Goal: Task Accomplishment & Management: Use online tool/utility

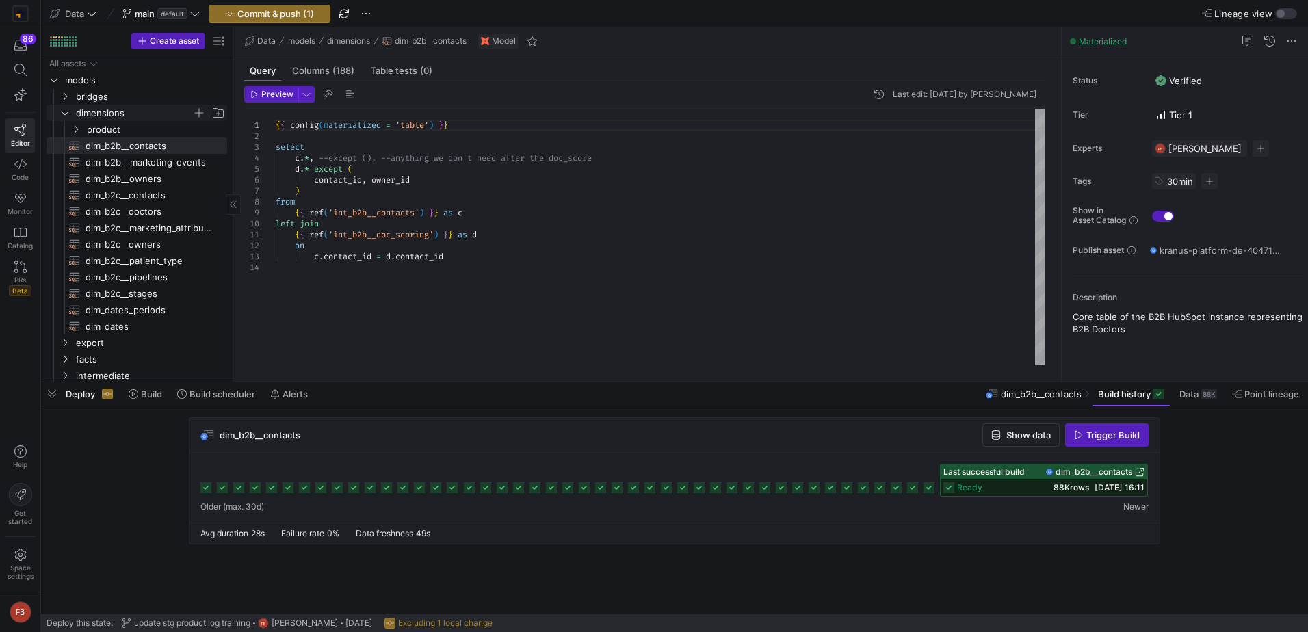
click at [116, 118] on span "dimensions" at bounding box center [134, 113] width 116 height 16
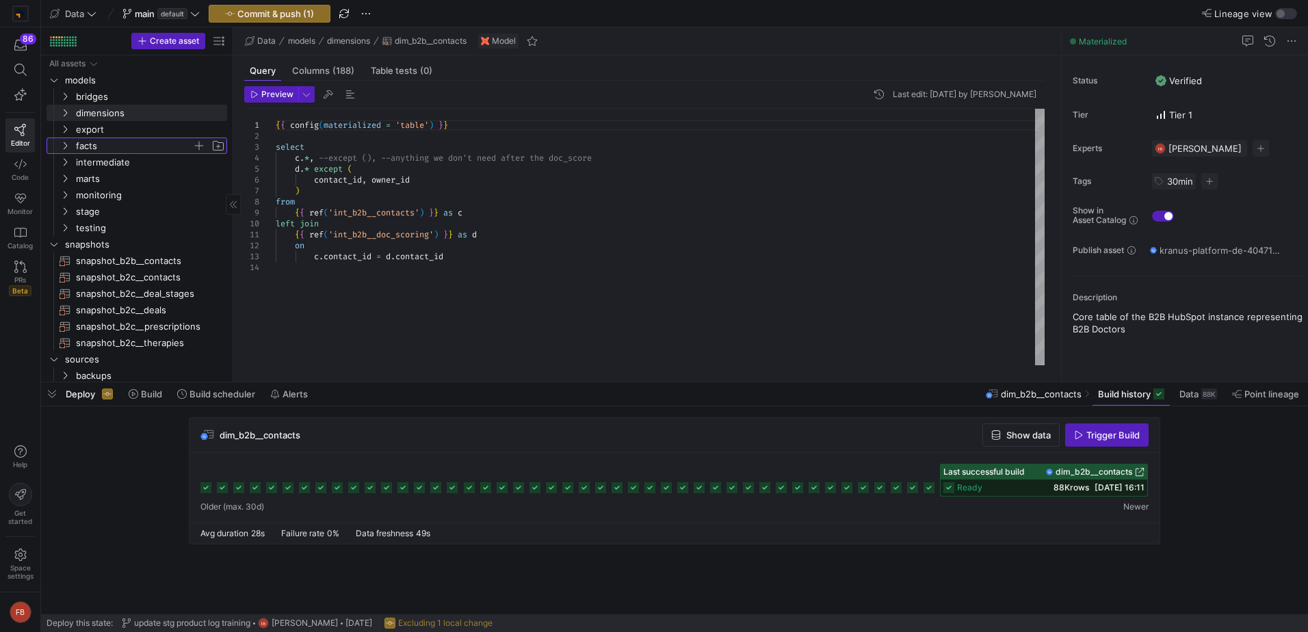
click at [115, 140] on span "facts" at bounding box center [134, 146] width 116 height 16
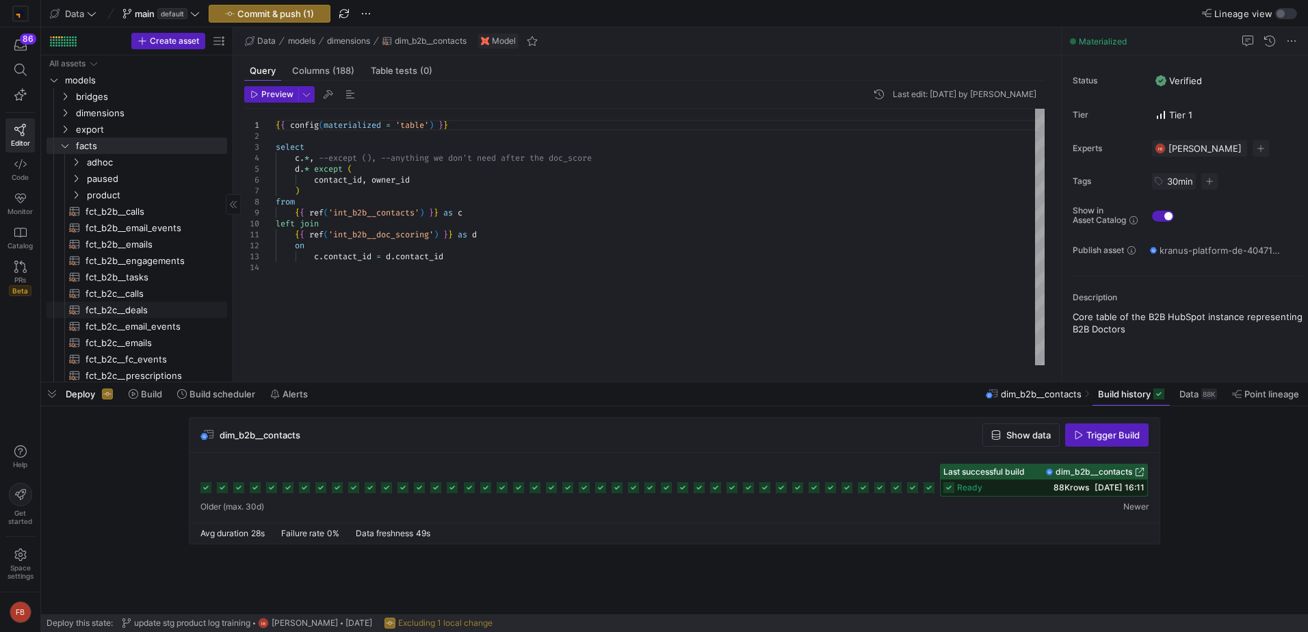
click at [142, 304] on span "fct_b2c__deals​​​​​​​​​​" at bounding box center [149, 310] width 126 height 16
type textarea "{{ config(materialized = 'table') }} with doctors as ( -- HCP Contact ID for di…"
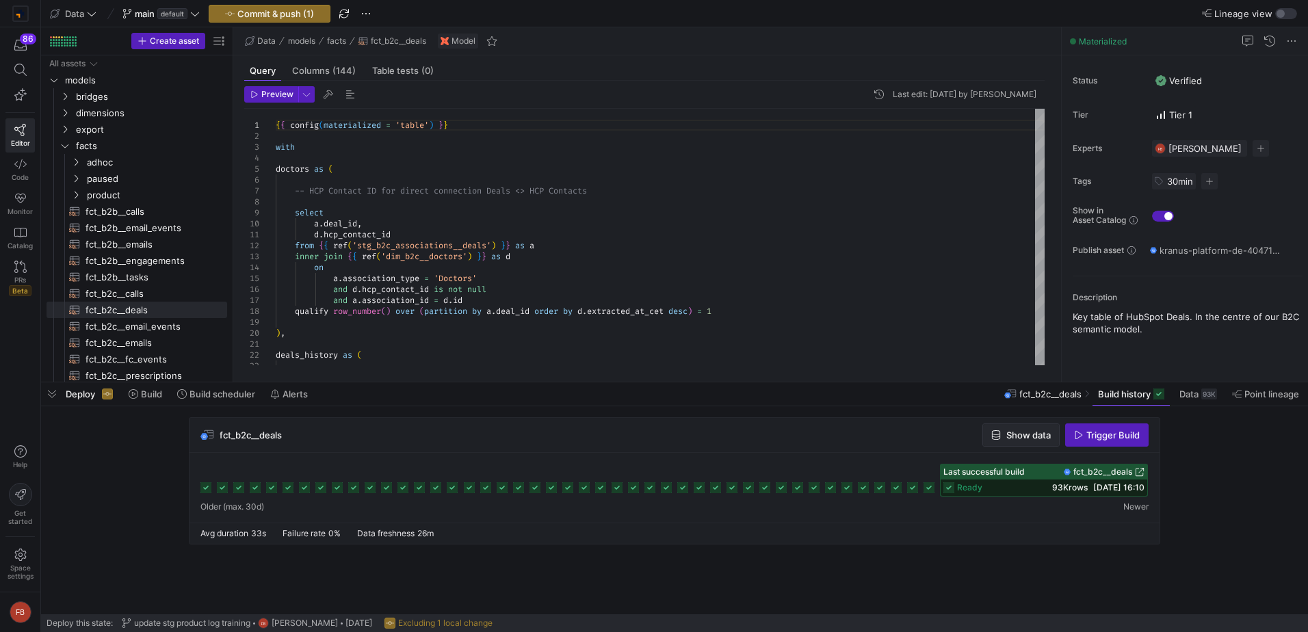
click at [1027, 436] on span "Show data" at bounding box center [1028, 435] width 44 height 11
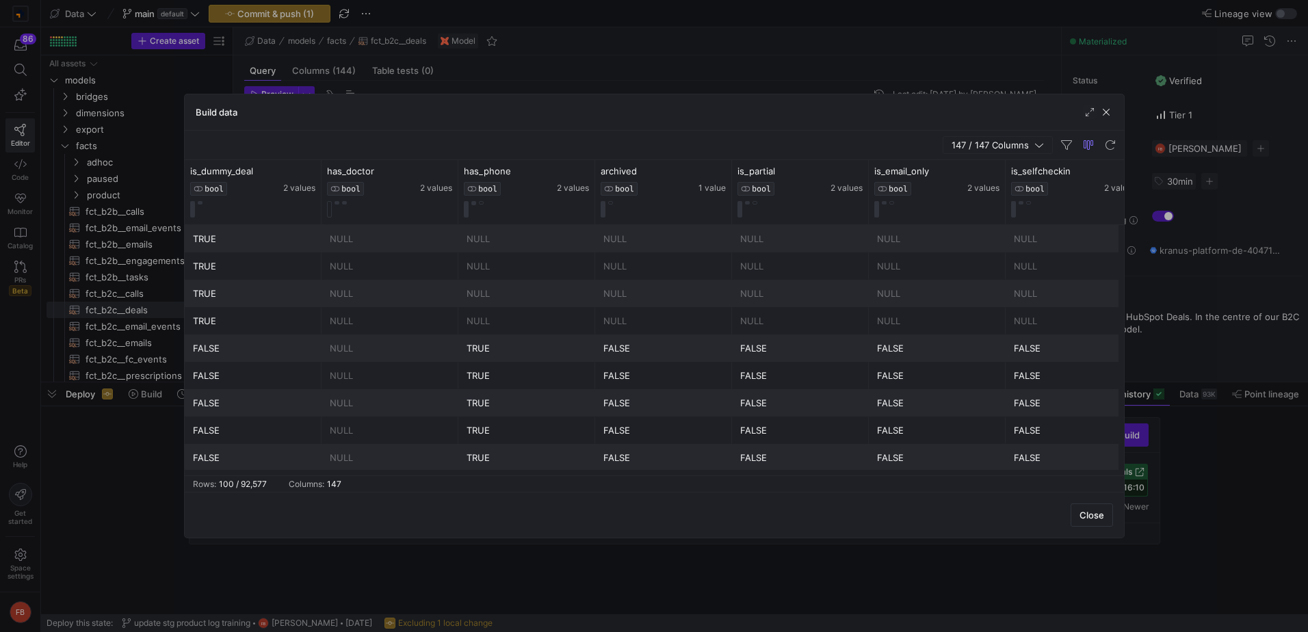
click at [976, 150] on button "147 / 147 Columns" at bounding box center [998, 145] width 110 height 18
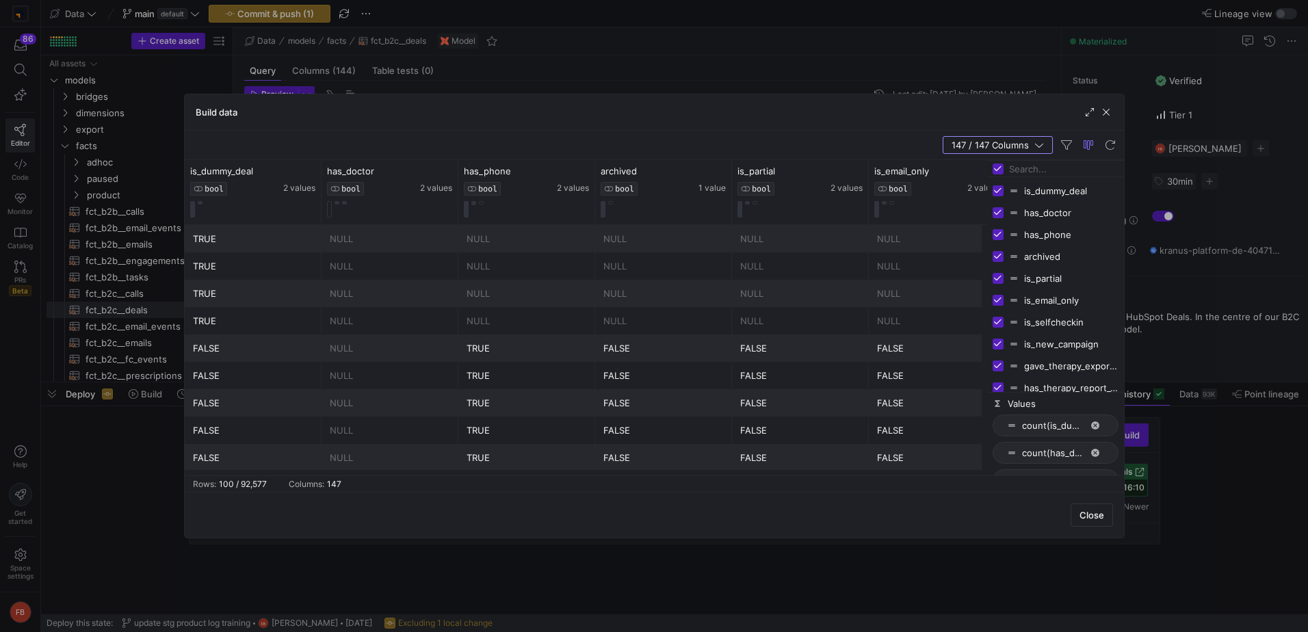
click at [1002, 170] on input "Toggle Select All Columns" at bounding box center [998, 168] width 11 height 11
checkbox input "false"
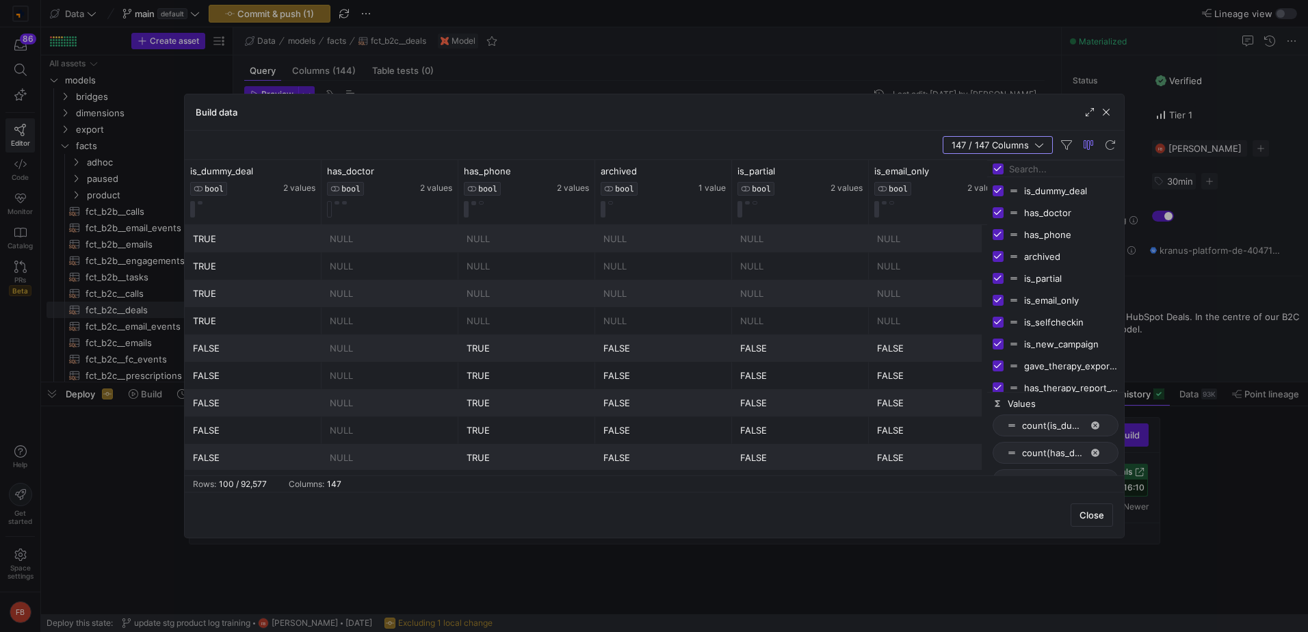
checkbox input "false"
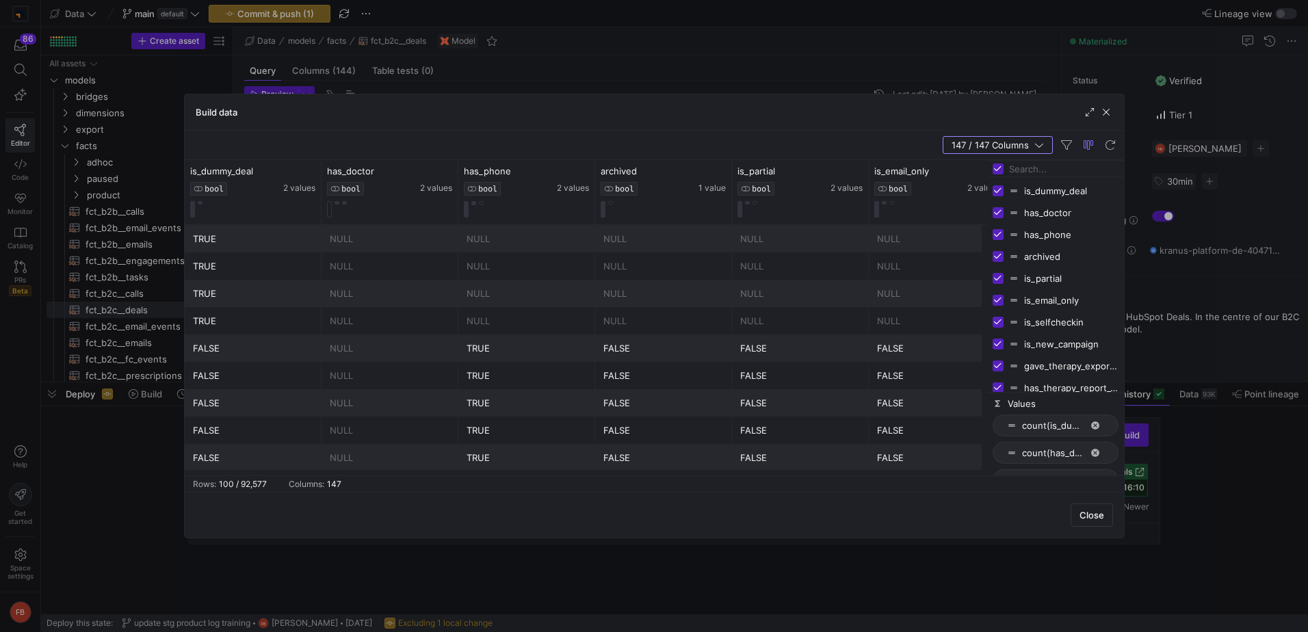
checkbox input "false"
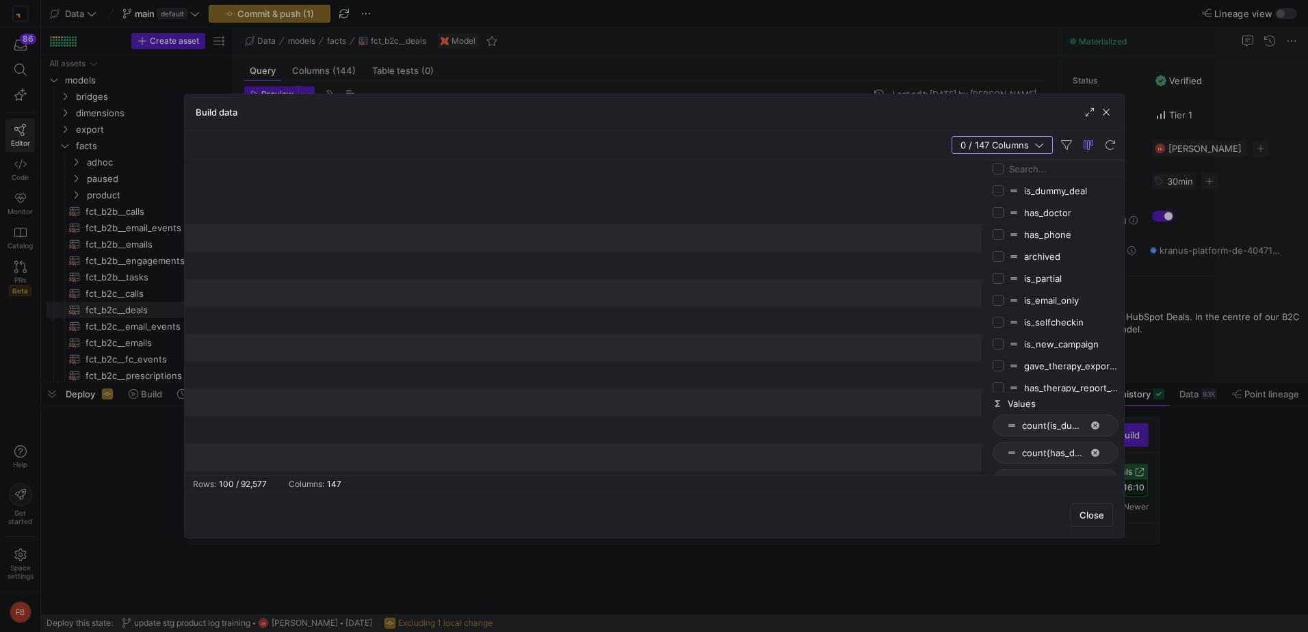
click at [1023, 176] on input "Filter Columns Input" at bounding box center [1063, 168] width 109 height 27
click at [1052, 166] on input "Filter Columns Input" at bounding box center [1063, 168] width 109 height 27
type input "therapy_number"
click at [995, 215] on input "Press SPACE to toggle visibility (hidden)" at bounding box center [998, 212] width 11 height 11
checkbox input "true"
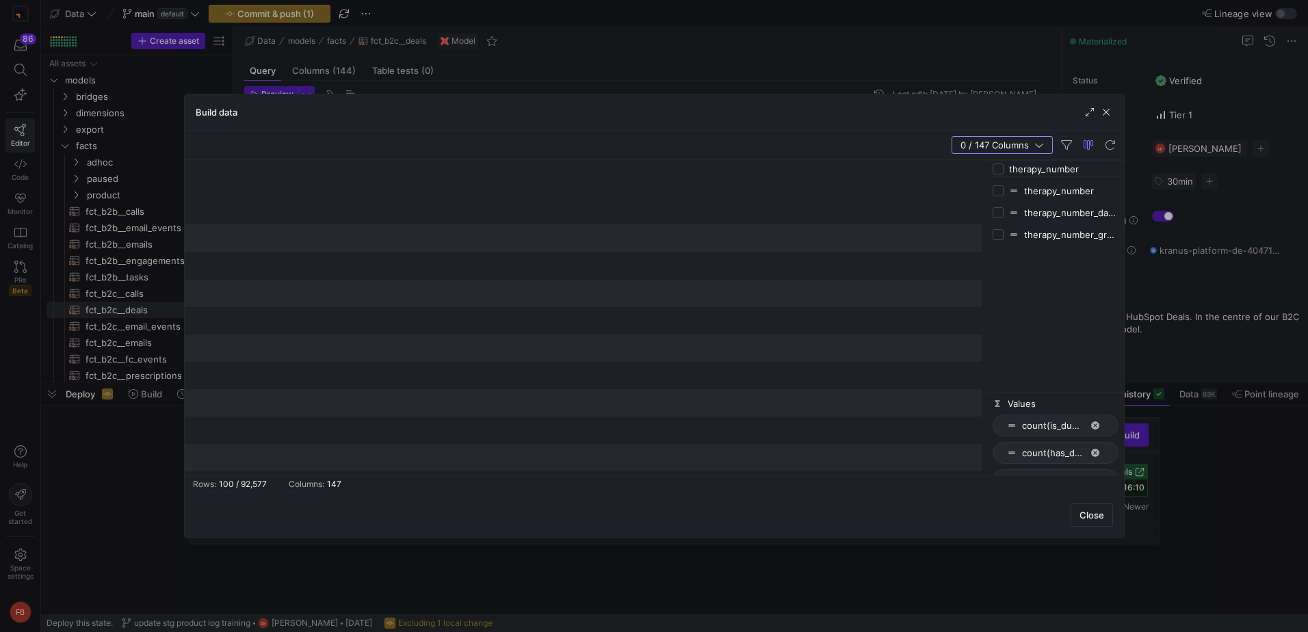
checkbox input "false"
click at [224, 202] on button at bounding box center [222, 202] width 5 height 3
click at [1103, 109] on span "button" at bounding box center [1106, 112] width 14 height 14
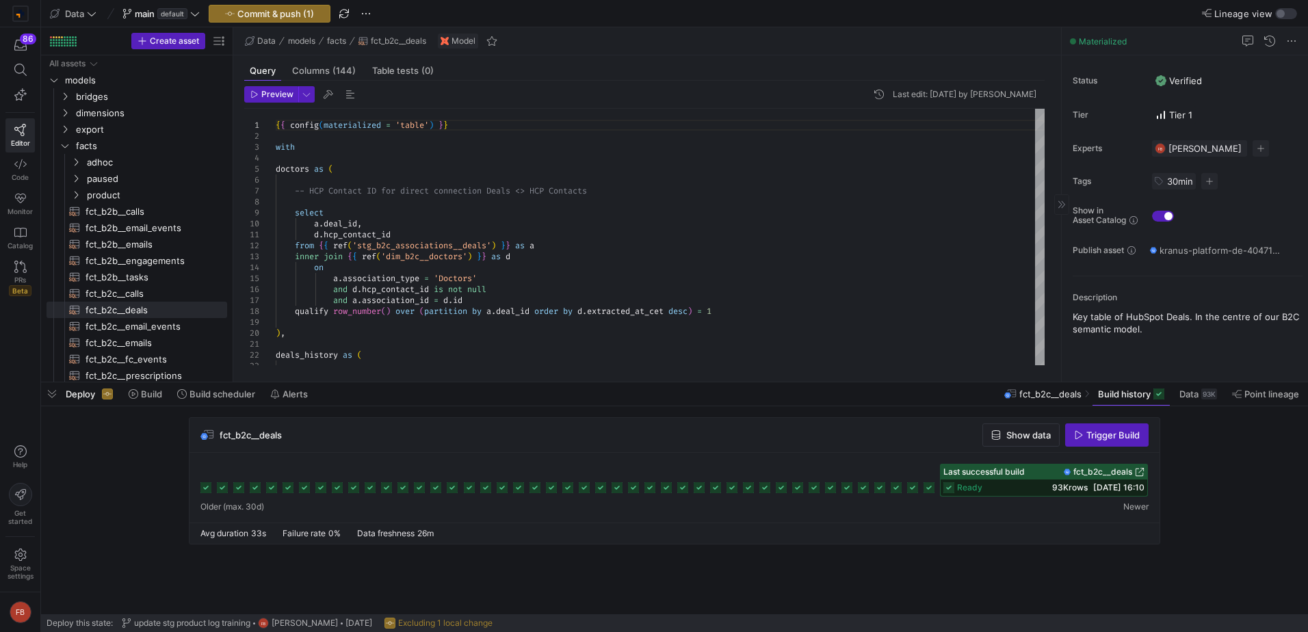
click at [1123, 398] on span "Build history" at bounding box center [1124, 394] width 53 height 11
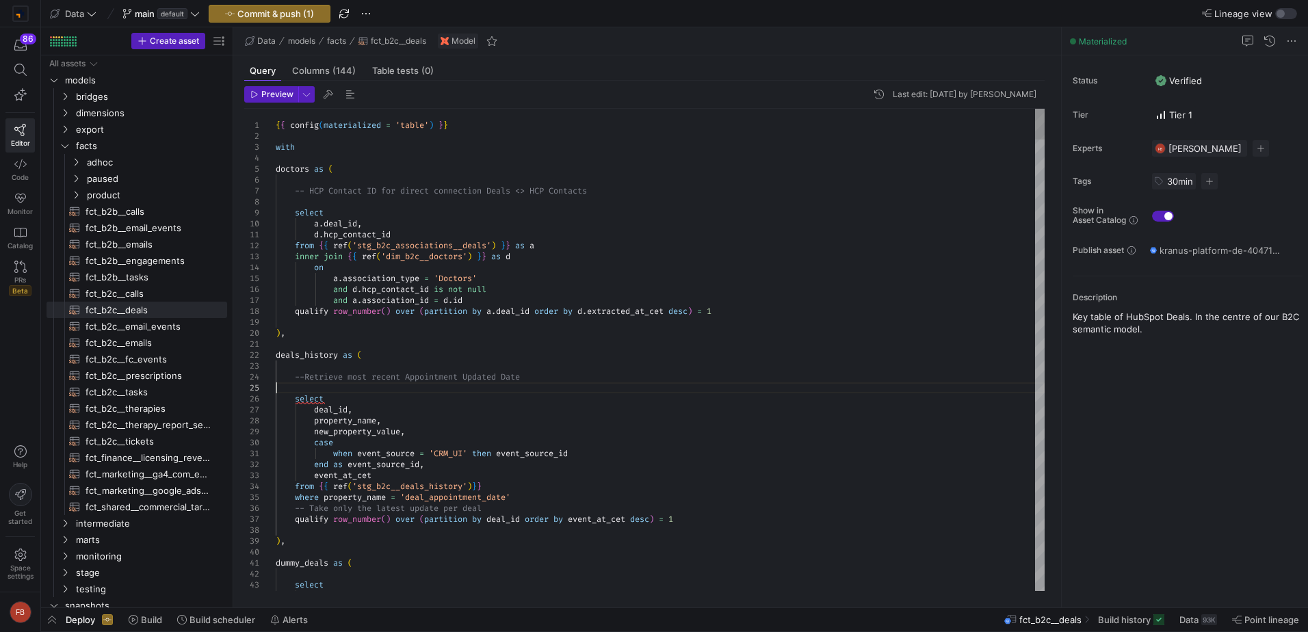
type textarea "deals_history as ( --Retrieve most recent Appointment Updated Date select deal_…"
type textarea "t"
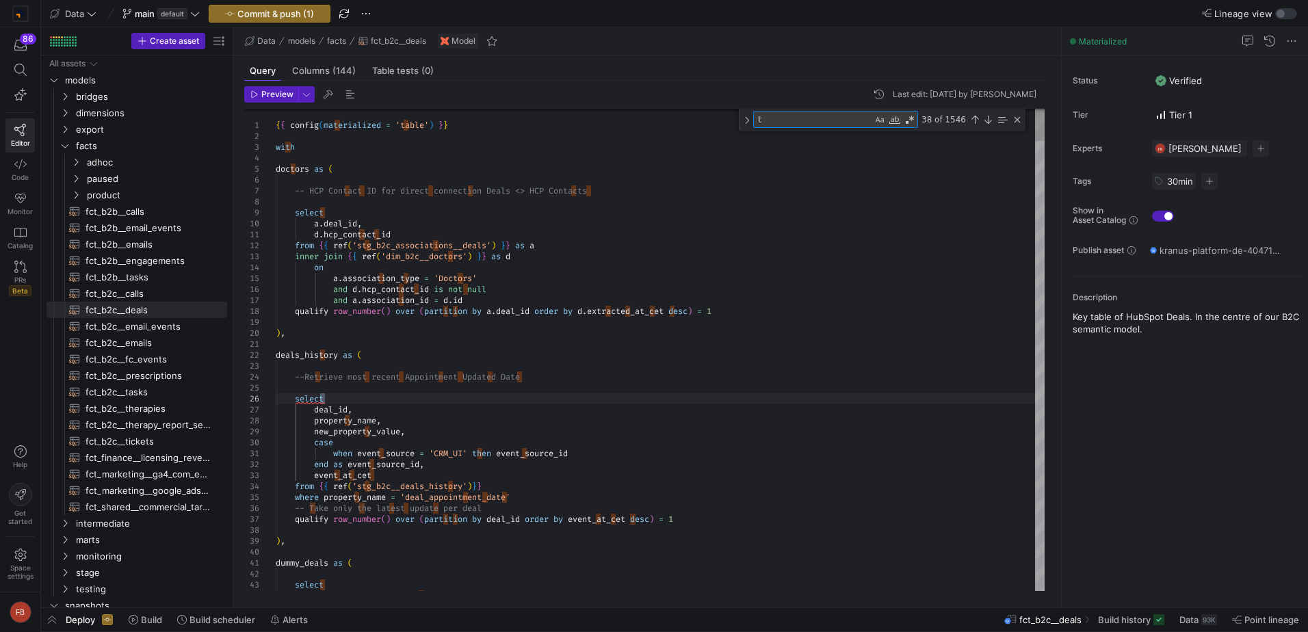
type textarea "when event_source = 'CRM_UI' then event_source_id end as event_source_id, event…"
type textarea "ther"
type textarea "dummy_deals as ( select -- Columns unioned with dummy deals d.deal_id, false as…"
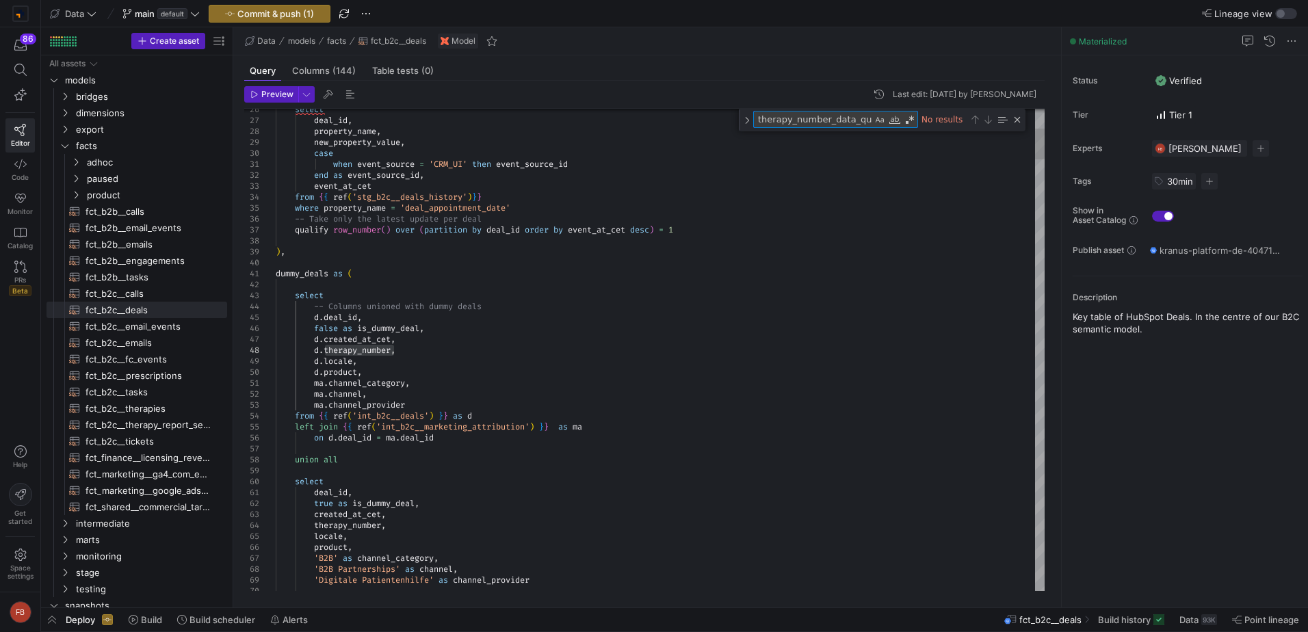
scroll to position [0, 1]
type textarea "therapy_number_data_quality"
click at [1012, 116] on div "Close (Escape)" at bounding box center [1017, 119] width 11 height 11
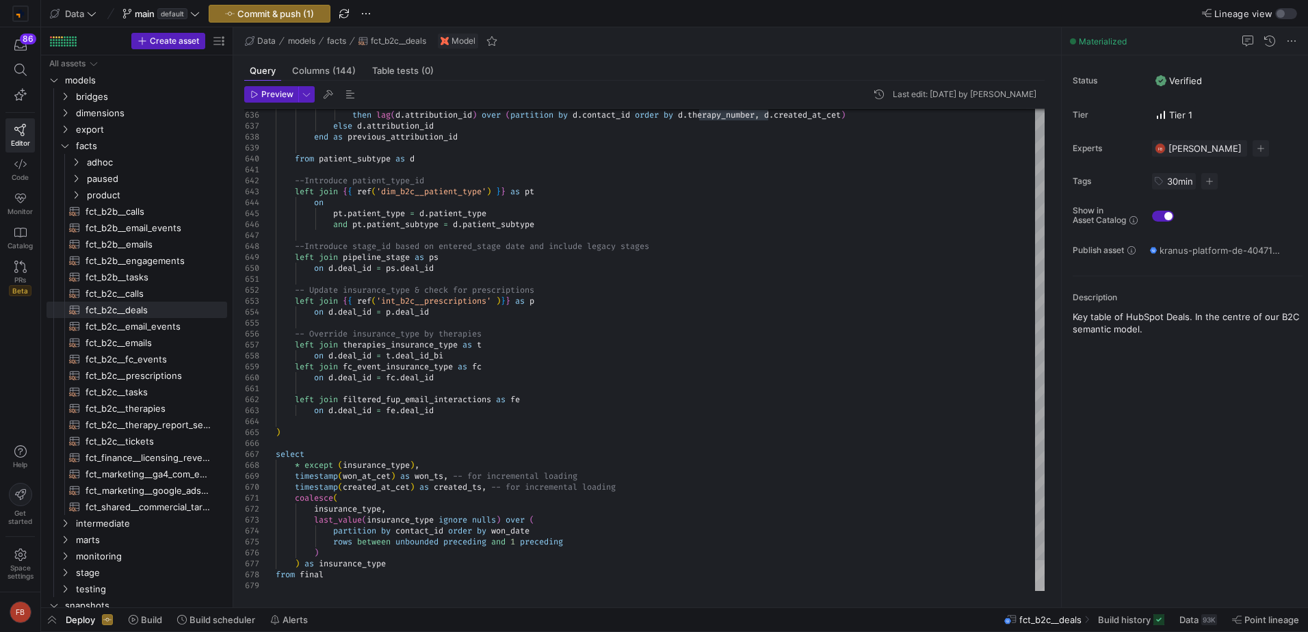
click at [1045, 591] on div at bounding box center [1040, 575] width 10 height 31
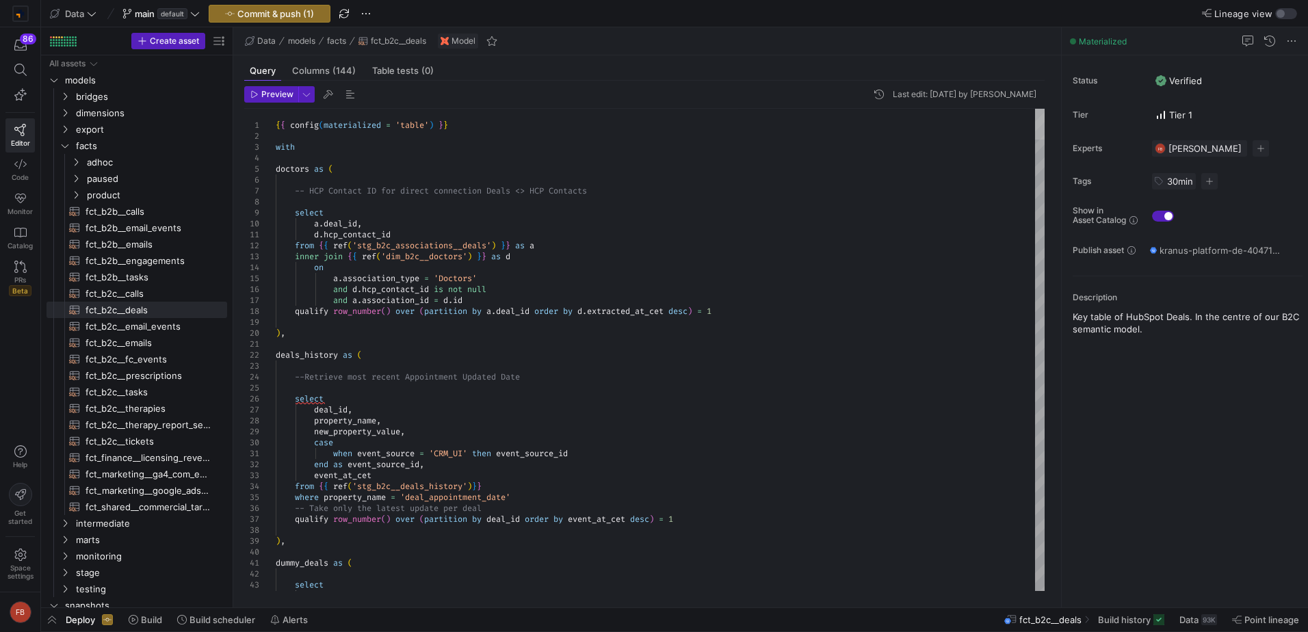
click at [1045, 113] on div at bounding box center [1040, 124] width 10 height 31
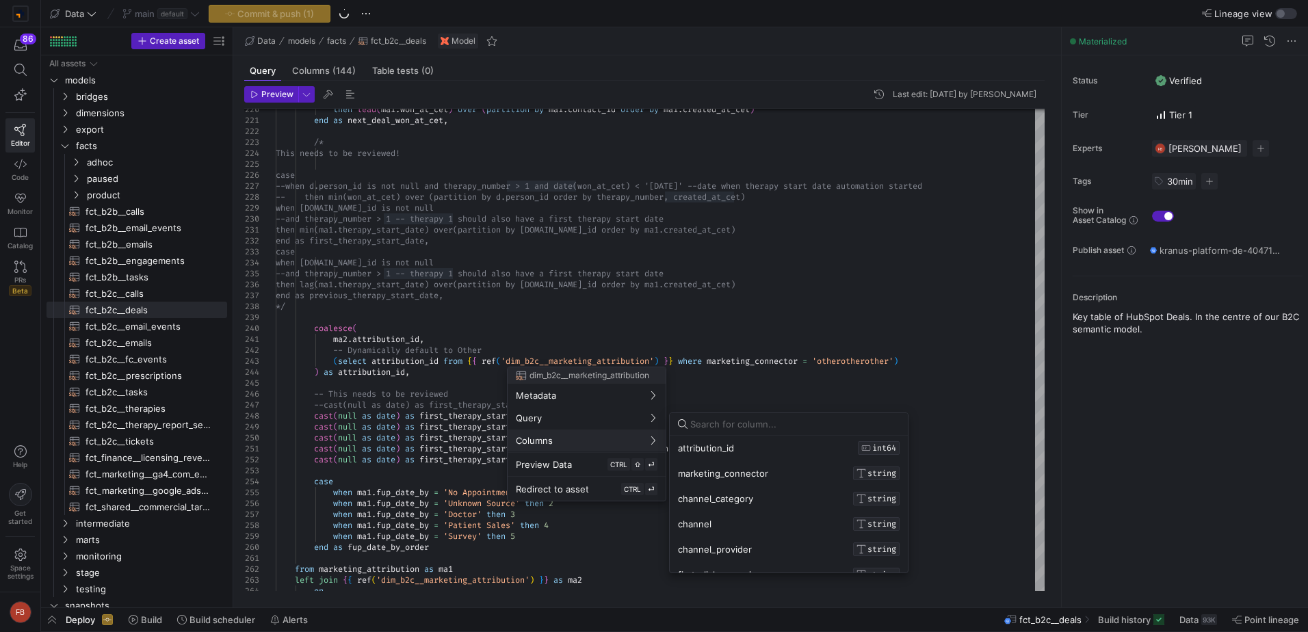
click at [936, 375] on div at bounding box center [654, 316] width 1308 height 632
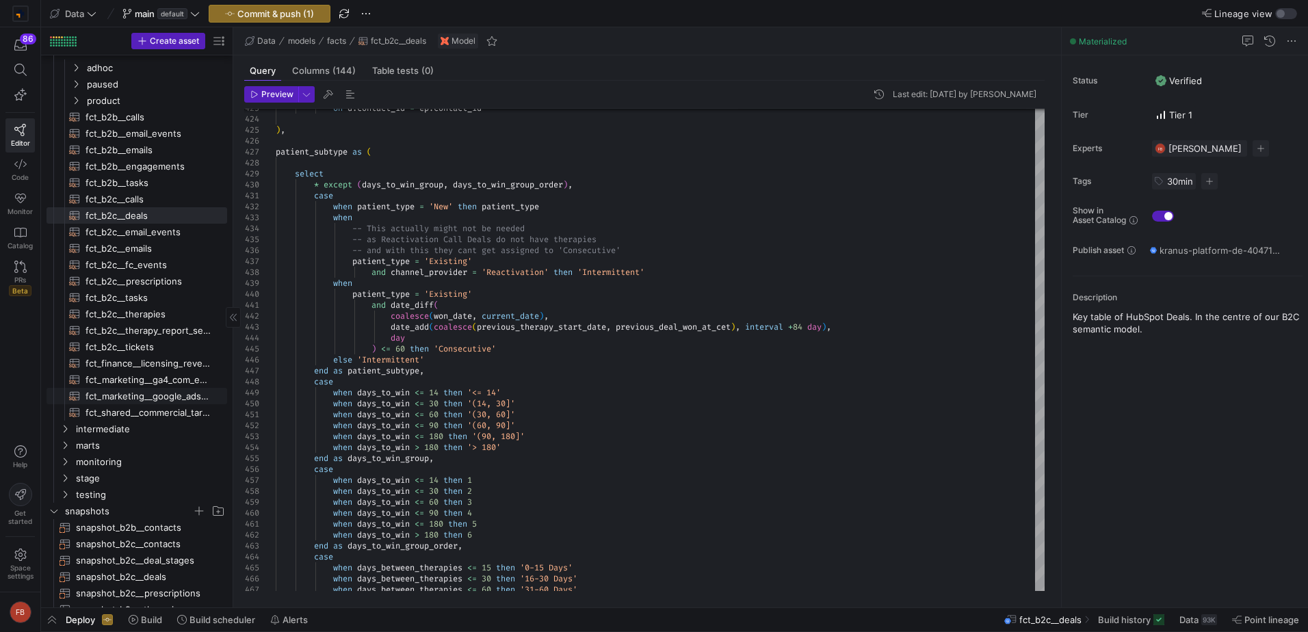
scroll to position [205, 0]
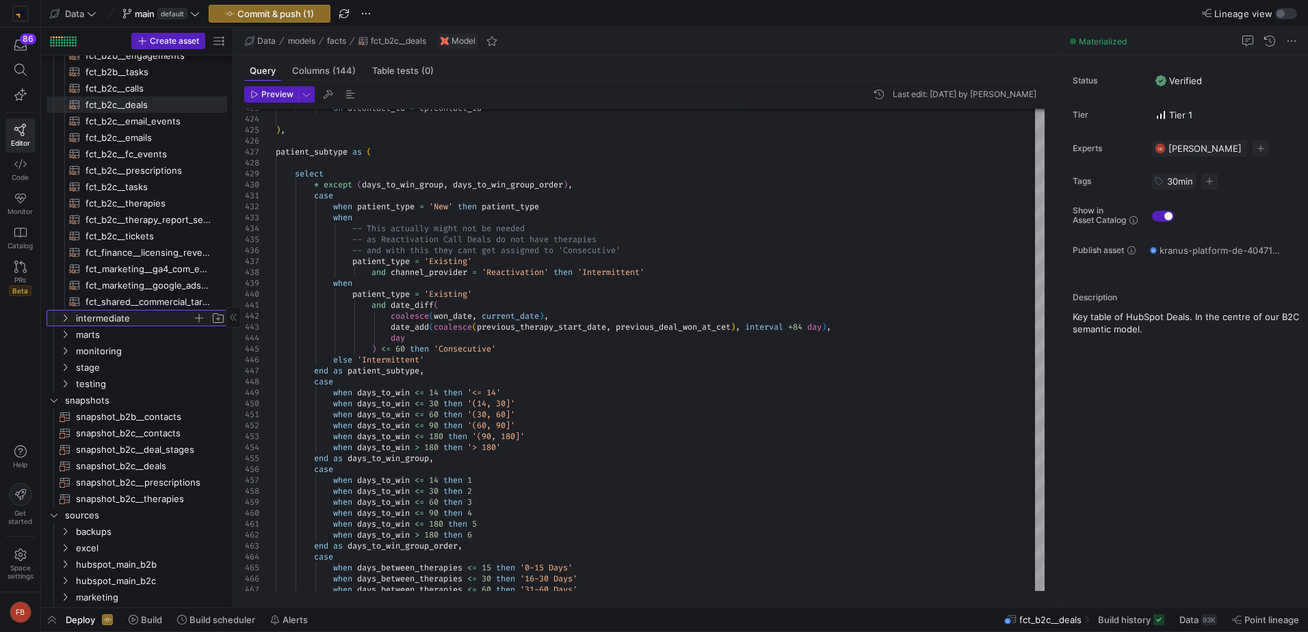
click at [101, 320] on span "intermediate" at bounding box center [134, 319] width 116 height 16
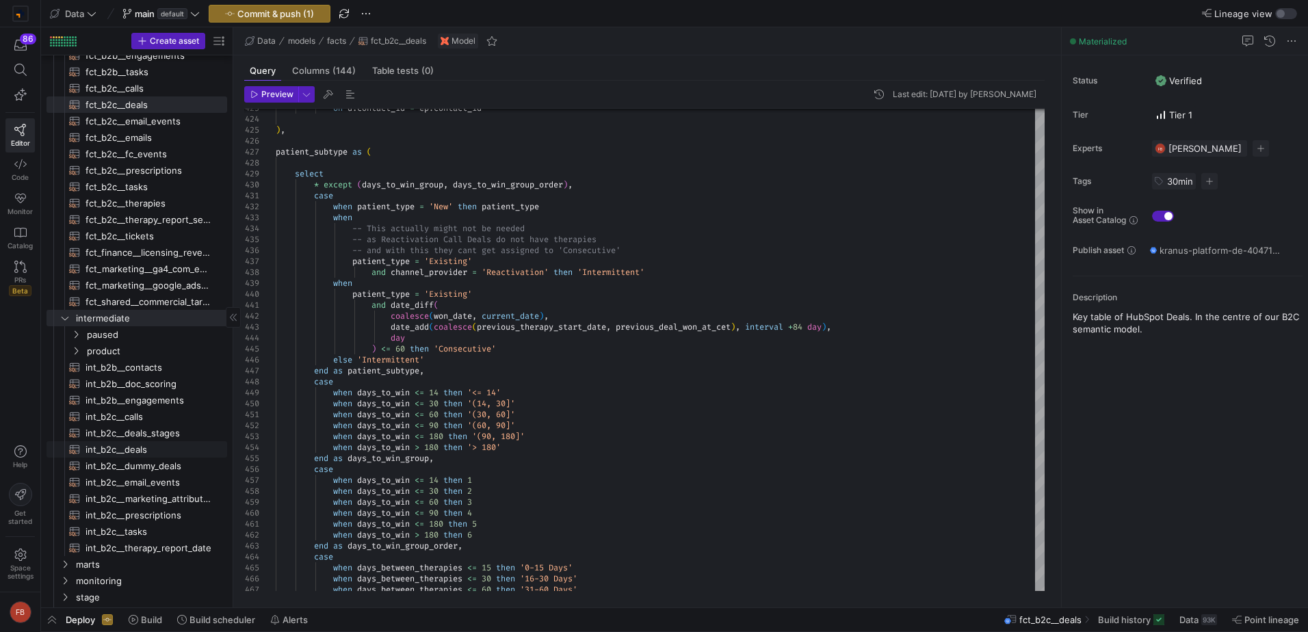
click at [157, 446] on span "int_b2c__deals​​​​​​​​​​" at bounding box center [149, 450] width 126 height 16
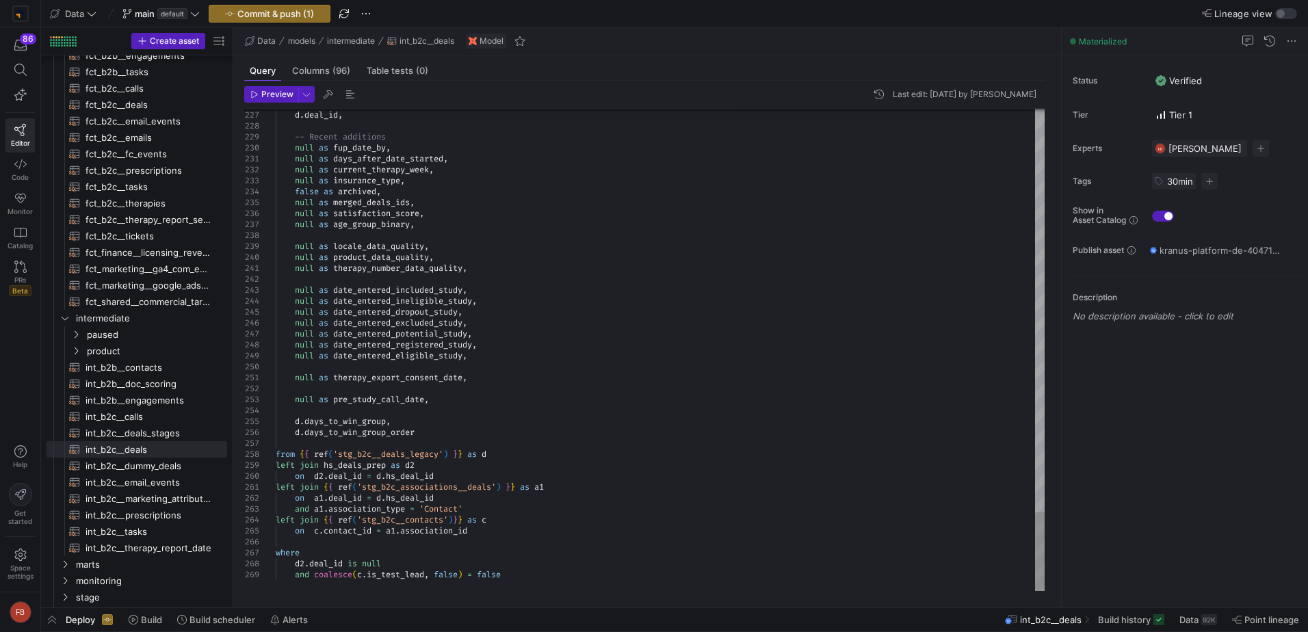
type textarea "null as pre_study_call_date, d.days_to_win_group, d.days_to_win_group_order fro…"
type textarea "t"
type textarea "{{ config(materialized = 'table') }} with hs_deals_prep as ( --Selecting column…"
type textarea "th"
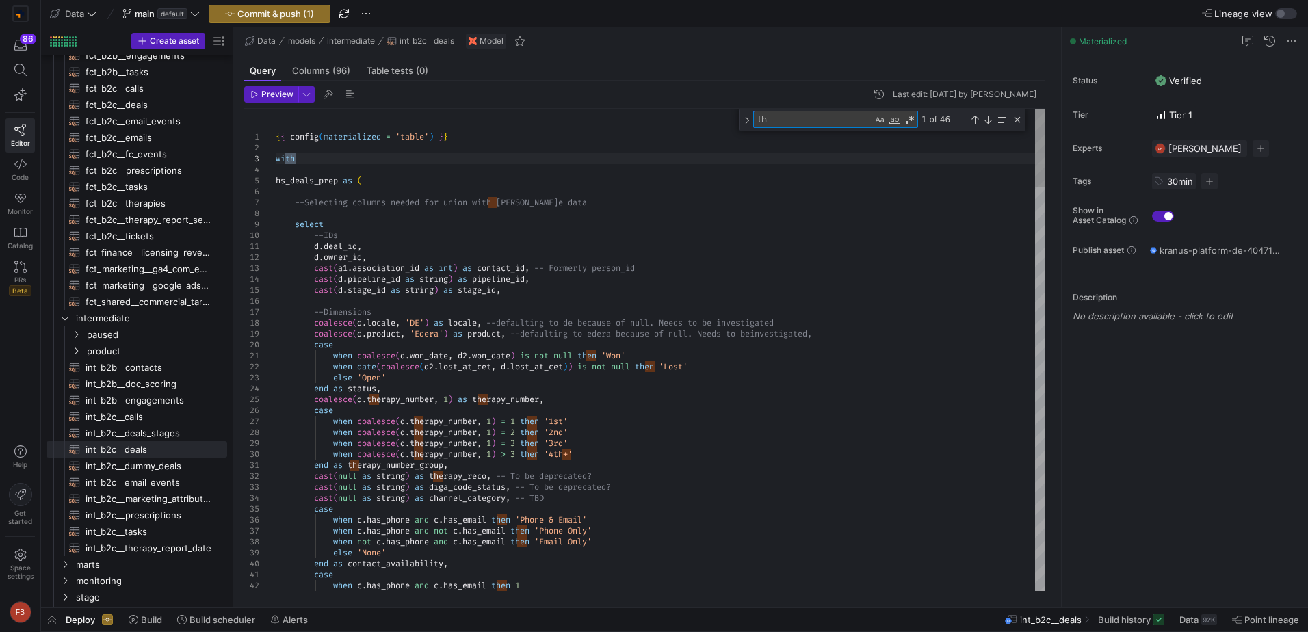
type textarea "when coalesce(d.won_date, d2.won_date) is not null then 'Won' when date(coalesc…"
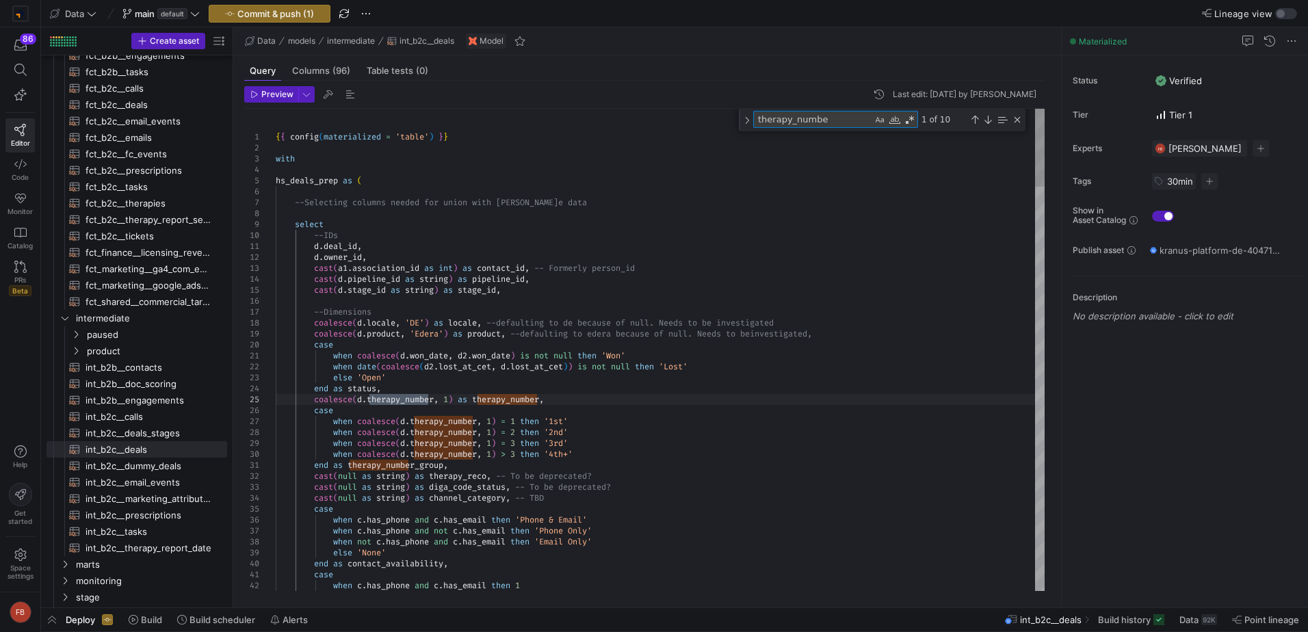
type textarea "therapy_number"
type textarea "end as therapy_number_group, cast(null as string) as therapy_reco, -- To be dep…"
type textarea "therapy_number_"
type textarea "--fields meant for checking volume of missing values d.locale as locale_data_qu…"
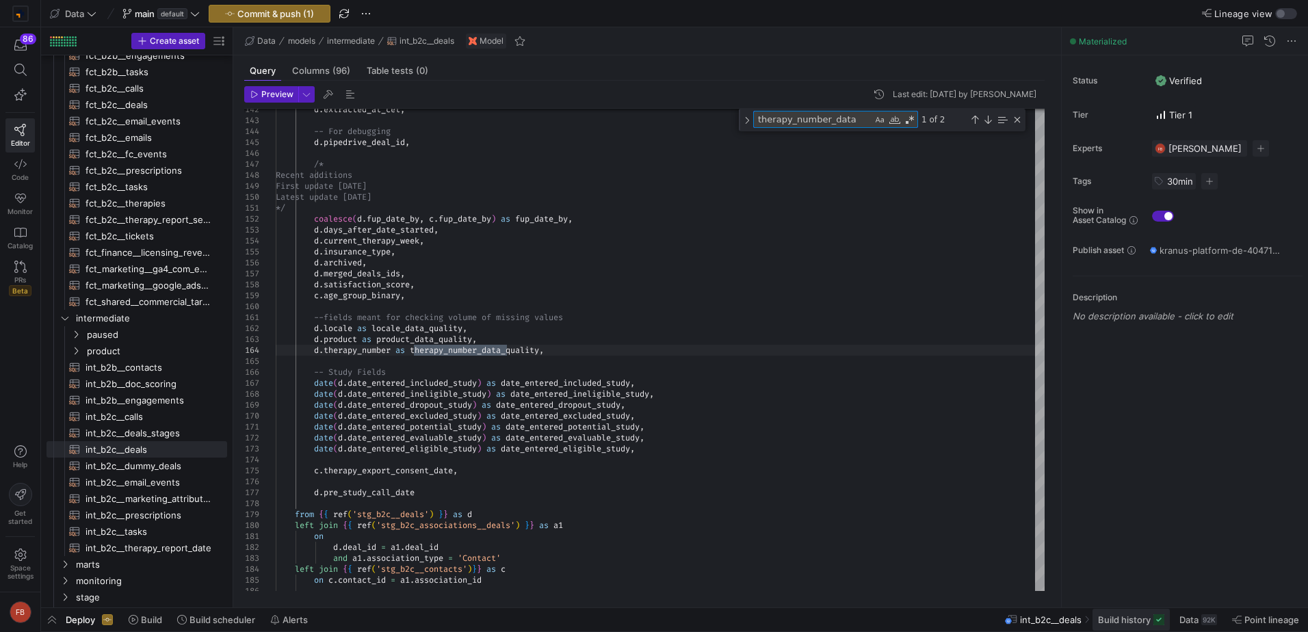
type textarea "therapy_number_data"
click at [1123, 627] on span at bounding box center [1130, 620] width 77 height 22
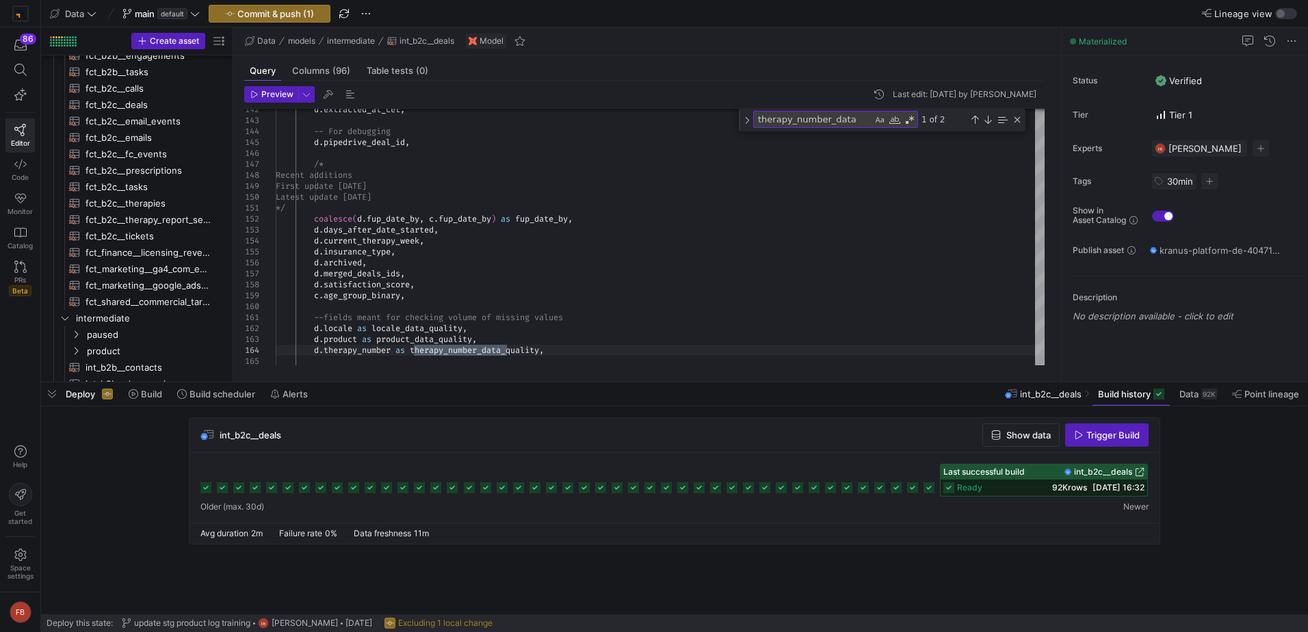
click at [1029, 443] on span "button" at bounding box center [1021, 435] width 76 height 22
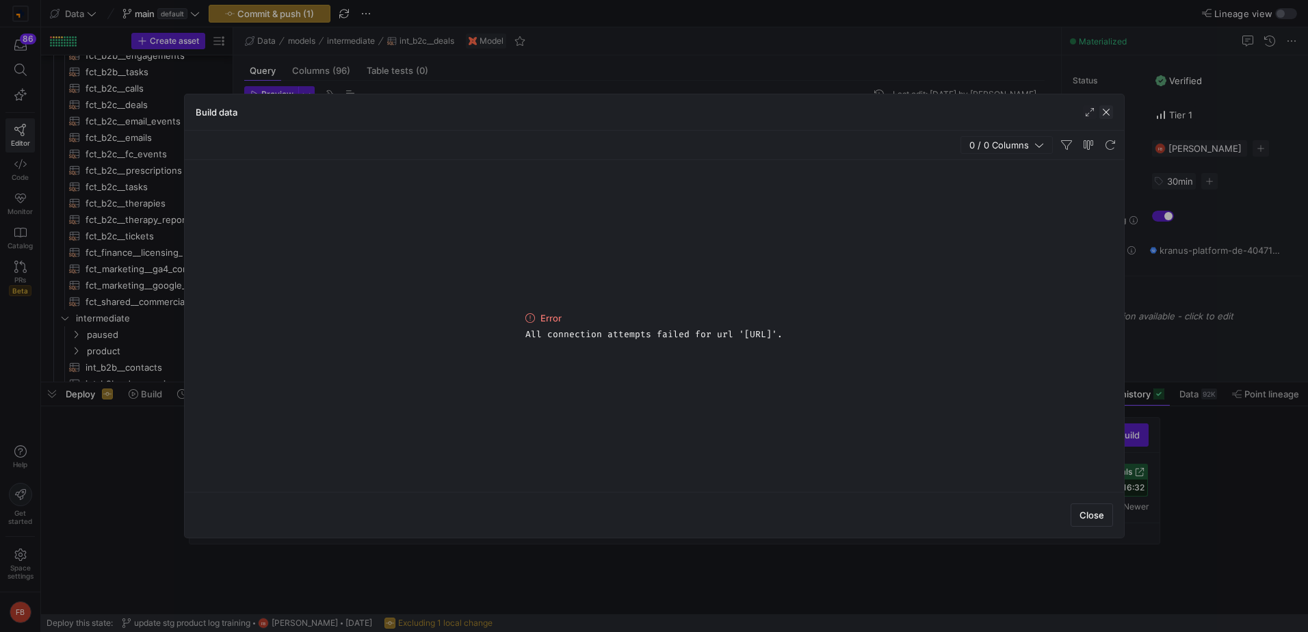
click at [1103, 110] on span "button" at bounding box center [1106, 112] width 14 height 14
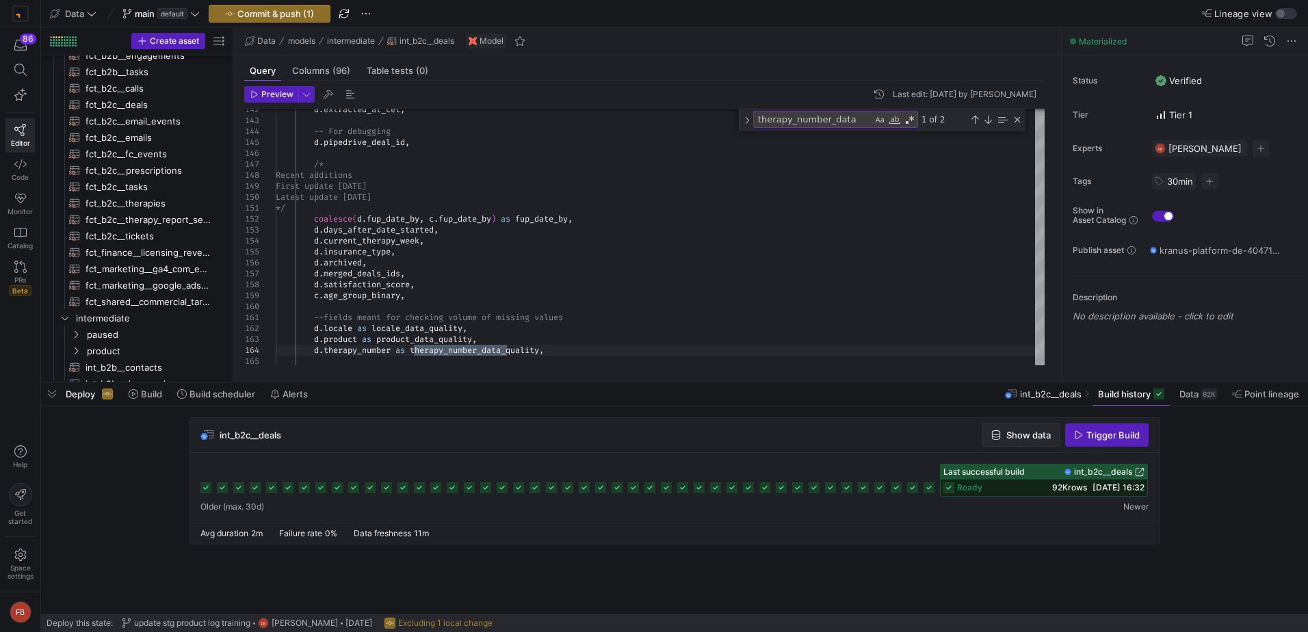
click at [1027, 437] on span "Show data" at bounding box center [1028, 435] width 44 height 11
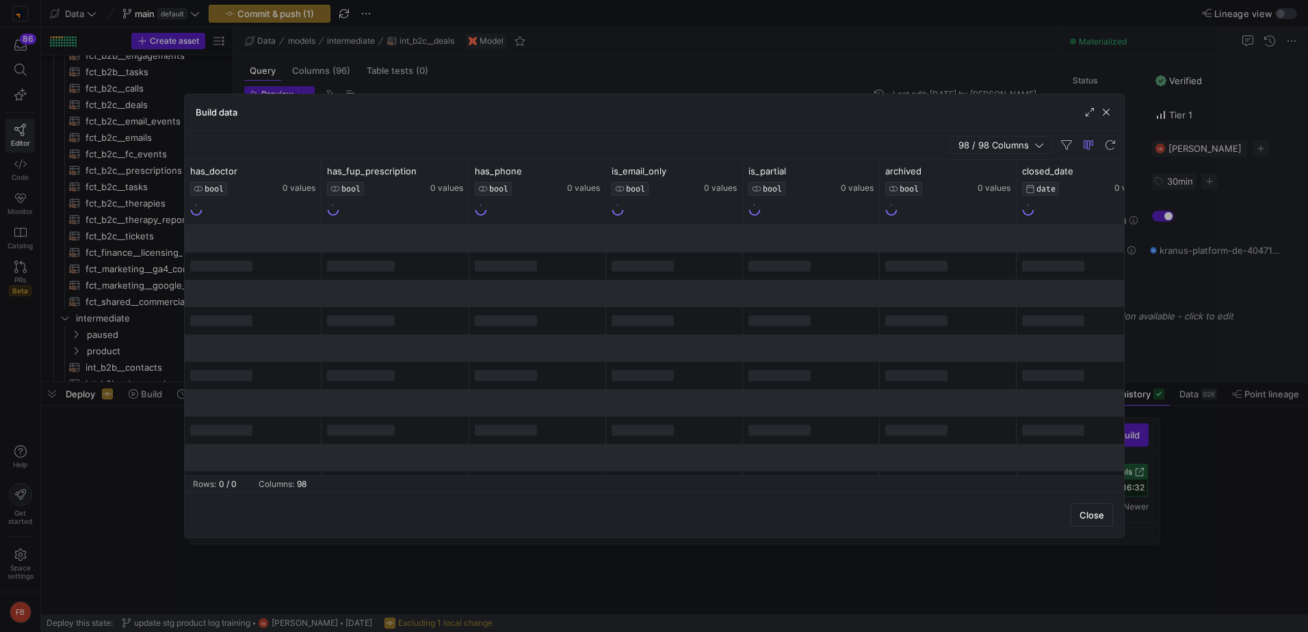
click at [984, 151] on span "button" at bounding box center [1001, 145] width 102 height 16
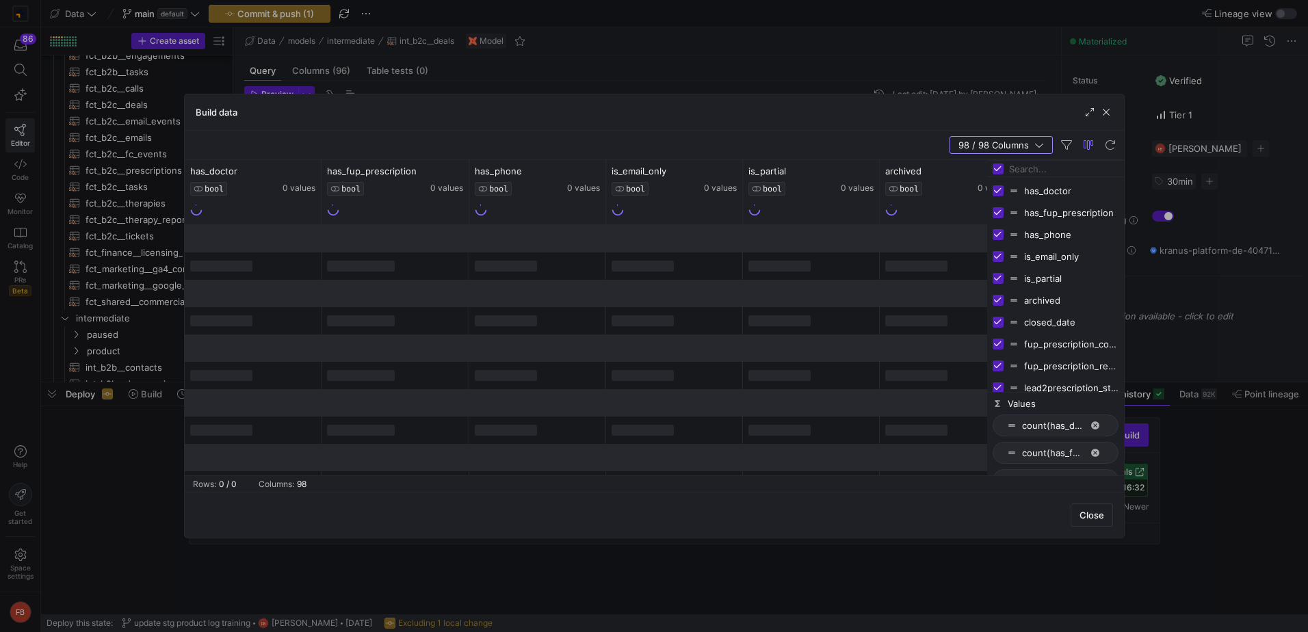
click at [999, 172] on input "Toggle Select All Columns" at bounding box center [998, 168] width 11 height 11
checkbox input "false"
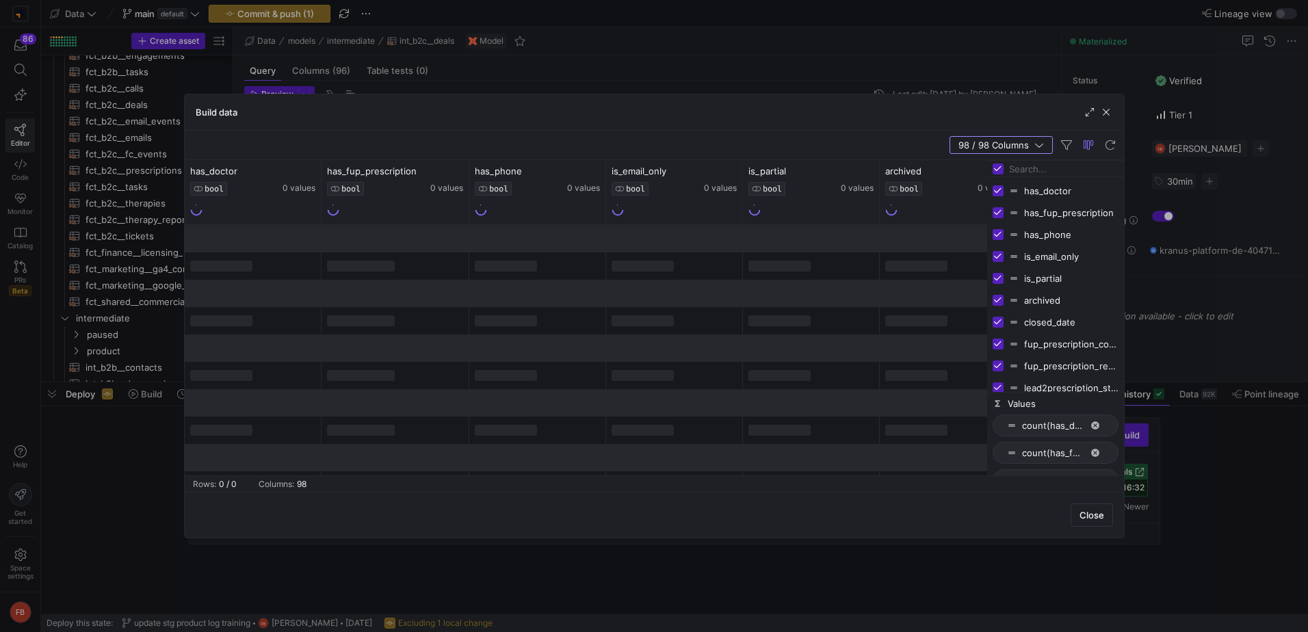
checkbox input "false"
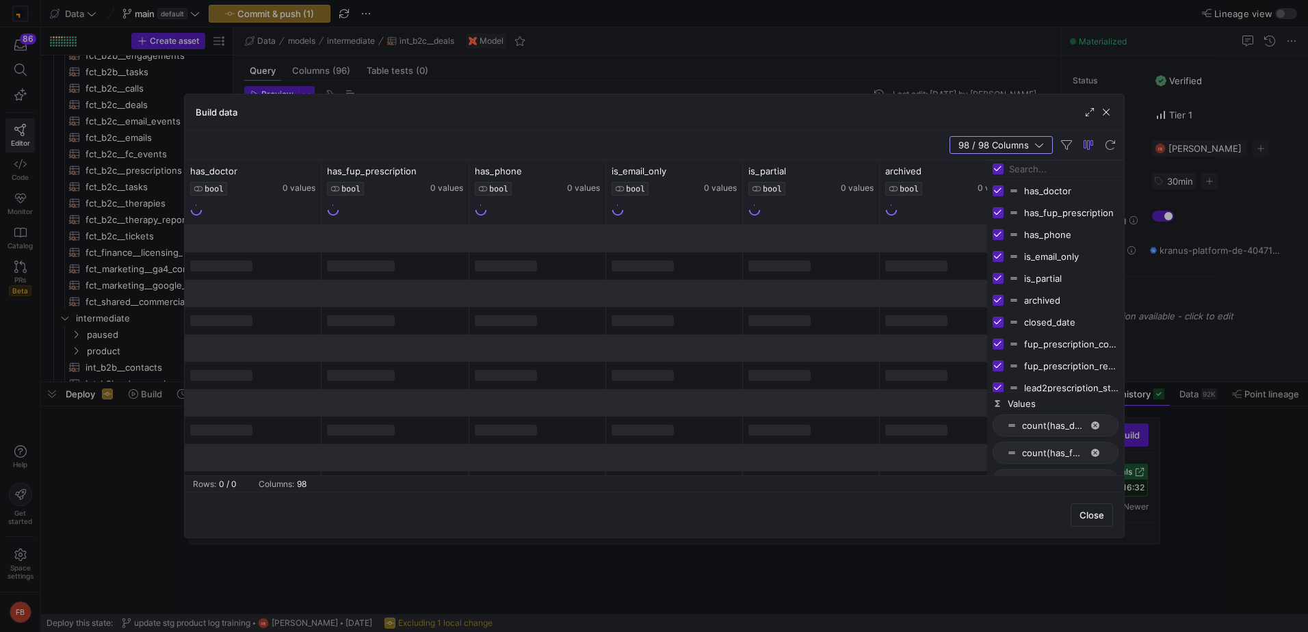
checkbox input "false"
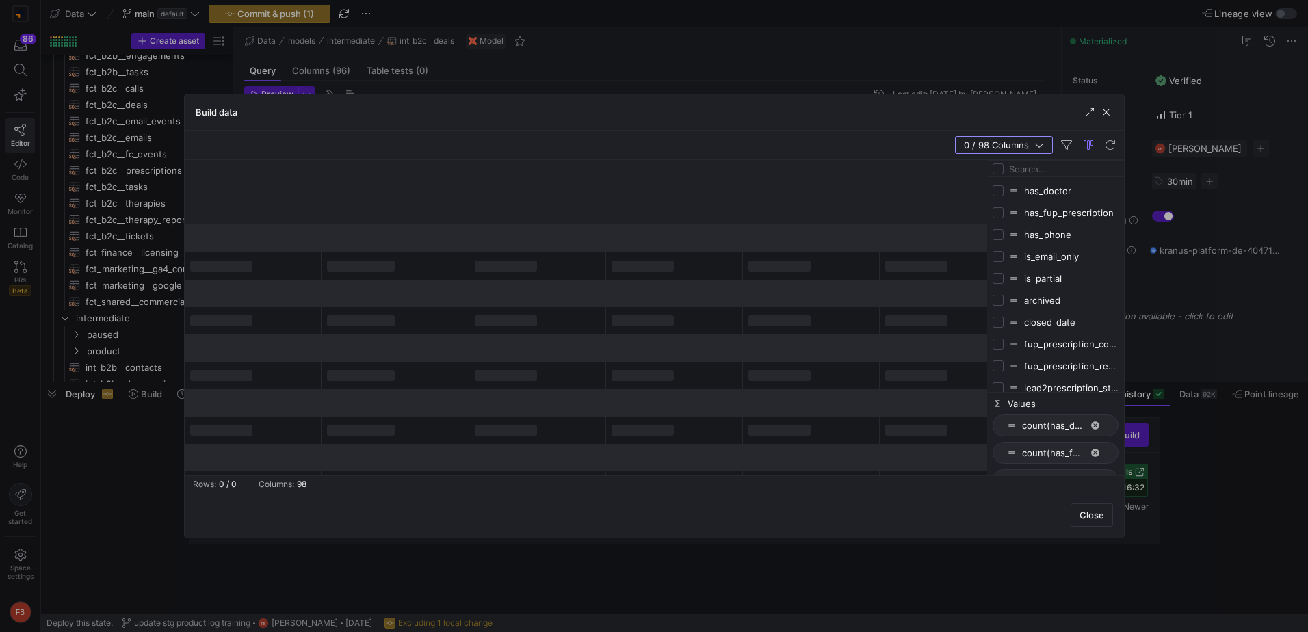
click at [1033, 166] on input "Filter Columns Input" at bounding box center [1063, 168] width 109 height 27
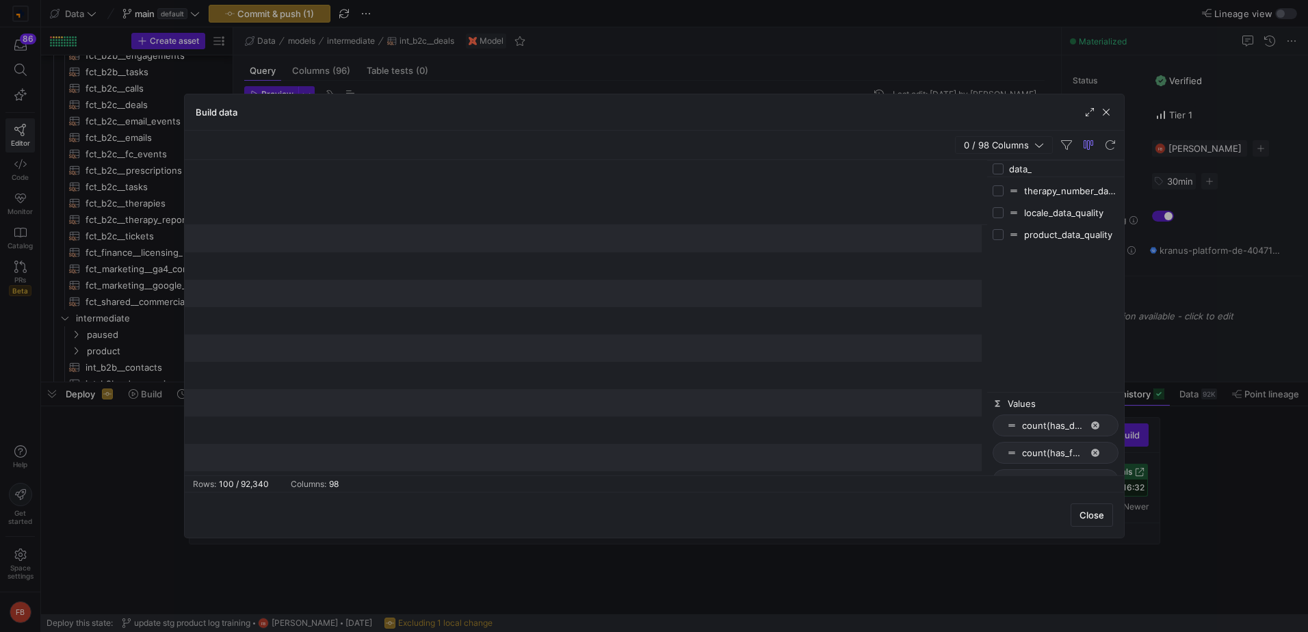
type input "data_"
click at [998, 187] on input "Press SPACE to toggle visibility (hidden)" at bounding box center [998, 190] width 11 height 11
checkbox input "true"
checkbox input "false"
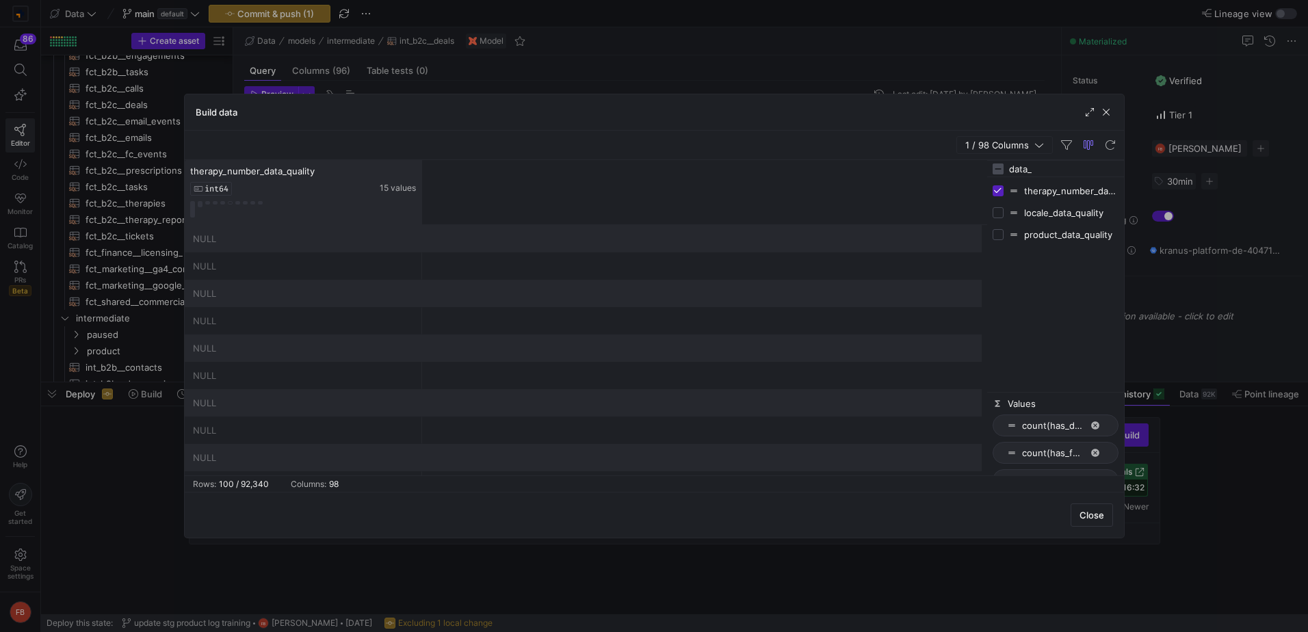
drag, startPoint x: 317, startPoint y: 192, endPoint x: 418, endPoint y: 190, distance: 100.6
click at [419, 190] on div at bounding box center [421, 192] width 5 height 64
click at [1103, 115] on span "button" at bounding box center [1106, 112] width 14 height 14
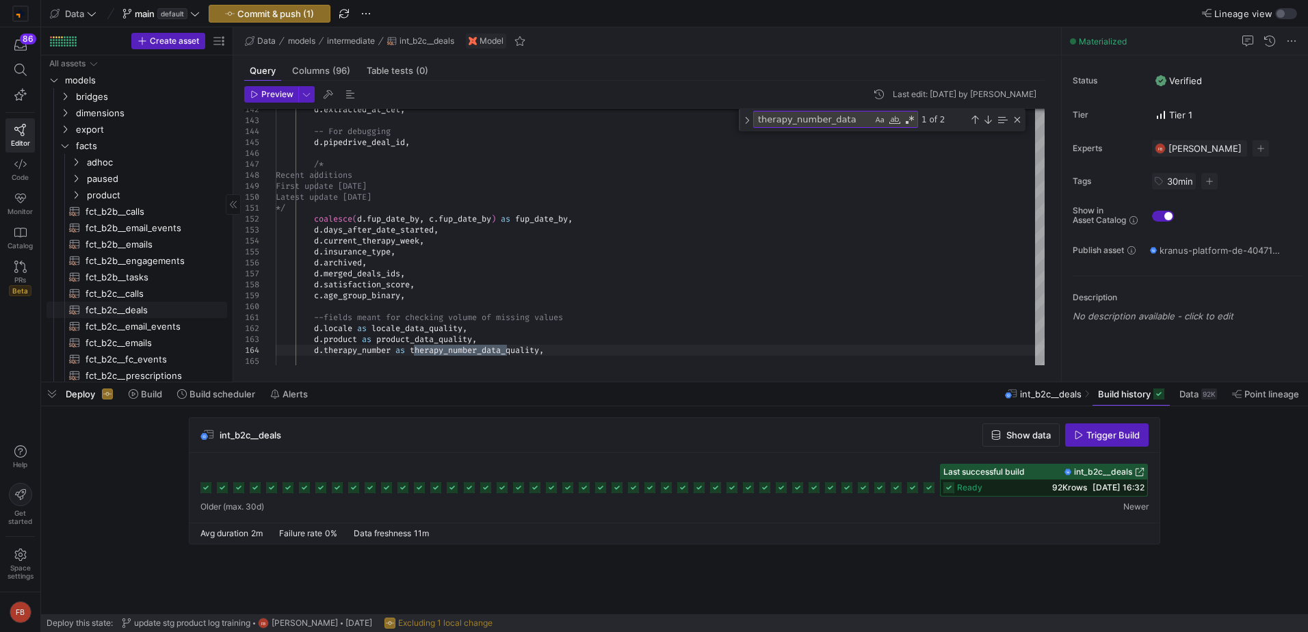
drag, startPoint x: 161, startPoint y: 306, endPoint x: 184, endPoint y: 311, distance: 23.1
click at [161, 306] on span "fct_b2c__deals​​​​​​​​​​" at bounding box center [149, 310] width 126 height 16
type textarea "{{ config(materialized = 'table') }} with doctors as ( -- HCP Contact ID for di…"
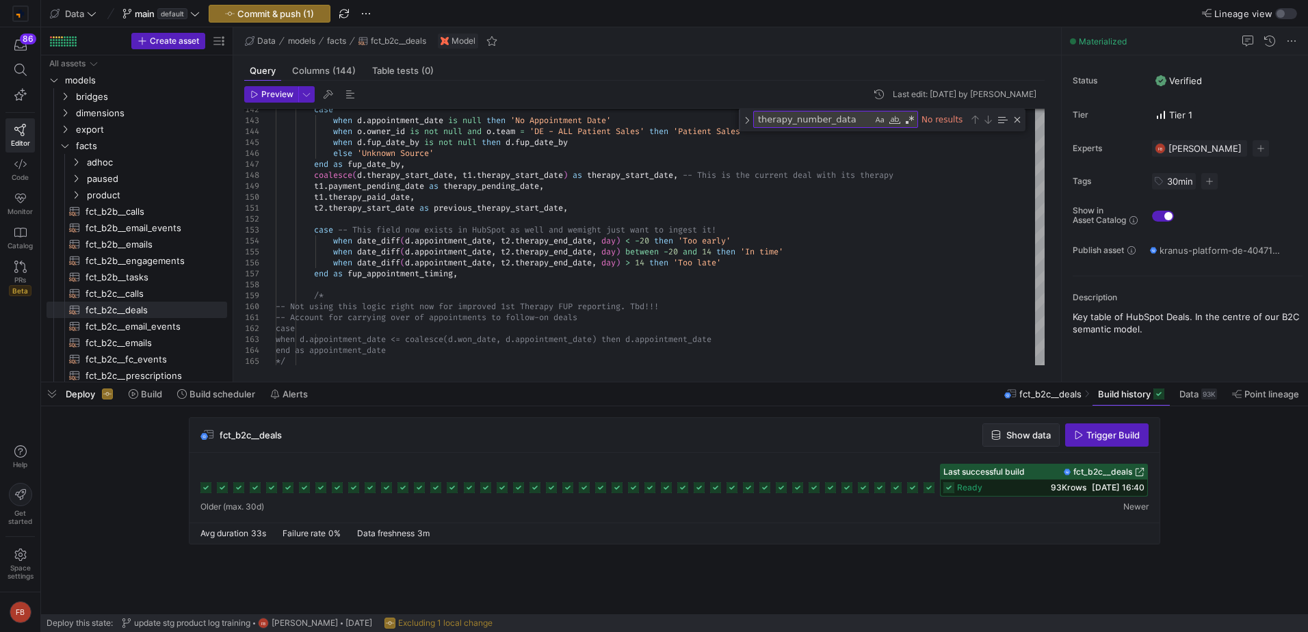
click at [1028, 441] on span "button" at bounding box center [1021, 435] width 76 height 22
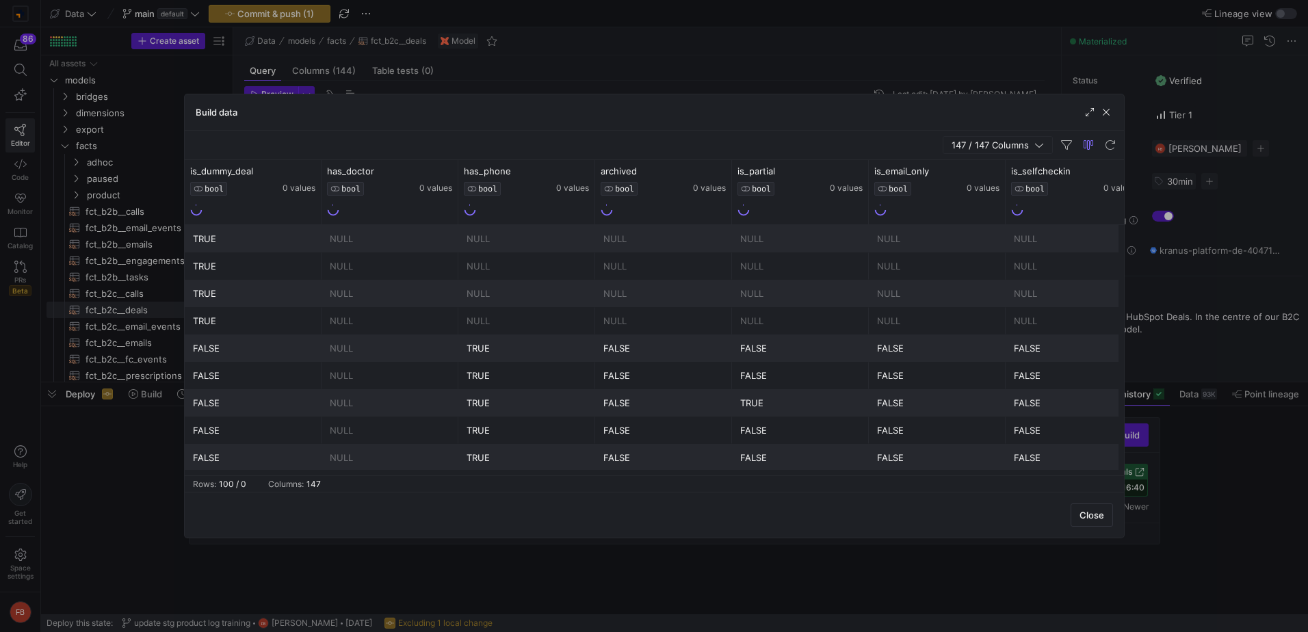
click at [977, 144] on span "147 / 147 Columns" at bounding box center [993, 145] width 83 height 11
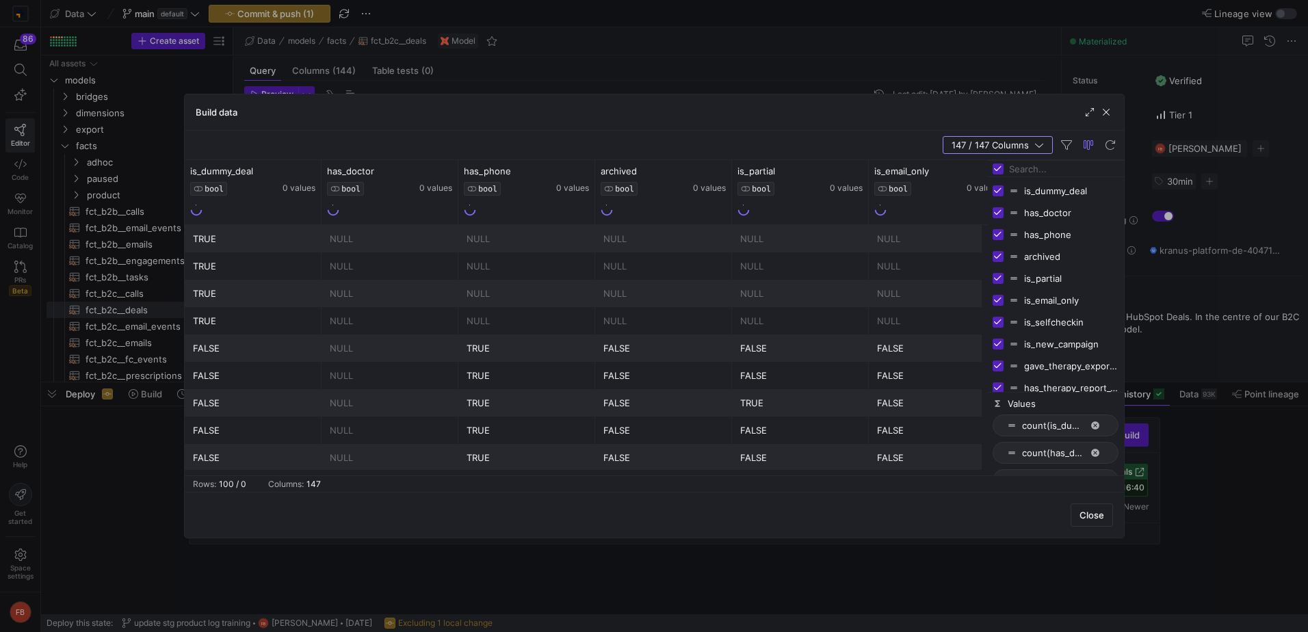
click at [998, 169] on input "Toggle Select All Columns" at bounding box center [998, 168] width 11 height 11
checkbox input "false"
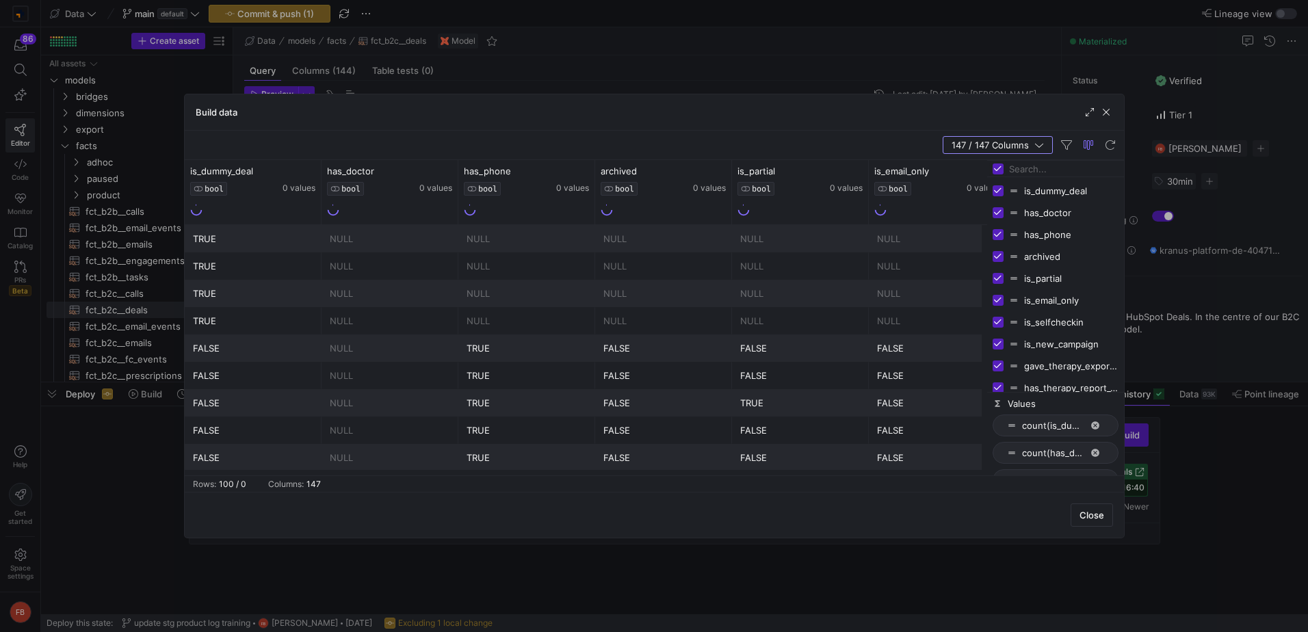
checkbox input "false"
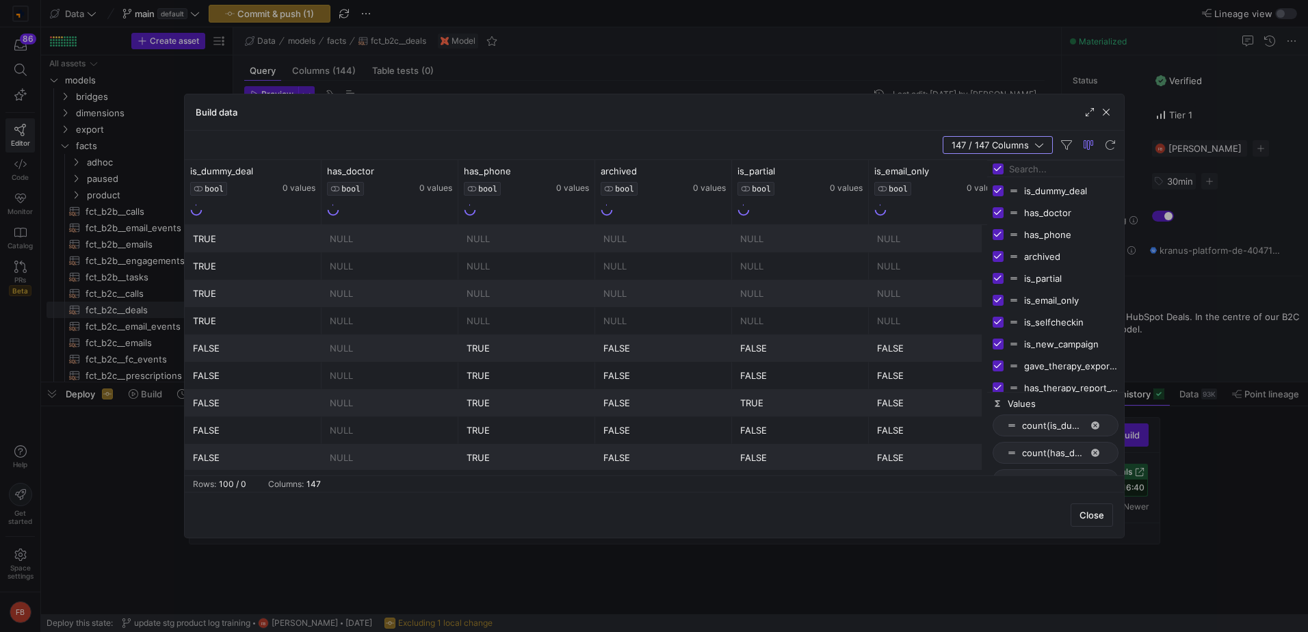
checkbox input "false"
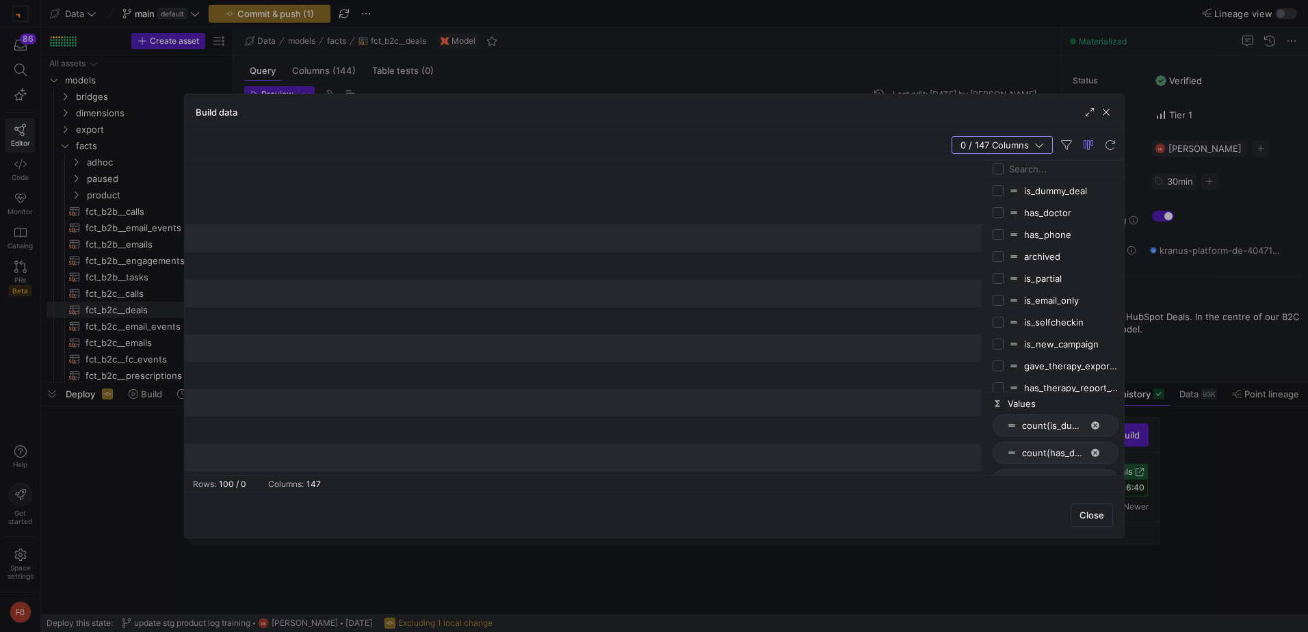
click at [1036, 172] on input "Filter Columns Input" at bounding box center [1063, 168] width 109 height 27
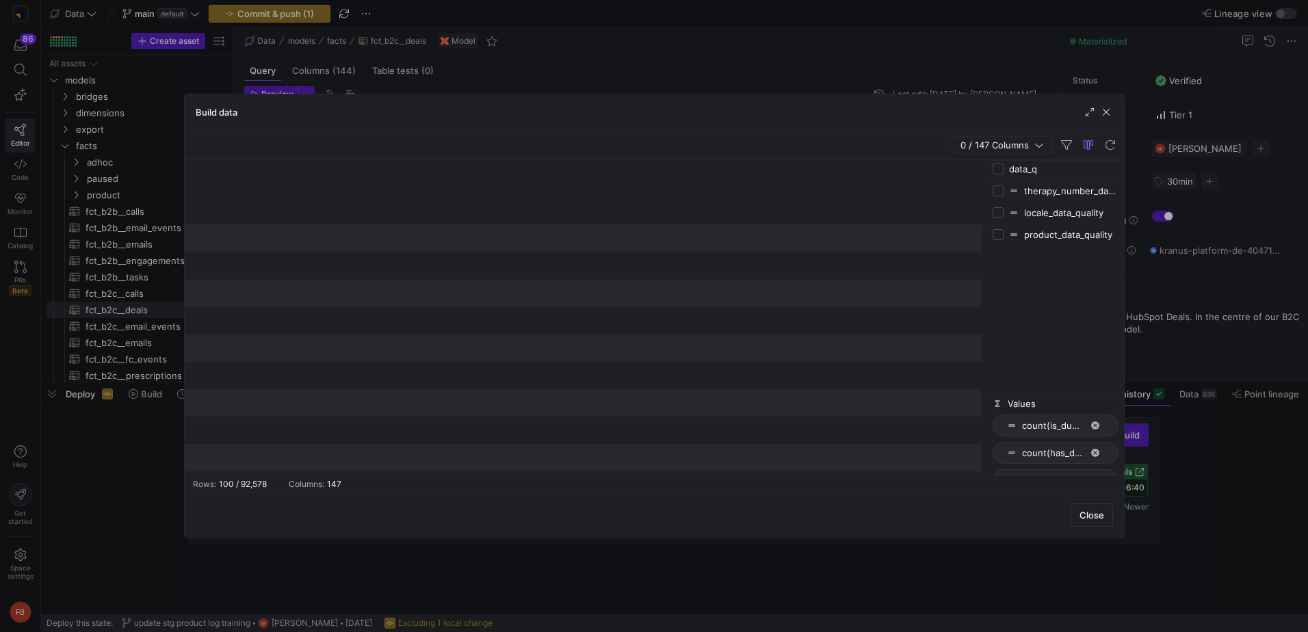
type input "data_q"
click at [1000, 192] on input "Press SPACE to toggle visibility (hidden)" at bounding box center [998, 190] width 11 height 11
checkbox input "true"
checkbox input "false"
click at [1108, 116] on span "button" at bounding box center [1106, 112] width 14 height 14
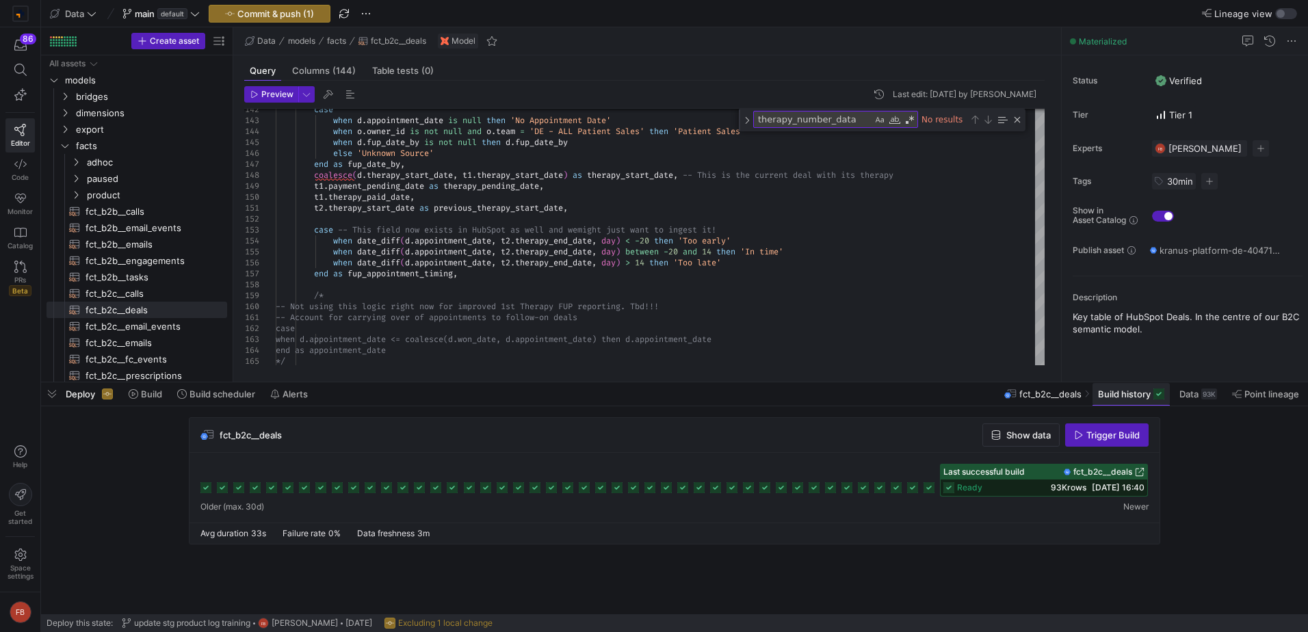
click at [1133, 393] on span "Build history" at bounding box center [1124, 394] width 53 height 11
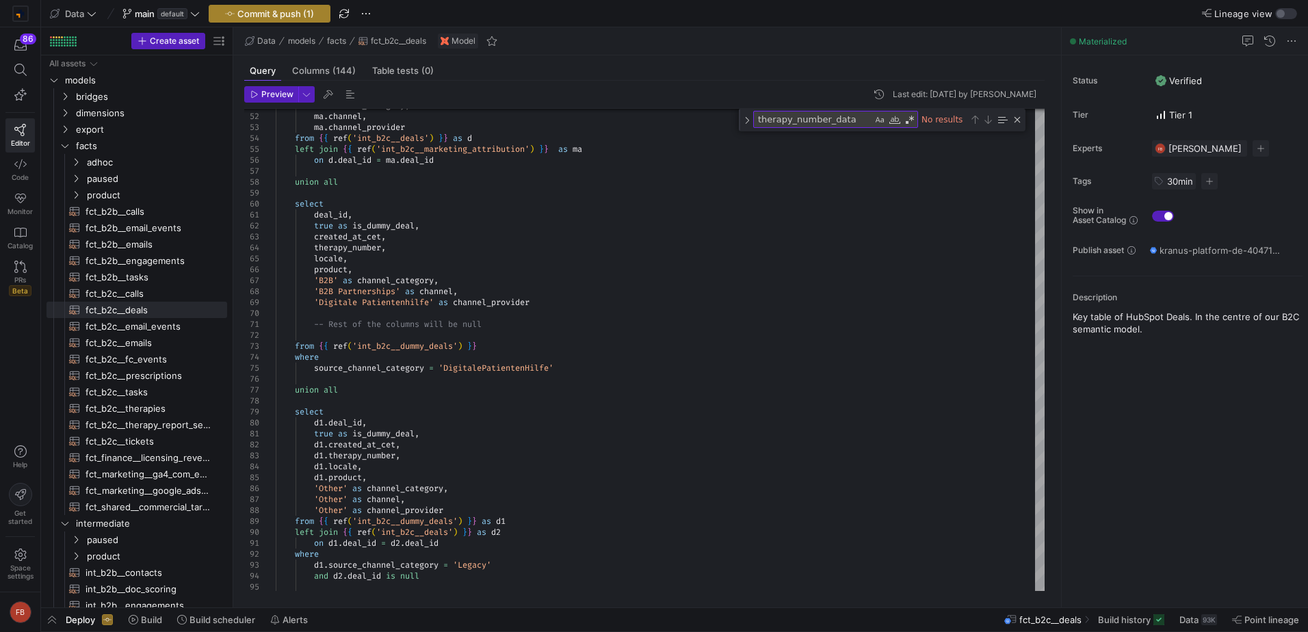
click at [244, 8] on span "Commit & push (1)" at bounding box center [275, 13] width 77 height 11
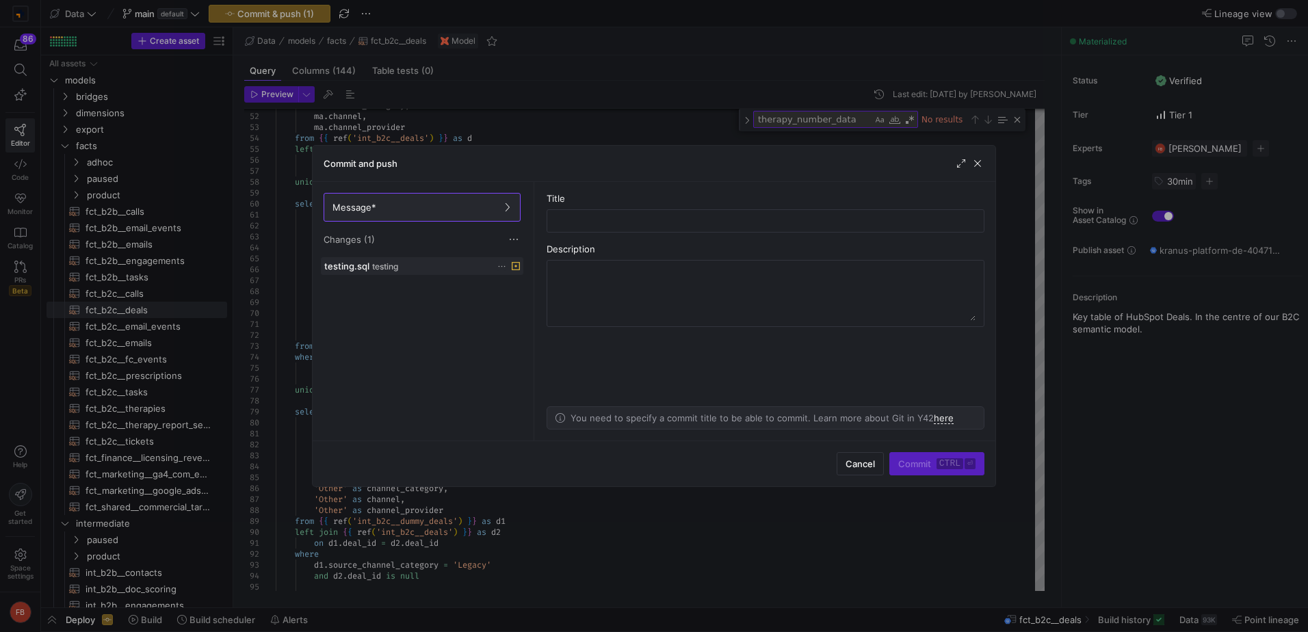
click at [500, 269] on icon at bounding box center [501, 266] width 9 height 9
click at [534, 305] on span "Discard" at bounding box center [521, 305] width 31 height 11
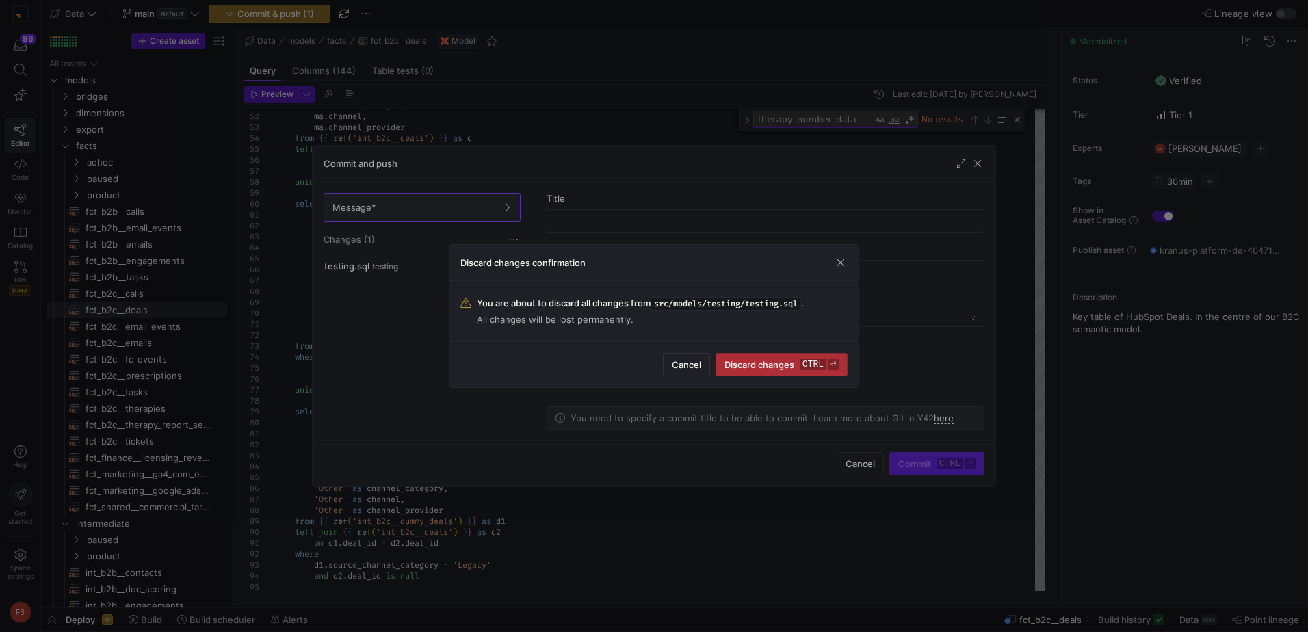
click at [786, 367] on span "Discard changes ctrl ⏎" at bounding box center [781, 364] width 114 height 11
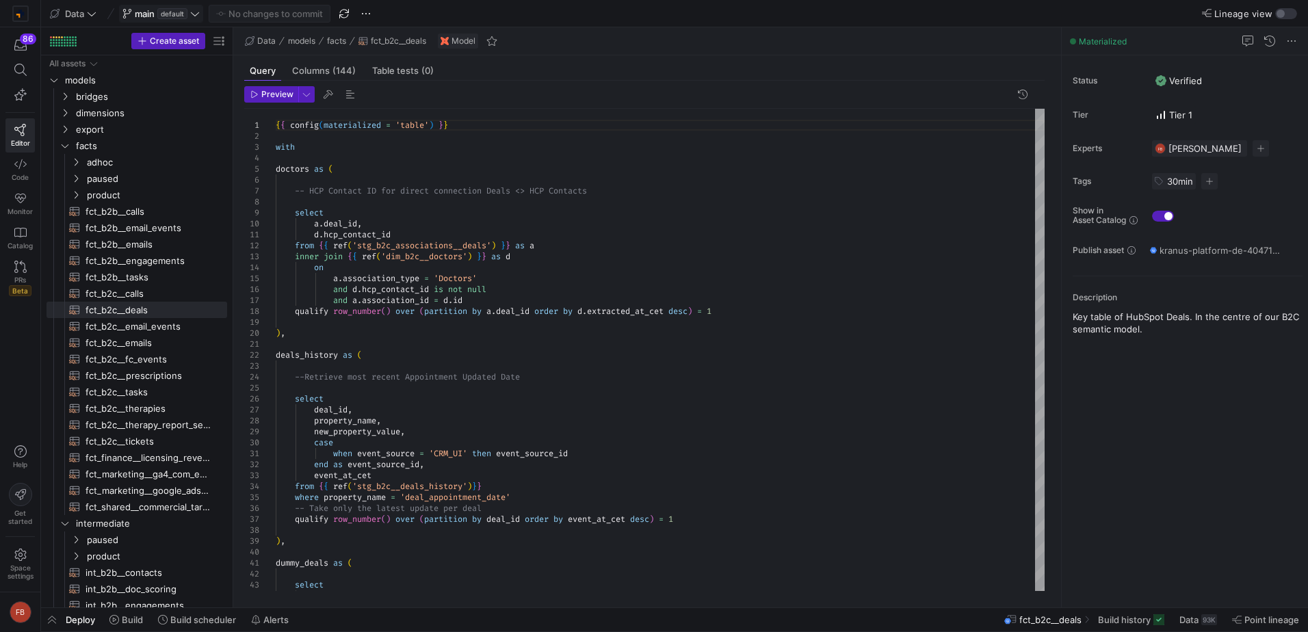
click at [198, 14] on icon at bounding box center [195, 14] width 10 height 10
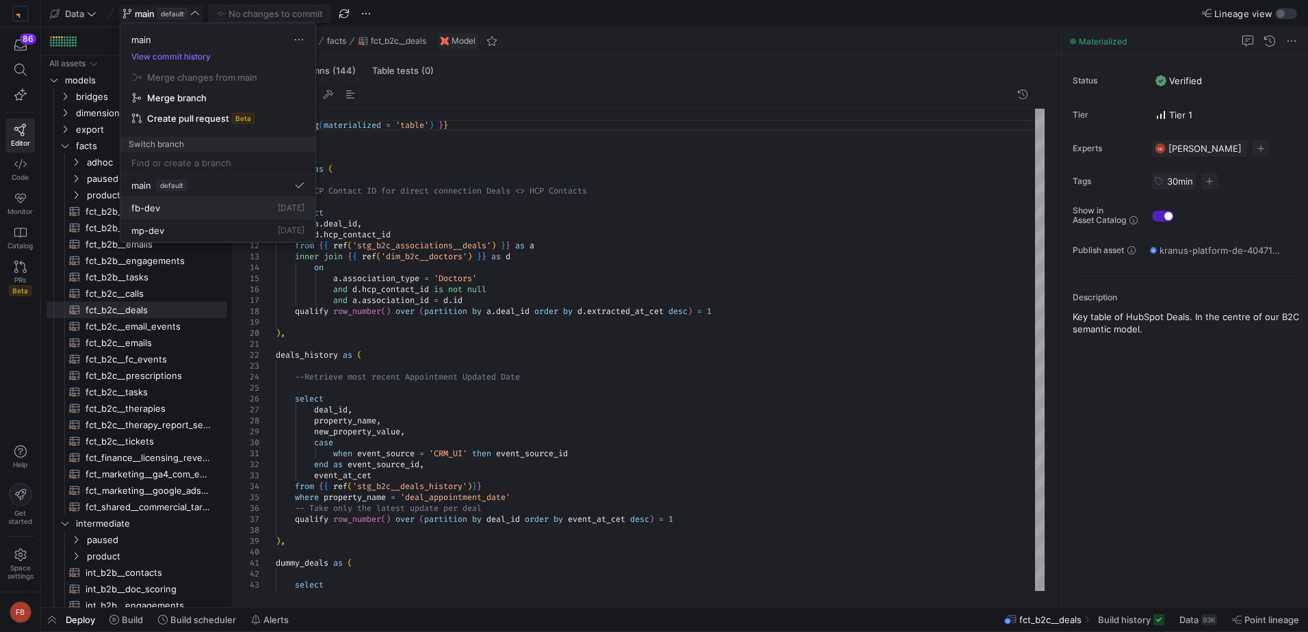
click at [166, 209] on div "fb-dev 2 days ago" at bounding box center [217, 207] width 173 height 11
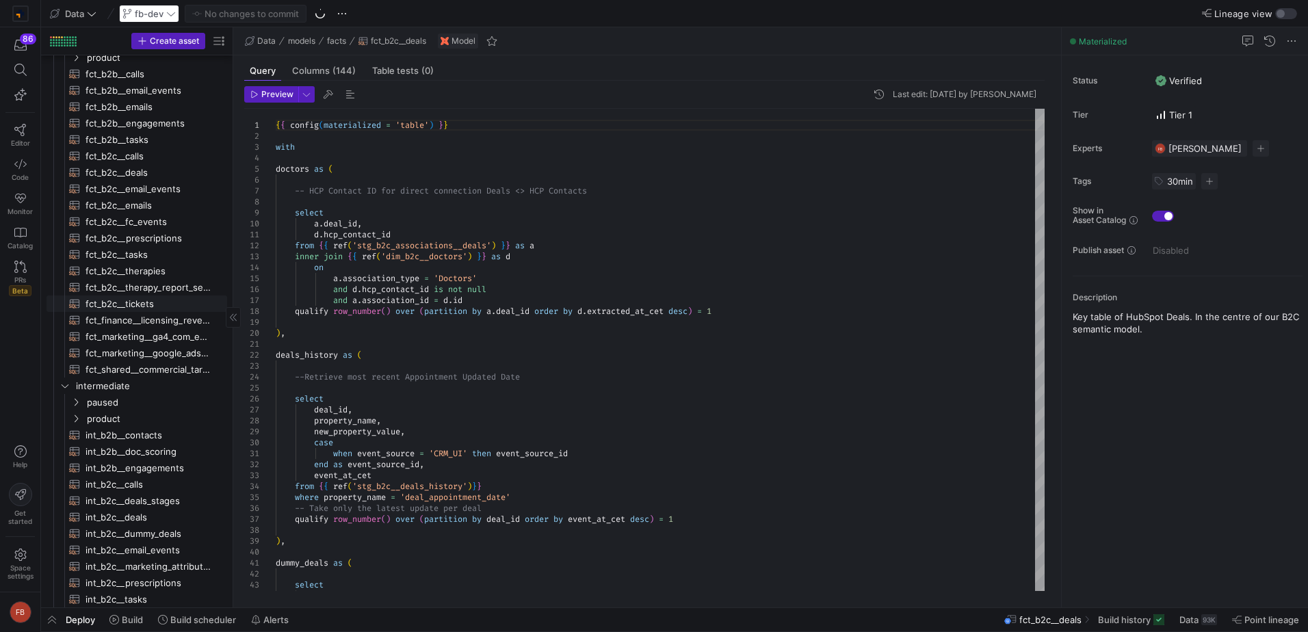
scroll to position [205, 0]
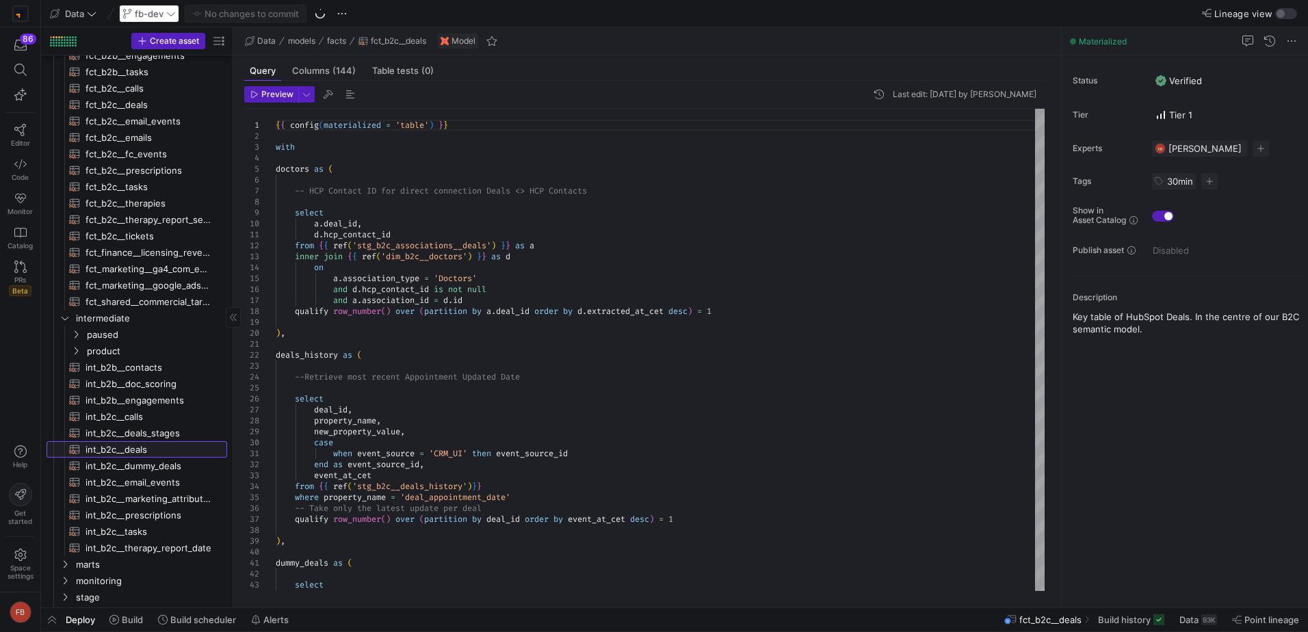
click at [161, 449] on span "int_b2c__deals​​​​​​​​​​" at bounding box center [149, 450] width 126 height 16
click at [1103, 616] on span "Build history" at bounding box center [1124, 619] width 53 height 11
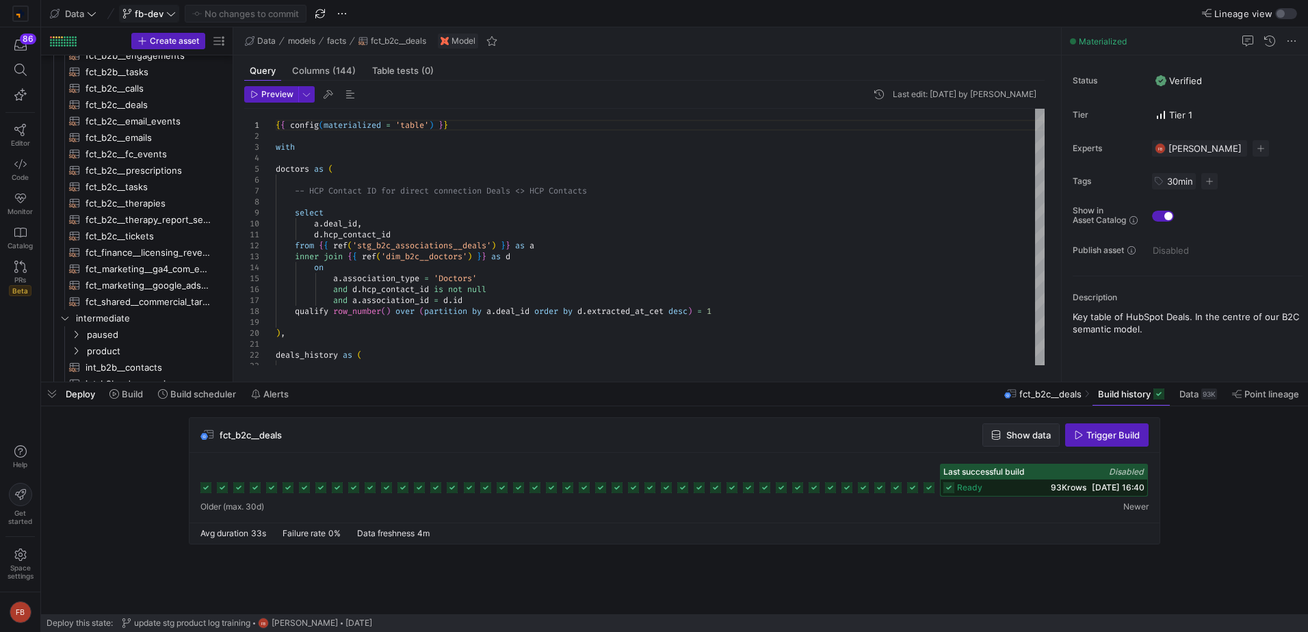
click at [1035, 439] on span "Show data" at bounding box center [1028, 435] width 44 height 11
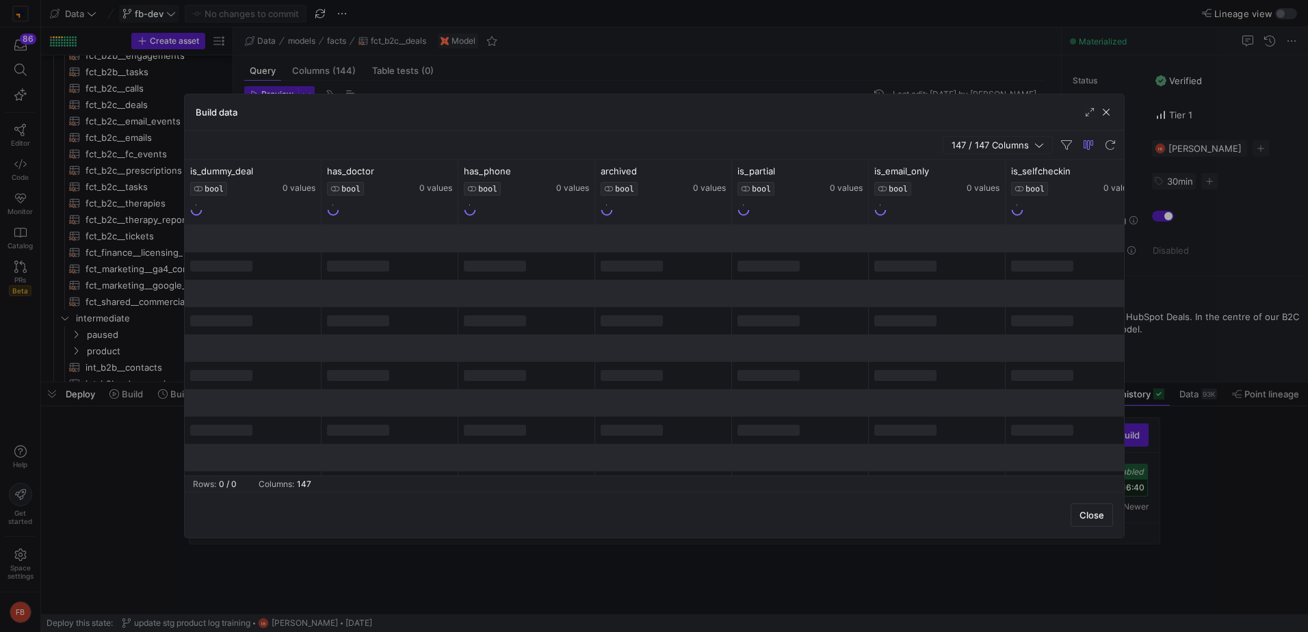
click at [971, 134] on div "147 / 147 Columns" at bounding box center [654, 145] width 939 height 29
click at [975, 142] on span "147 / 147 Columns" at bounding box center [993, 145] width 83 height 11
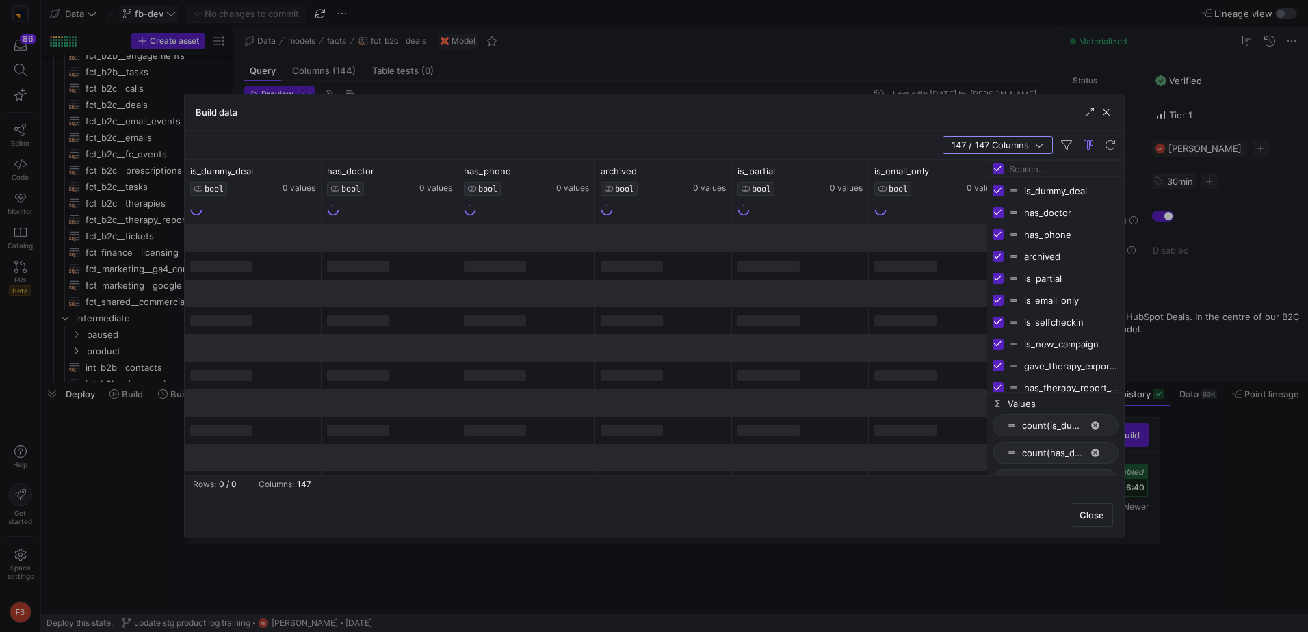
click at [996, 168] on input "Toggle Select All Columns" at bounding box center [998, 168] width 11 height 11
checkbox input "false"
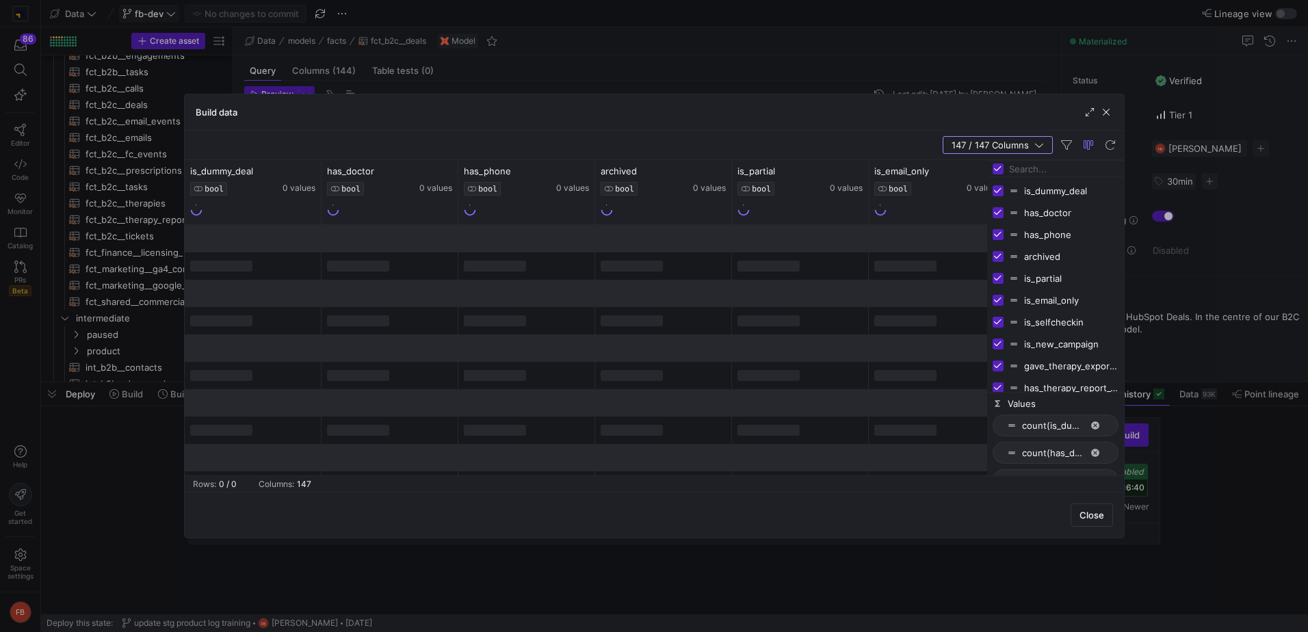
checkbox input "false"
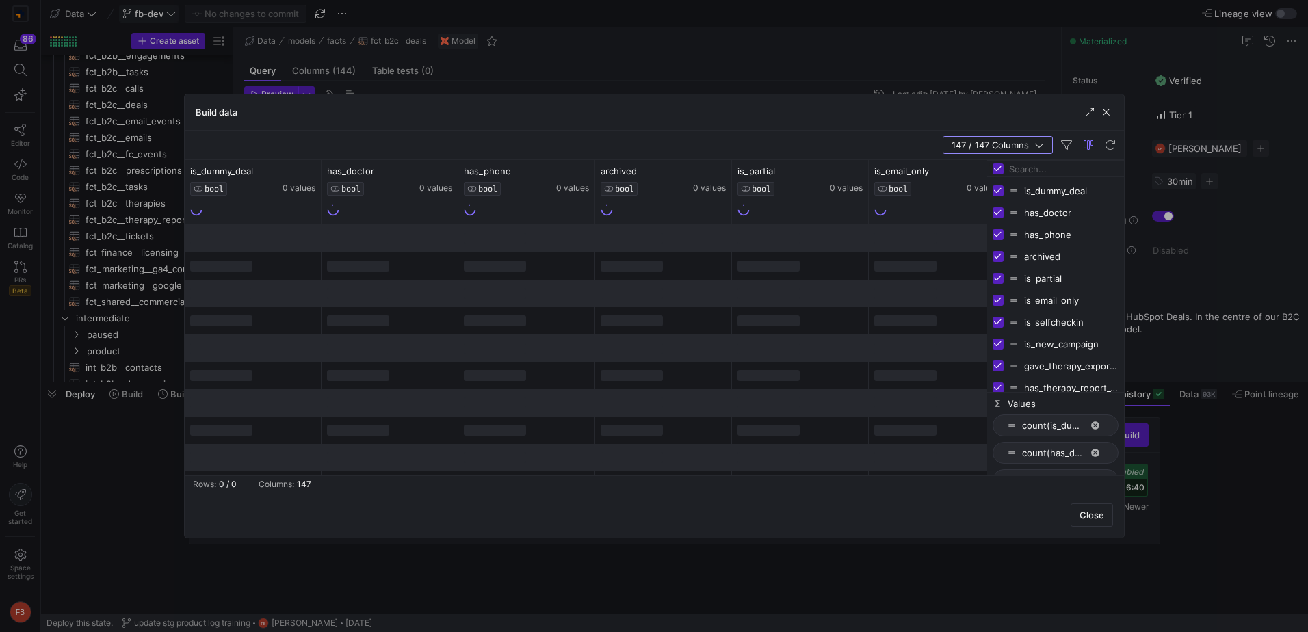
checkbox input "false"
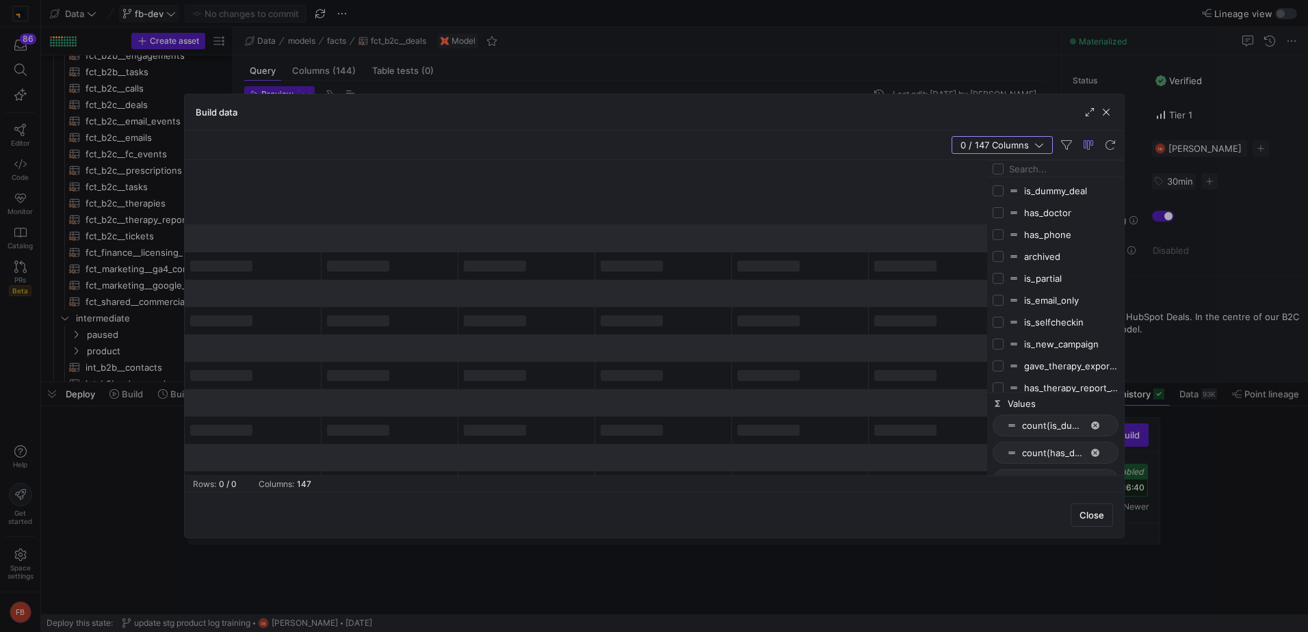
click at [1027, 170] on input "Filter Columns Input" at bounding box center [1063, 168] width 109 height 27
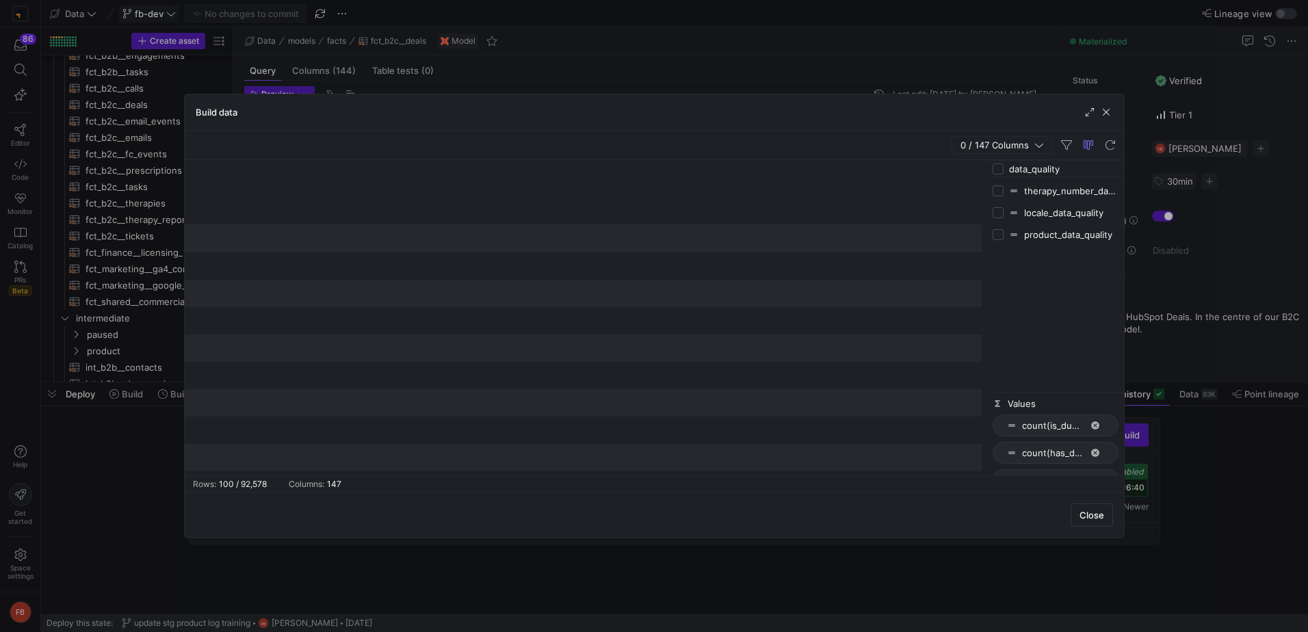
type input "data_quality"
click at [995, 192] on input "Press SPACE to toggle visibility (hidden)" at bounding box center [998, 190] width 11 height 11
checkbox input "true"
checkbox input "false"
click at [1066, 171] on input "data_quality" at bounding box center [1063, 168] width 109 height 27
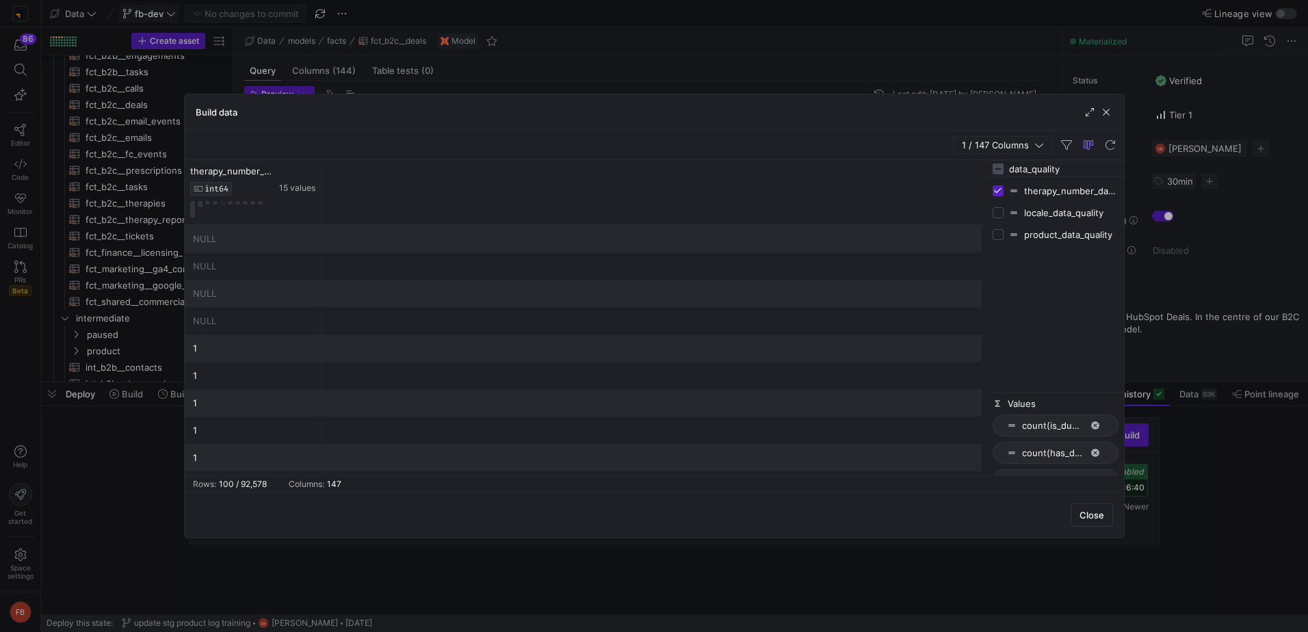
click at [1066, 171] on input "data_quality" at bounding box center [1063, 168] width 109 height 27
type input "deal_id"
click at [1000, 192] on input "Press SPACE to toggle visibility (hidden)" at bounding box center [998, 190] width 11 height 11
checkbox input "true"
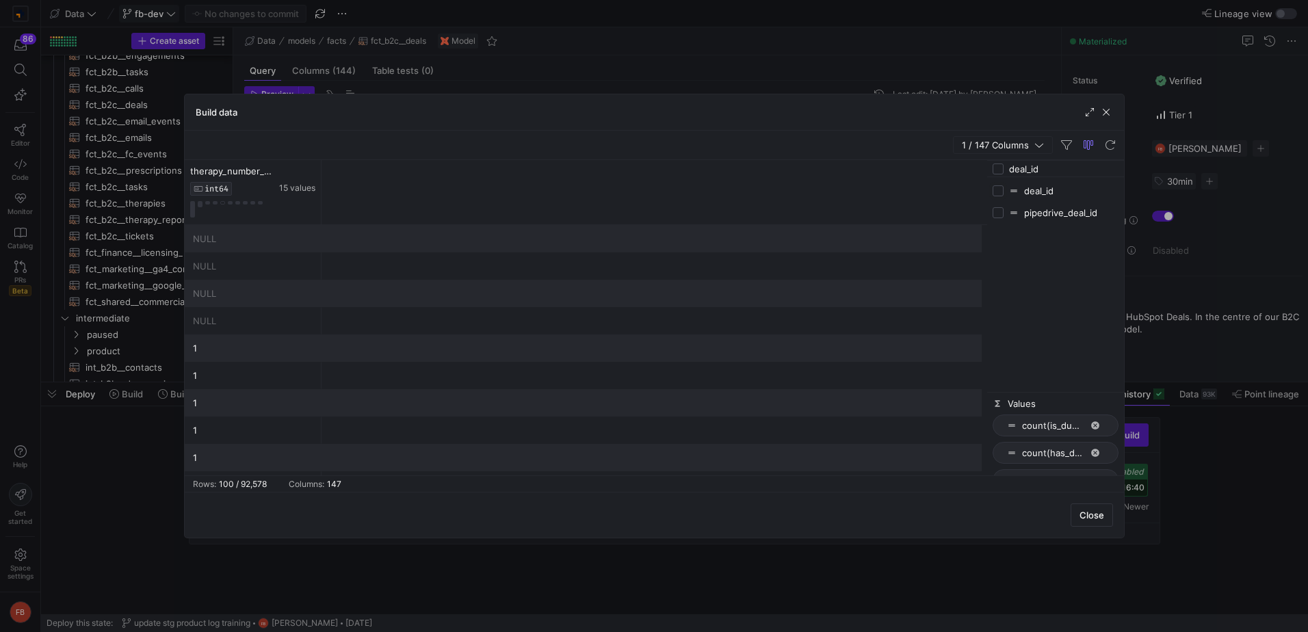
checkbox input "false"
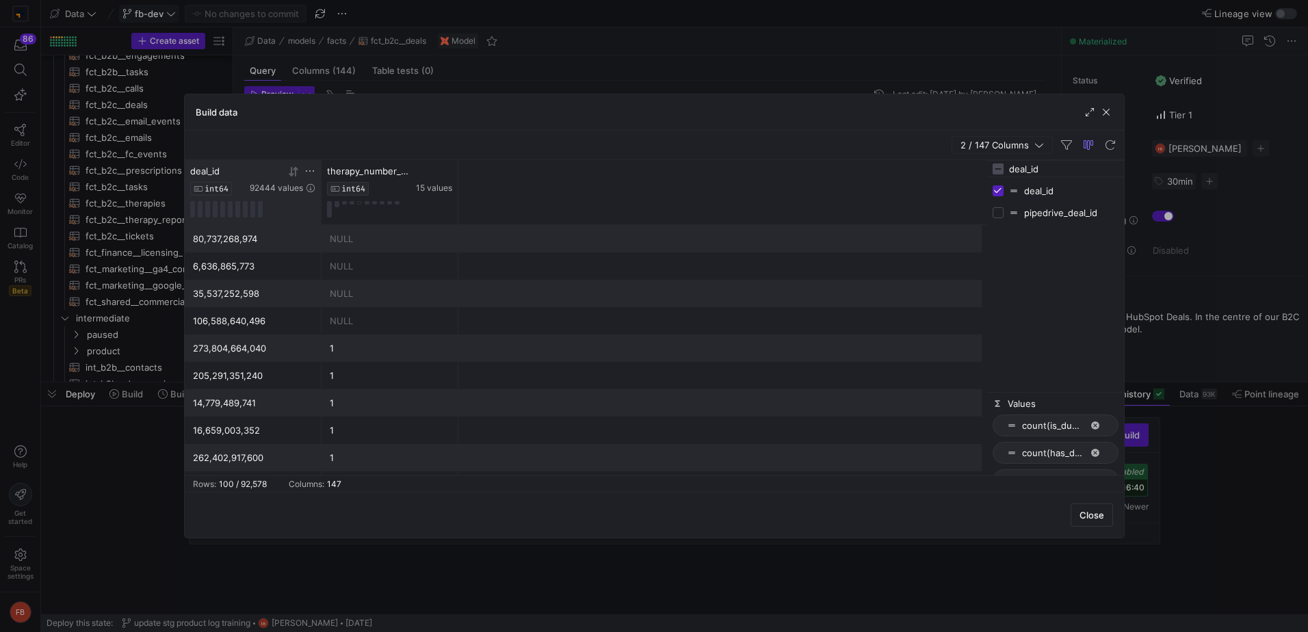
click at [306, 170] on icon at bounding box center [309, 171] width 11 height 11
click at [355, 212] on input "Filter Value" at bounding box center [374, 216] width 140 height 16
type input "77641530564"
click at [423, 315] on button "Apply" at bounding box center [423, 311] width 42 height 18
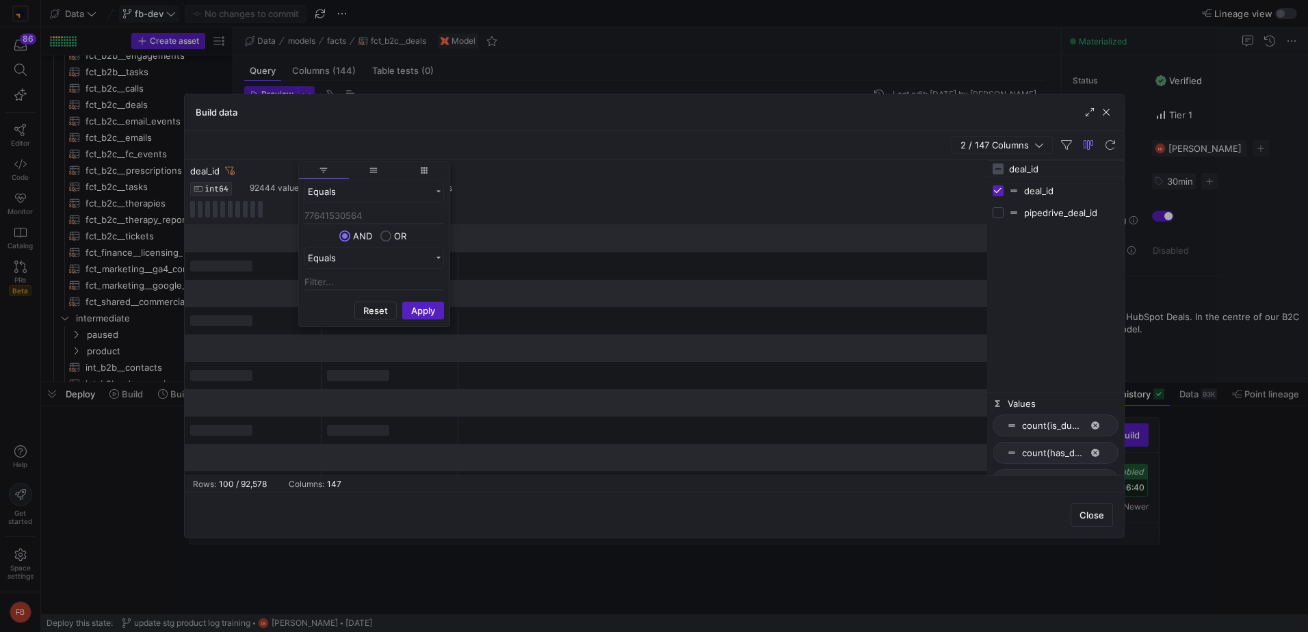
click at [618, 183] on div "therapy_number_data_quality INT64 15 values deal_id INT64 92444 values" at bounding box center [586, 192] width 802 height 65
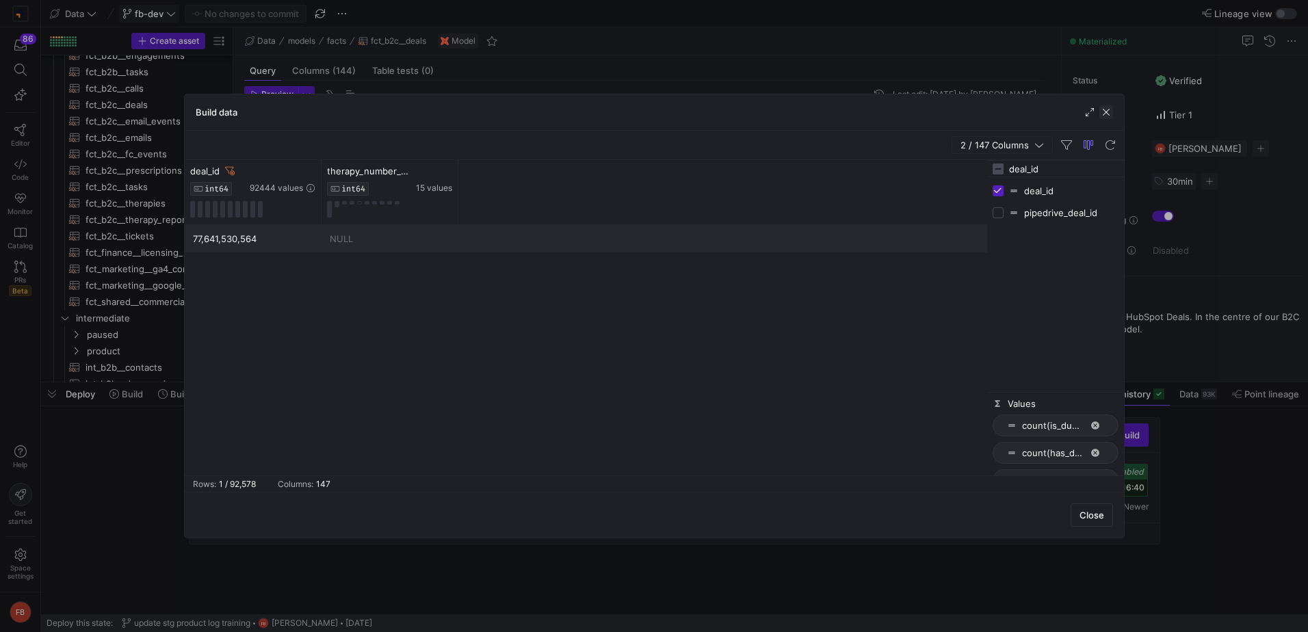
click at [1110, 116] on span "button" at bounding box center [1106, 112] width 14 height 14
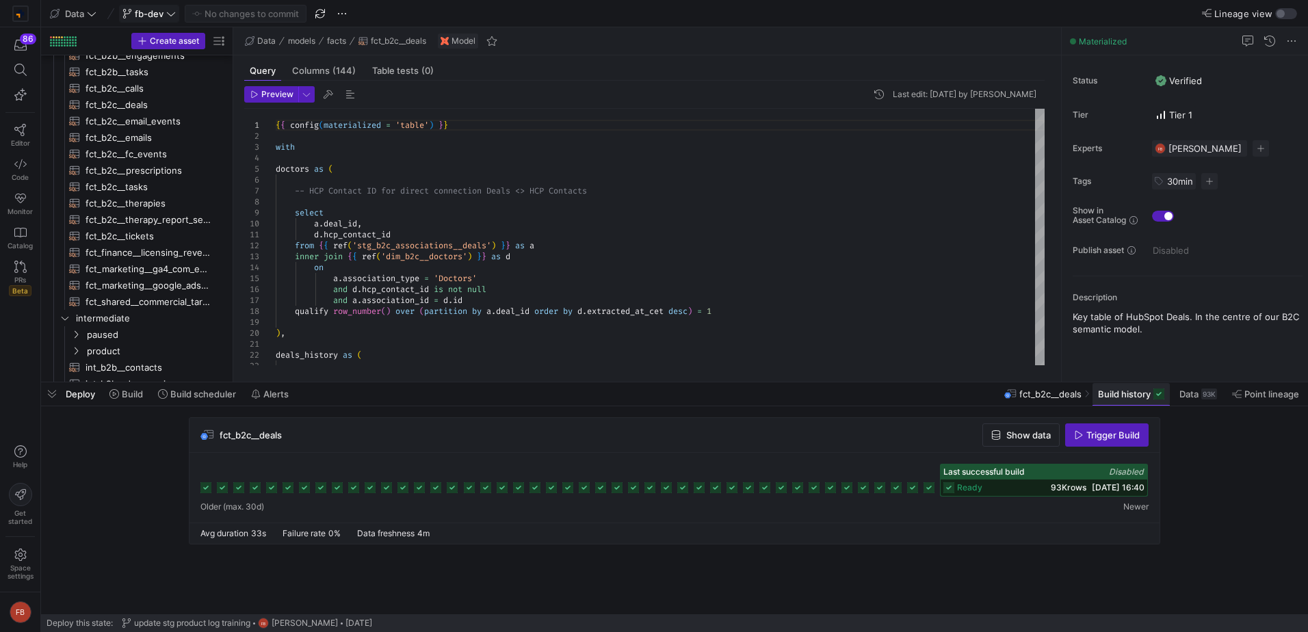
click at [1128, 400] on span at bounding box center [1130, 394] width 77 height 22
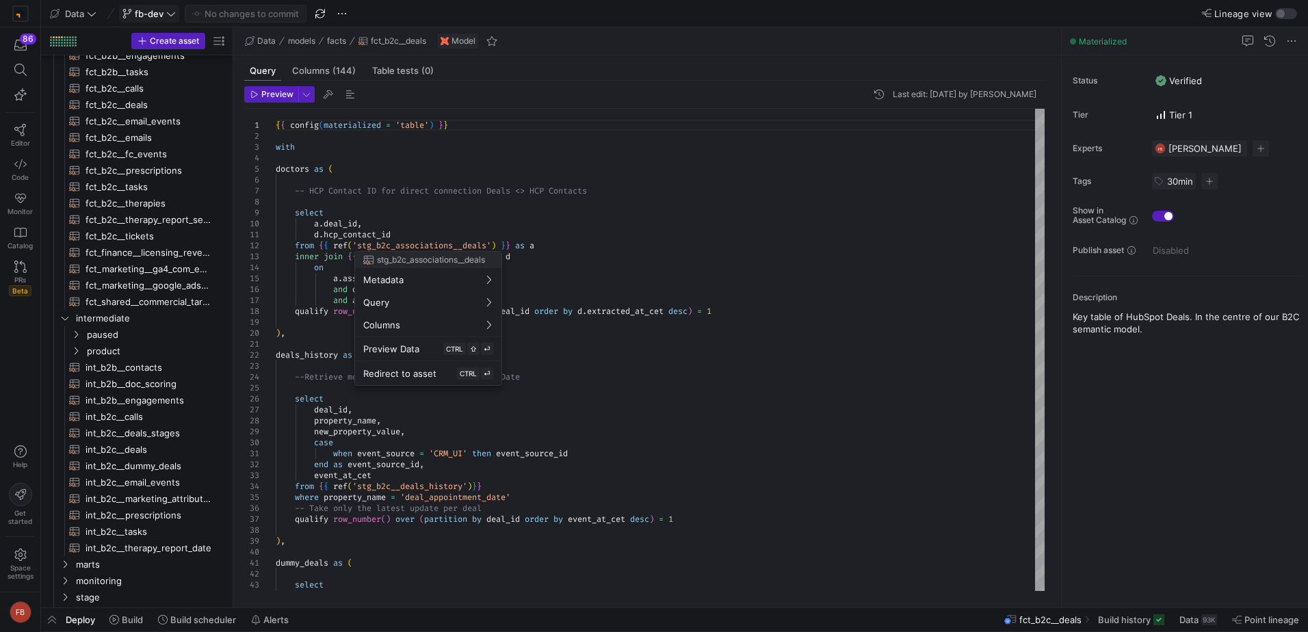
click at [886, 248] on div at bounding box center [654, 316] width 1308 height 632
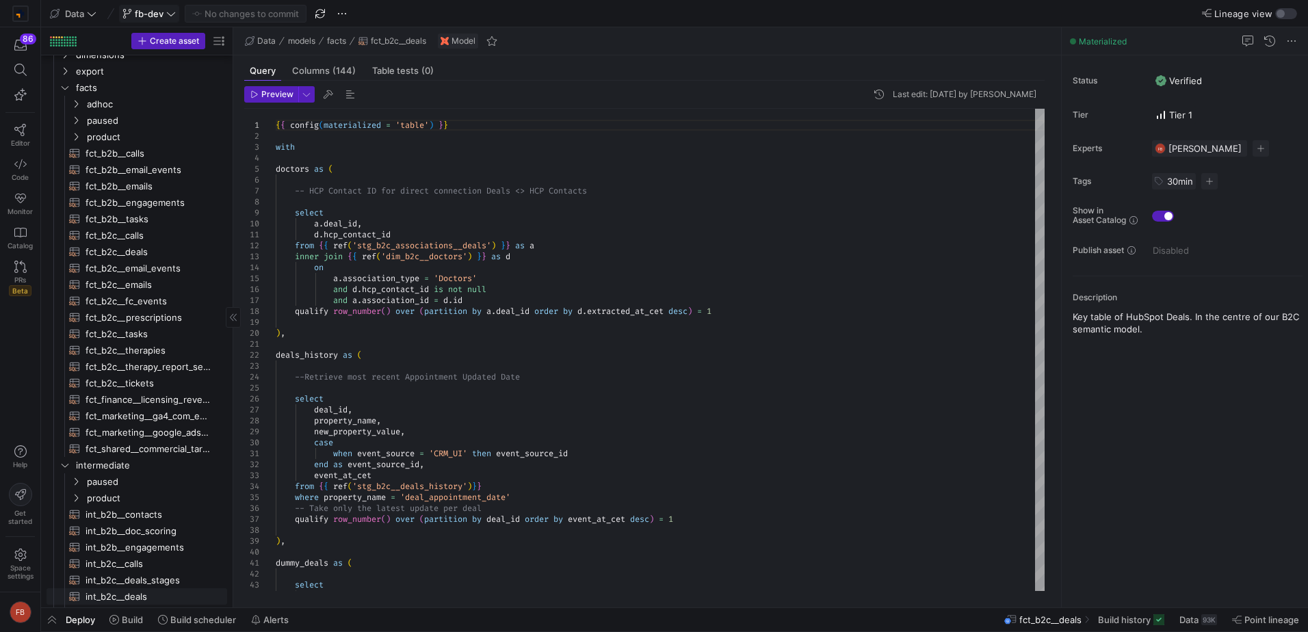
scroll to position [274, 0]
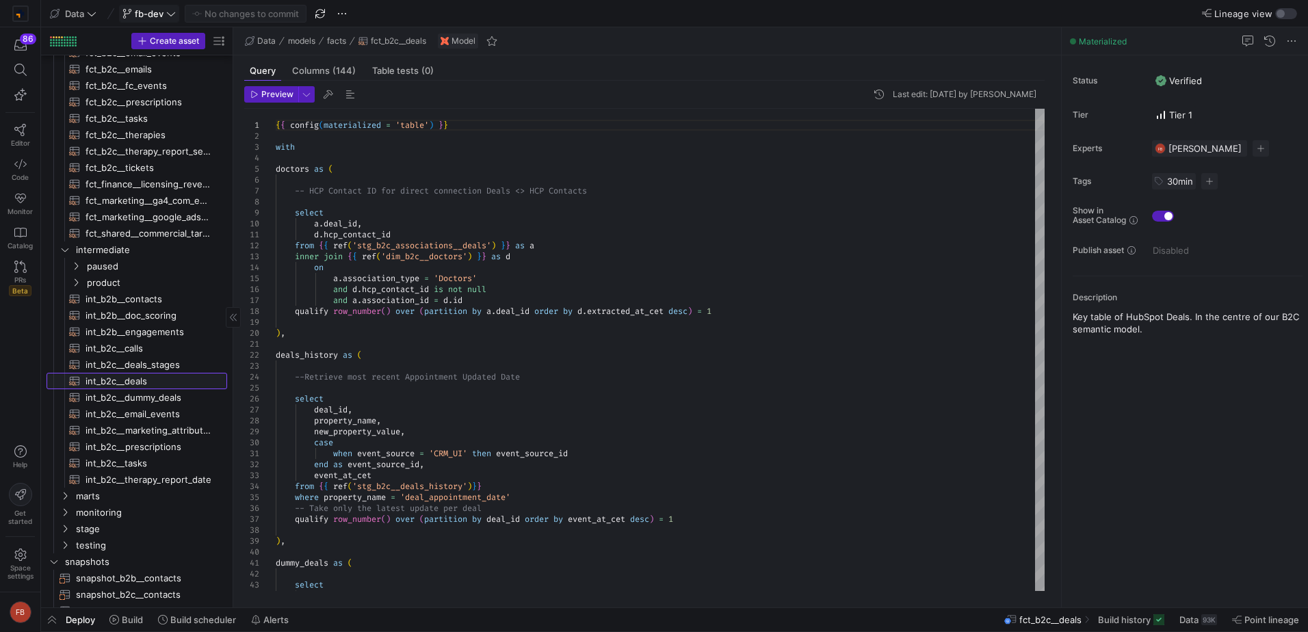
click at [163, 384] on span "int_b2c__deals​​​​​​​​​​" at bounding box center [149, 382] width 126 height 16
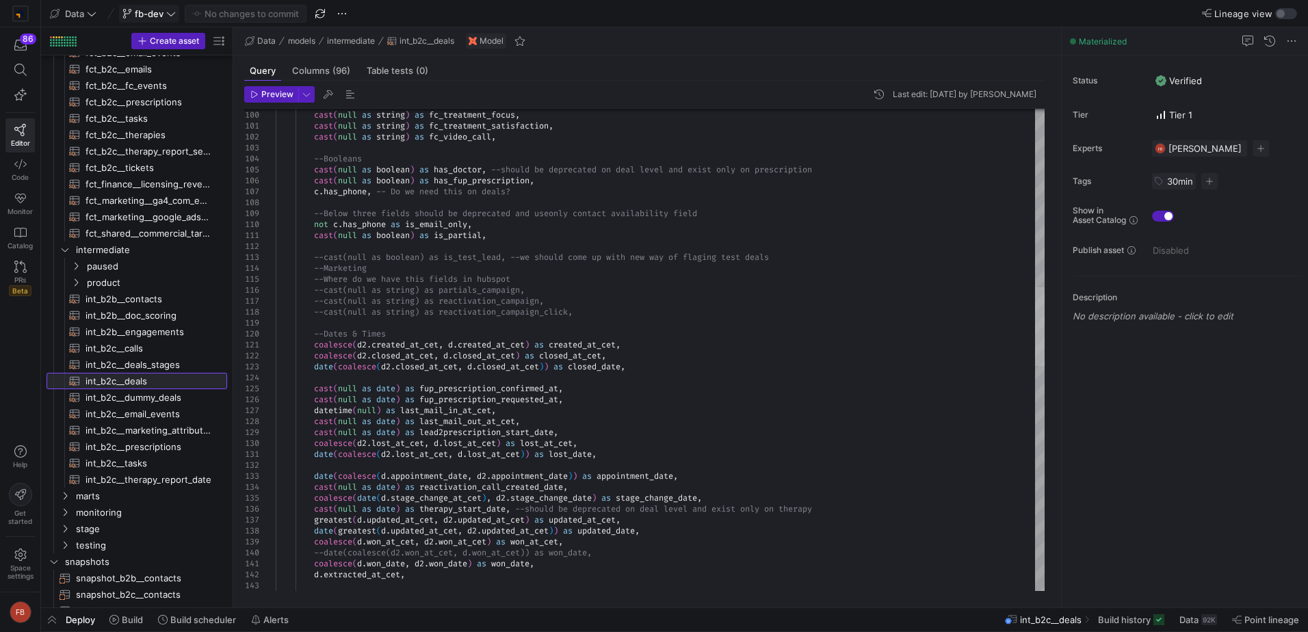
click at [1035, 314] on div at bounding box center [1040, 326] width 10 height 79
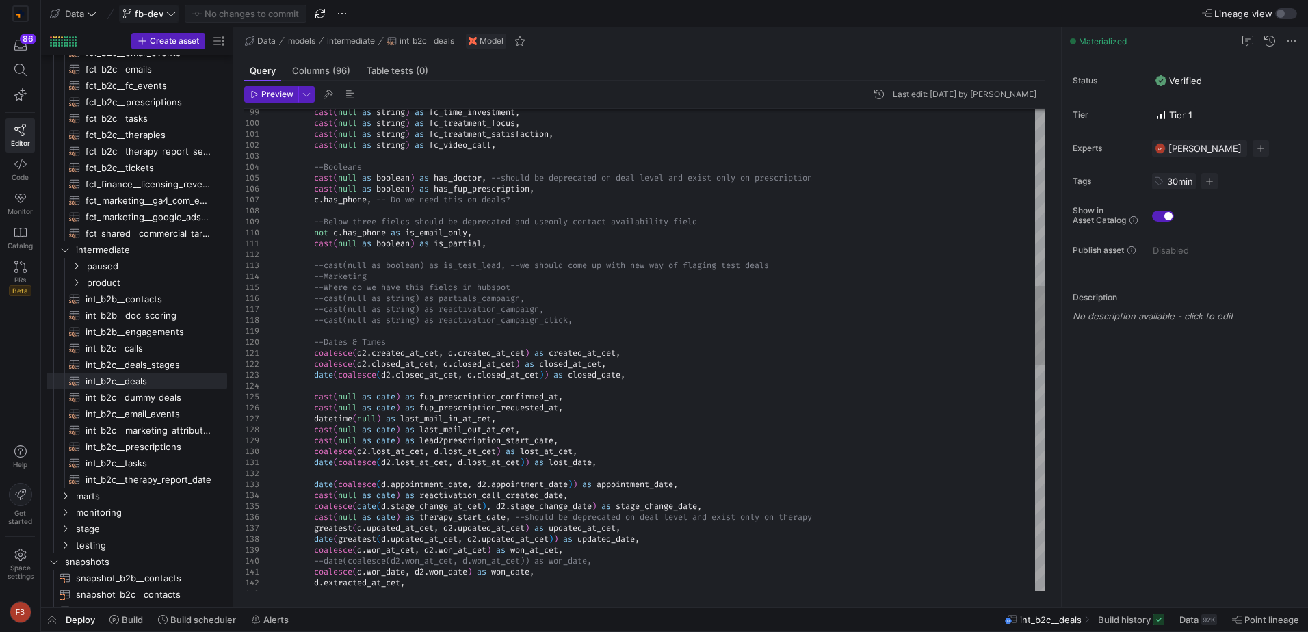
click at [876, 339] on div "d . extracted_at_cet , date ( greatest ( d . updated_at_cet , d2 . updated_at_c…" at bounding box center [660, 500] width 769 height 2955
type textarea "coalesce(d2.created_at_cet, d.created_at_cet) as created_at_cet, coalesce(d2.cl…"
type textarea "t"
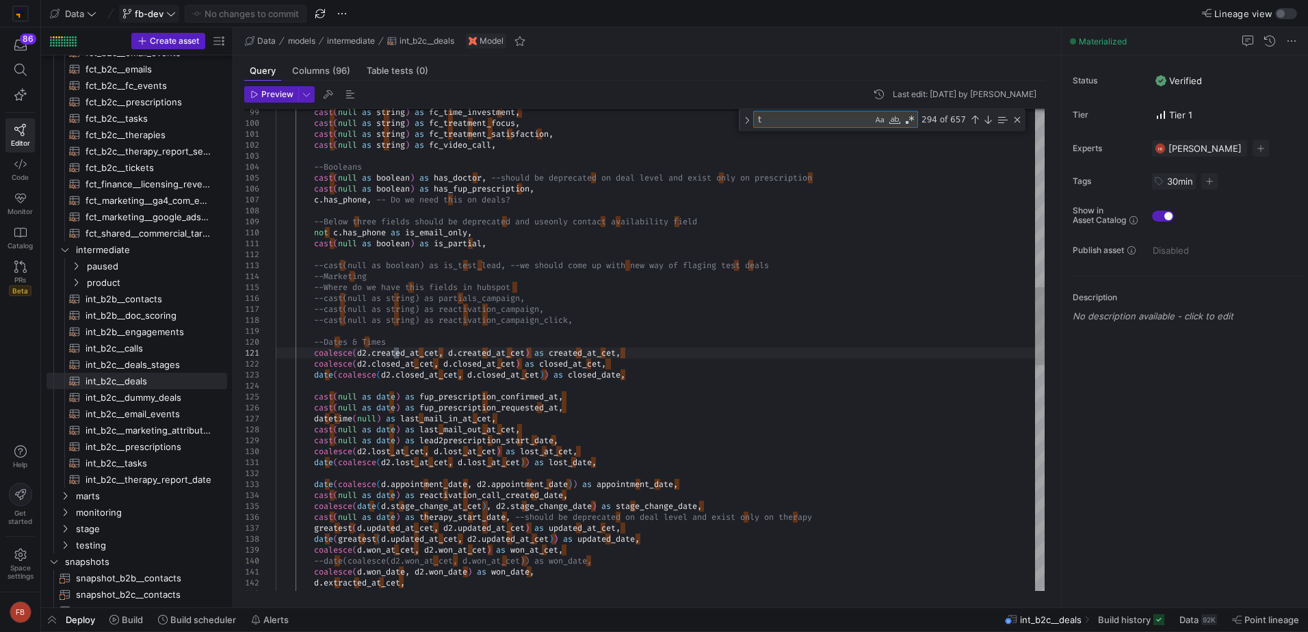
type textarea "date(coalesce(d2.lost_at_cet, d.lost_at_cet)) as lost_date, date(coalesce(d.app…"
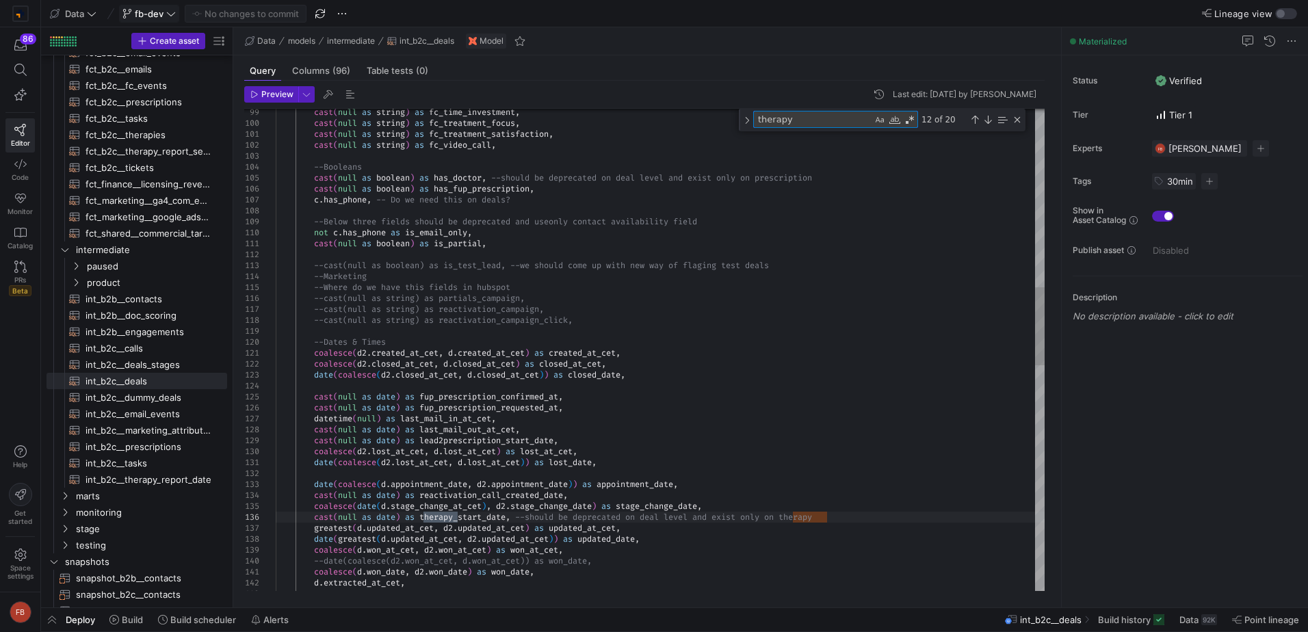
type textarea "therapy_"
type textarea "--fields meant for checking volume of missing values d.locale as locale_data_qu…"
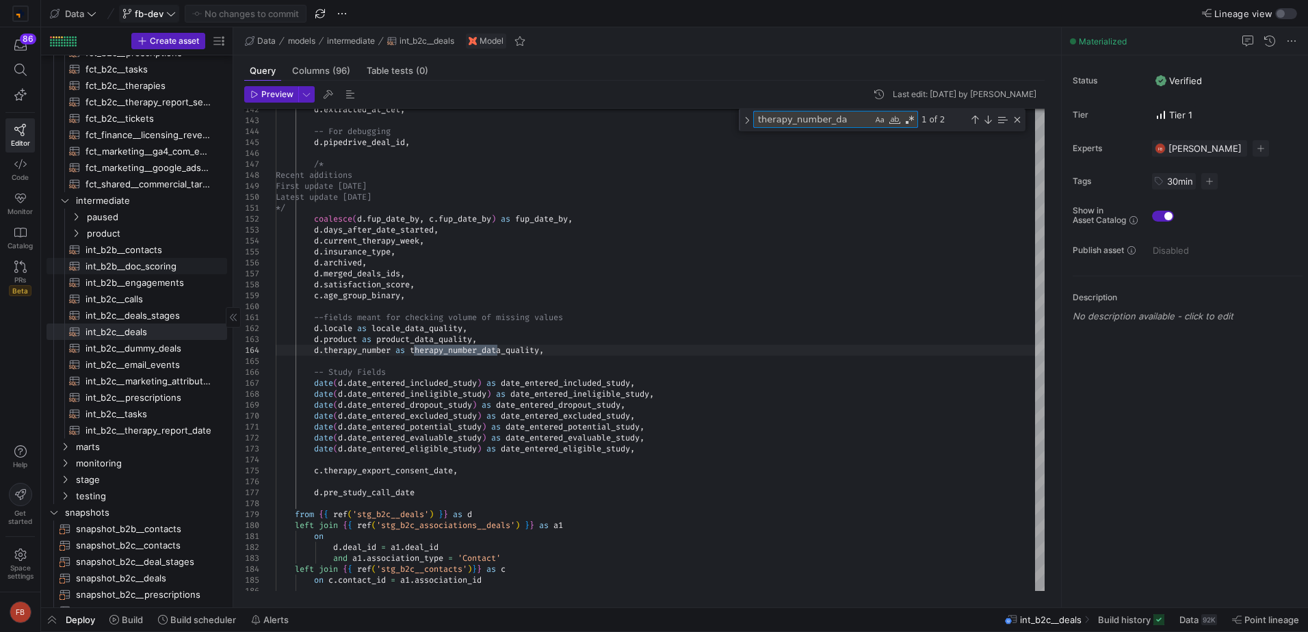
scroll to position [342, 0]
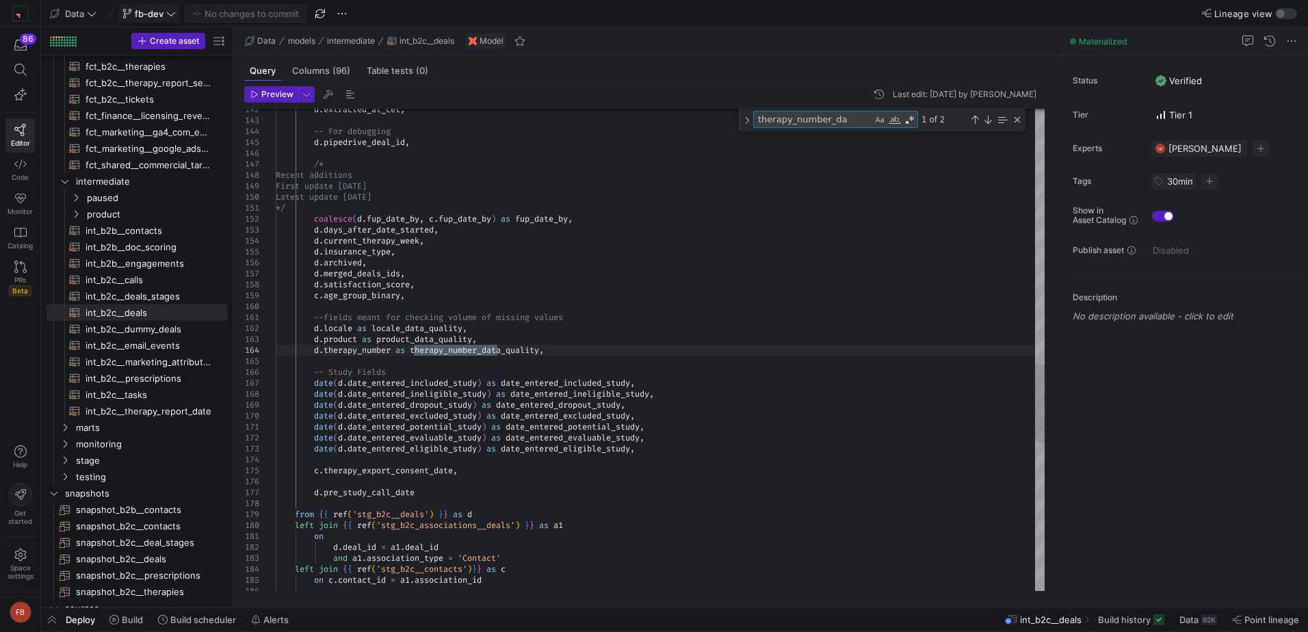
click at [856, 114] on textarea "therapy_number_da" at bounding box center [813, 120] width 118 height 16
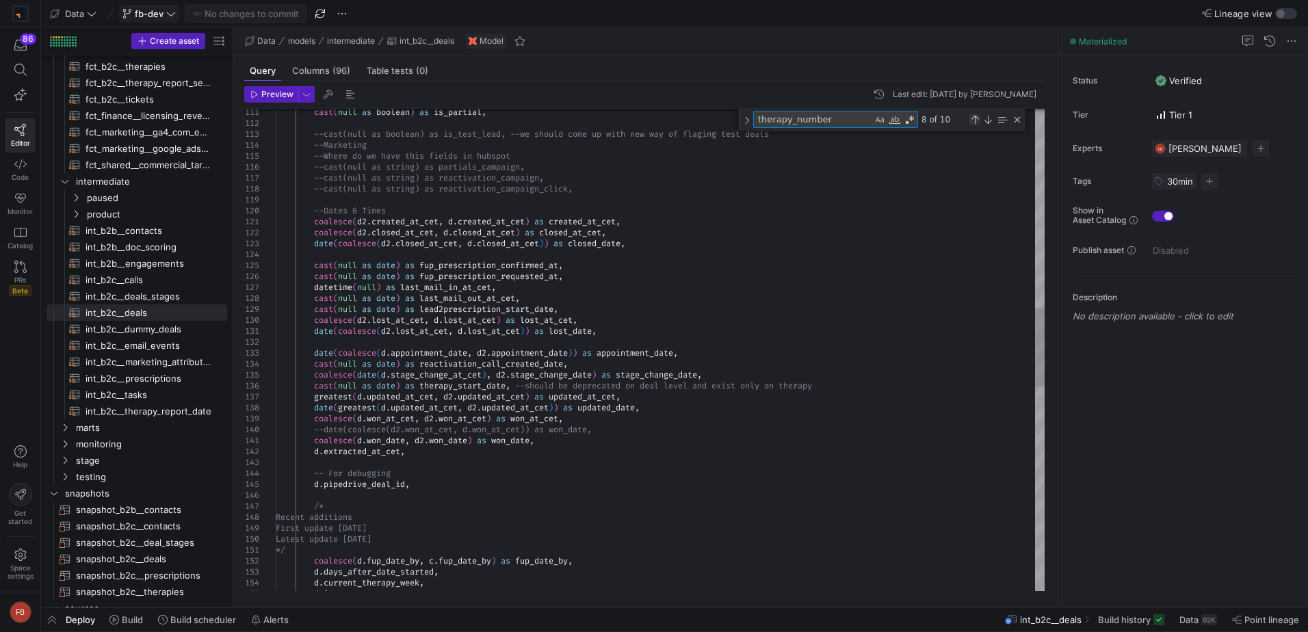
type textarea "therapy_number"
click at [973, 119] on div "Previous Match (Shift+Enter)" at bounding box center [974, 119] width 11 height 11
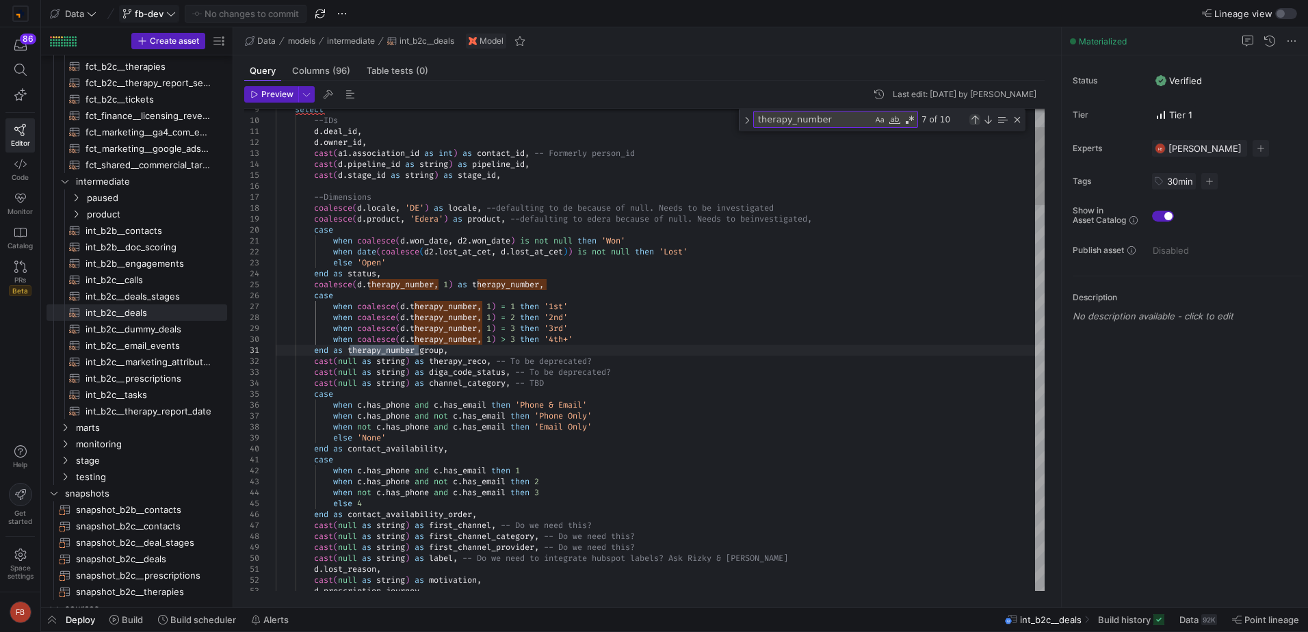
click at [973, 118] on div "Previous Match (Shift+Enter)" at bounding box center [974, 119] width 11 height 11
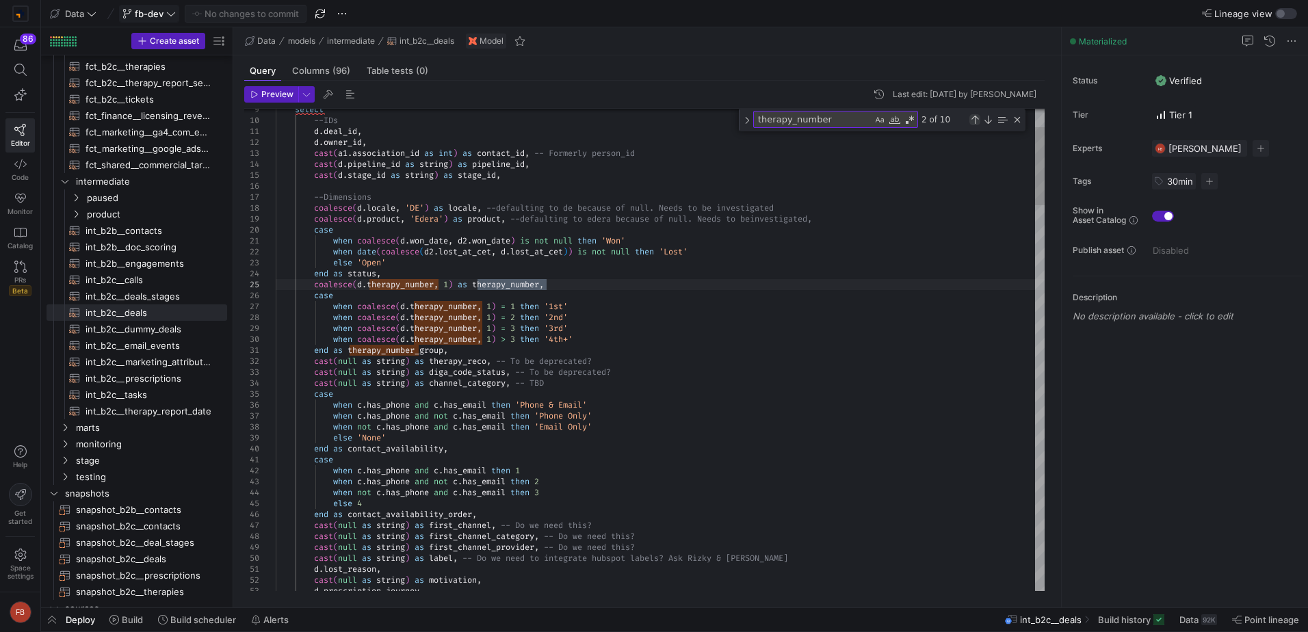
click at [973, 118] on div "Previous Match (Shift+Enter)" at bounding box center [974, 119] width 11 height 11
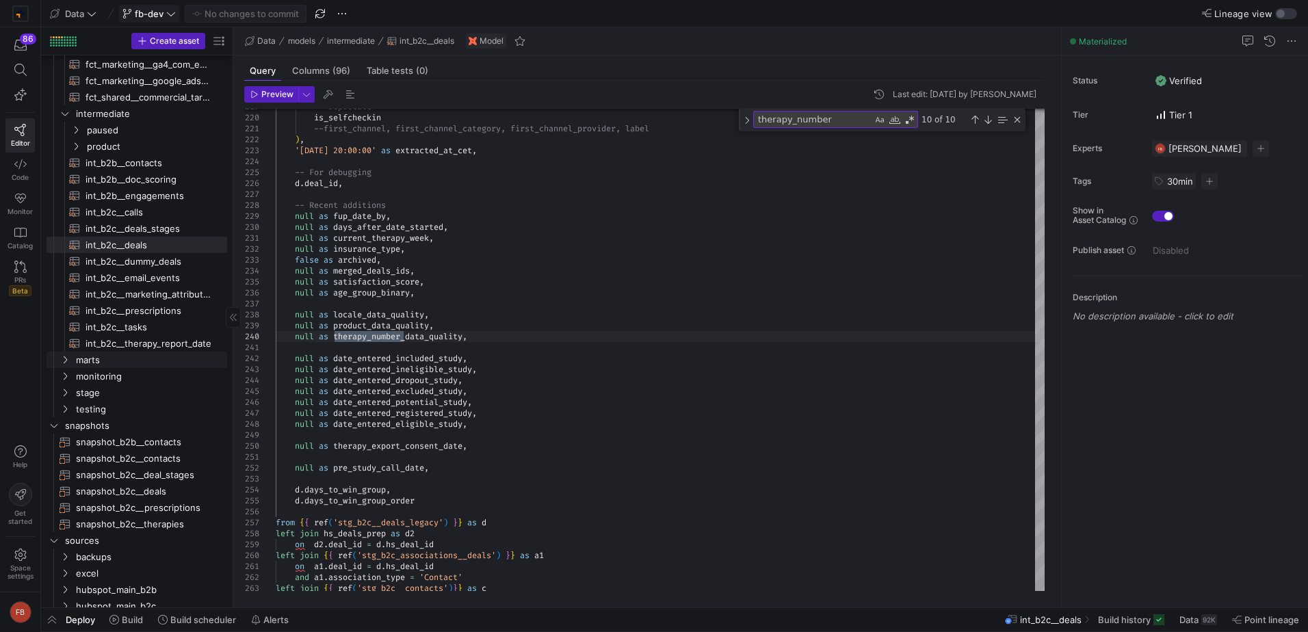
scroll to position [410, 0]
click at [122, 395] on span "stage" at bounding box center [134, 392] width 116 height 16
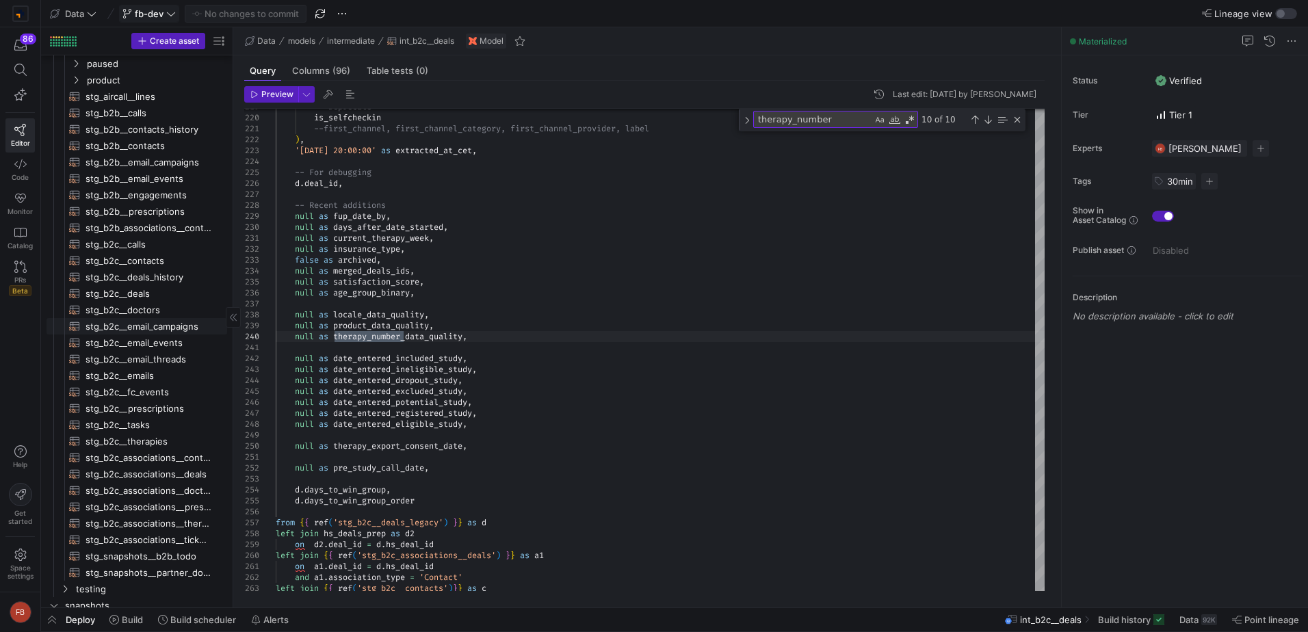
scroll to position [752, 0]
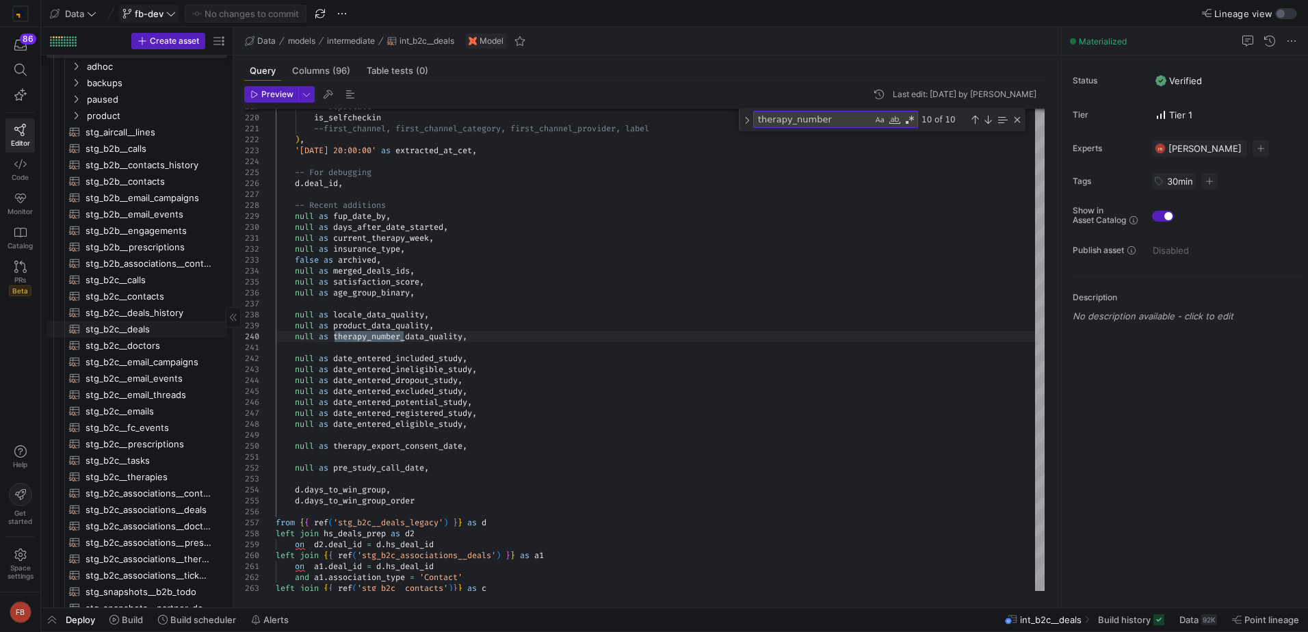
click at [170, 328] on span "stg_b2c__deals​​​​​​​​​​" at bounding box center [149, 330] width 126 height 16
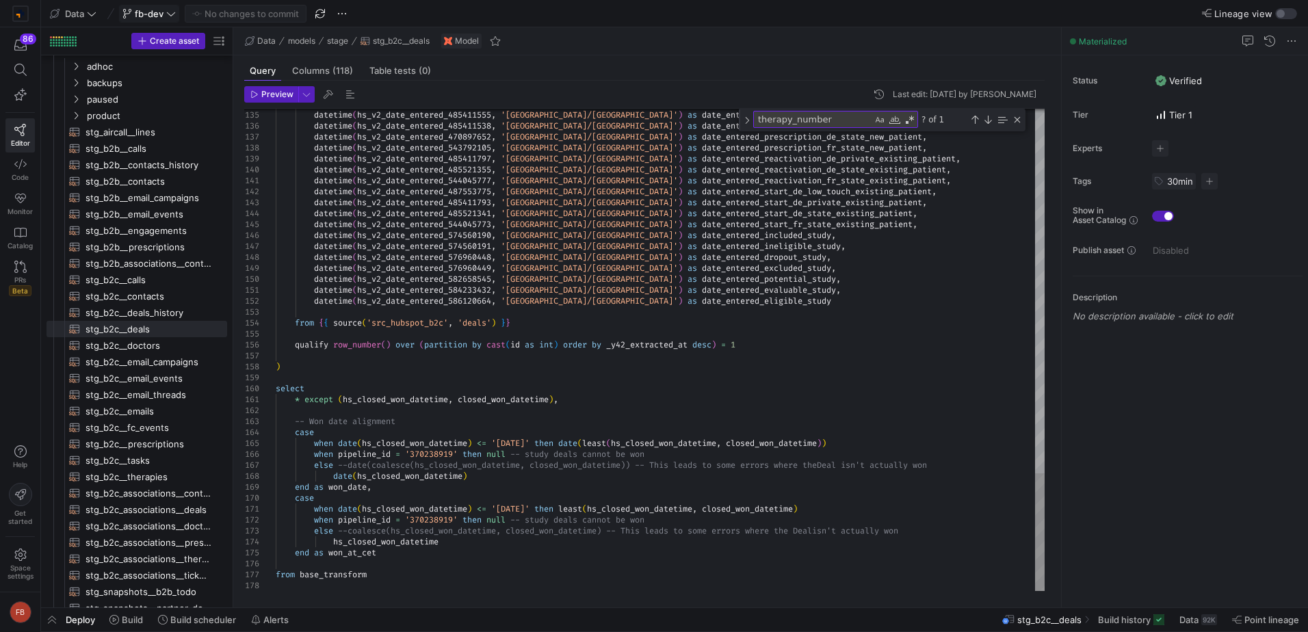
click at [835, 123] on textarea "therapy_number" at bounding box center [813, 120] width 118 height 16
type textarea "replace(closed_lost_reason, "'", "") as lost_reason, --needed to be done to esc…"
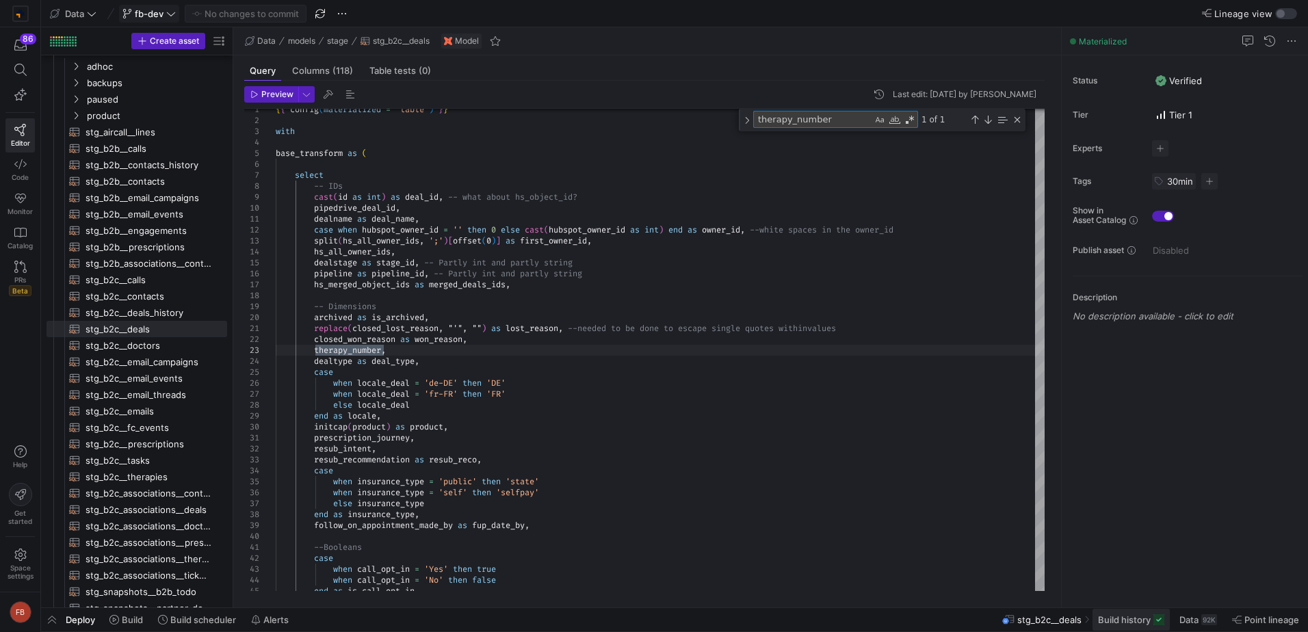
click at [1110, 615] on span "Build history" at bounding box center [1124, 619] width 53 height 11
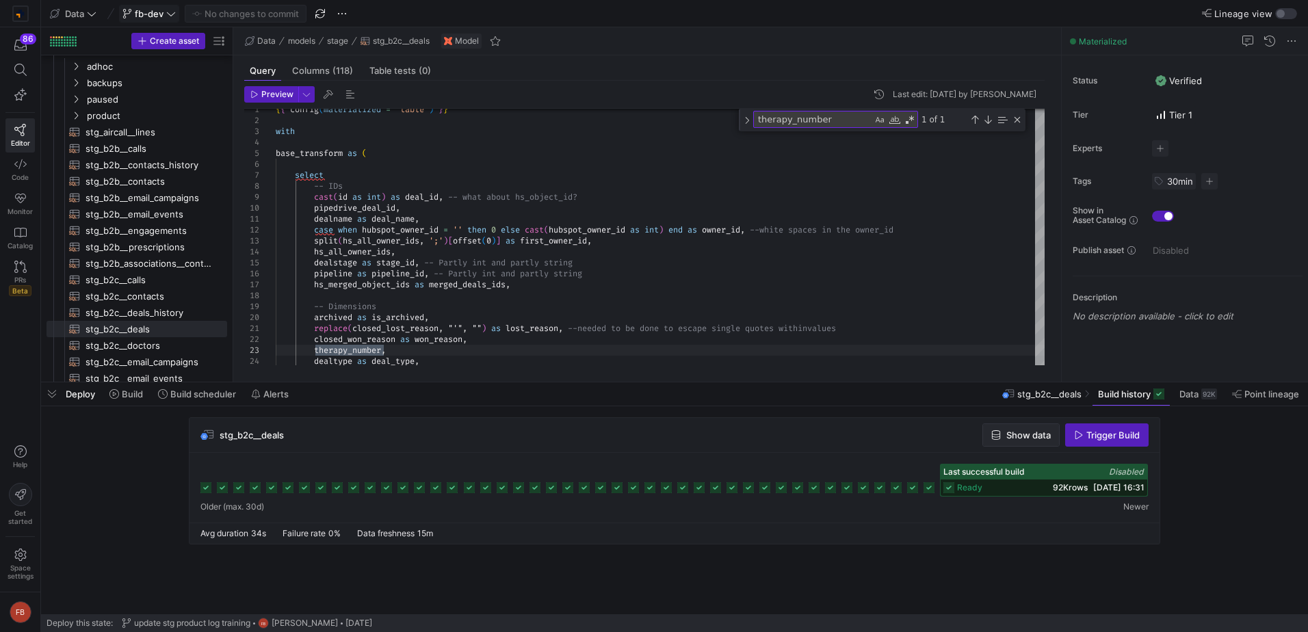
click at [1016, 428] on span "button" at bounding box center [1021, 435] width 76 height 22
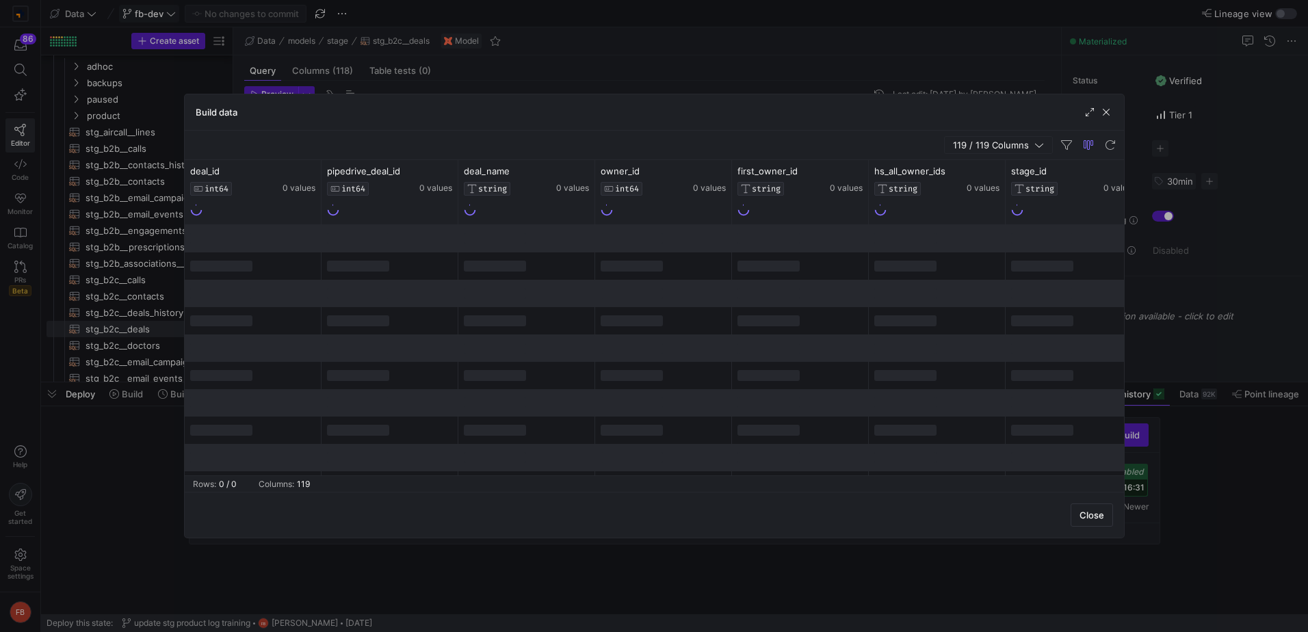
click at [997, 138] on span "button" at bounding box center [998, 145] width 107 height 16
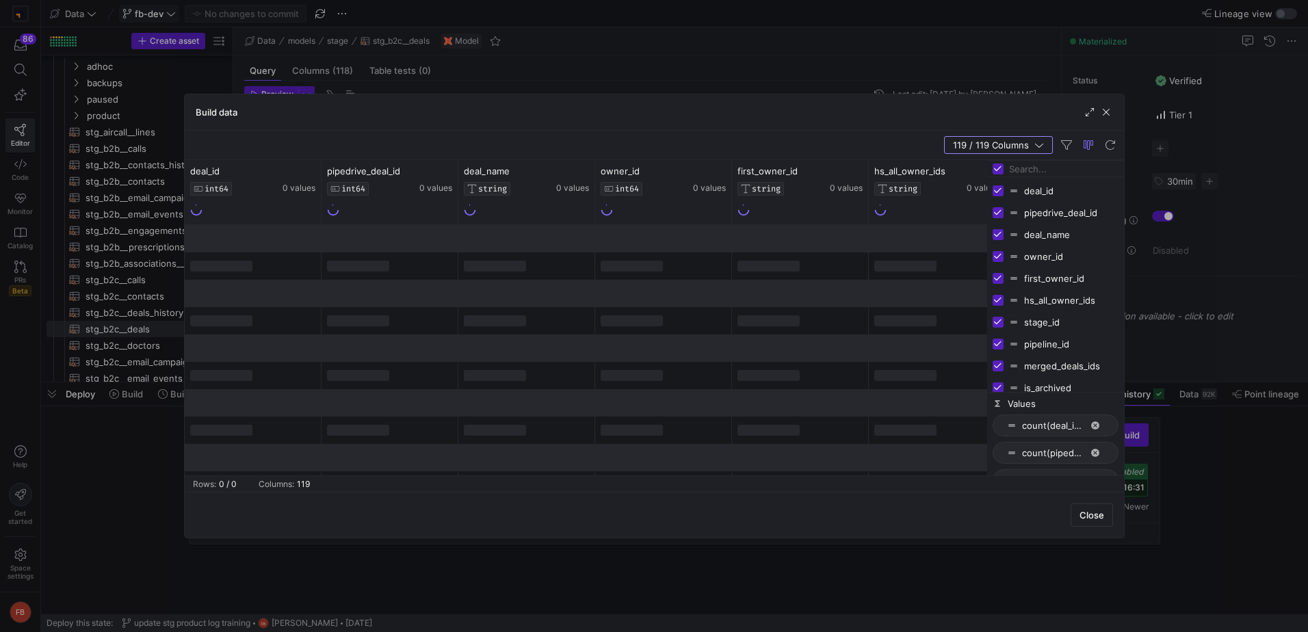
click at [1000, 167] on input "Toggle Select All Columns" at bounding box center [998, 168] width 11 height 11
checkbox input "false"
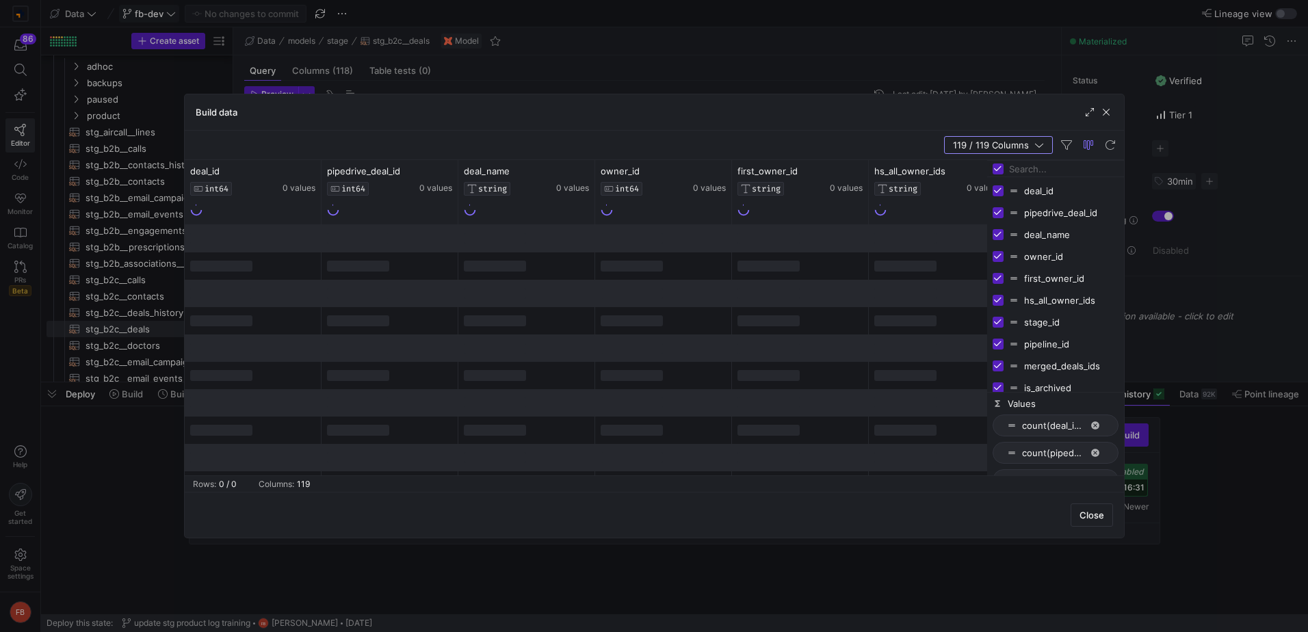
checkbox input "false"
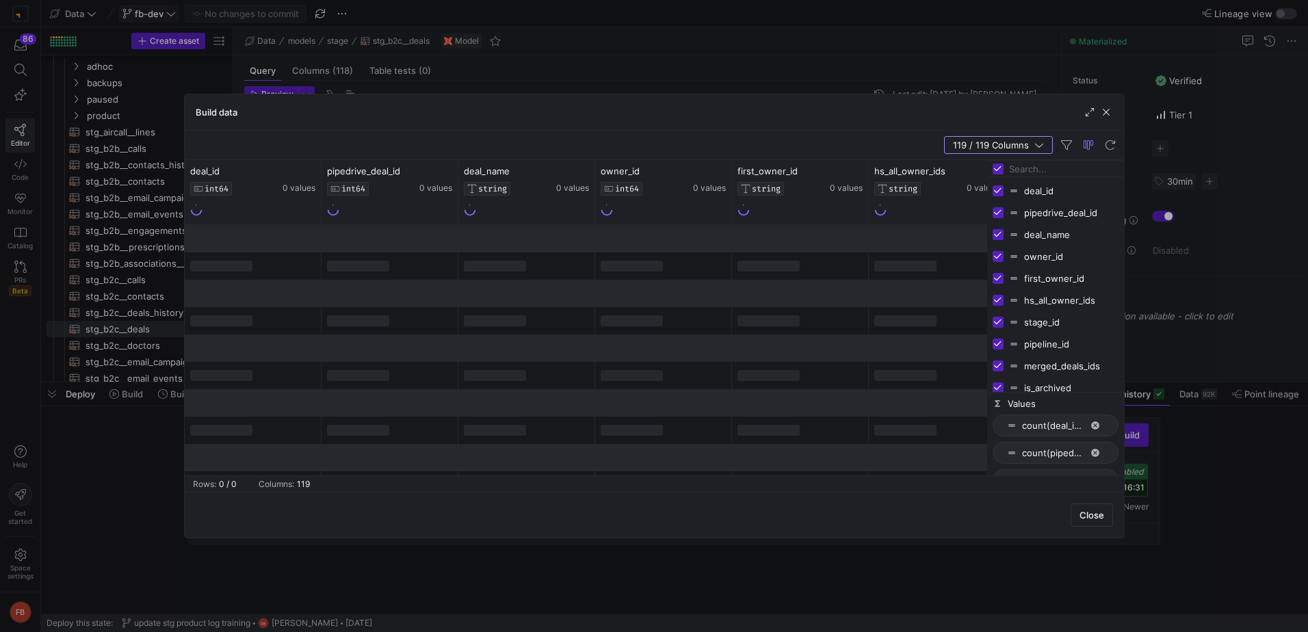
checkbox input "false"
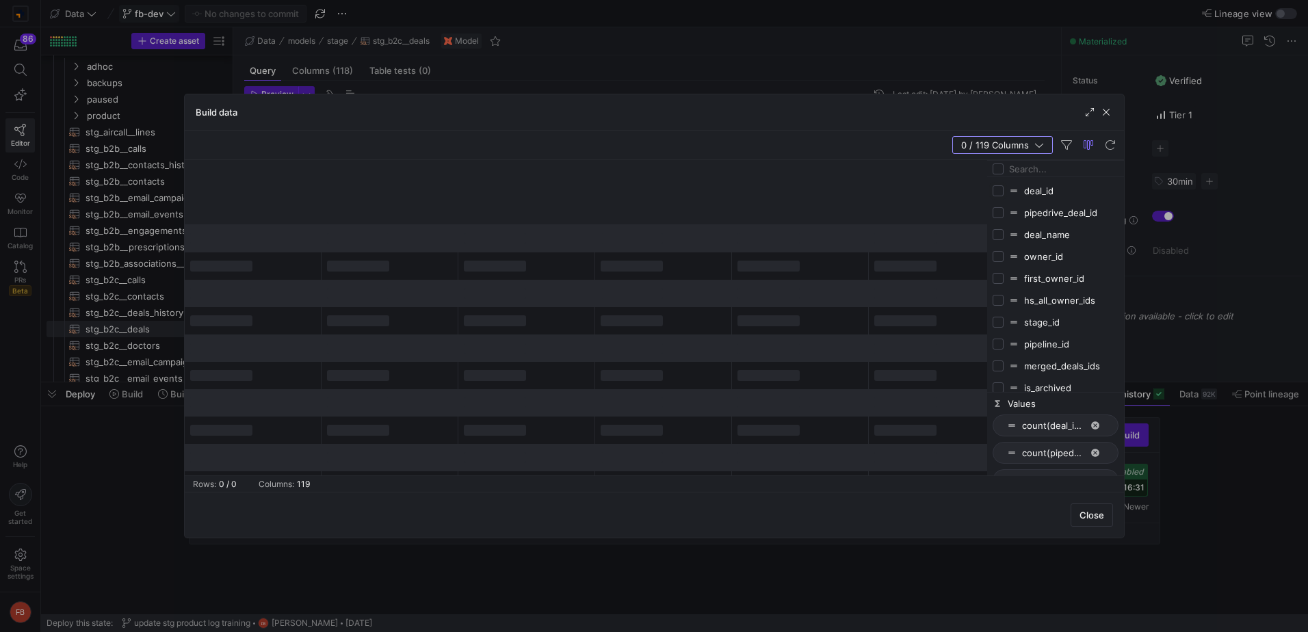
click at [999, 188] on input "Press SPACE to toggle visibility (hidden)" at bounding box center [998, 190] width 11 height 11
checkbox input "true"
checkbox input "false"
click at [1044, 172] on input "Filter Columns Input" at bounding box center [1063, 168] width 109 height 27
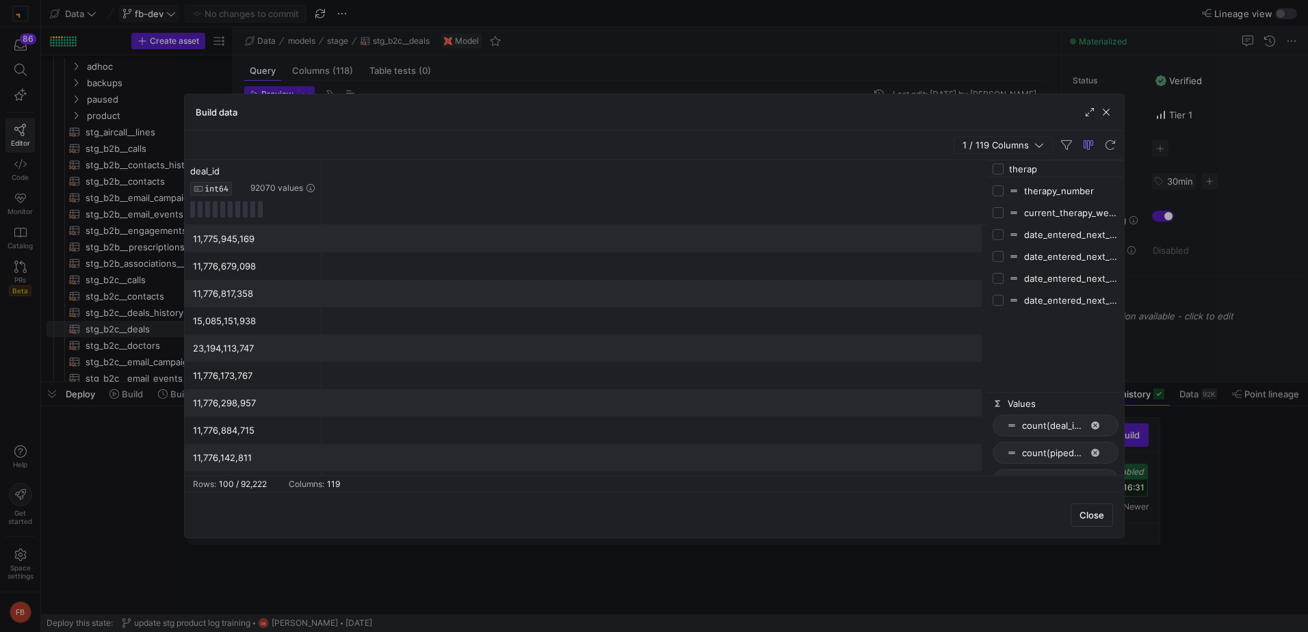
type input "therap"
click at [1001, 189] on input "Press SPACE to toggle visibility (hidden)" at bounding box center [998, 190] width 11 height 11
checkbox input "true"
checkbox input "false"
click at [310, 166] on icon at bounding box center [309, 171] width 11 height 11
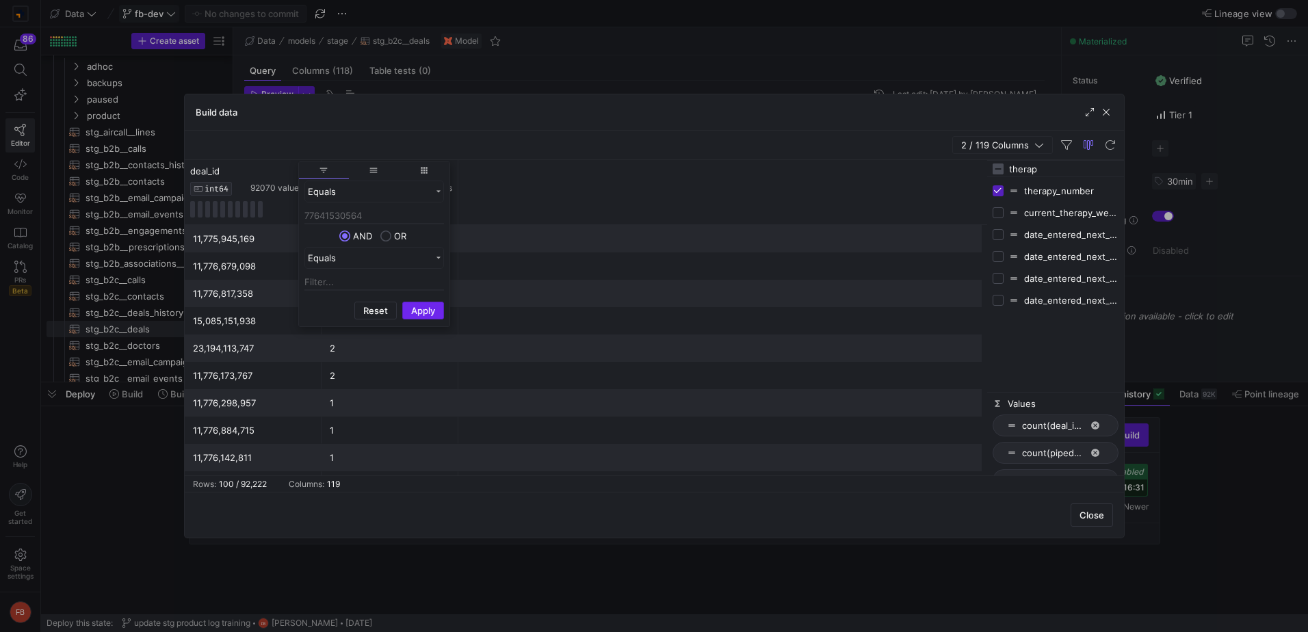
type input "77641530564"
click at [417, 306] on button "Apply" at bounding box center [423, 311] width 42 height 18
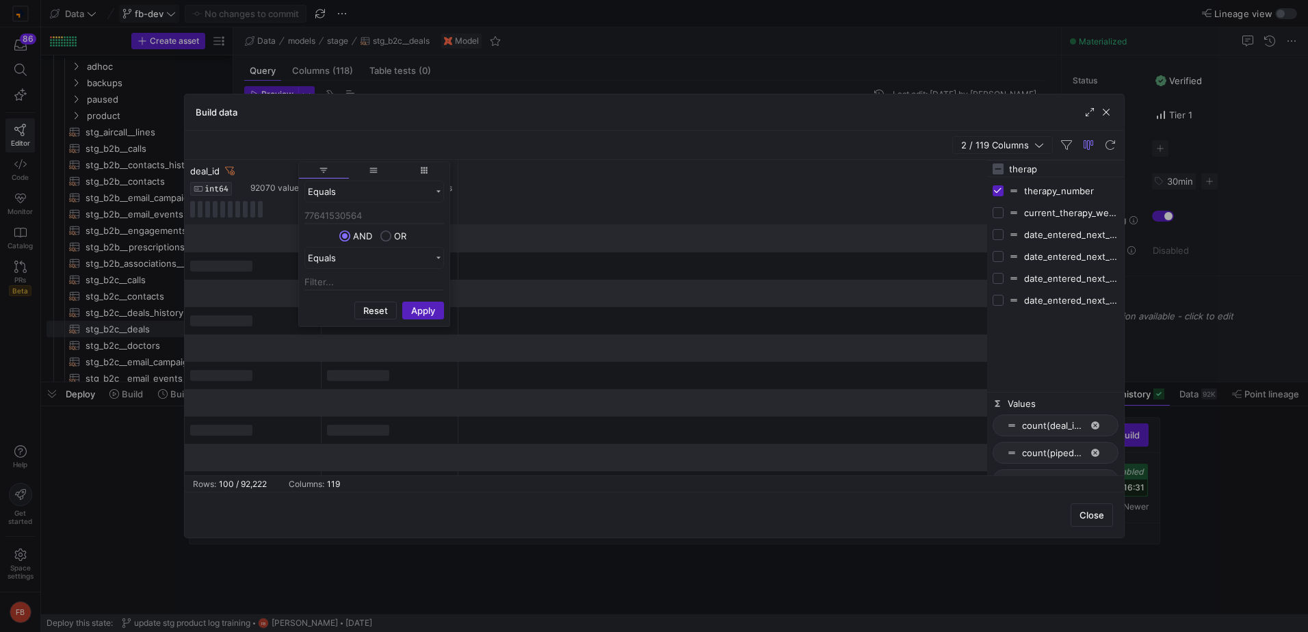
click at [636, 129] on div "Build data" at bounding box center [654, 112] width 939 height 36
drag, startPoint x: 454, startPoint y: 207, endPoint x: 558, endPoint y: 211, distance: 103.4
click at [460, 211] on div at bounding box center [457, 192] width 5 height 64
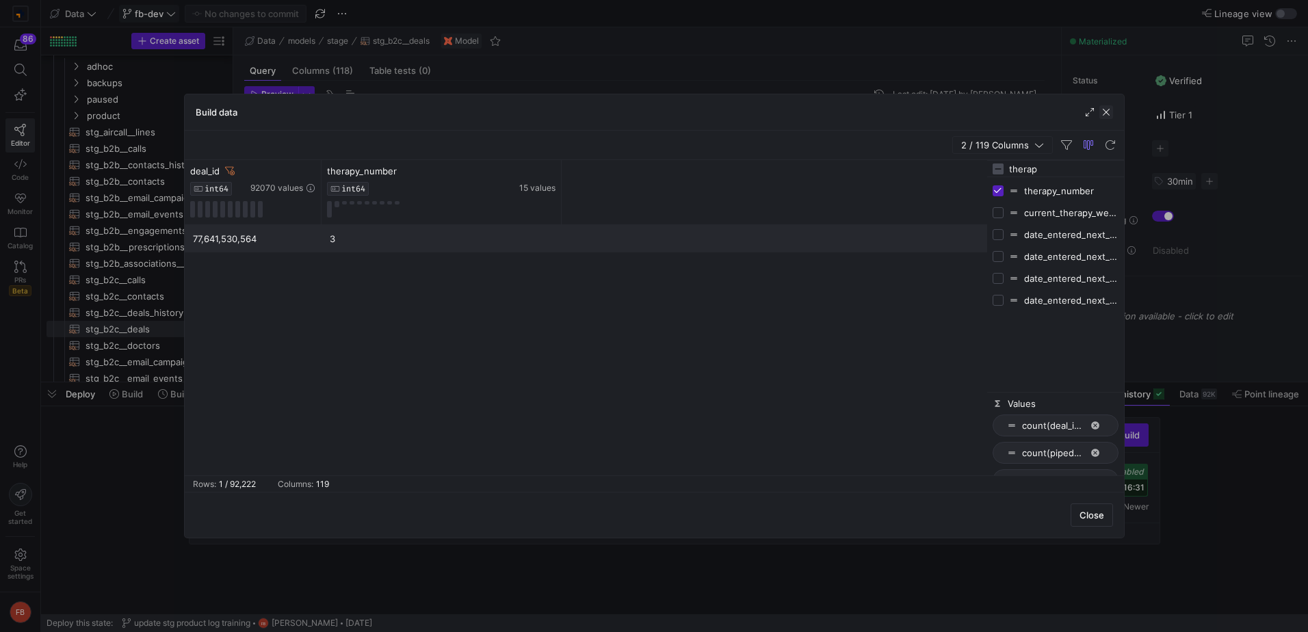
click at [1110, 116] on span "button" at bounding box center [1106, 112] width 14 height 14
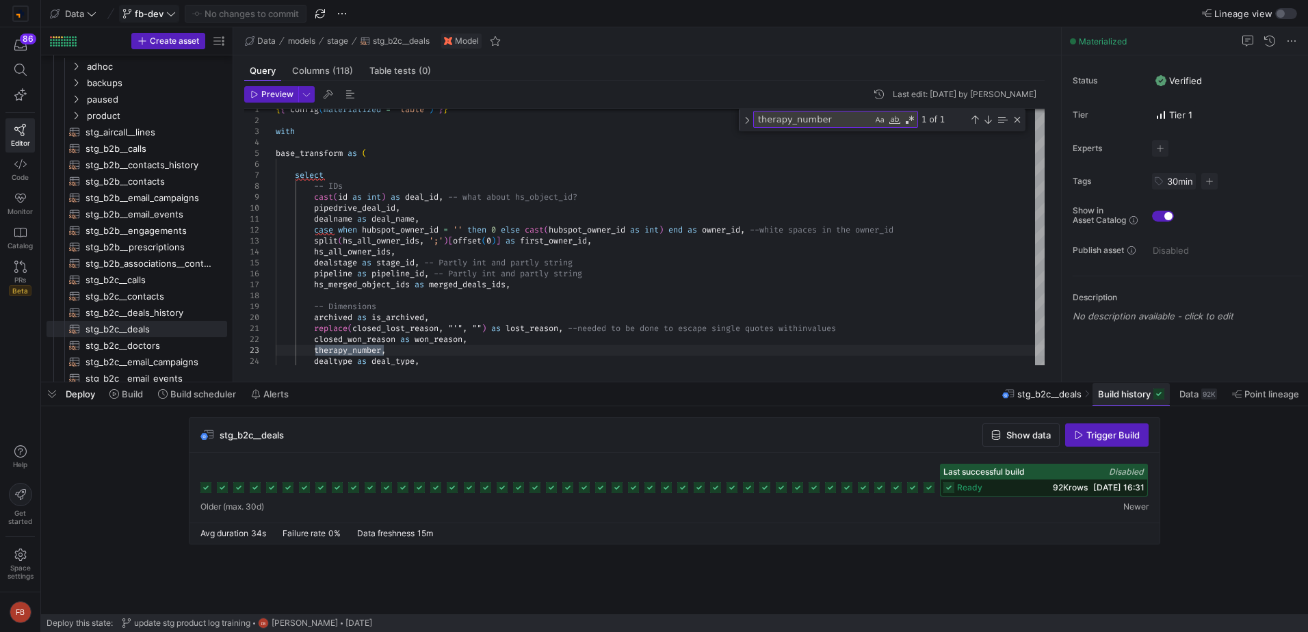
click at [1140, 393] on span "Build history" at bounding box center [1124, 394] width 53 height 11
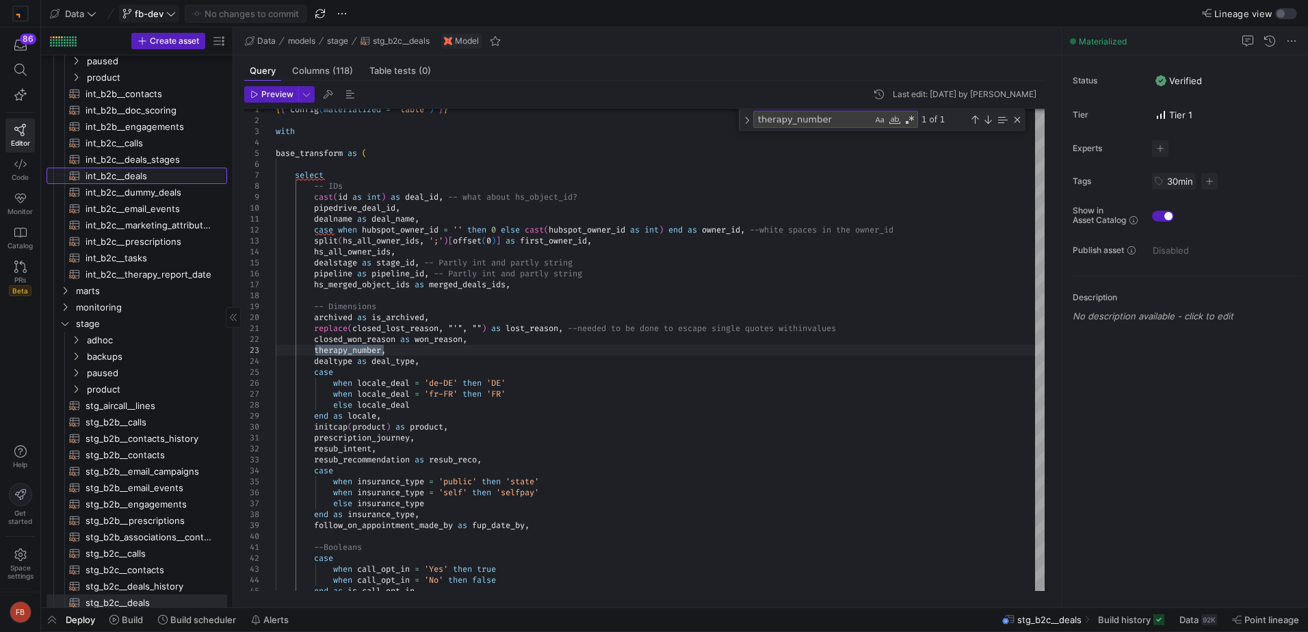
click at [172, 178] on span "int_b2c__deals​​​​​​​​​​" at bounding box center [149, 176] width 126 height 16
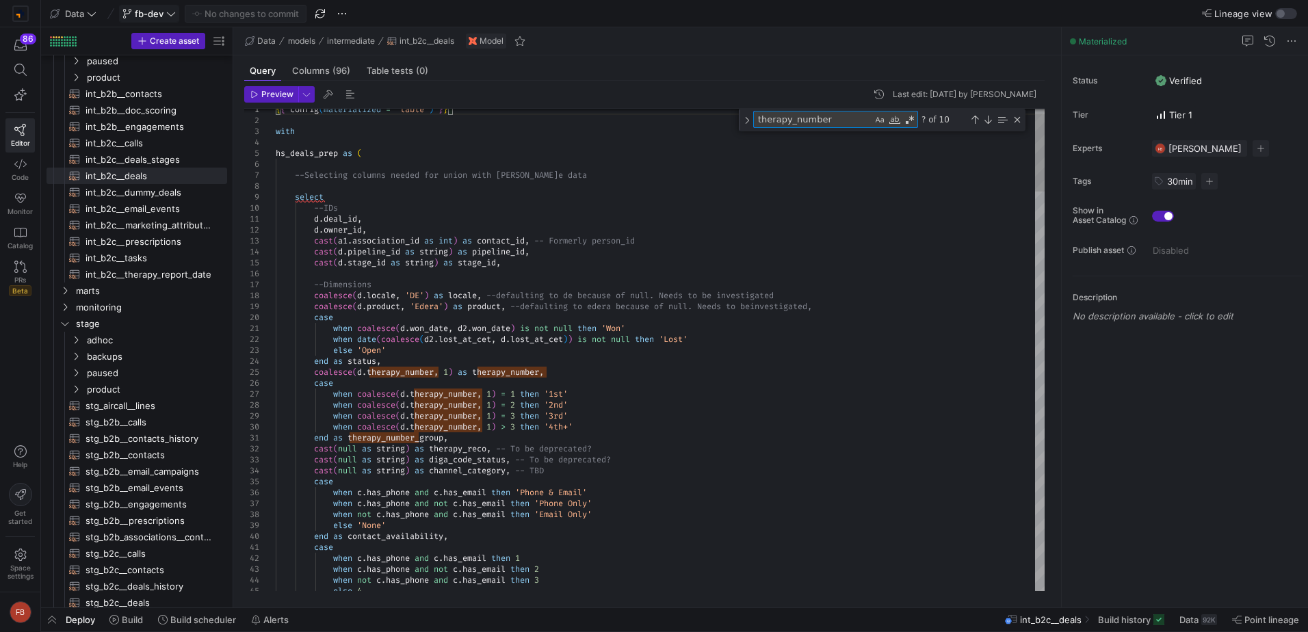
click at [857, 118] on textarea "therapy_number" at bounding box center [813, 120] width 118 height 16
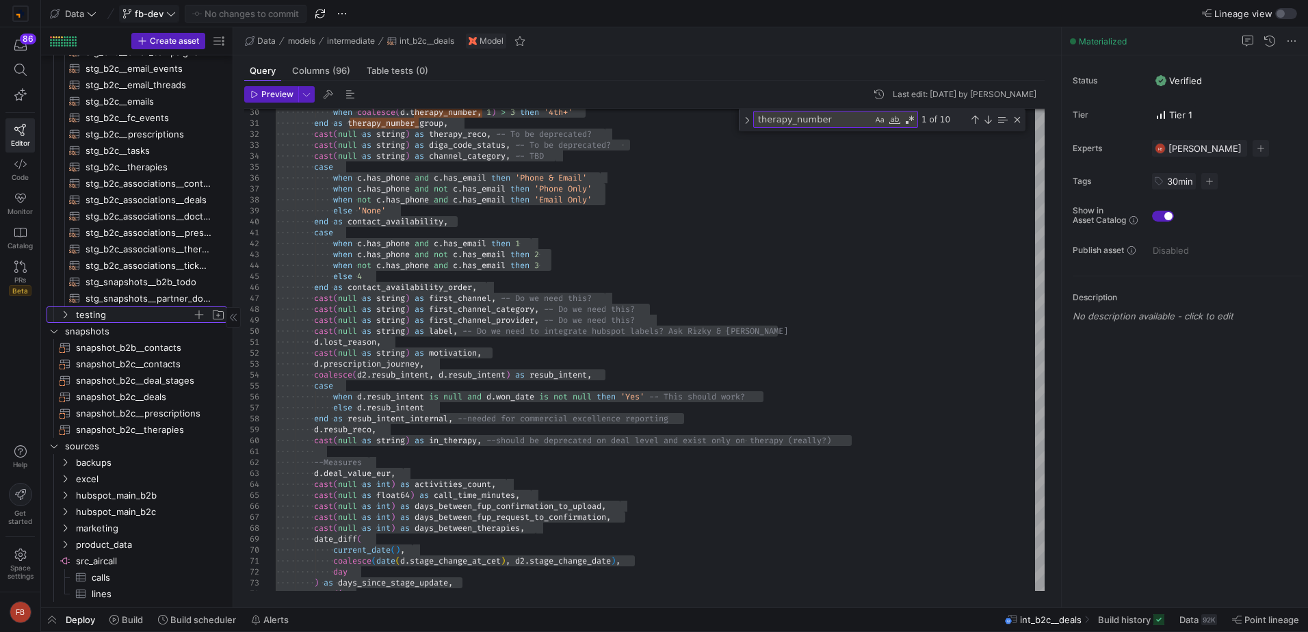
click at [86, 318] on span "testing" at bounding box center [134, 315] width 116 height 16
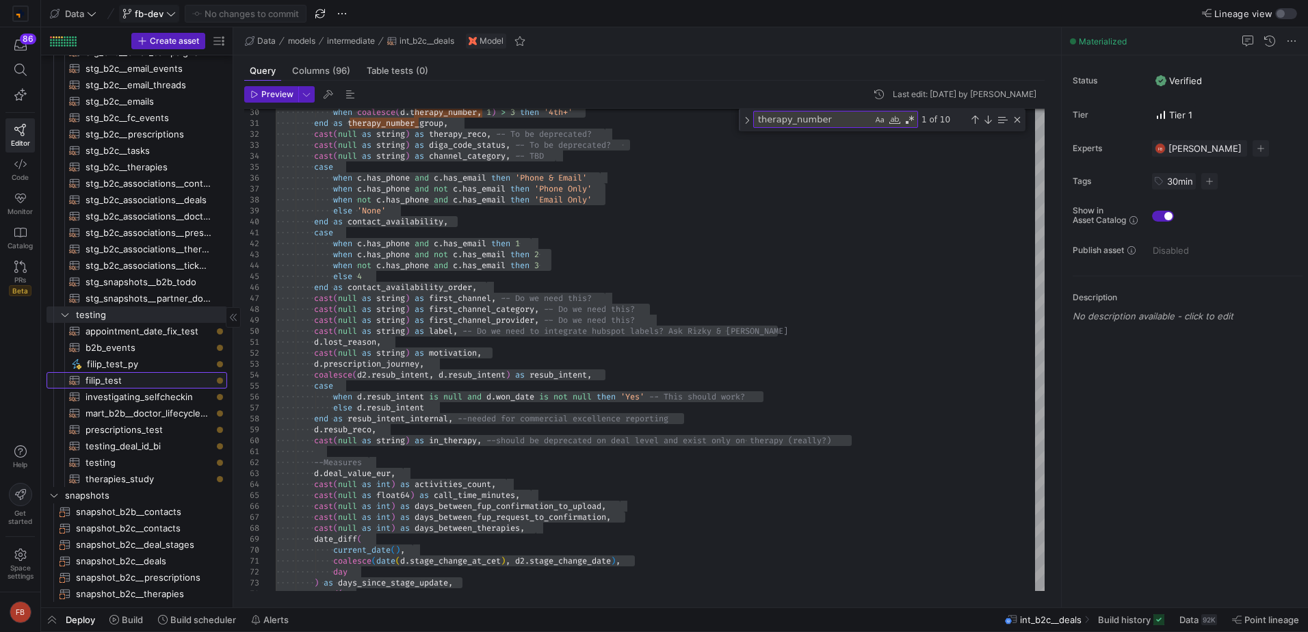
click at [145, 380] on span "filip_test​​​​​​​​​​" at bounding box center [149, 381] width 126 height 16
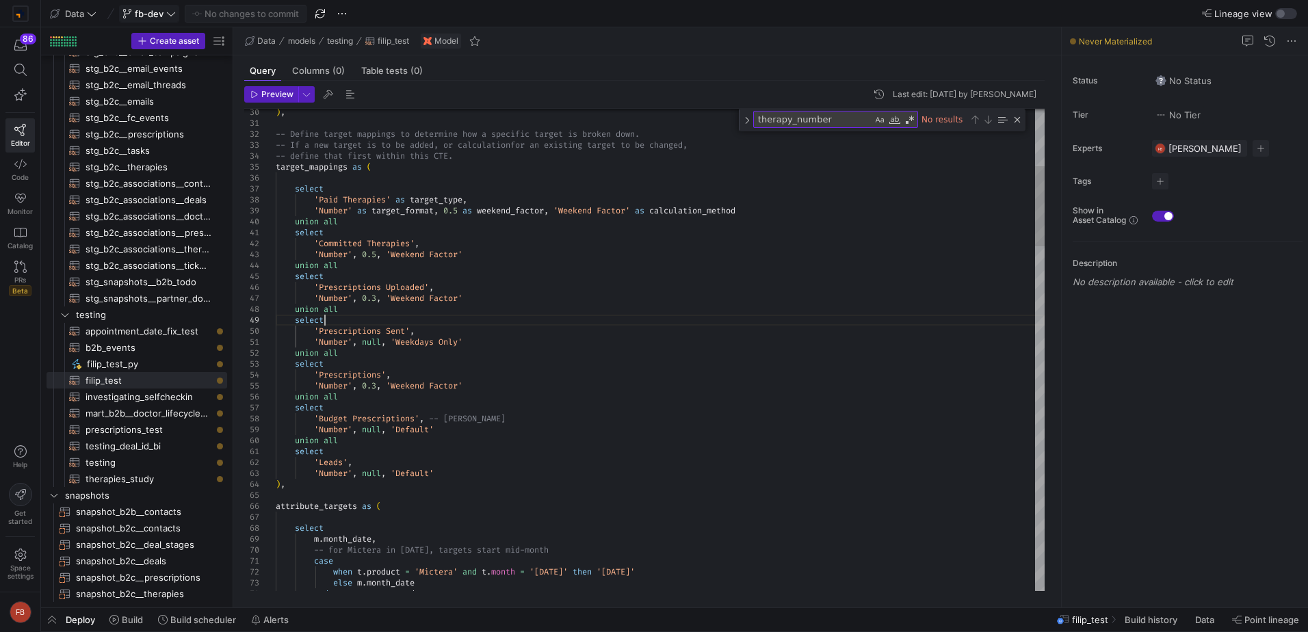
drag, startPoint x: 129, startPoint y: 460, endPoint x: 567, endPoint y: 244, distance: 489.2
click at [128, 460] on span "testing​​​​​​​​​​" at bounding box center [149, 463] width 126 height 16
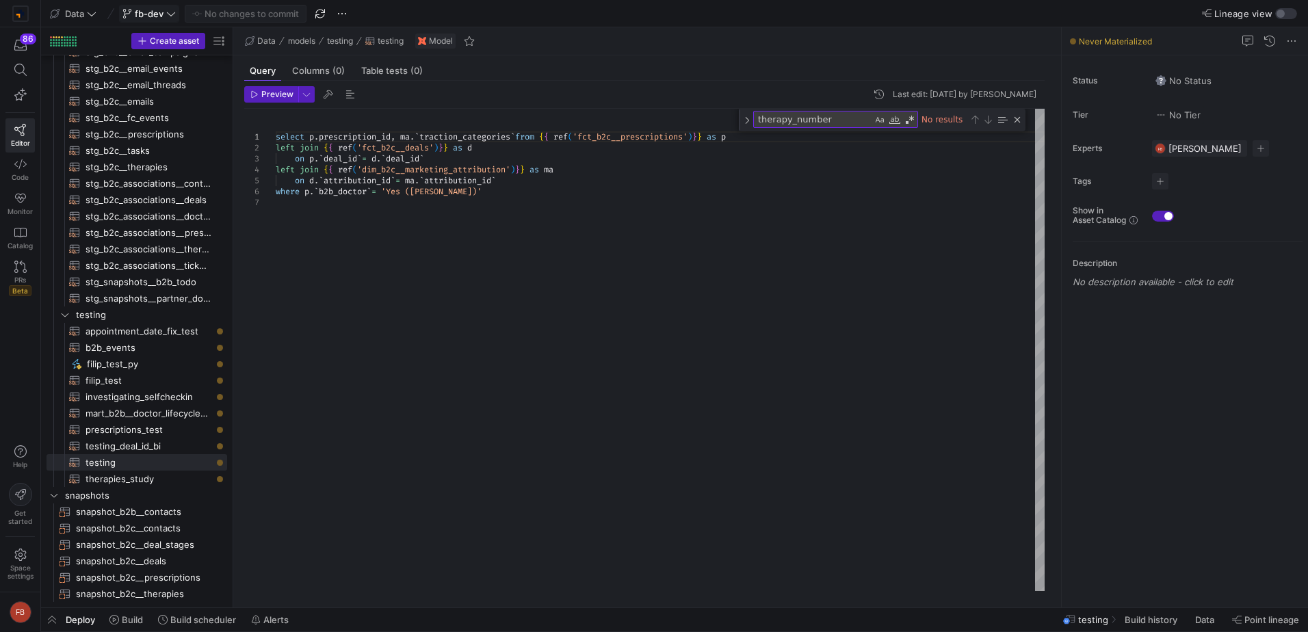
click at [596, 234] on div "select p . prescription_id , ma . ` traction_categories ` from { { ref ( 'fct_b…" at bounding box center [660, 350] width 769 height 482
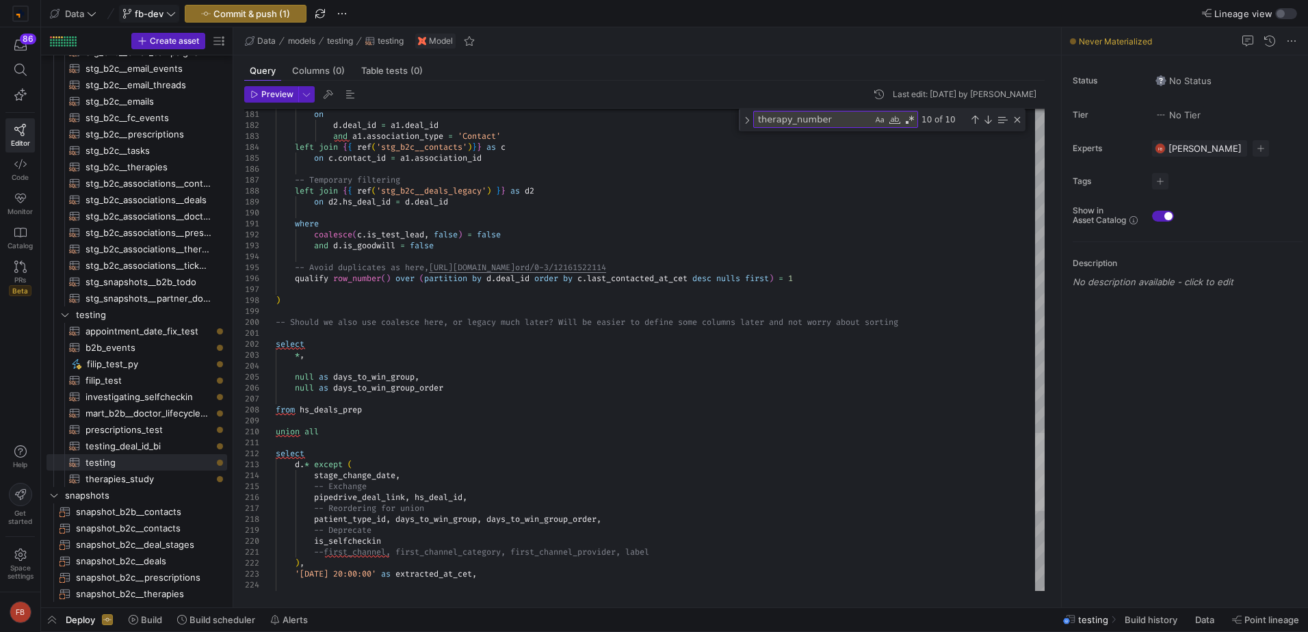
click at [1035, 456] on div at bounding box center [1040, 472] width 10 height 78
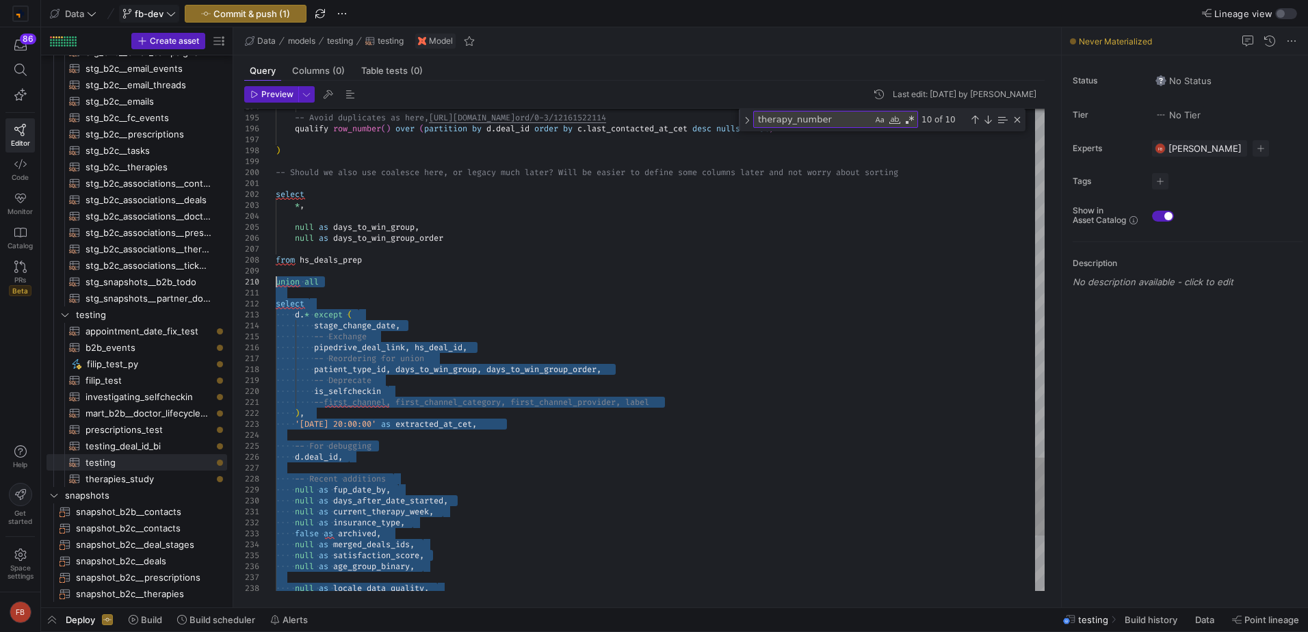
drag, startPoint x: 298, startPoint y: 588, endPoint x: 267, endPoint y: 285, distance: 304.6
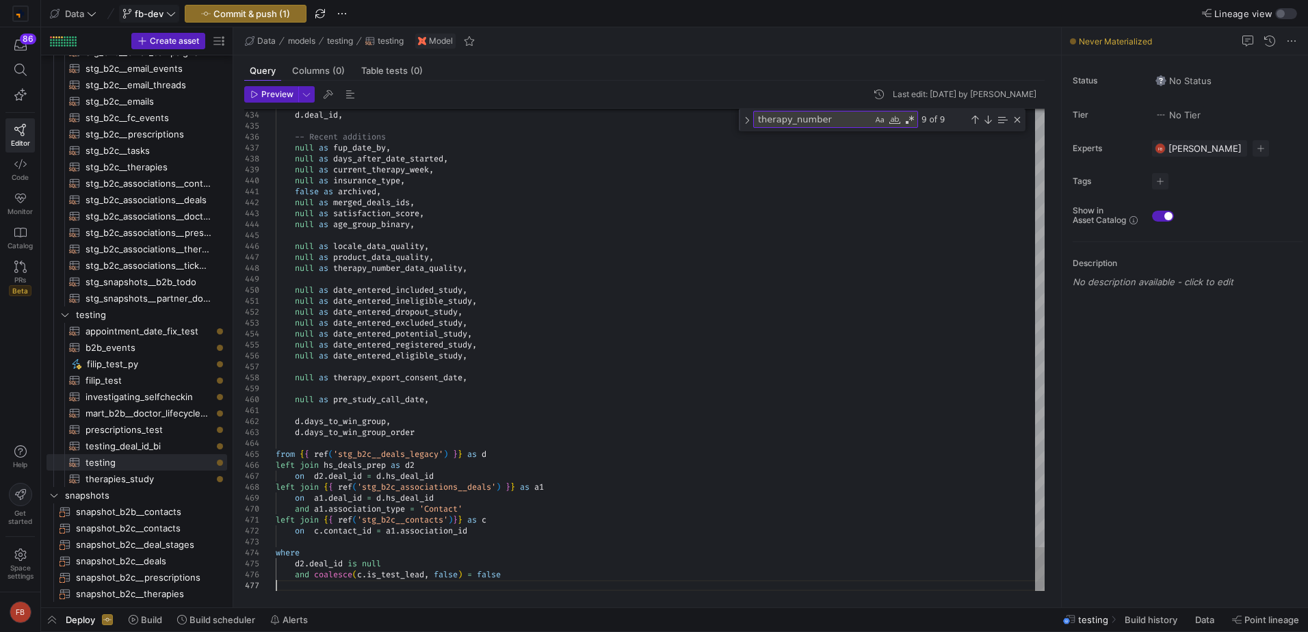
scroll to position [76, 78]
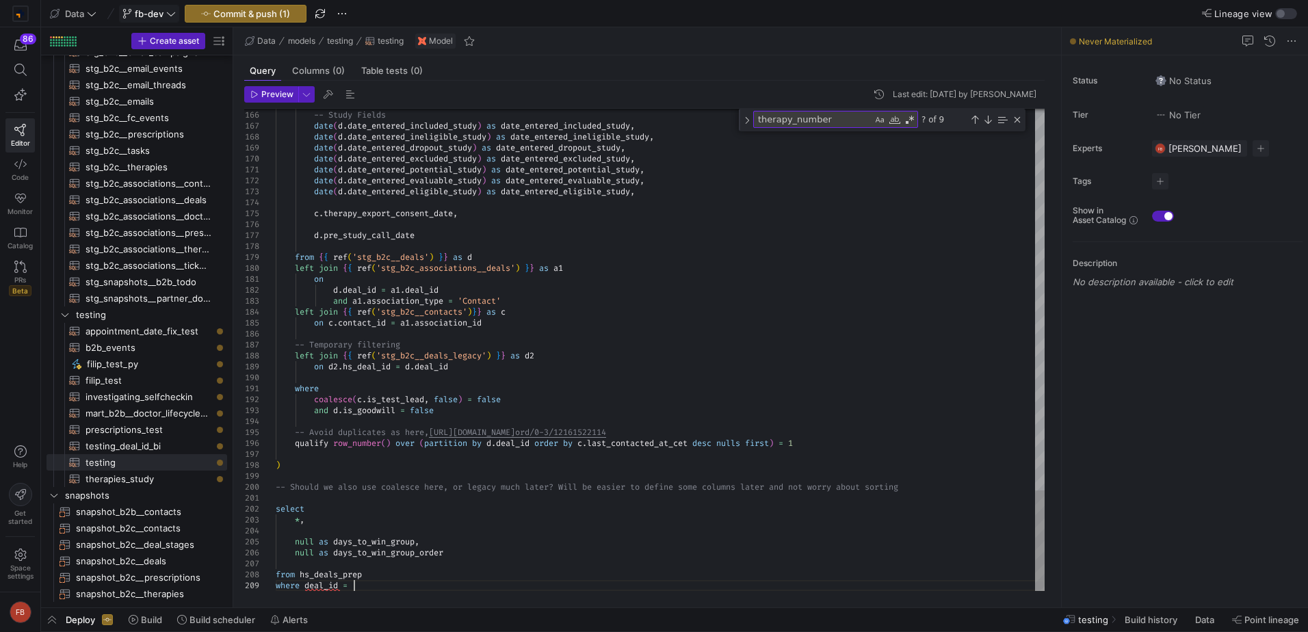
click at [274, 90] on span "Preview" at bounding box center [277, 95] width 32 height 10
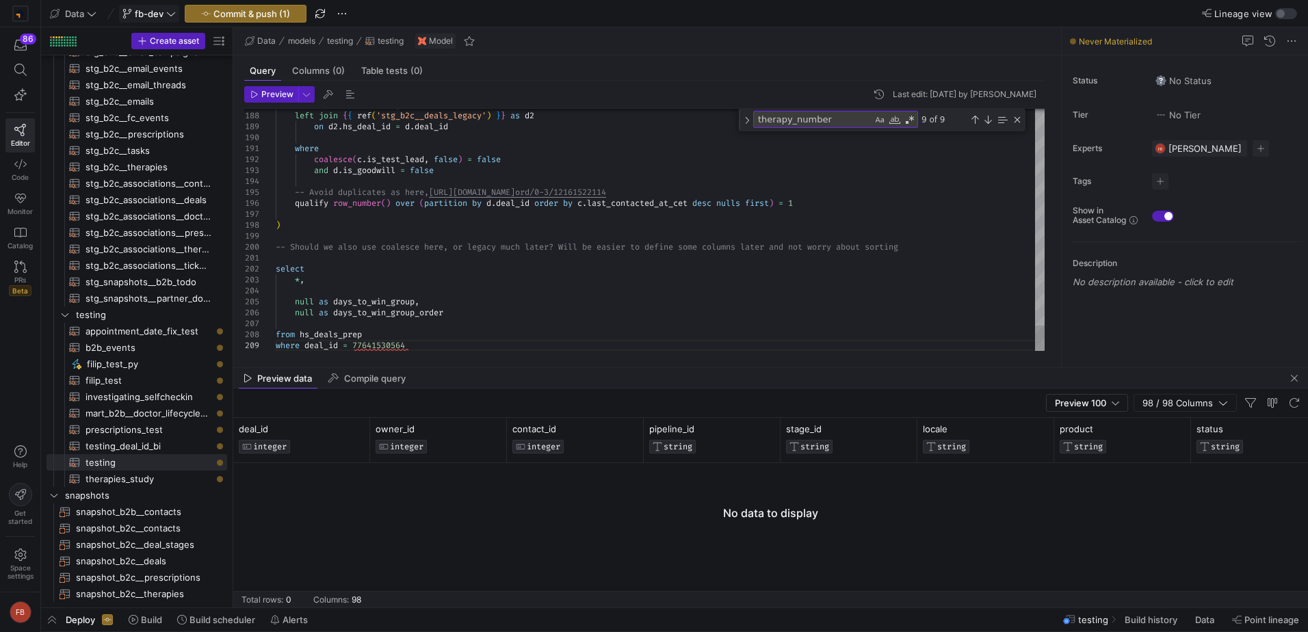
scroll to position [76, 132]
click at [1289, 370] on button "button" at bounding box center [1294, 378] width 16 height 16
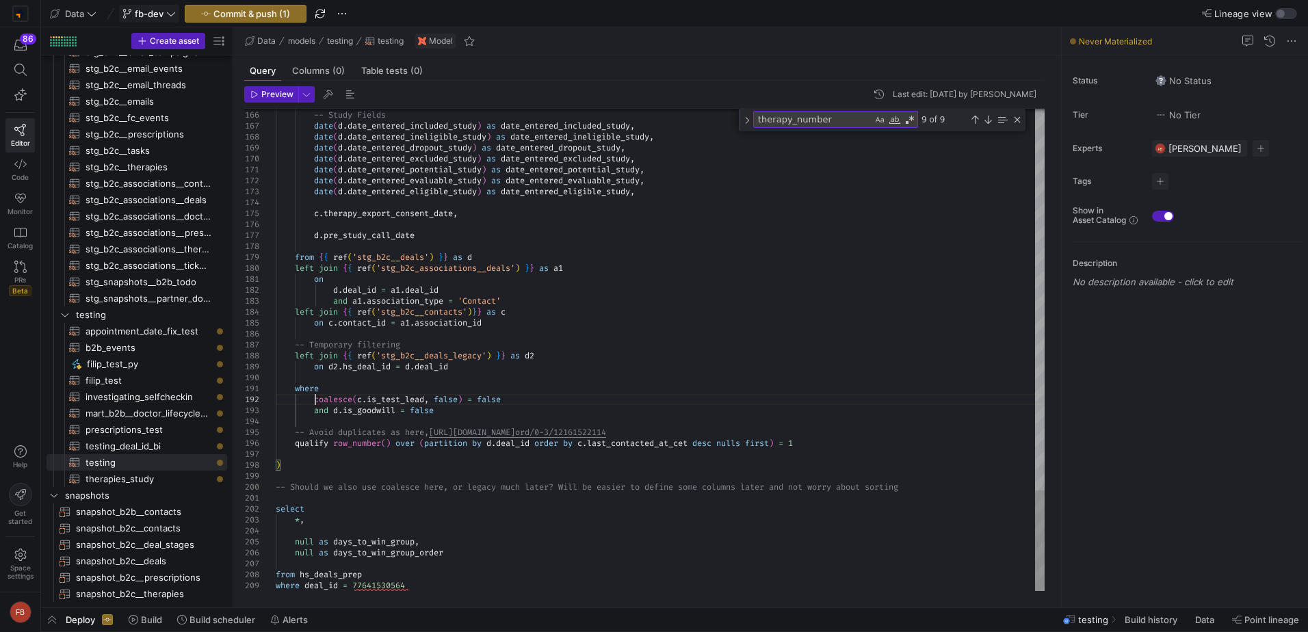
click at [281, 102] on header "Preview Last edit: Friday 01 August 2025 by Filip Bobczuk" at bounding box center [644, 97] width 800 height 23
click at [281, 97] on span "Preview" at bounding box center [277, 95] width 32 height 10
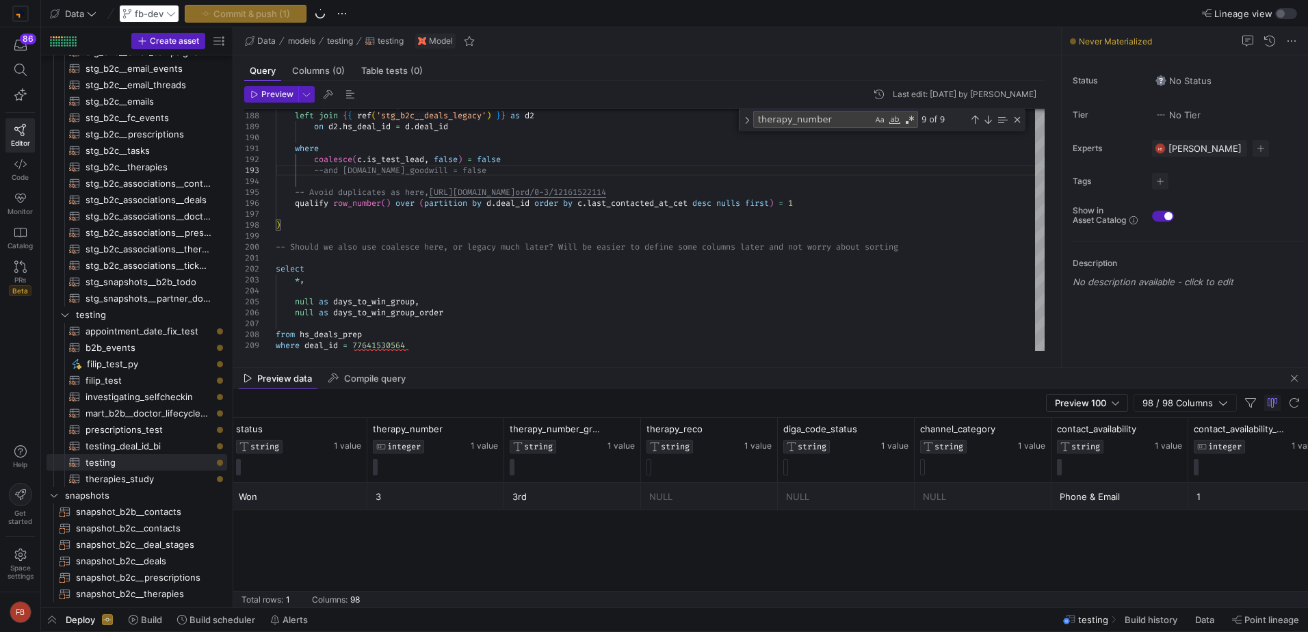
scroll to position [0, 961]
click at [286, 94] on span "Preview" at bounding box center [277, 95] width 32 height 10
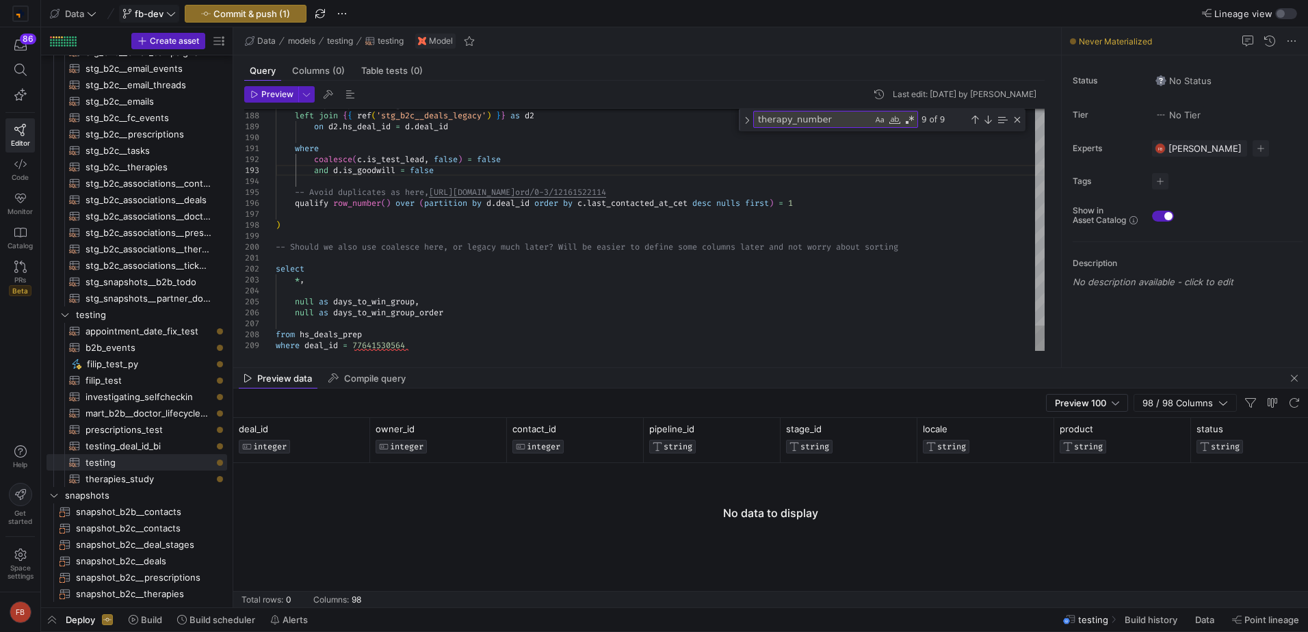
scroll to position [32, 39]
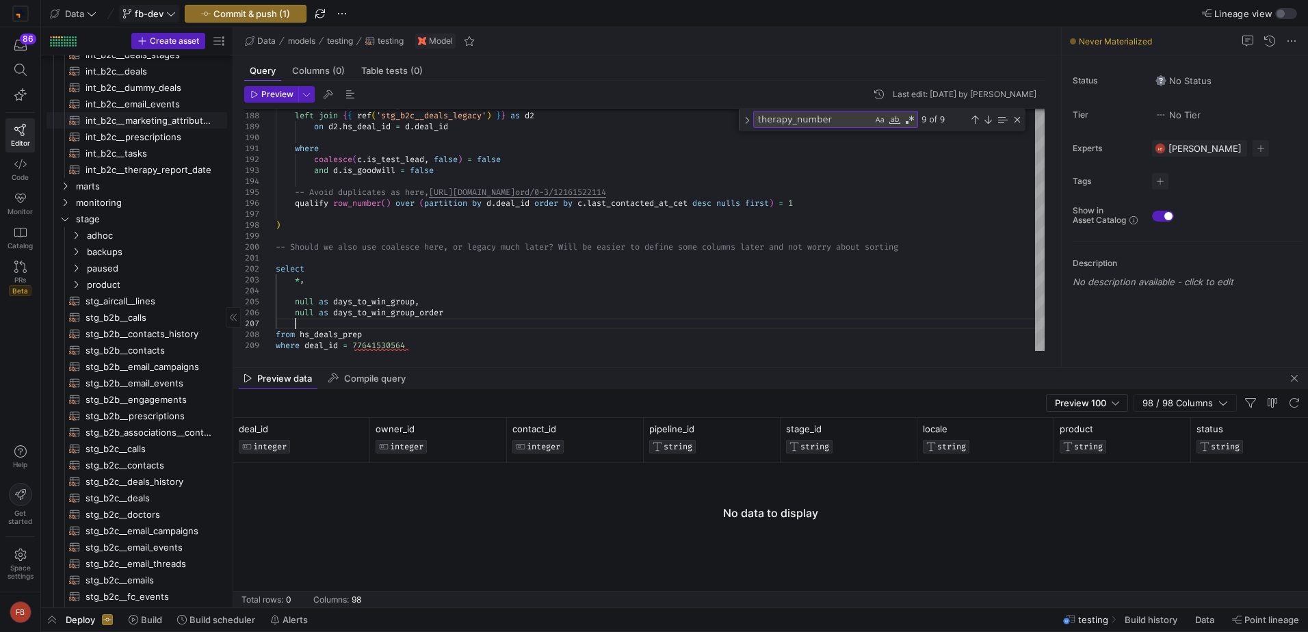
scroll to position [378, 0]
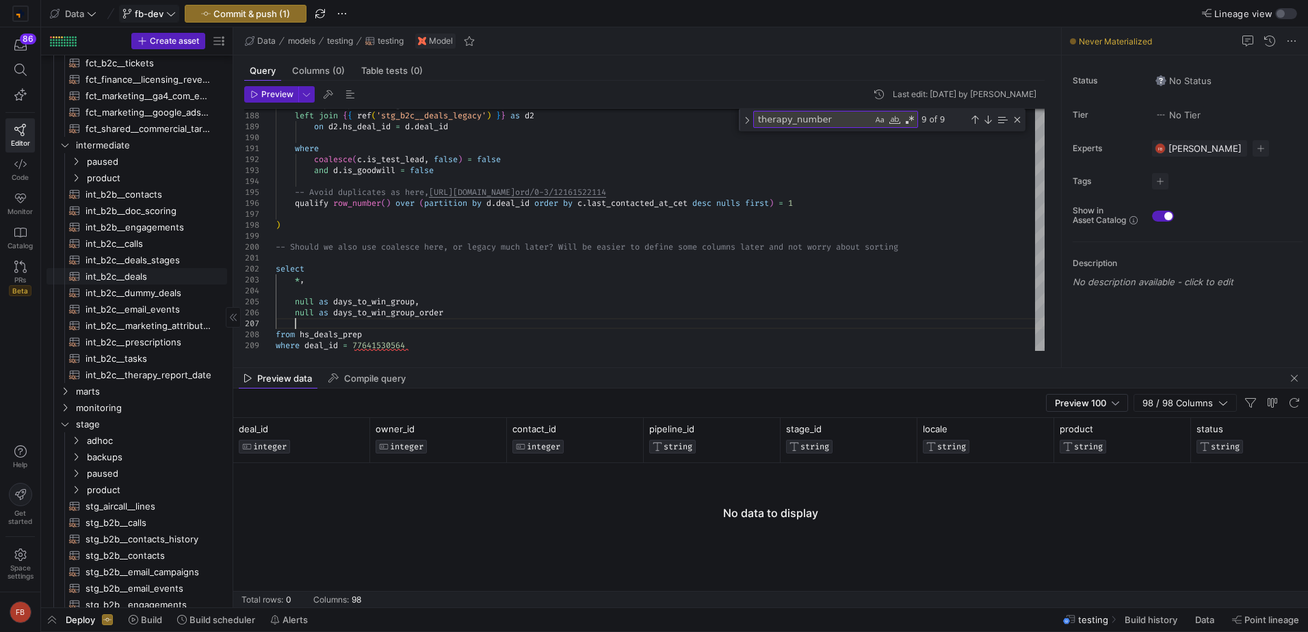
click at [155, 270] on span "int_b2c__deals​​​​​​​​​​" at bounding box center [149, 277] width 126 height 16
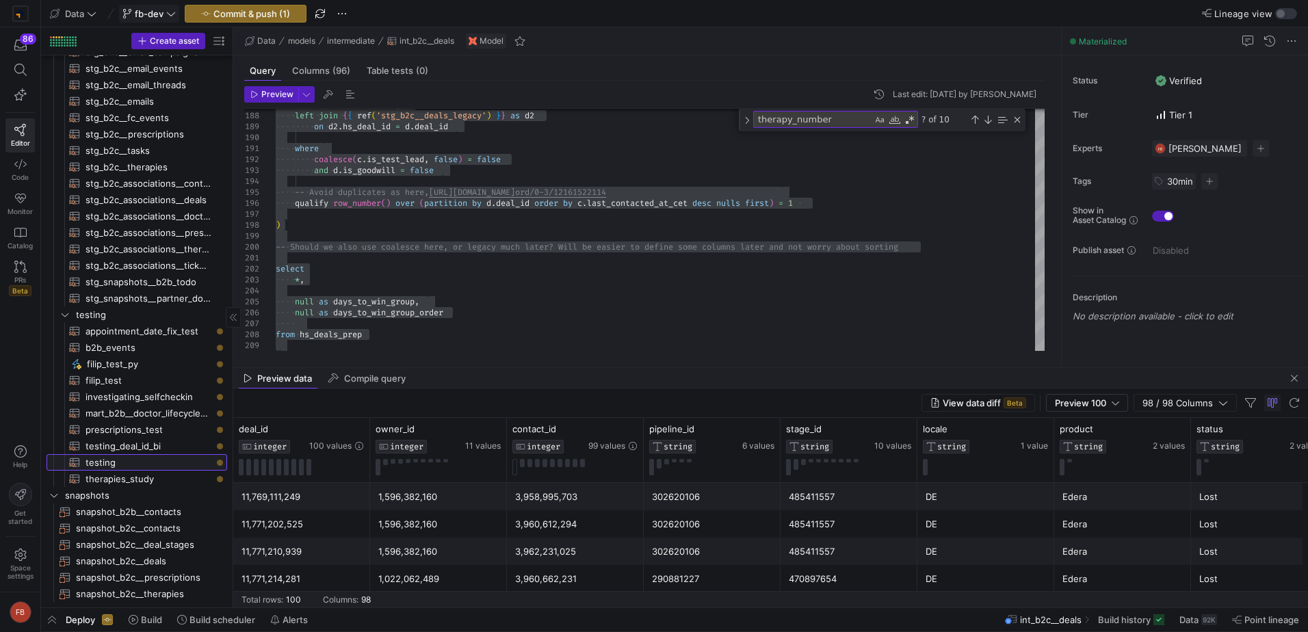
click at [142, 459] on span "testing​​​​​​​​​​" at bounding box center [149, 463] width 126 height 16
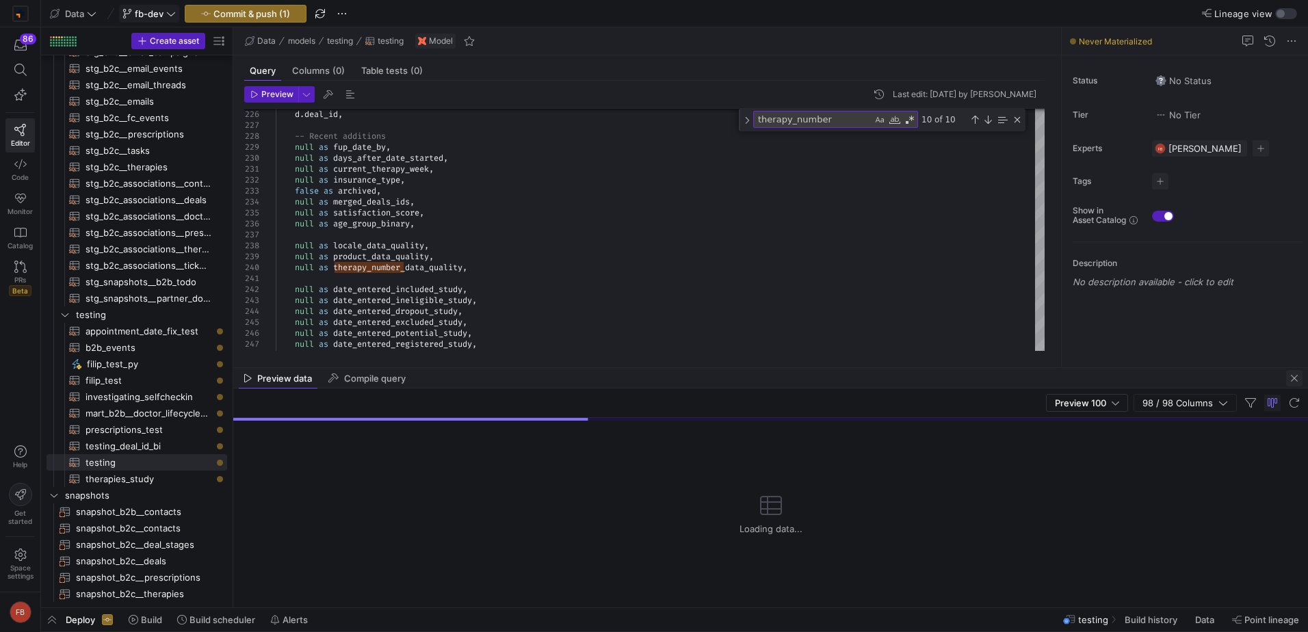
click at [1295, 375] on span "button" at bounding box center [1294, 378] width 16 height 16
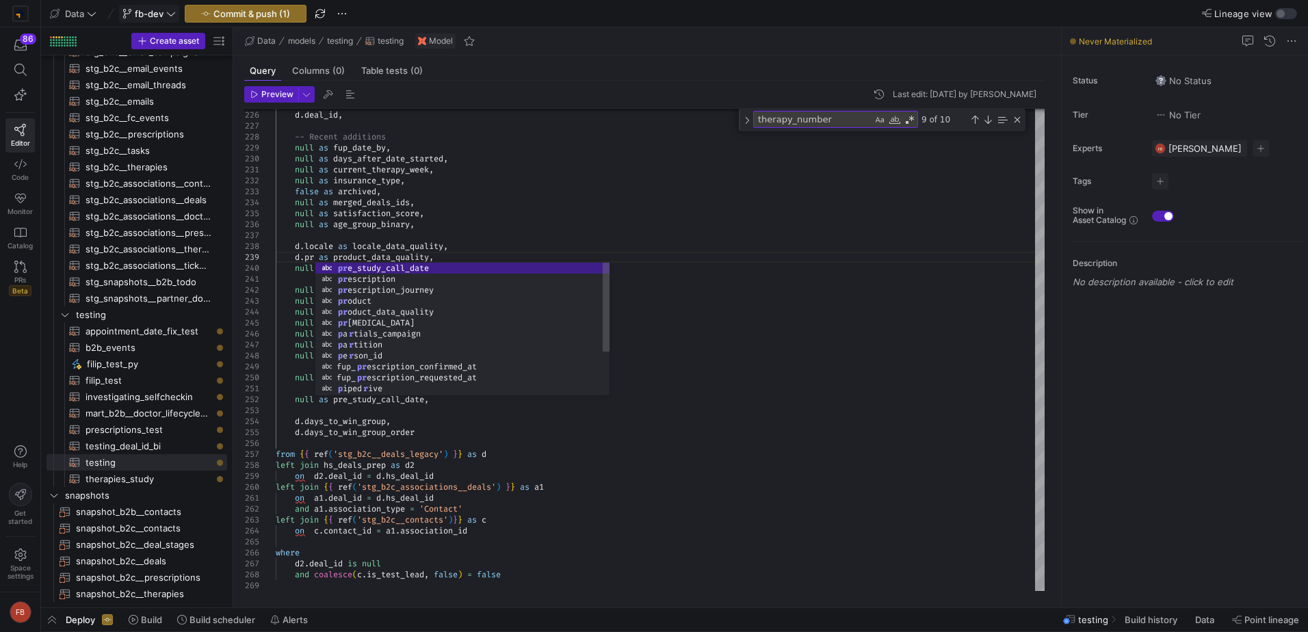
type textarea "null as current_therapy_week, null as insurance_type, false as archived, null a…"
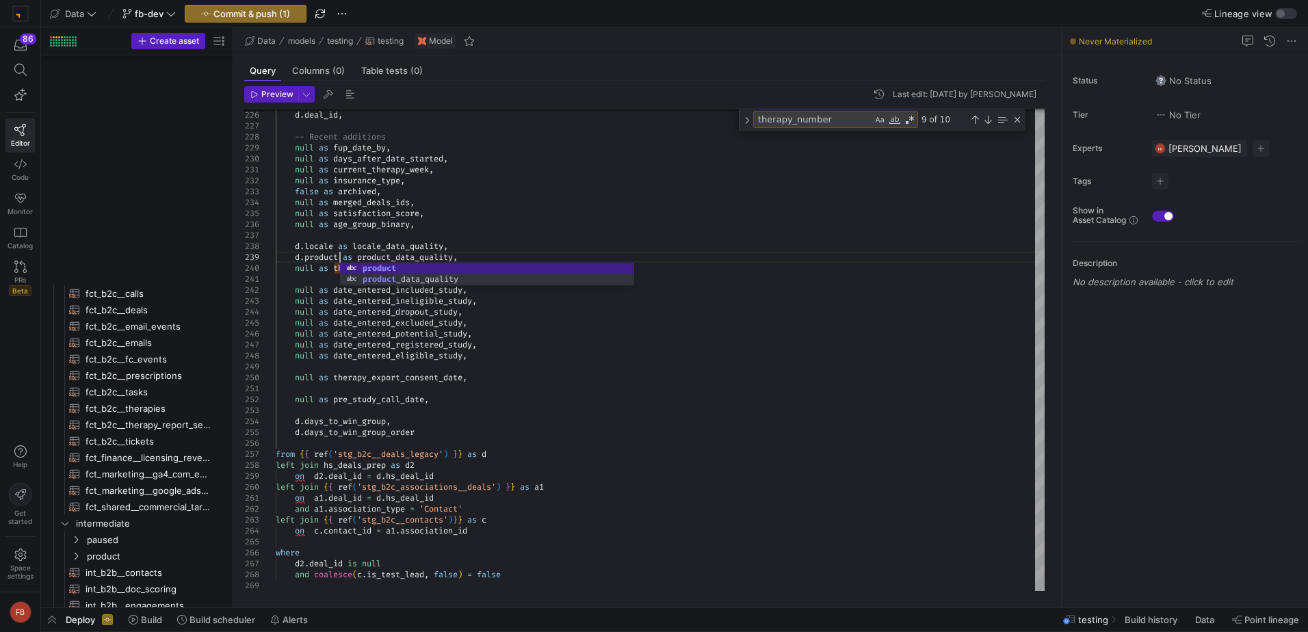
scroll to position [88, 64]
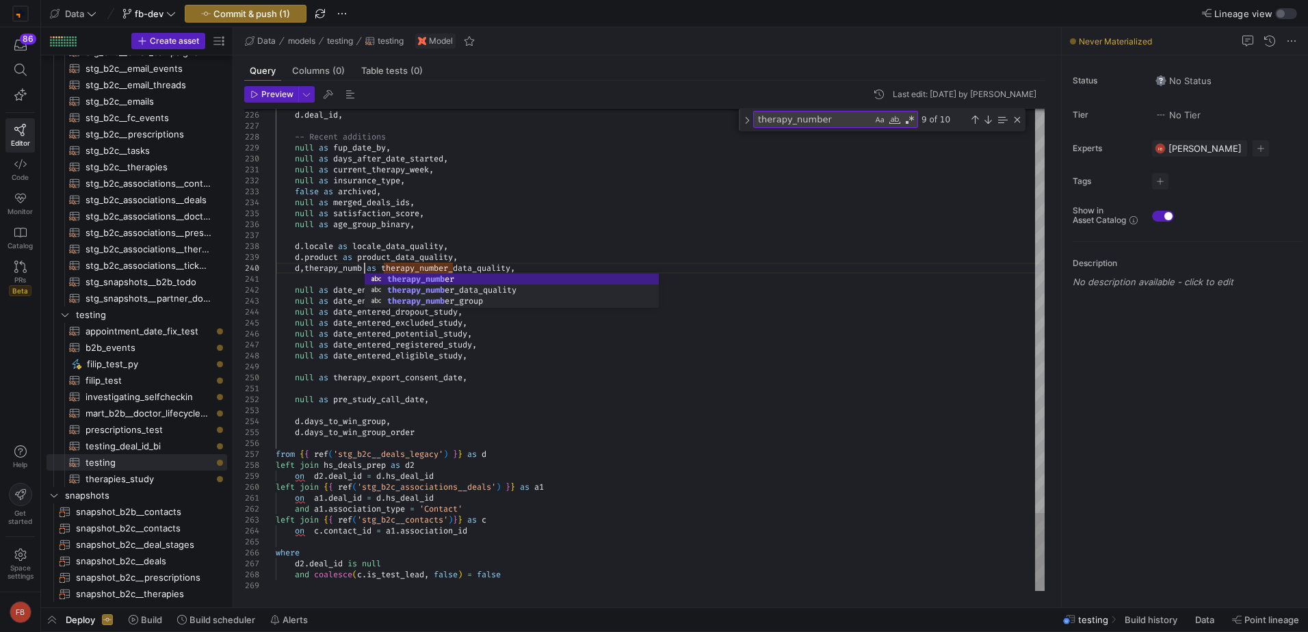
scroll to position [99, 99]
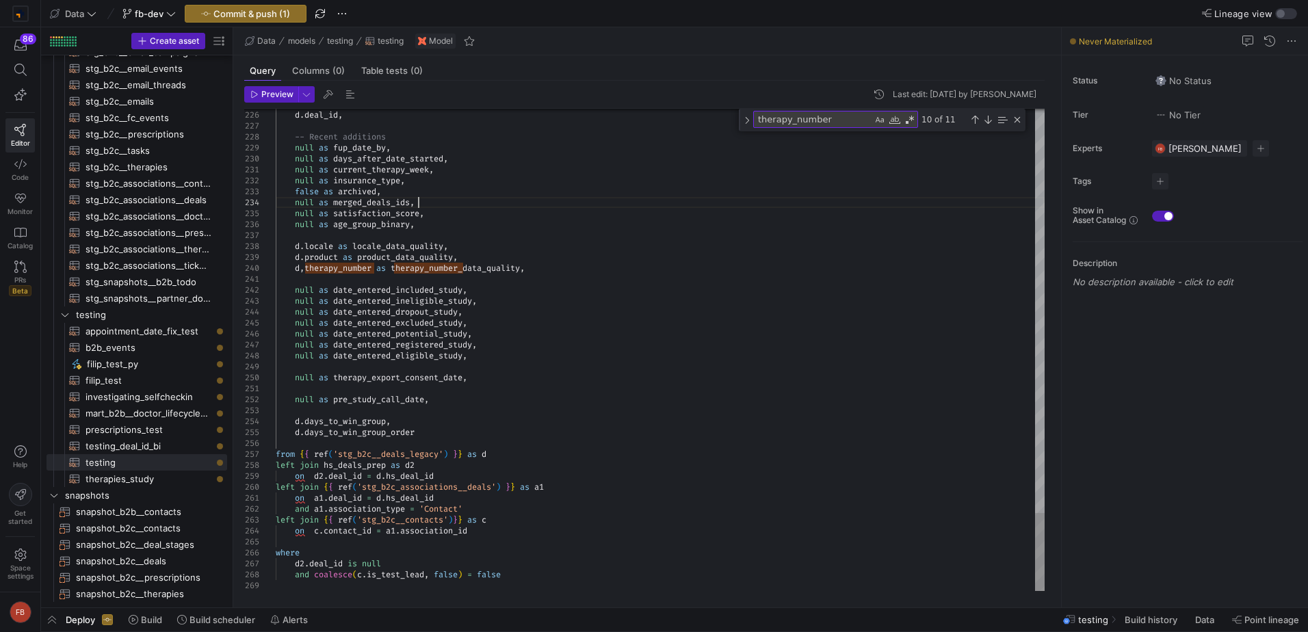
type textarea "null as current_therapy_week, null as insurance_type, false as archived, null a…"
click at [311, 99] on span "button" at bounding box center [306, 94] width 15 height 15
click at [744, 289] on div at bounding box center [654, 316] width 1308 height 632
click at [307, 97] on span "button" at bounding box center [306, 94] width 15 height 15
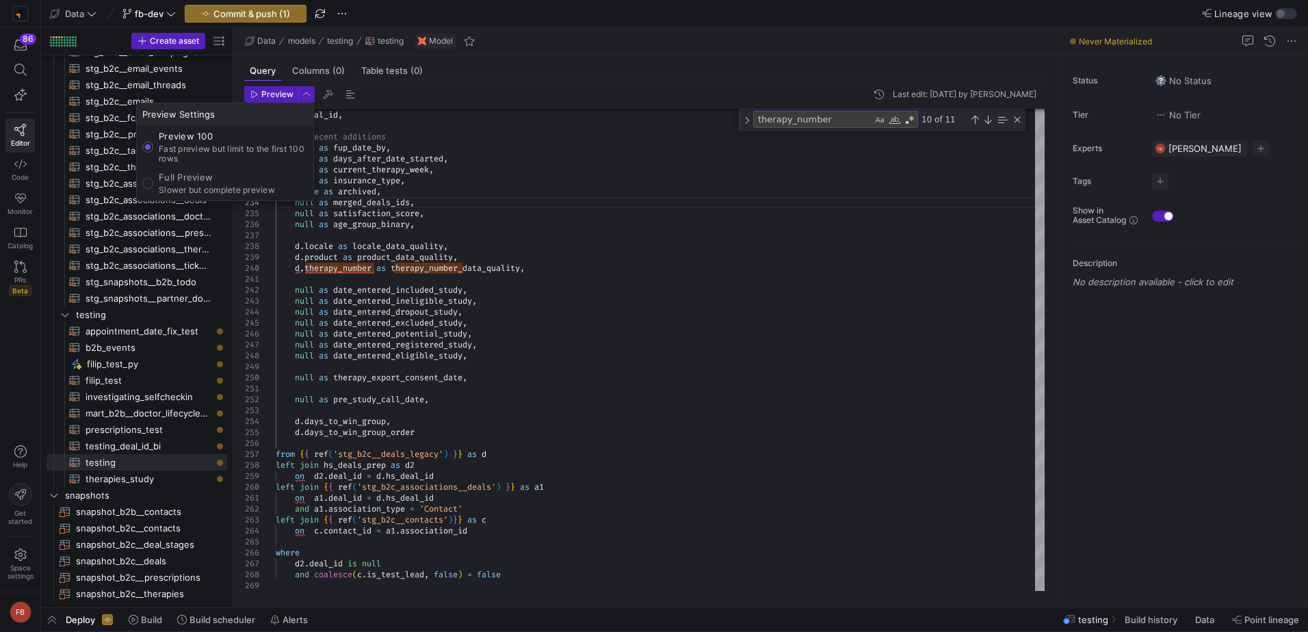
click at [194, 189] on p "Slower but complete preview" at bounding box center [217, 190] width 116 height 10
click at [153, 189] on input "Full Preview Slower but complete preview" at bounding box center [147, 183] width 11 height 11
radio input "true"
click at [278, 92] on div at bounding box center [654, 316] width 1308 height 632
click at [278, 92] on span "Preview" at bounding box center [277, 95] width 32 height 10
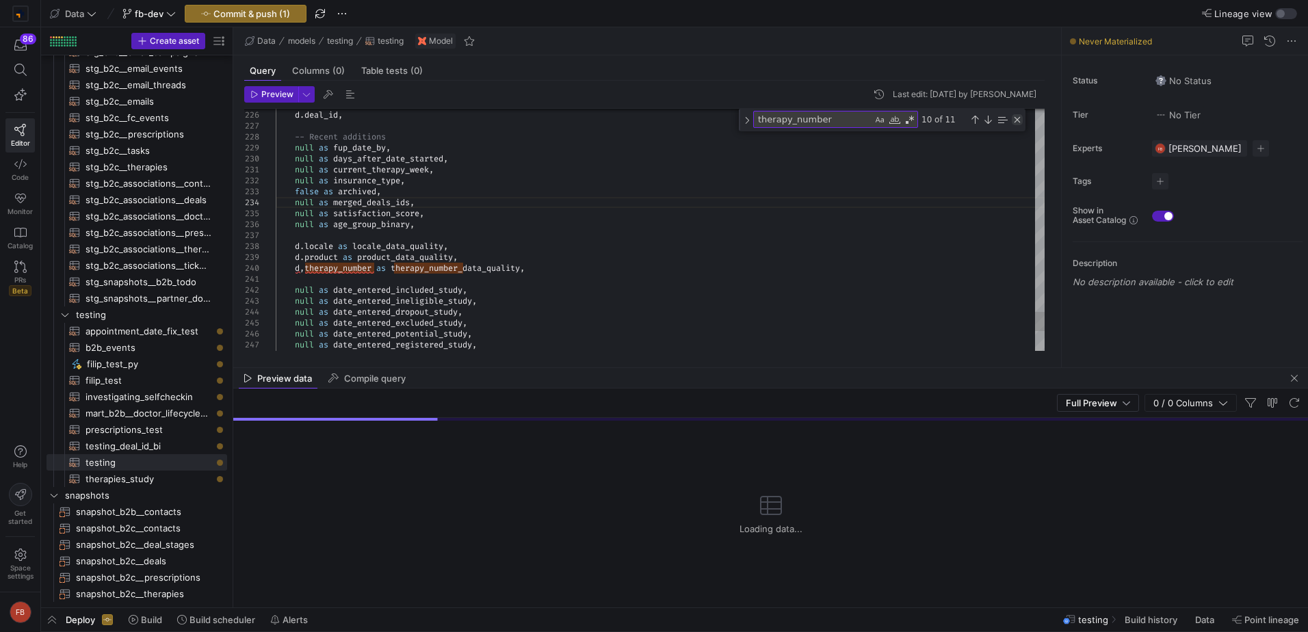
click at [1019, 124] on div "Close (Escape)" at bounding box center [1017, 119] width 11 height 11
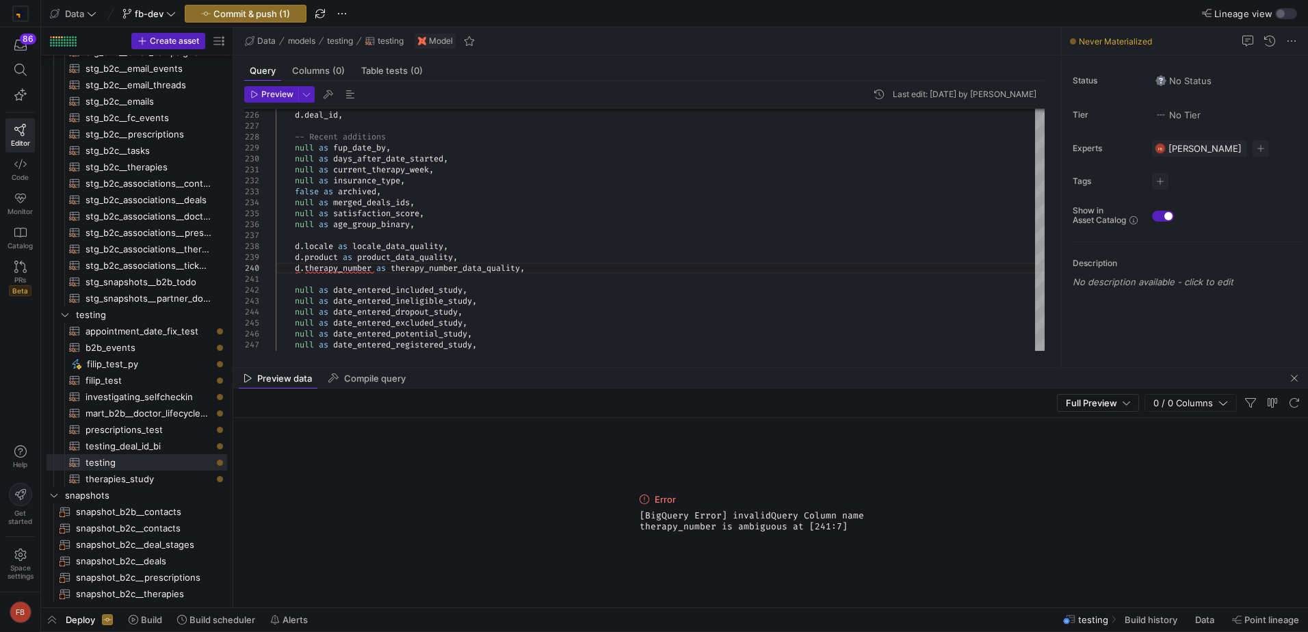
click at [280, 86] on div "Preview Last edit: Friday 01 August 2025 by Filip Bobczuk 247 248 244 245 246 2…" at bounding box center [644, 219] width 822 height 276
click at [285, 94] on span "Preview" at bounding box center [277, 95] width 32 height 10
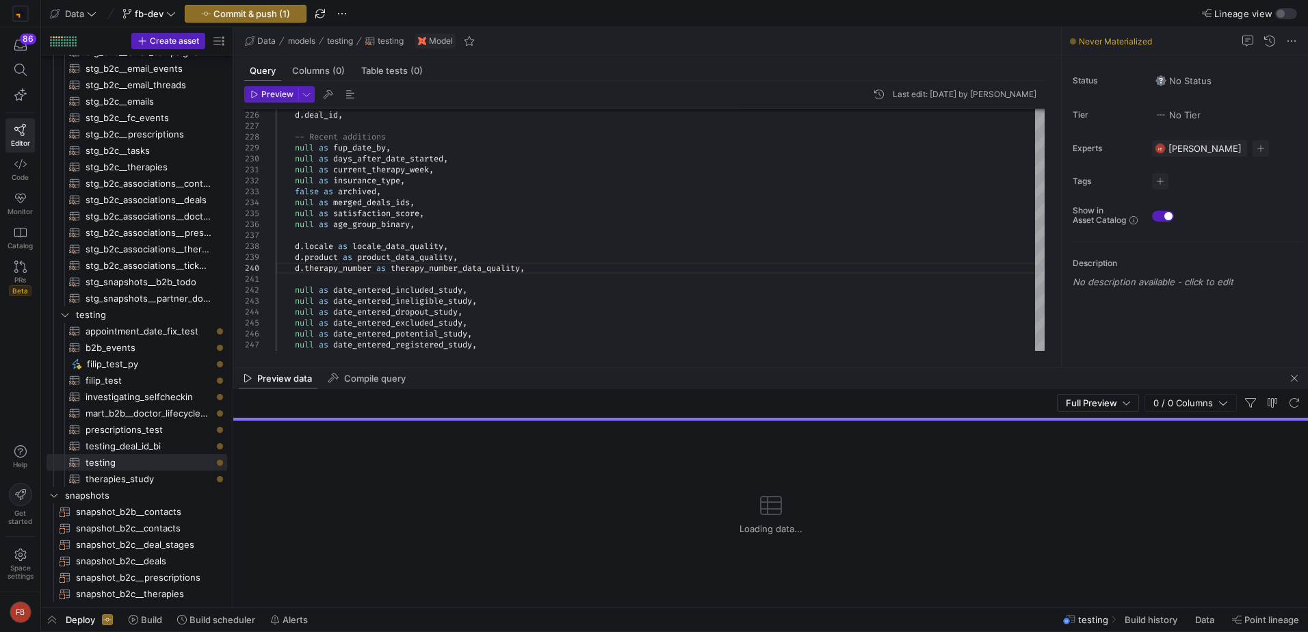
type textarea "null as date_entered_included_study, null as date_entered_ineligible_study, nul…"
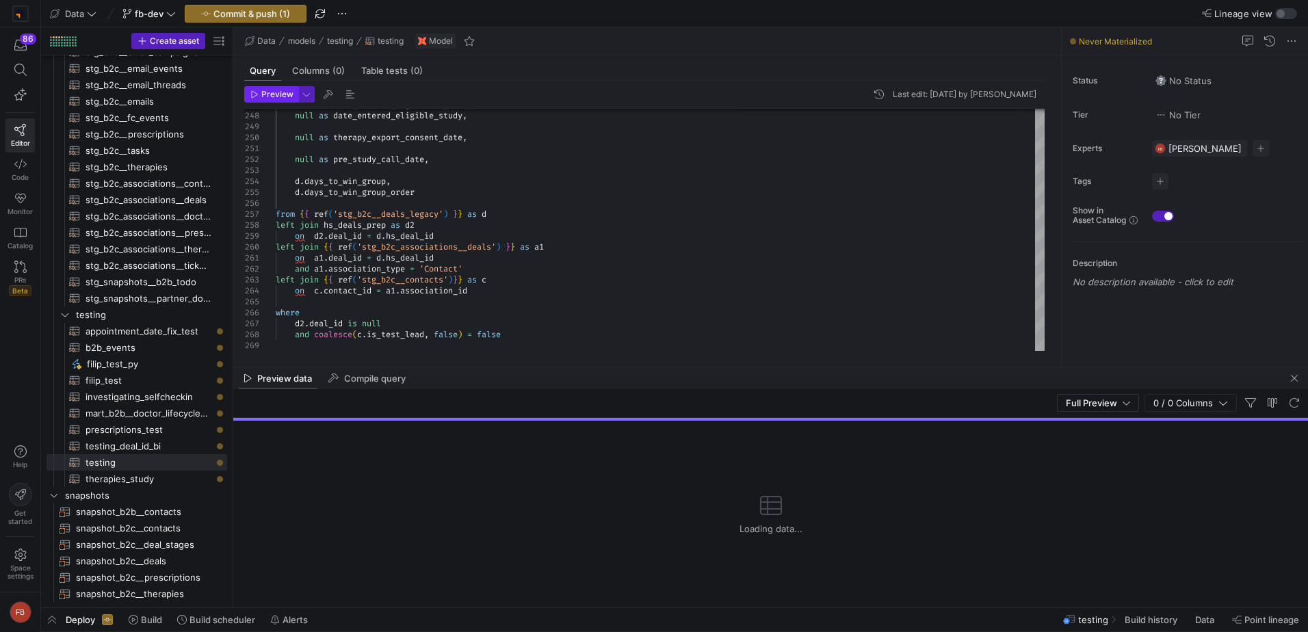
click at [285, 101] on span "button" at bounding box center [271, 94] width 53 height 15
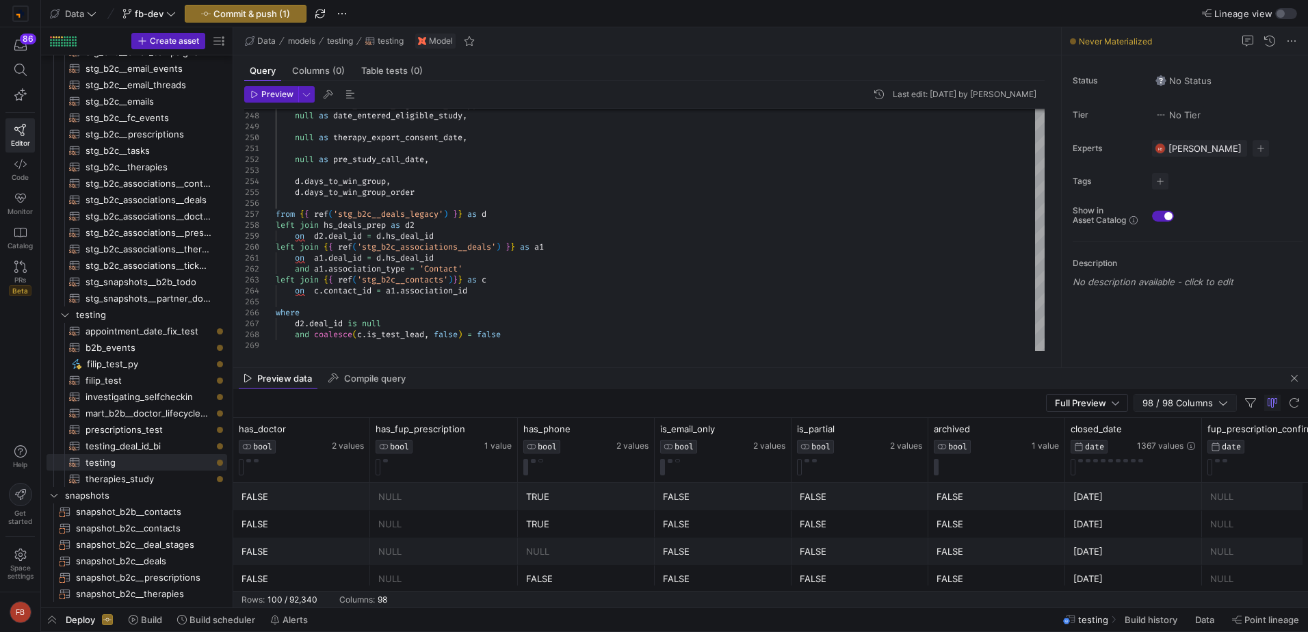
click at [1156, 400] on span "98 / 98 Columns" at bounding box center [1180, 402] width 76 height 11
click at [1181, 426] on input "Toggle Select All Columns" at bounding box center [1182, 426] width 11 height 11
checkbox input "false"
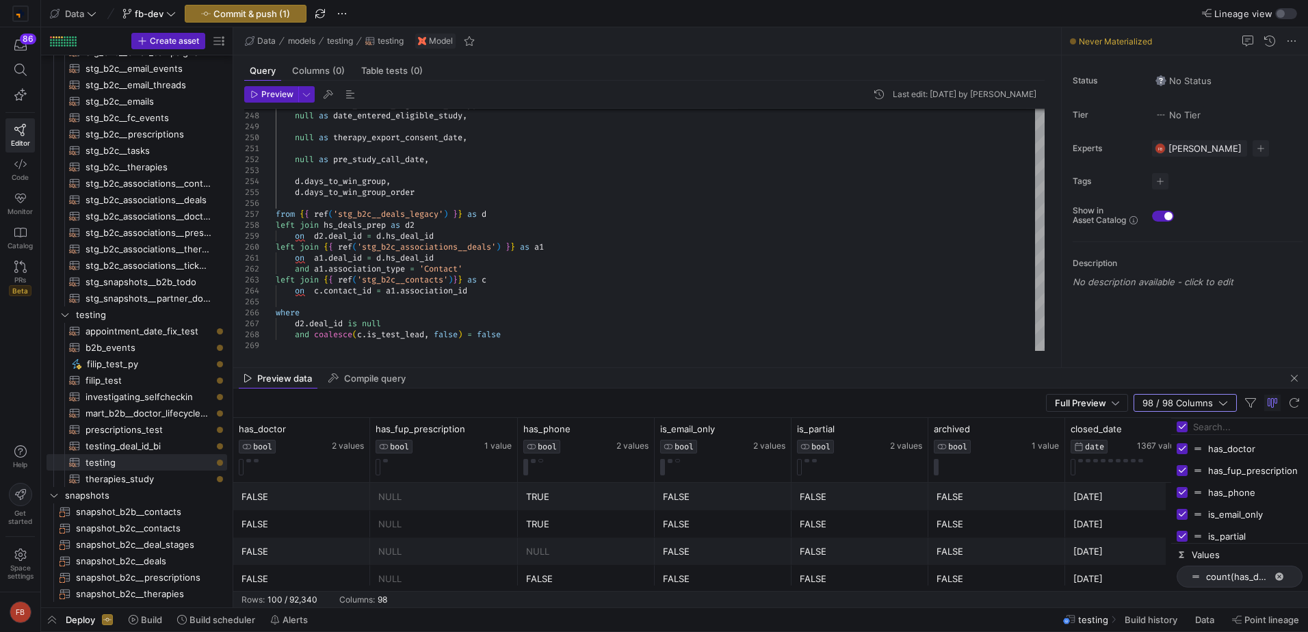
checkbox input "false"
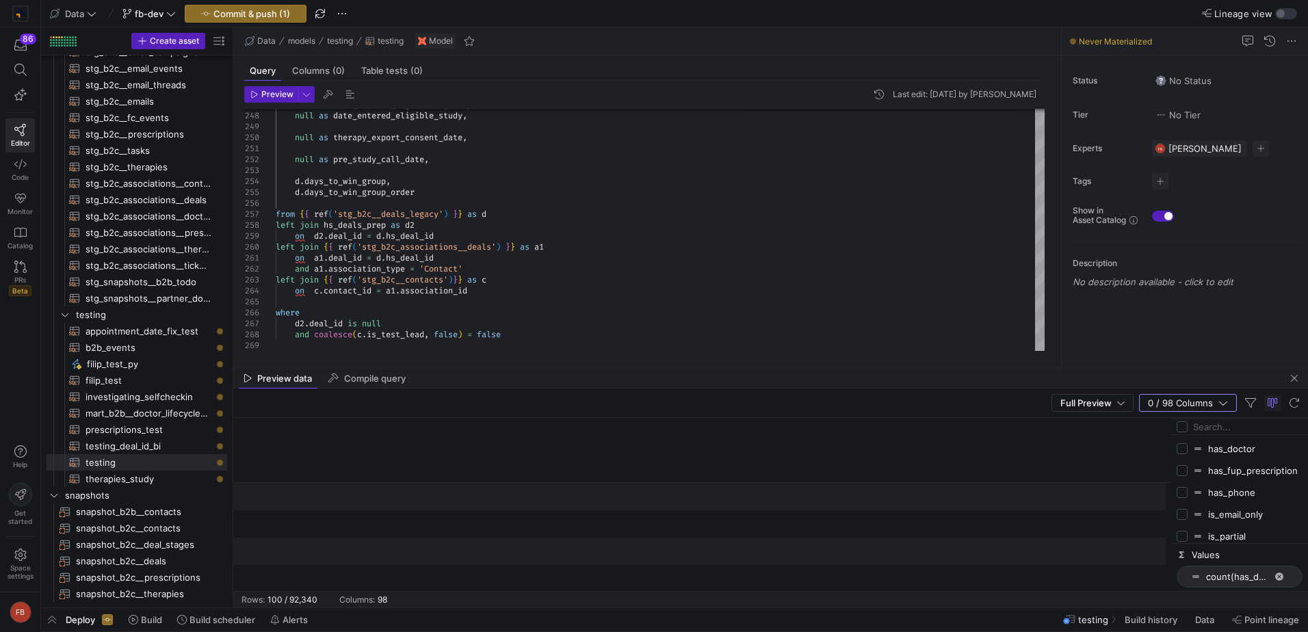
click at [1193, 428] on div at bounding box center [1239, 427] width 137 height 16
click at [1213, 428] on input "Filter Columns Input" at bounding box center [1247, 426] width 109 height 27
type input "deal"
click at [1179, 466] on input "Press SPACE to toggle visibility (hidden)" at bounding box center [1182, 470] width 11 height 11
checkbox input "true"
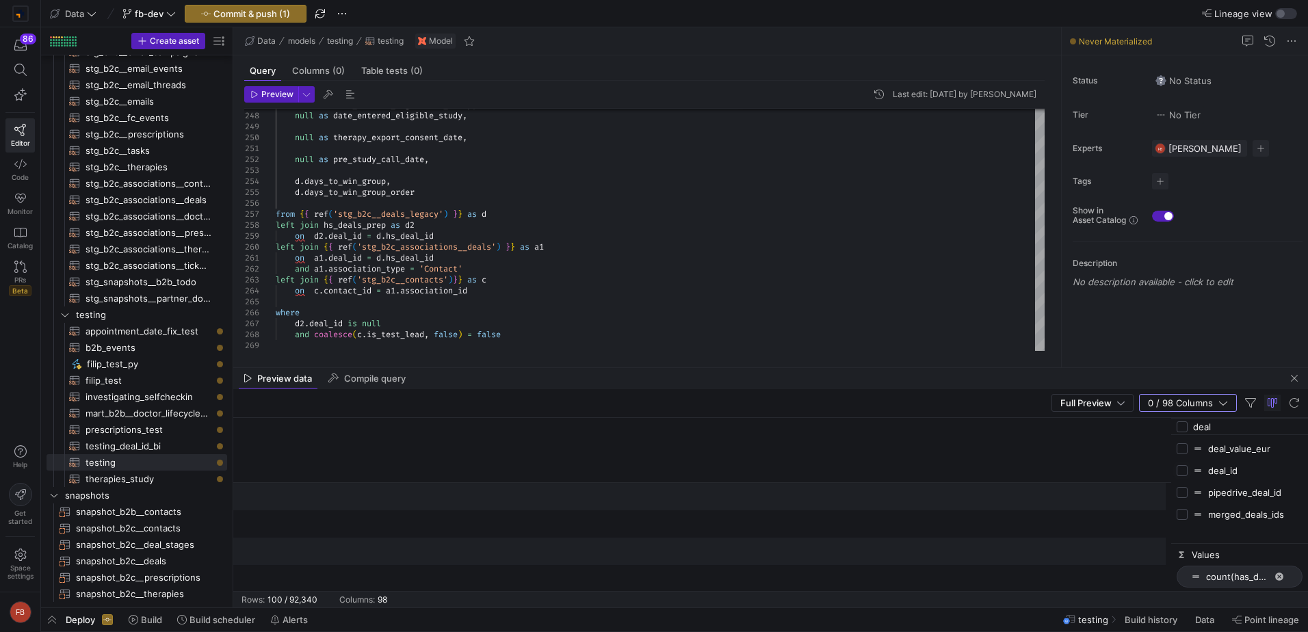
checkbox input "false"
click at [1237, 428] on input "deal" at bounding box center [1247, 426] width 109 height 27
type input "data_quality"
click at [1185, 446] on input "Press SPACE to toggle visibility (hidden)" at bounding box center [1182, 448] width 11 height 11
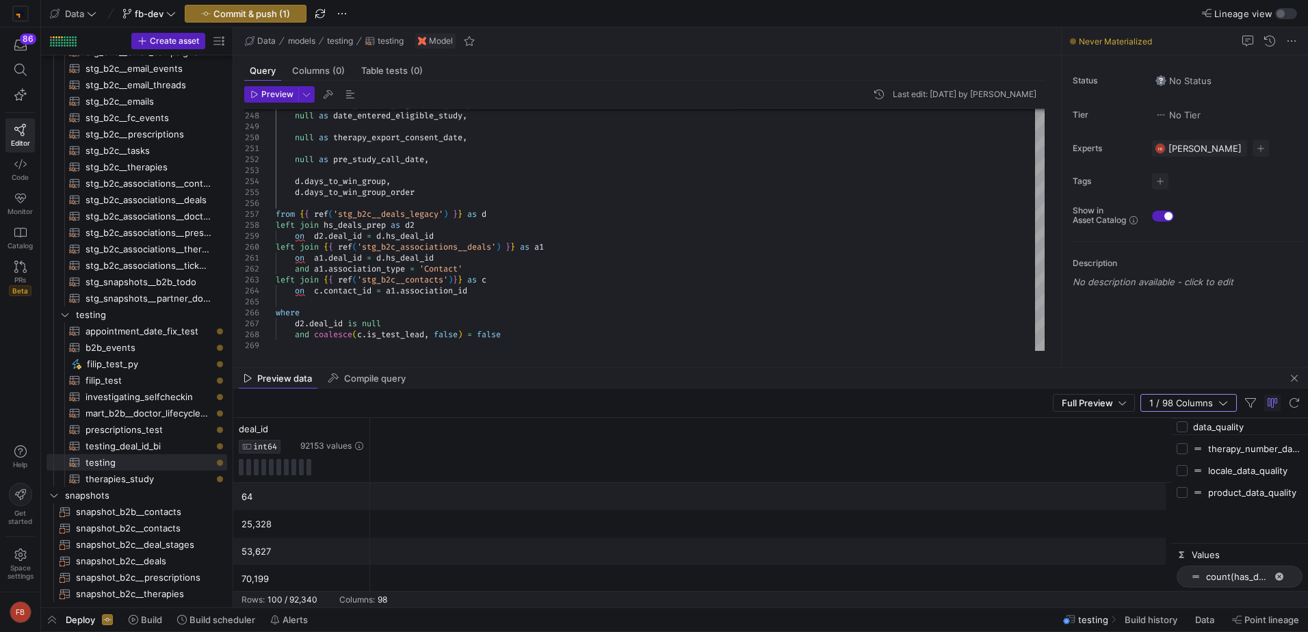
checkbox input "true"
checkbox input "false"
click at [363, 429] on icon at bounding box center [358, 428] width 8 height 1
click at [475, 477] on input "Filter Value" at bounding box center [423, 474] width 140 height 16
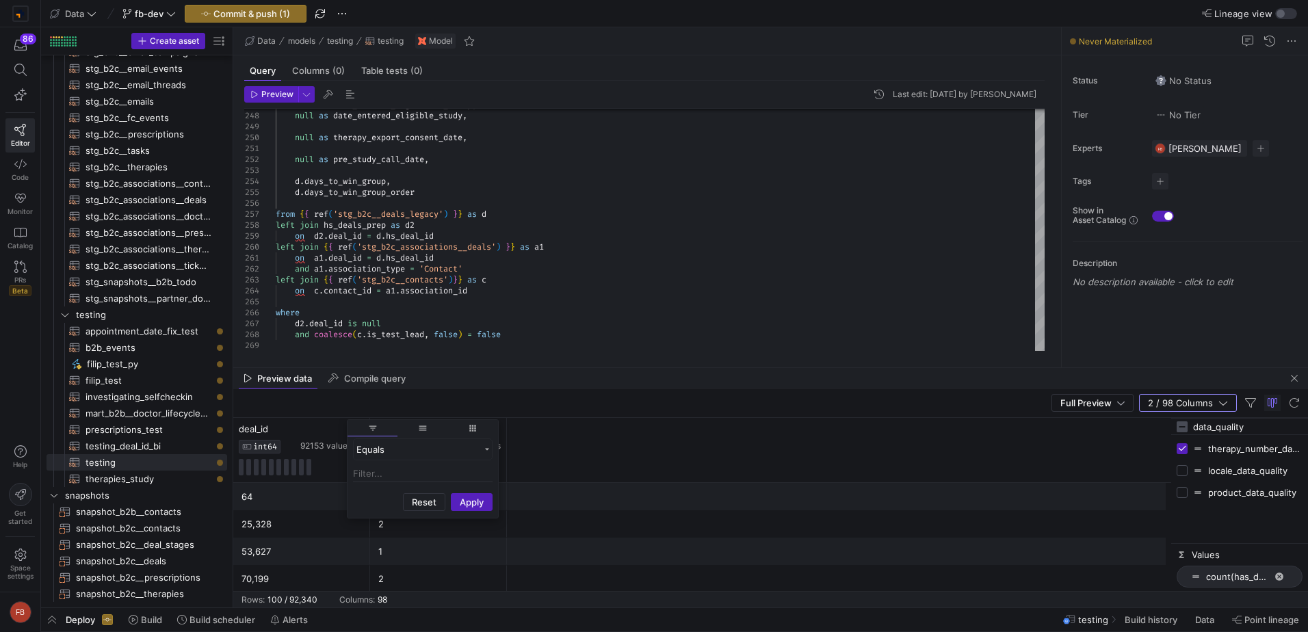
click at [475, 476] on input "Filter Value" at bounding box center [423, 474] width 140 height 16
paste input "77641530564"
type input "77641530564"
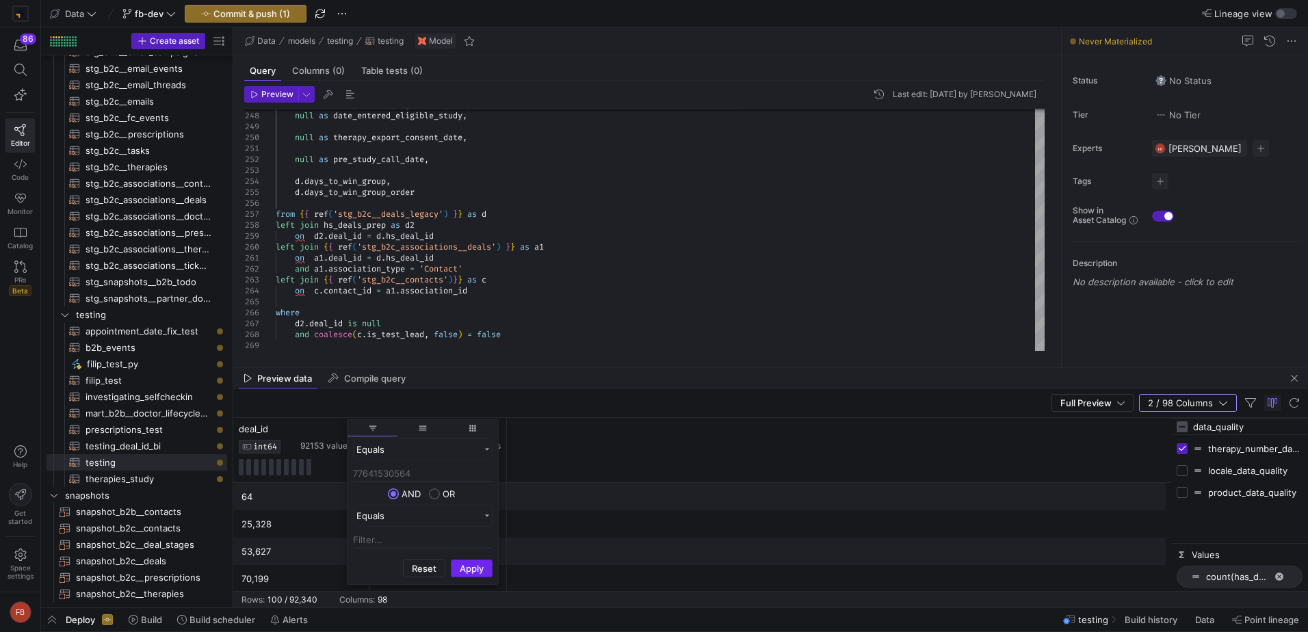
click at [475, 564] on button "Apply" at bounding box center [472, 569] width 42 height 18
click at [697, 445] on div "deal_id INT64 92153 values therapy_number_data_quality INT64 15 values" at bounding box center [702, 450] width 938 height 65
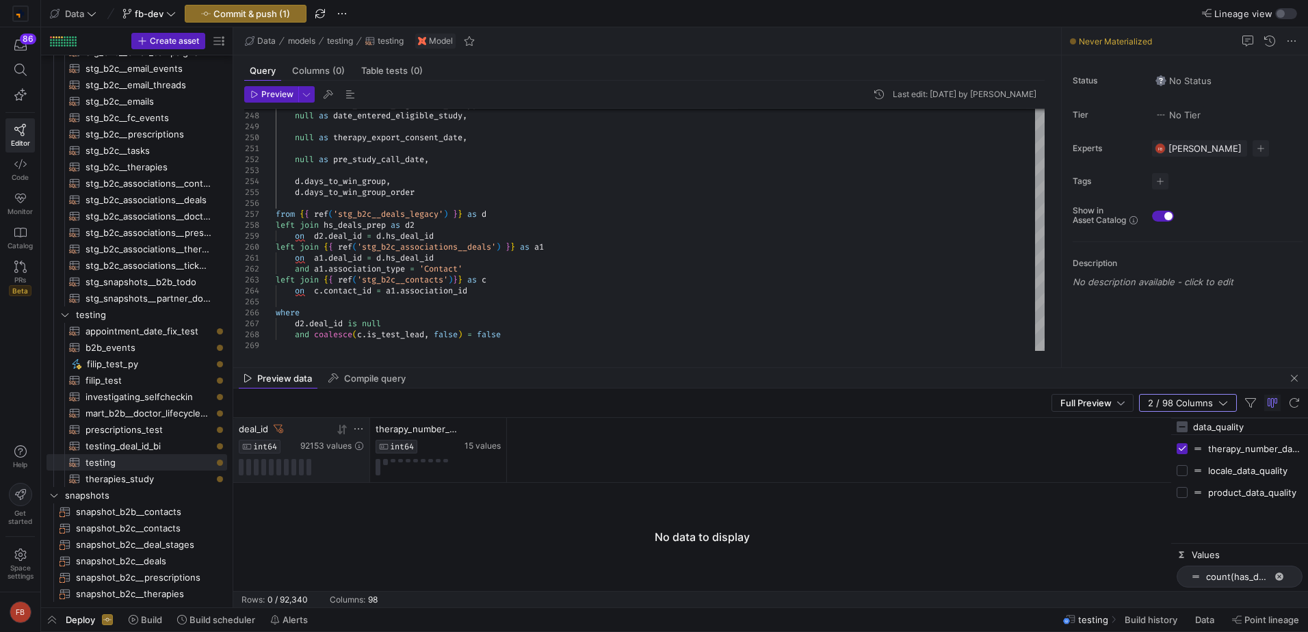
click at [279, 429] on icon at bounding box center [279, 429] width 10 height 10
click at [359, 430] on icon at bounding box center [358, 428] width 11 height 11
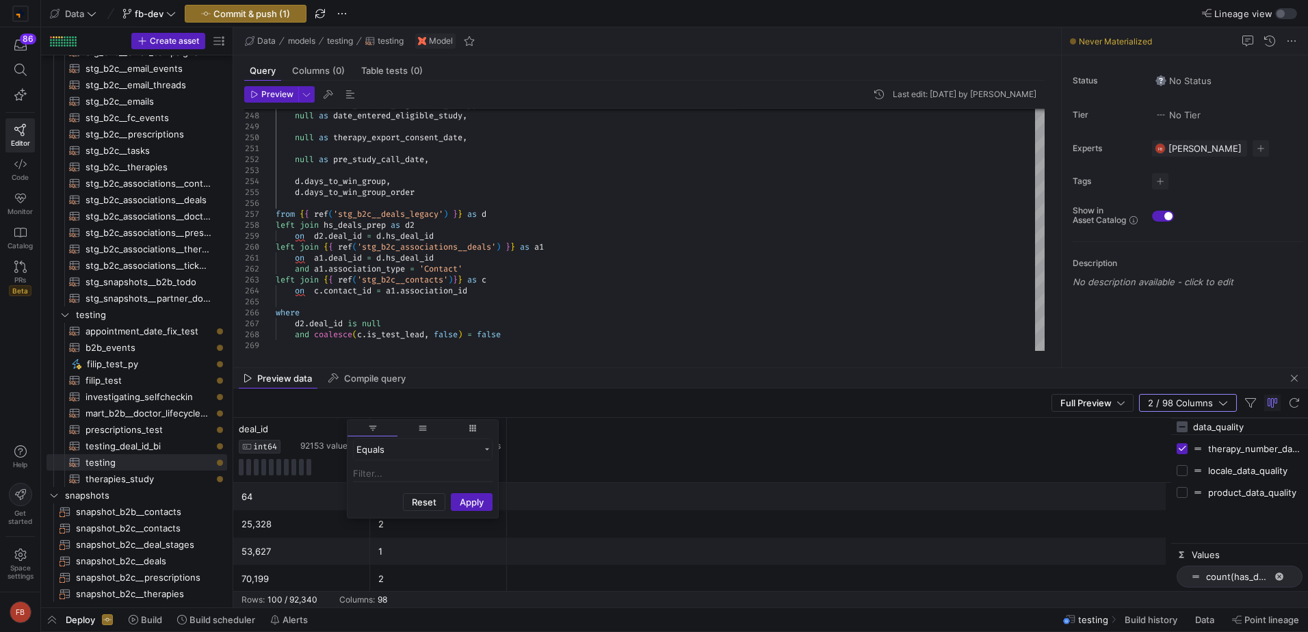
click at [386, 469] on input "Filter Value" at bounding box center [423, 474] width 140 height 16
click at [313, 432] on div at bounding box center [332, 429] width 64 height 12
click at [356, 425] on icon at bounding box center [358, 428] width 11 height 11
type input "77641530564"
click at [469, 565] on button "Apply" at bounding box center [472, 569] width 42 height 18
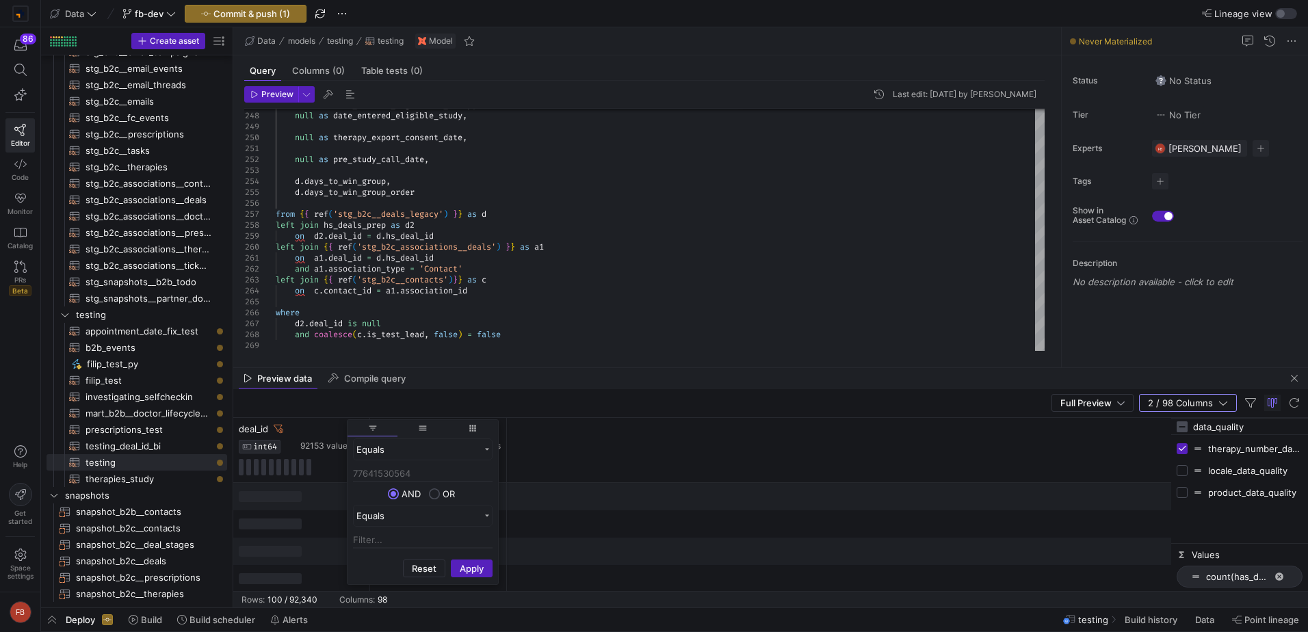
click at [636, 446] on div "deal_id INT64 92153 values therapy_number_data_quality INT64 15 values" at bounding box center [702, 450] width 938 height 65
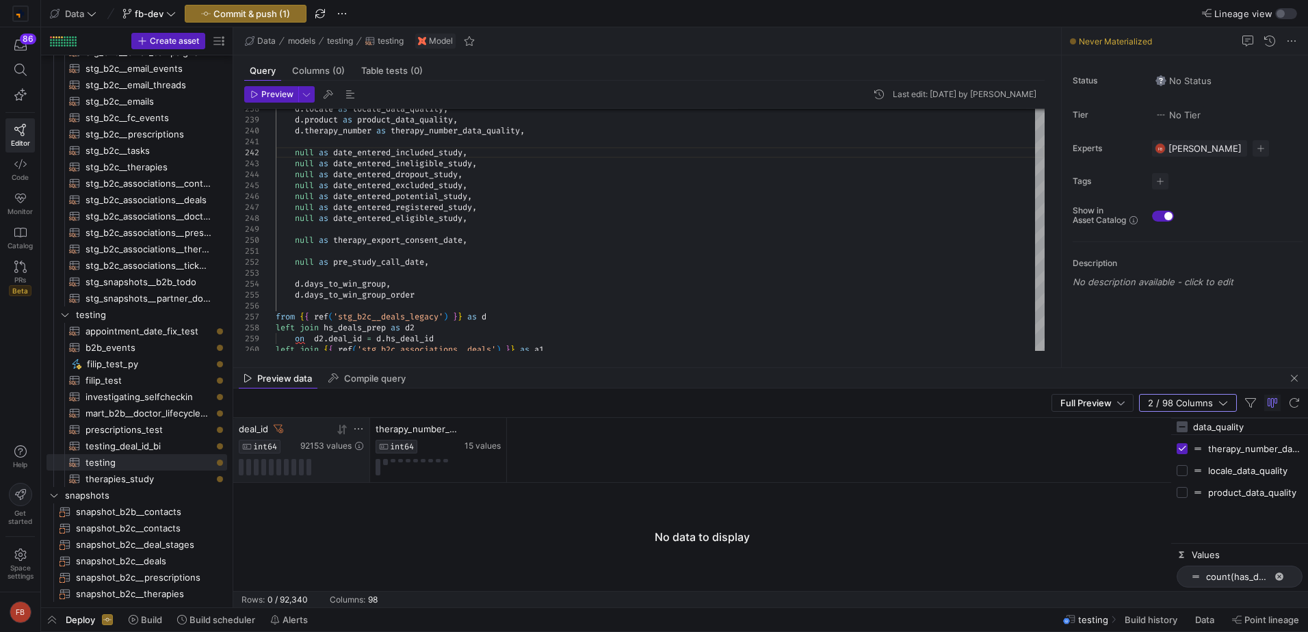
click at [281, 428] on icon at bounding box center [279, 429] width 10 height 10
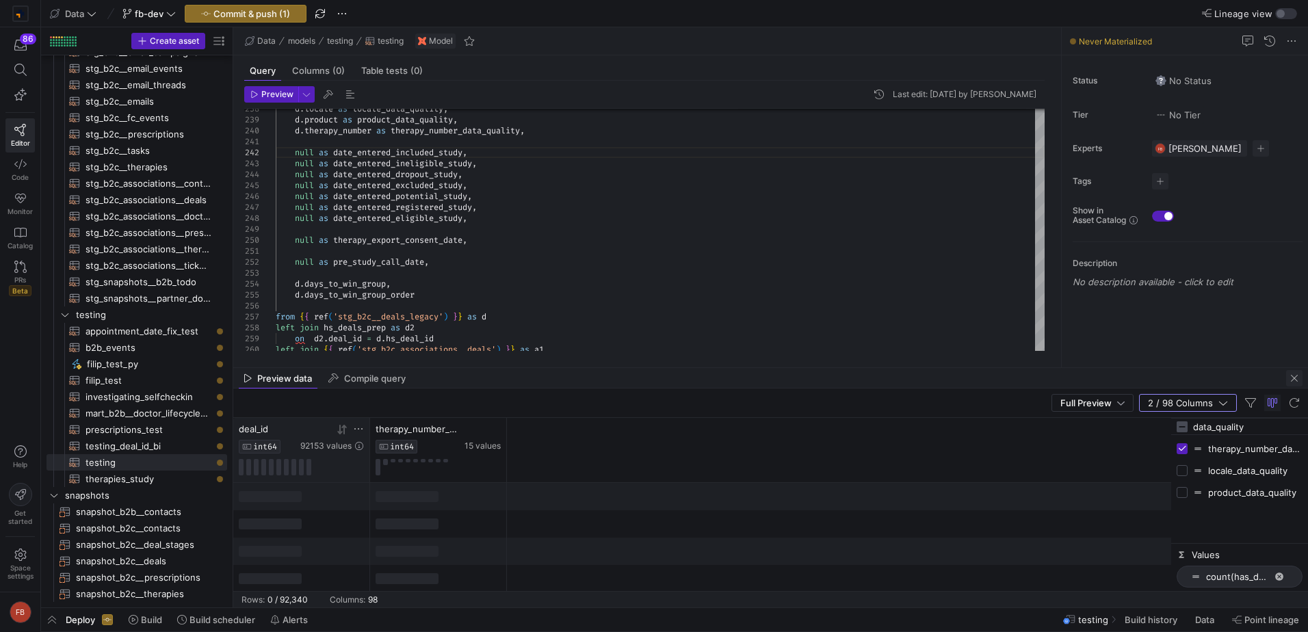
click at [1298, 378] on span "button" at bounding box center [1294, 378] width 16 height 16
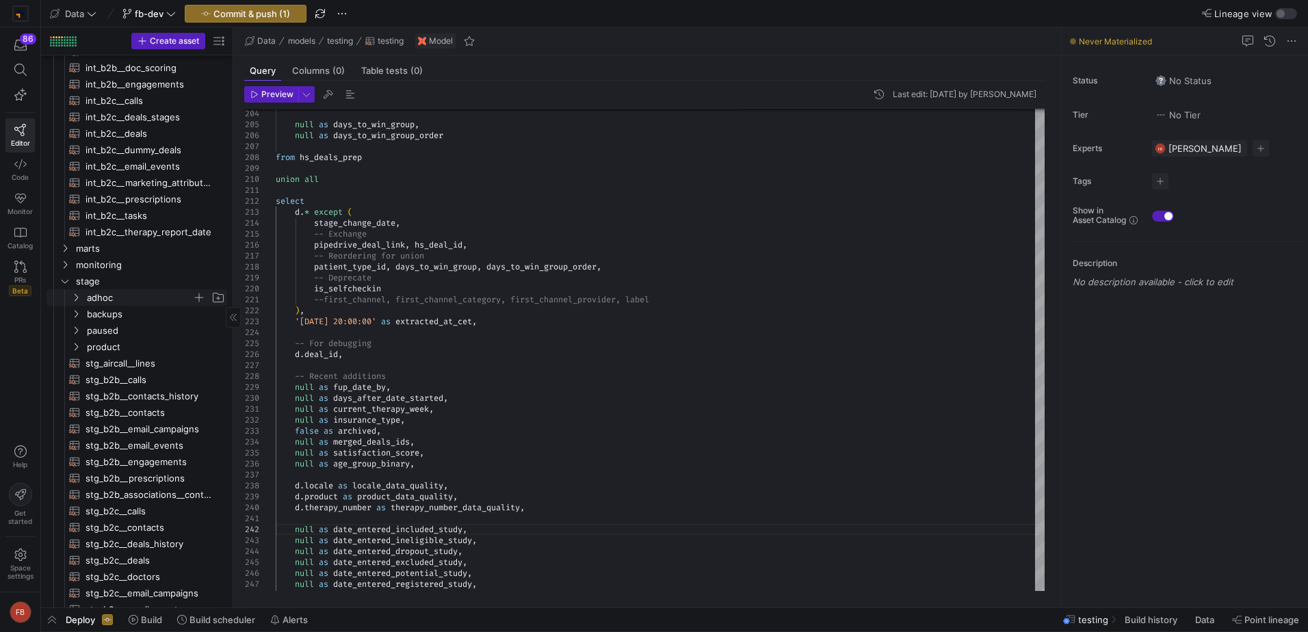
scroll to position [310, 0]
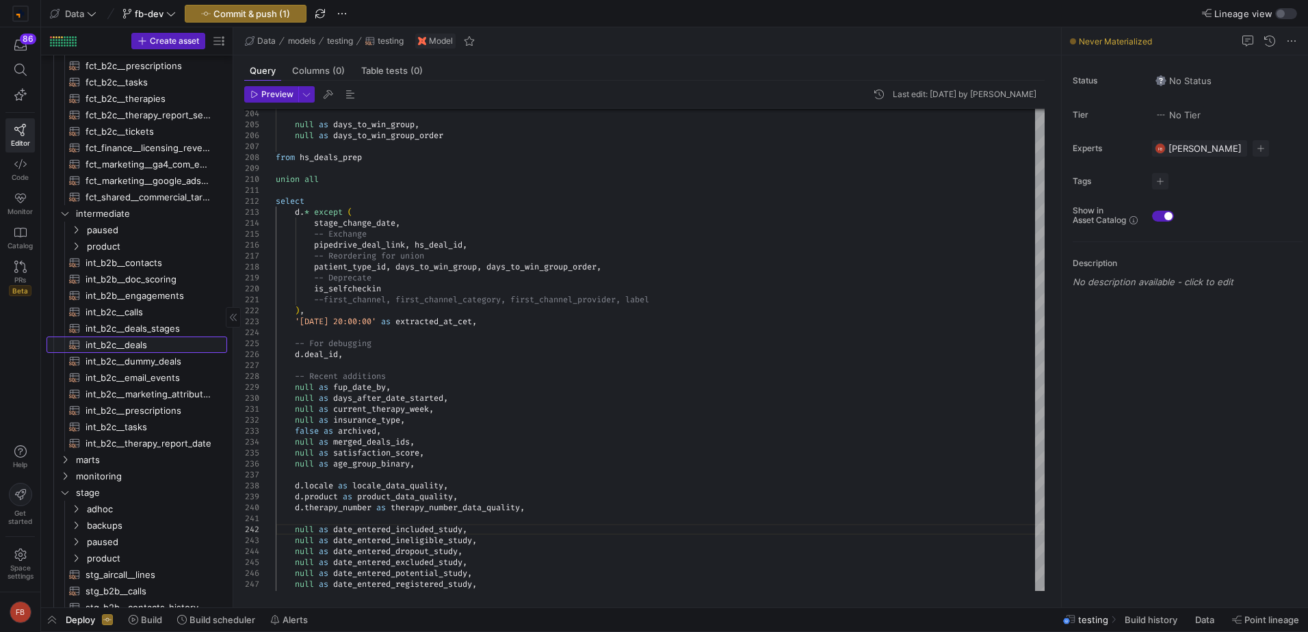
click at [168, 345] on span "int_b2c__deals​​​​​​​​​​" at bounding box center [149, 345] width 126 height 16
type textarea "{{ config(materialized = 'table') }} with hs_deals_prep as ( --Selecting column…"
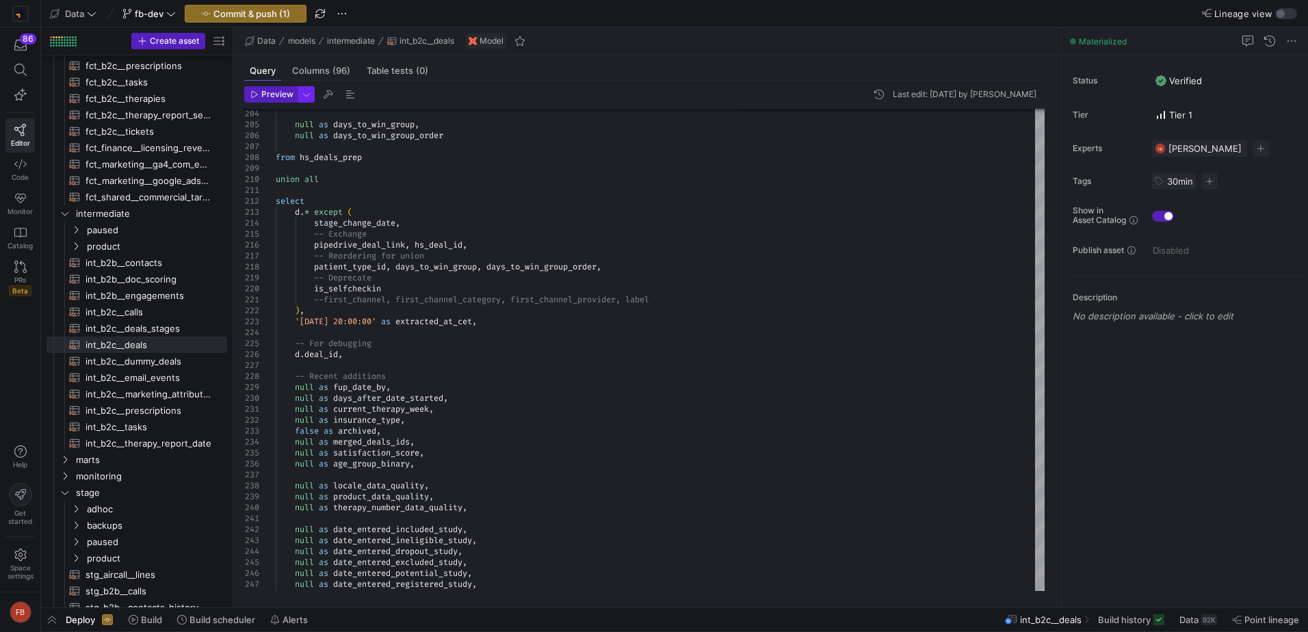
click at [300, 97] on span "button" at bounding box center [306, 94] width 15 height 15
click at [267, 91] on div at bounding box center [654, 316] width 1308 height 632
click at [267, 91] on span "Preview" at bounding box center [277, 95] width 32 height 10
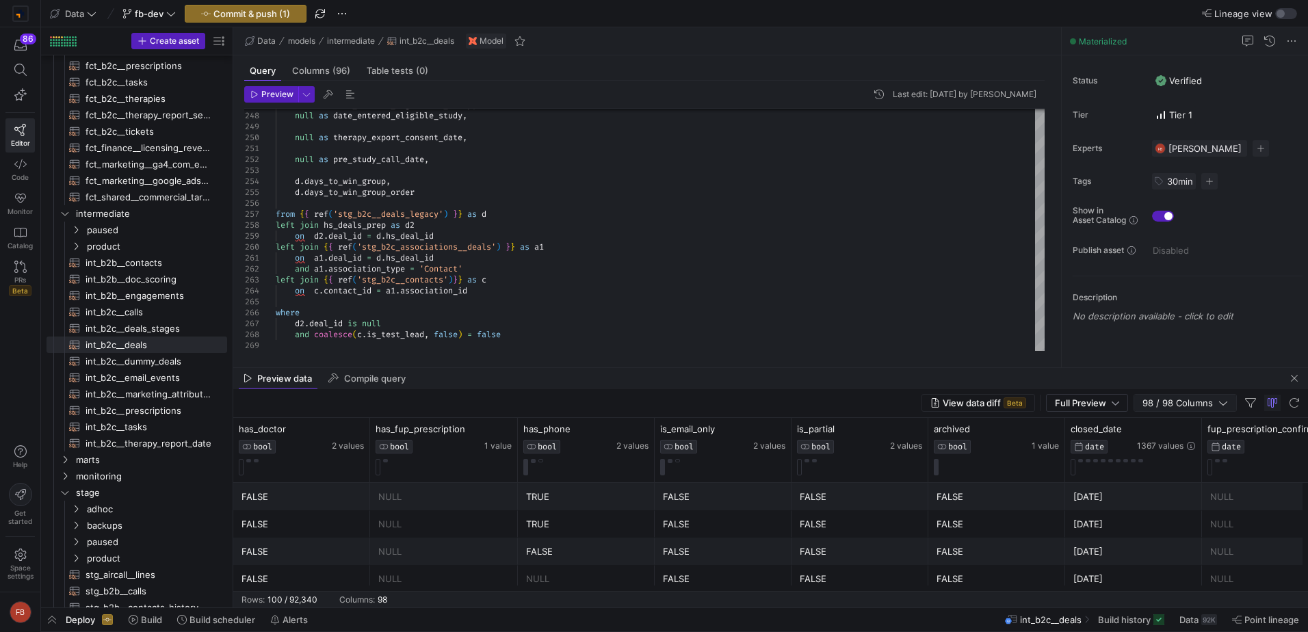
click at [1184, 405] on span "98 / 98 Columns" at bounding box center [1180, 402] width 76 height 11
click at [1173, 421] on div at bounding box center [1239, 427] width 137 height 16
click at [1184, 425] on input "Toggle Select All Columns" at bounding box center [1182, 426] width 11 height 11
checkbox input "false"
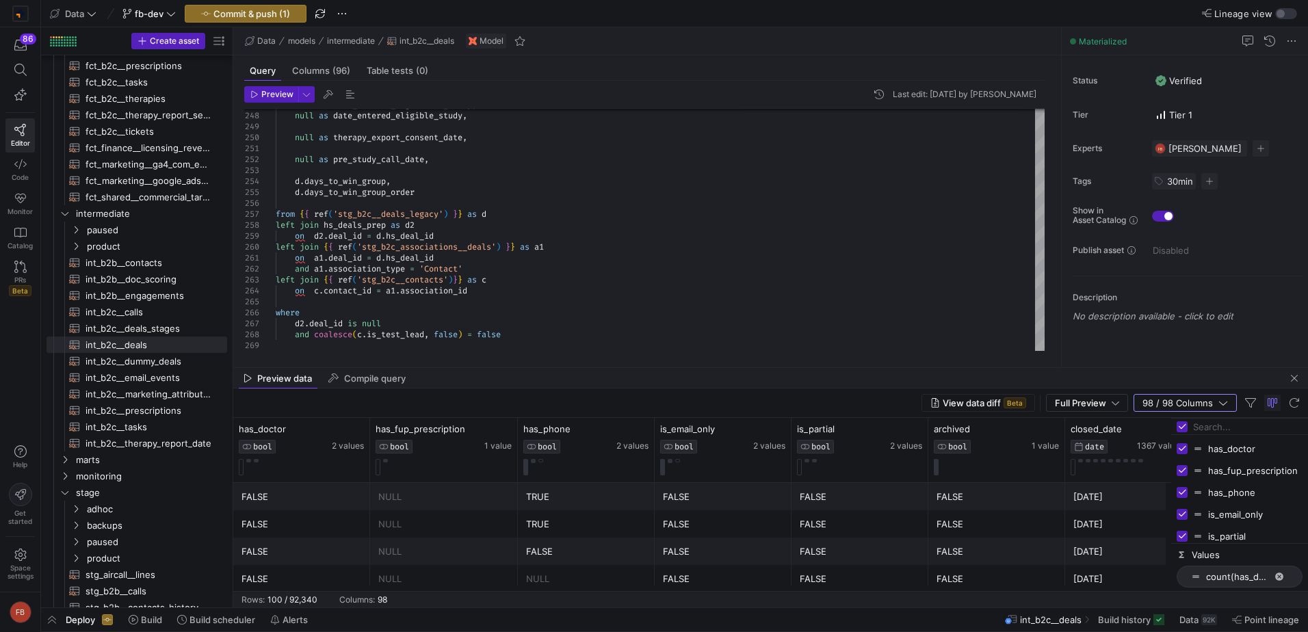
checkbox input "false"
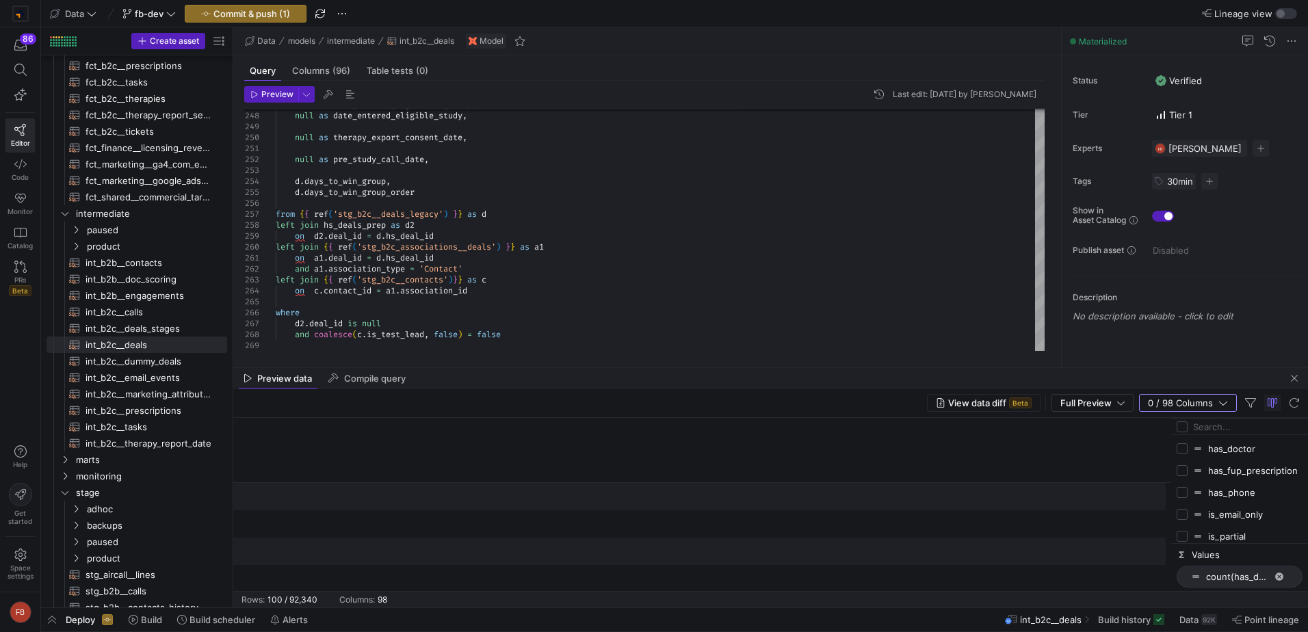
click at [1224, 433] on input "Filter Columns Input" at bounding box center [1247, 426] width 109 height 27
type input "deal_id"
click at [1183, 449] on input "Press SPACE to toggle visibility (hidden)" at bounding box center [1182, 448] width 11 height 11
checkbox input "true"
checkbox input "false"
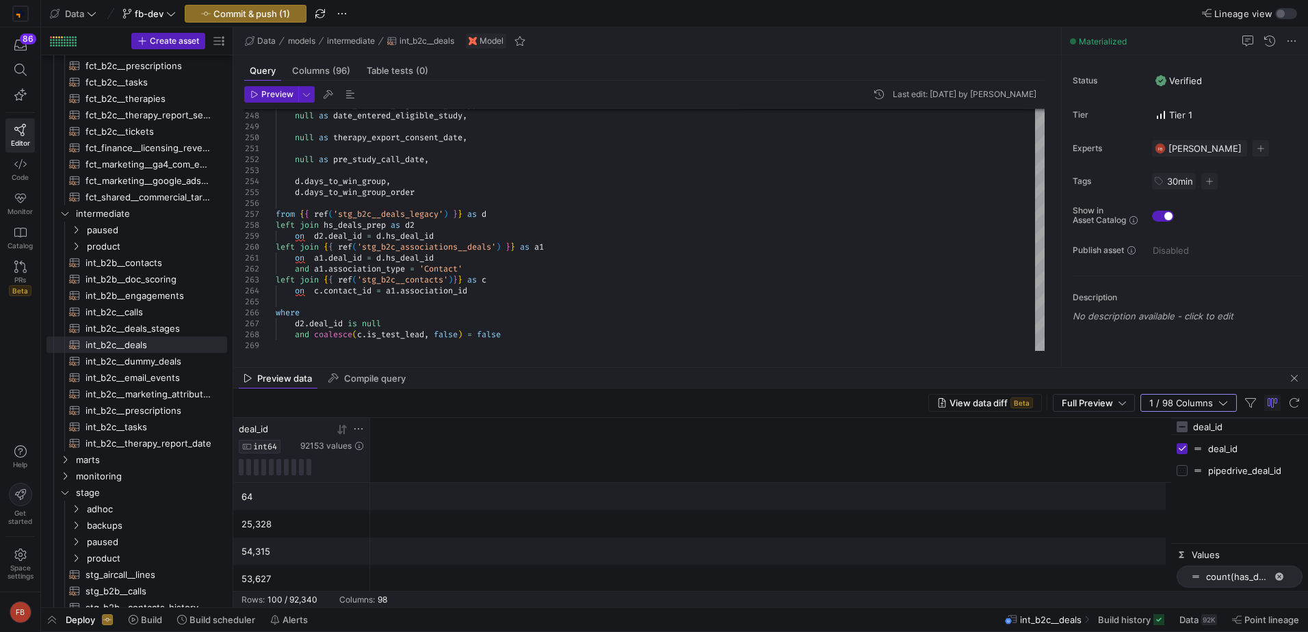
click at [356, 430] on icon at bounding box center [358, 428] width 11 height 11
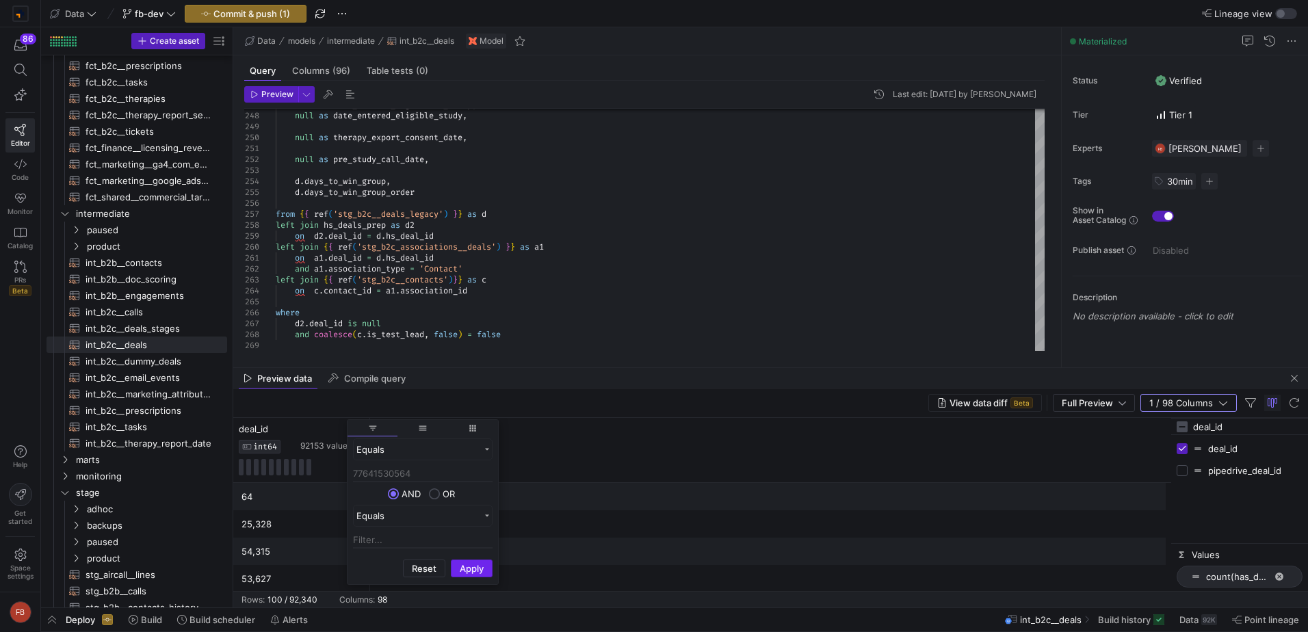
type input "77641530564"
click at [475, 570] on button "Apply" at bounding box center [472, 569] width 42 height 18
type textarea "on a1.deal_id = d.hs_deal_id and a1.association_type = 'Contact' left join {{ r…"
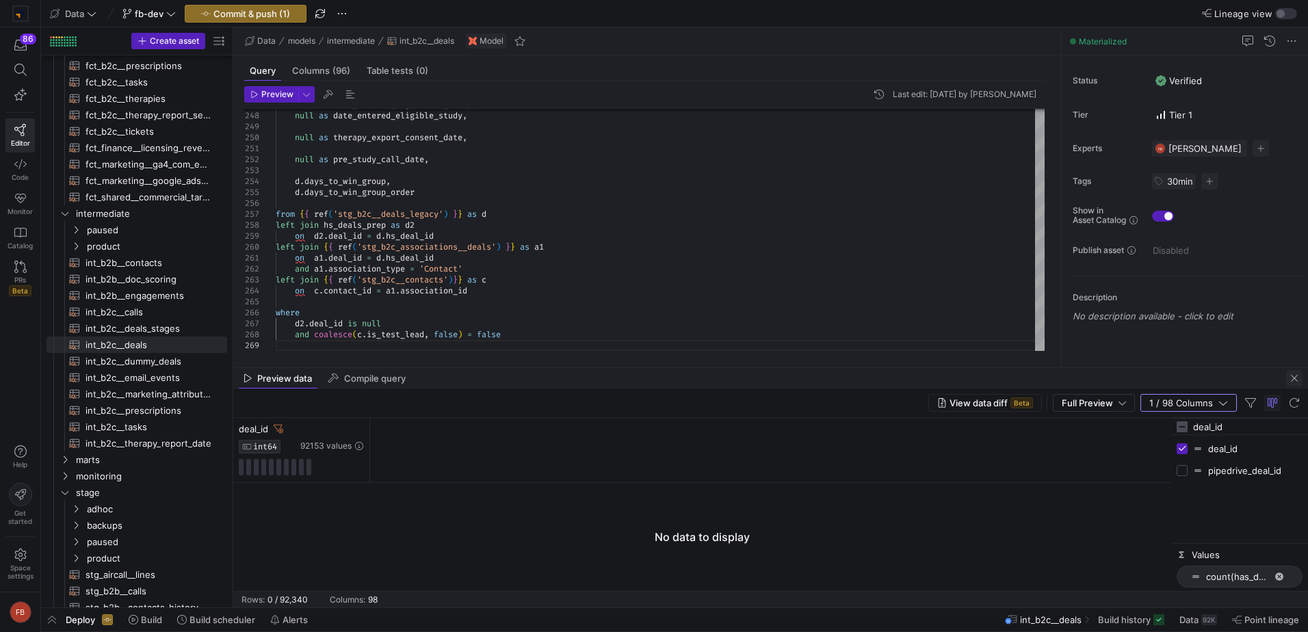
click at [1288, 377] on span "button" at bounding box center [1294, 378] width 16 height 16
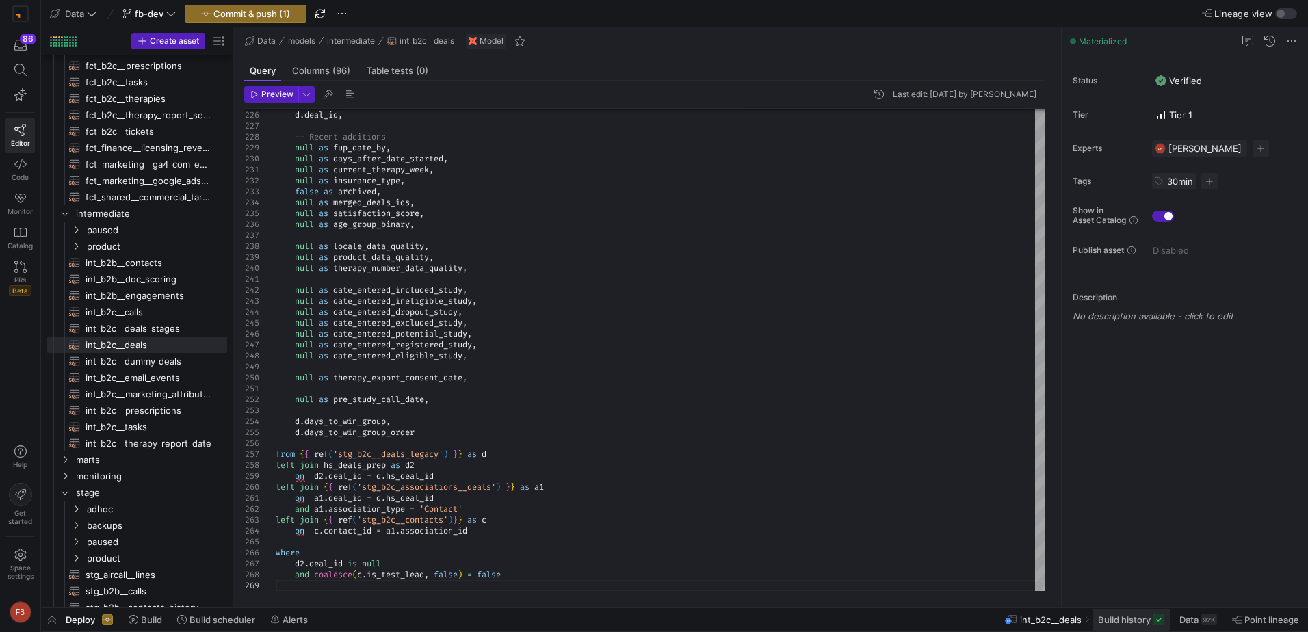
click at [1117, 622] on span "Build history" at bounding box center [1124, 619] width 53 height 11
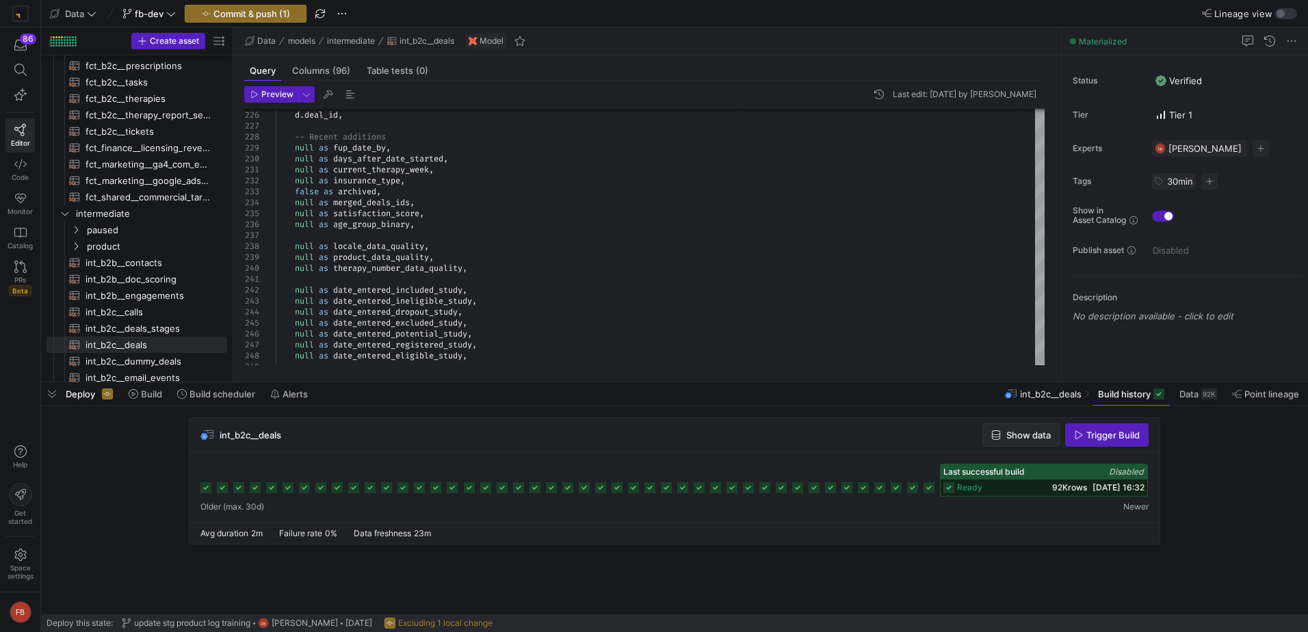
click at [1014, 433] on span "Show data" at bounding box center [1028, 435] width 44 height 11
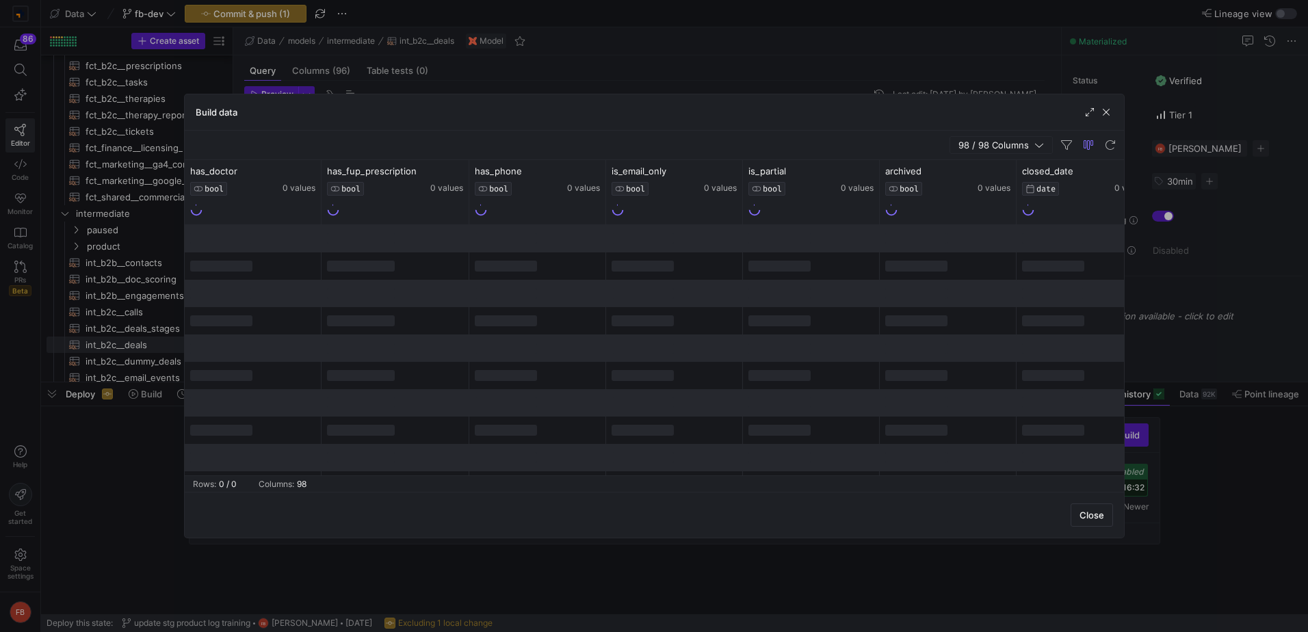
click at [989, 146] on span "98 / 98 Columns" at bounding box center [996, 145] width 76 height 11
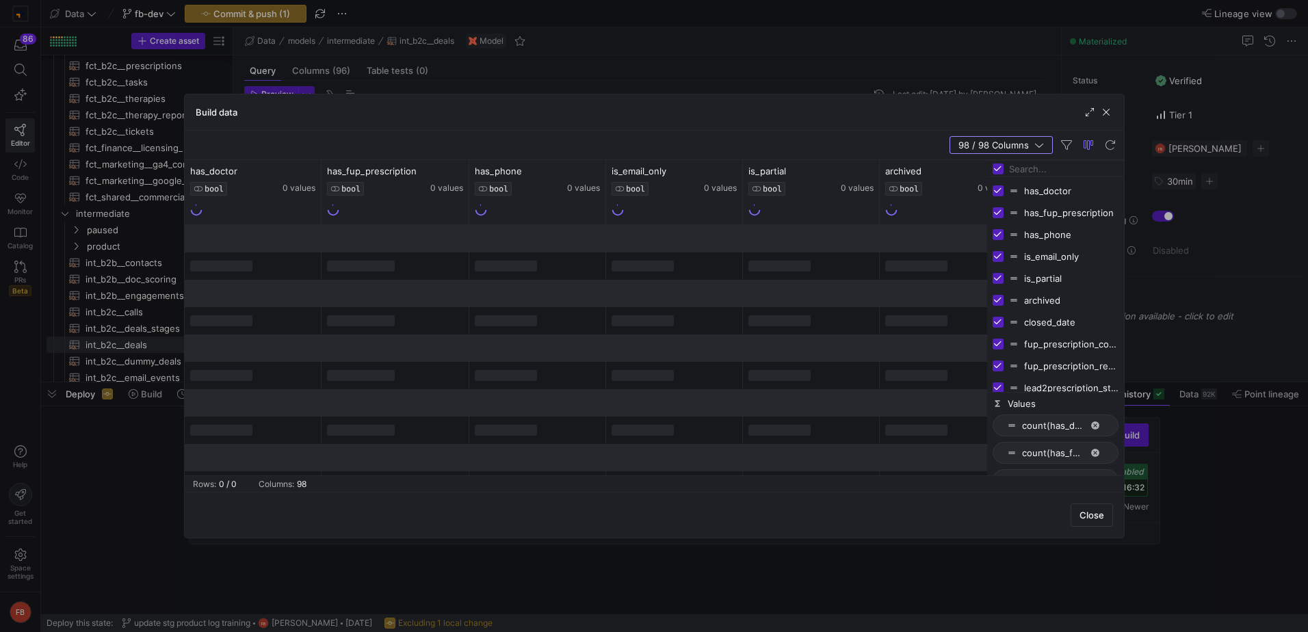
click at [995, 166] on input "Toggle Select All Columns" at bounding box center [998, 168] width 11 height 11
checkbox input "false"
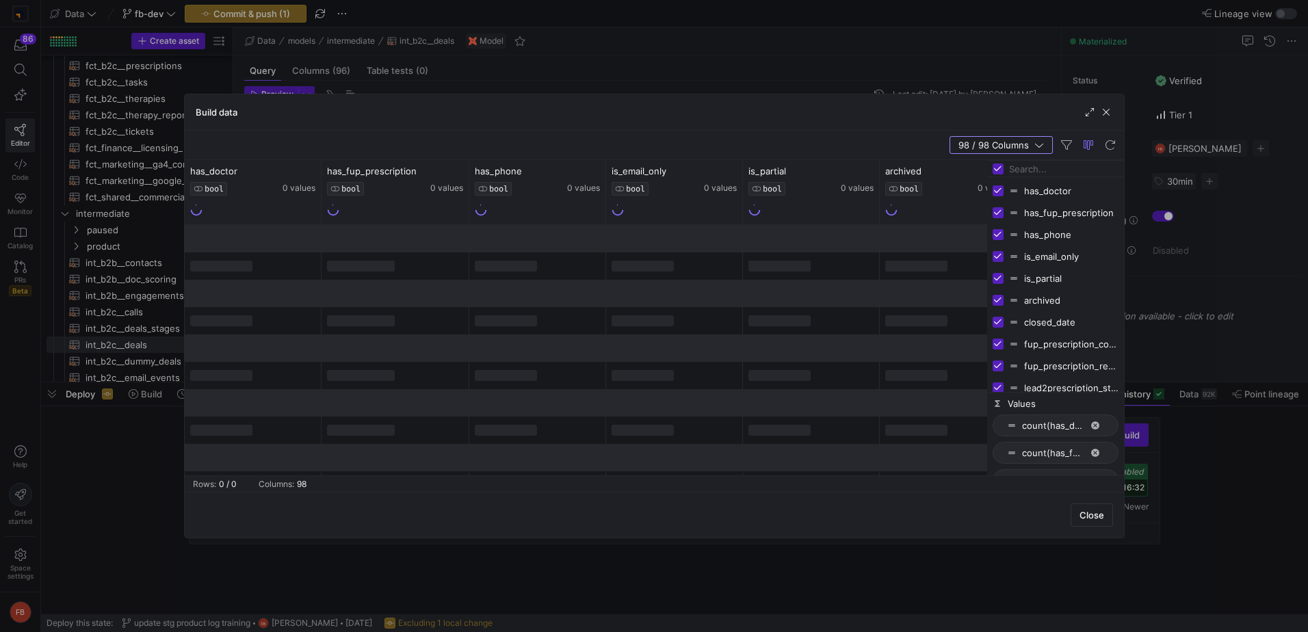
checkbox input "false"
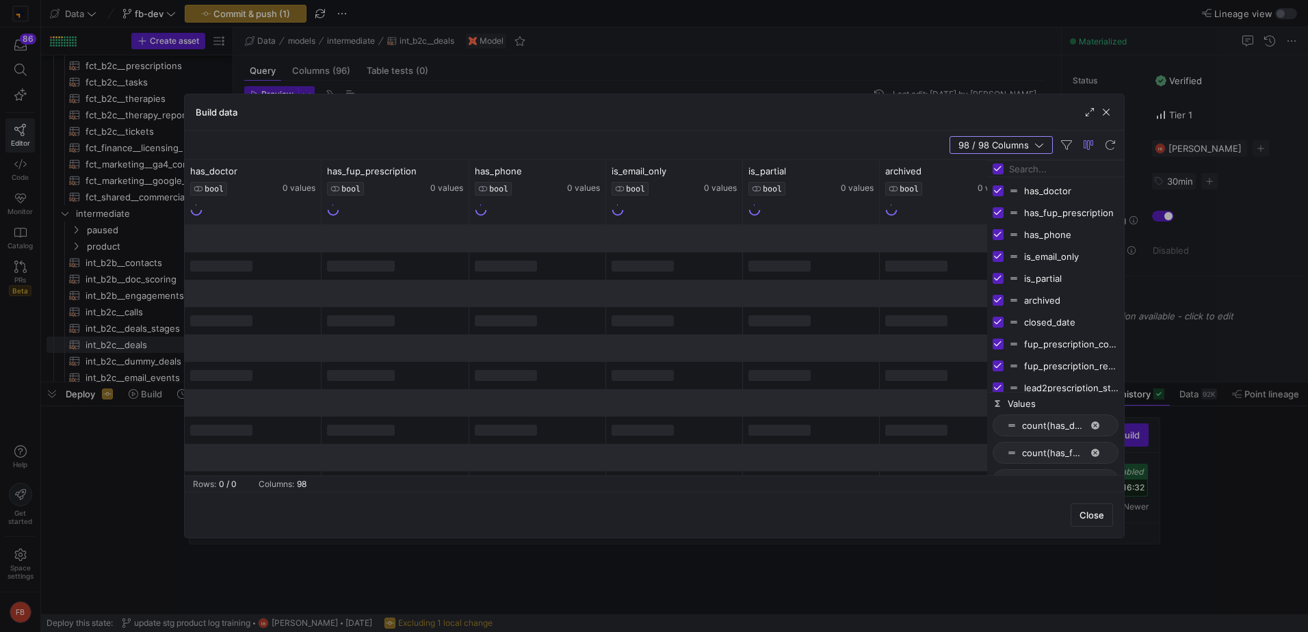
checkbox input "false"
click at [1025, 173] on input "Filter Columns Input" at bounding box center [1063, 168] width 109 height 27
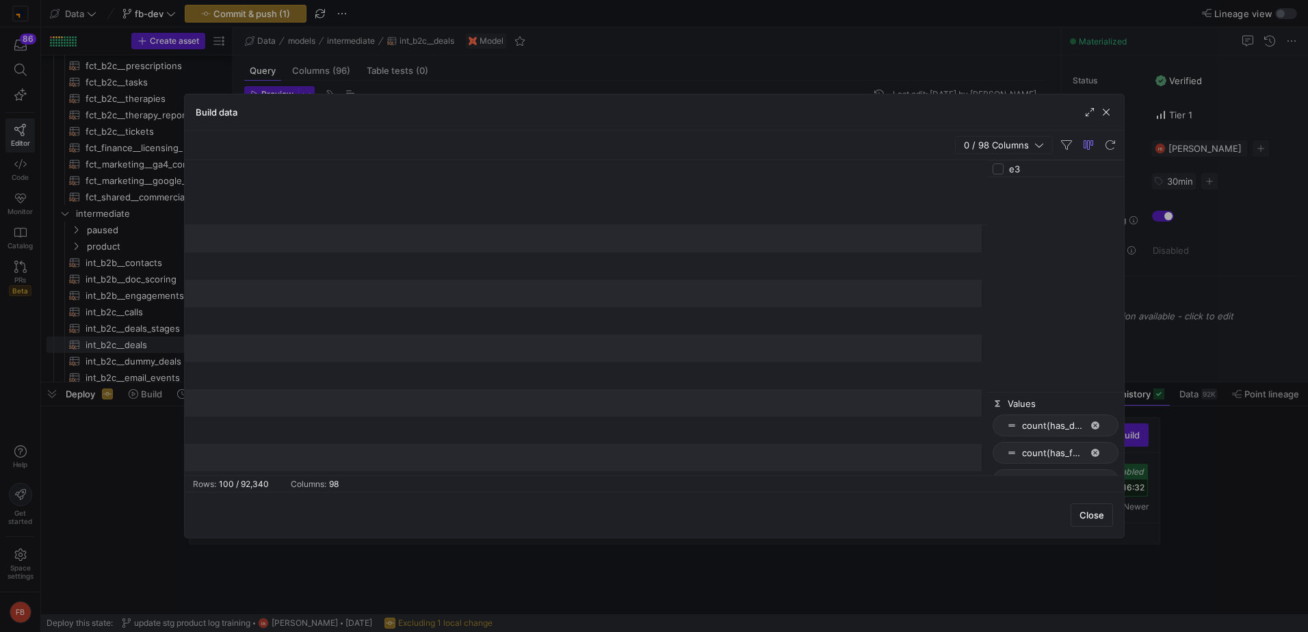
type input "e"
type input "deal"
click at [1004, 212] on input "Press SPACE to toggle visibility (hidden)" at bounding box center [998, 212] width 11 height 11
checkbox input "true"
checkbox input "false"
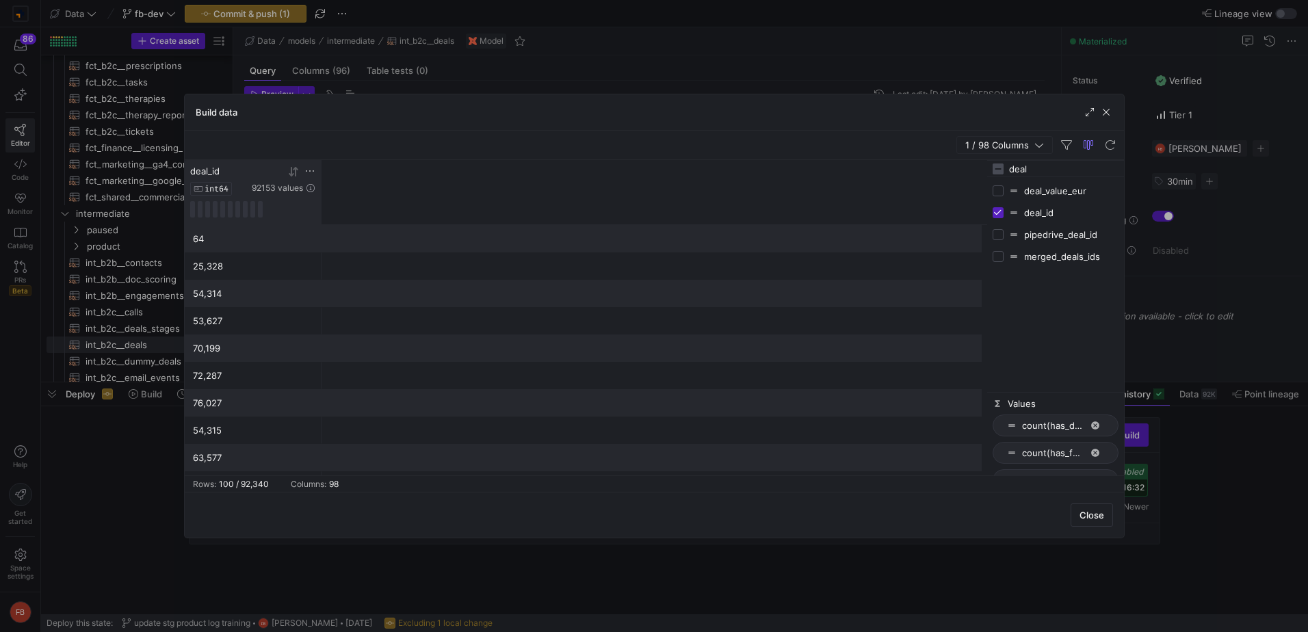
click at [308, 172] on icon at bounding box center [309, 171] width 11 height 11
type input "77641530564"
click at [430, 313] on button "Apply" at bounding box center [423, 311] width 42 height 18
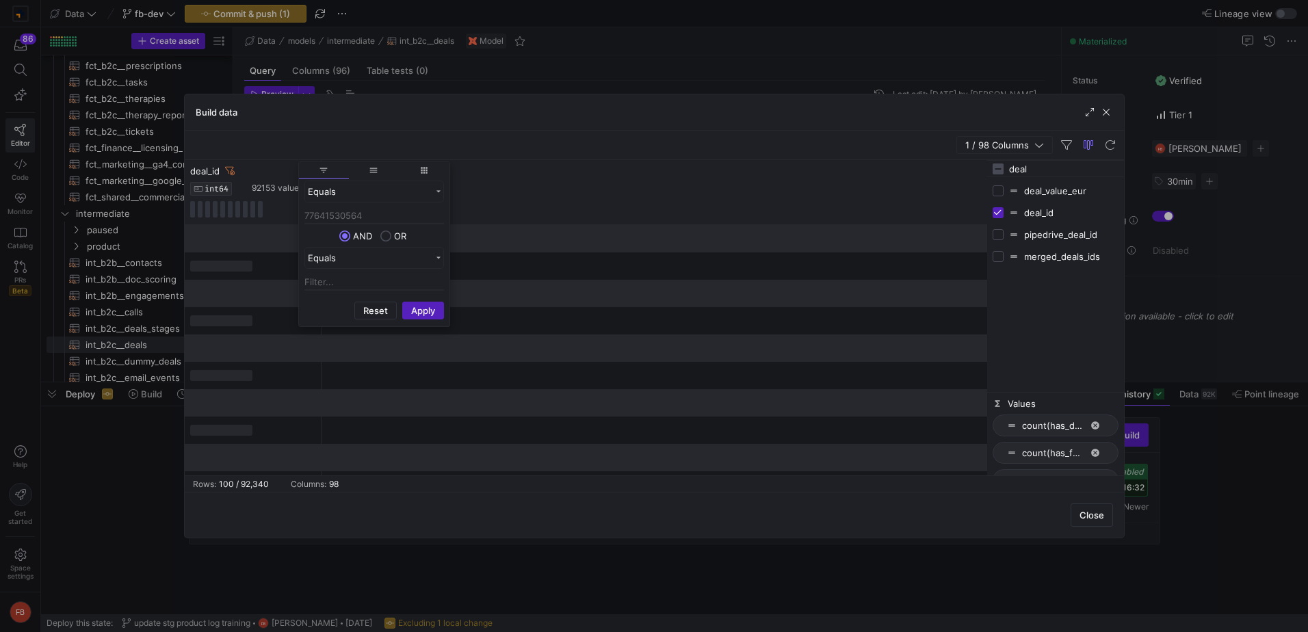
click at [536, 214] on div "deal_id INT64 92153 values" at bounding box center [586, 192] width 802 height 65
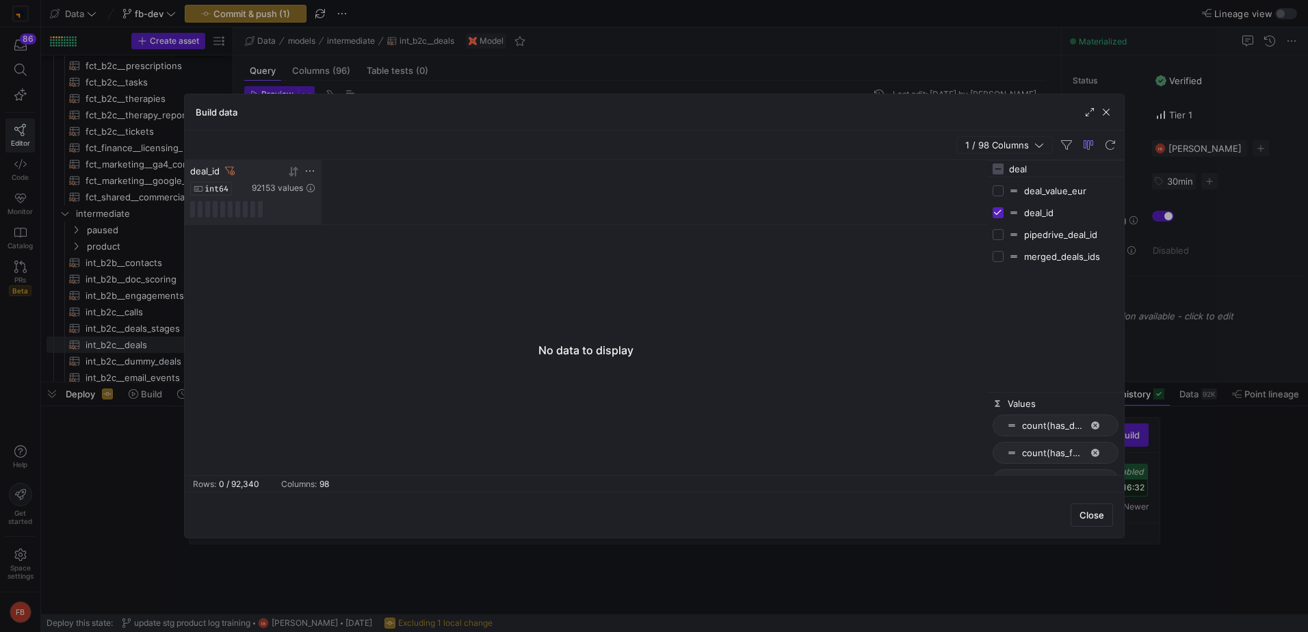
click at [229, 172] on icon at bounding box center [230, 171] width 10 height 10
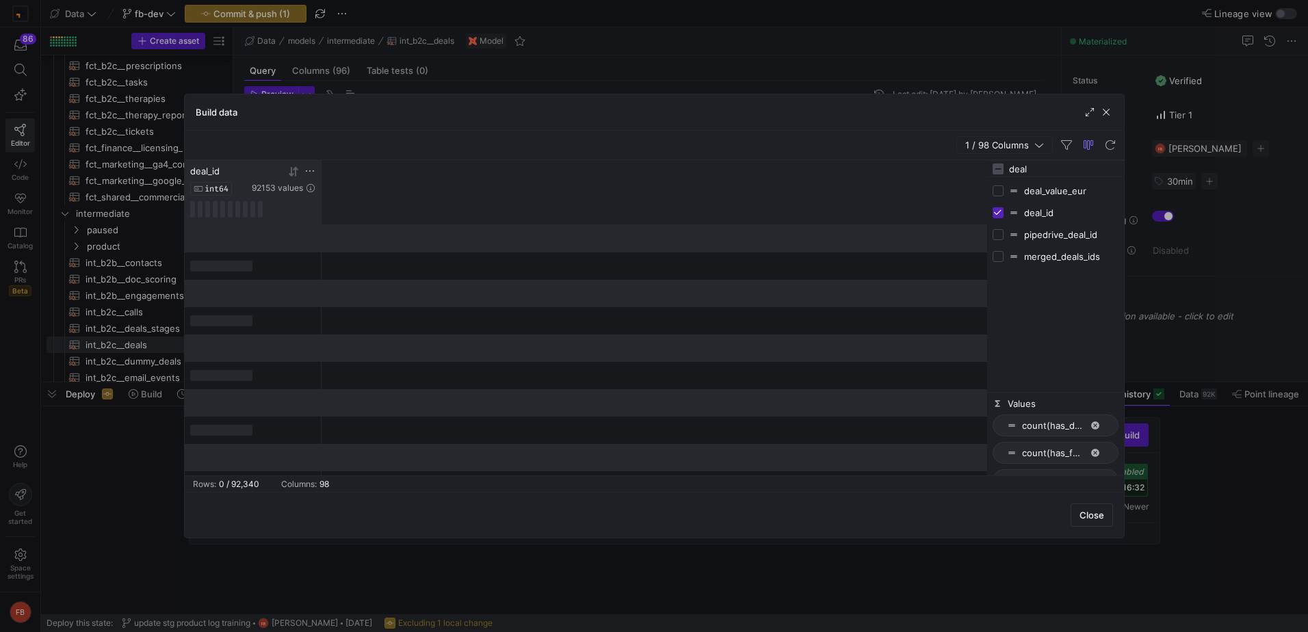
click at [309, 174] on icon at bounding box center [309, 171] width 11 height 11
type input "77641530564"
click at [425, 317] on button "Apply" at bounding box center [423, 311] width 42 height 18
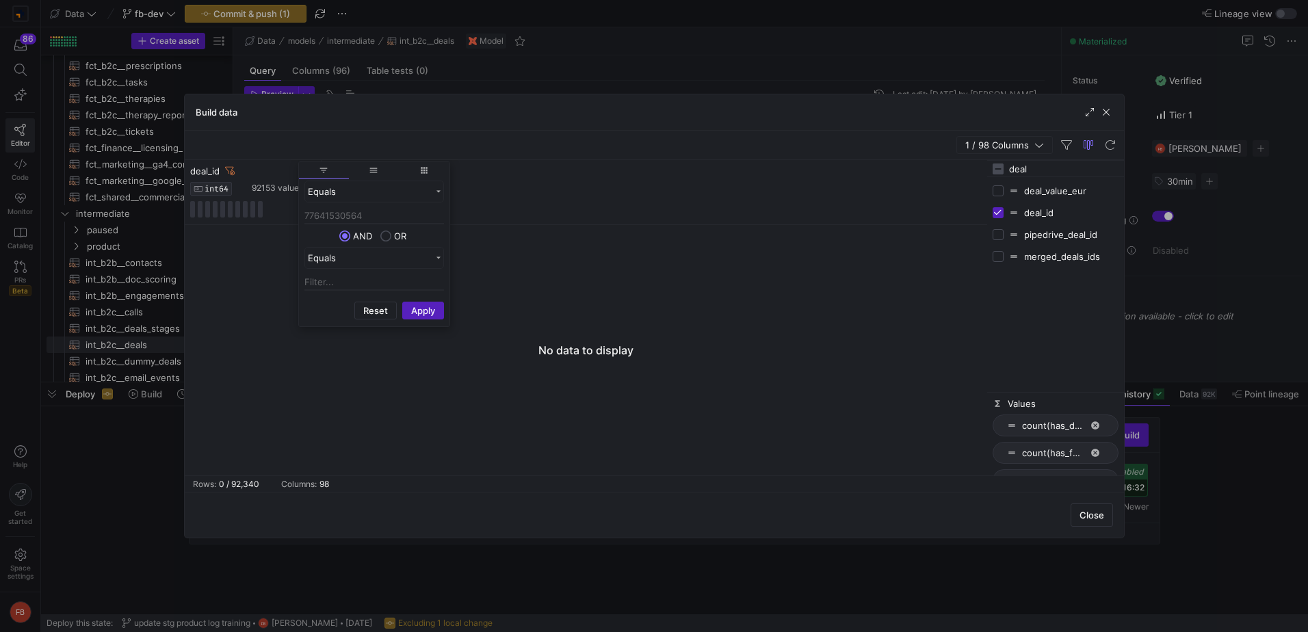
click at [484, 161] on div "deal_id INT64 92153 values" at bounding box center [586, 192] width 802 height 65
click at [1112, 117] on span "button" at bounding box center [1106, 112] width 14 height 14
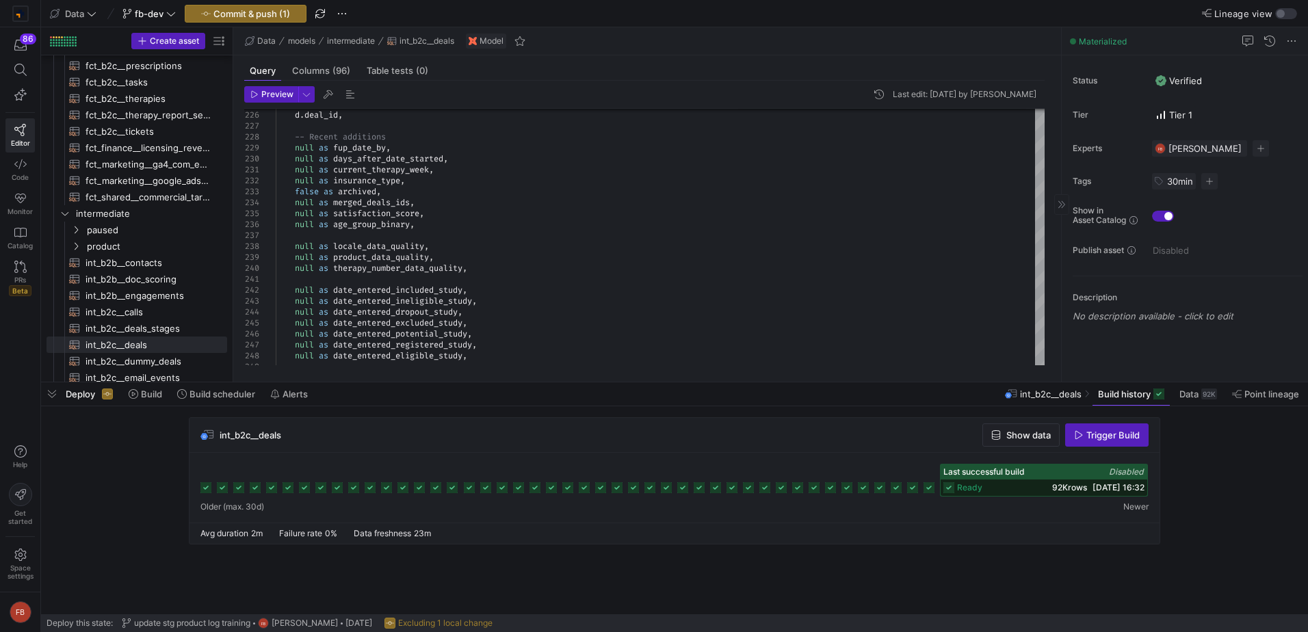
click at [1121, 399] on span "Build history" at bounding box center [1124, 394] width 53 height 11
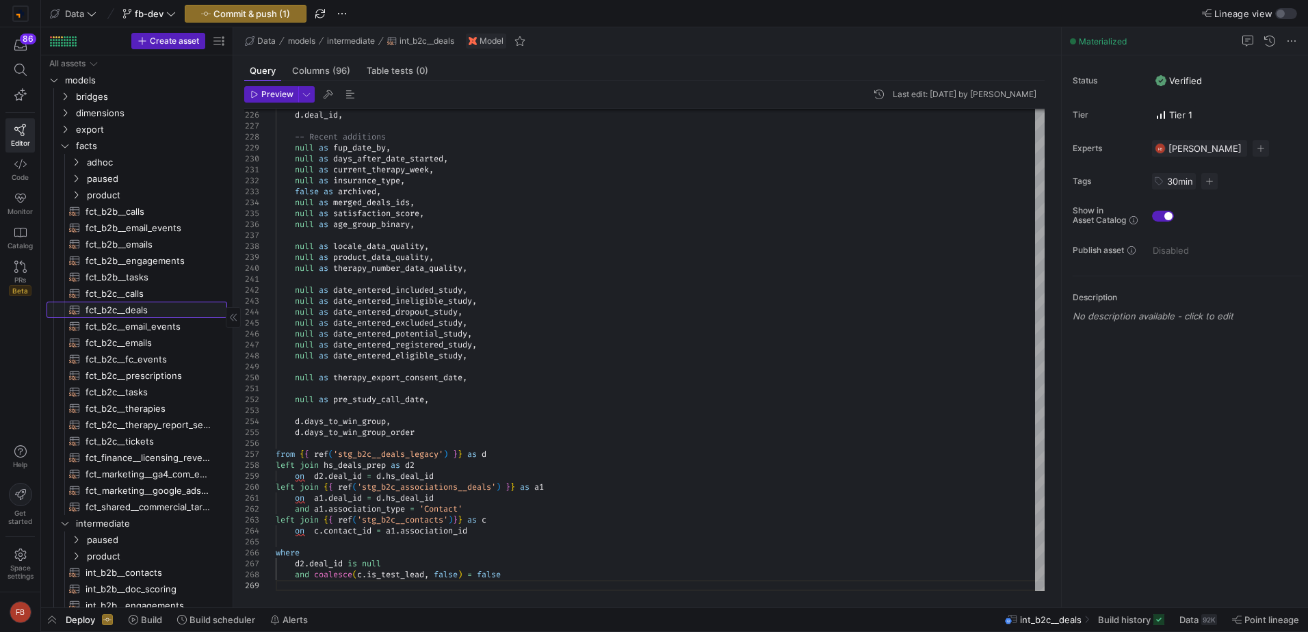
click at [146, 309] on span "fct_b2c__deals​​​​​​​​​​" at bounding box center [149, 310] width 126 height 16
type textarea "{{ config(materialized = 'table') }} with doctors as ( -- HCP Contact ID for di…"
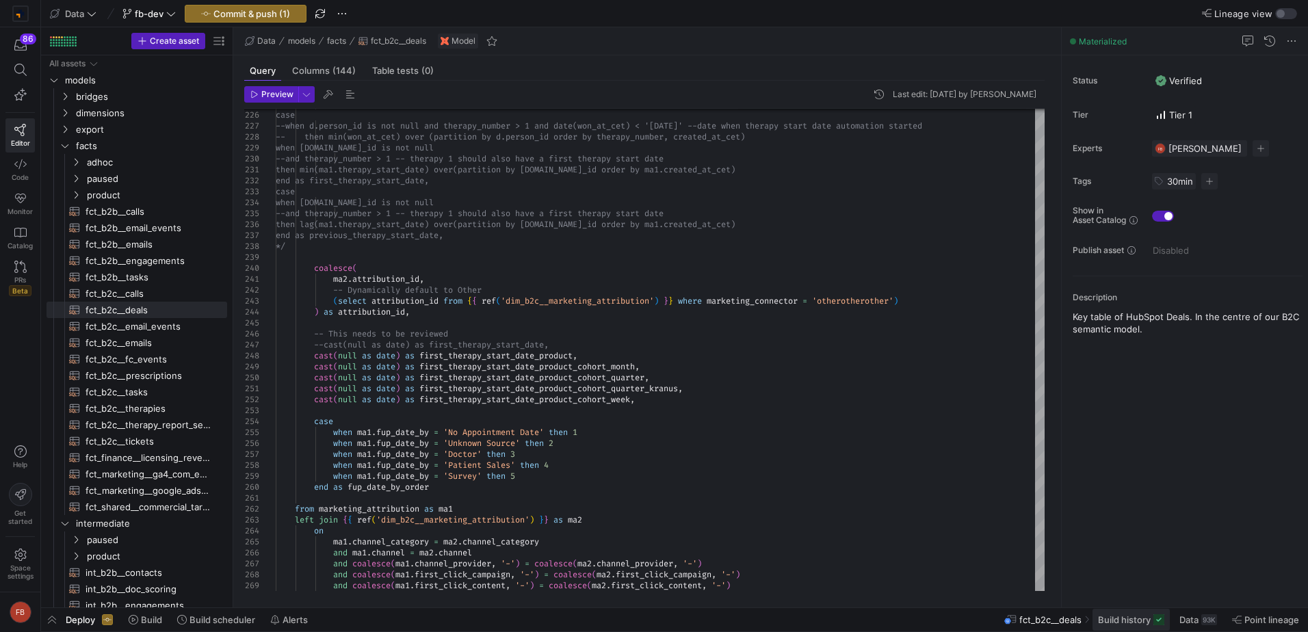
click at [1131, 619] on span "Build history" at bounding box center [1124, 619] width 53 height 11
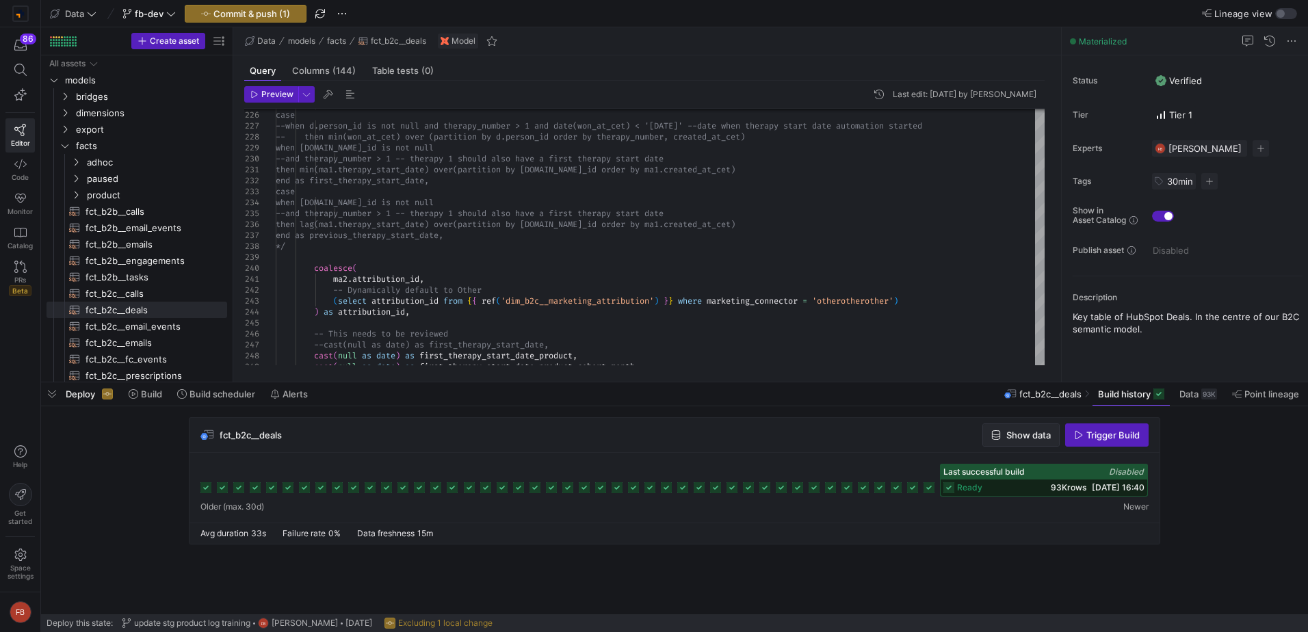
click at [1027, 441] on span "button" at bounding box center [1021, 435] width 76 height 22
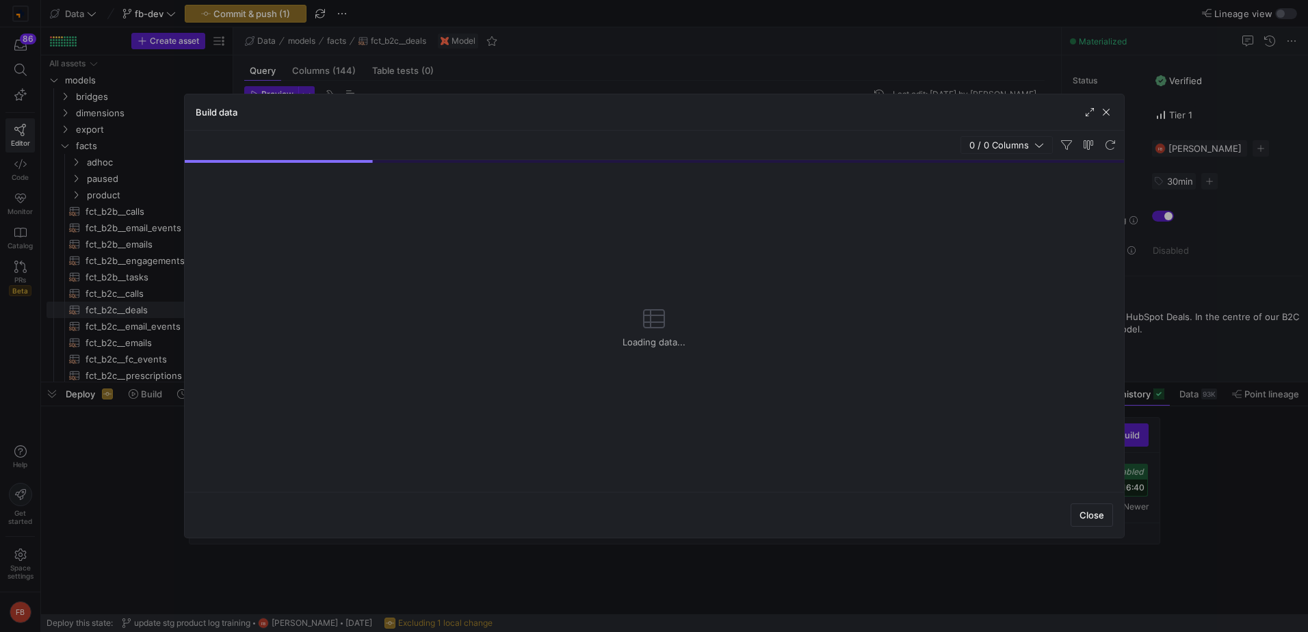
click at [992, 140] on span "0 / 0 Columns" at bounding box center [1001, 145] width 65 height 11
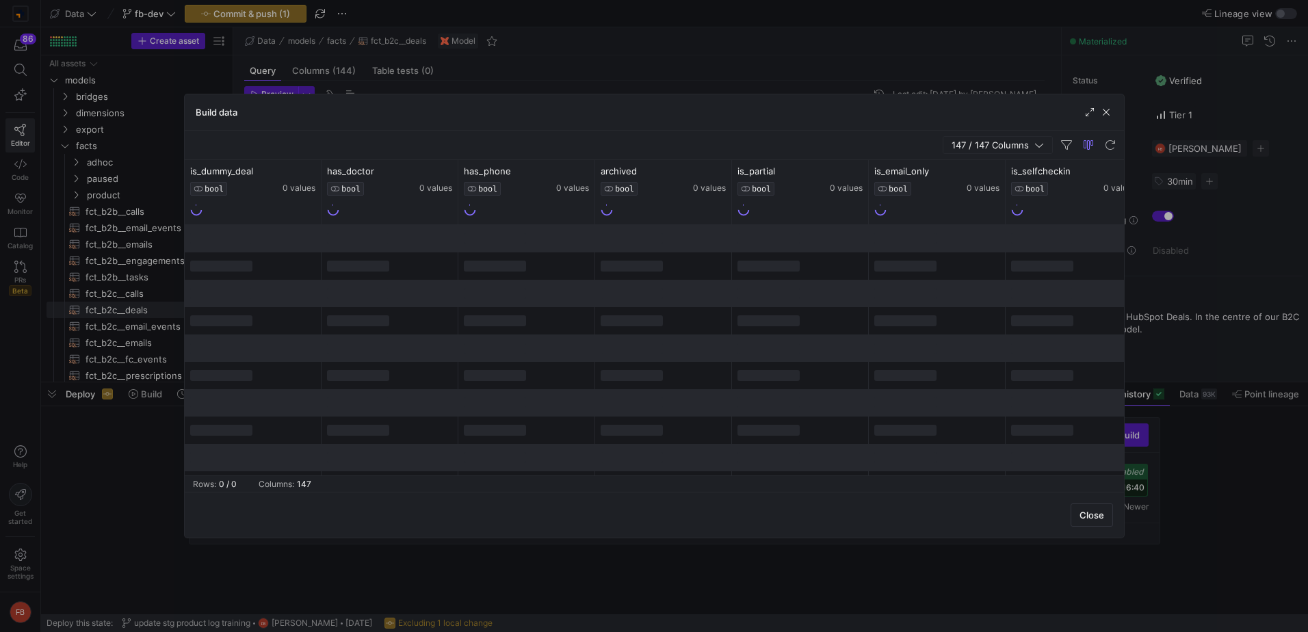
click at [1007, 148] on span "147 / 147 Columns" at bounding box center [993, 145] width 83 height 11
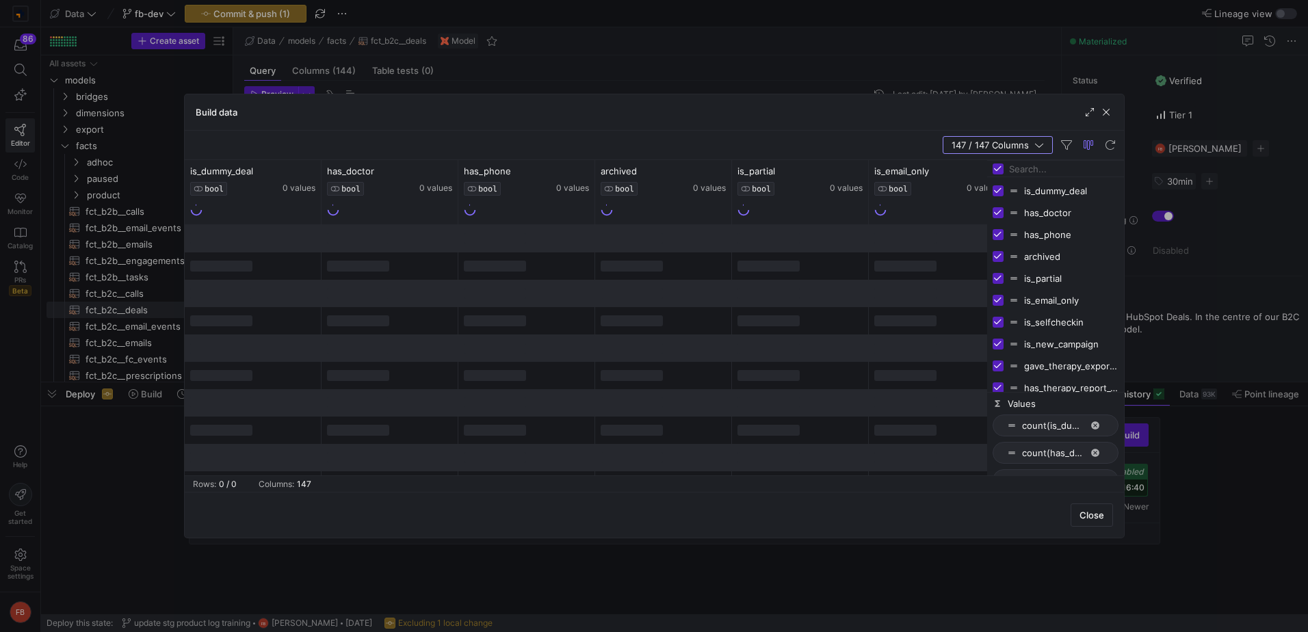
click at [995, 174] on div at bounding box center [1055, 169] width 137 height 16
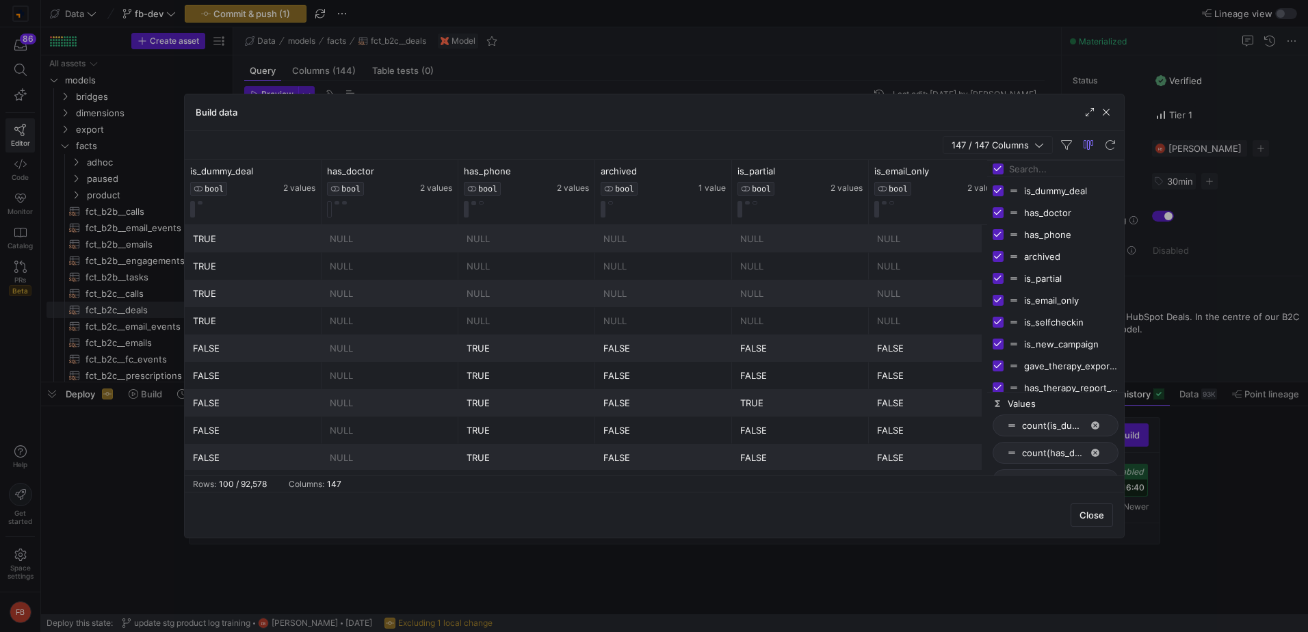
click at [996, 172] on input "Toggle Select All Columns" at bounding box center [998, 168] width 11 height 11
checkbox input "false"
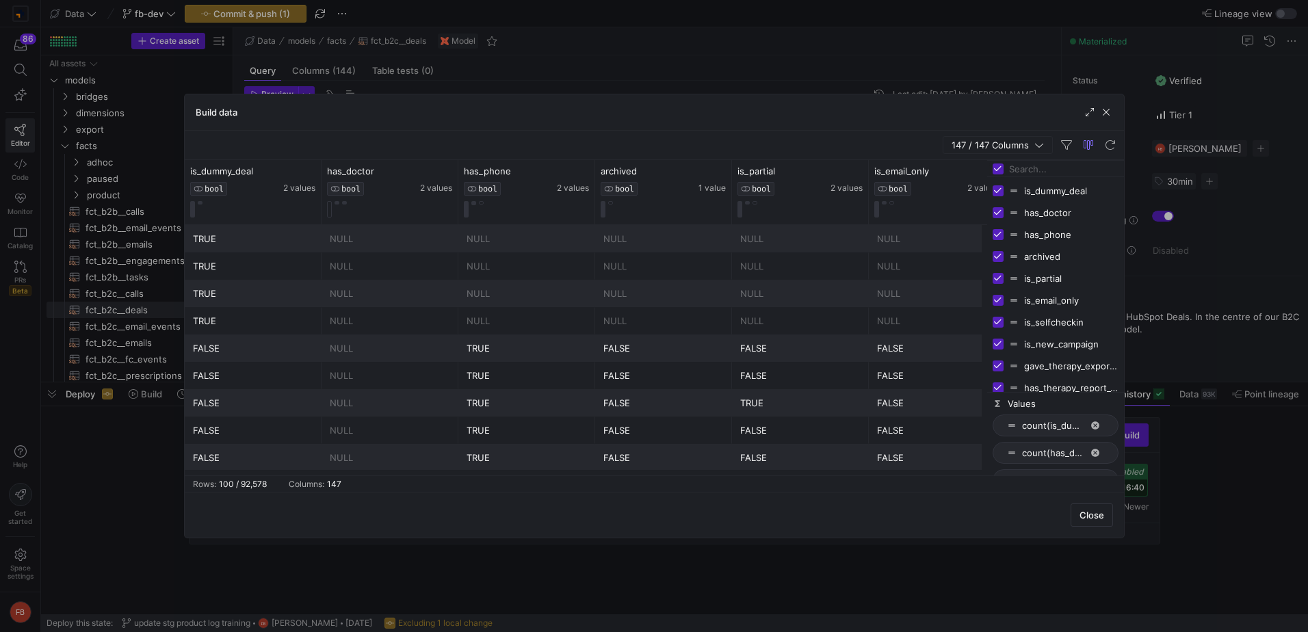
checkbox input "false"
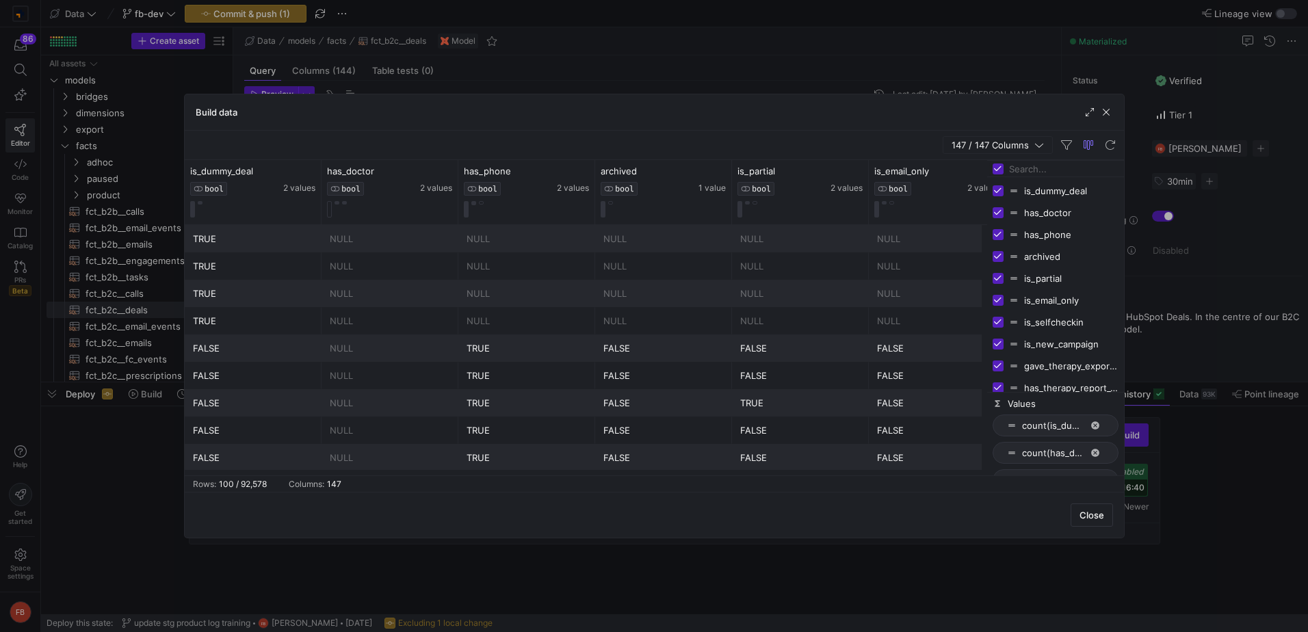
checkbox input "false"
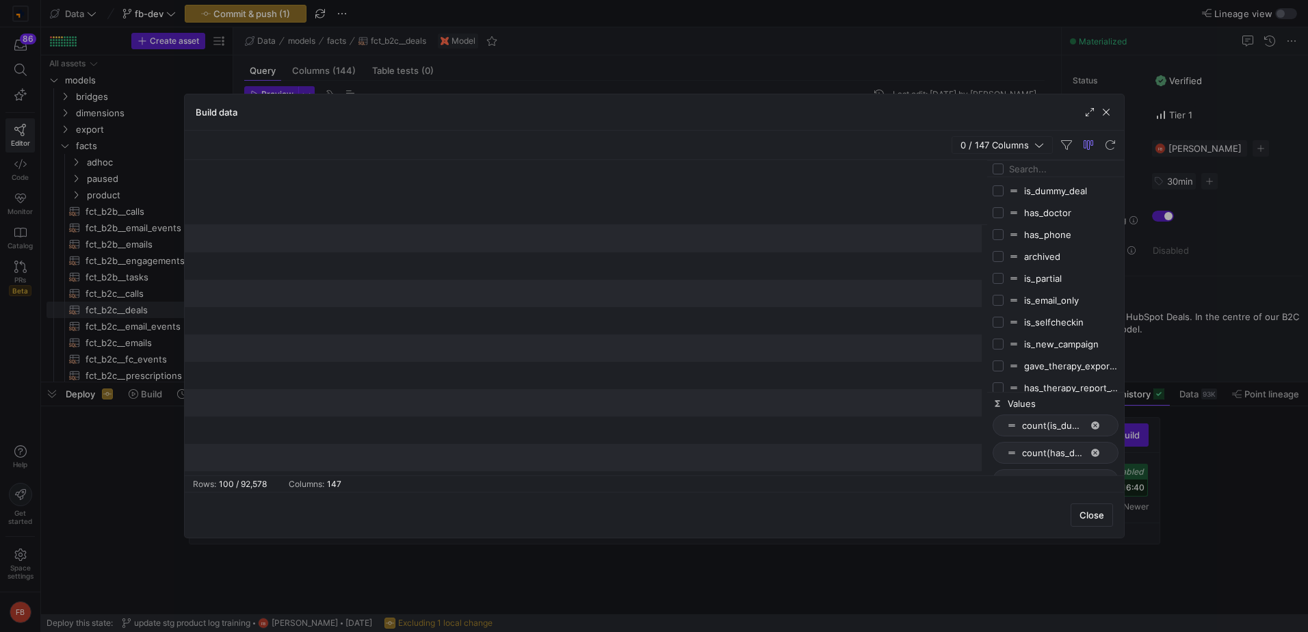
click at [1032, 176] on input "Filter Columns Input" at bounding box center [1063, 168] width 109 height 27
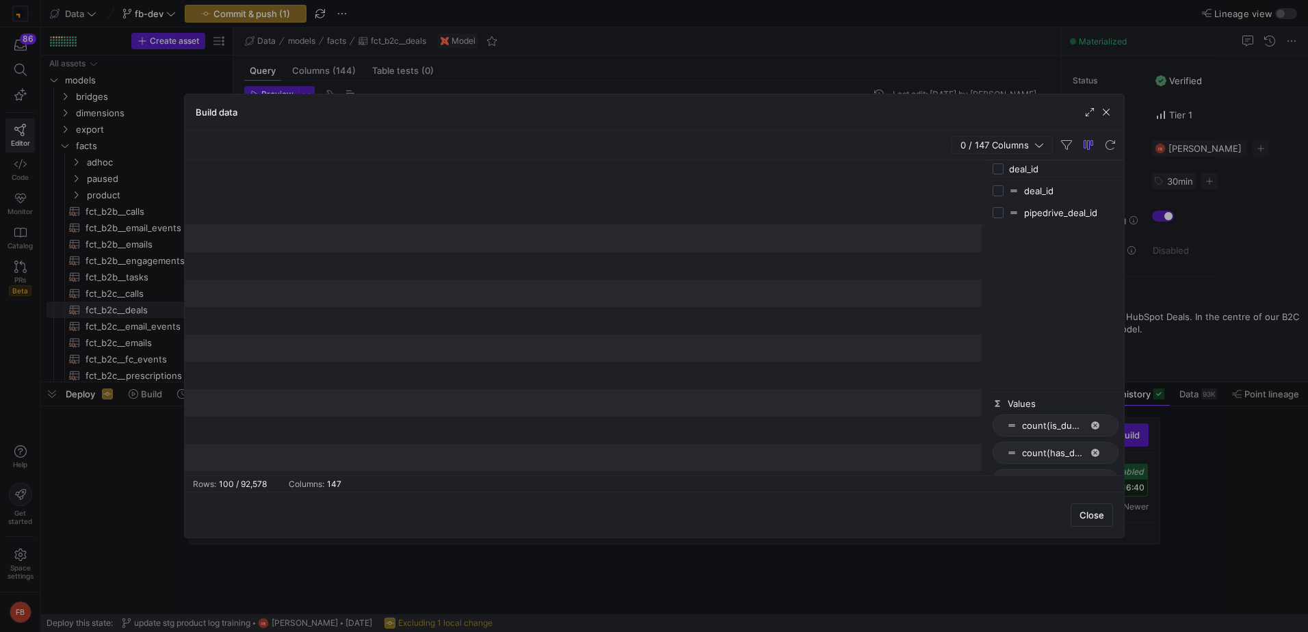
type input "deal_id"
click at [1002, 192] on input "Press SPACE to toggle visibility (hidden)" at bounding box center [998, 190] width 11 height 11
checkbox input "true"
checkbox input "false"
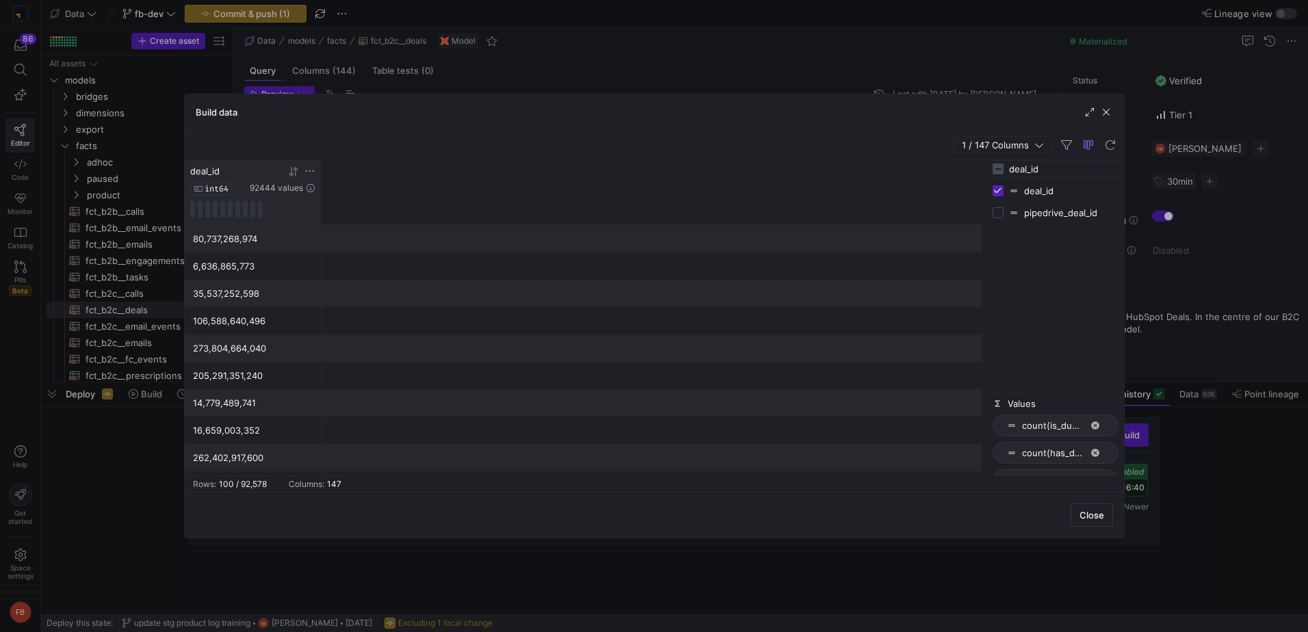
click at [310, 168] on icon at bounding box center [309, 171] width 11 height 11
type input "77641530564"
click at [414, 303] on button "Apply" at bounding box center [423, 311] width 42 height 18
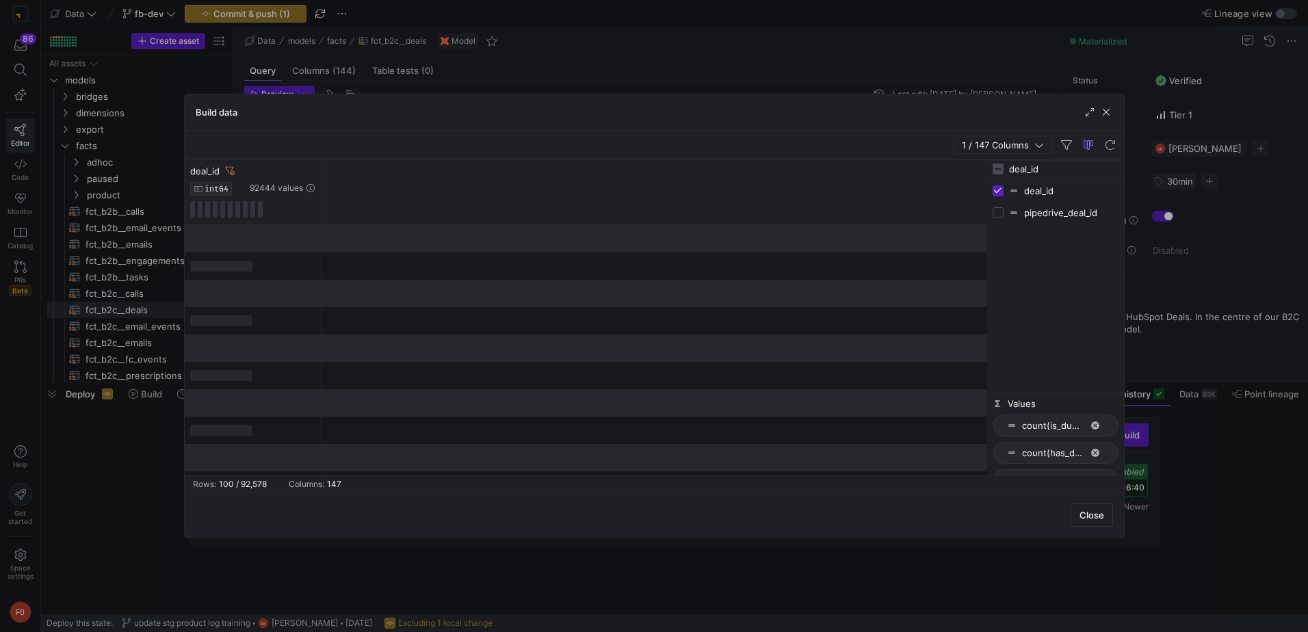
click at [683, 190] on div "deal_id INT64 92444 values" at bounding box center [586, 192] width 802 height 65
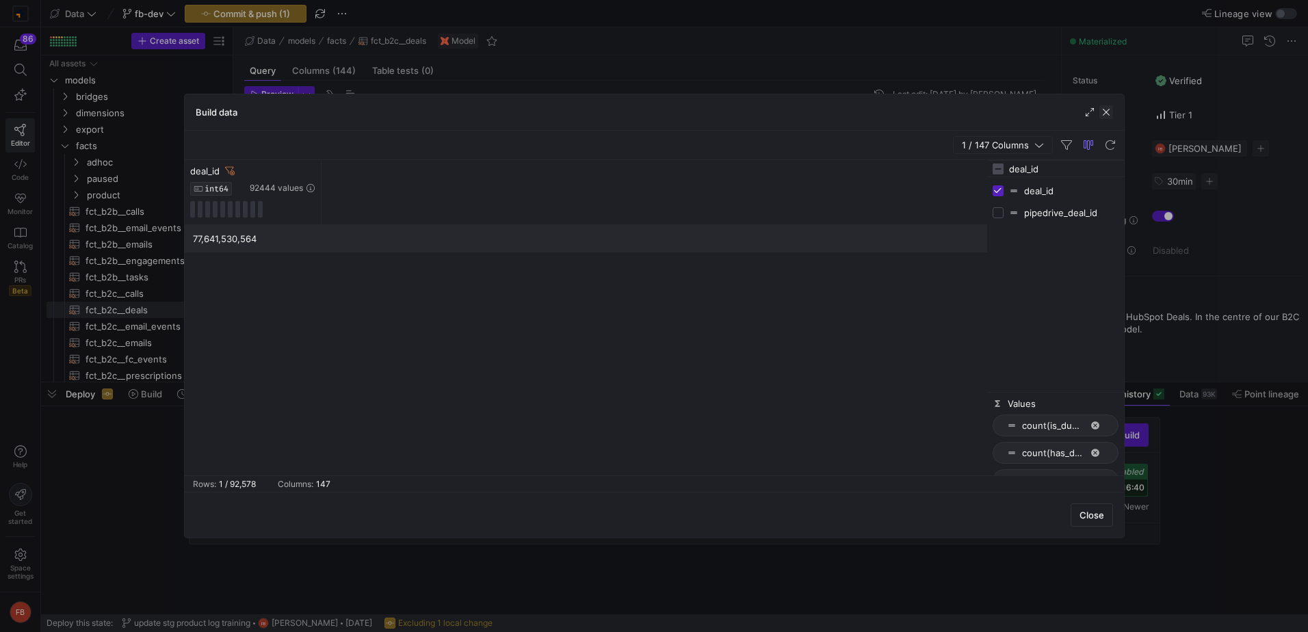
click at [1101, 116] on span "button" at bounding box center [1106, 112] width 14 height 14
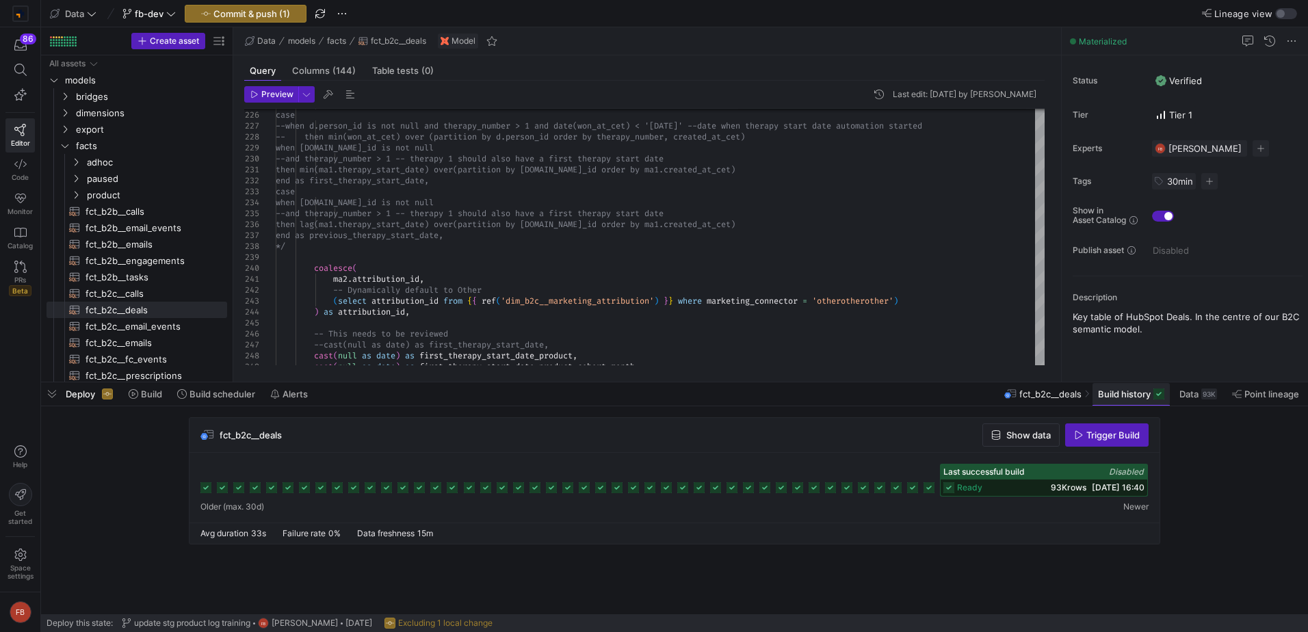
click at [1138, 395] on span "Build history" at bounding box center [1124, 394] width 53 height 11
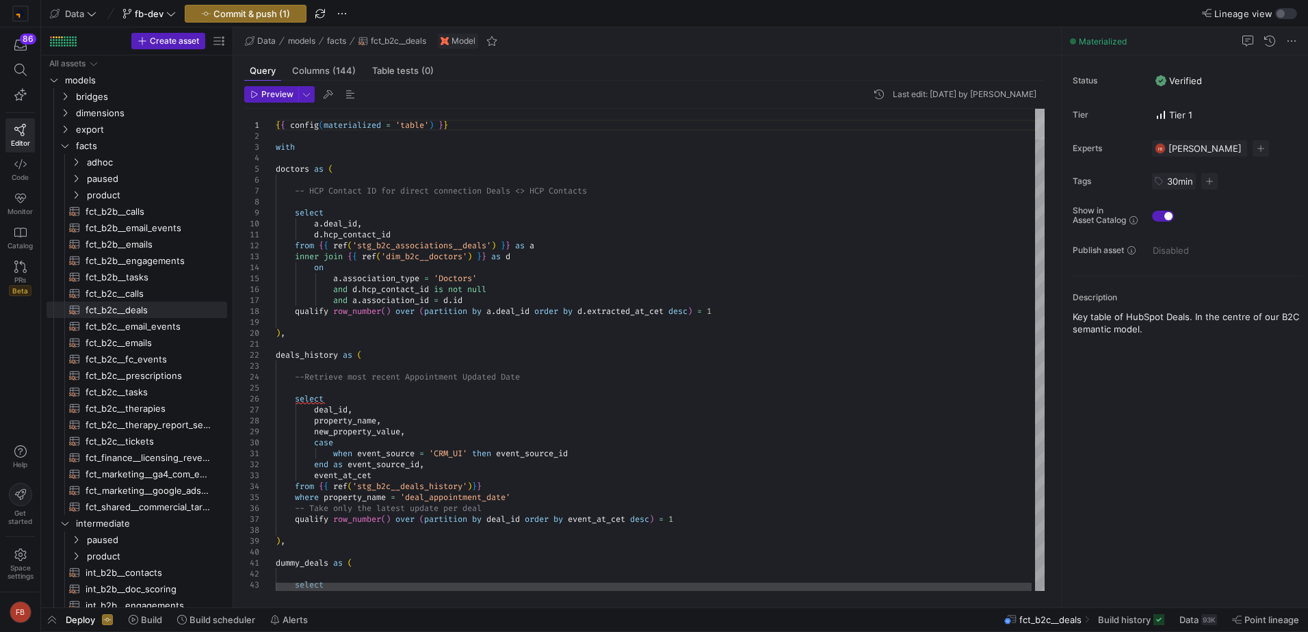
click at [1037, 109] on div at bounding box center [1040, 124] width 10 height 31
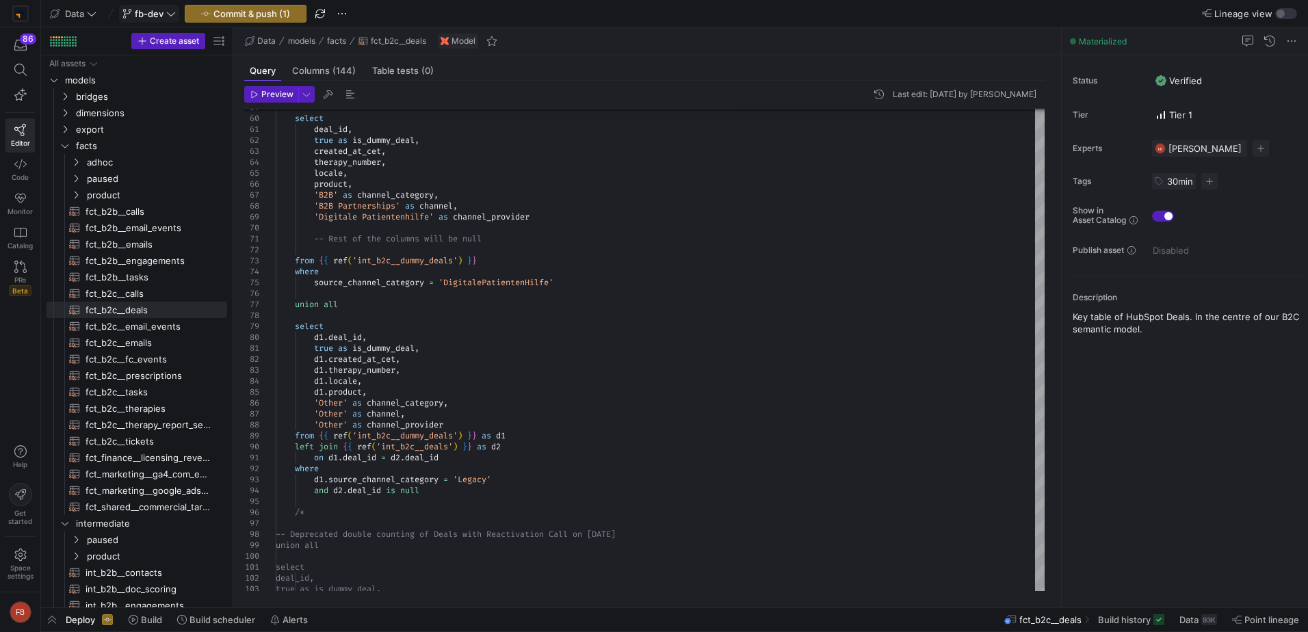
click at [147, 15] on span "fb-dev" at bounding box center [149, 13] width 29 height 11
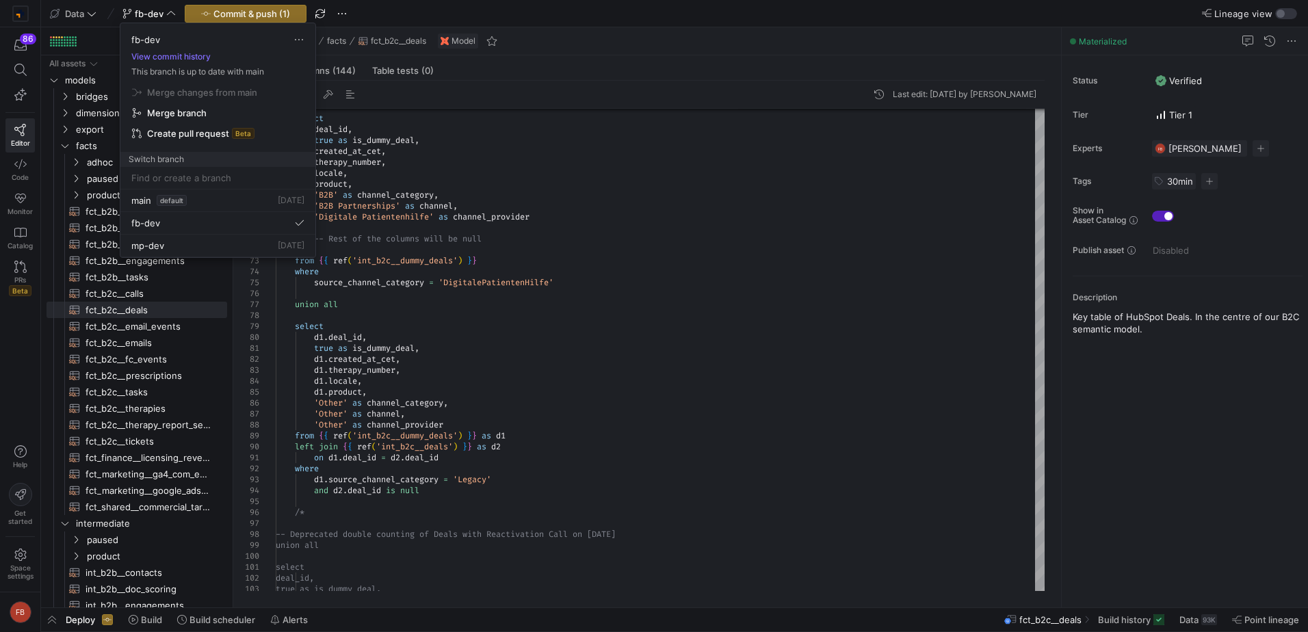
click at [282, 8] on div at bounding box center [654, 316] width 1308 height 632
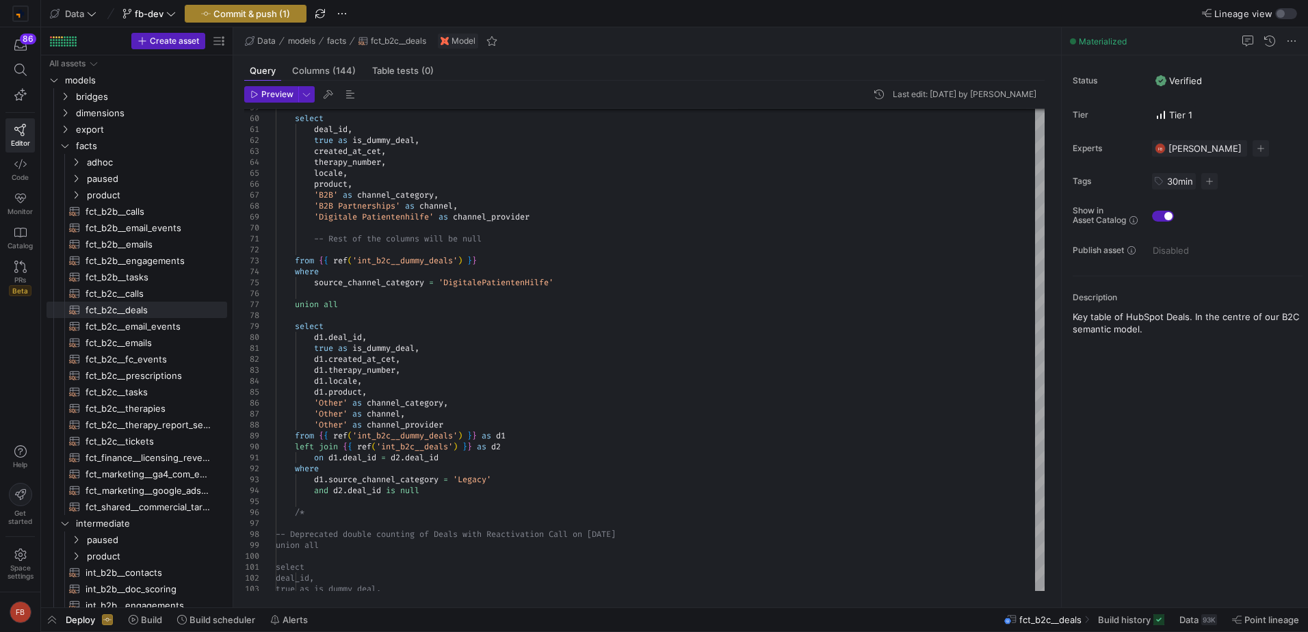
click at [281, 13] on span "Commit & push (1)" at bounding box center [251, 13] width 77 height 11
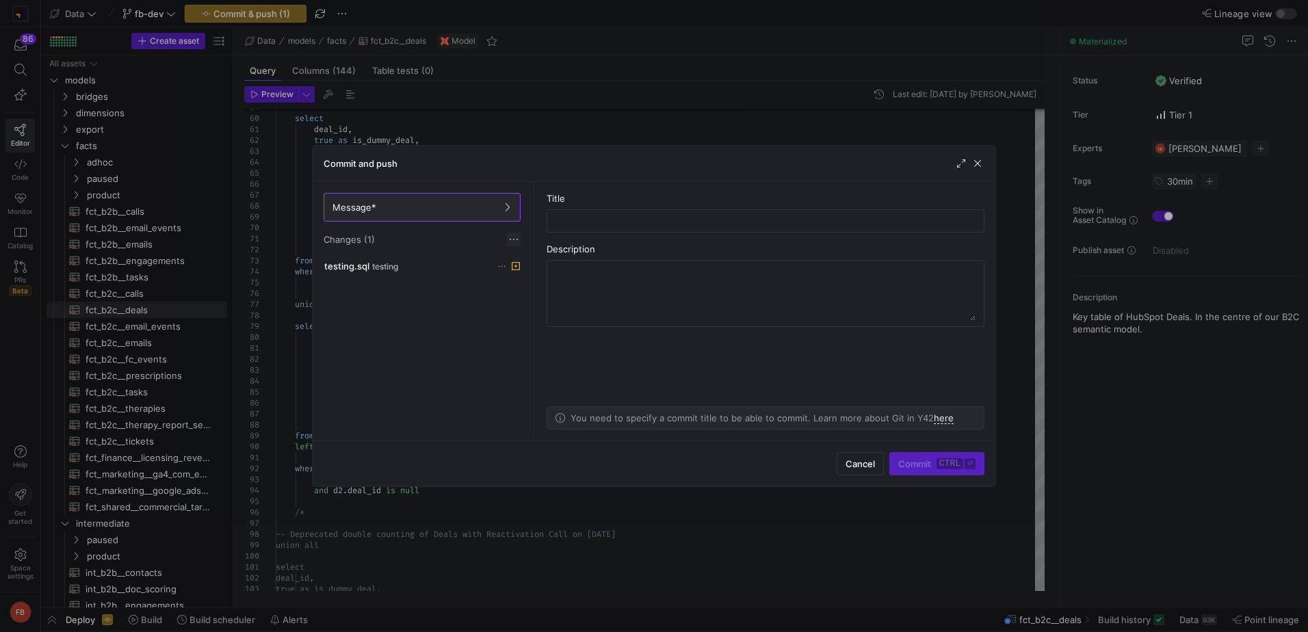
click at [508, 239] on span at bounding box center [514, 240] width 14 height 14
click at [550, 287] on button "Discard all changes" at bounding box center [564, 281] width 112 height 22
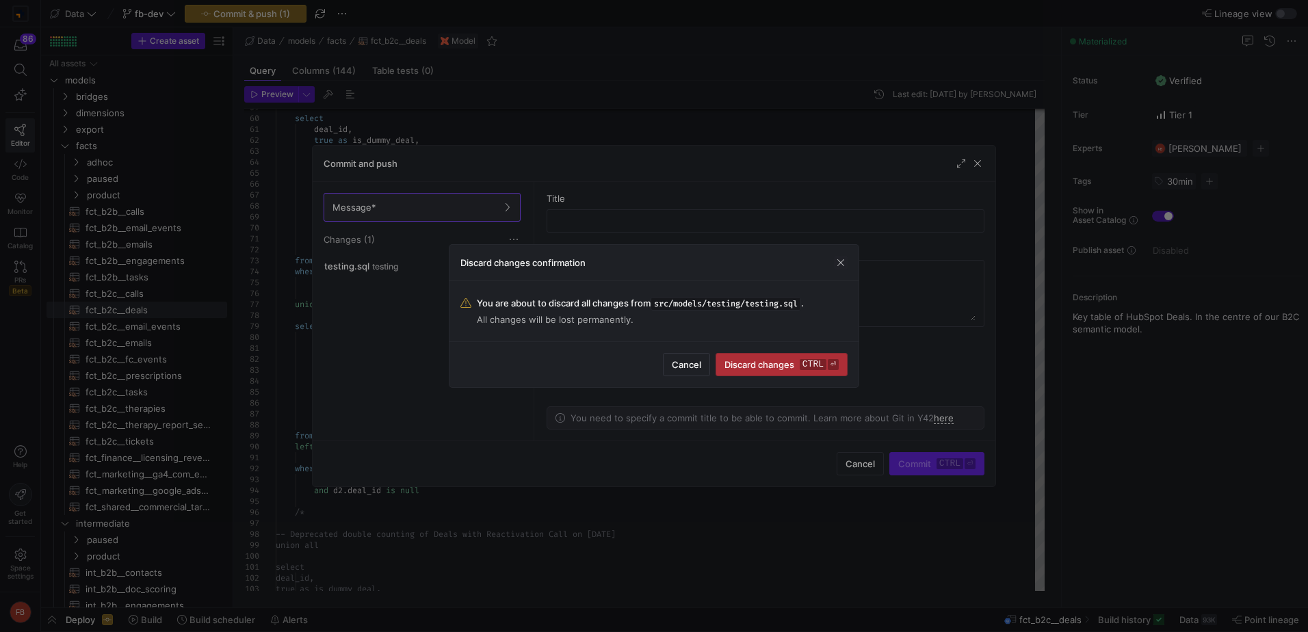
click at [801, 371] on span "submit" at bounding box center [781, 365] width 131 height 22
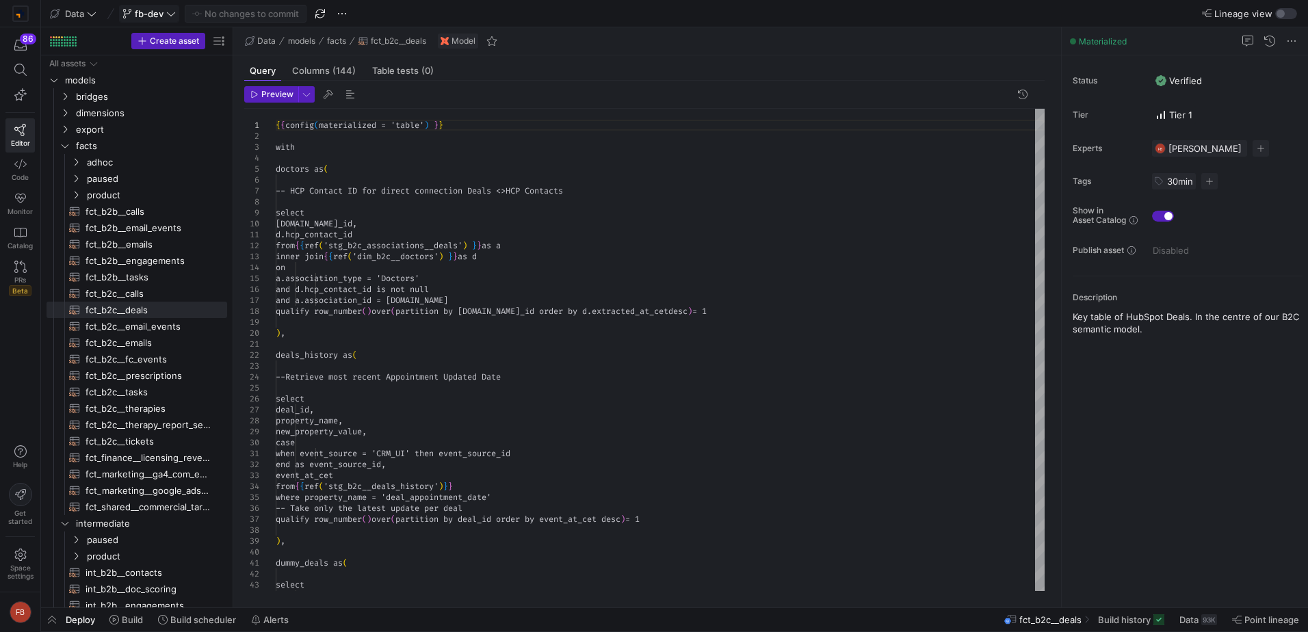
click at [140, 18] on span "fb-dev" at bounding box center [149, 13] width 29 height 11
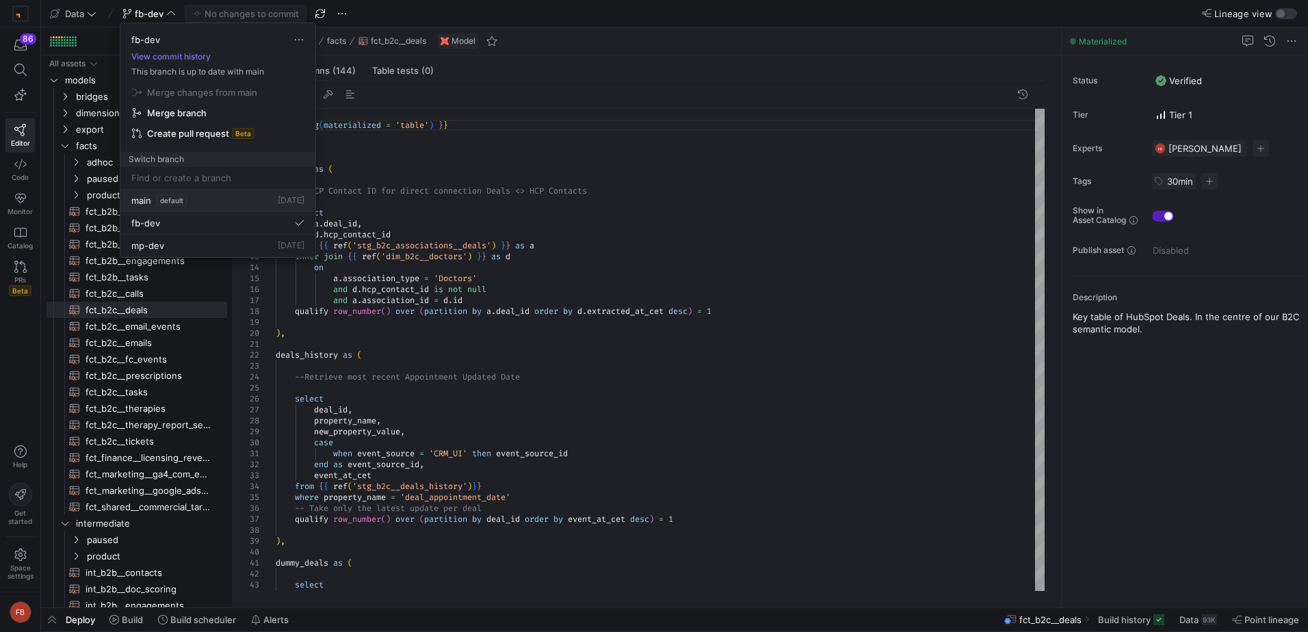
click at [153, 209] on button "main default 2 days ago" at bounding box center [217, 200] width 195 height 23
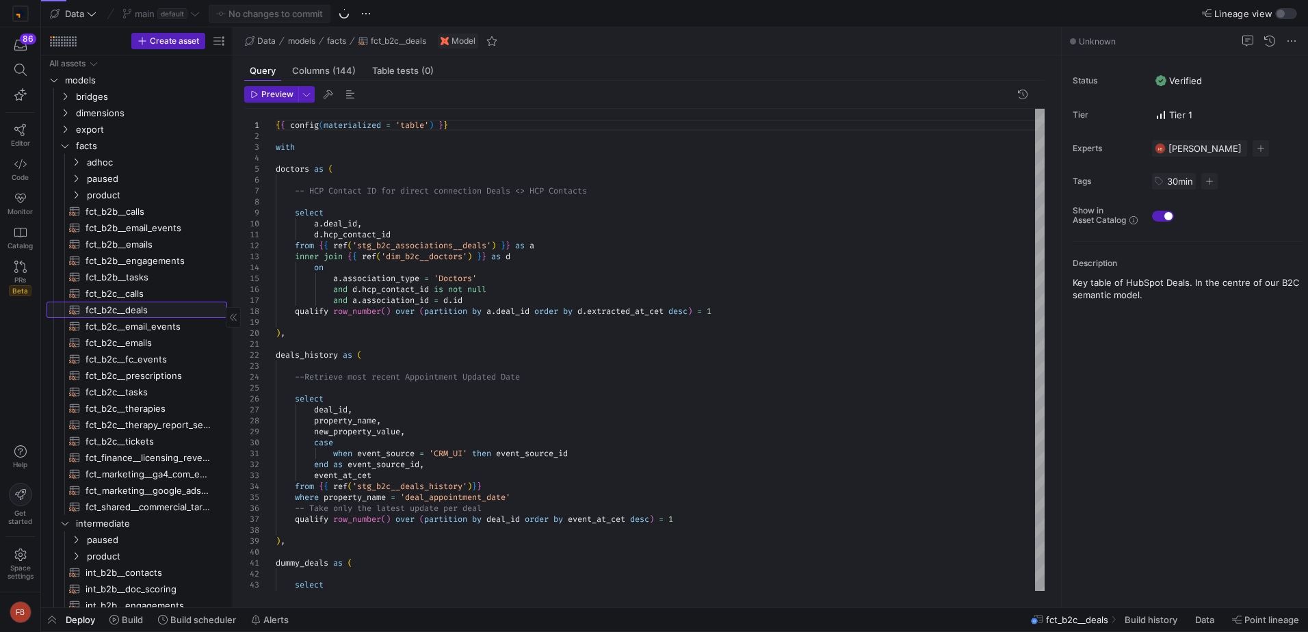
click at [174, 313] on span "fct_b2c__deals​​​​​​​​​​" at bounding box center [149, 310] width 126 height 16
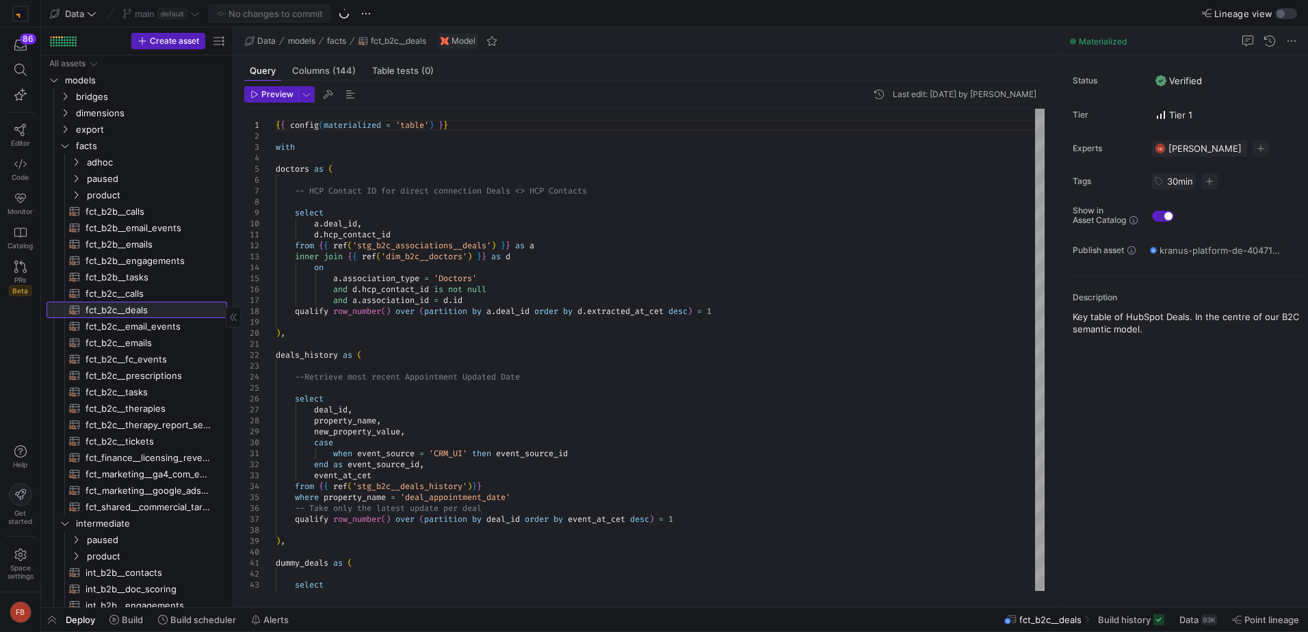
click at [127, 312] on span "fct_b2c__deals​​​​​​​​​​" at bounding box center [149, 310] width 126 height 16
click at [1116, 623] on span "Build history" at bounding box center [1124, 619] width 53 height 11
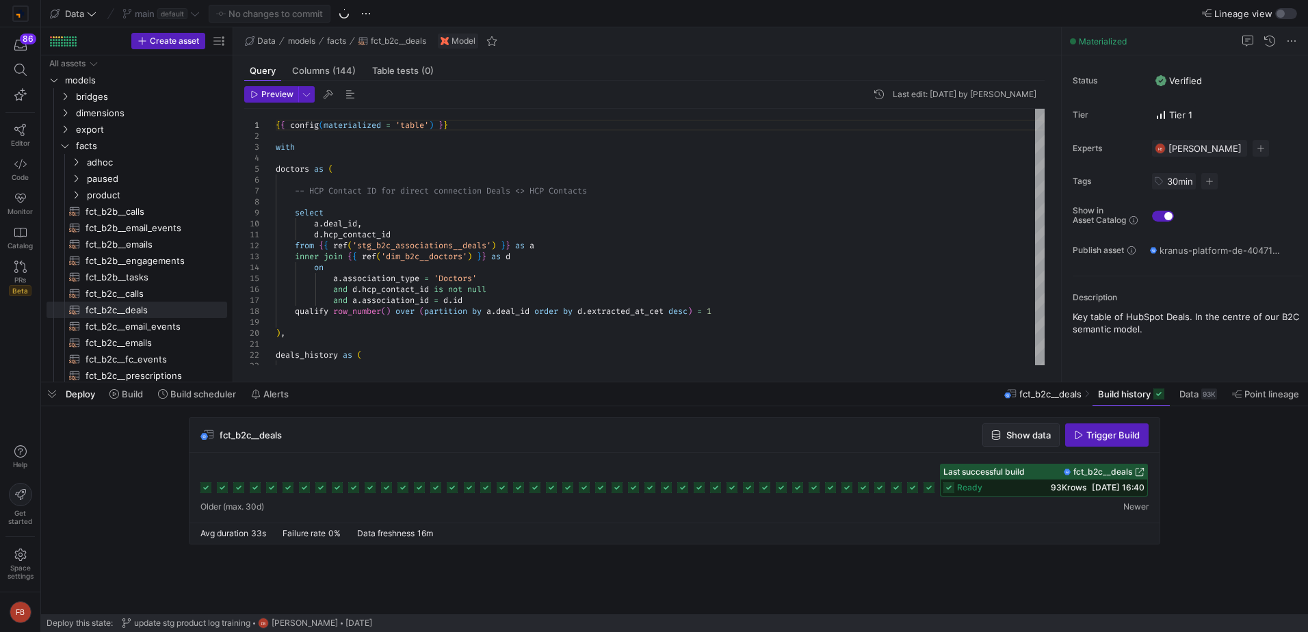
click at [1019, 442] on span "button" at bounding box center [1021, 435] width 76 height 22
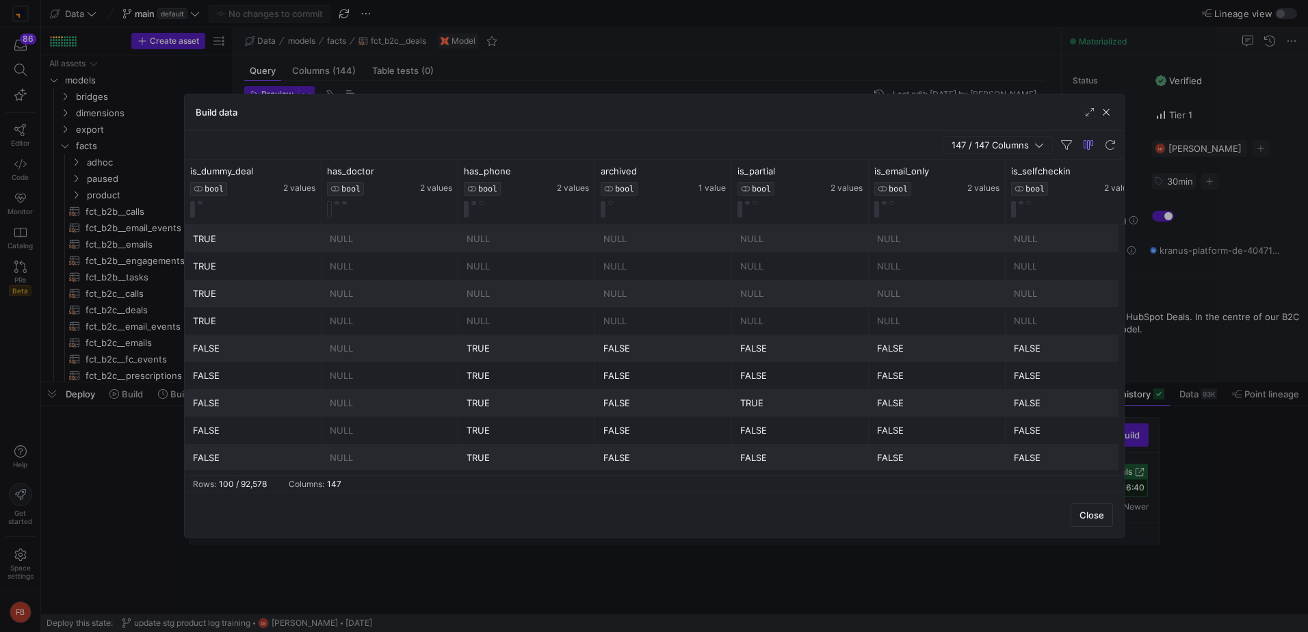
click at [1012, 138] on span "button" at bounding box center [997, 145] width 109 height 16
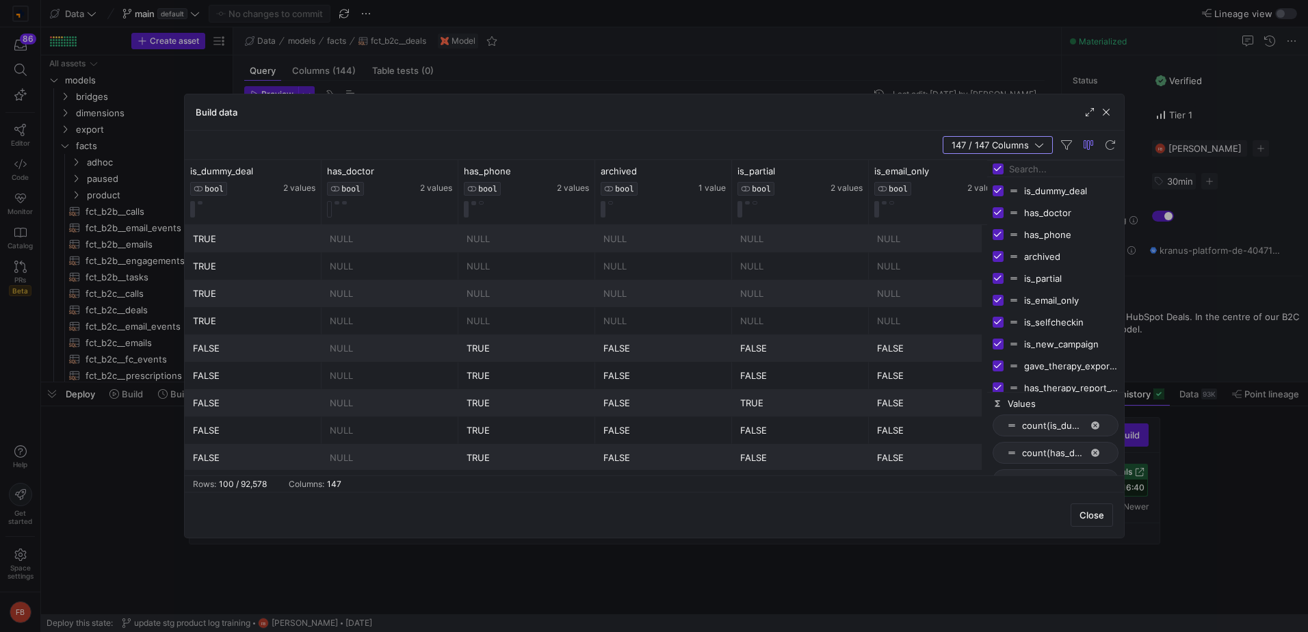
click at [995, 172] on input "Toggle Select All Columns" at bounding box center [998, 168] width 11 height 11
checkbox input "false"
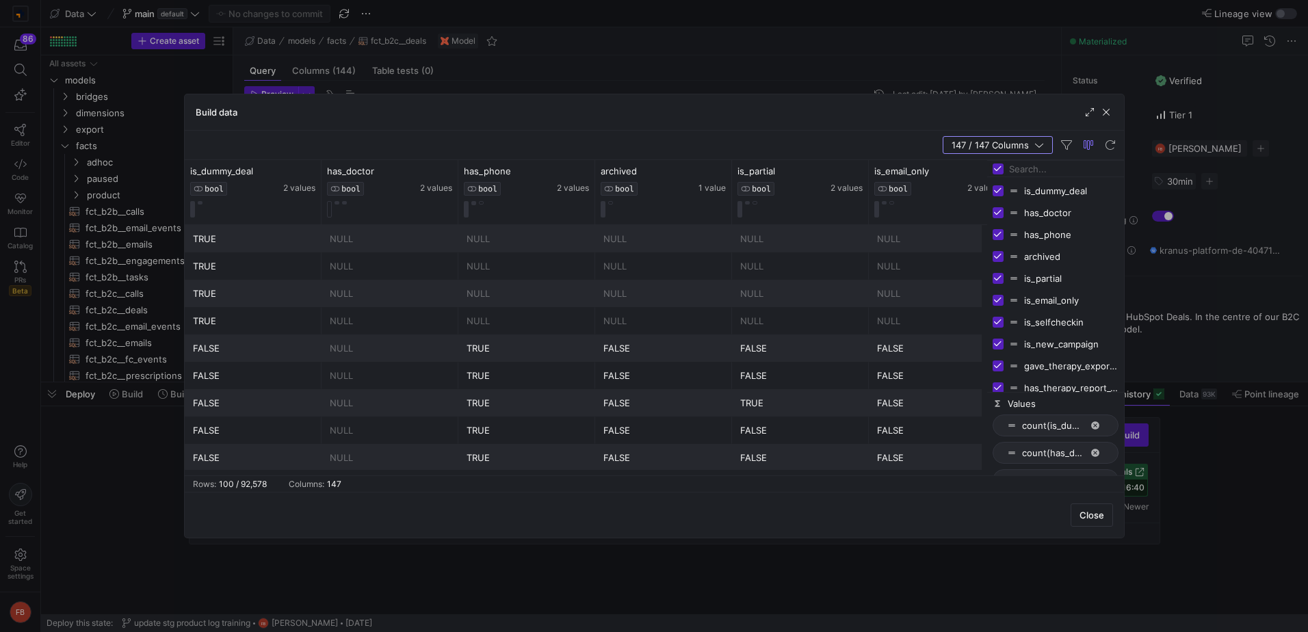
checkbox input "false"
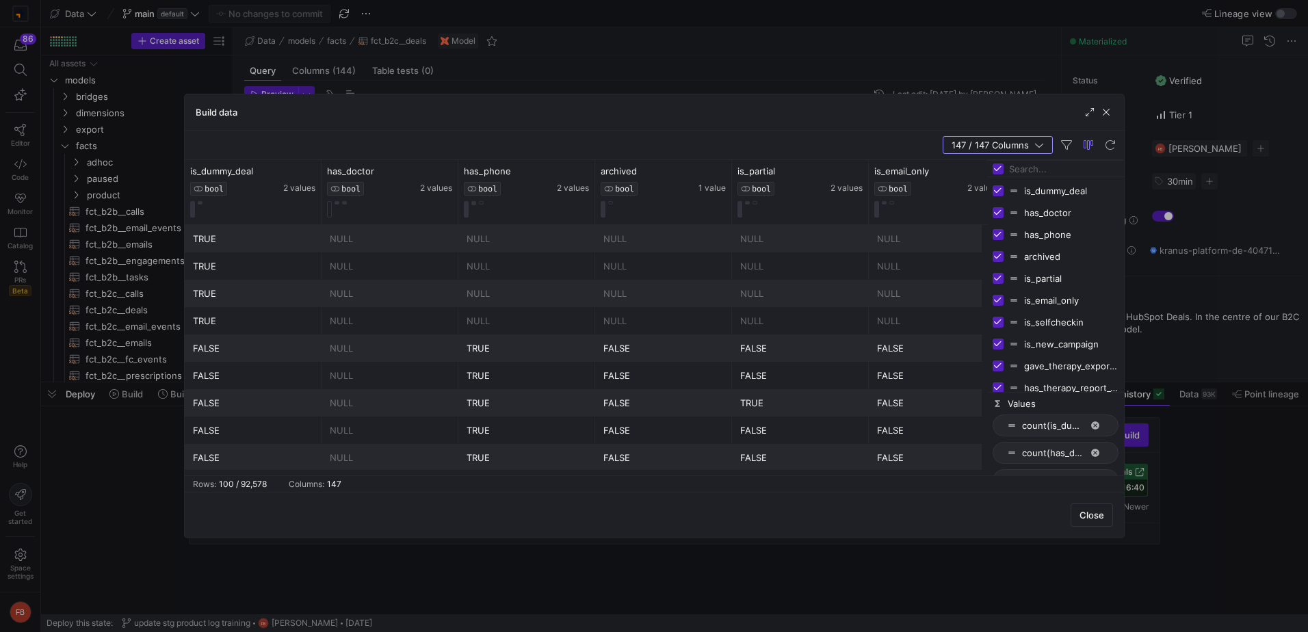
checkbox input "false"
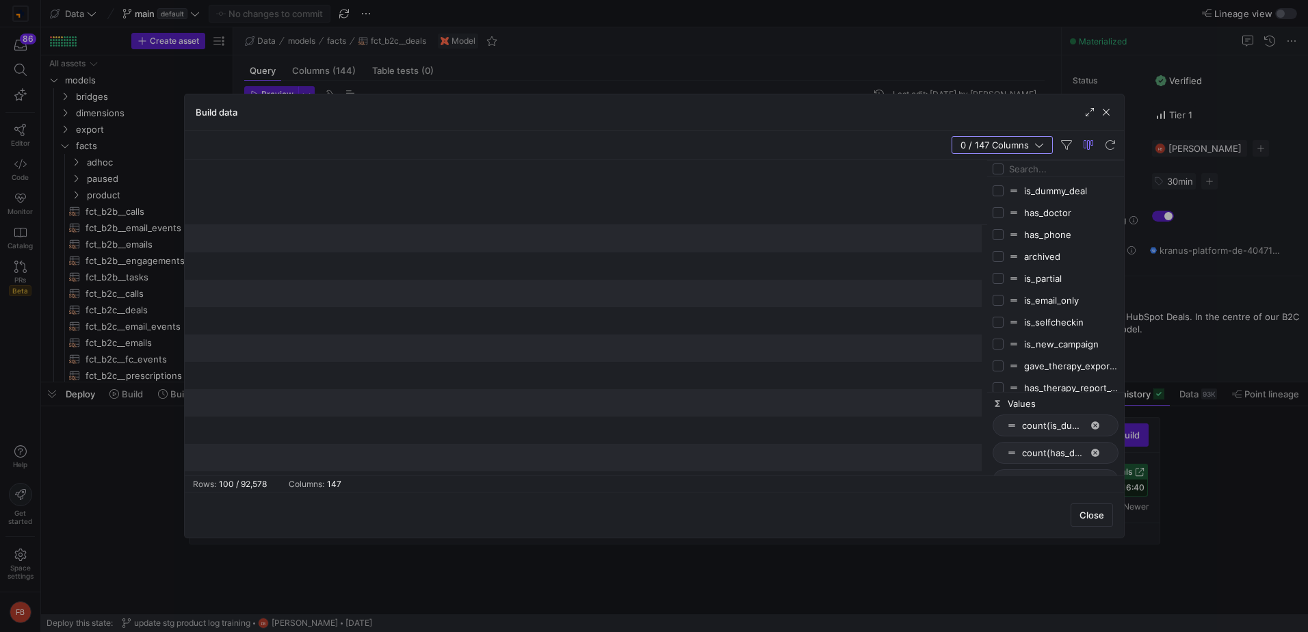
click at [1036, 166] on input "Filter Columns Input" at bounding box center [1063, 168] width 109 height 27
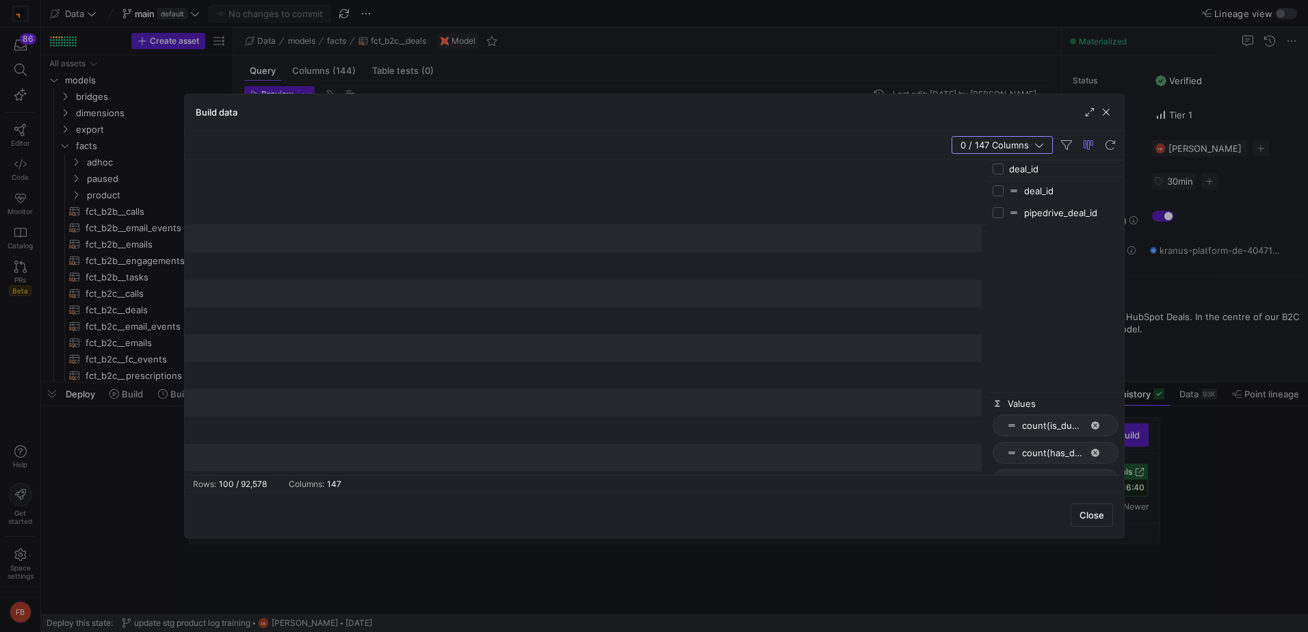
type input "deal_id"
click at [1001, 194] on div "deal_id" at bounding box center [1056, 191] width 126 height 22
click at [1001, 194] on input "Press SPACE to toggle visibility (hidden)" at bounding box center [998, 190] width 11 height 11
checkbox input "true"
checkbox input "false"
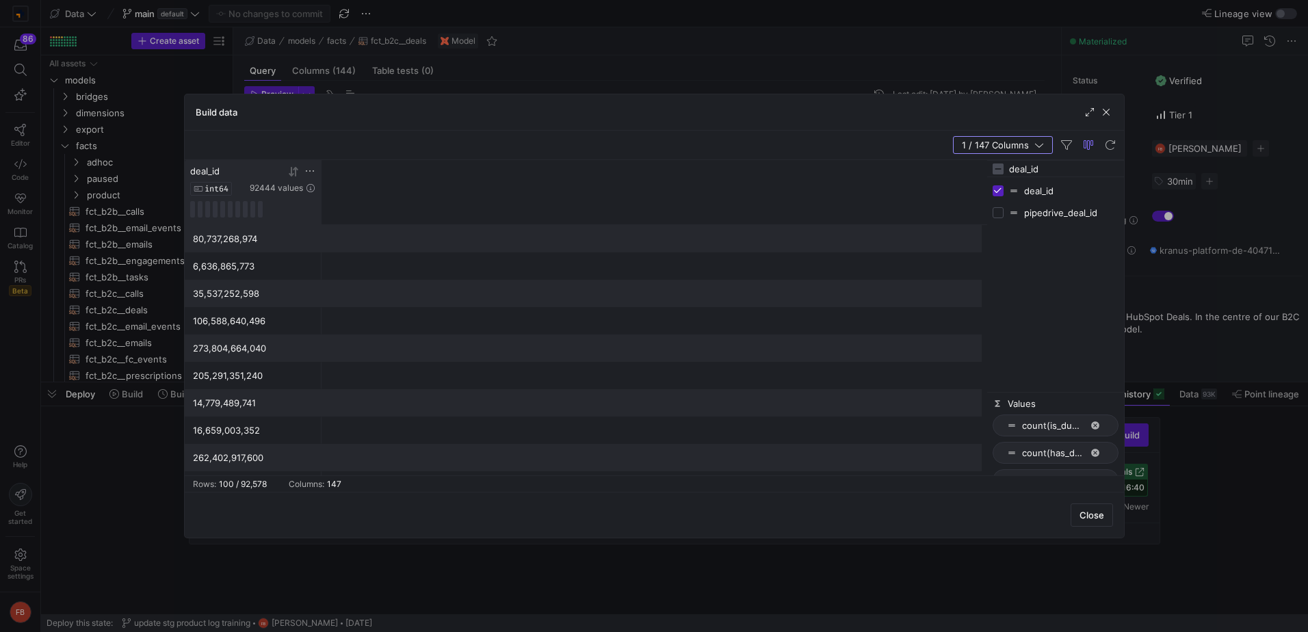
click at [304, 170] on icon at bounding box center [309, 171] width 11 height 11
type input "77641530564"
click at [419, 311] on button "Apply" at bounding box center [423, 311] width 42 height 18
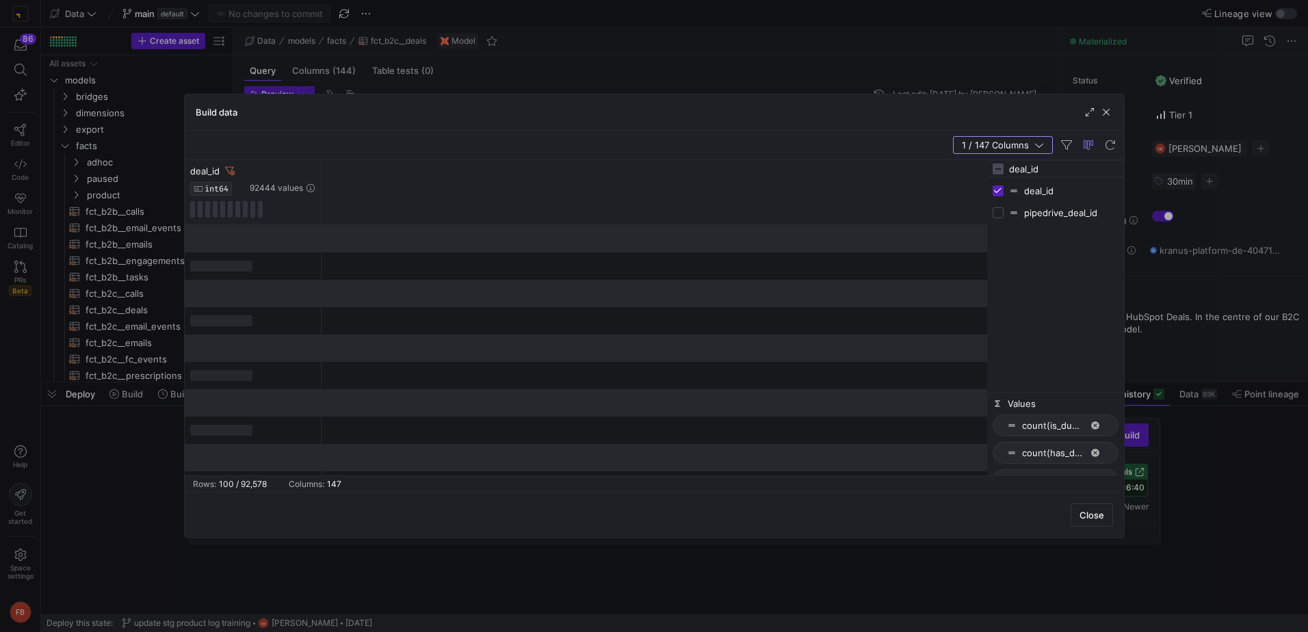
click at [614, 193] on div "deal_id INT64 92444 values" at bounding box center [586, 192] width 802 height 65
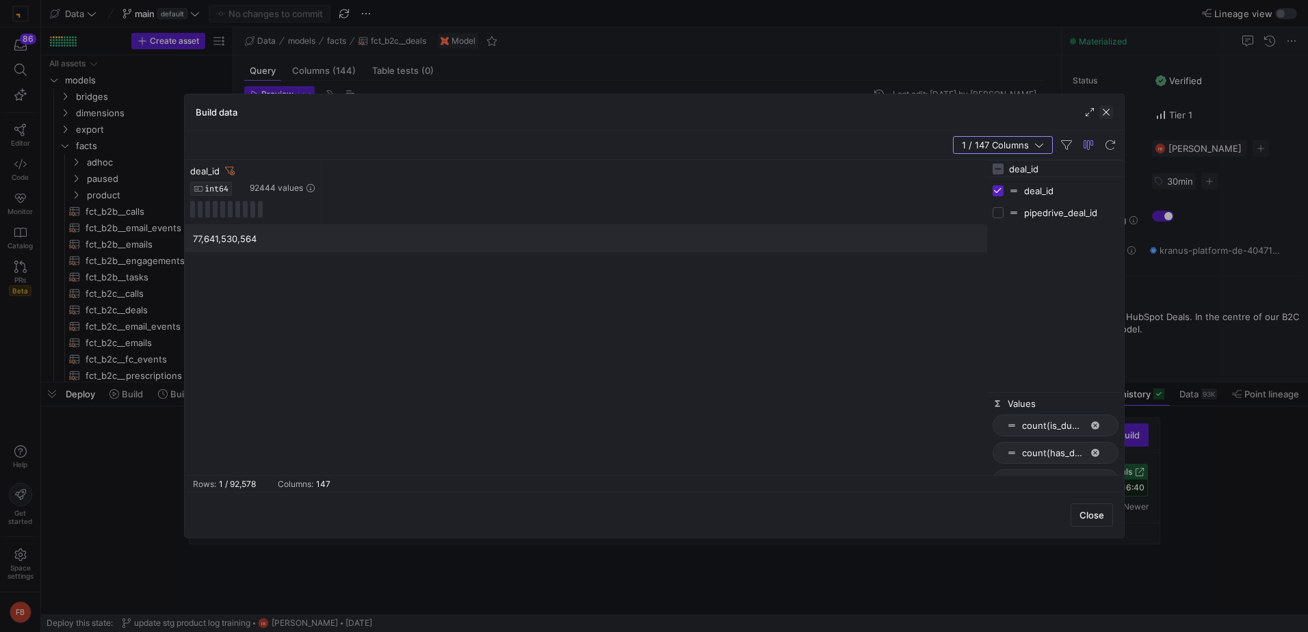
click at [1105, 112] on span "button" at bounding box center [1106, 112] width 14 height 14
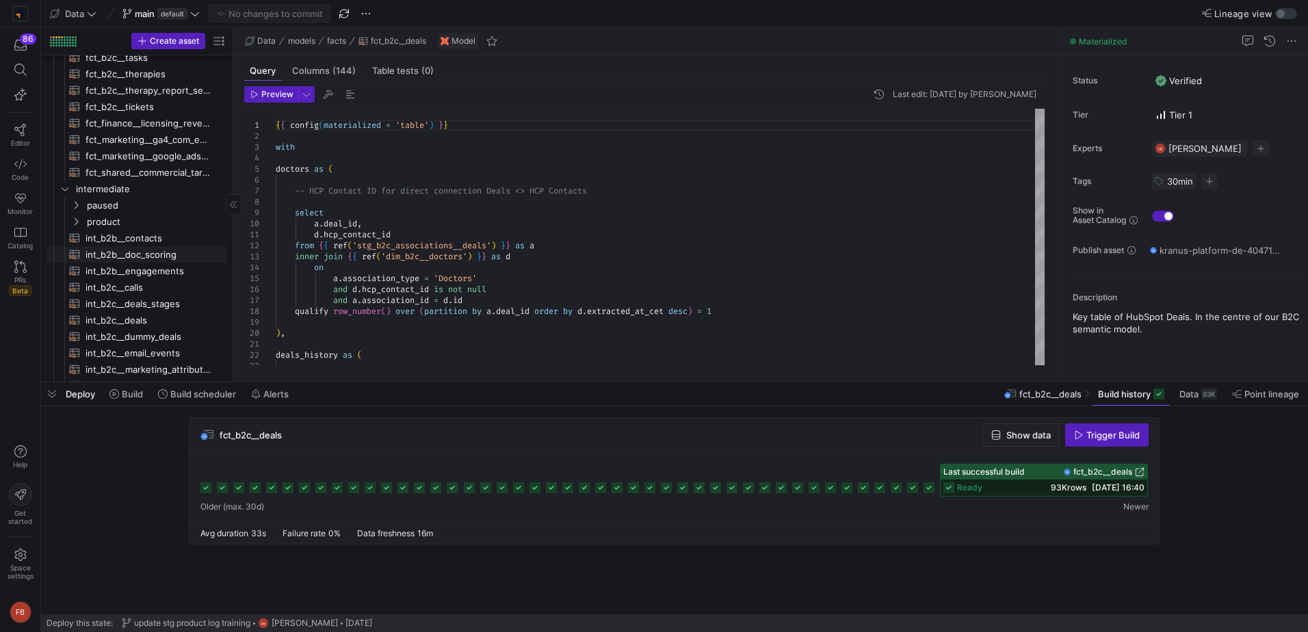
scroll to position [342, 0]
click at [153, 312] on span "int_b2c__deals​​​​​​​​​​" at bounding box center [149, 313] width 126 height 16
type textarea "{{ config(materialized = 'table') }} with hs_deals_prep as ( --Selecting column…"
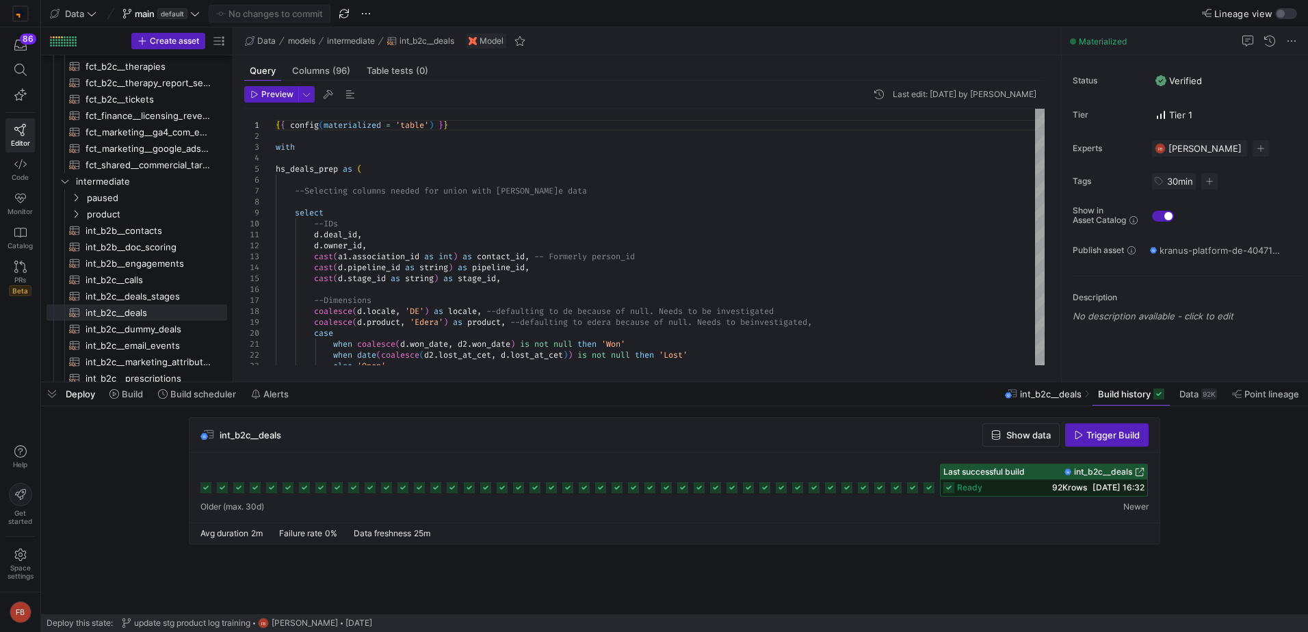
click at [1018, 443] on span "button" at bounding box center [1021, 435] width 76 height 22
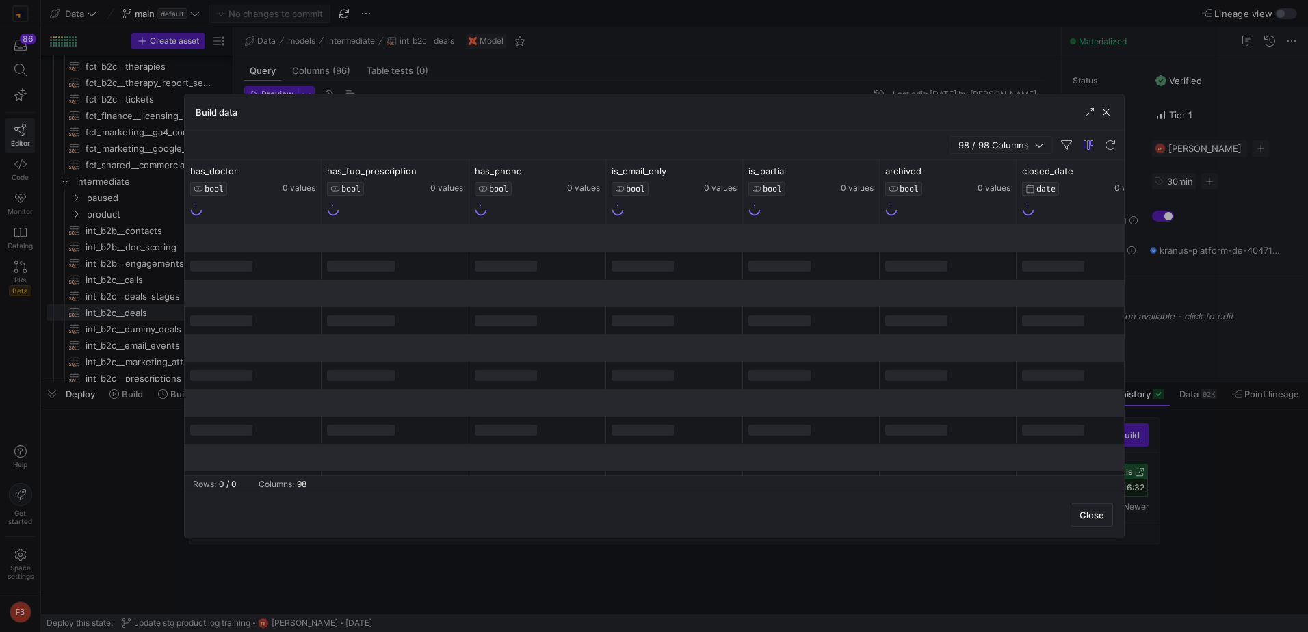
click at [977, 143] on span "98 / 98 Columns" at bounding box center [996, 145] width 76 height 11
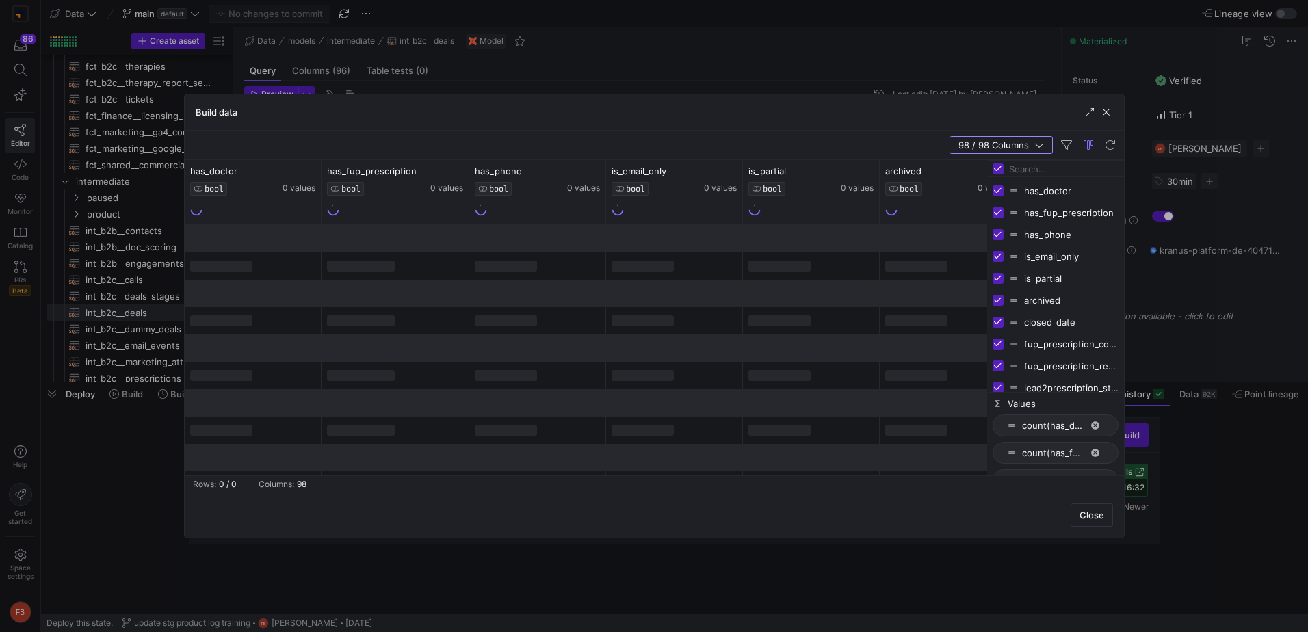
drag, startPoint x: 993, startPoint y: 169, endPoint x: 1002, endPoint y: 172, distance: 10.0
click at [993, 169] on input "Toggle Select All Columns" at bounding box center [998, 168] width 11 height 11
checkbox input "false"
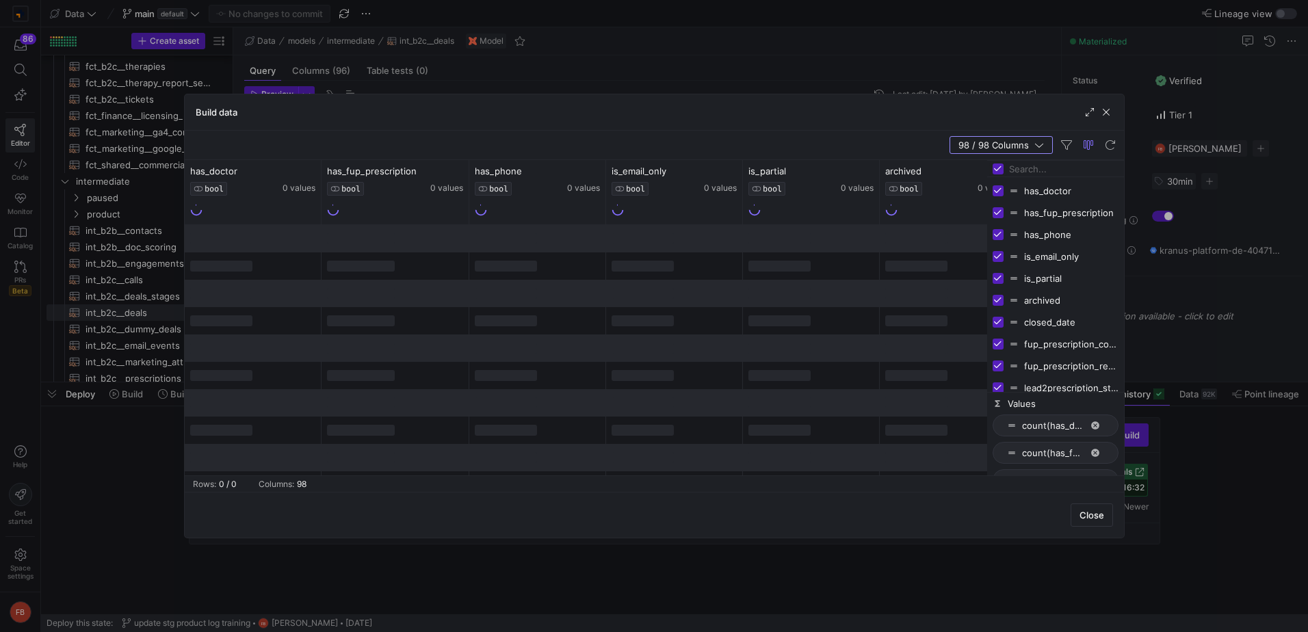
checkbox input "false"
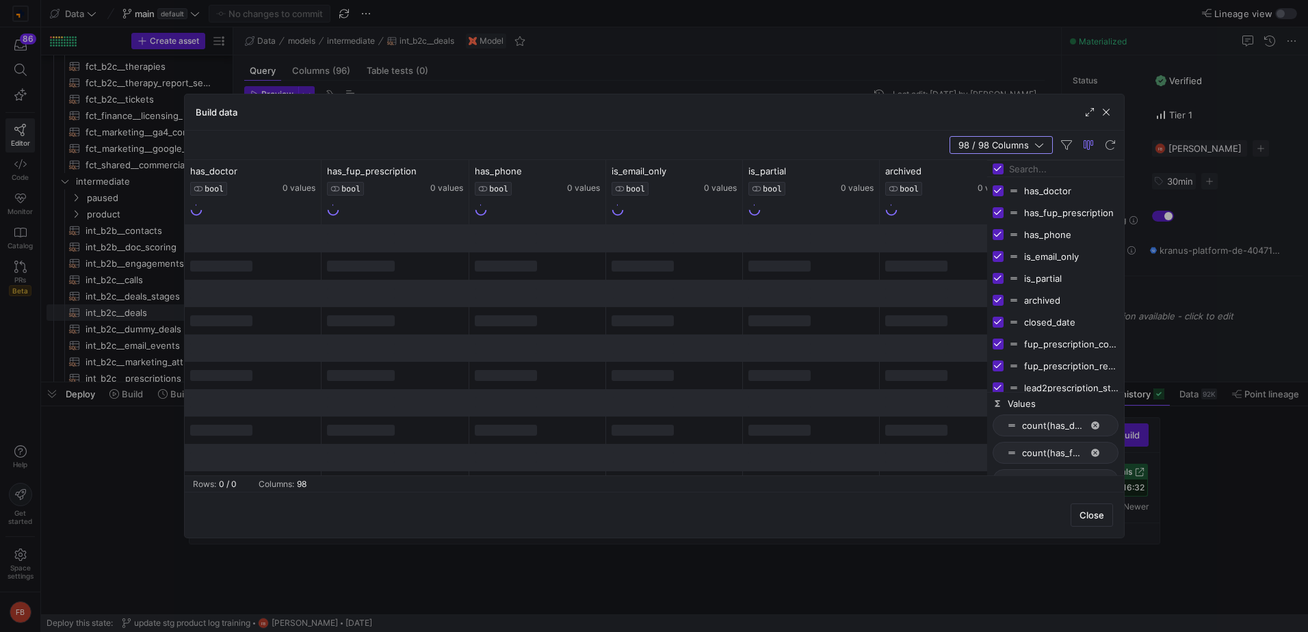
checkbox input "false"
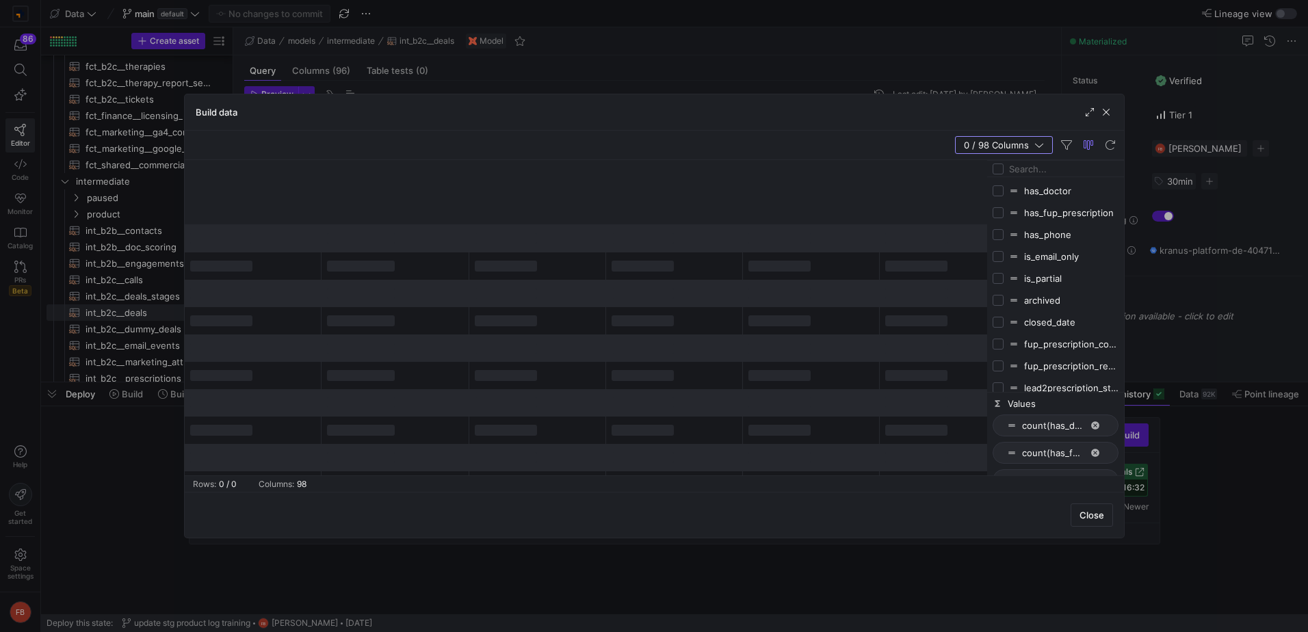
click at [1022, 172] on input "Filter Columns Input" at bounding box center [1063, 168] width 109 height 27
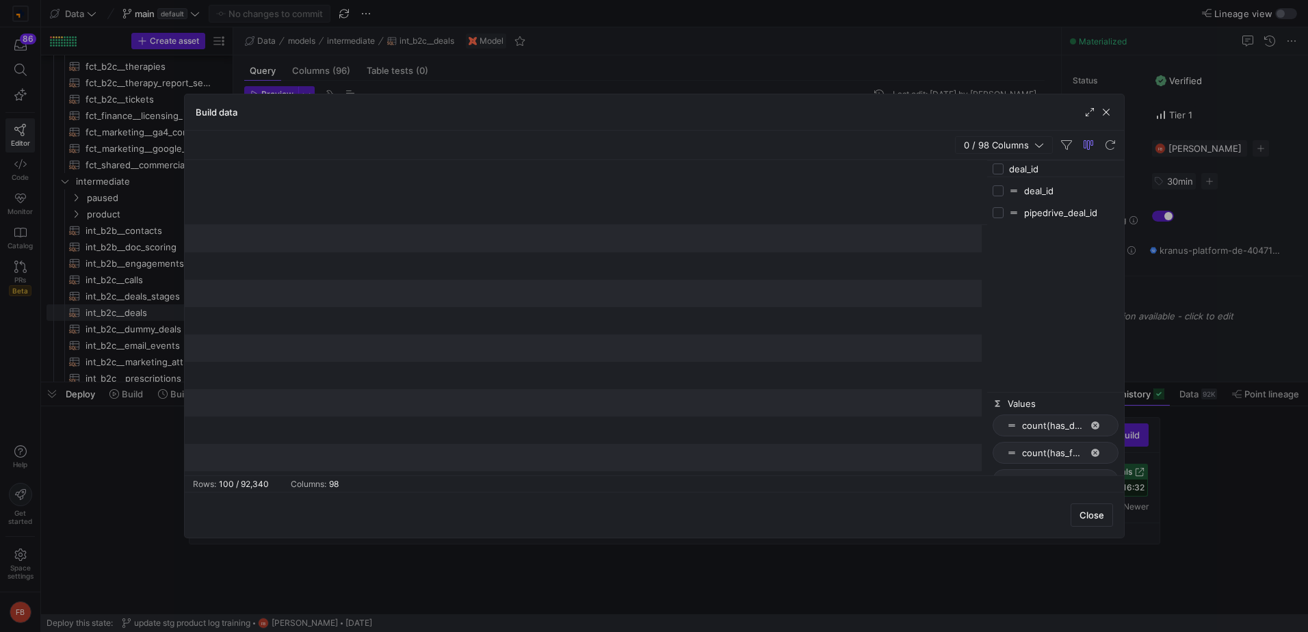
type input "deal_id"
click at [994, 197] on div "deal_id" at bounding box center [1056, 191] width 126 height 22
click at [999, 194] on input "Press SPACE to toggle visibility (hidden)" at bounding box center [998, 190] width 11 height 11
checkbox input "true"
checkbox input "false"
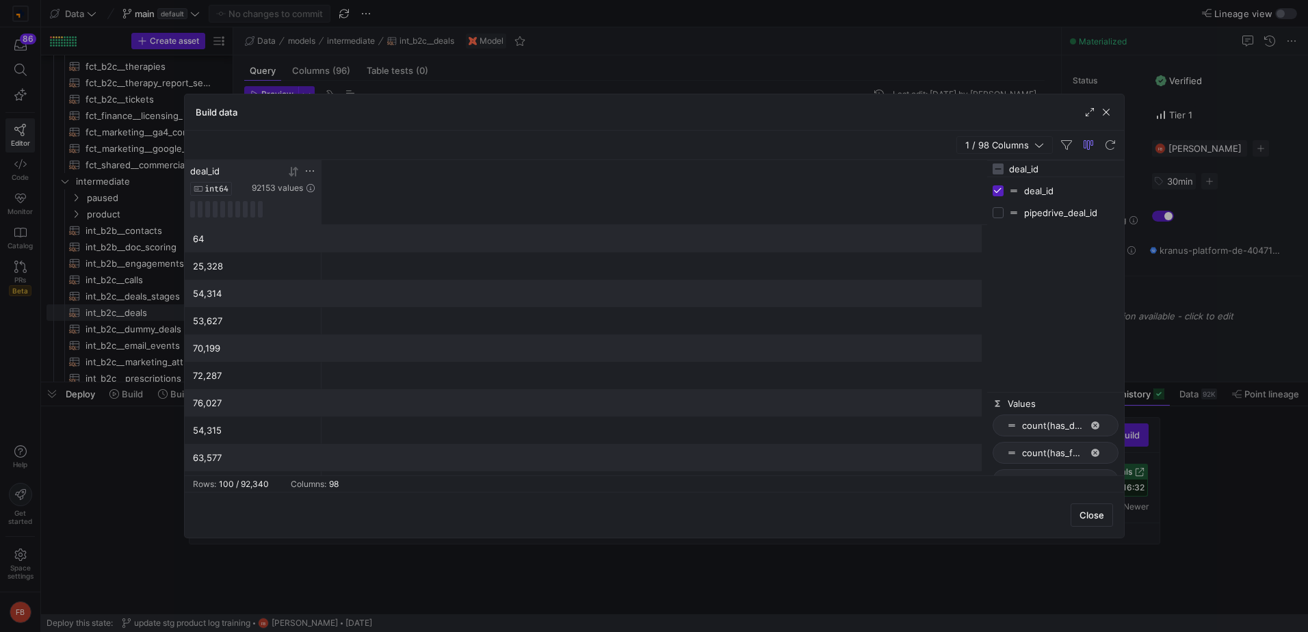
click at [313, 172] on icon at bounding box center [309, 171] width 11 height 11
type input "77641530564"
click at [430, 309] on button "Apply" at bounding box center [423, 311] width 42 height 18
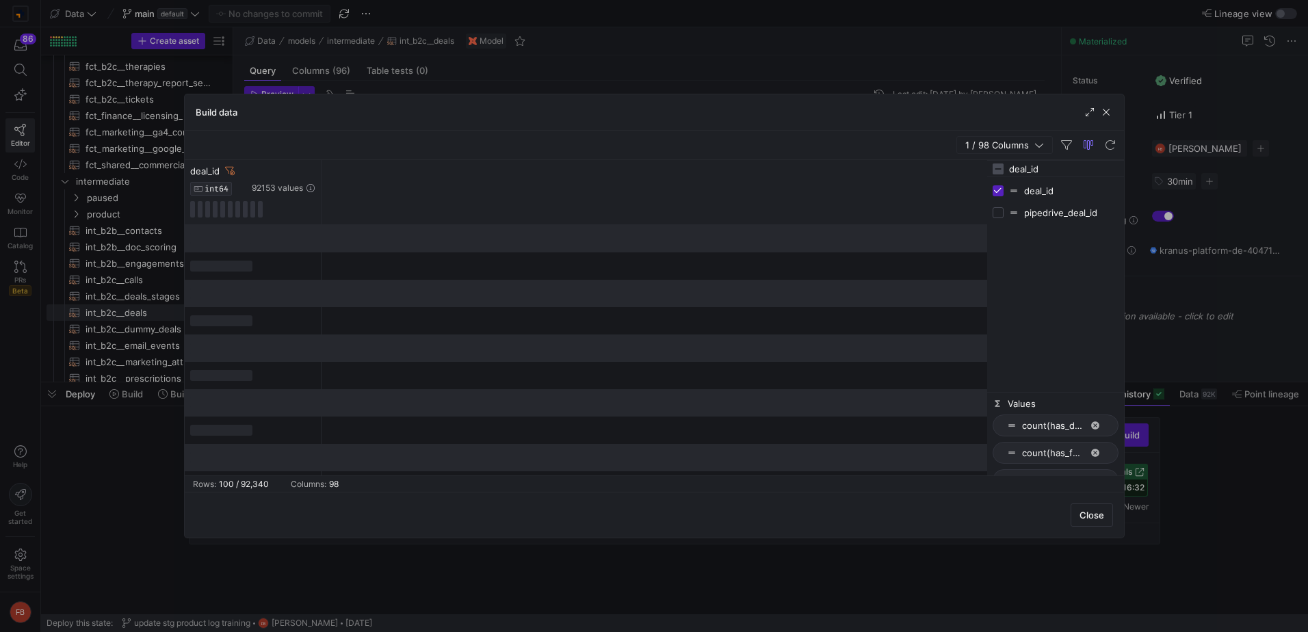
click at [655, 145] on div "1 / 98 Columns" at bounding box center [654, 145] width 939 height 29
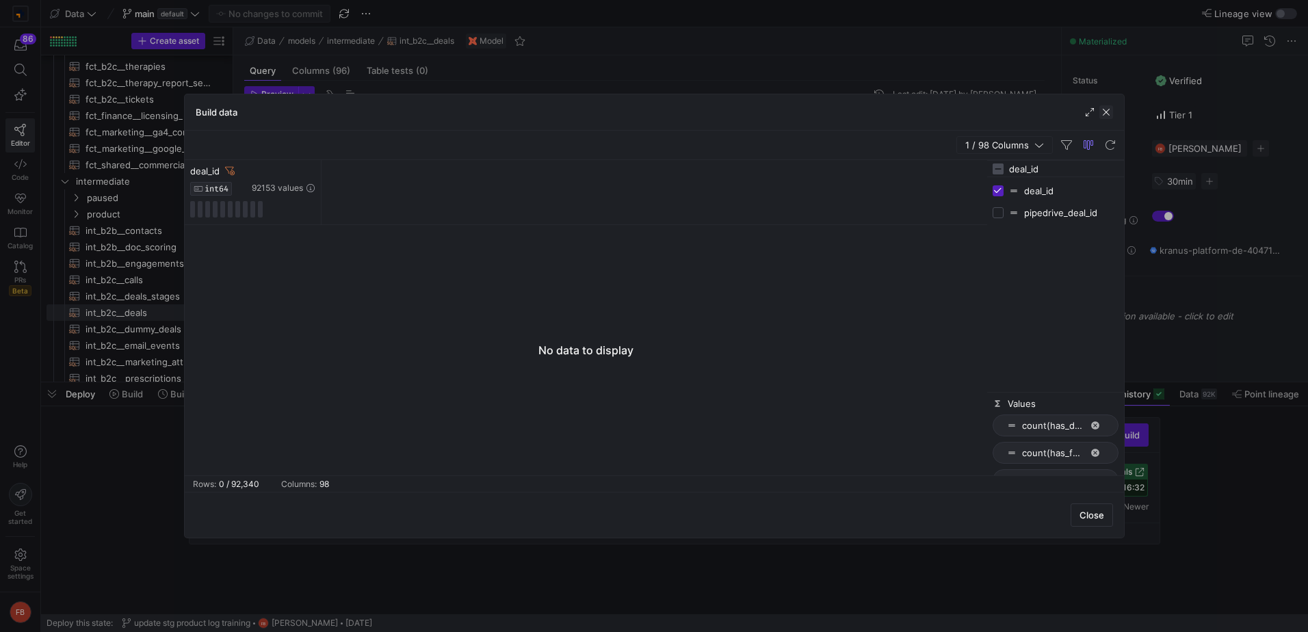
click at [1101, 116] on span "button" at bounding box center [1106, 112] width 14 height 14
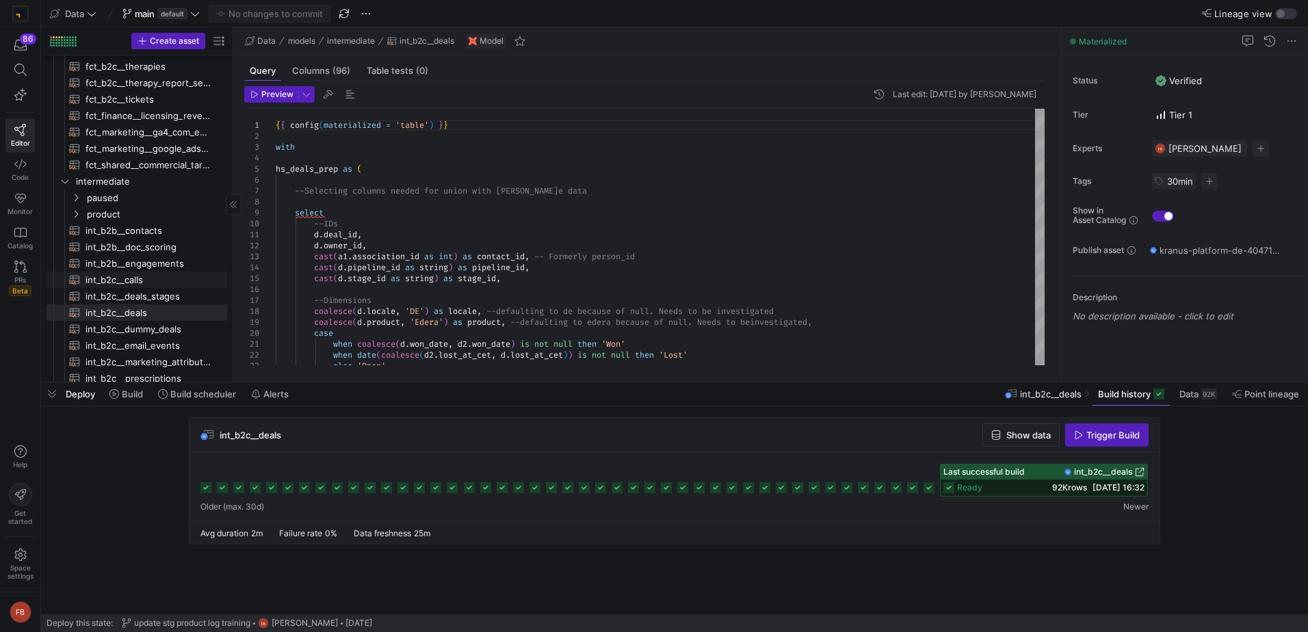
scroll to position [68, 0]
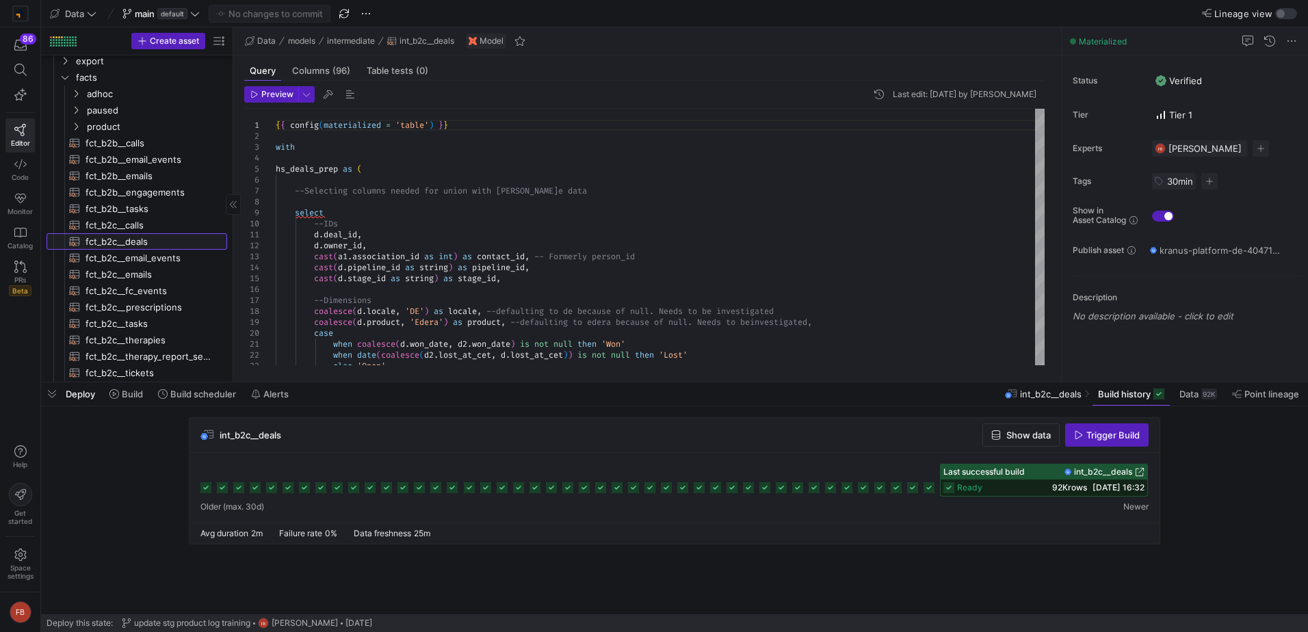
click at [178, 242] on span "fct_b2c__deals​​​​​​​​​​" at bounding box center [149, 242] width 126 height 16
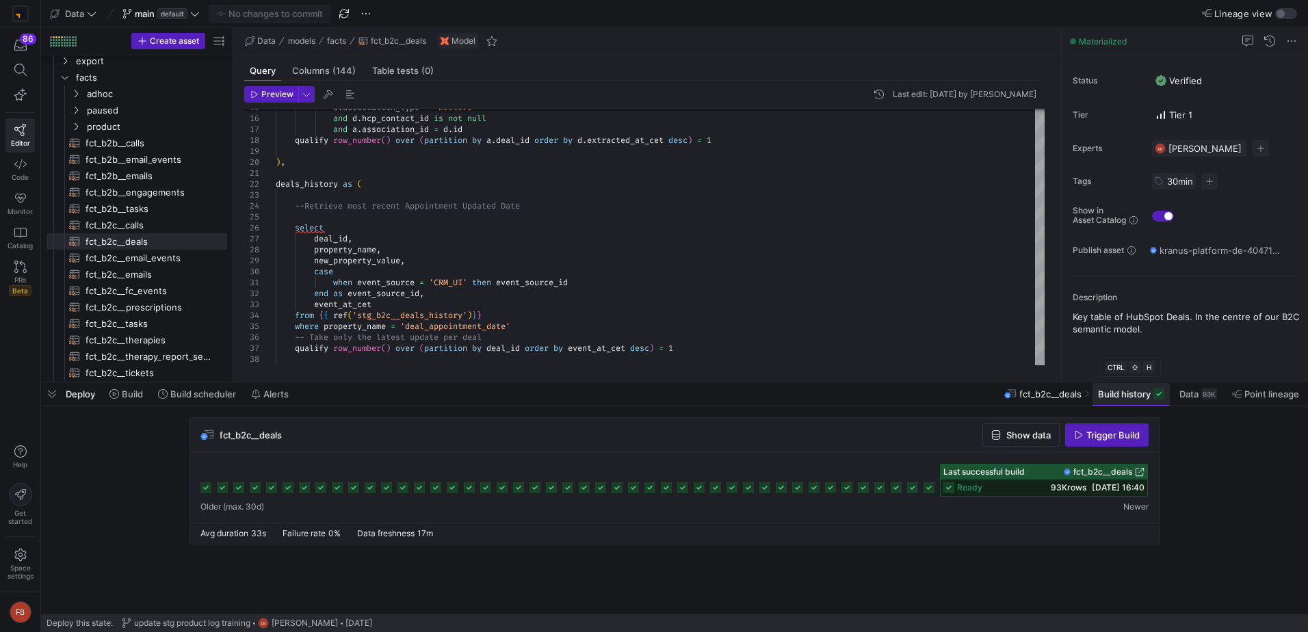
click at [1116, 400] on span at bounding box center [1130, 394] width 77 height 22
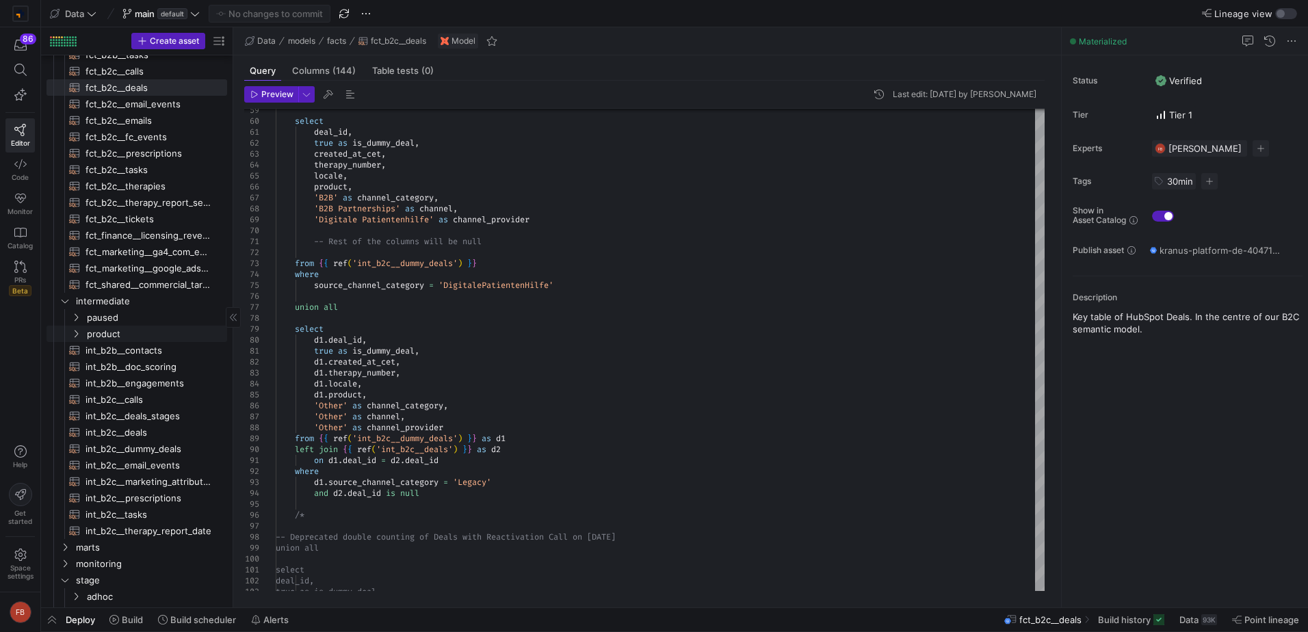
scroll to position [274, 0]
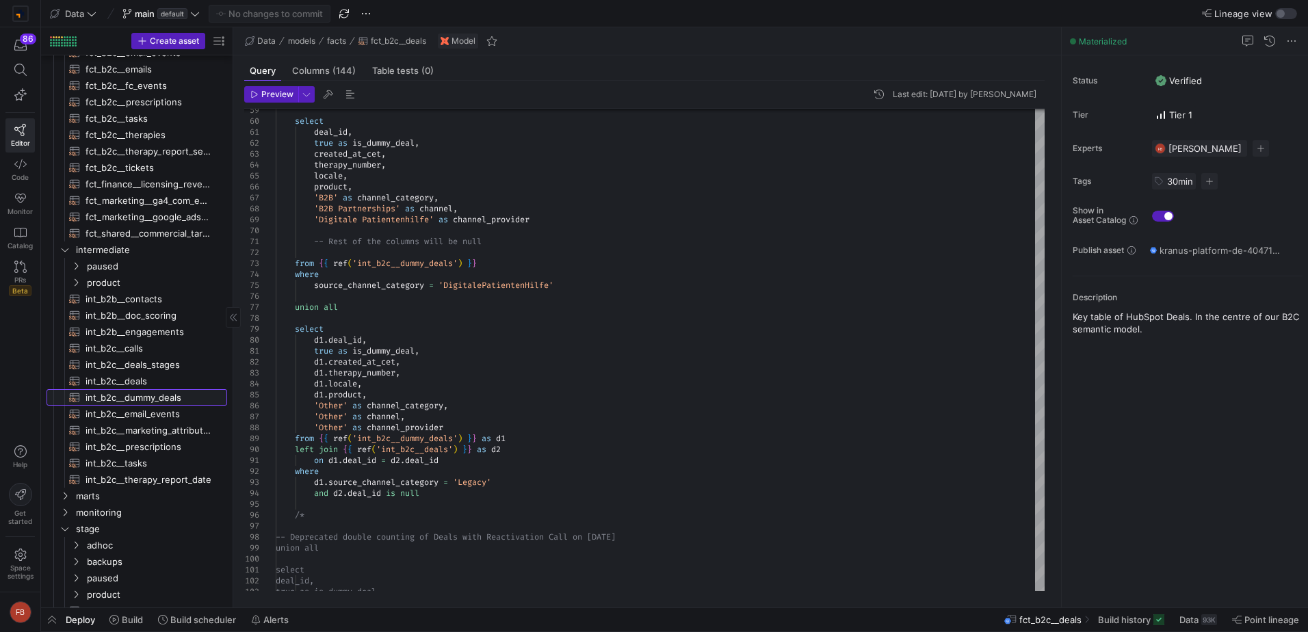
click at [176, 400] on span "int_b2c__dummy_deals​​​​​​​​​​" at bounding box center [149, 398] width 126 height 16
type textarea "select prescription_id as deal_id, source_channel_category, prescription_upload…"
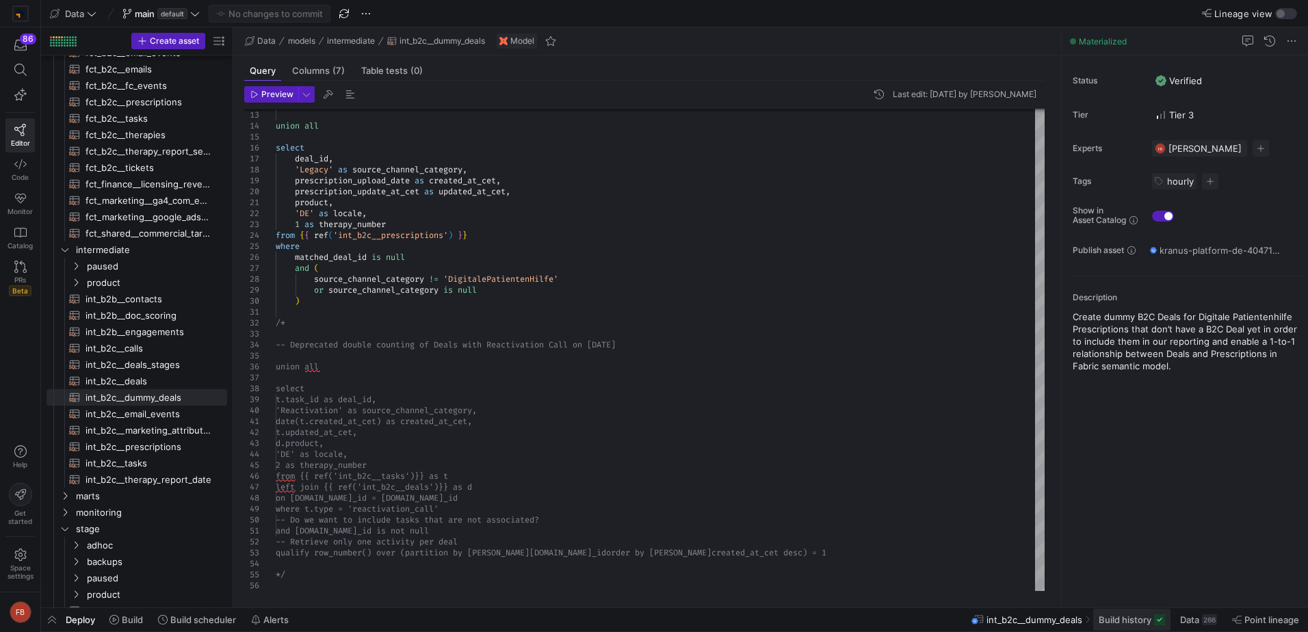
click at [1150, 623] on span "Build history" at bounding box center [1132, 619] width 66 height 11
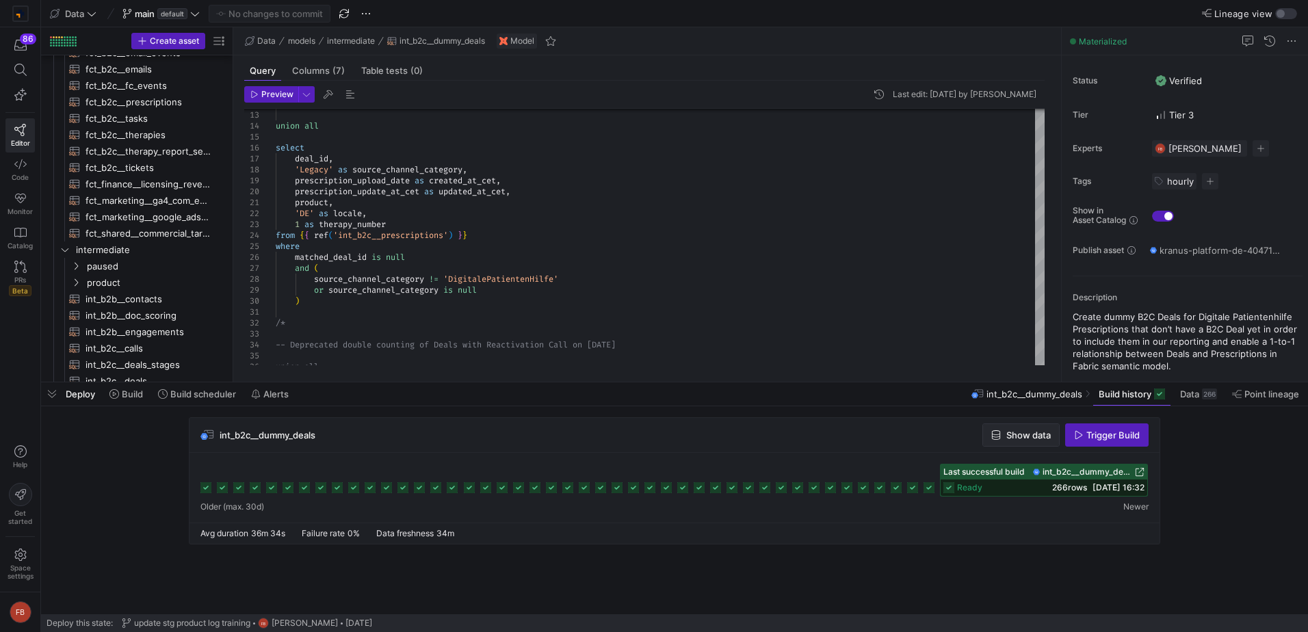
click at [1002, 444] on span "button" at bounding box center [1021, 435] width 76 height 22
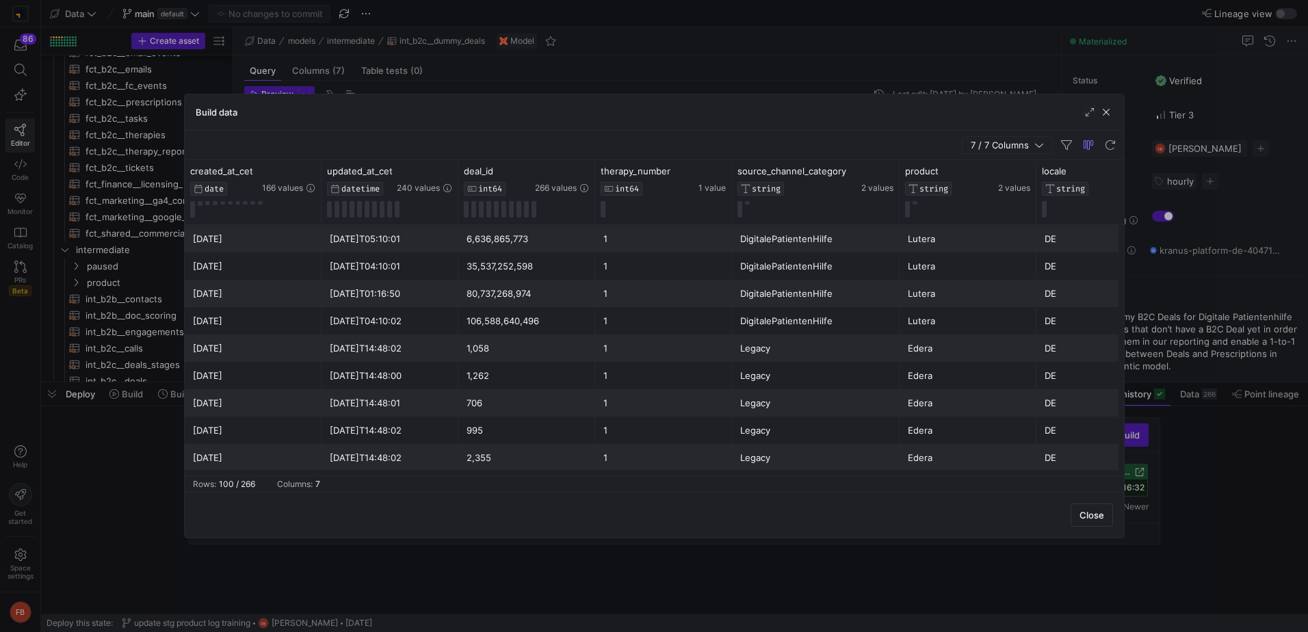
click at [585, 171] on icon at bounding box center [583, 171] width 11 height 11
click at [616, 211] on input "Filter Value" at bounding box center [648, 216] width 140 height 16
type input "77641530564"
click at [700, 316] on button "Apply" at bounding box center [697, 311] width 42 height 18
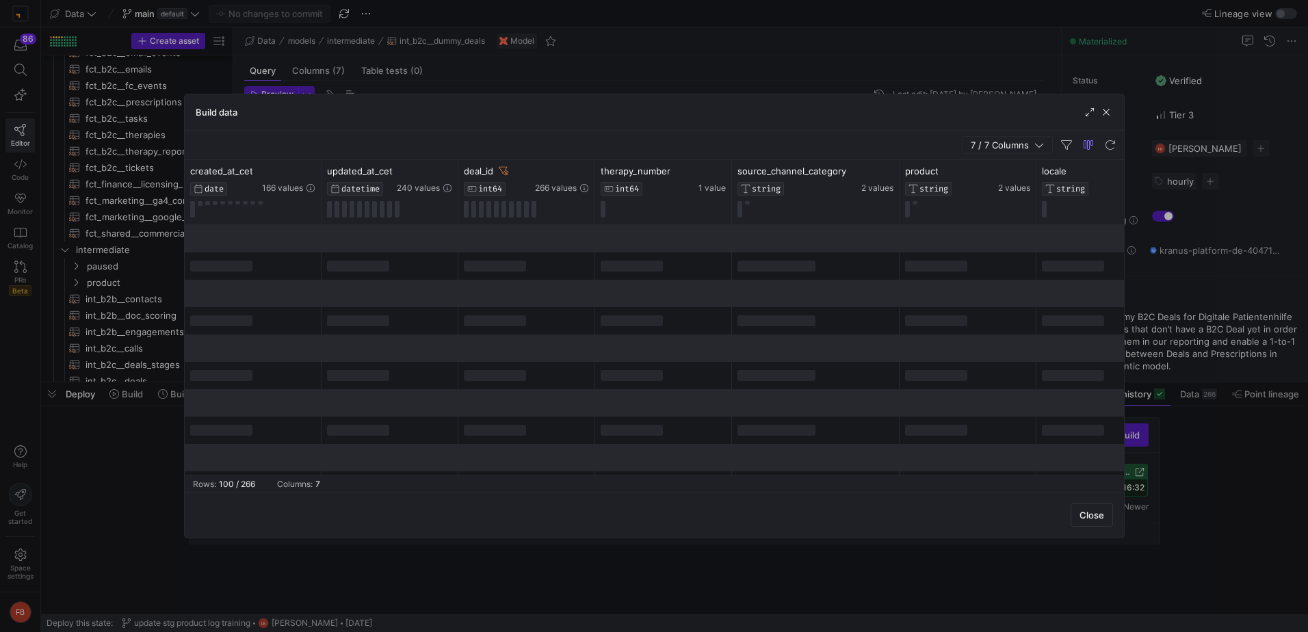
click at [610, 141] on div "7 / 7 Columns" at bounding box center [654, 145] width 939 height 29
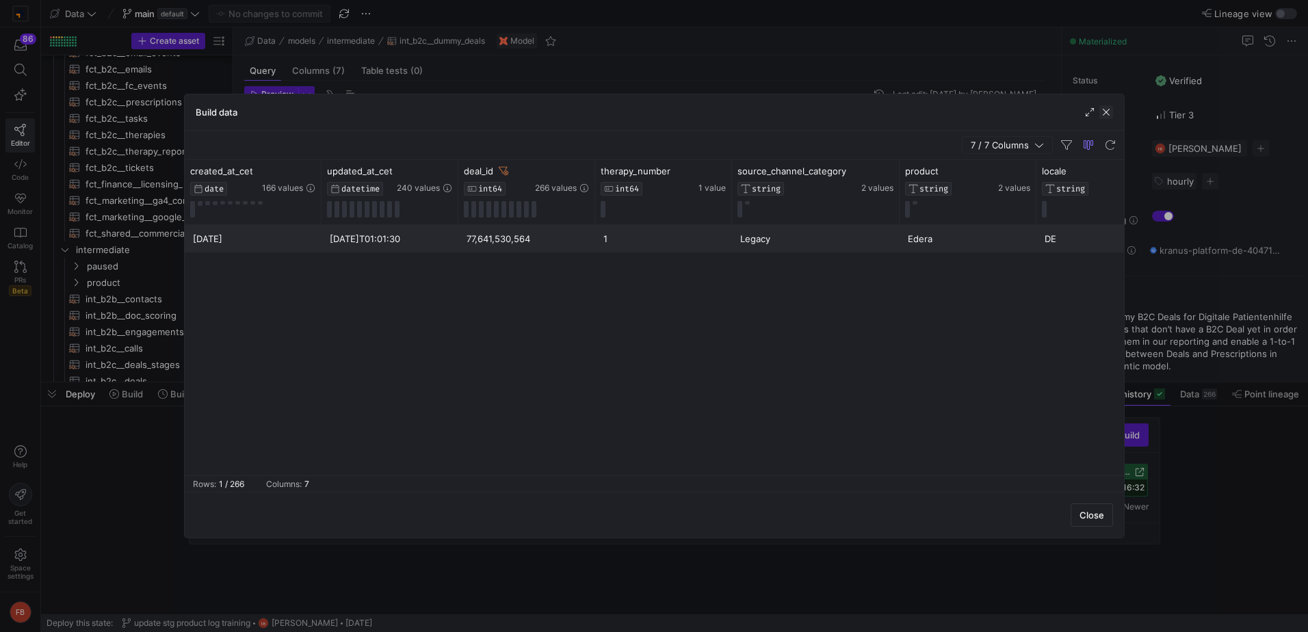
click at [1111, 118] on span "button" at bounding box center [1106, 112] width 14 height 14
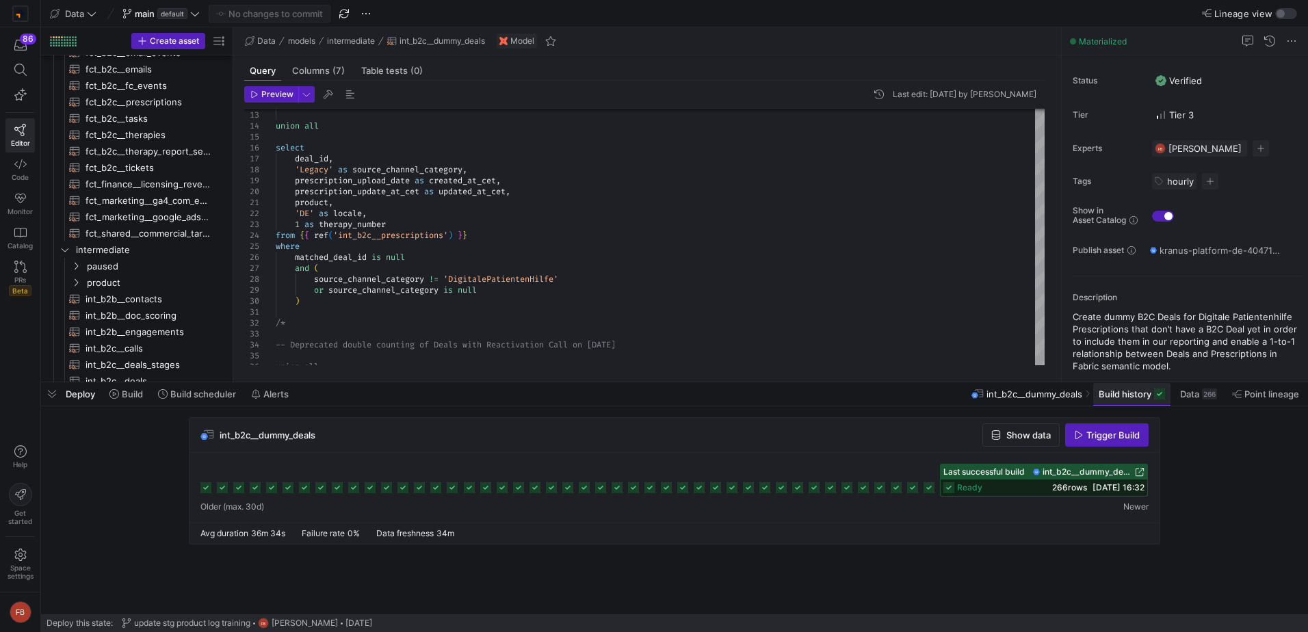
click at [1118, 393] on span "Build history" at bounding box center [1125, 394] width 53 height 11
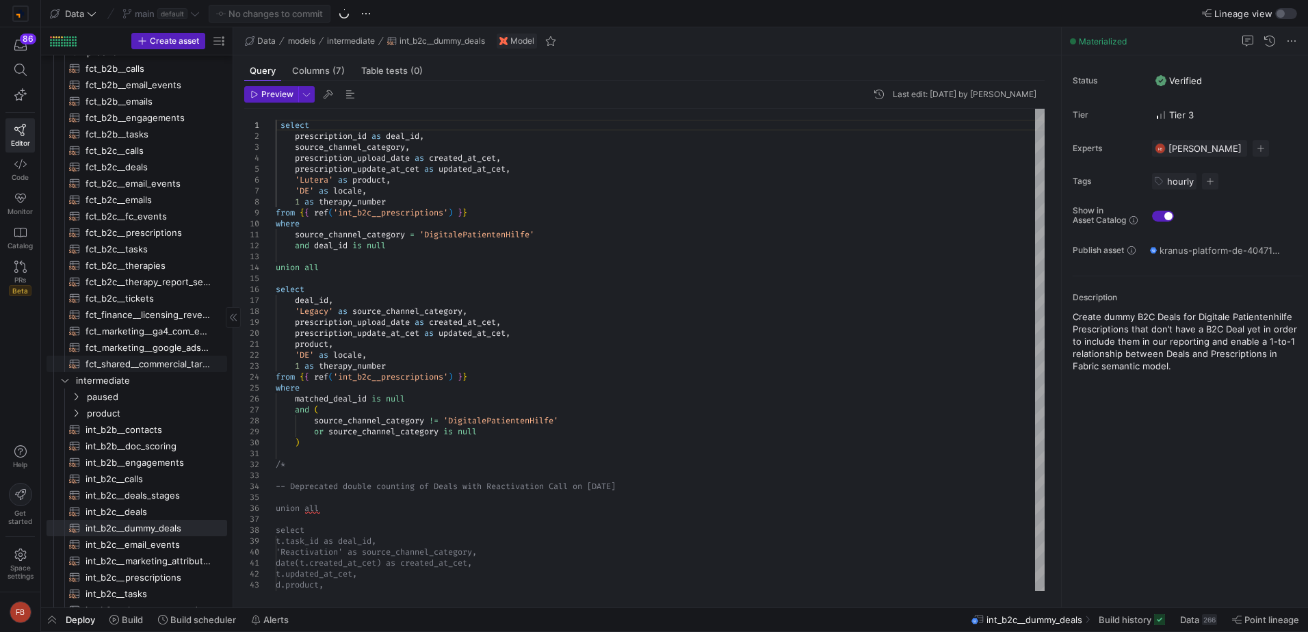
scroll to position [205, 0]
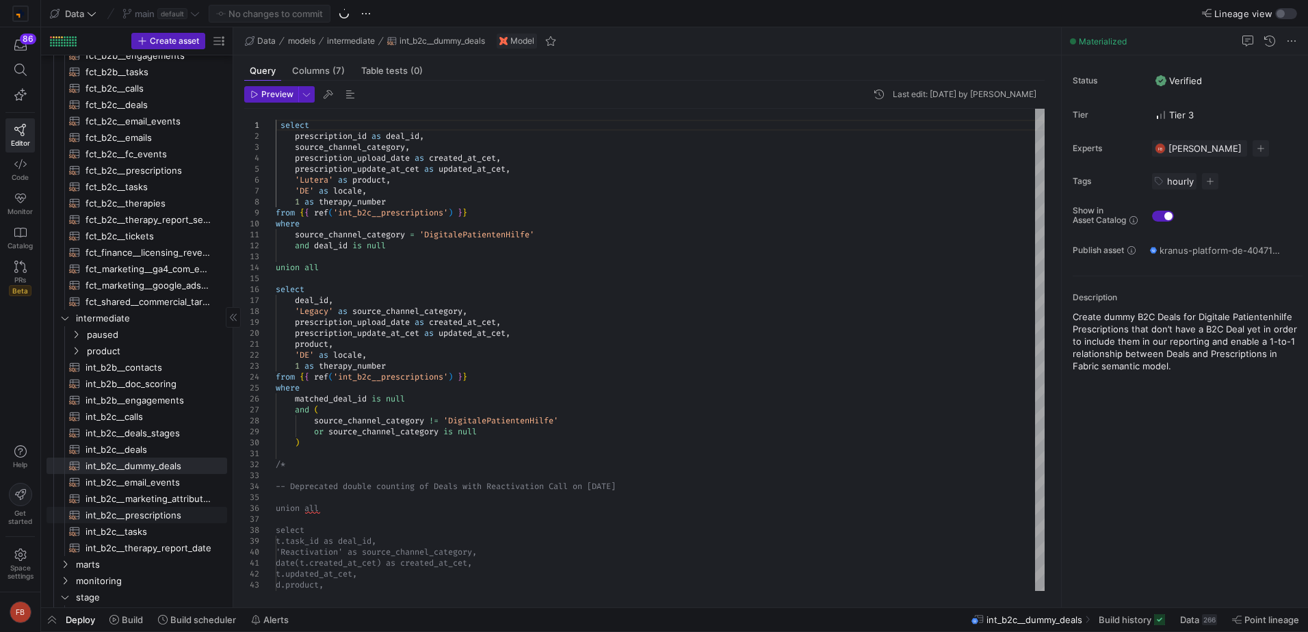
click at [167, 519] on span "int_b2c__prescriptions​​​​​​​​​​" at bounding box center [149, 516] width 126 height 16
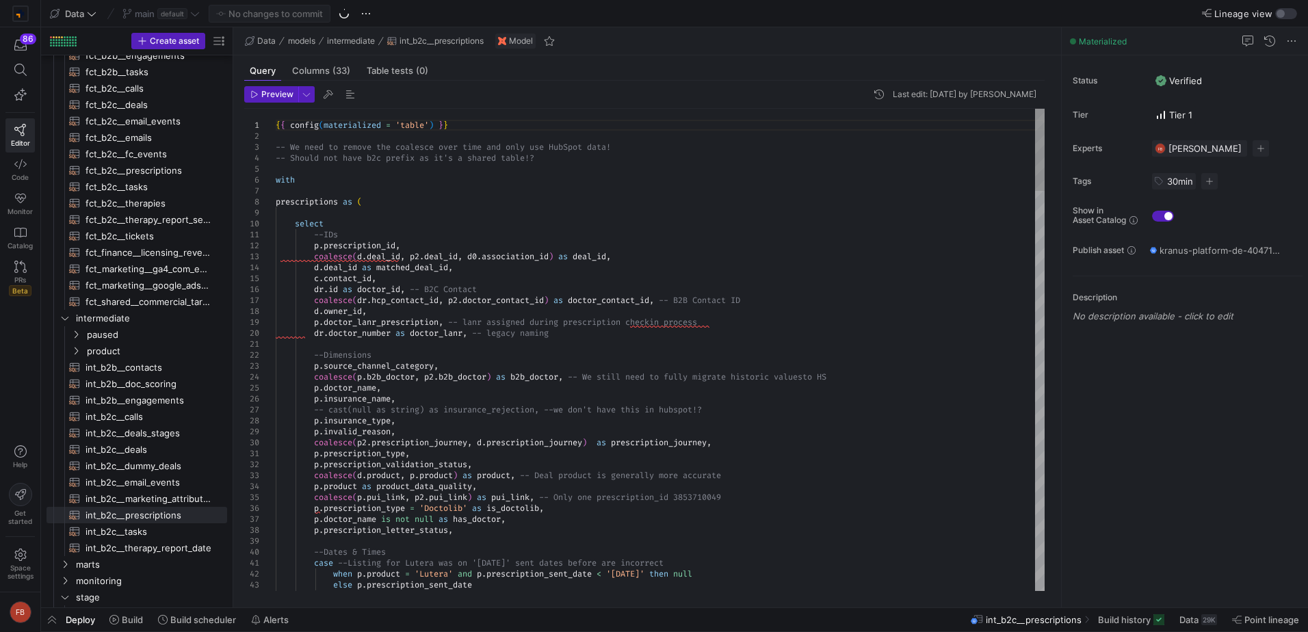
type textarea "--Dimensions p.source_channel_category, coalesce(p.b2b_doctor, p2.b2b_doctor) a…"
type textarea "d"
type textarea "p.prescription_type, p.prescription_validation_status, coalesce(d.product, p.pr…"
type textarea "deal"
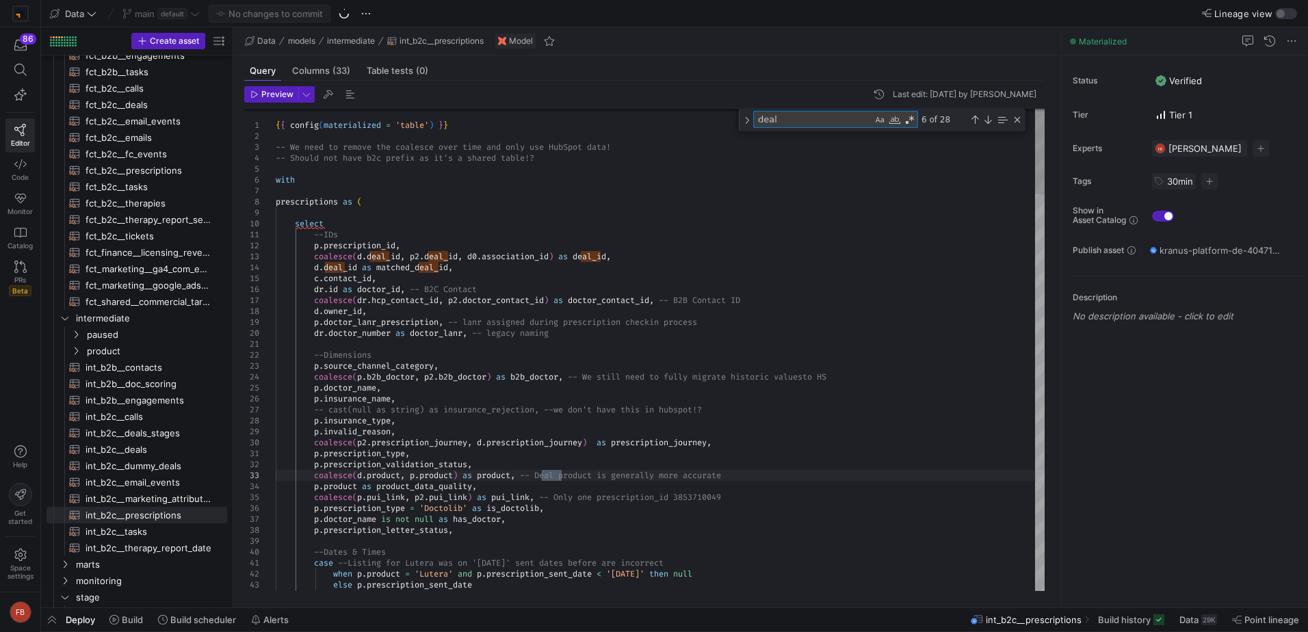
type textarea "and d0.association_type = 'Deal' left join {{ ref('int_b2c__deals') }} as d on …"
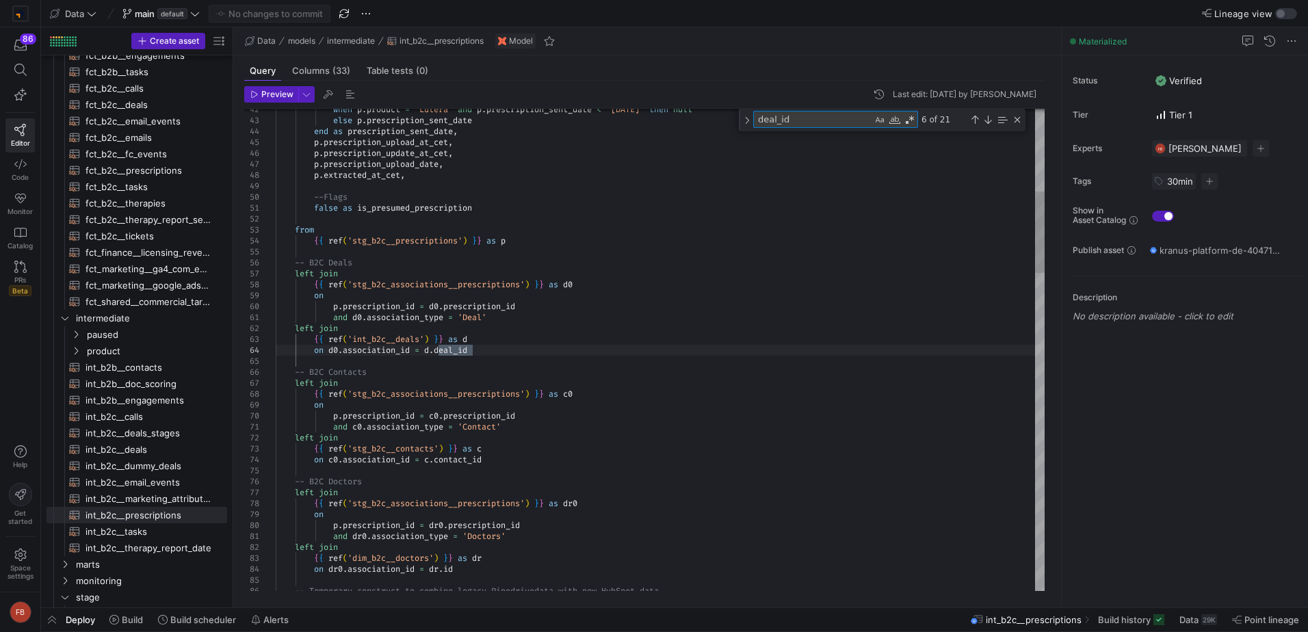
click at [821, 125] on textarea "deal_id" at bounding box center [813, 120] width 118 height 16
type textarea "ma"
type textarea "--IDs cast(concat('999', d.deal_id) as int) as prescription_id, d.deal_id, d.de…"
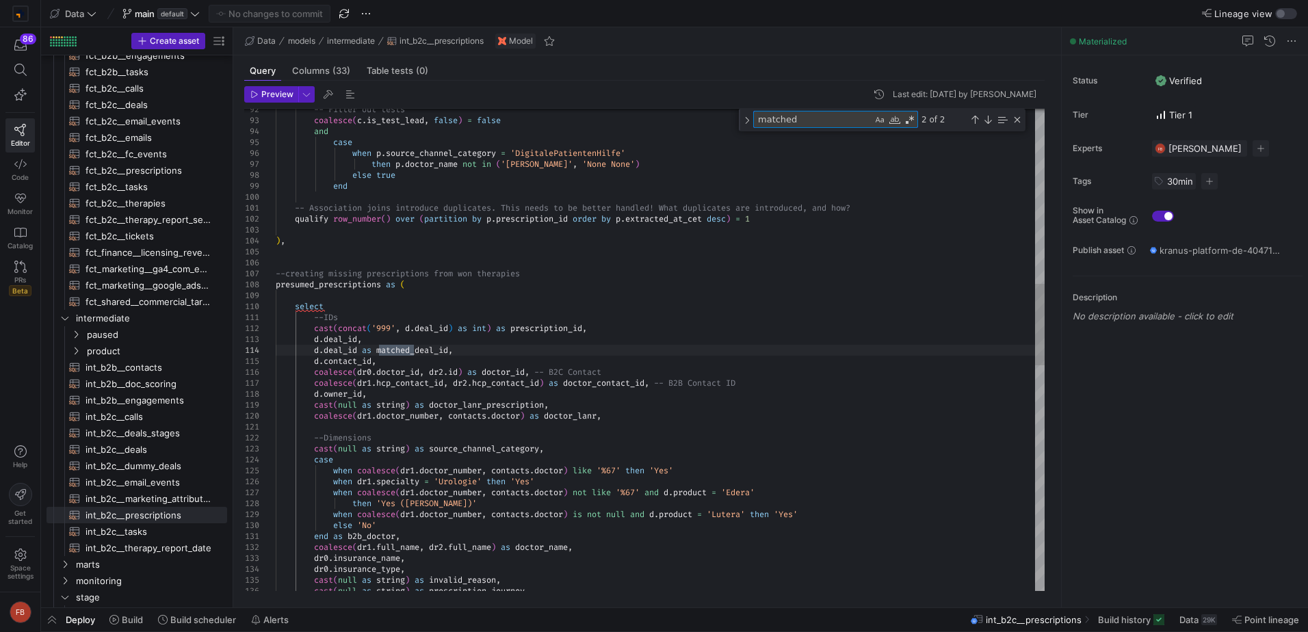
type textarea "matched"
click at [976, 125] on div "2 of 2" at bounding box center [970, 119] width 105 height 17
click at [976, 122] on div "Previous Match (Shift+Enter)" at bounding box center [974, 119] width 11 height 11
type textarea "--IDs p.prescription_id, coalesce(d.deal_id, p2.deal_id, d0.association_id) as …"
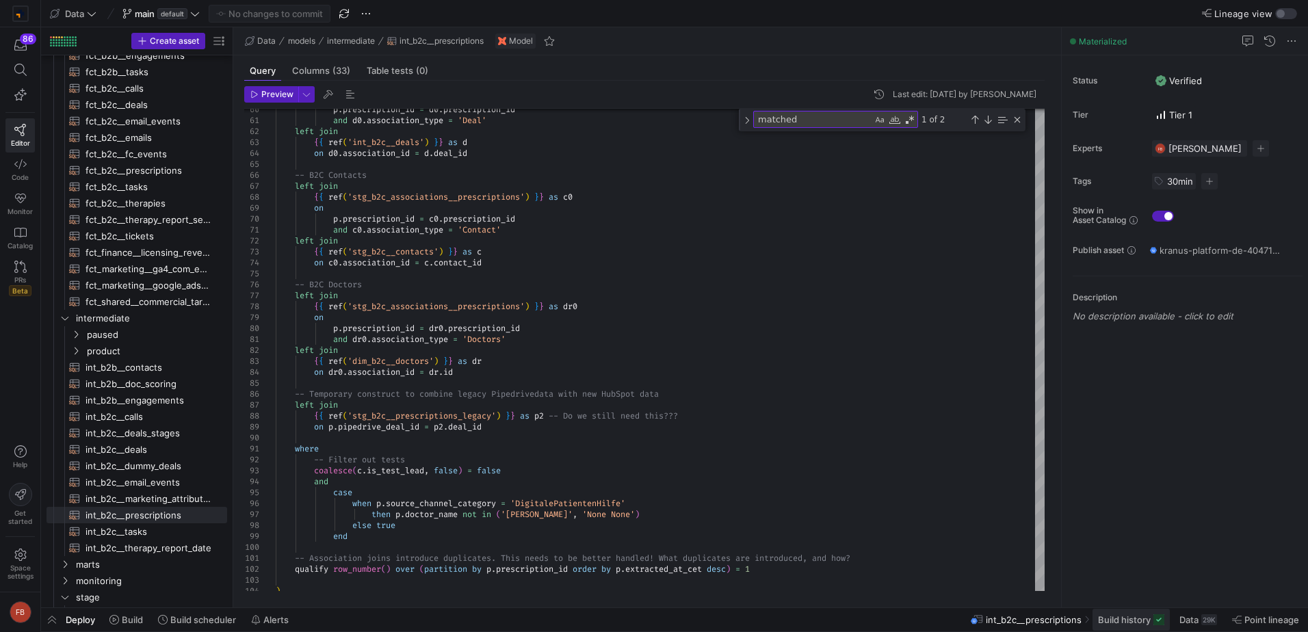
click at [1144, 625] on span at bounding box center [1130, 620] width 77 height 22
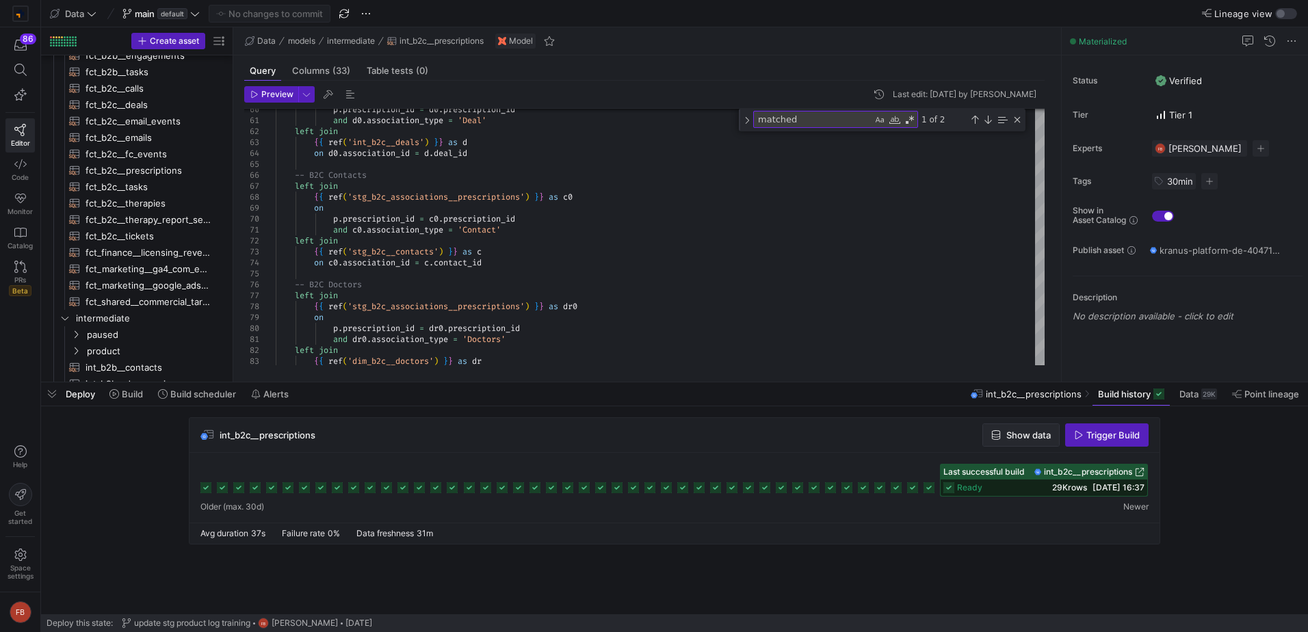
click at [1018, 436] on span "Show data" at bounding box center [1028, 435] width 44 height 11
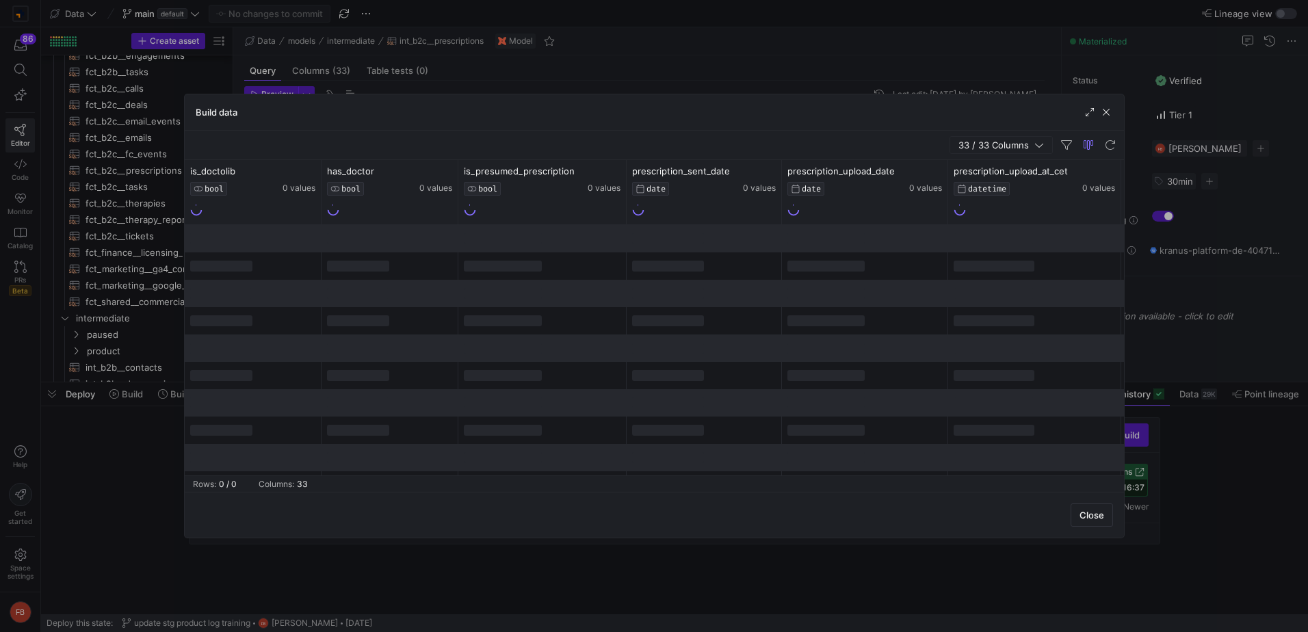
click at [993, 142] on span "33 / 33 Columns" at bounding box center [996, 145] width 76 height 11
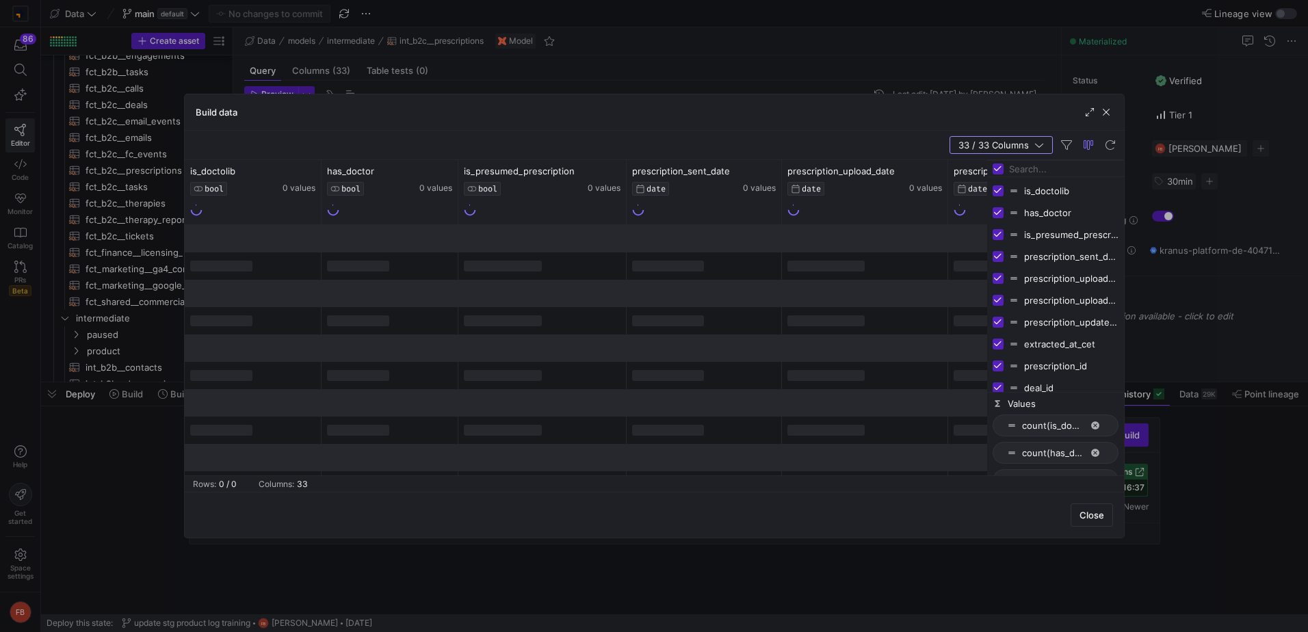
click at [1001, 166] on input "Toggle Select All Columns" at bounding box center [998, 168] width 11 height 11
checkbox input "false"
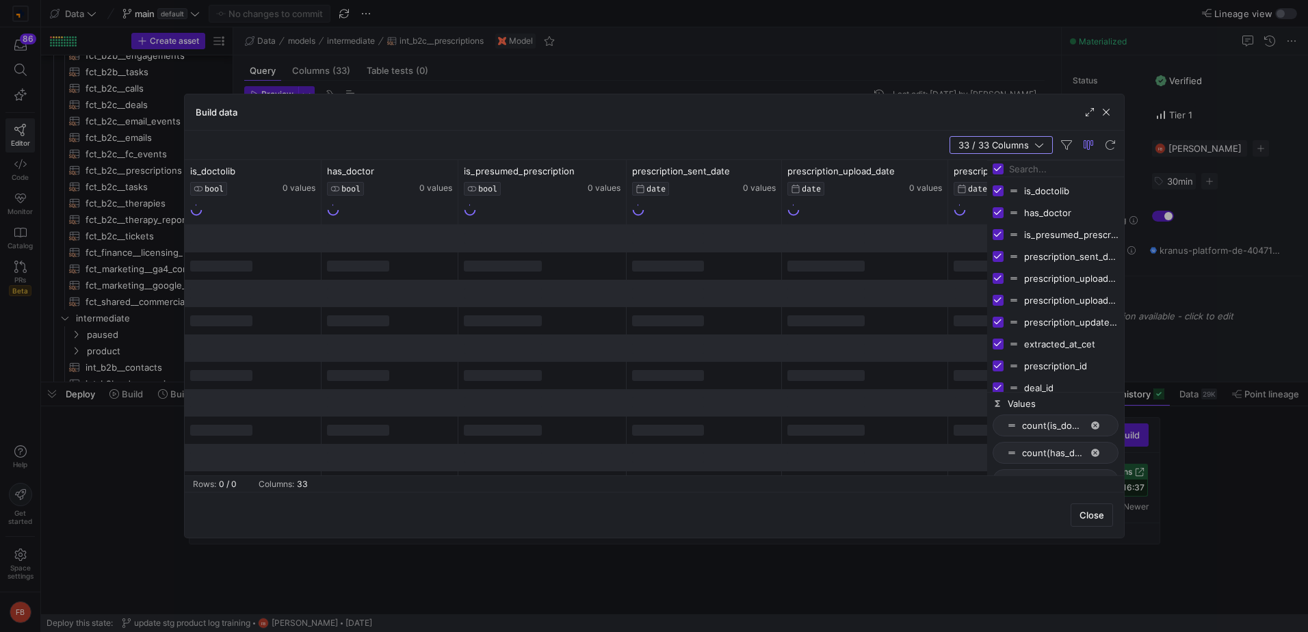
checkbox input "false"
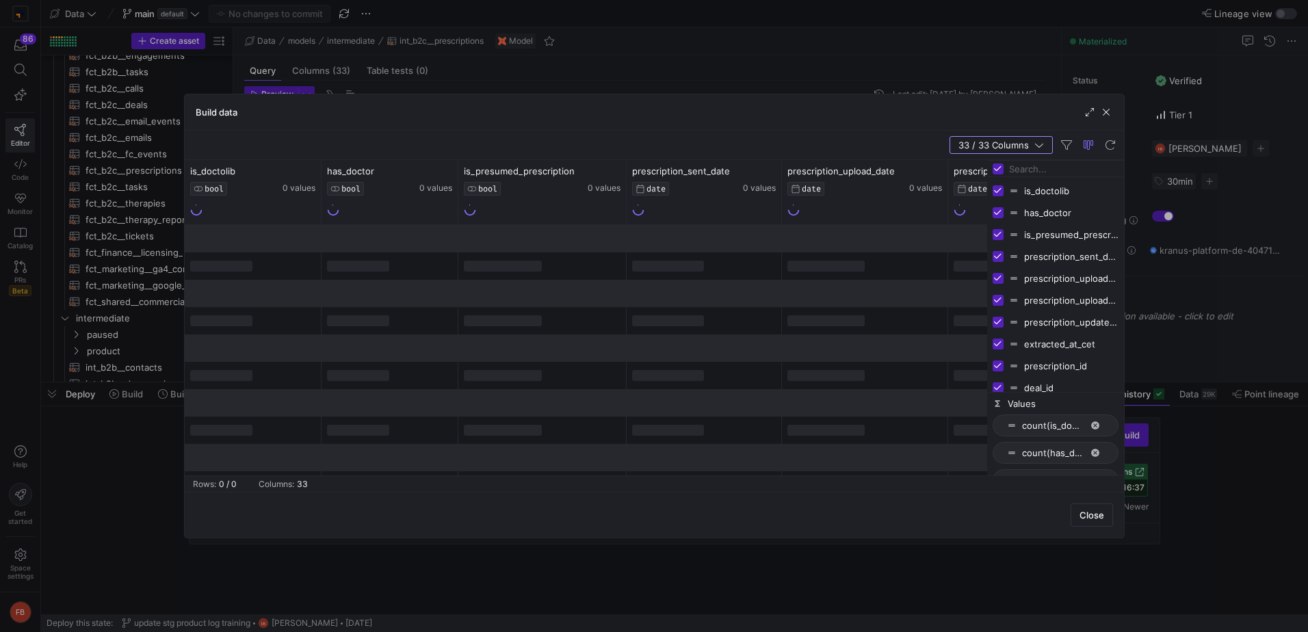
checkbox input "false"
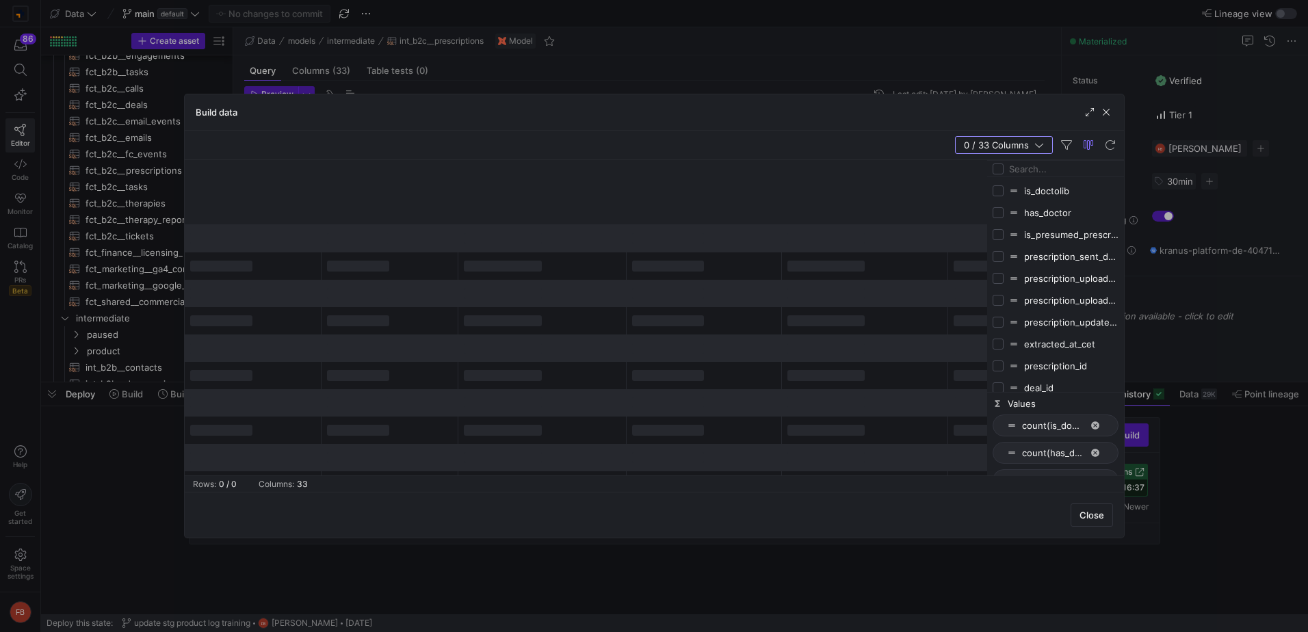
click at [1023, 170] on input "Filter Columns Input" at bounding box center [1063, 168] width 109 height 27
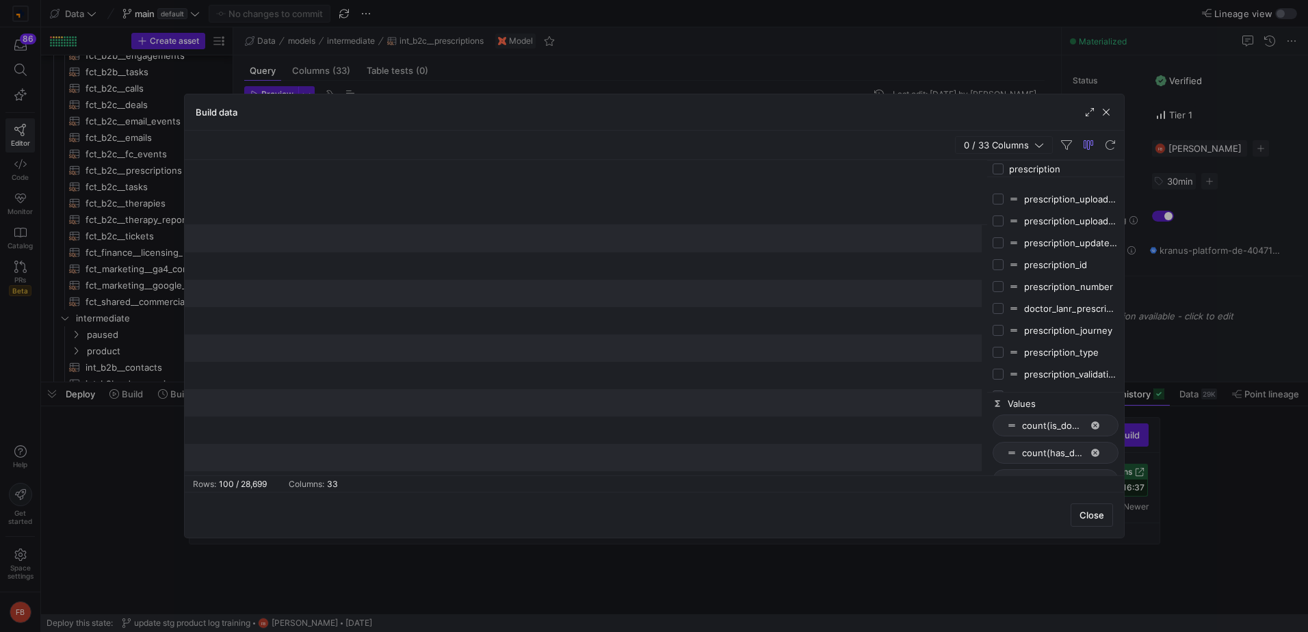
scroll to position [53, 0]
type input "prescription"
click at [999, 245] on input "Press SPACE to toggle visibility (hidden)" at bounding box center [998, 246] width 11 height 11
checkbox input "true"
checkbox input "false"
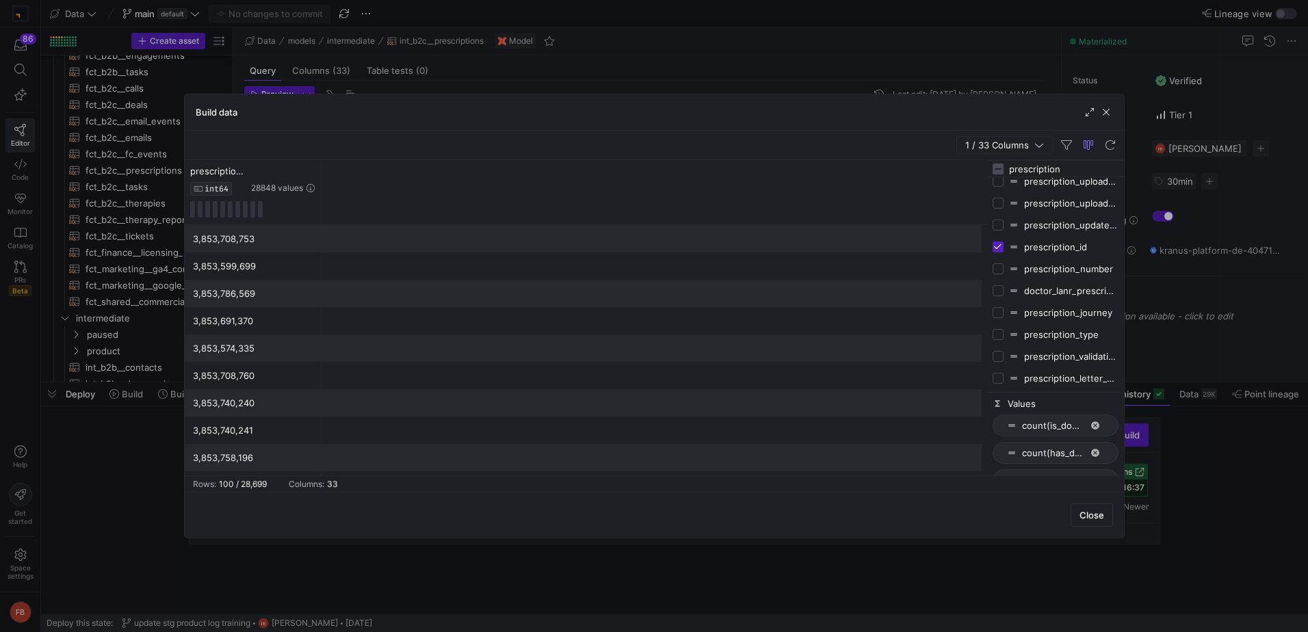
click at [1075, 163] on input "prescription" at bounding box center [1063, 168] width 109 height 27
click at [1075, 162] on input "prescription" at bounding box center [1063, 168] width 109 height 27
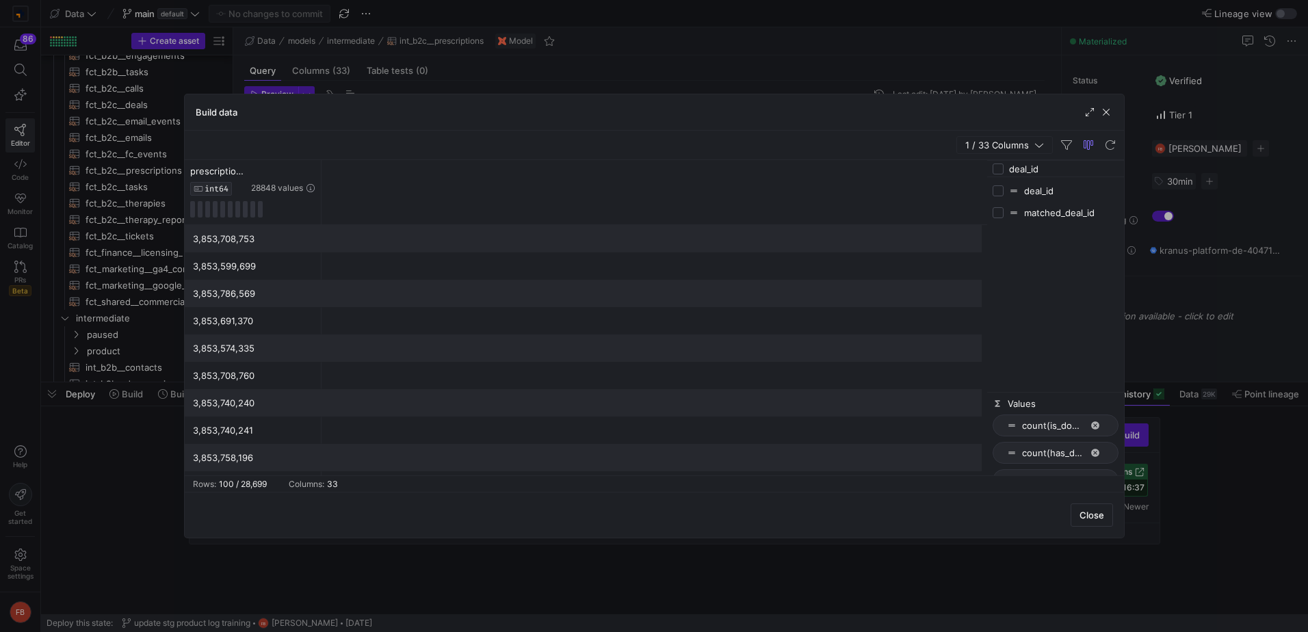
scroll to position [0, 0]
type input "deal_id"
click at [995, 194] on input "Press SPACE to toggle visibility (hidden)" at bounding box center [998, 190] width 11 height 11
checkbox input "true"
checkbox input "false"
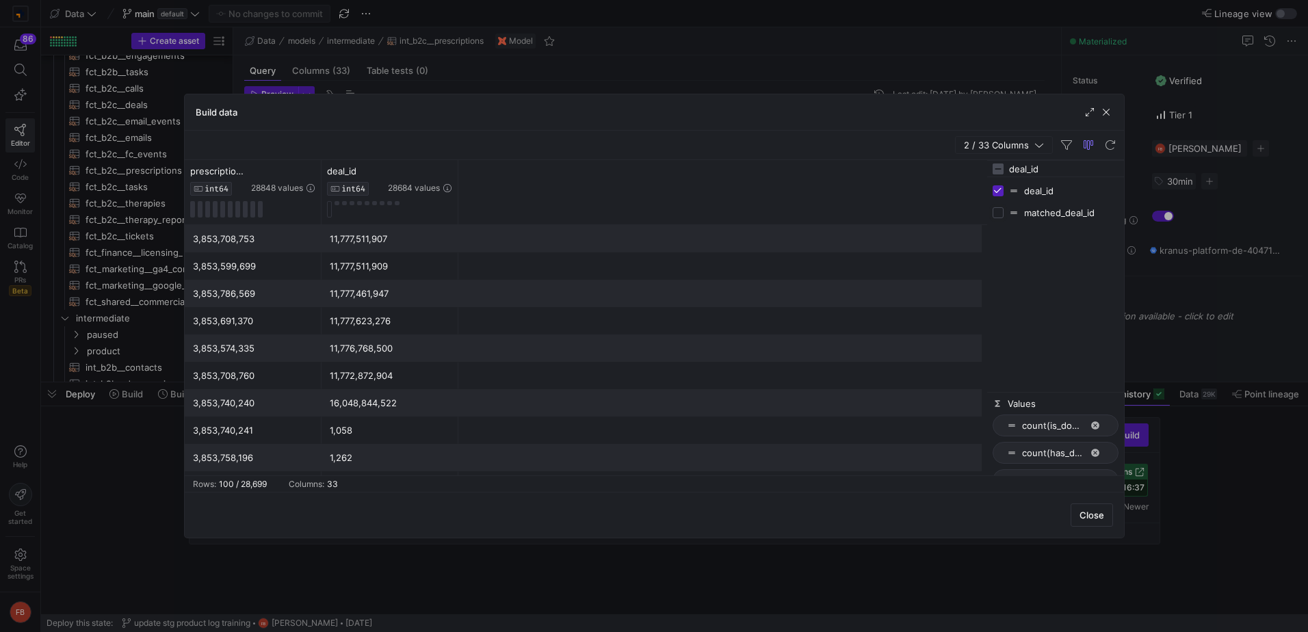
click at [996, 214] on input "Press SPACE to toggle visibility (hidden)" at bounding box center [998, 212] width 11 height 11
checkbox input "true"
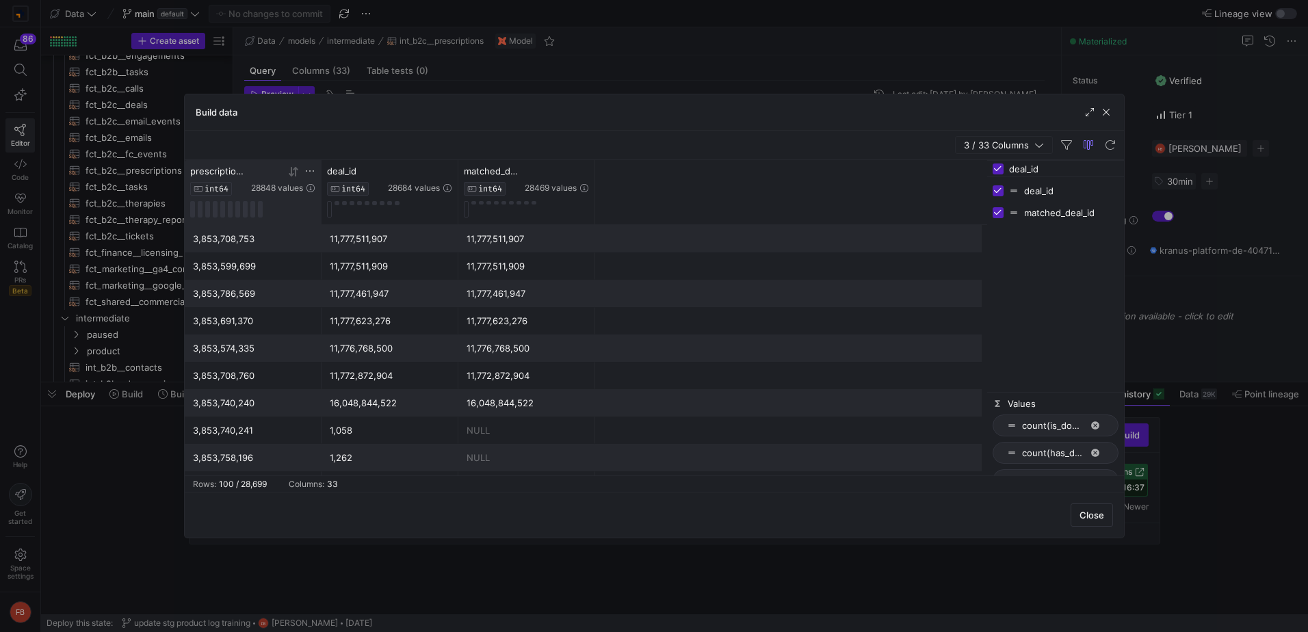
click at [306, 172] on icon at bounding box center [309, 171] width 11 height 11
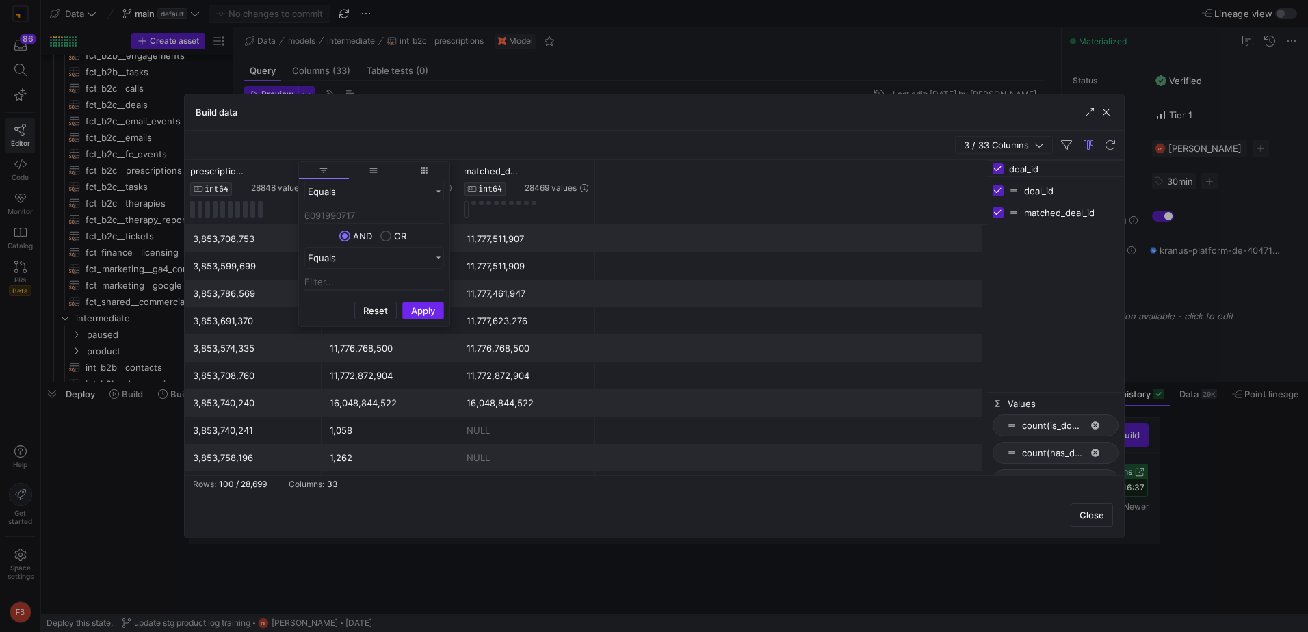
type input "6091990717"
drag, startPoint x: 413, startPoint y: 309, endPoint x: 450, endPoint y: 308, distance: 37.6
click at [413, 308] on button "Apply" at bounding box center [423, 311] width 42 height 18
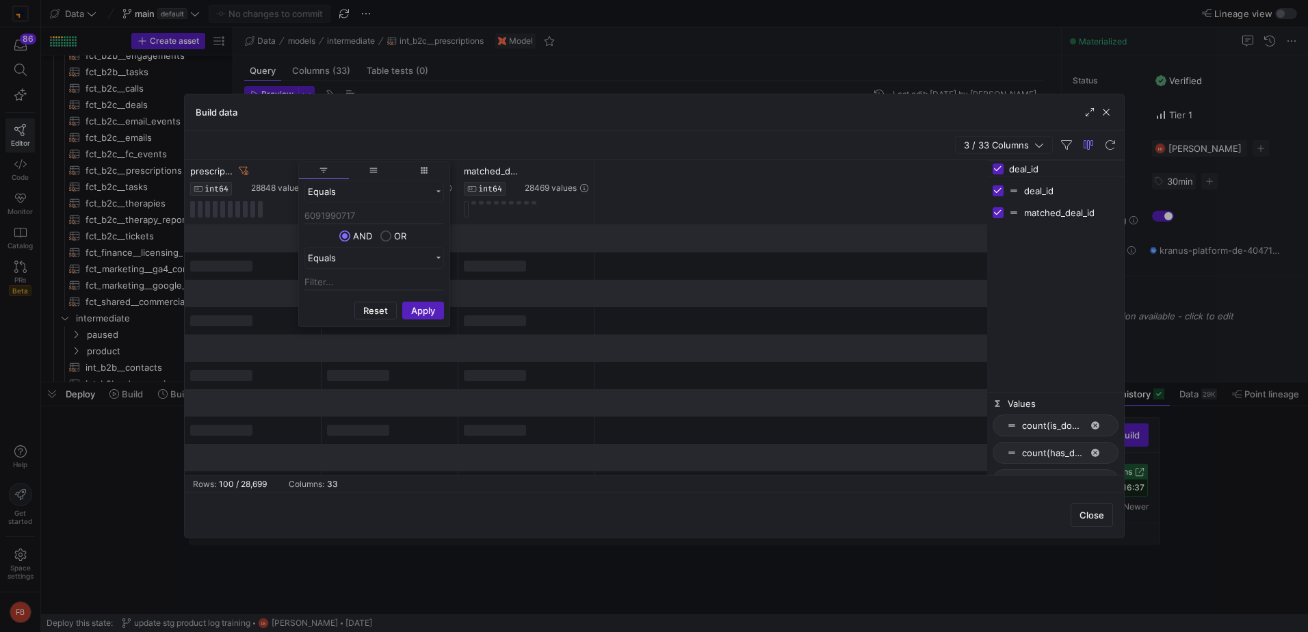
click at [774, 181] on div "prescription_id INT64 28848 values deal_id INT64 28684 values matched_deal_id I…" at bounding box center [586, 192] width 802 height 65
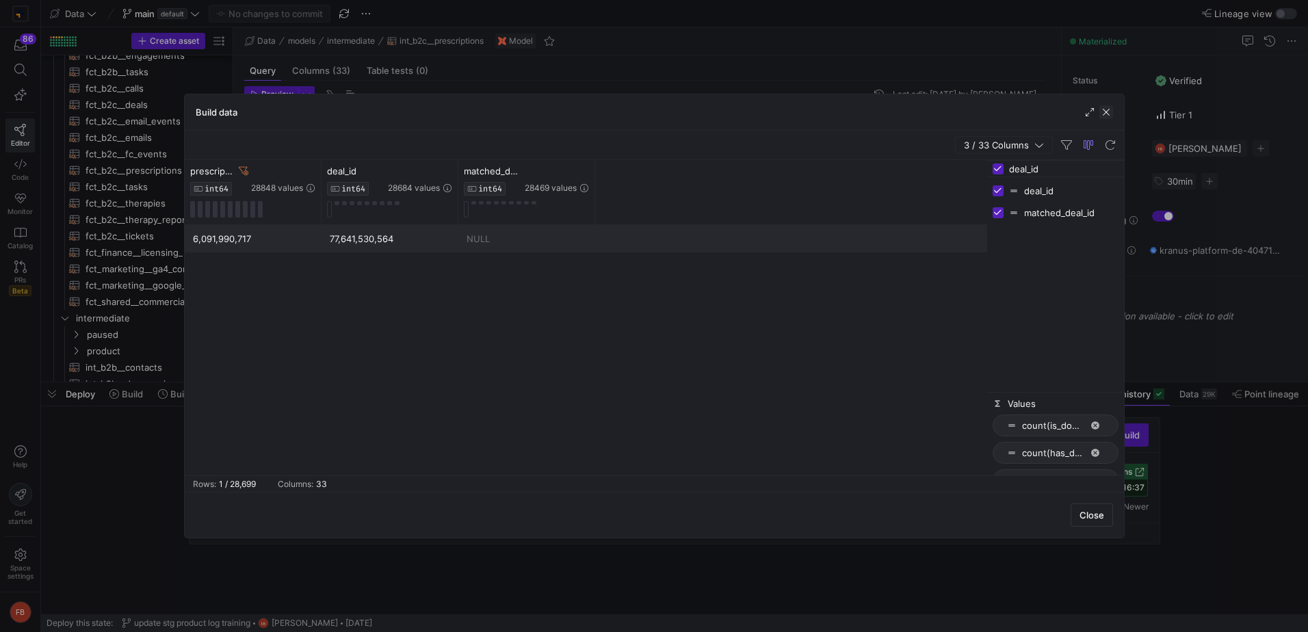
click at [1107, 114] on span "button" at bounding box center [1106, 112] width 14 height 14
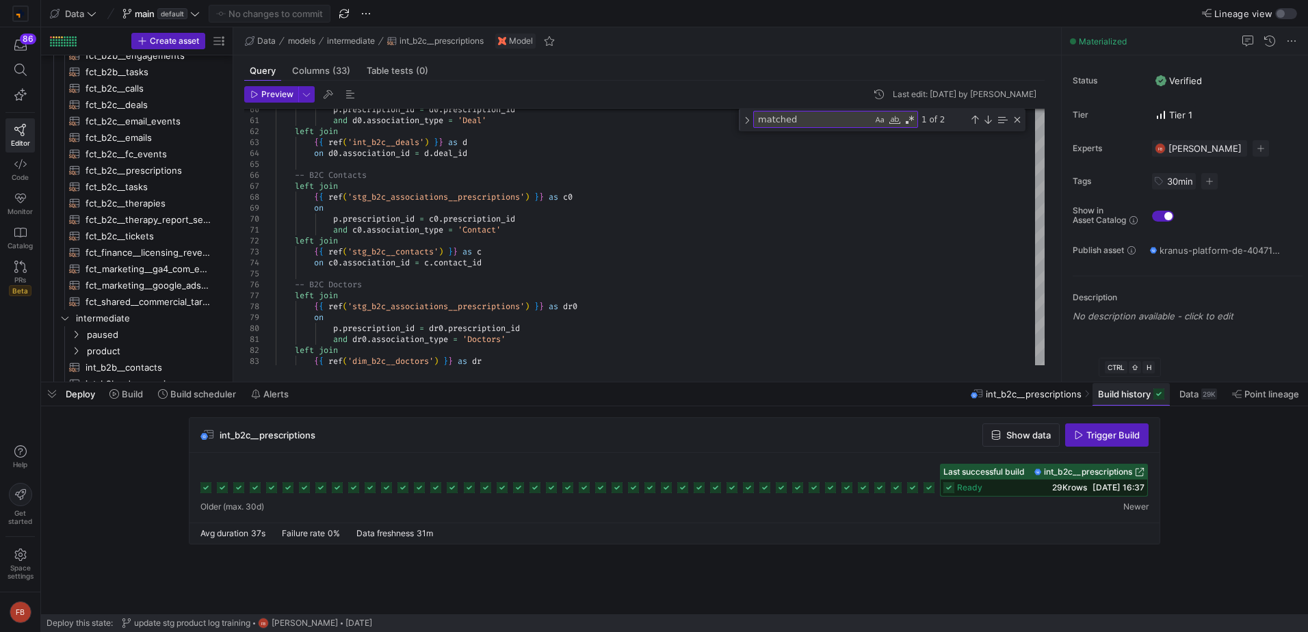
click at [1144, 395] on span "Build history" at bounding box center [1124, 394] width 53 height 11
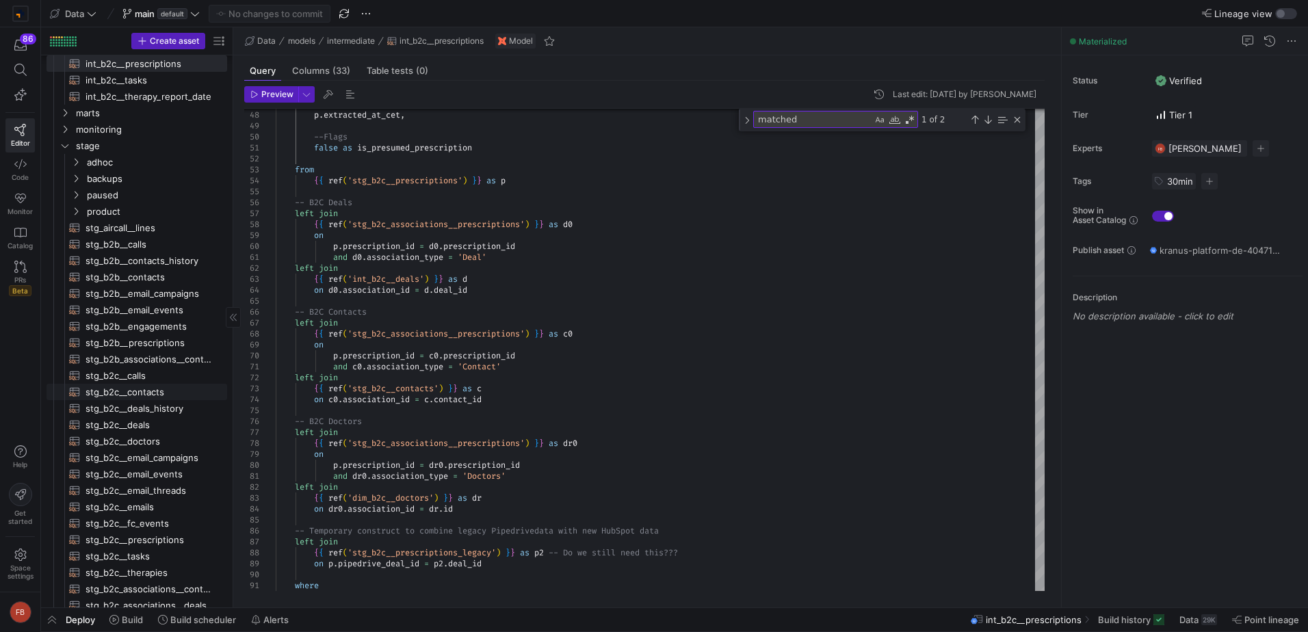
scroll to position [821, 0]
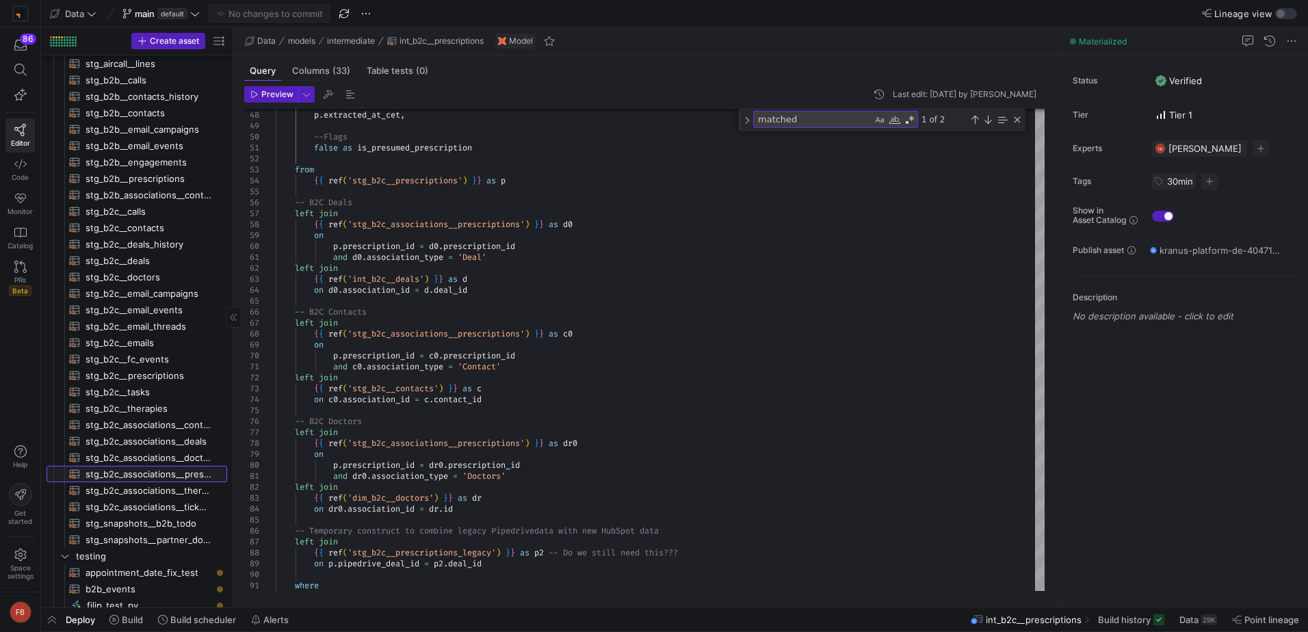
click at [193, 479] on span "stg_b2c_associations__prescriptions​​​​​​​​​​" at bounding box center [149, 475] width 126 height 16
type textarea "-- This should be incremental. Are there retroactive changes? If not, this is a…"
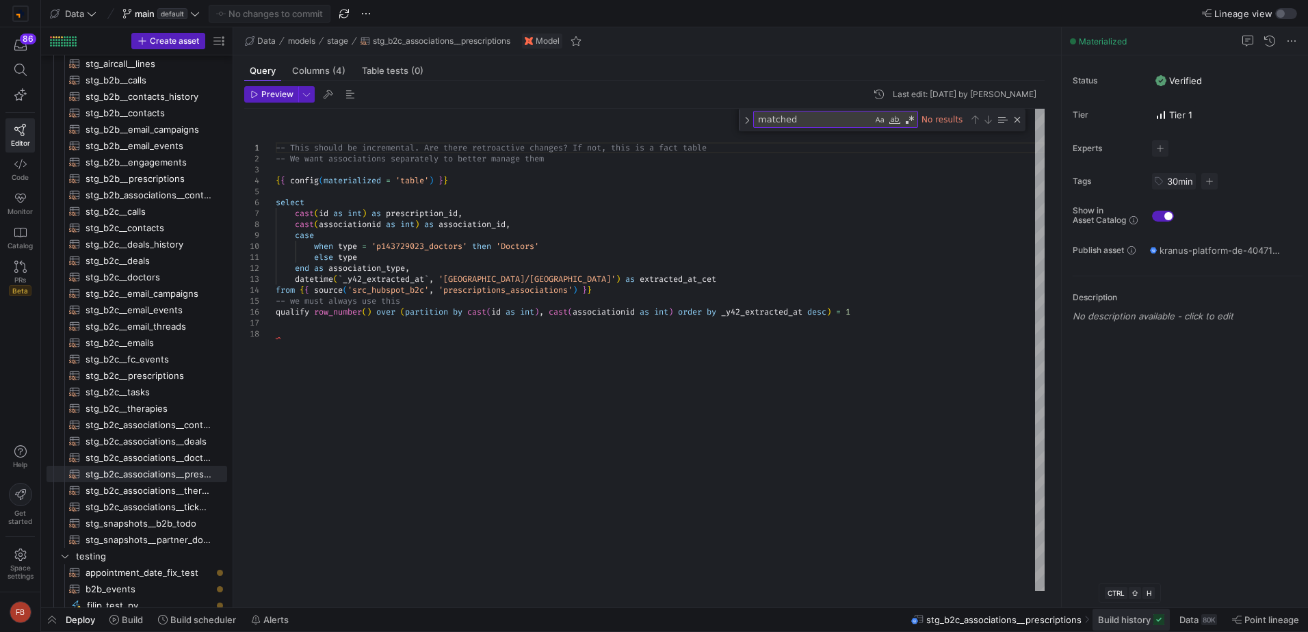
click at [1139, 625] on span at bounding box center [1130, 620] width 77 height 22
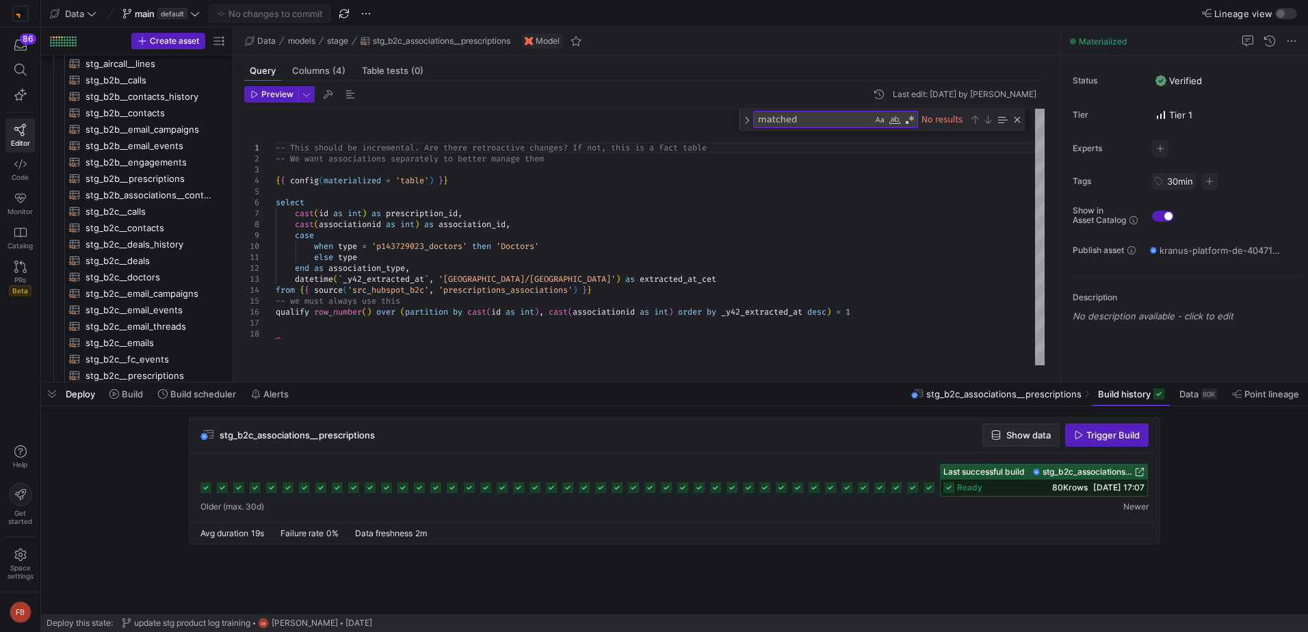
click at [1012, 424] on span "button" at bounding box center [1021, 435] width 76 height 22
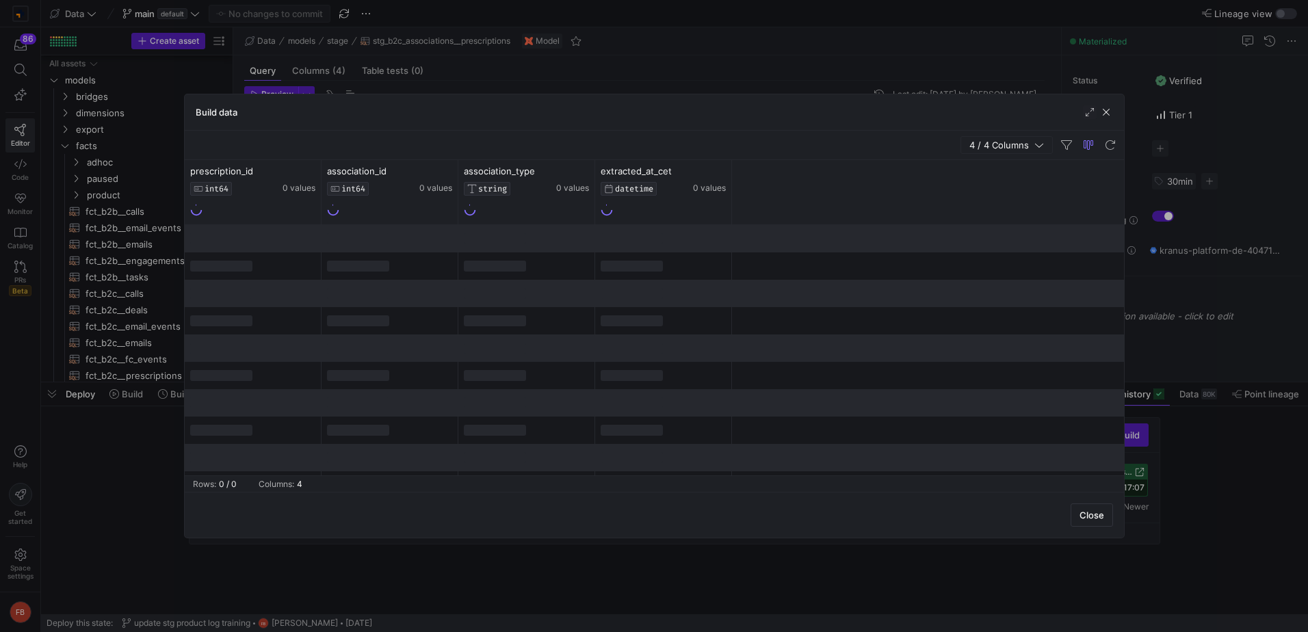
scroll to position [821, 0]
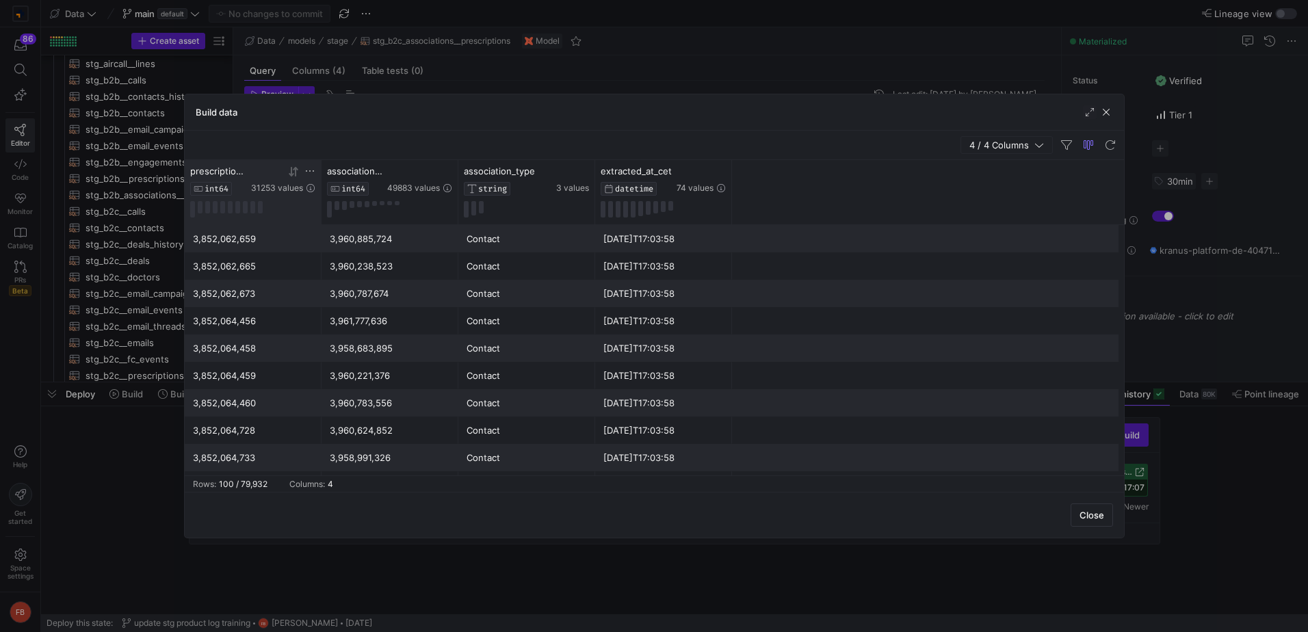
click at [307, 171] on icon at bounding box center [309, 171] width 11 height 11
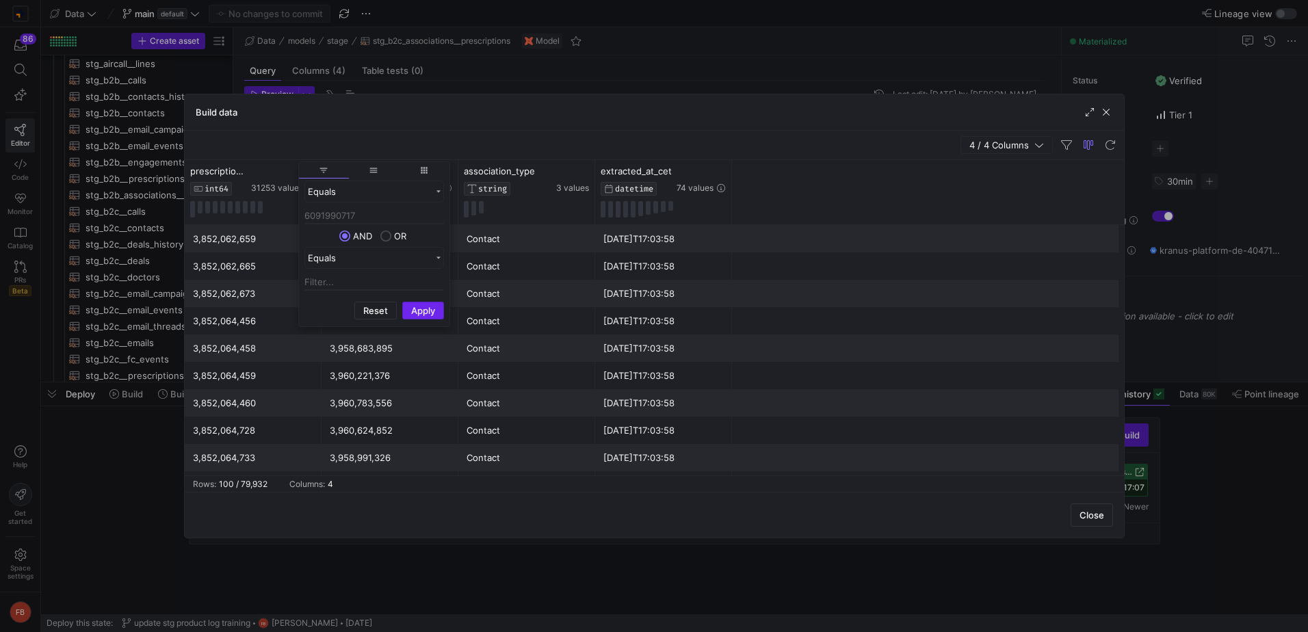
type input "6091990717"
click at [422, 304] on button "Apply" at bounding box center [423, 311] width 42 height 18
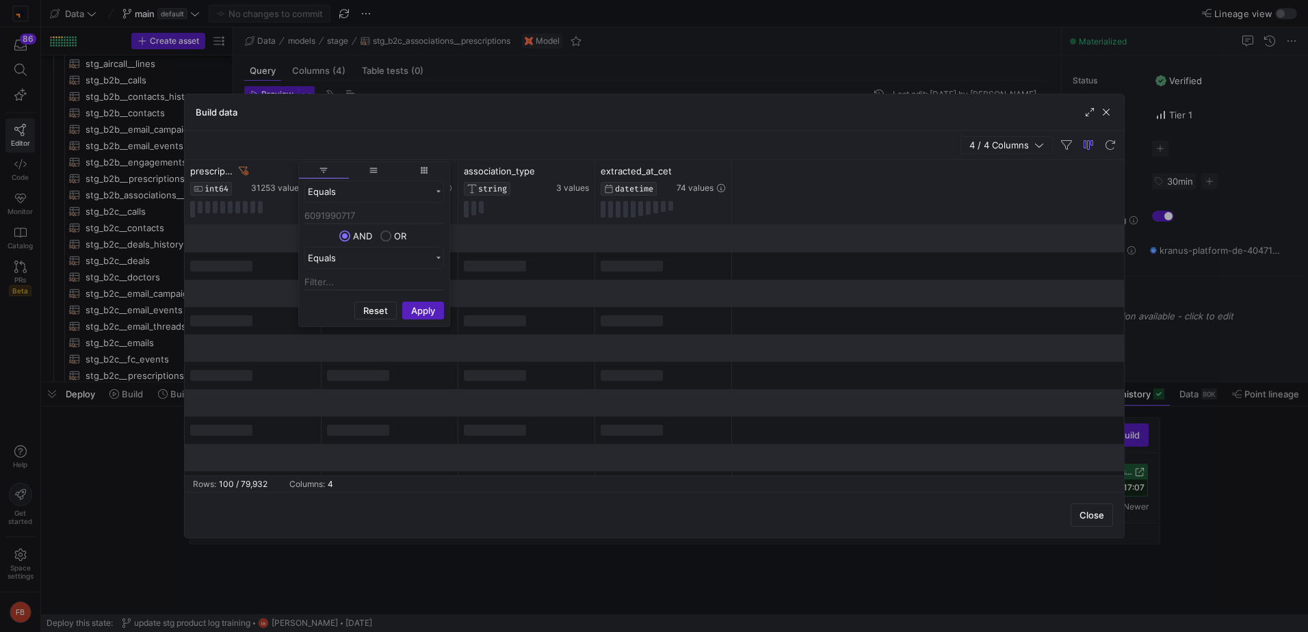
click at [797, 164] on div "prescription_id INT64 31253 values association_id INT64 49883 values associatio…" at bounding box center [654, 192] width 939 height 65
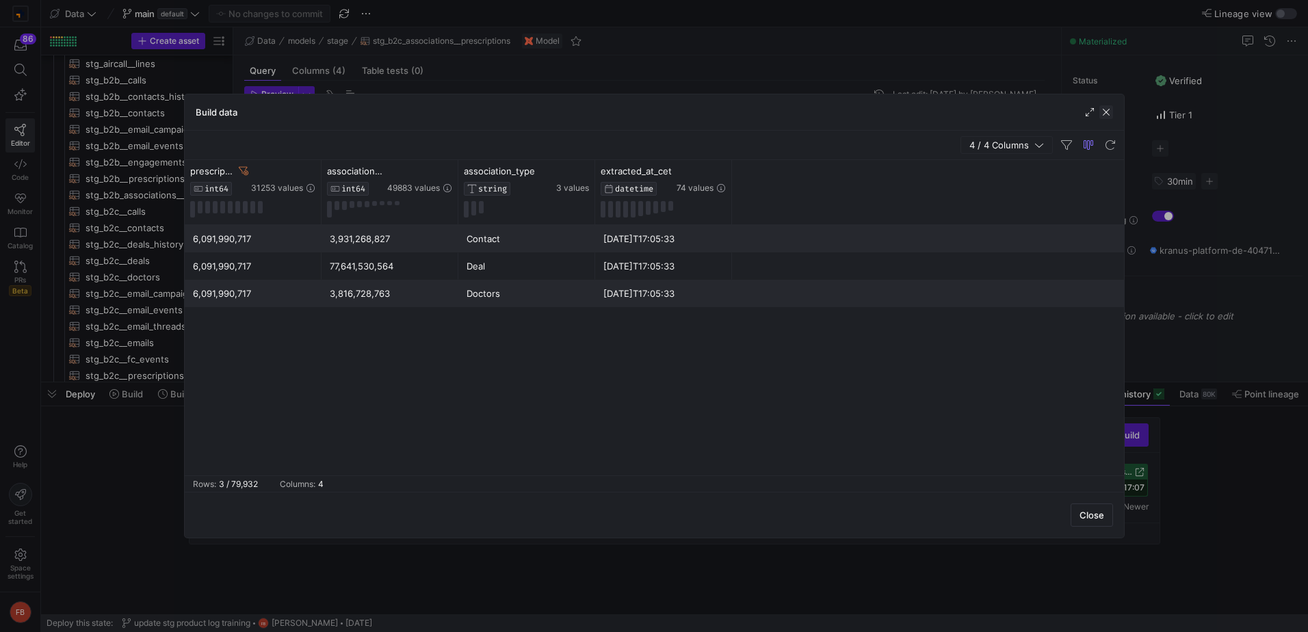
click at [1108, 110] on span "button" at bounding box center [1106, 112] width 14 height 14
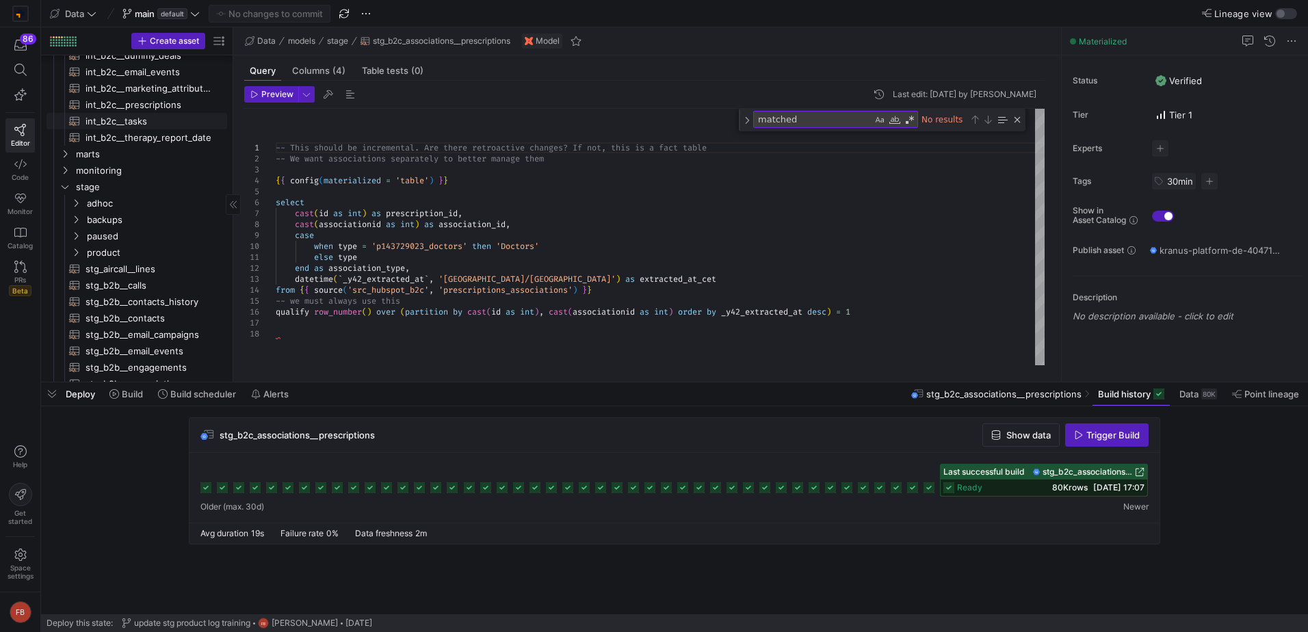
scroll to position [479, 0]
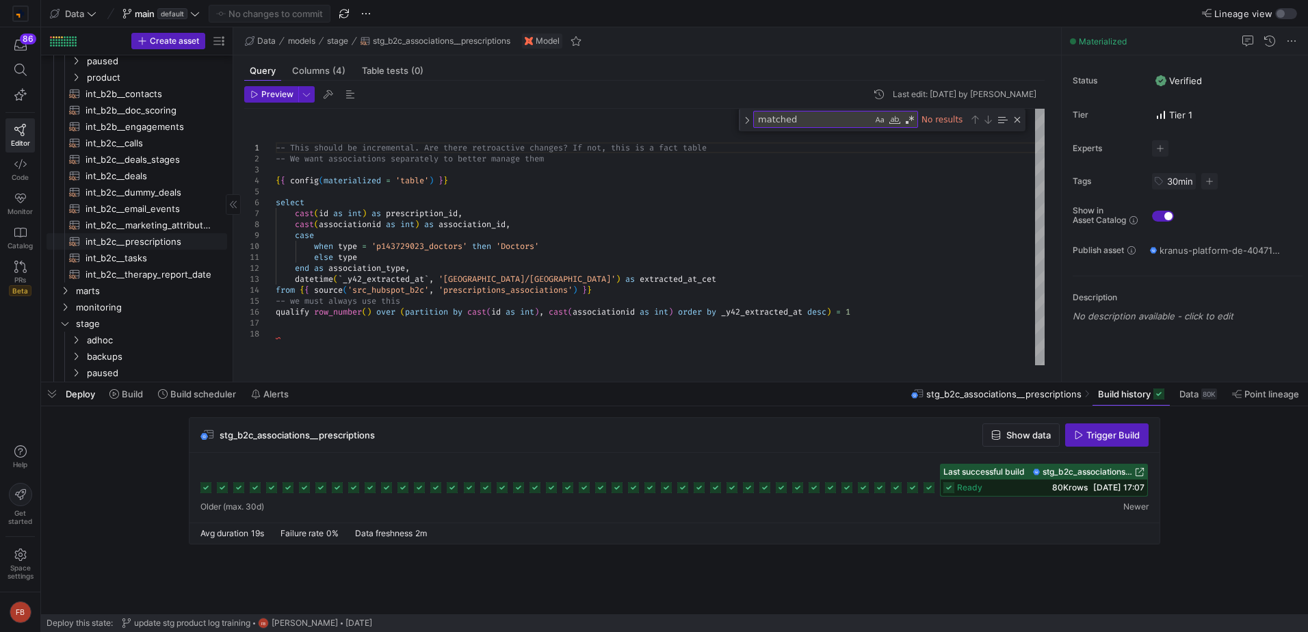
click at [157, 244] on span "int_b2c__prescriptions​​​​​​​​​​" at bounding box center [149, 242] width 126 height 16
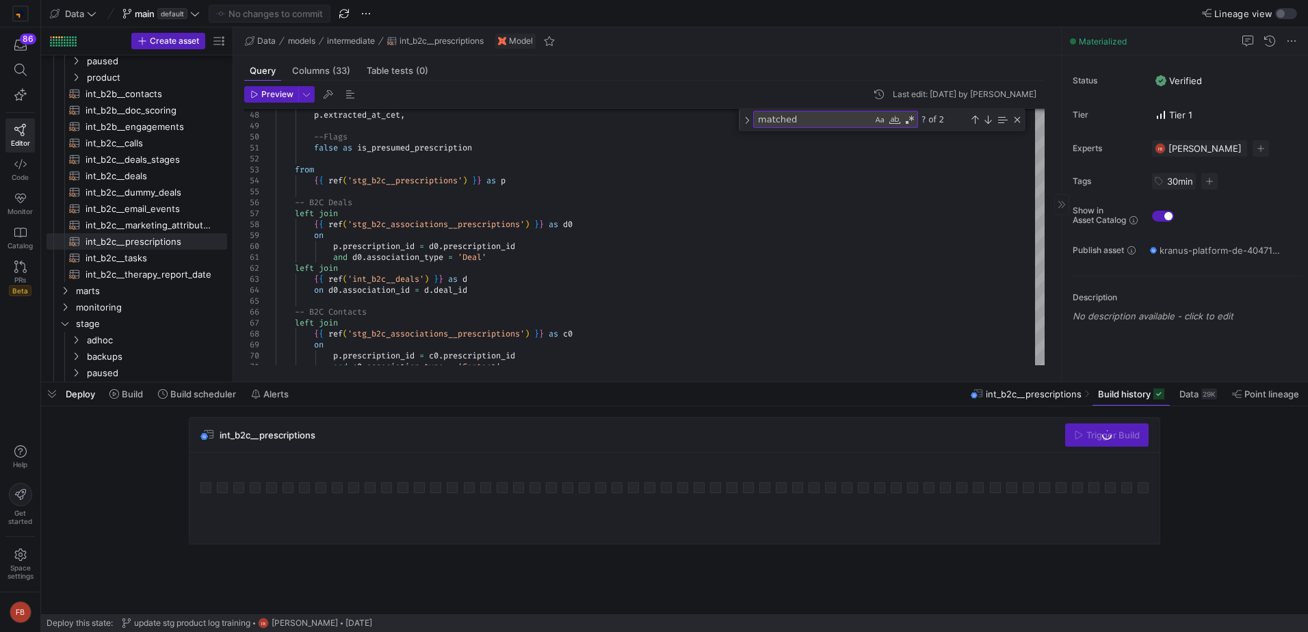
click at [1118, 400] on span at bounding box center [1130, 394] width 77 height 22
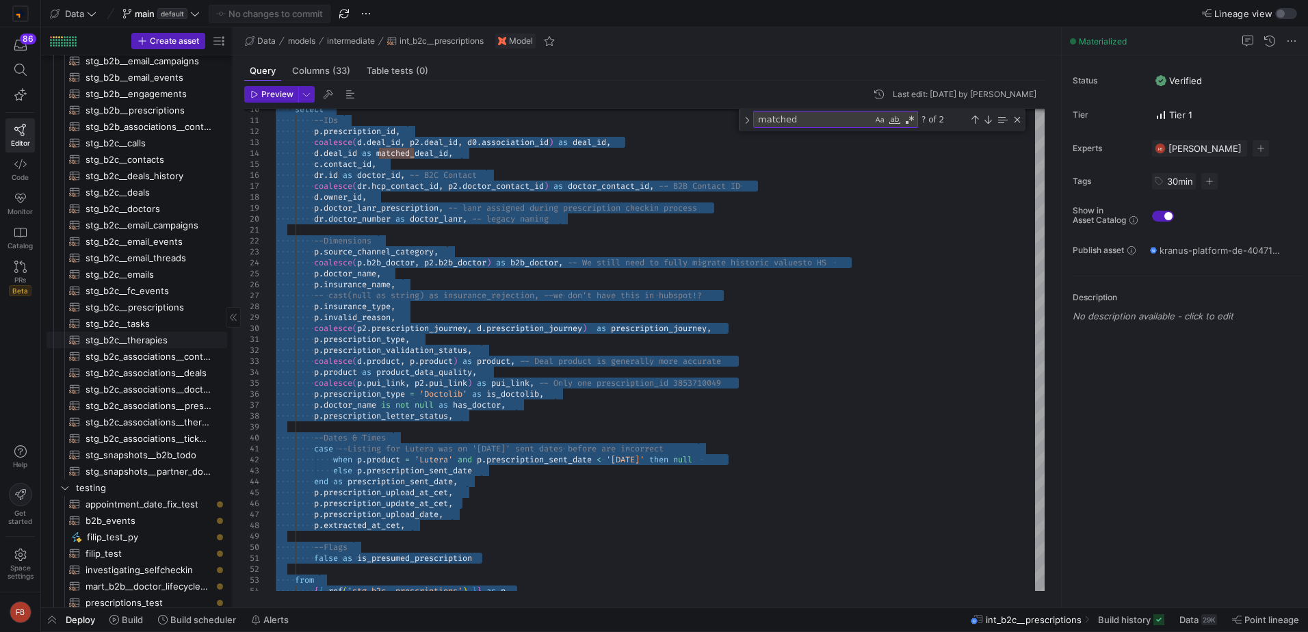
scroll to position [1221, 0]
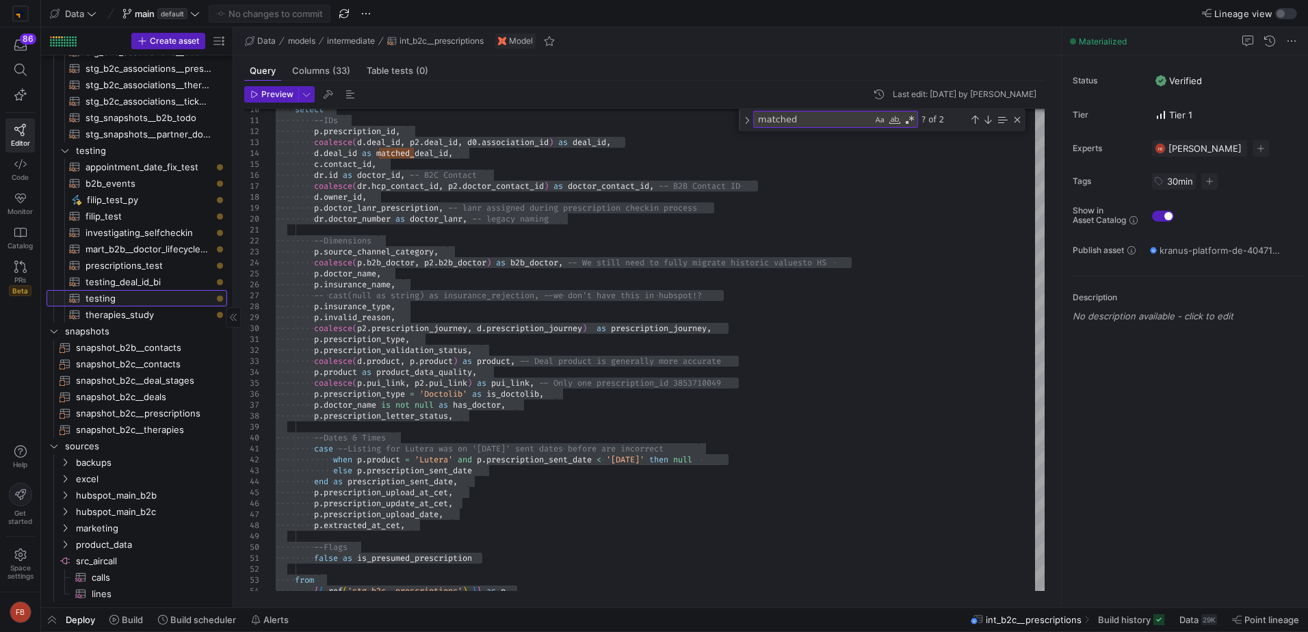
click at [124, 302] on span "testing​​​​​​​​​​" at bounding box center [149, 299] width 126 height 16
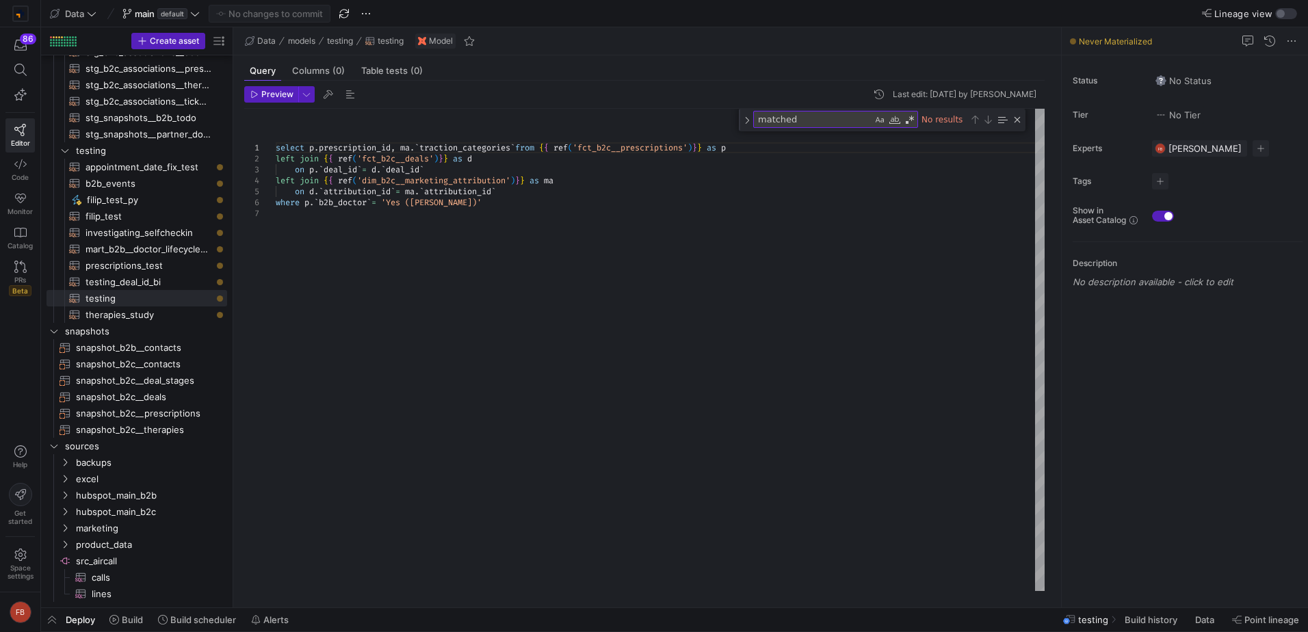
click at [450, 293] on div "select p . prescription_id , ma . ` traction_categories ` from { { ref ( 'fct_b…" at bounding box center [660, 350] width 769 height 482
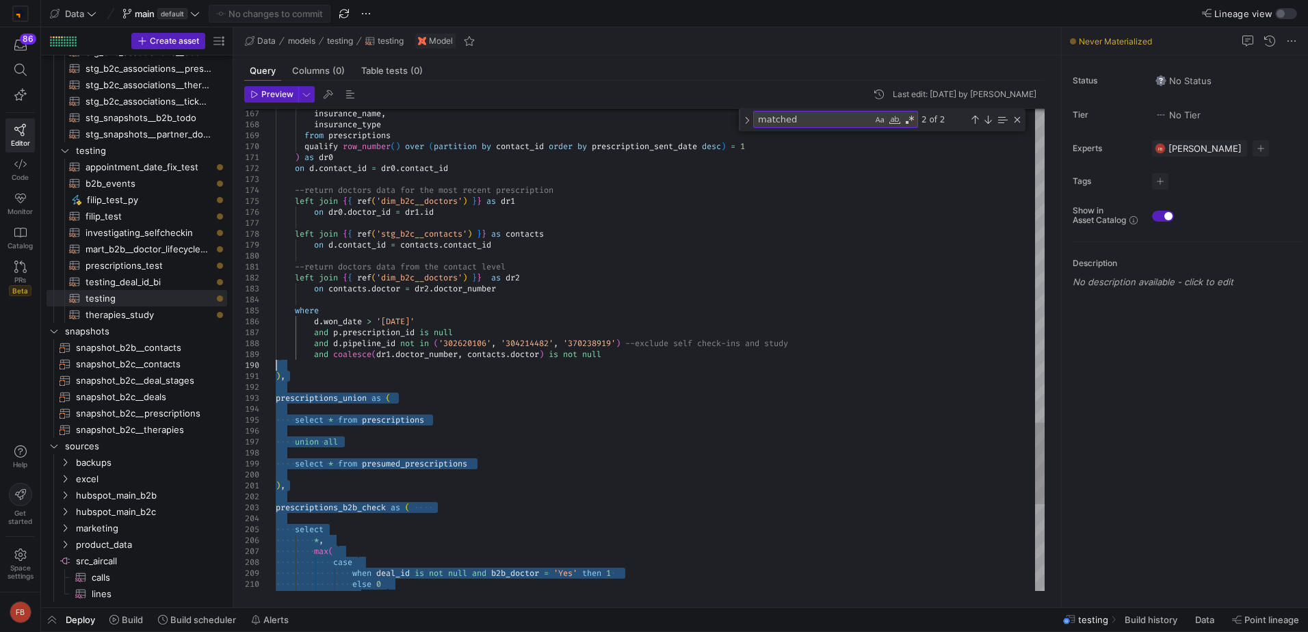
drag, startPoint x: 322, startPoint y: 585, endPoint x: 264, endPoint y: 361, distance: 231.8
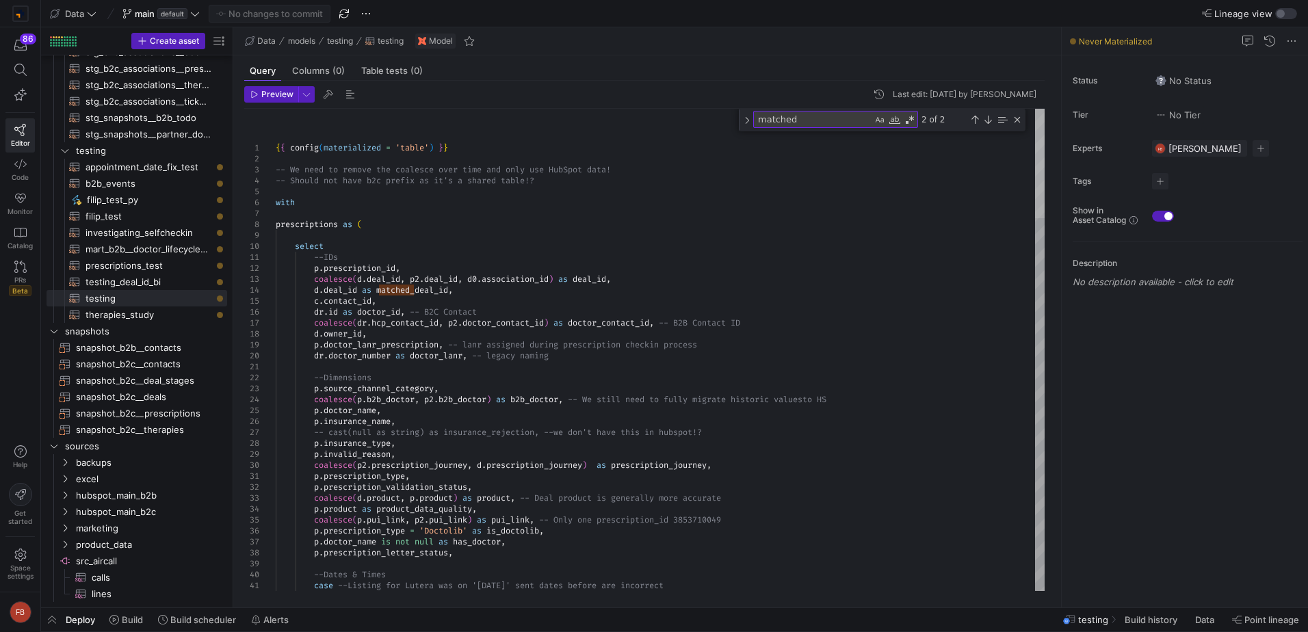
click at [1045, 109] on div at bounding box center [1040, 163] width 10 height 109
drag, startPoint x: 401, startPoint y: 228, endPoint x: 279, endPoint y: 195, distance: 126.1
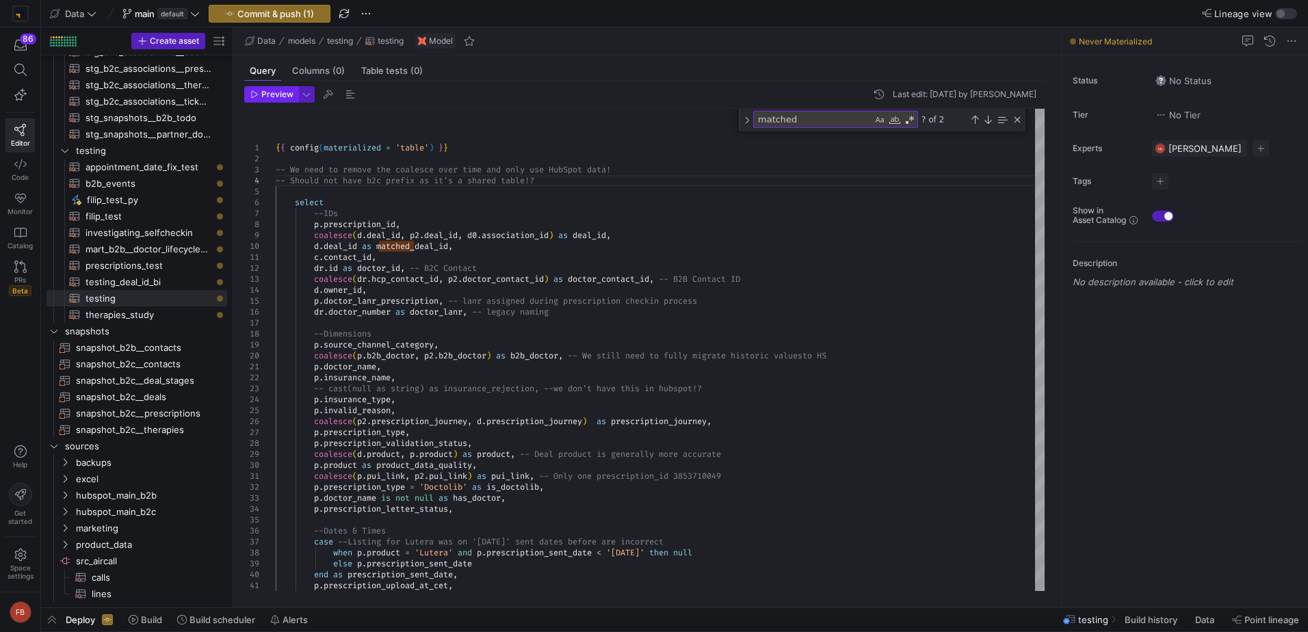
click at [273, 91] on span "Preview" at bounding box center [277, 95] width 32 height 10
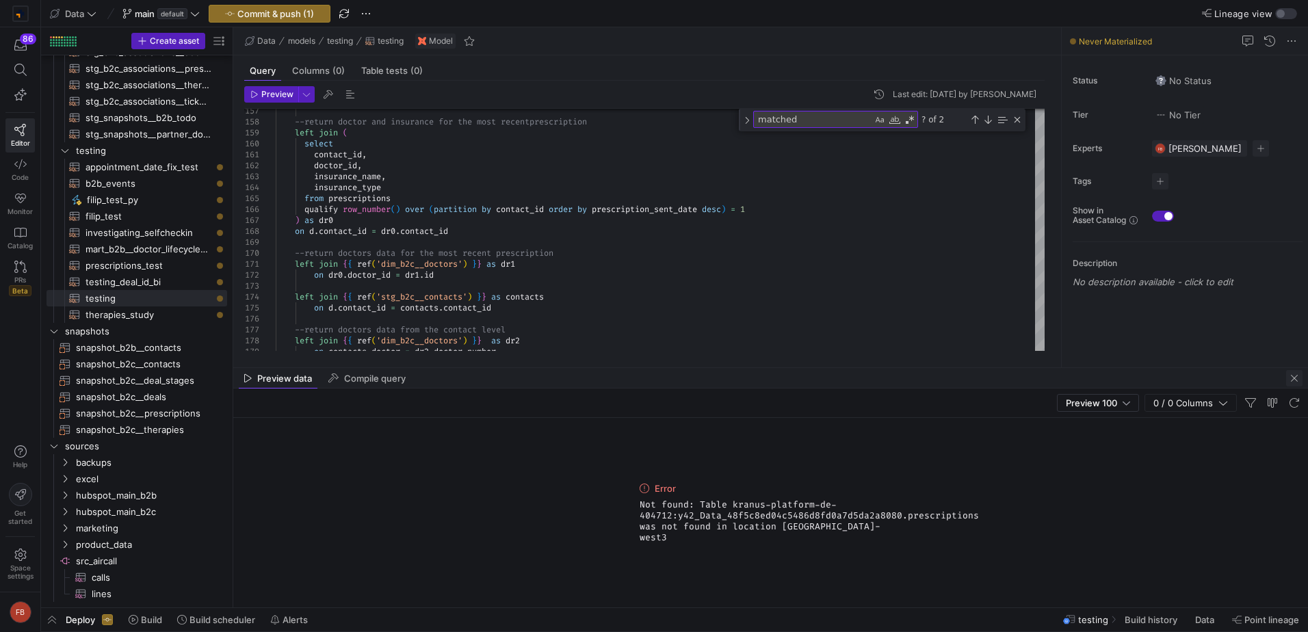
click at [1294, 374] on span "button" at bounding box center [1294, 378] width 16 height 16
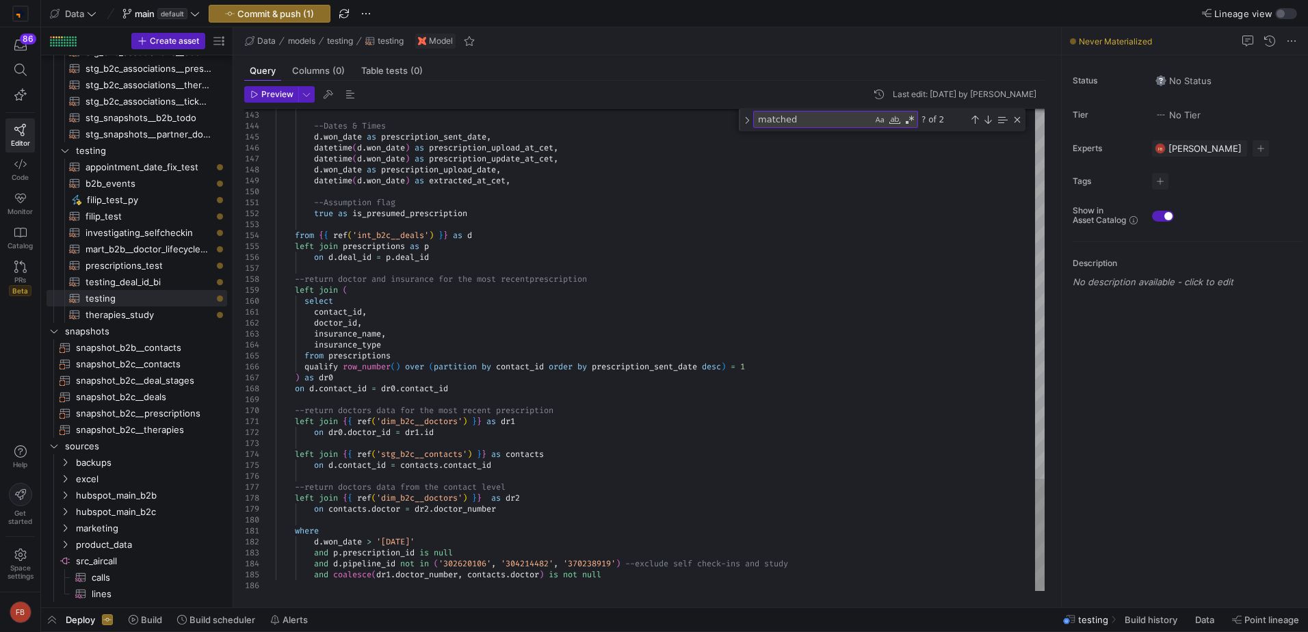
scroll to position [0, 265]
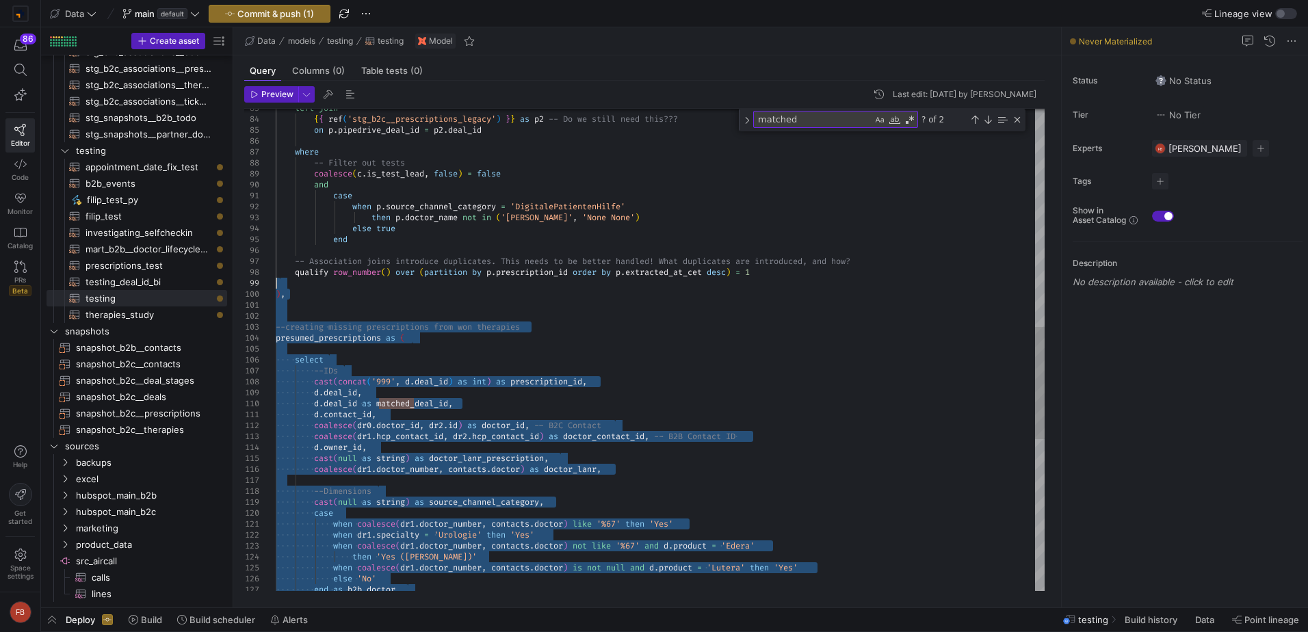
drag, startPoint x: 280, startPoint y: 586, endPoint x: 269, endPoint y: 287, distance: 298.5
type textarea "case when p.source_channel_category = 'DigitalePatientenHilfe' then [DOMAIN_NAM…"
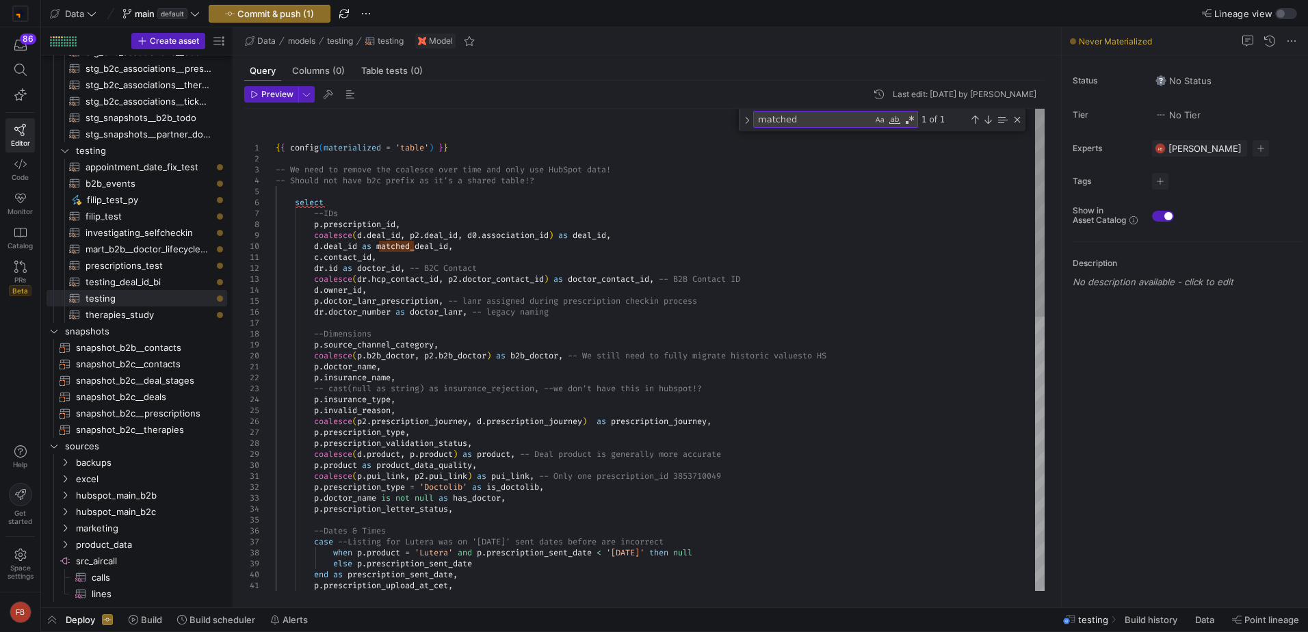
click at [269, 94] on span "Preview" at bounding box center [277, 95] width 32 height 10
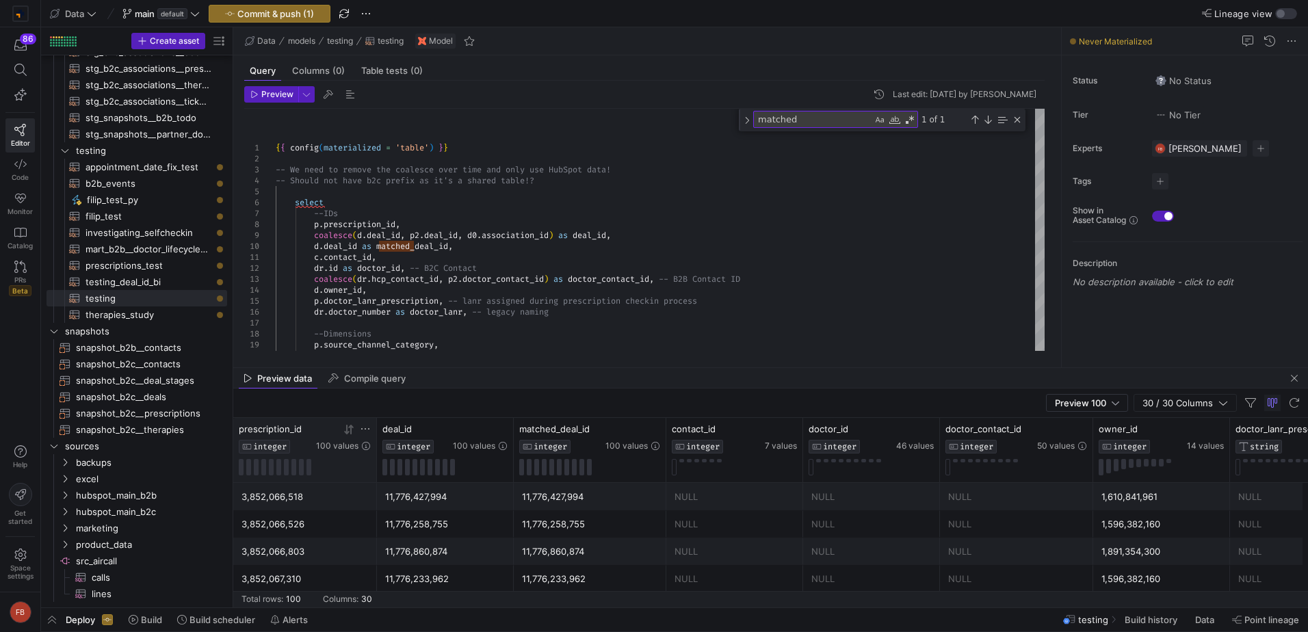
click at [365, 430] on icon at bounding box center [365, 428] width 11 height 11
click at [456, 474] on input "Filter Value" at bounding box center [430, 474] width 140 height 16
click at [456, 473] on input "Filter Value" at bounding box center [430, 474] width 140 height 16
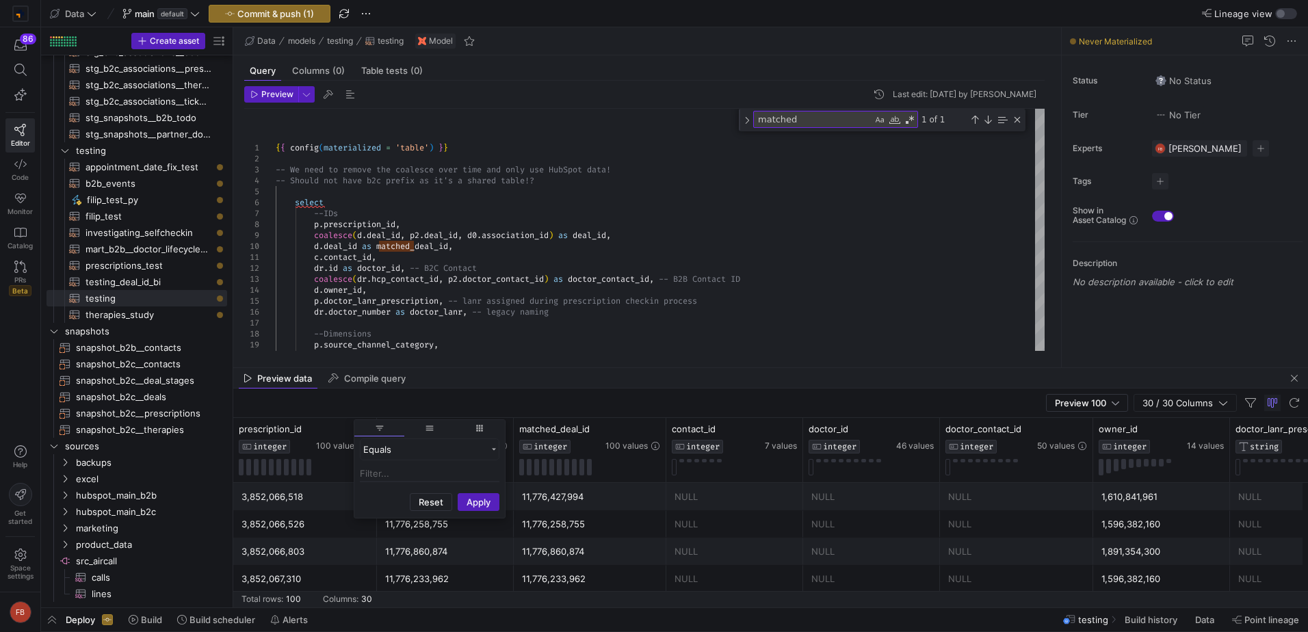
scroll to position [0, 0]
paste input "6091990717"
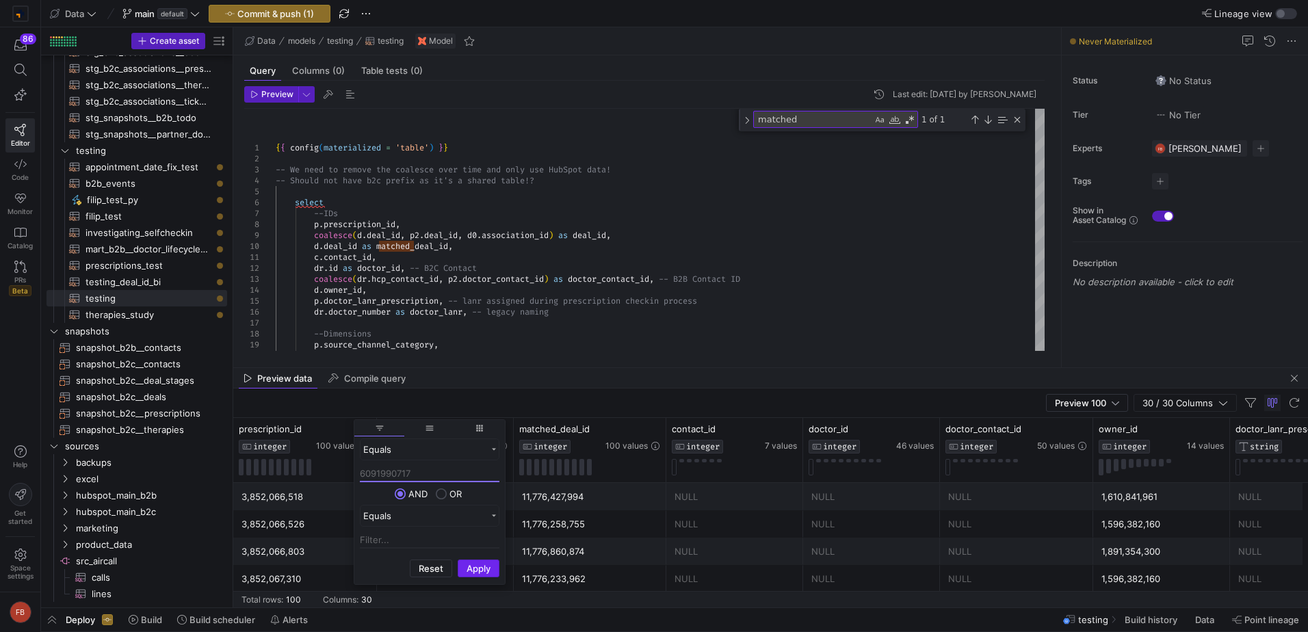
type input "6091990717"
click at [494, 567] on button "Apply" at bounding box center [479, 569] width 42 height 18
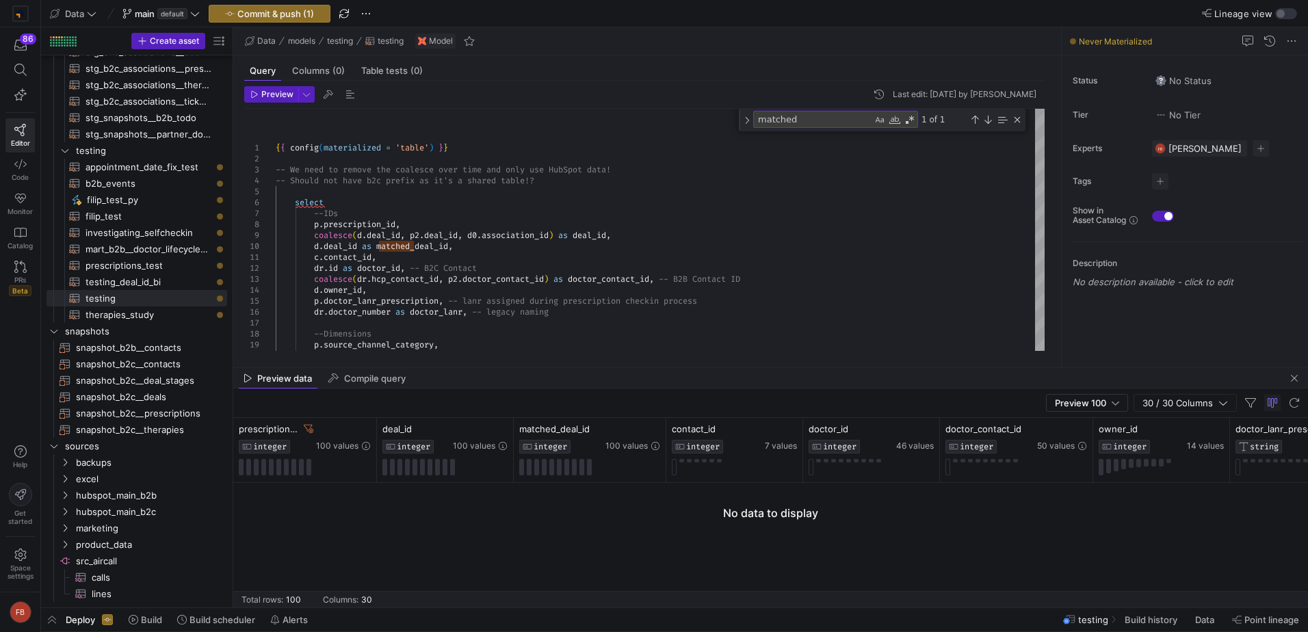
click at [486, 394] on div "Preview 100 30 / 30 Columns" at bounding box center [770, 403] width 1075 height 29
click at [307, 424] on icon at bounding box center [309, 429] width 10 height 10
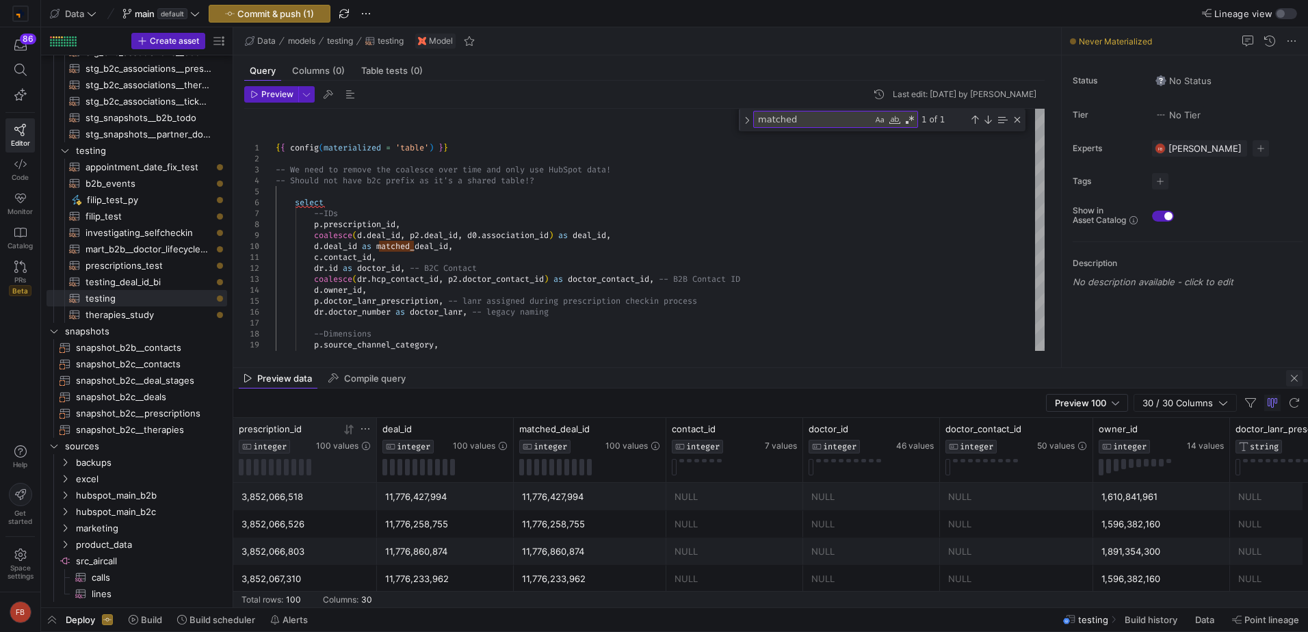
click at [1291, 381] on span "button" at bounding box center [1294, 378] width 16 height 16
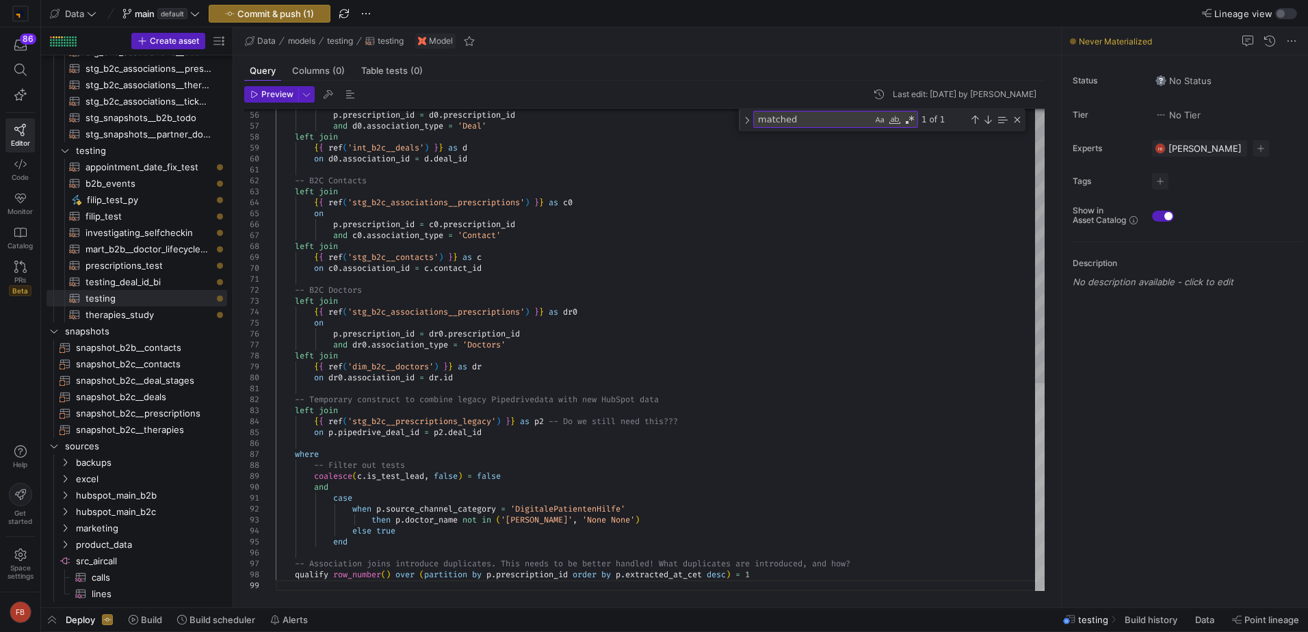
click at [1045, 529] on div at bounding box center [1040, 487] width 10 height 208
click at [410, 326] on div "on p . prescription_id = d0 . prescription_id and d0 . association_type = 'Deal…" at bounding box center [660, 32] width 769 height 1117
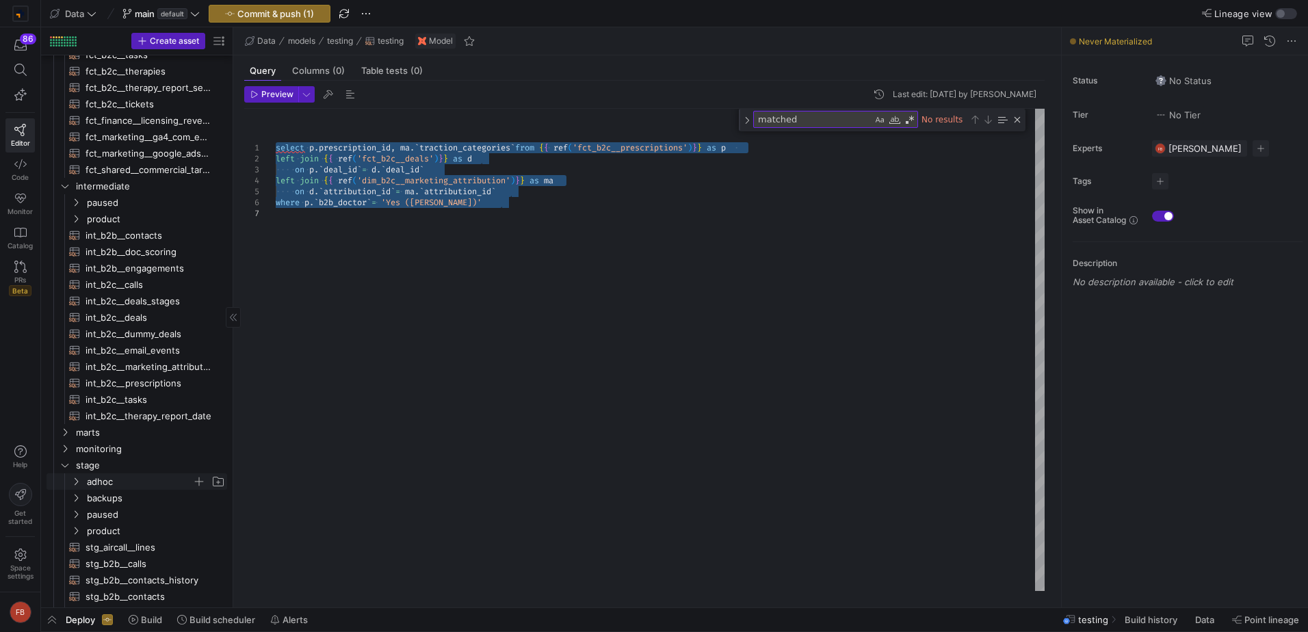
scroll to position [337, 0]
click at [196, 383] on span "int_b2c__prescriptions​​​​​​​​​​" at bounding box center [149, 384] width 126 height 16
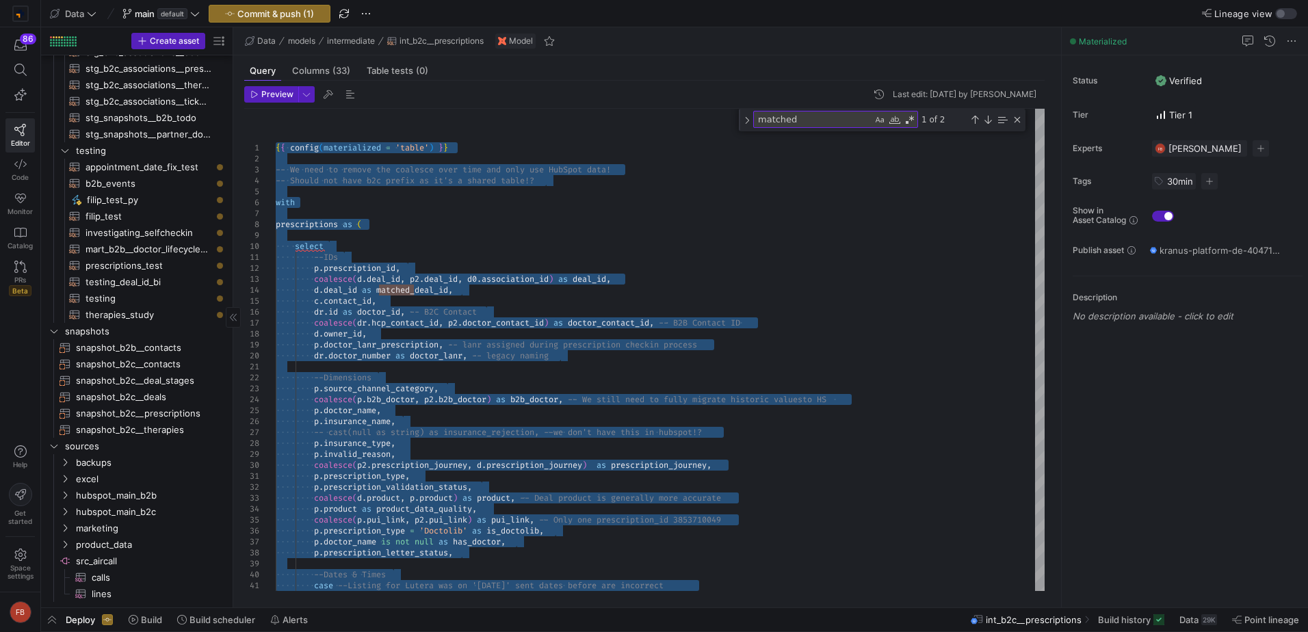
scroll to position [1221, 0]
click at [159, 295] on span "testing​​​​​​​​​​" at bounding box center [149, 299] width 126 height 16
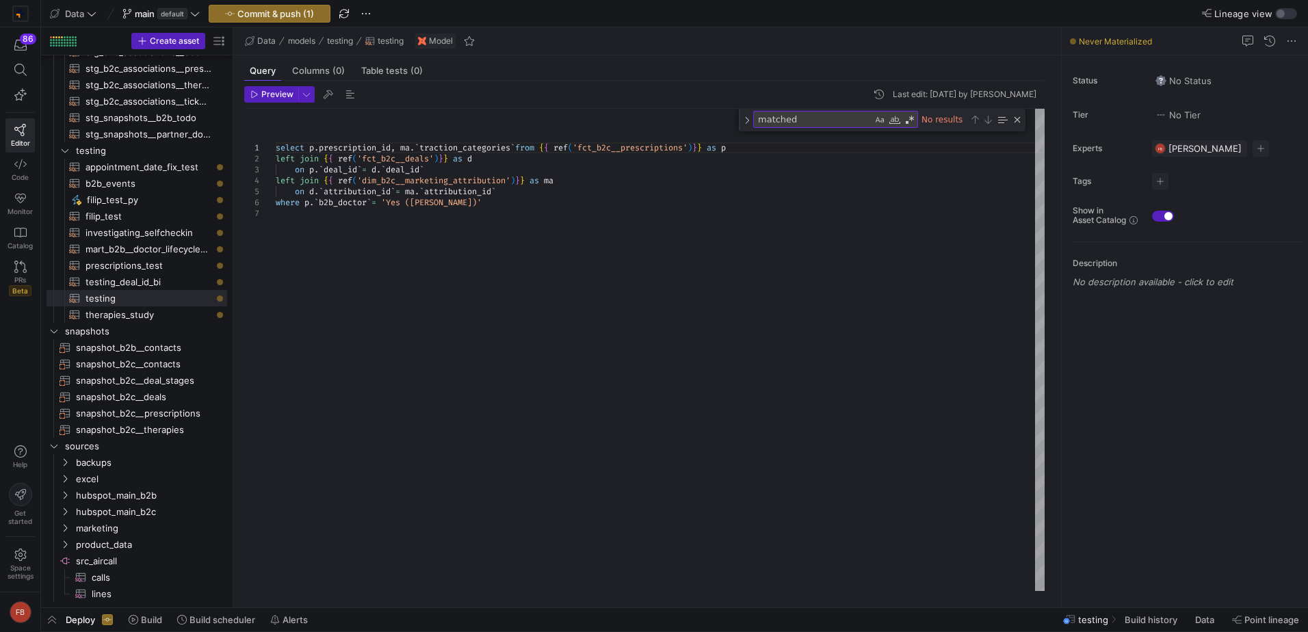
click at [345, 317] on div "select p . prescription_id , ma . ` traction_categories ` from { { ref ( 'fct_b…" at bounding box center [660, 350] width 769 height 482
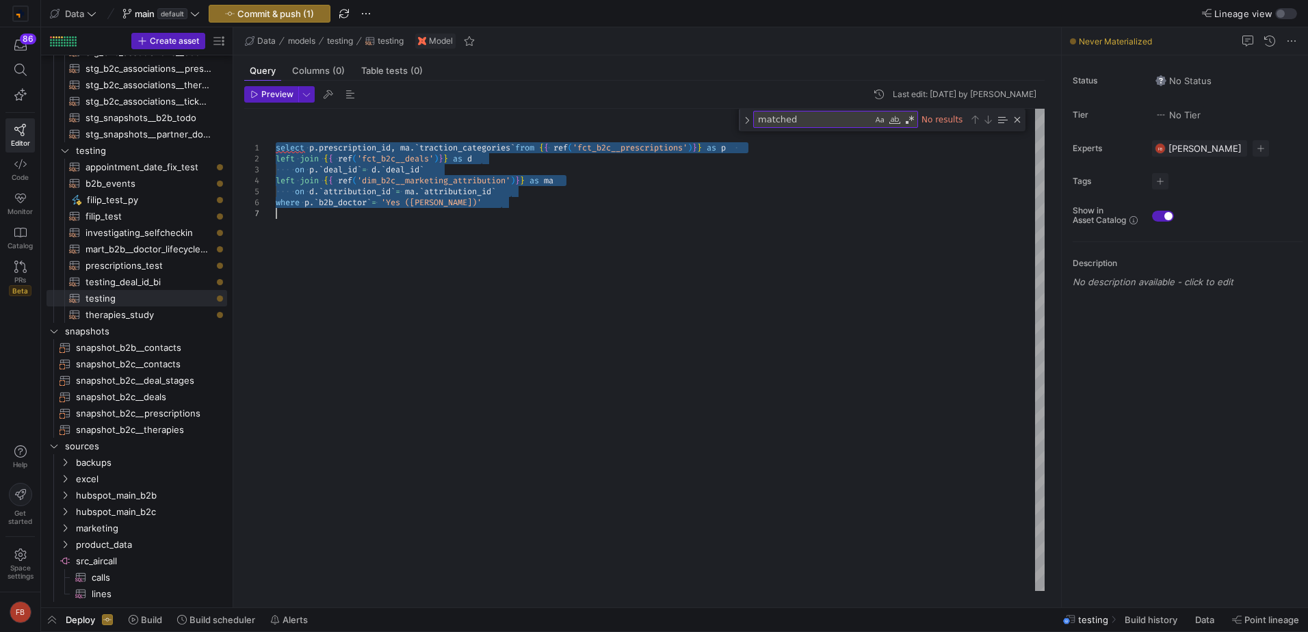
type textarea "-- Note that we monitor unassociated Prescriptions in our Data Quality Report. …"
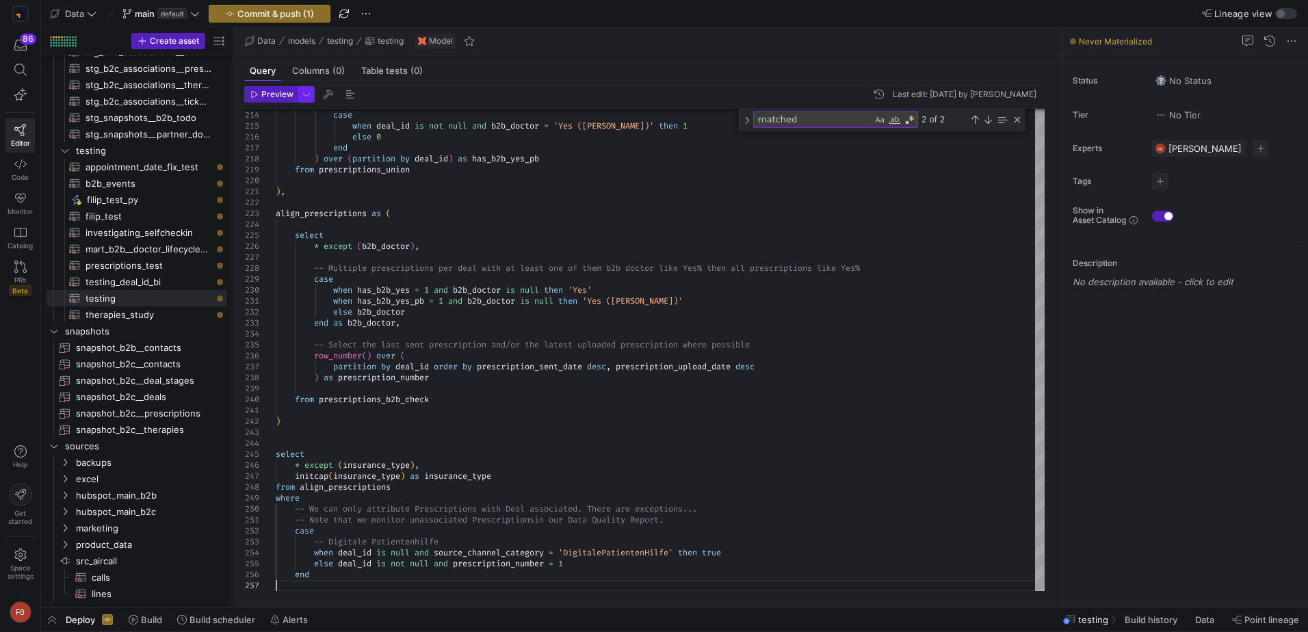
click at [302, 96] on span "button" at bounding box center [306, 94] width 15 height 15
click at [226, 194] on p "Slower but complete preview" at bounding box center [217, 190] width 116 height 10
click at [153, 189] on input "Full Preview Slower but complete preview" at bounding box center [147, 183] width 11 height 11
radio input "true"
click at [265, 91] on div at bounding box center [654, 316] width 1308 height 632
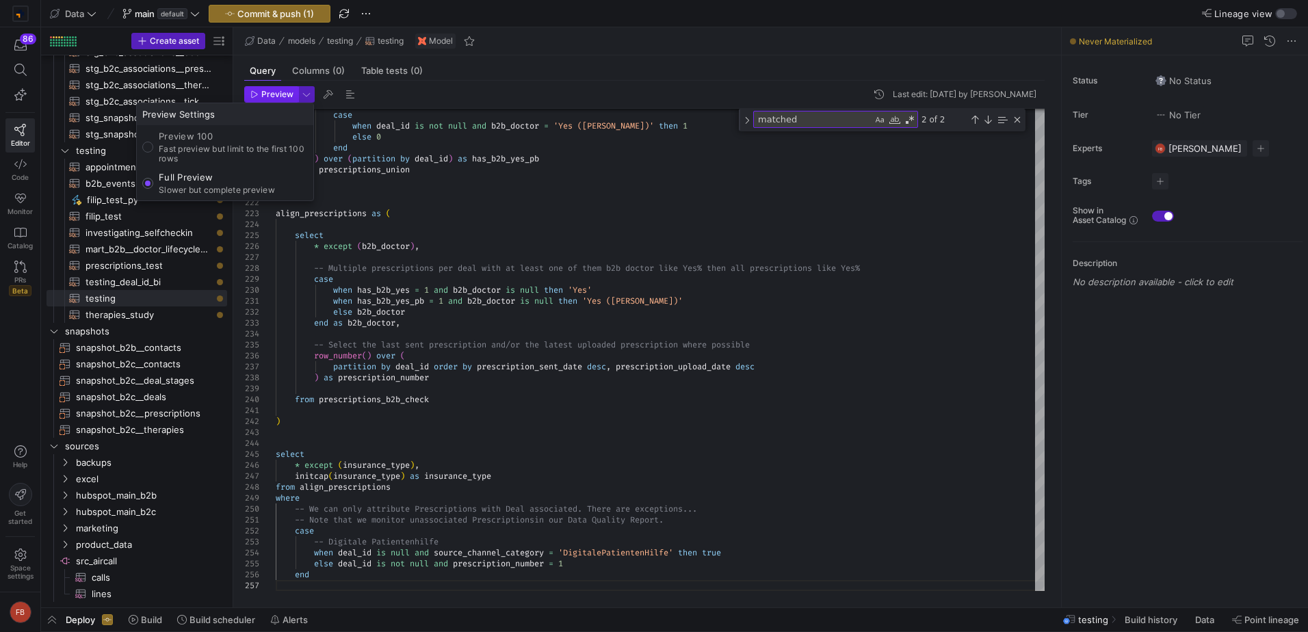
click at [265, 91] on span "Preview" at bounding box center [277, 95] width 32 height 10
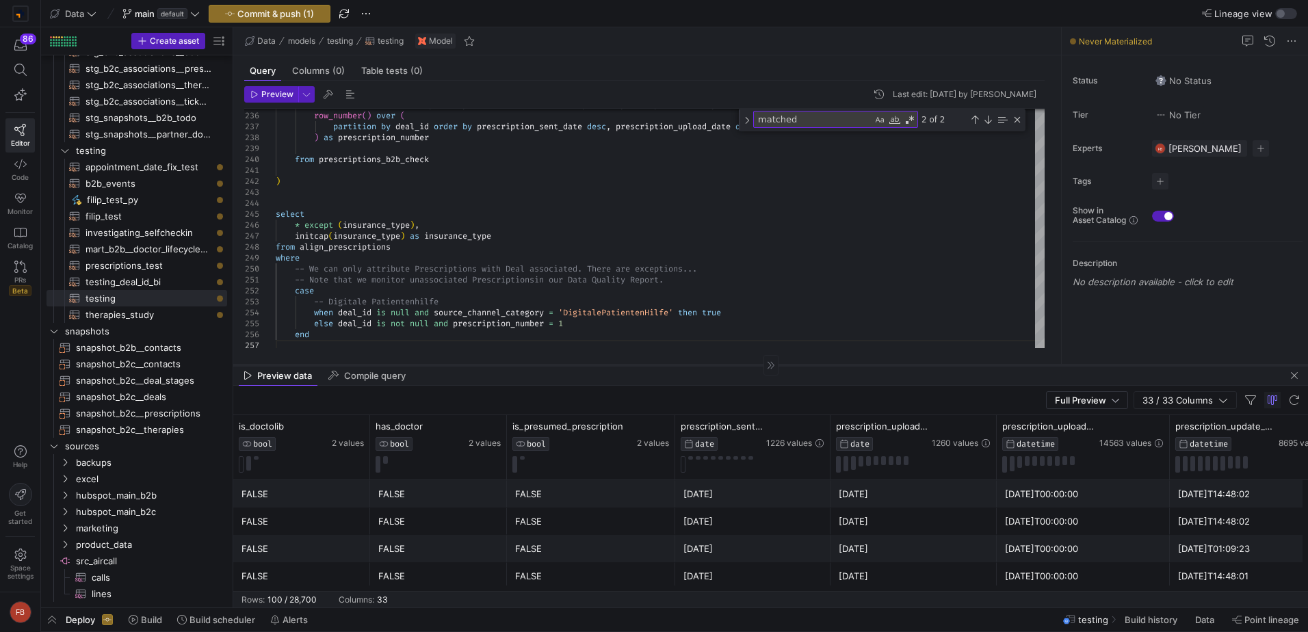
click at [542, 365] on div at bounding box center [770, 365] width 1075 height 1
click at [1170, 402] on span "33 / 33 Columns" at bounding box center [1180, 400] width 76 height 11
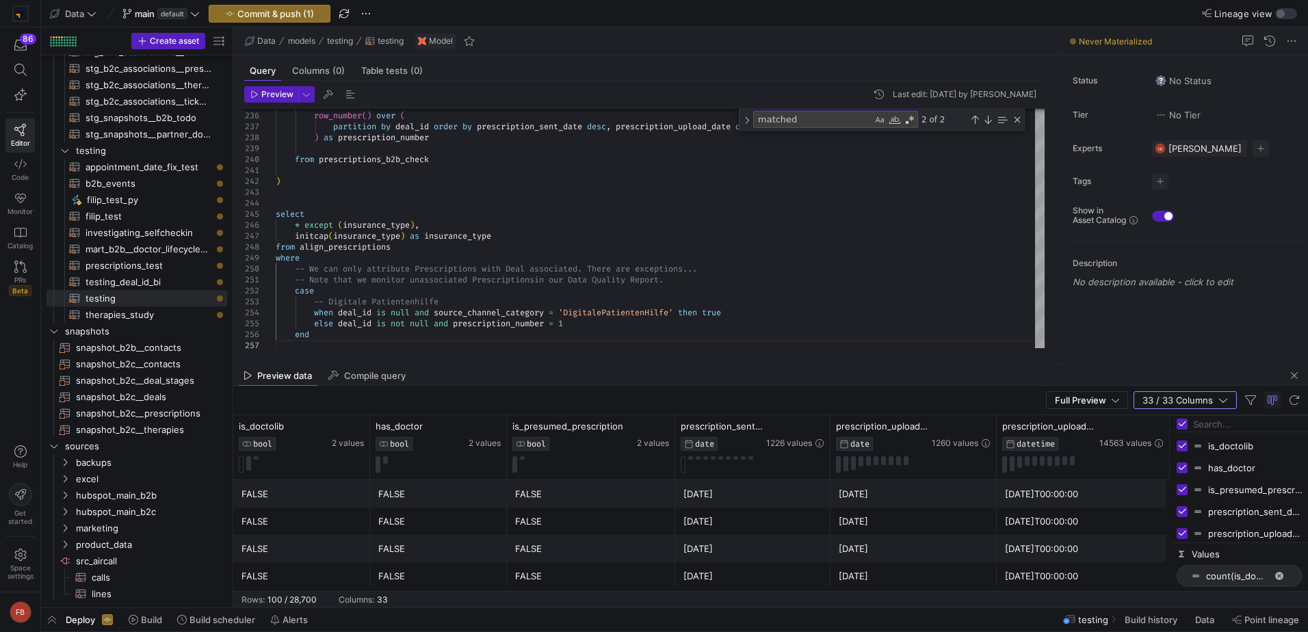
click at [1182, 430] on div at bounding box center [1239, 424] width 137 height 16
click at [1183, 428] on input "Toggle Select All Columns" at bounding box center [1182, 424] width 11 height 11
checkbox input "false"
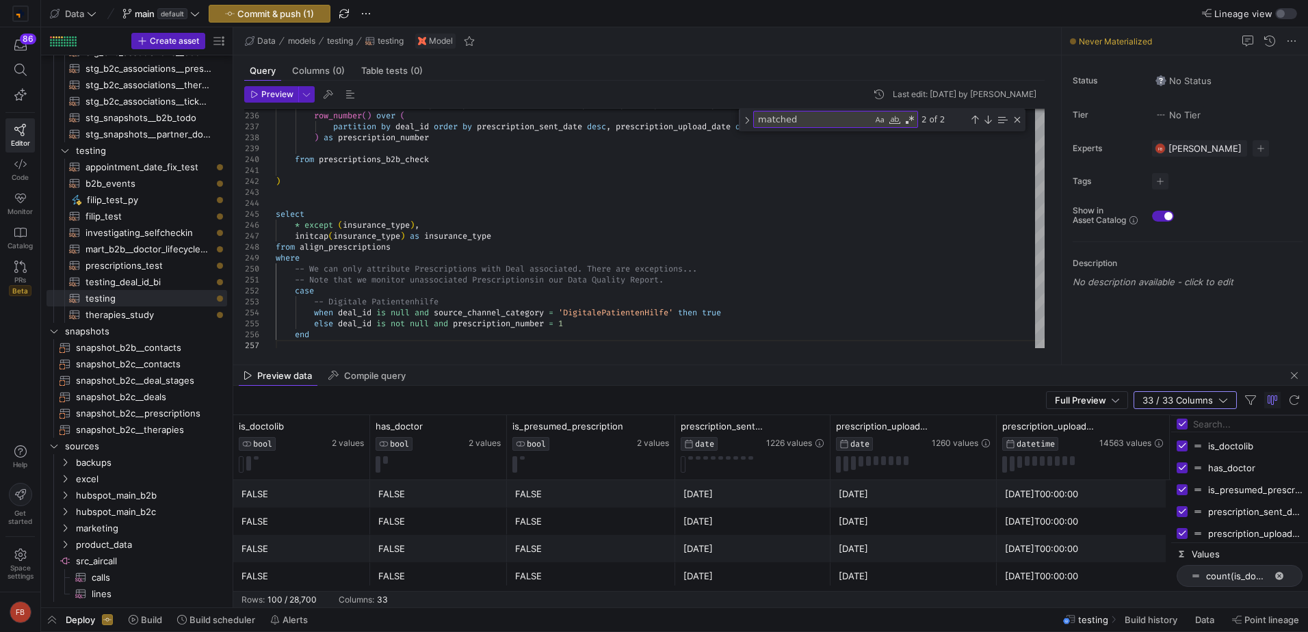
checkbox input "false"
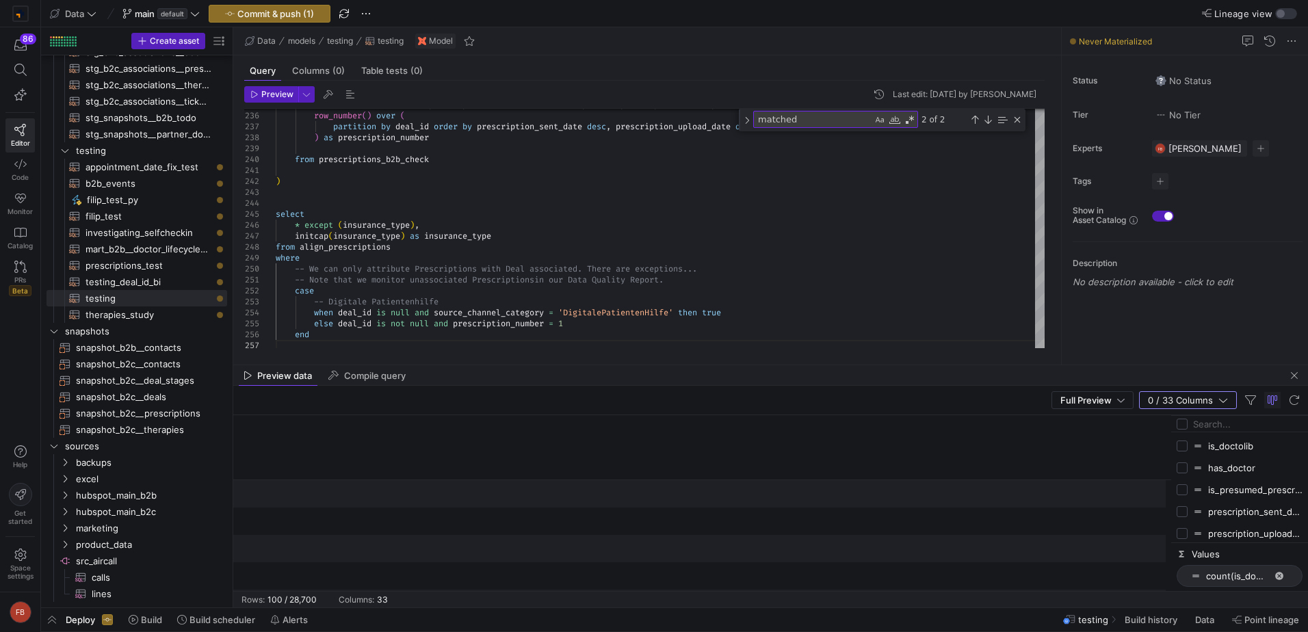
click at [1204, 424] on input "Filter Columns Input" at bounding box center [1247, 423] width 109 height 27
type input "prescription_id"
click at [1181, 443] on input "Press SPACE to toggle visibility (hidden)" at bounding box center [1182, 446] width 11 height 11
checkbox input "true"
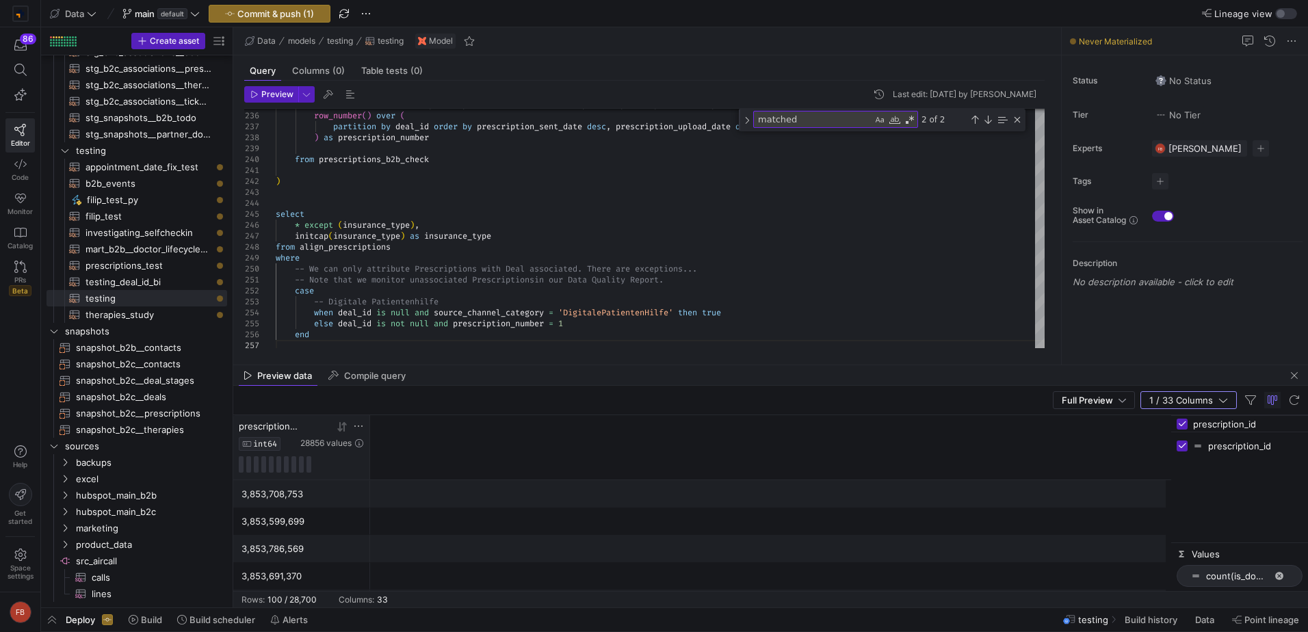
click at [358, 428] on icon at bounding box center [358, 426] width 11 height 11
click at [460, 469] on input "Filter Value" at bounding box center [423, 471] width 140 height 16
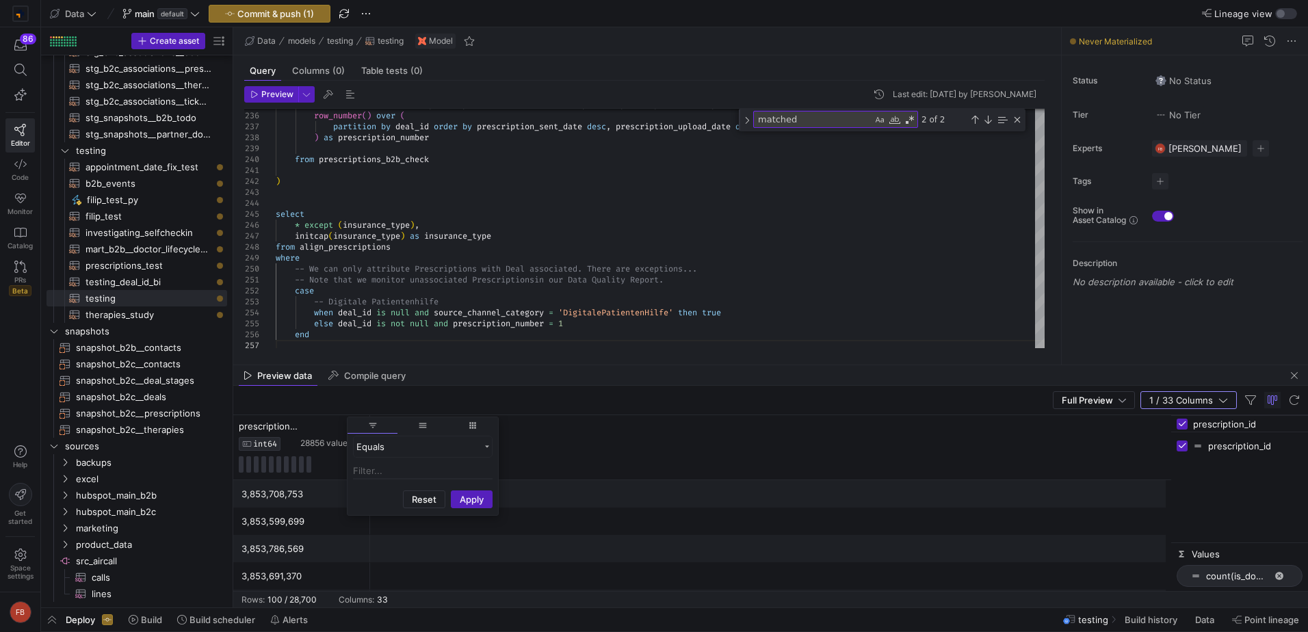
scroll to position [0, 0]
paste input "6091990717"
type input "6091990717"
click at [480, 564] on button "Apply" at bounding box center [472, 566] width 42 height 18
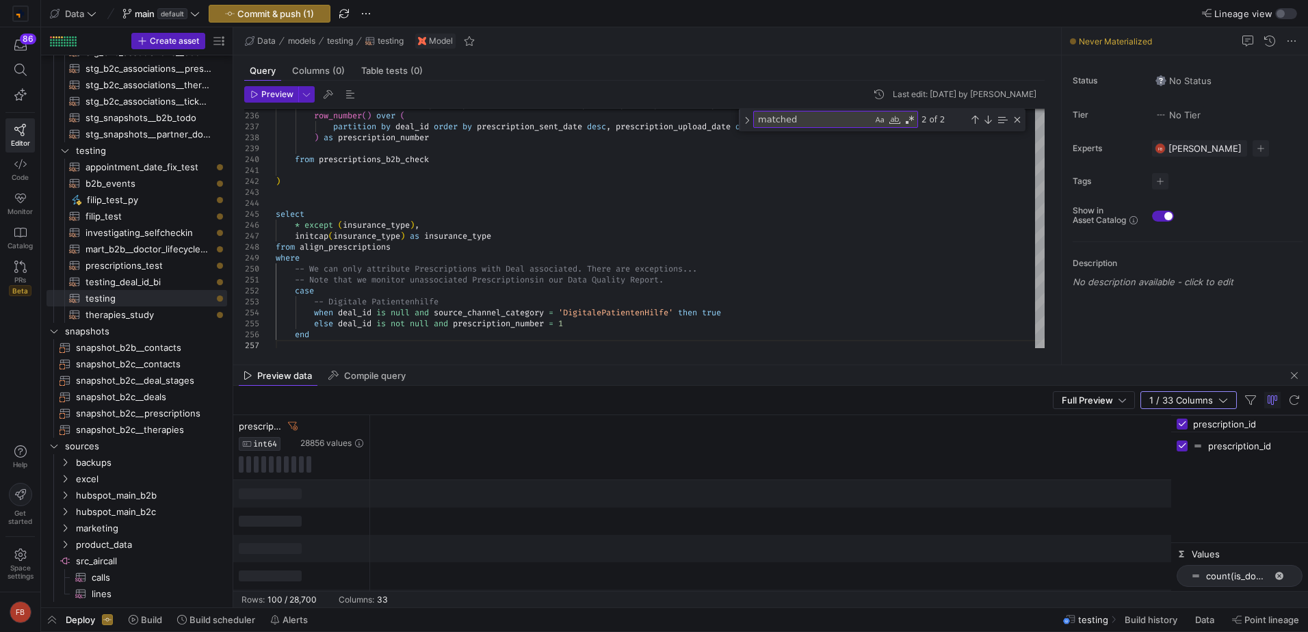
click at [607, 463] on div "prescription_id INT64 28856 values" at bounding box center [702, 447] width 938 height 65
click at [1294, 377] on span "button" at bounding box center [1294, 375] width 16 height 16
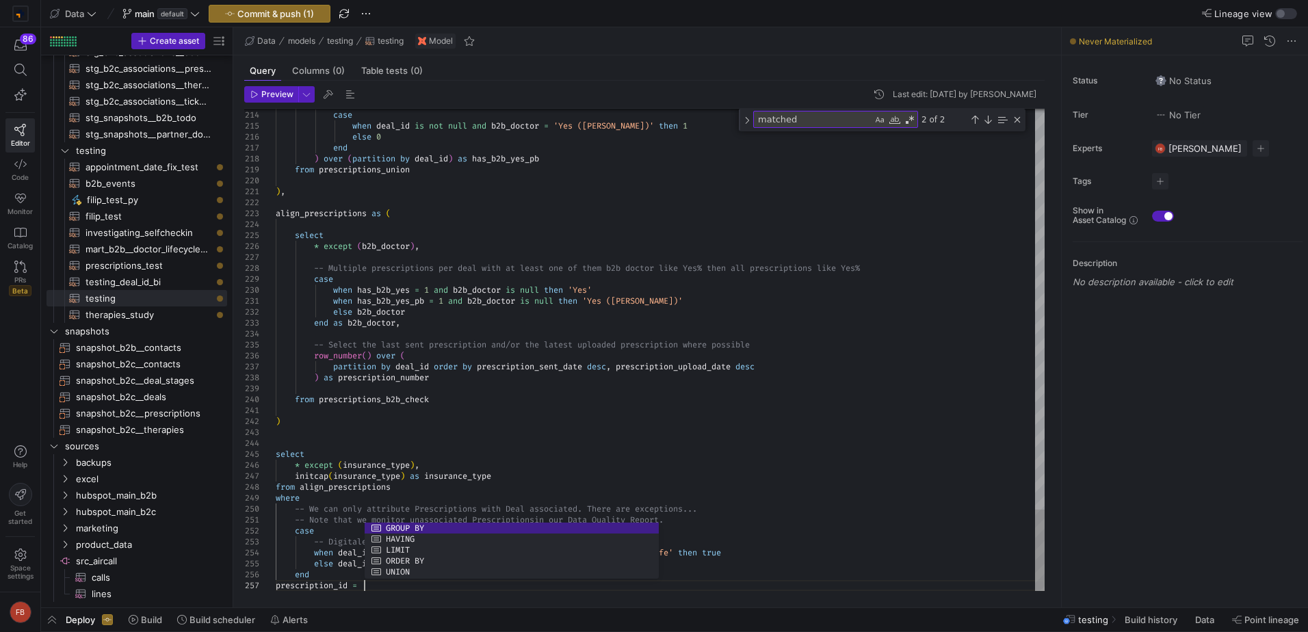
scroll to position [66, 93]
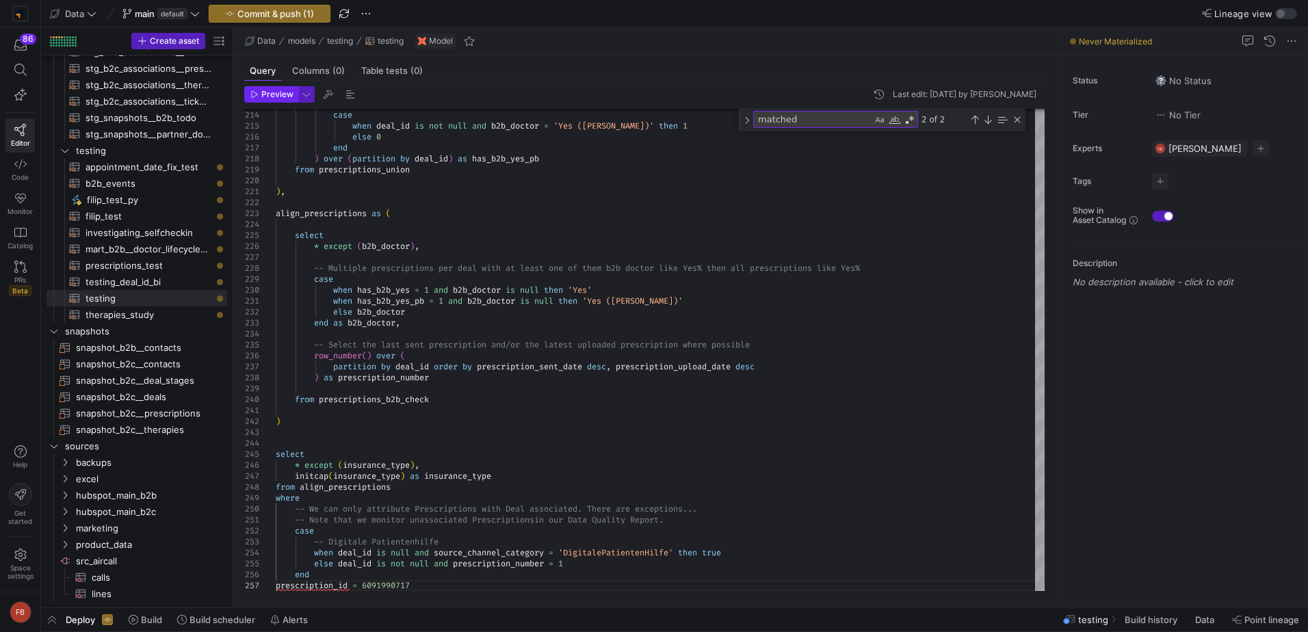
click at [250, 96] on icon "button" at bounding box center [254, 94] width 8 height 8
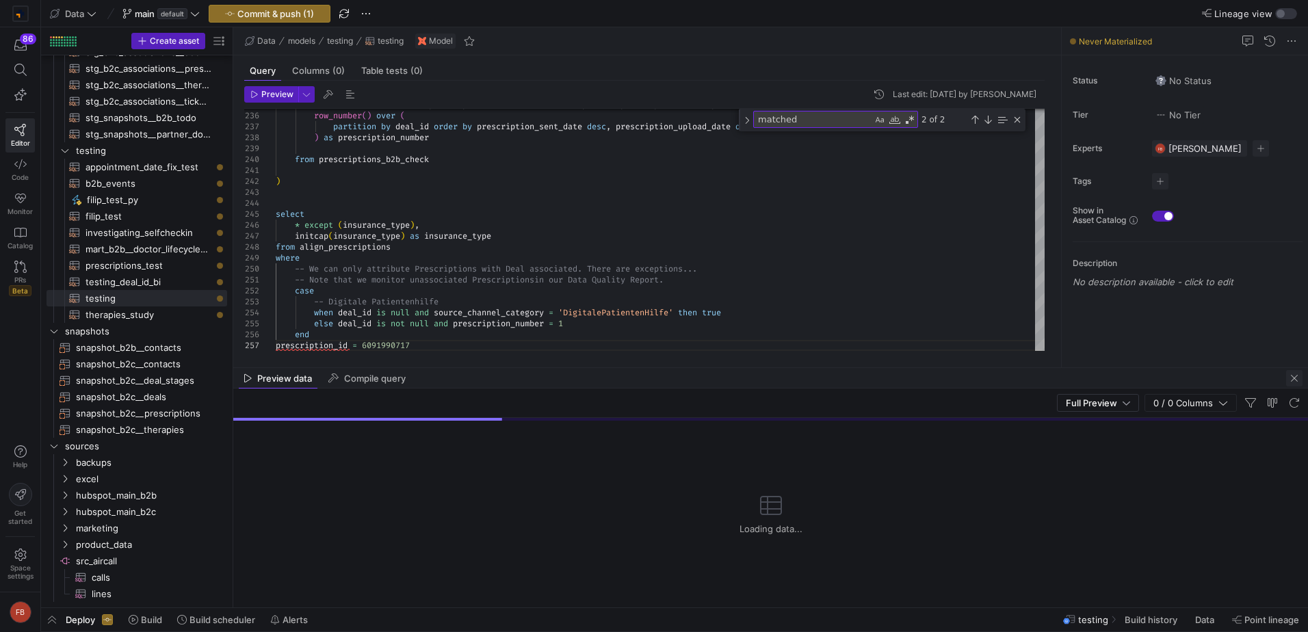
click at [1294, 370] on span "button" at bounding box center [1294, 378] width 16 height 16
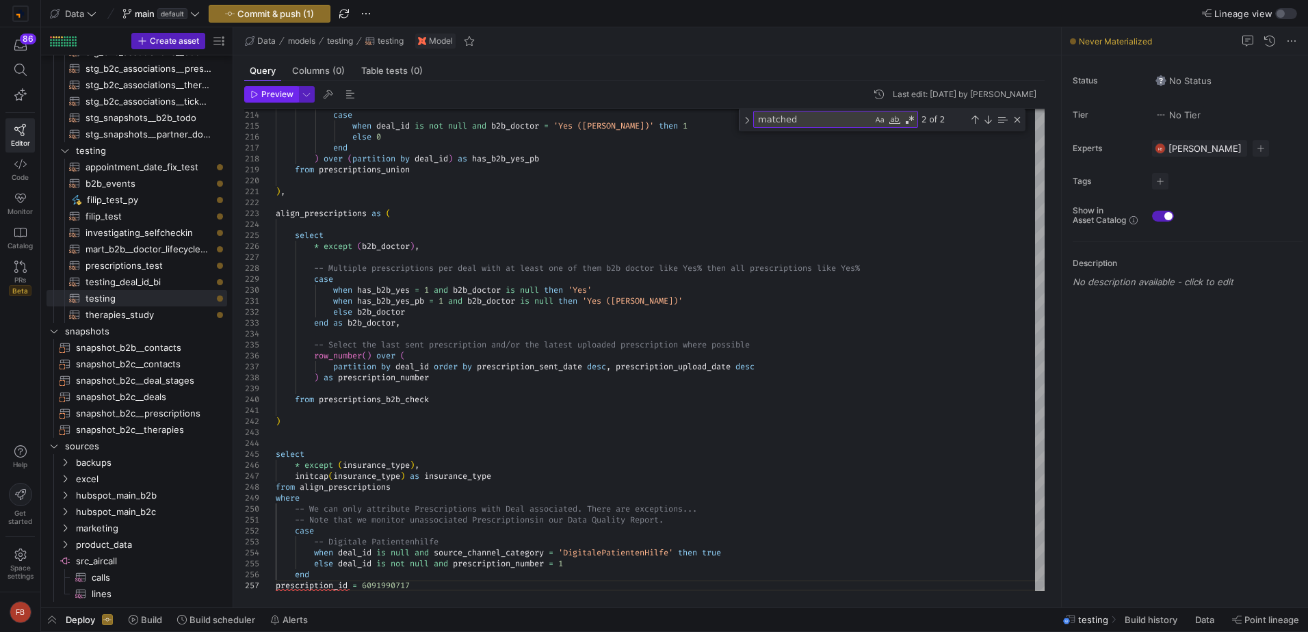
click at [269, 90] on span "Preview" at bounding box center [277, 95] width 32 height 10
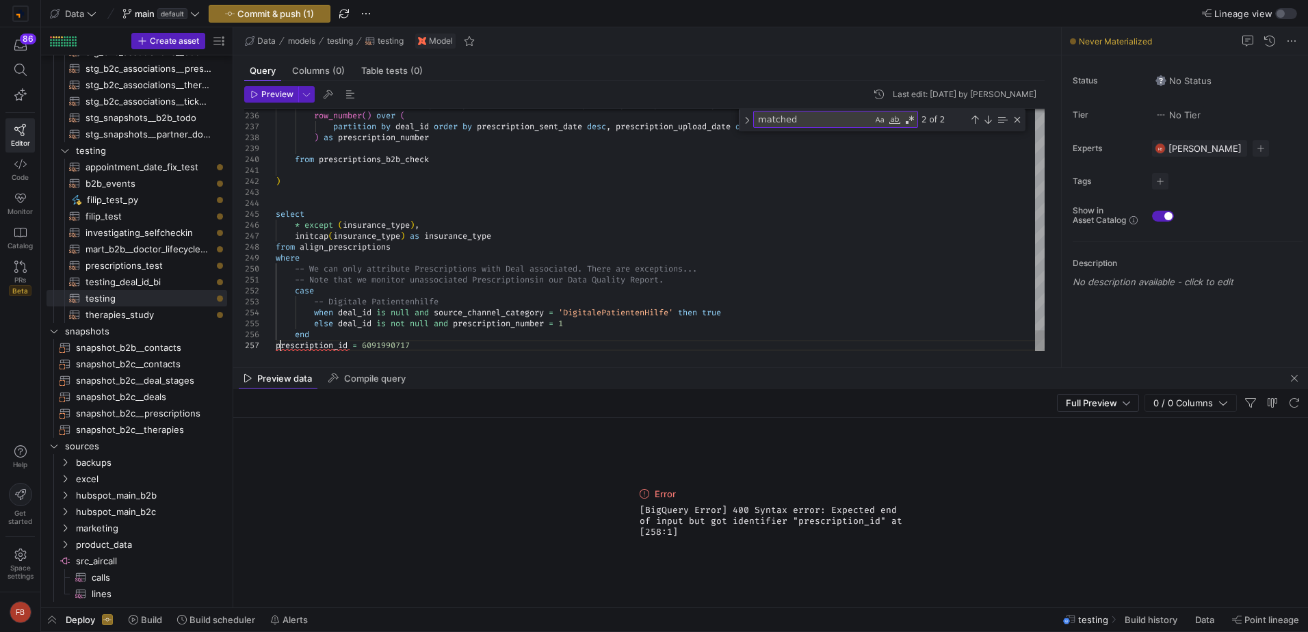
scroll to position [66, 137]
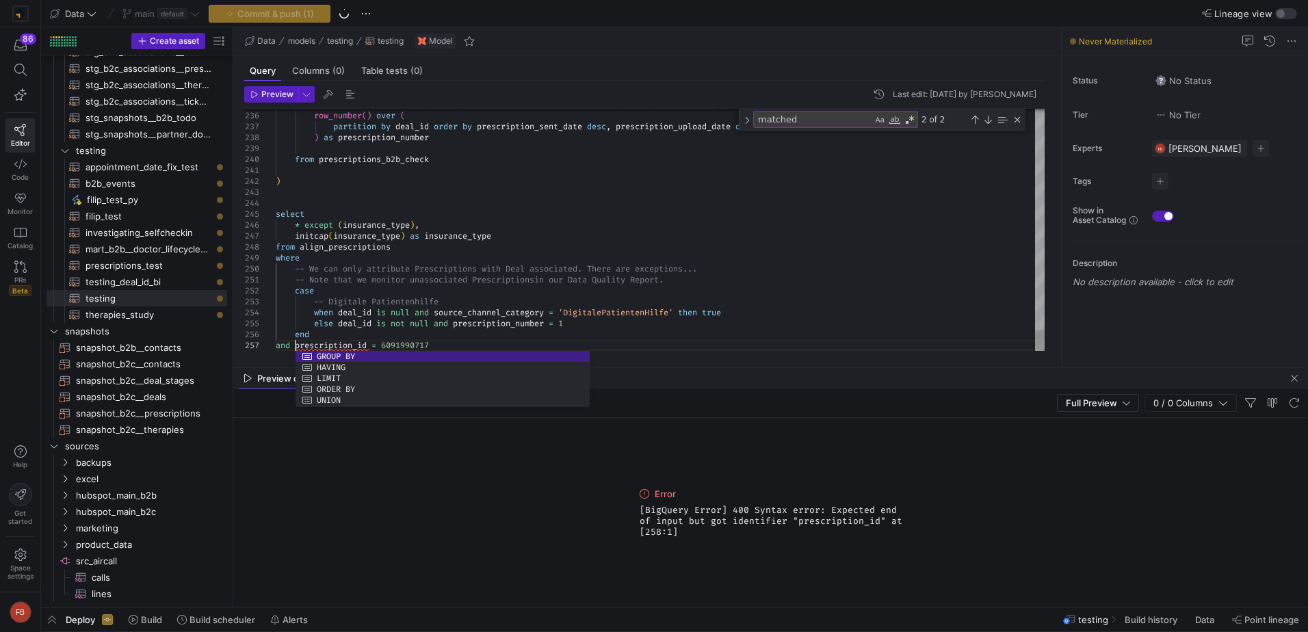
scroll to position [66, 19]
click at [271, 91] on span "Preview" at bounding box center [277, 95] width 32 height 10
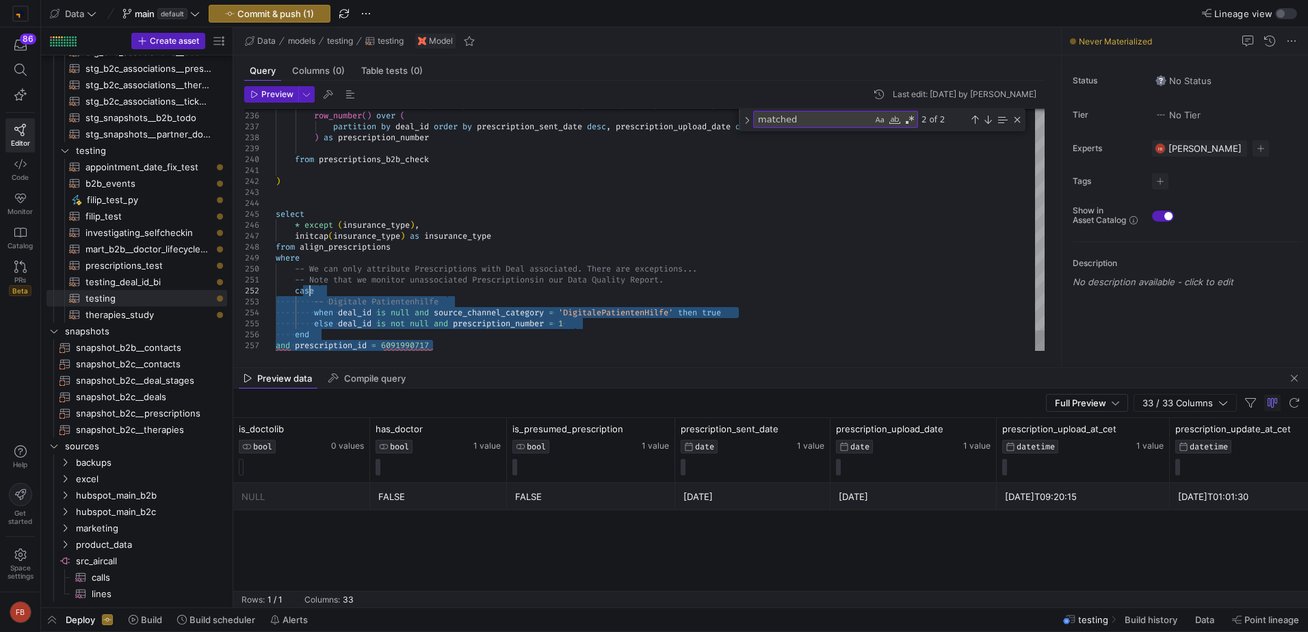
drag, startPoint x: 446, startPoint y: 347, endPoint x: 313, endPoint y: 298, distance: 142.0
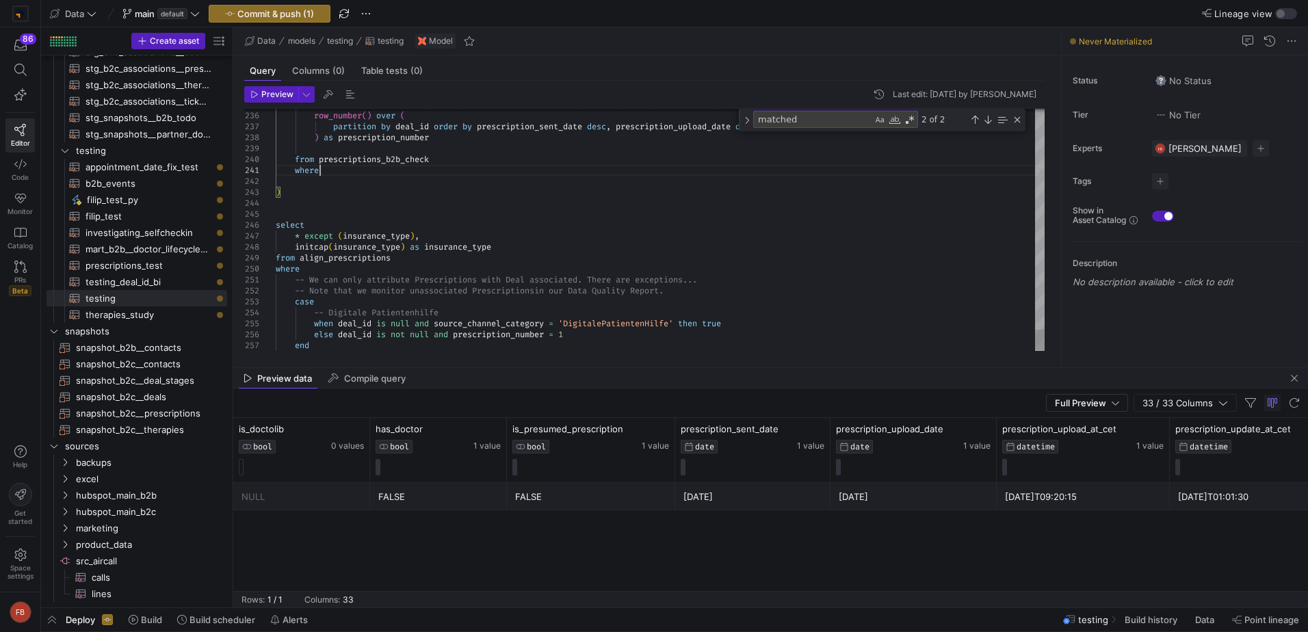
scroll to position [10, 49]
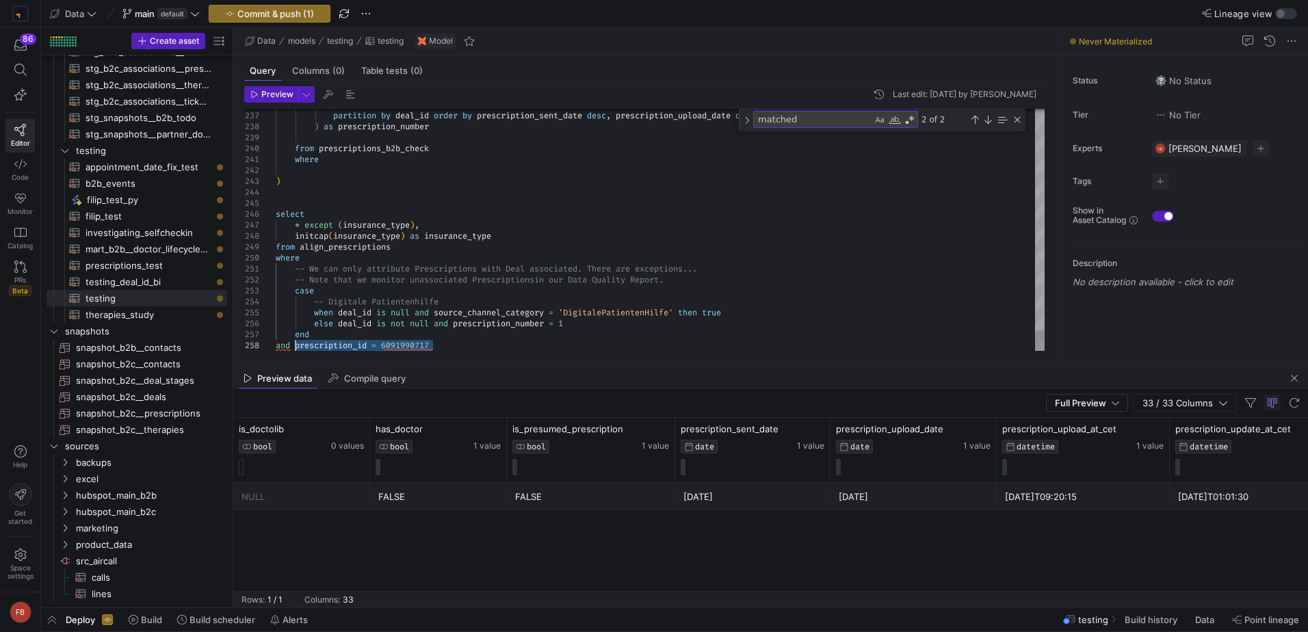
drag, startPoint x: 440, startPoint y: 345, endPoint x: 295, endPoint y: 349, distance: 145.1
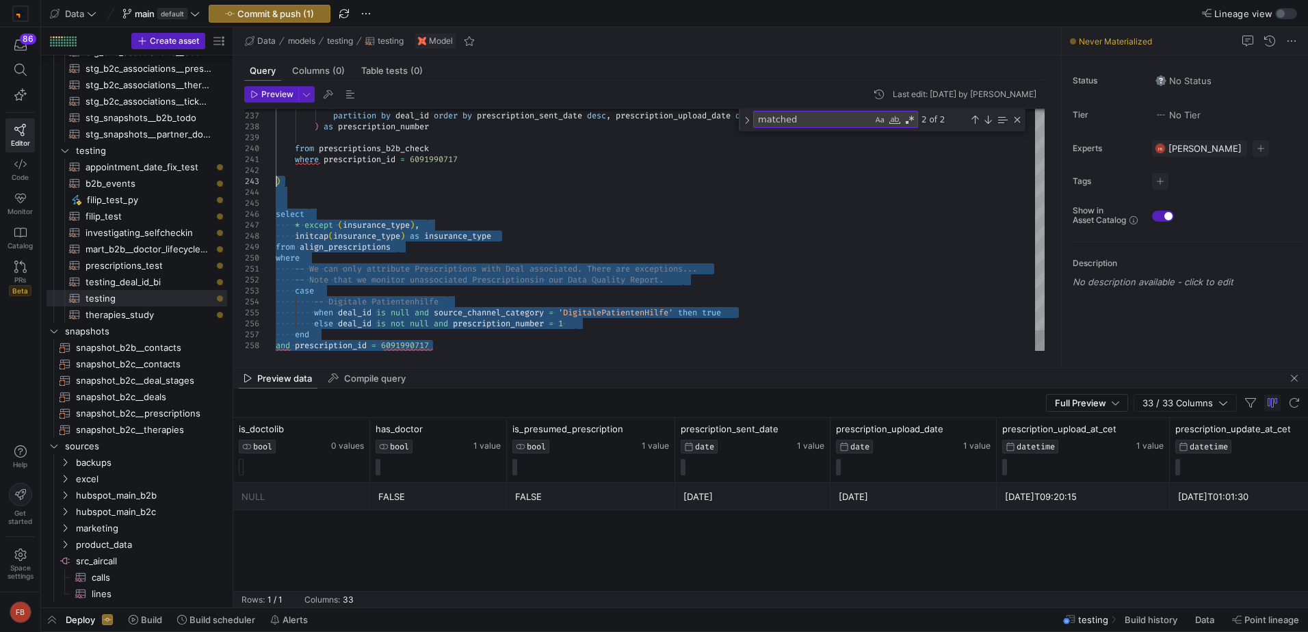
drag, startPoint x: 458, startPoint y: 345, endPoint x: 232, endPoint y: 179, distance: 280.9
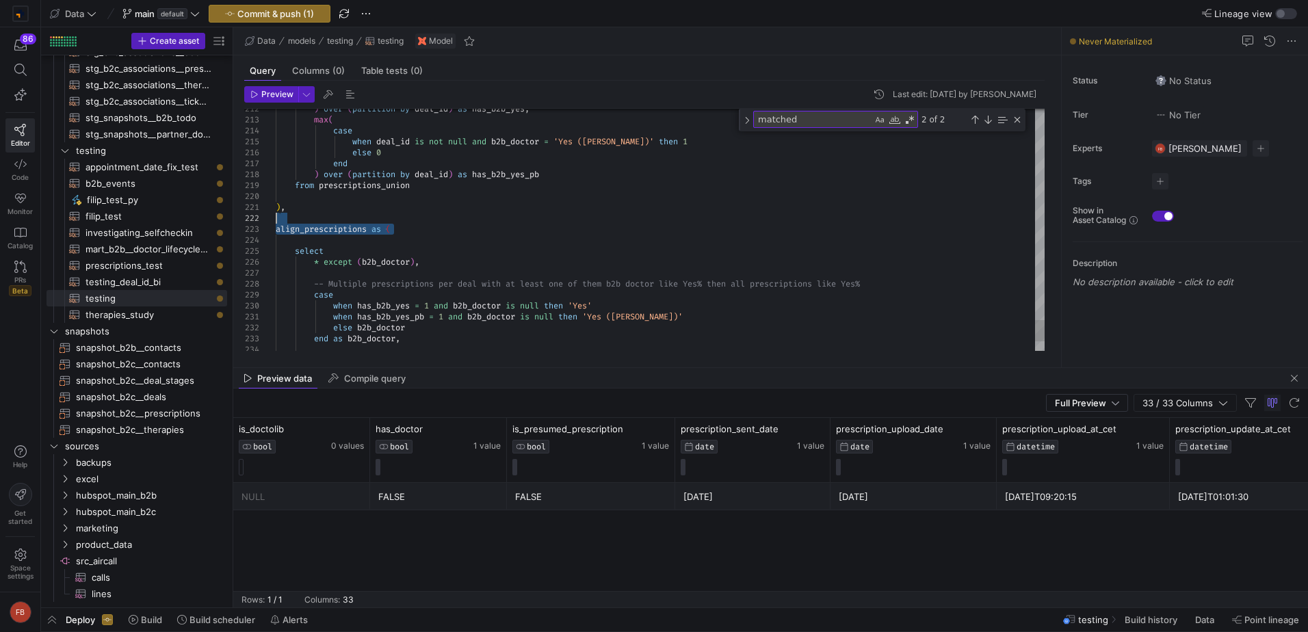
drag, startPoint x: 409, startPoint y: 234, endPoint x: 326, endPoint y: 213, distance: 85.4
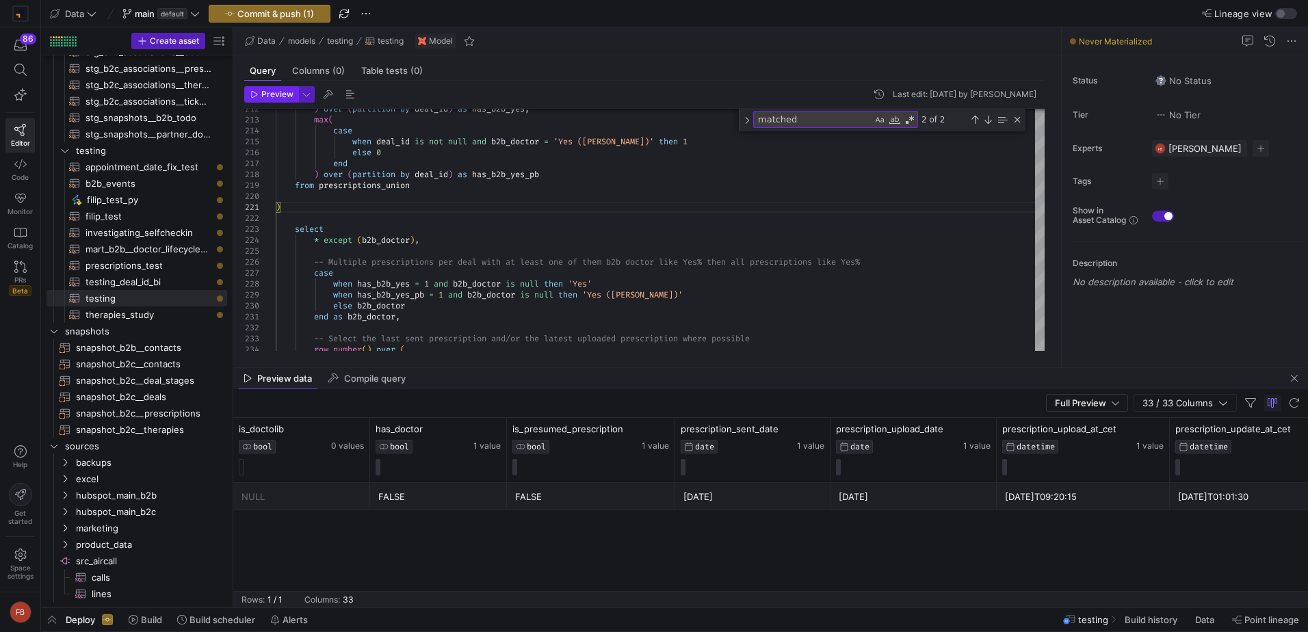
click at [264, 93] on span "Preview" at bounding box center [277, 95] width 32 height 10
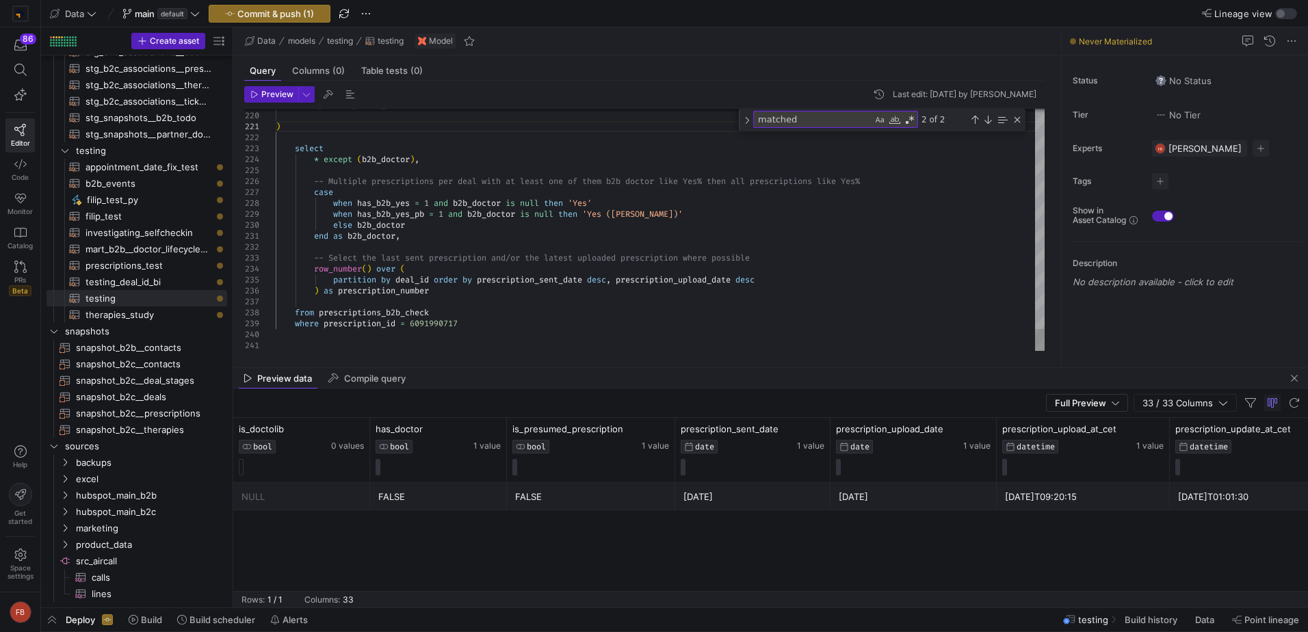
scroll to position [10, 4]
drag, startPoint x: 476, startPoint y: 326, endPoint x: 296, endPoint y: 323, distance: 179.9
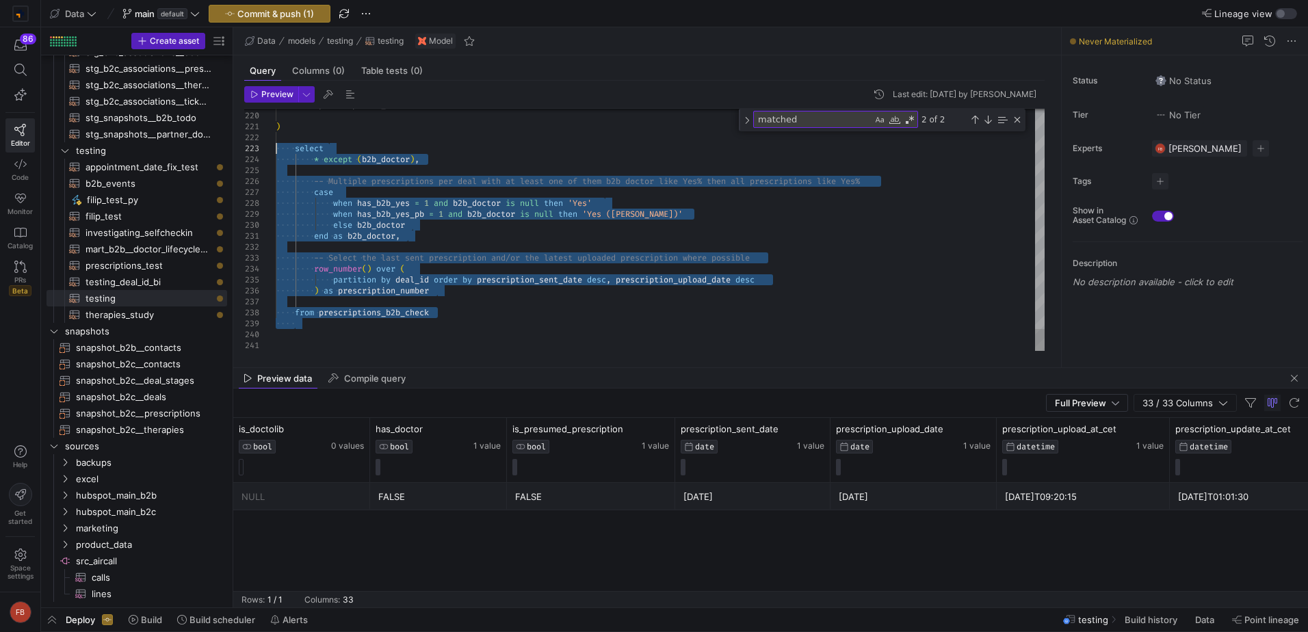
drag, startPoint x: 302, startPoint y: 328, endPoint x: 221, endPoint y: 150, distance: 195.0
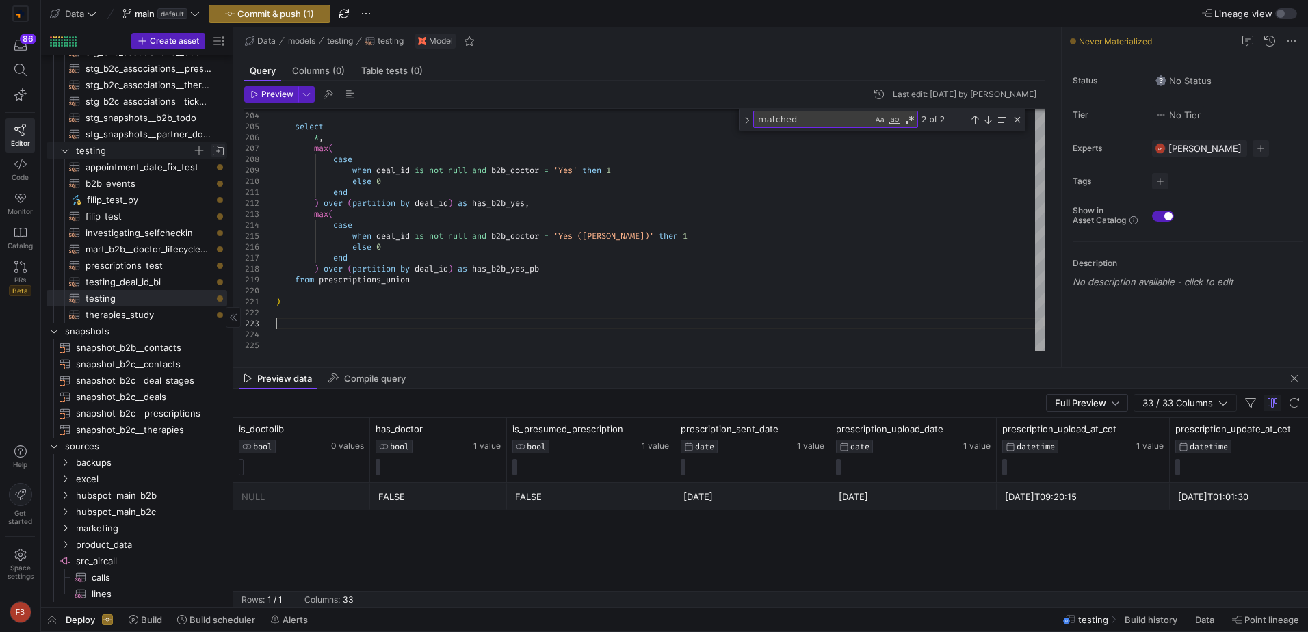
type textarea ")"
drag, startPoint x: 298, startPoint y: 326, endPoint x: 271, endPoint y: 302, distance: 36.4
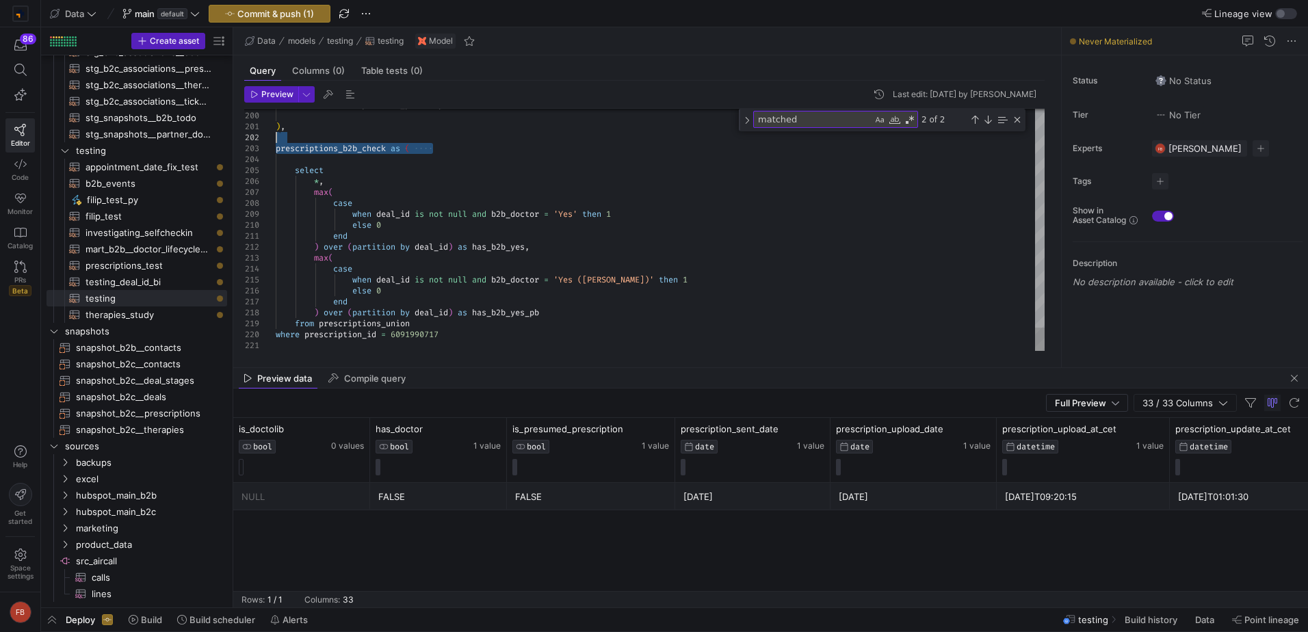
drag, startPoint x: 434, startPoint y: 153, endPoint x: 258, endPoint y: 134, distance: 176.8
click at [275, 88] on button "Preview" at bounding box center [271, 94] width 54 height 16
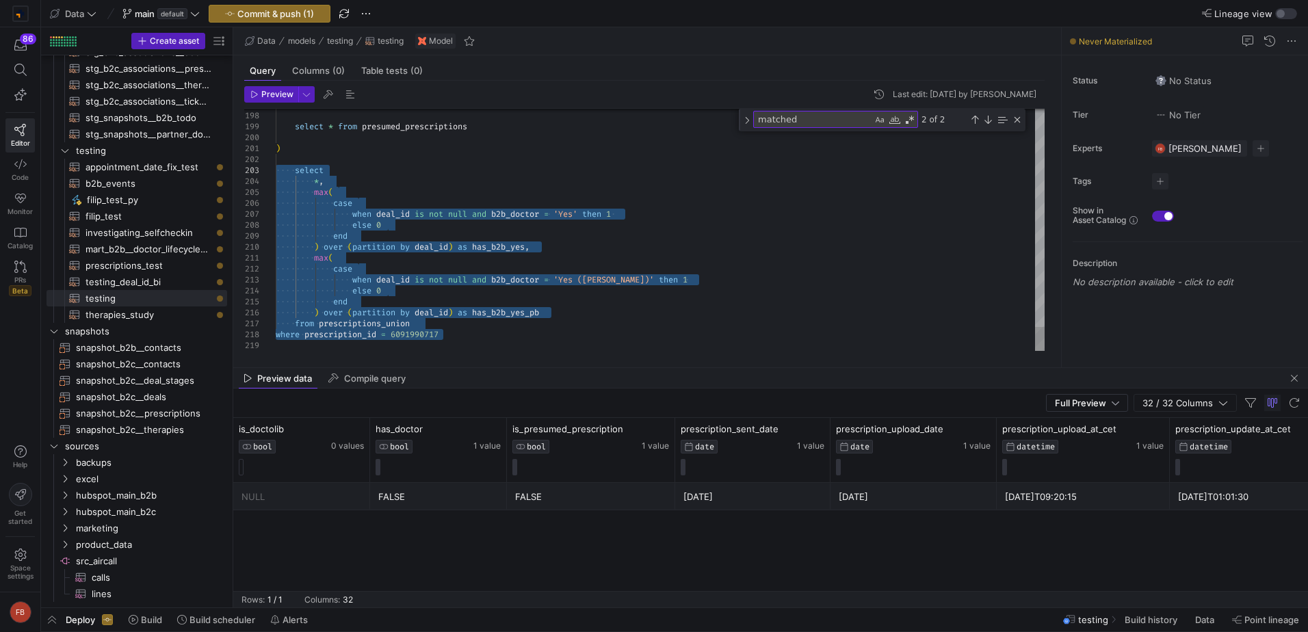
drag, startPoint x: 466, startPoint y: 336, endPoint x: 261, endPoint y: 166, distance: 266.7
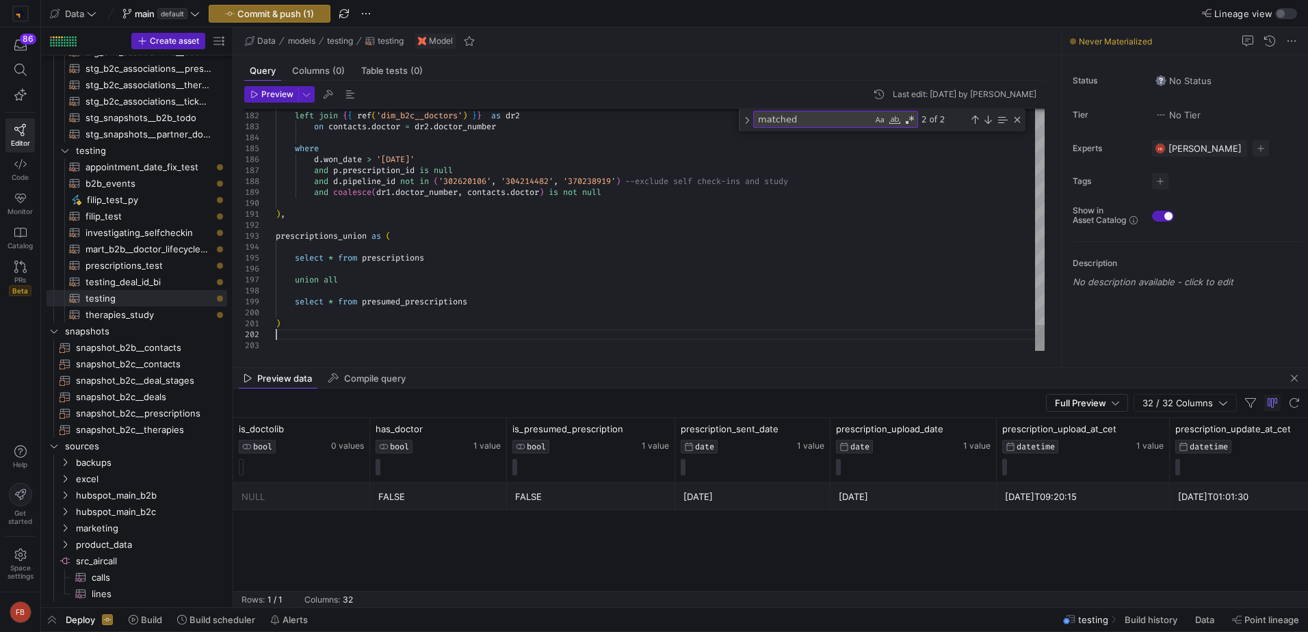
type textarea ")"
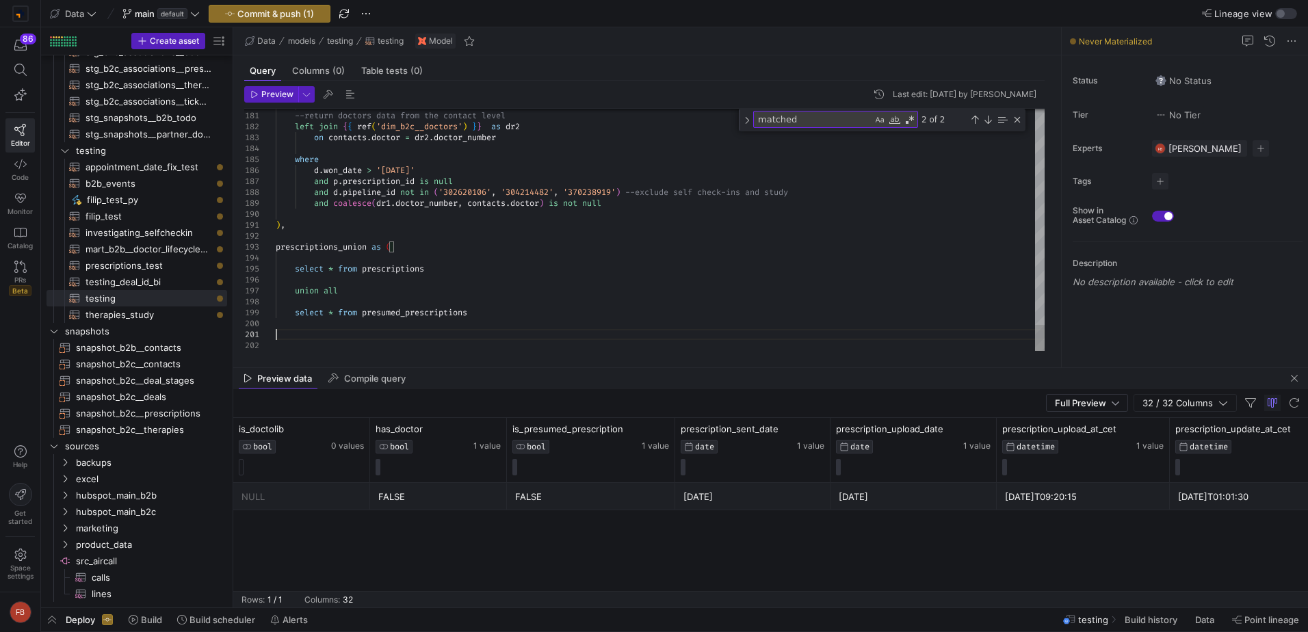
scroll to position [10, 0]
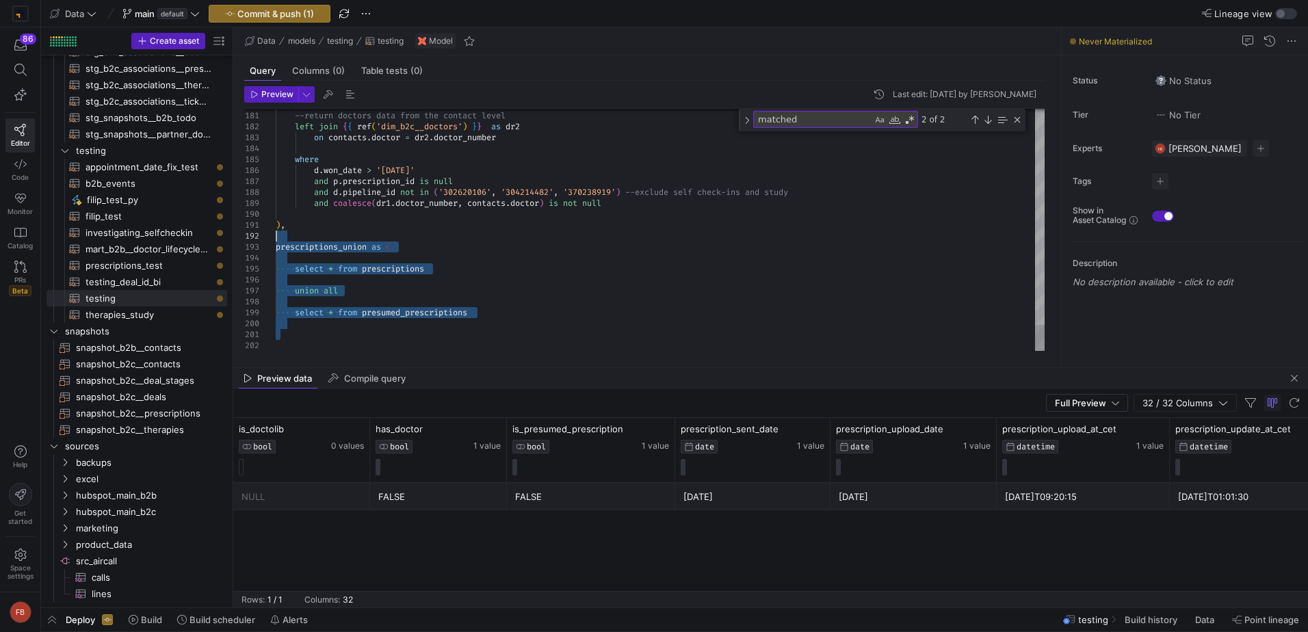
drag, startPoint x: 285, startPoint y: 341, endPoint x: 267, endPoint y: 232, distance: 110.9
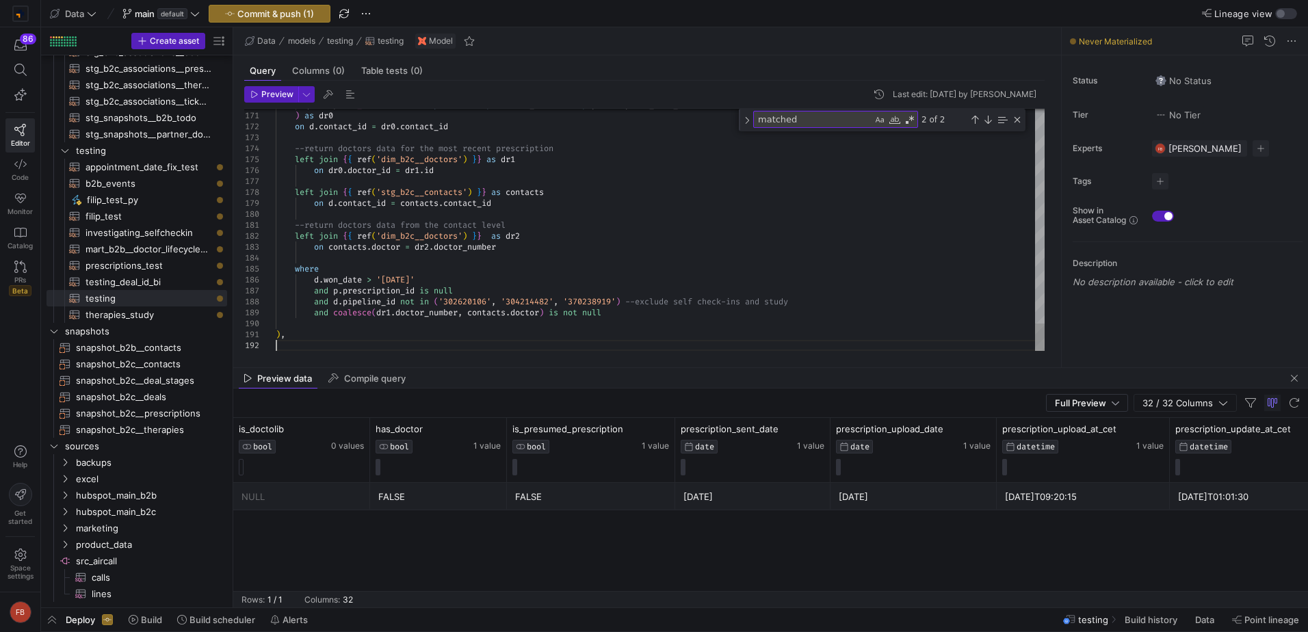
type textarea "), prescriptions_union as ( select * from prescriptions union all select * from…"
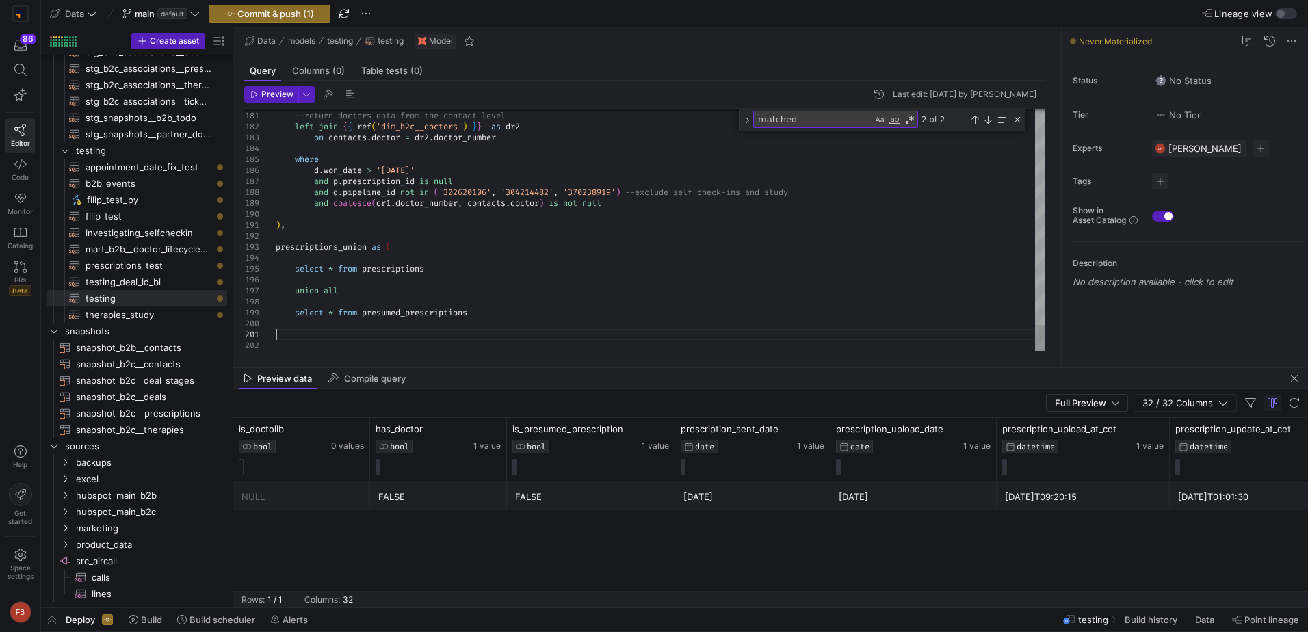
drag, startPoint x: 419, startPoint y: 250, endPoint x: 265, endPoint y: 244, distance: 154.0
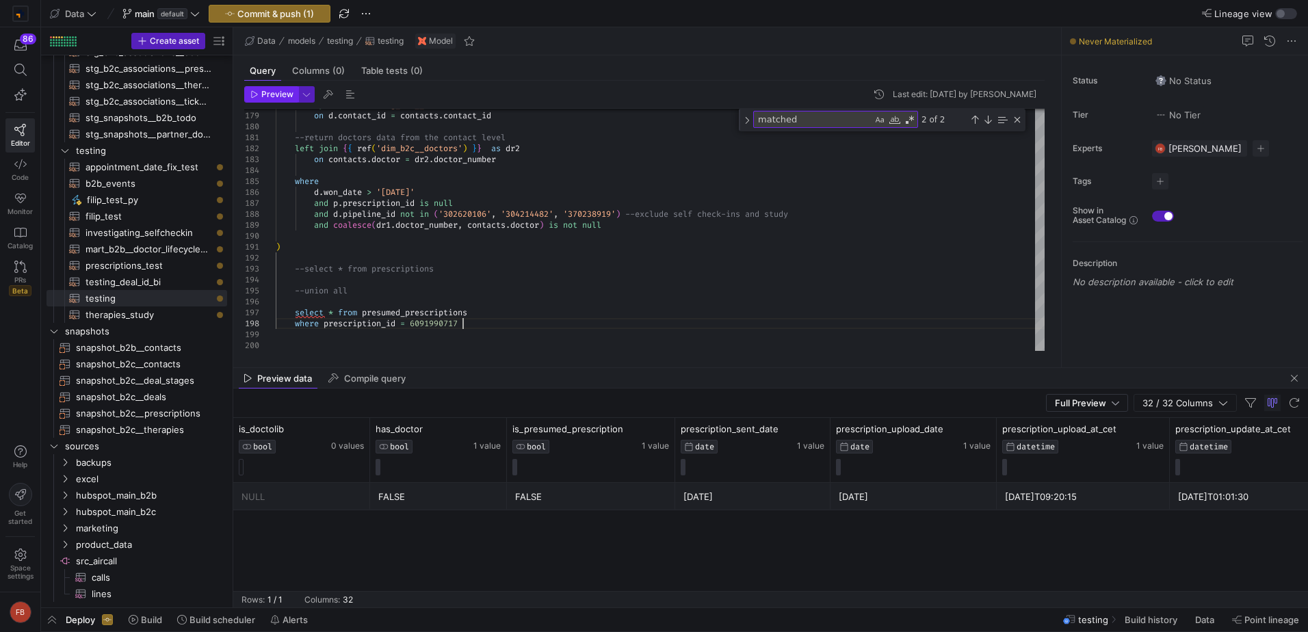
click at [259, 97] on span "Preview" at bounding box center [271, 95] width 43 height 10
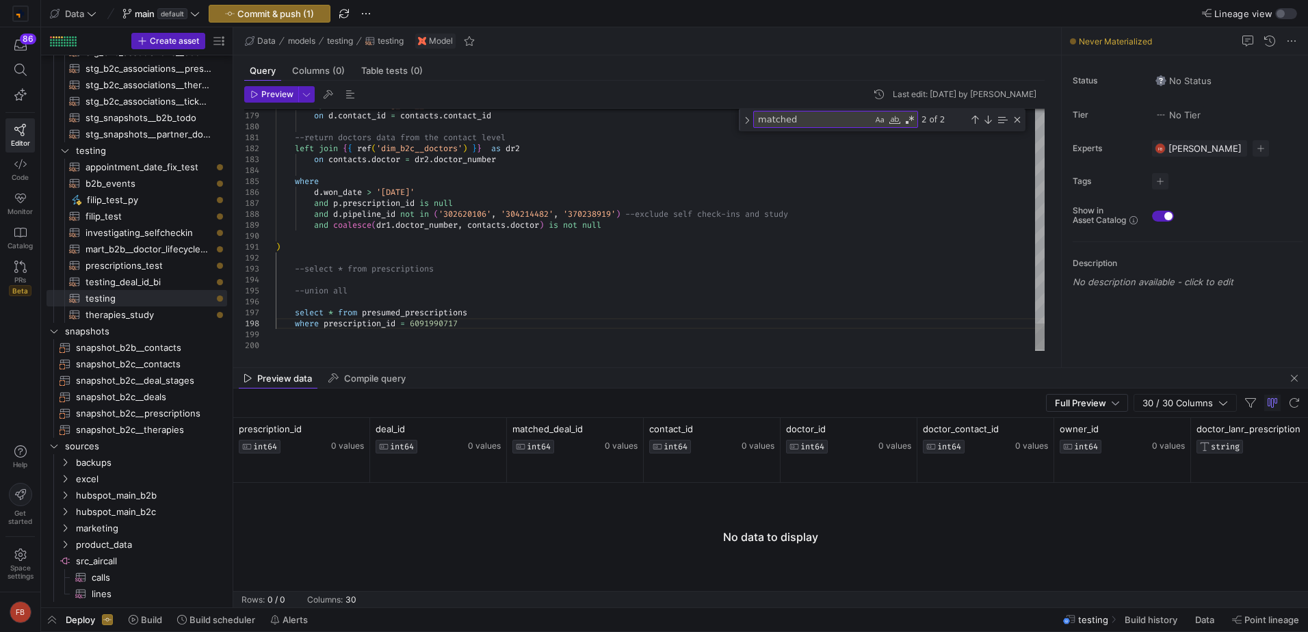
scroll to position [77, 186]
drag, startPoint x: 453, startPoint y: 323, endPoint x: 294, endPoint y: 326, distance: 158.7
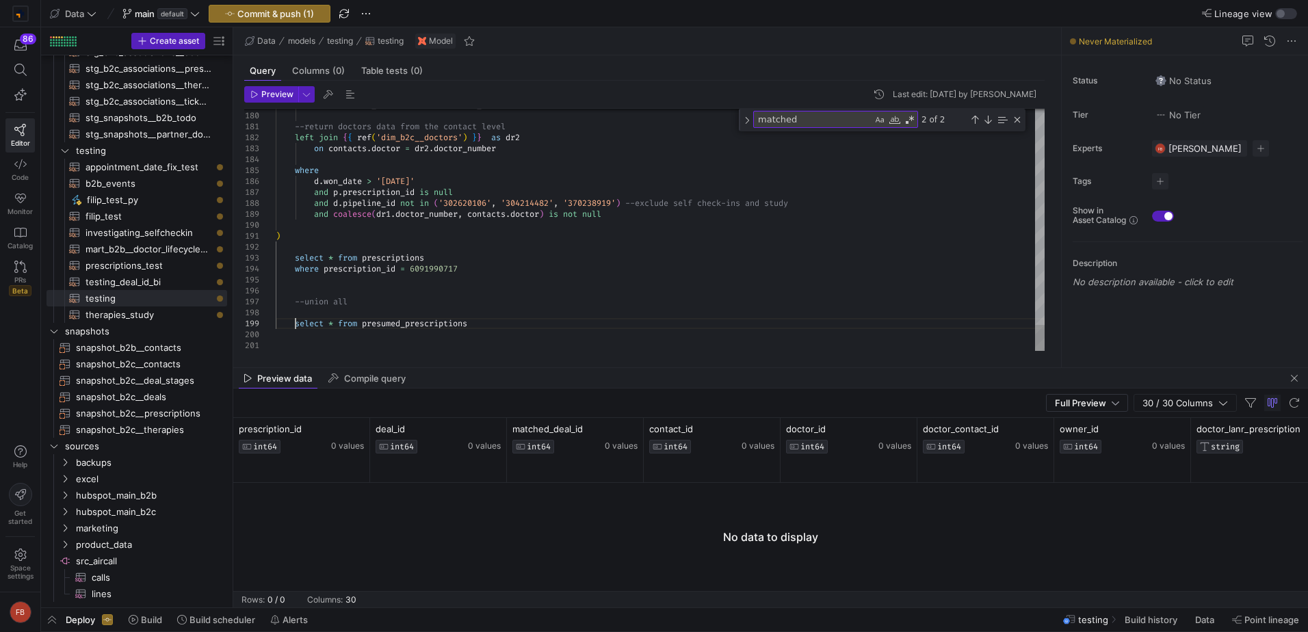
click at [270, 98] on span "Preview" at bounding box center [277, 95] width 32 height 10
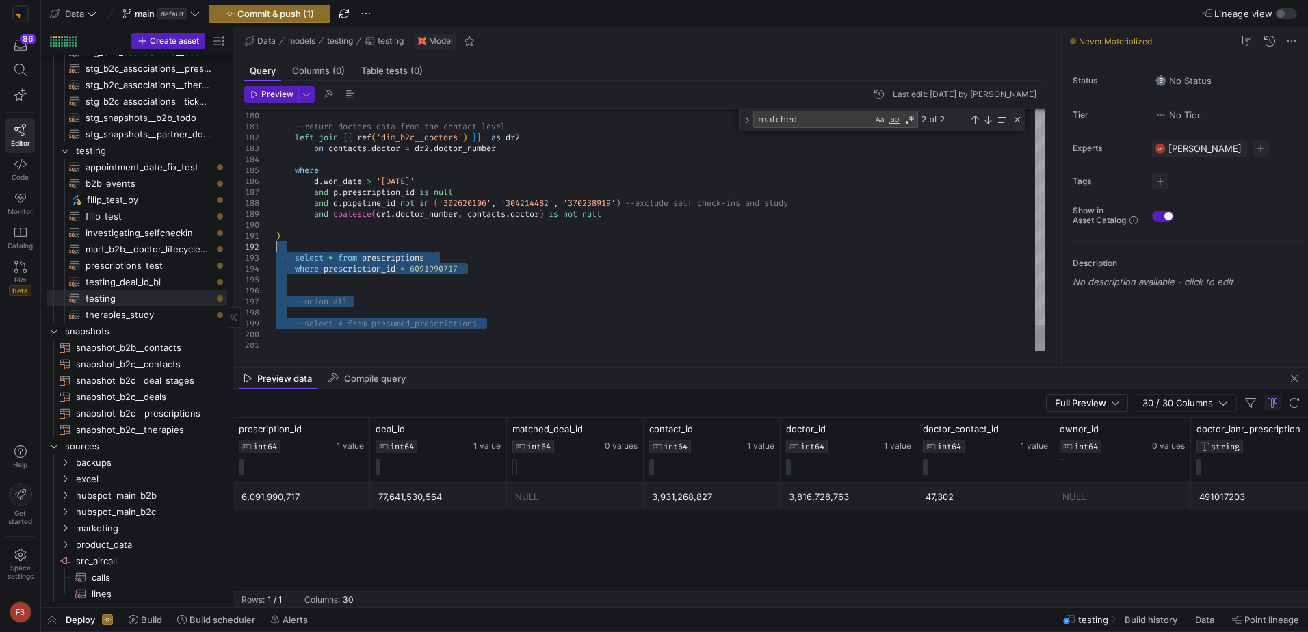
drag, startPoint x: 534, startPoint y: 332, endPoint x: 231, endPoint y: 243, distance: 315.4
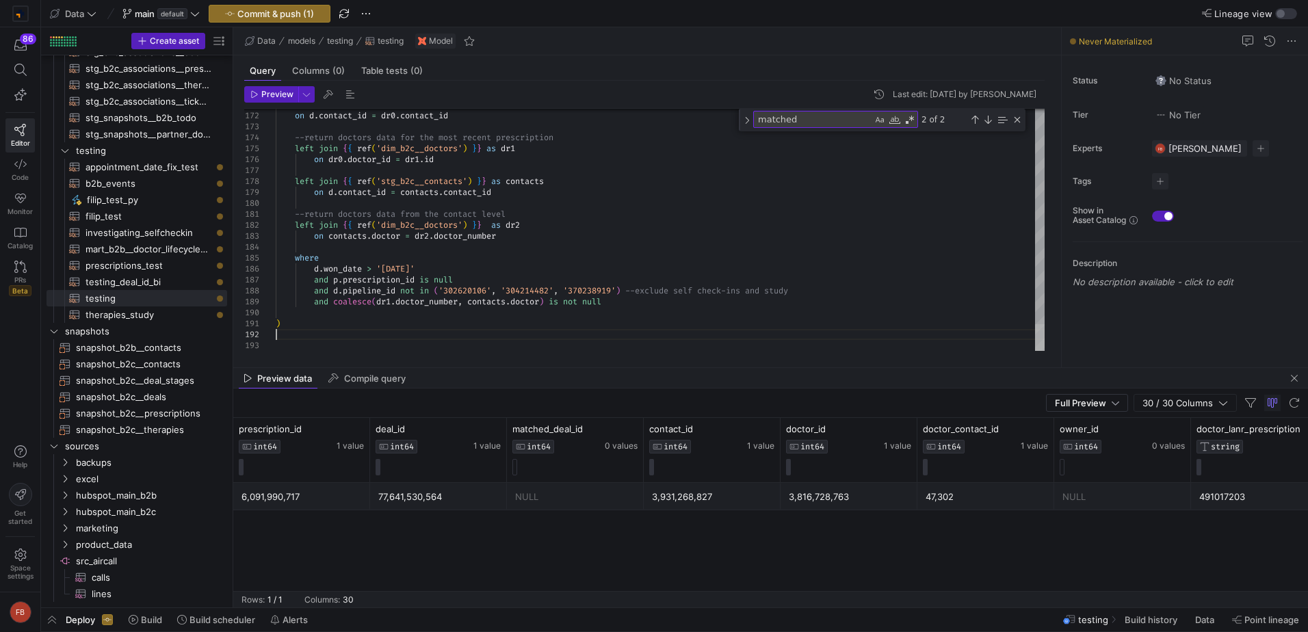
click at [1035, 351] on div at bounding box center [1040, 337] width 10 height 27
click at [1296, 374] on span "button" at bounding box center [1294, 378] width 16 height 16
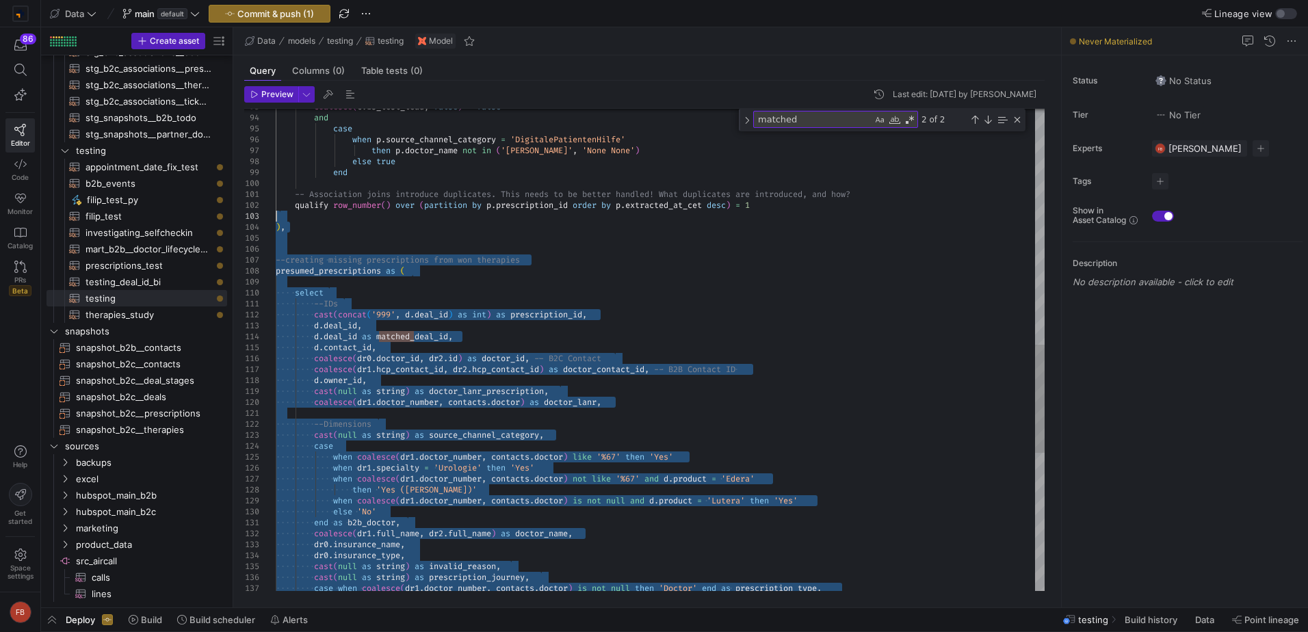
drag, startPoint x: 289, startPoint y: 565, endPoint x: 270, endPoint y: 217, distance: 348.7
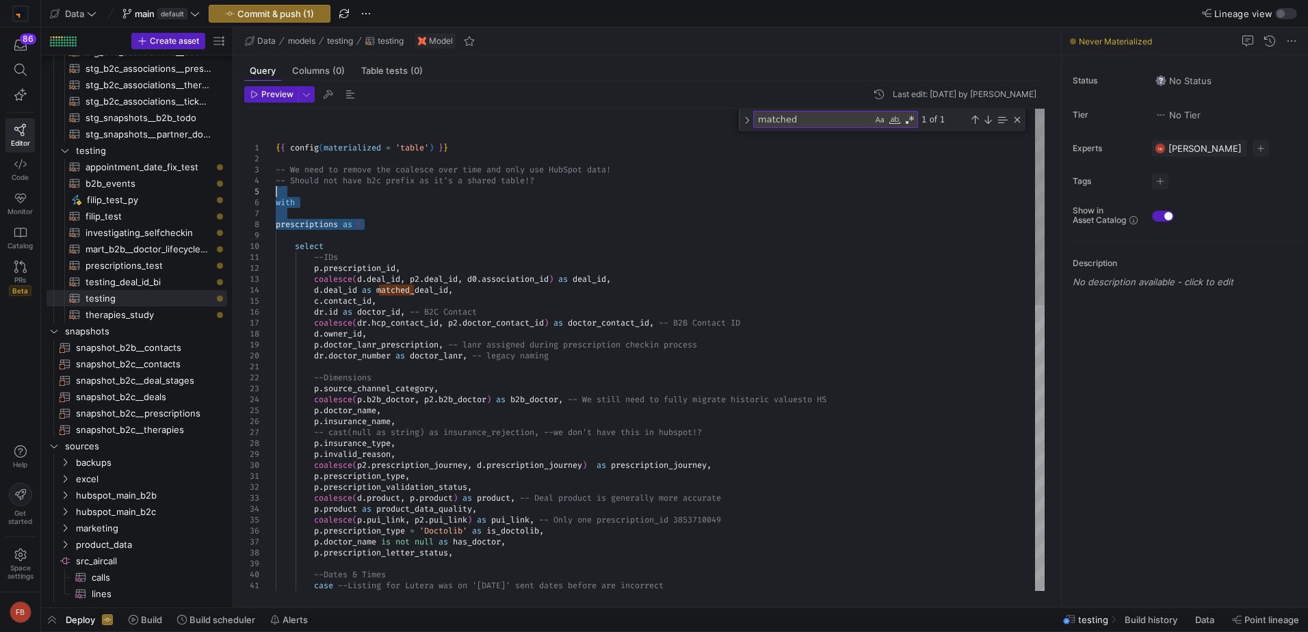
drag, startPoint x: 385, startPoint y: 222, endPoint x: 260, endPoint y: 193, distance: 128.4
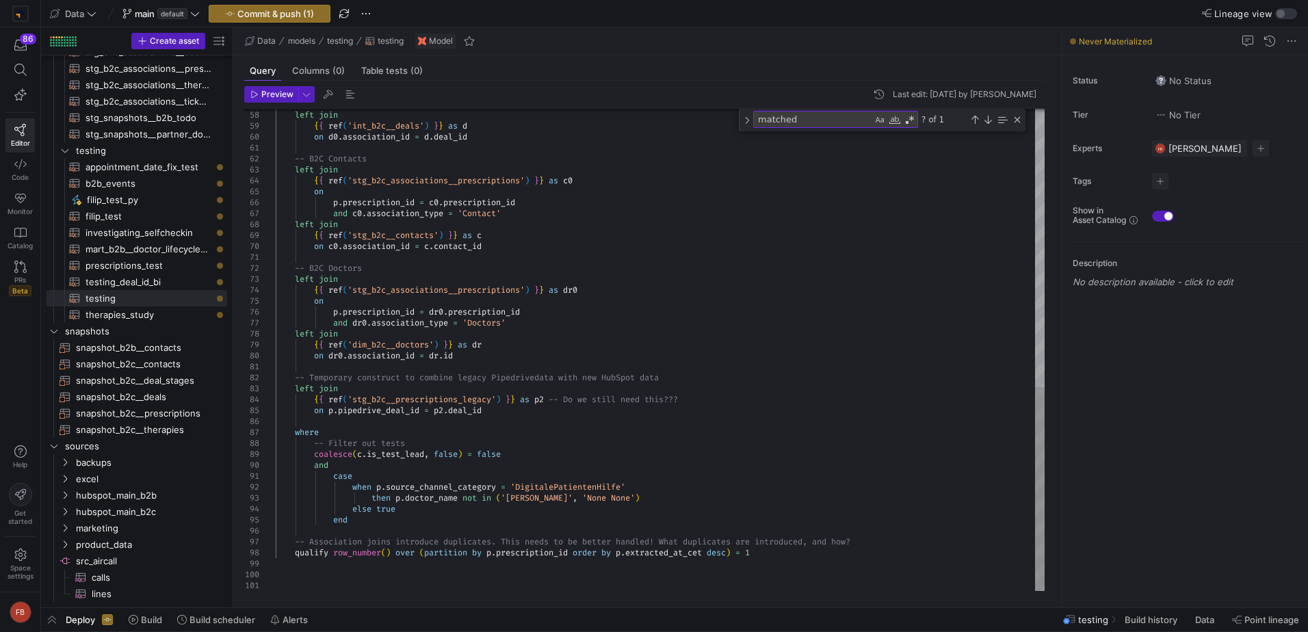
click at [779, 554] on div "and d0 . association_type = 'Deal' left join { { ref ( 'int_b2c__deals' ) } } a…" at bounding box center [660, 21] width 769 height 1139
click at [378, 530] on div "and d0 . association_type = 'Deal' left join { { ref ( 'int_b2c__deals' ) } } a…" at bounding box center [660, 21] width 769 height 1139
click at [346, 527] on div "and d0 . association_type = 'Deal' left join { { ref ( 'int_b2c__deals' ) } } a…" at bounding box center [660, 27] width 769 height 1150
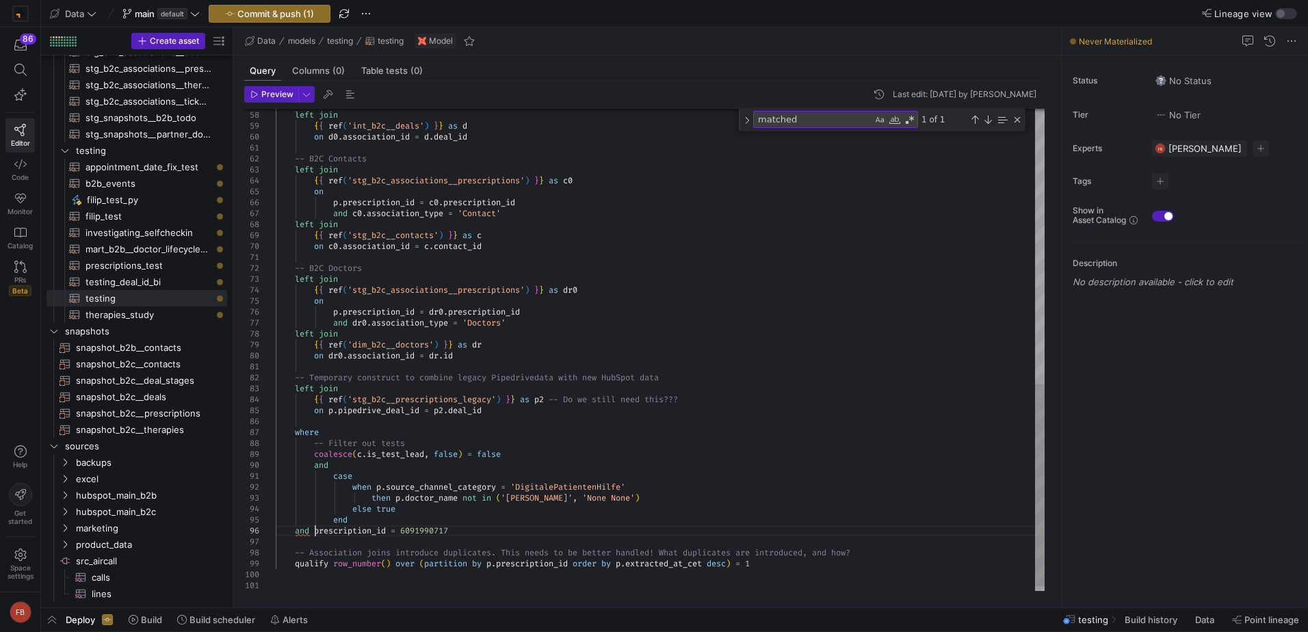
click at [274, 90] on span "Preview" at bounding box center [277, 95] width 32 height 10
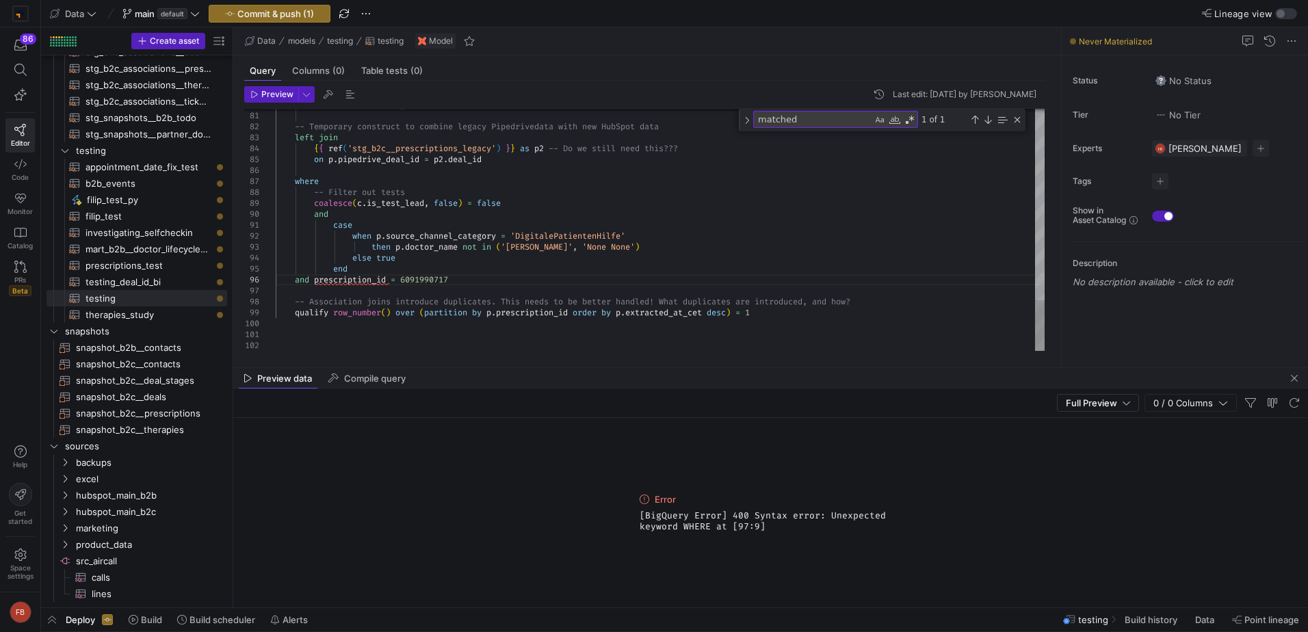
scroll to position [65, 39]
drag, startPoint x: 462, startPoint y: 285, endPoint x: 296, endPoint y: 278, distance: 165.7
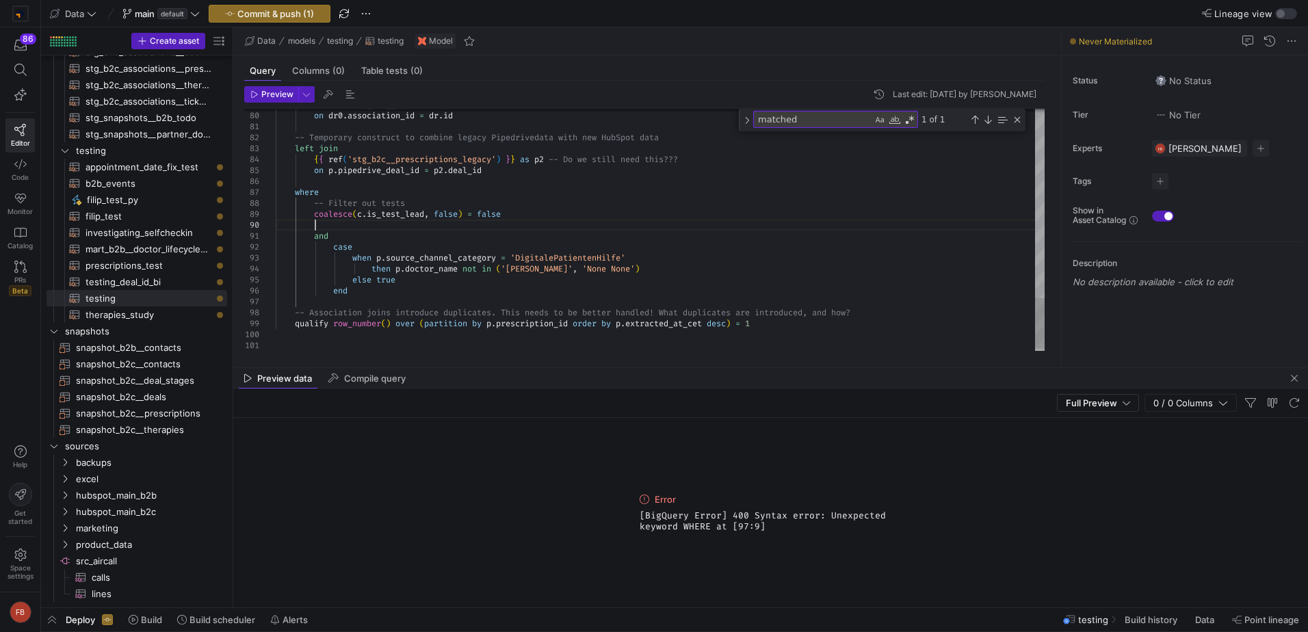
scroll to position [99, 38]
click at [263, 94] on span "Preview" at bounding box center [277, 95] width 32 height 10
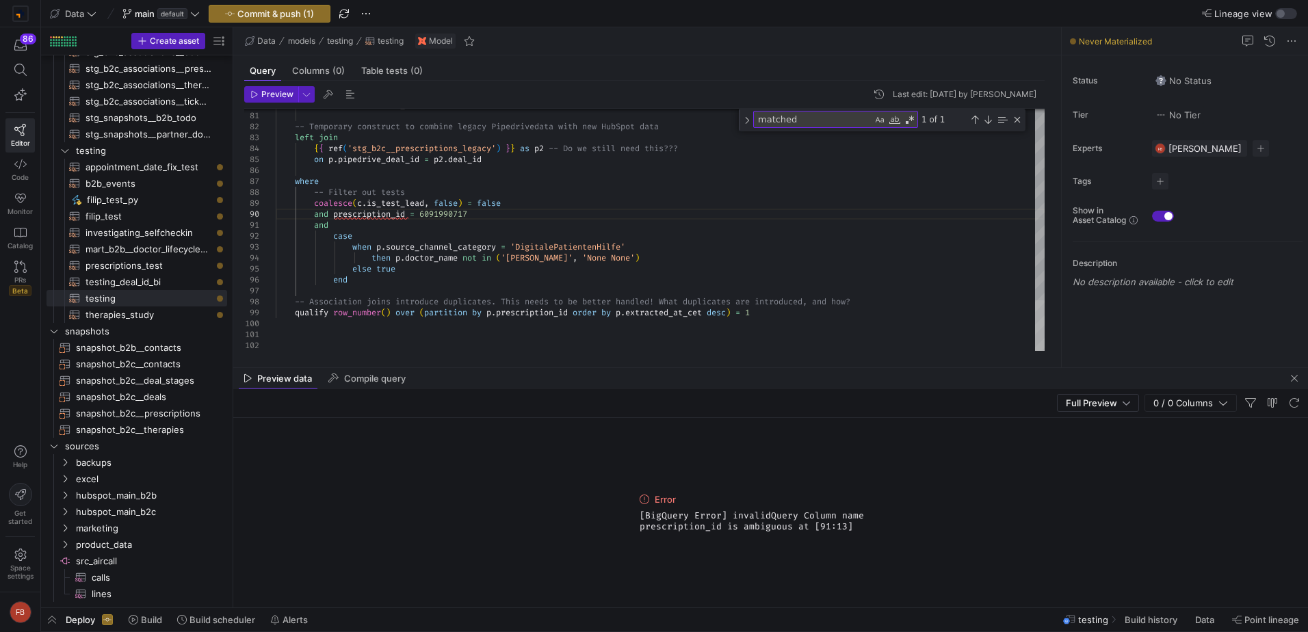
click at [1035, 311] on div at bounding box center [1040, 325] width 10 height 51
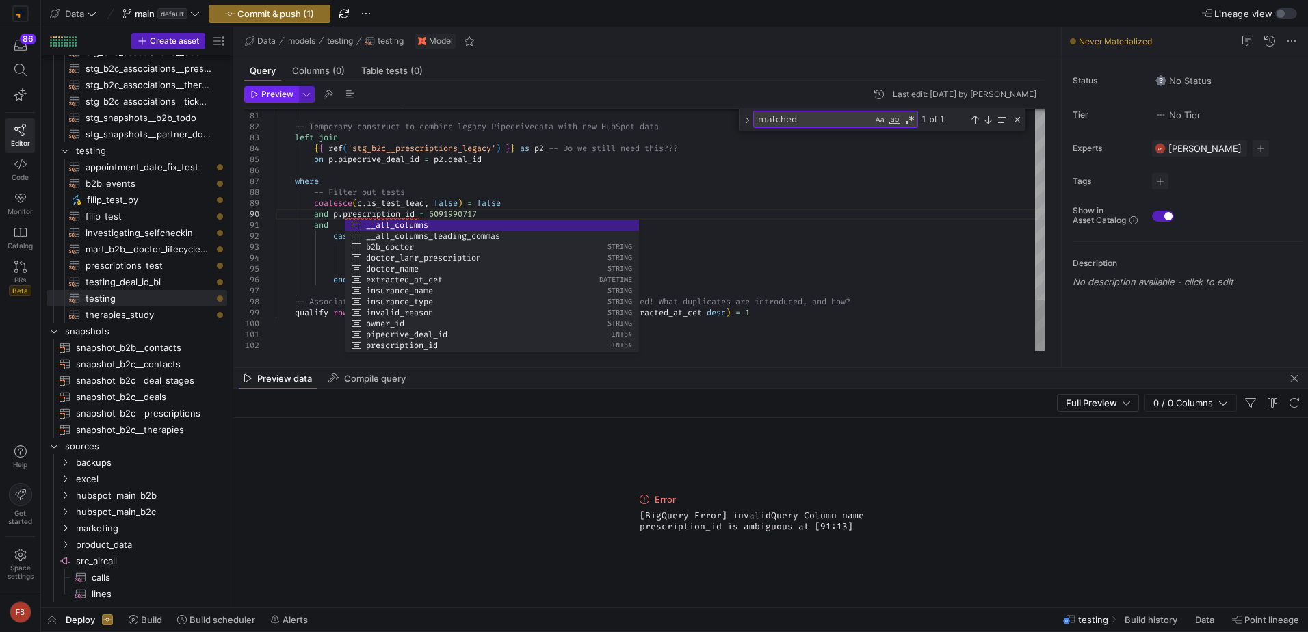
click at [269, 101] on span "button" at bounding box center [271, 94] width 53 height 15
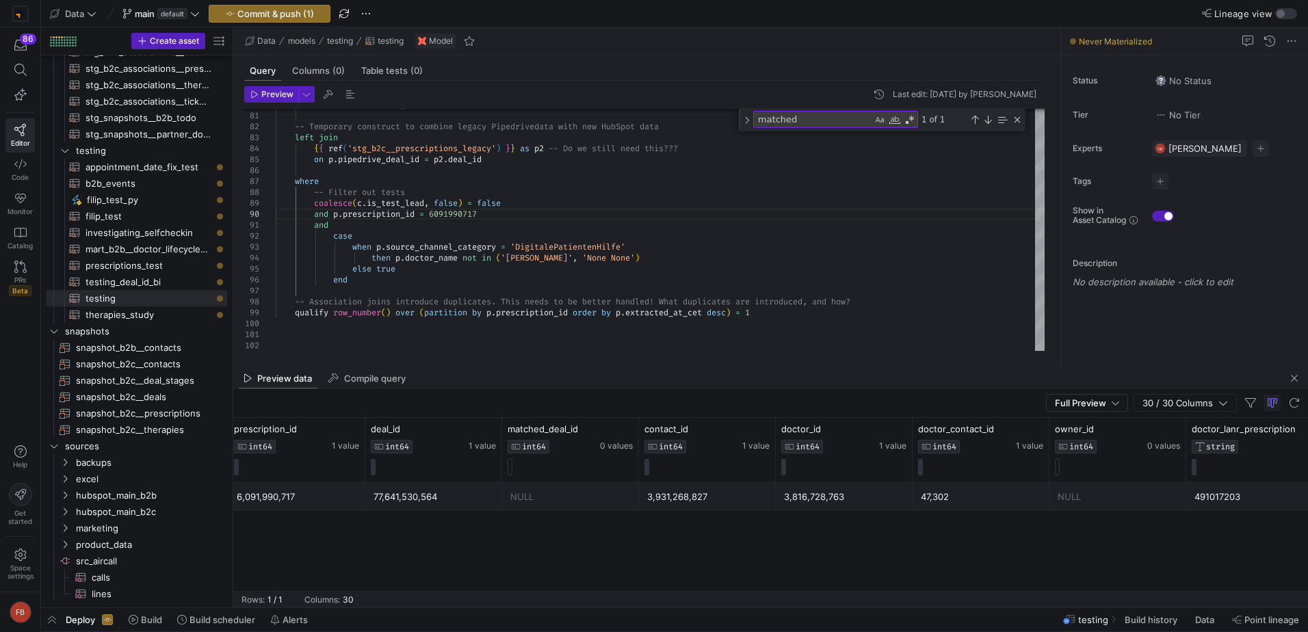
scroll to position [0, 0]
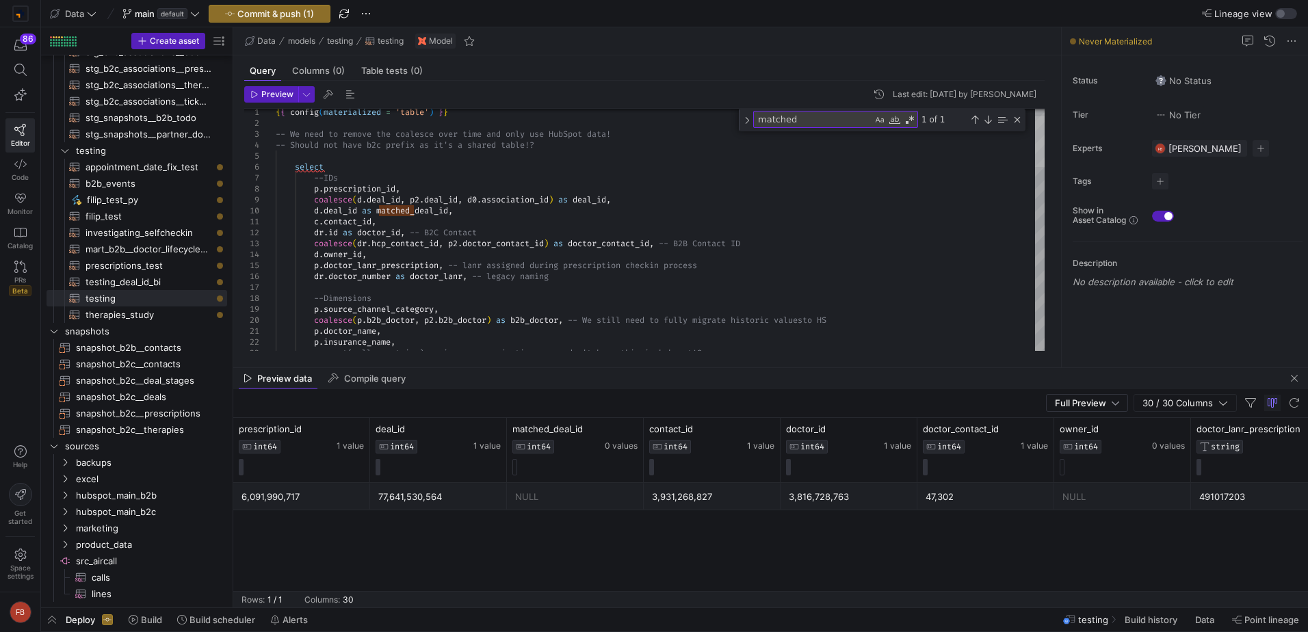
click at [1035, 150] on div at bounding box center [1040, 141] width 10 height 51
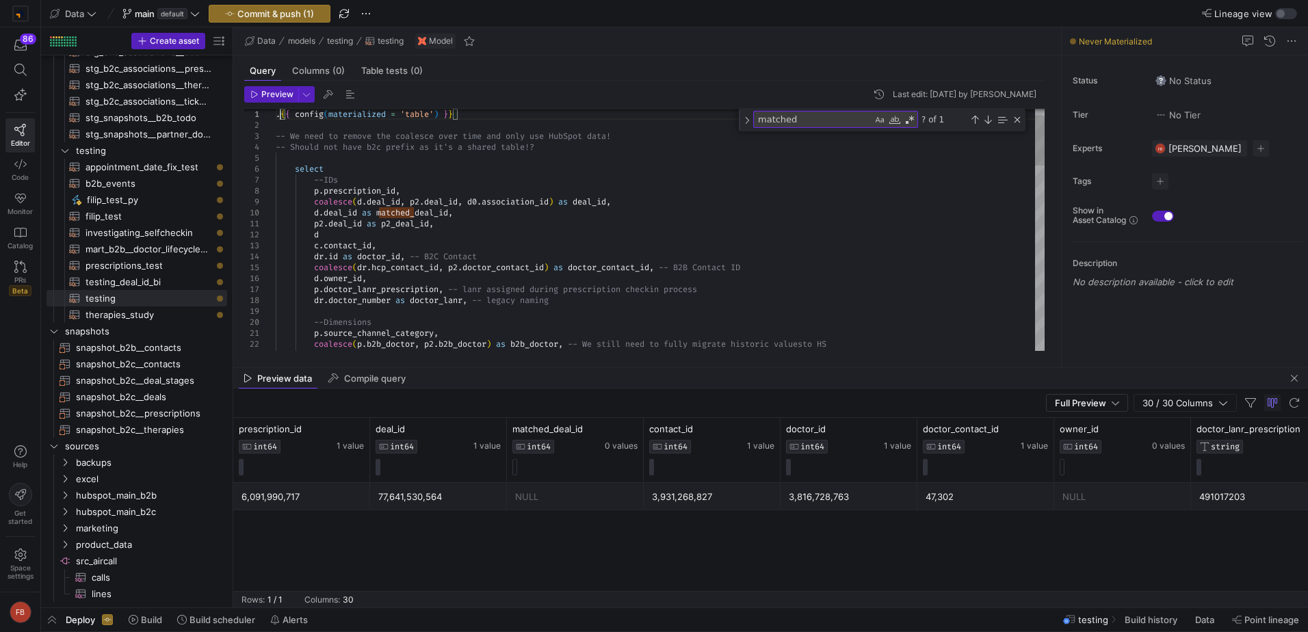
scroll to position [10, 5]
drag, startPoint x: 556, startPoint y: 200, endPoint x: 472, endPoint y: 202, distance: 84.2
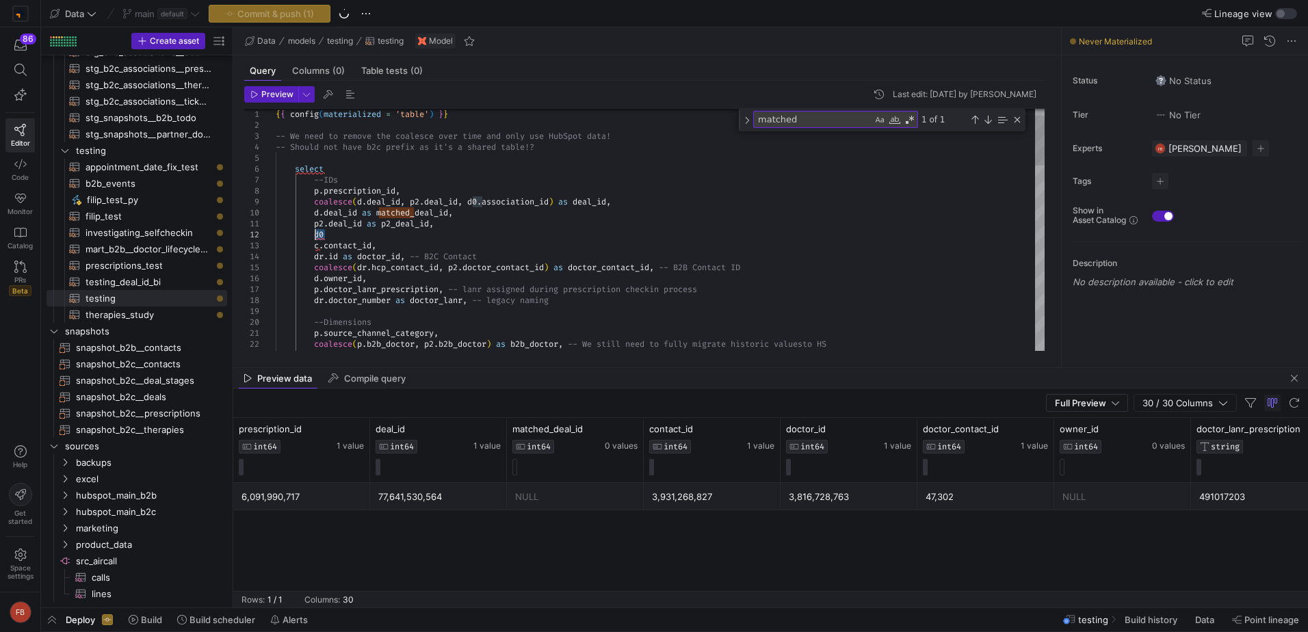
drag, startPoint x: 334, startPoint y: 237, endPoint x: 315, endPoint y: 233, distance: 19.6
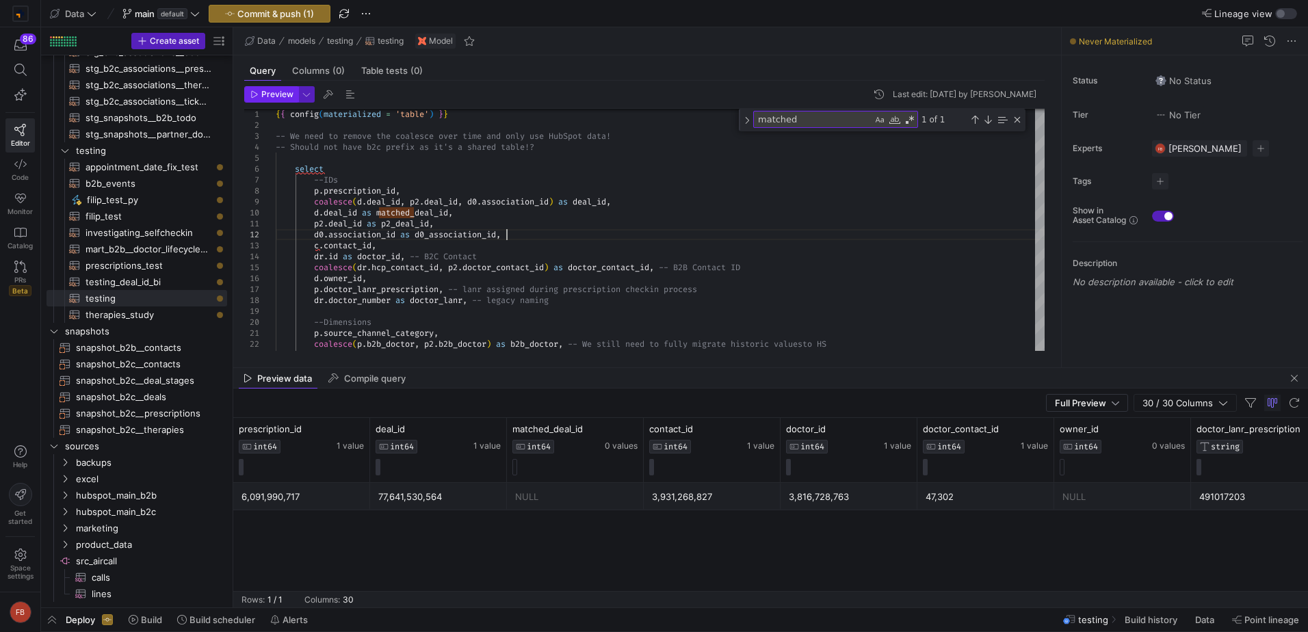
click at [279, 99] on span "Preview" at bounding box center [277, 95] width 32 height 10
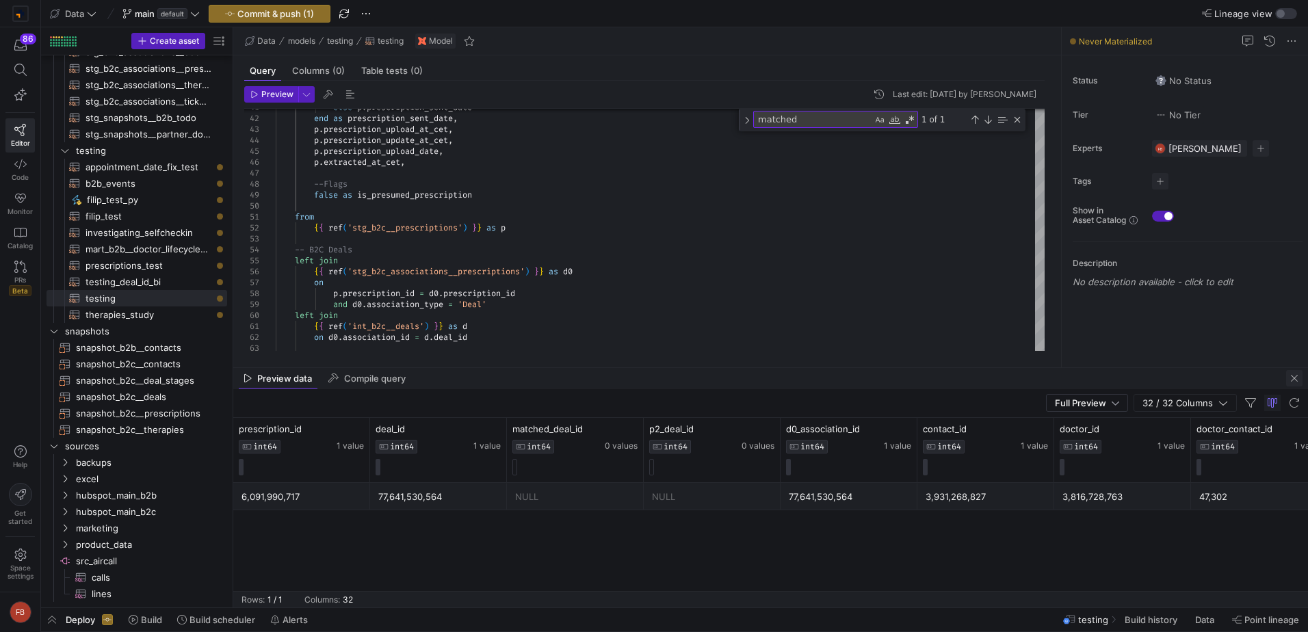
click at [1287, 374] on span "button" at bounding box center [1294, 378] width 16 height 16
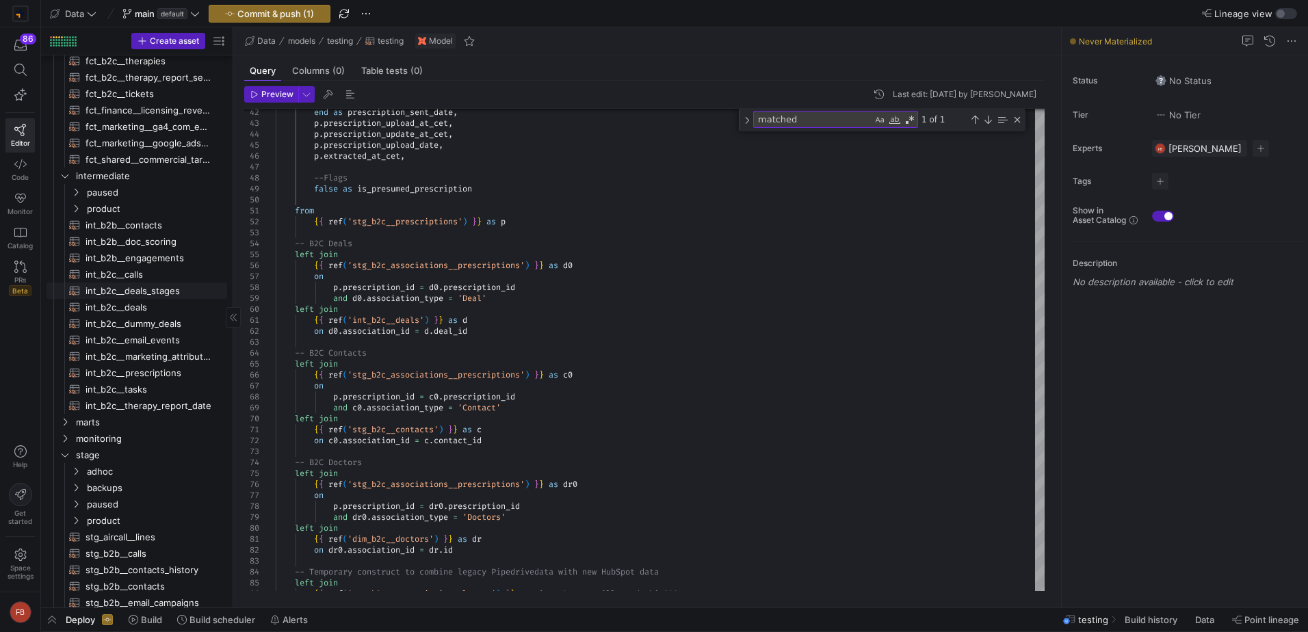
scroll to position [269, 0]
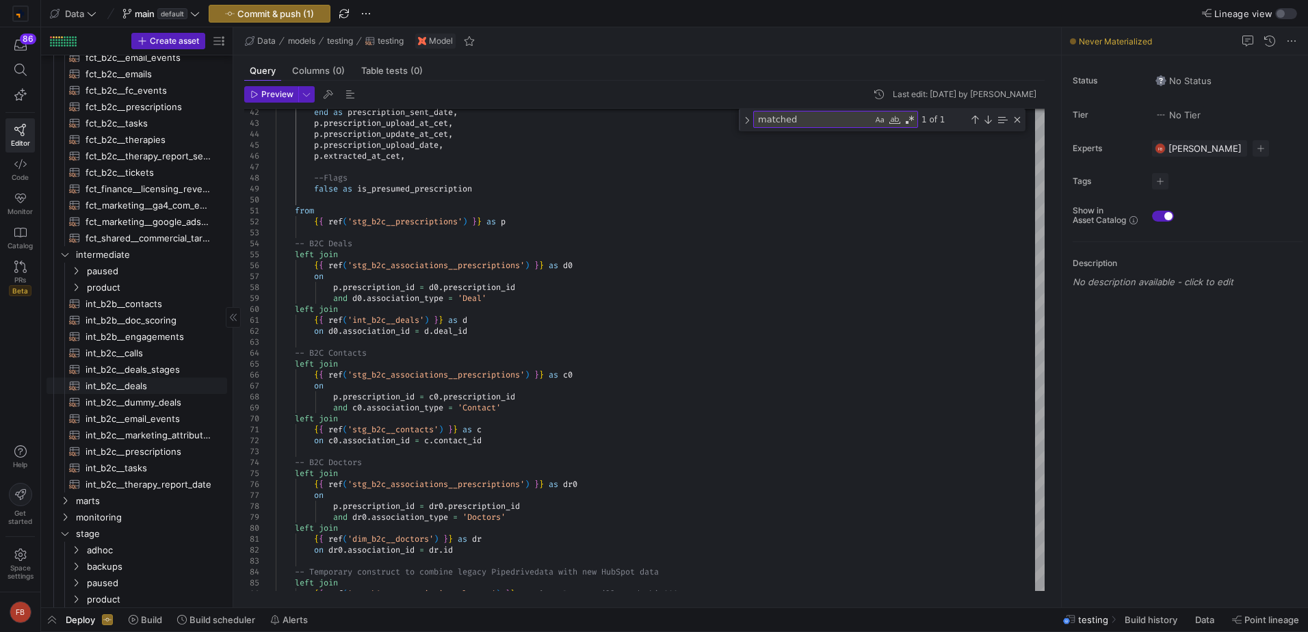
click at [167, 378] on span "int_b2c__deals​​​​​​​​​​" at bounding box center [149, 386] width 126 height 16
type textarea "{{ config(materialized = 'table') }} with hs_deals_prep as ( --Selecting column…"
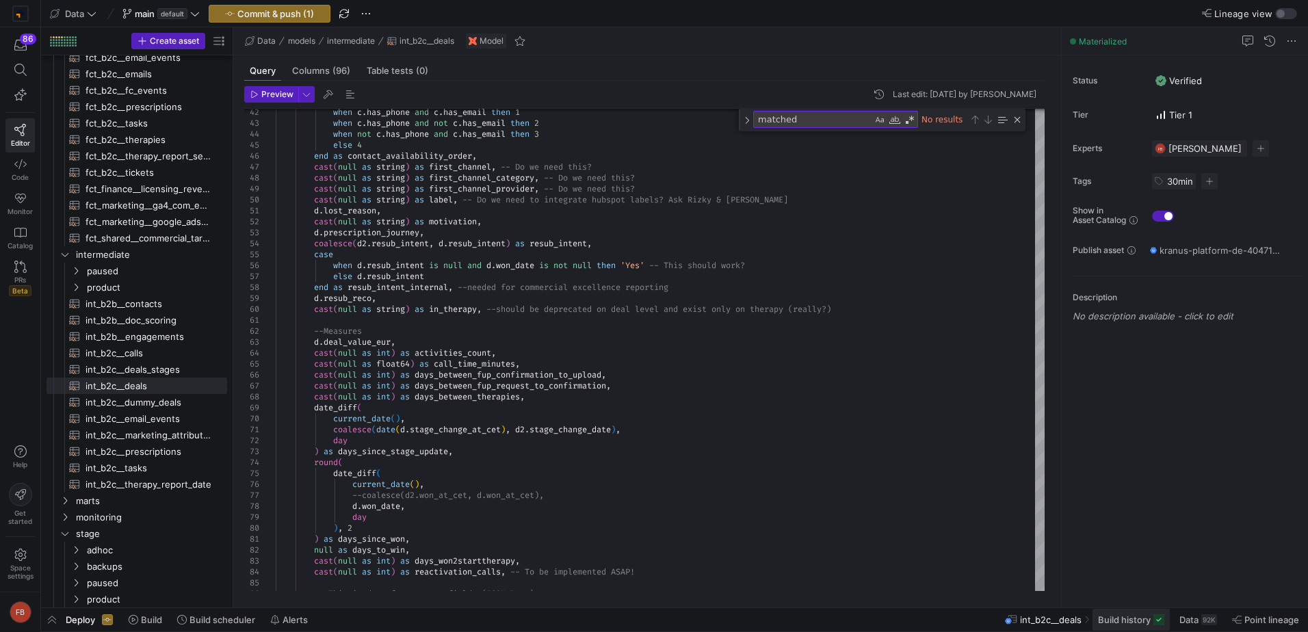
click at [1140, 617] on span "Build history" at bounding box center [1124, 619] width 53 height 11
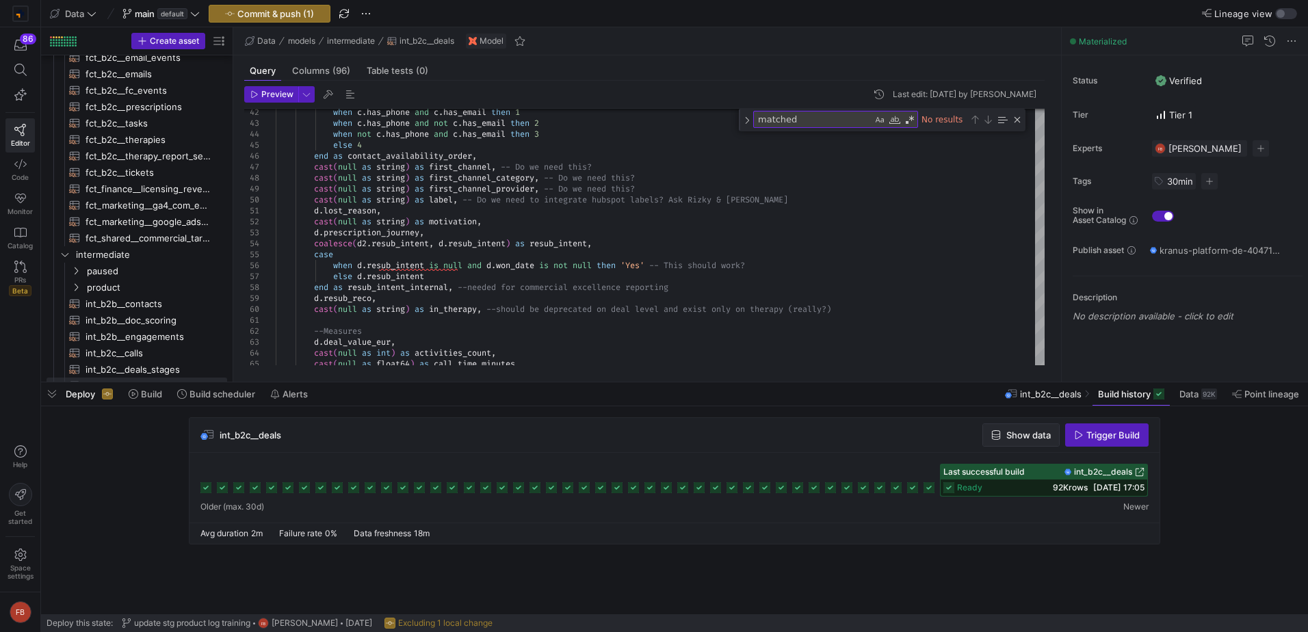
click at [1010, 438] on span "Show data" at bounding box center [1028, 435] width 44 height 11
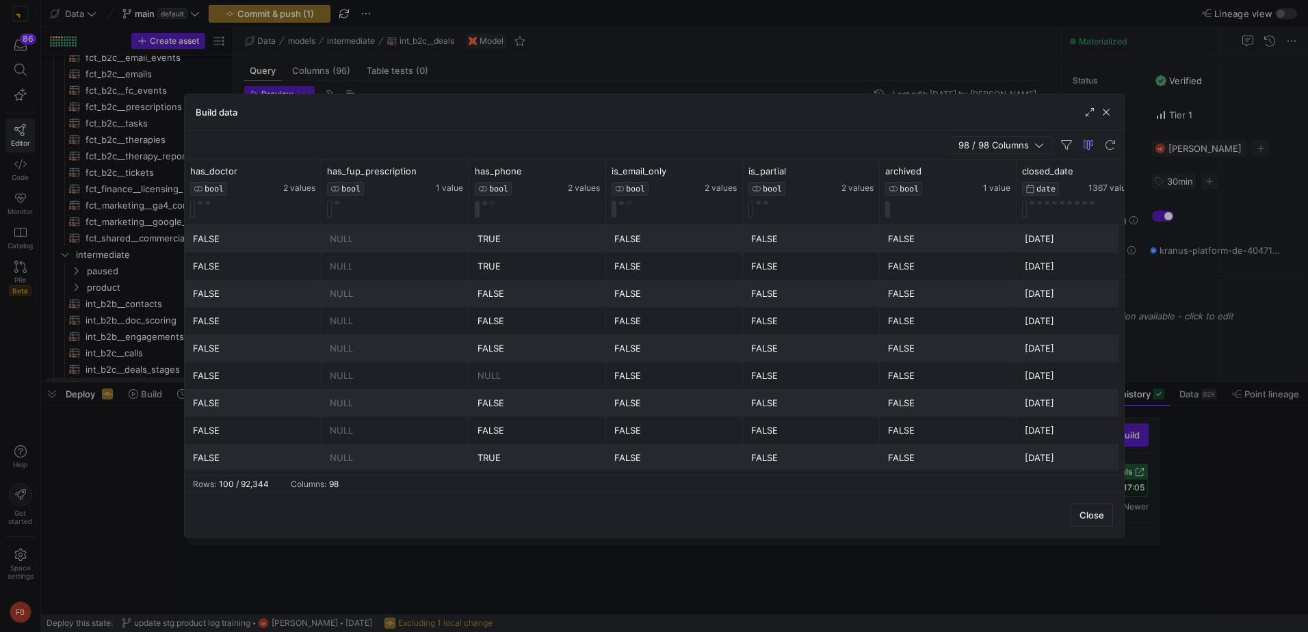
click at [989, 146] on span "98 / 98 Columns" at bounding box center [996, 145] width 76 height 11
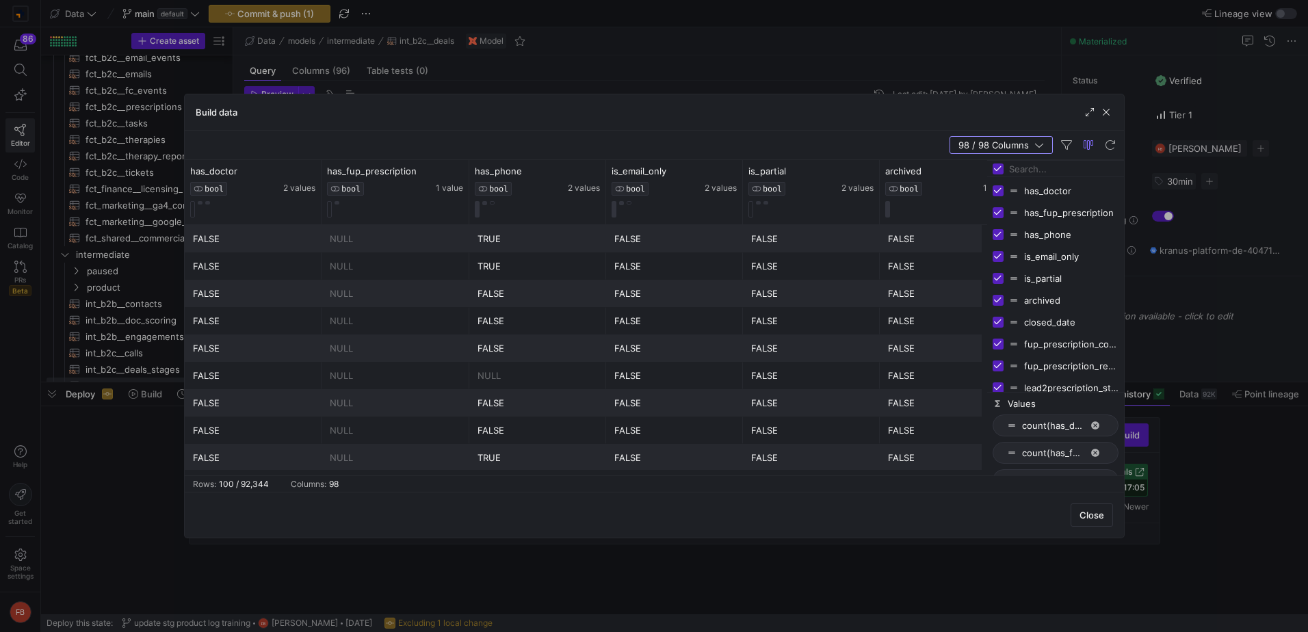
click at [993, 164] on div at bounding box center [1055, 169] width 137 height 16
click at [1005, 174] on div at bounding box center [1055, 169] width 137 height 16
drag, startPoint x: 994, startPoint y: 166, endPoint x: 1010, endPoint y: 172, distance: 16.9
click at [993, 166] on input "Toggle Select All Columns" at bounding box center [998, 168] width 11 height 11
checkbox input "false"
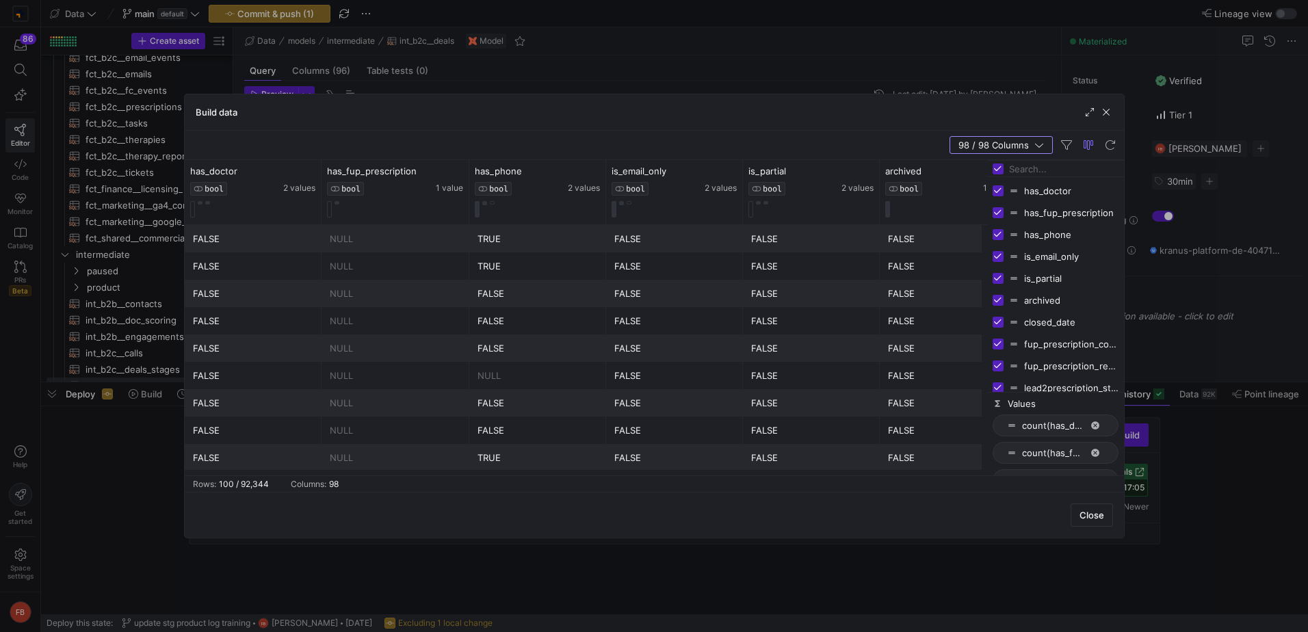
checkbox input "false"
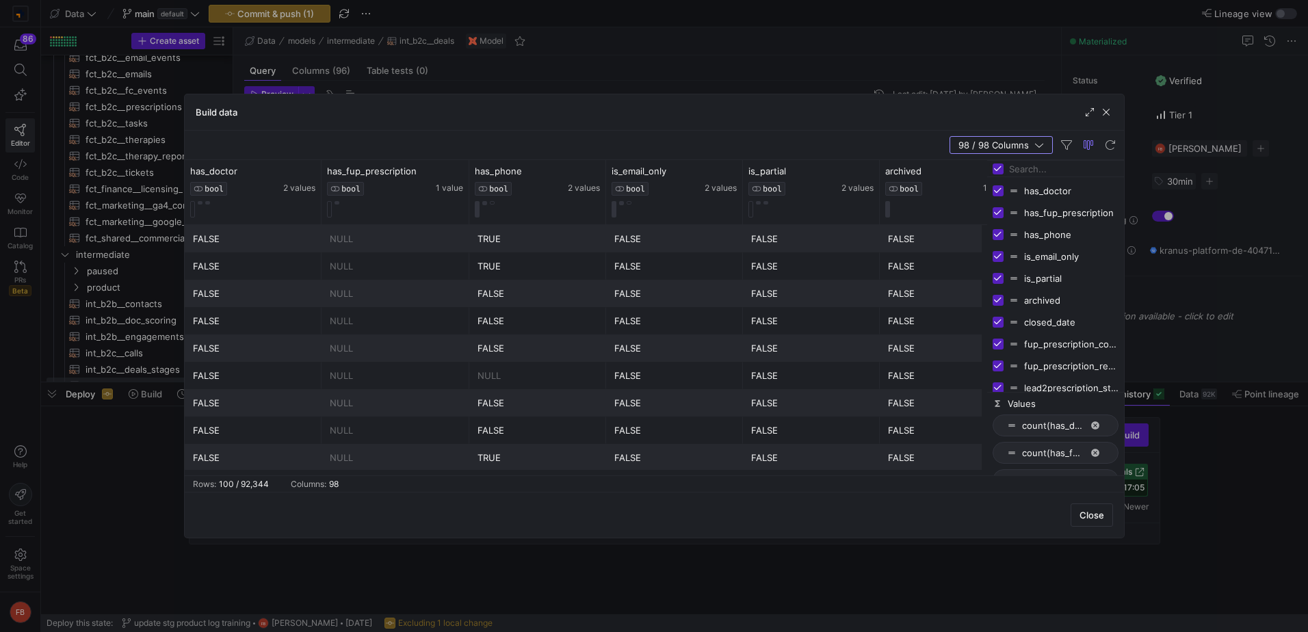
checkbox input "false"
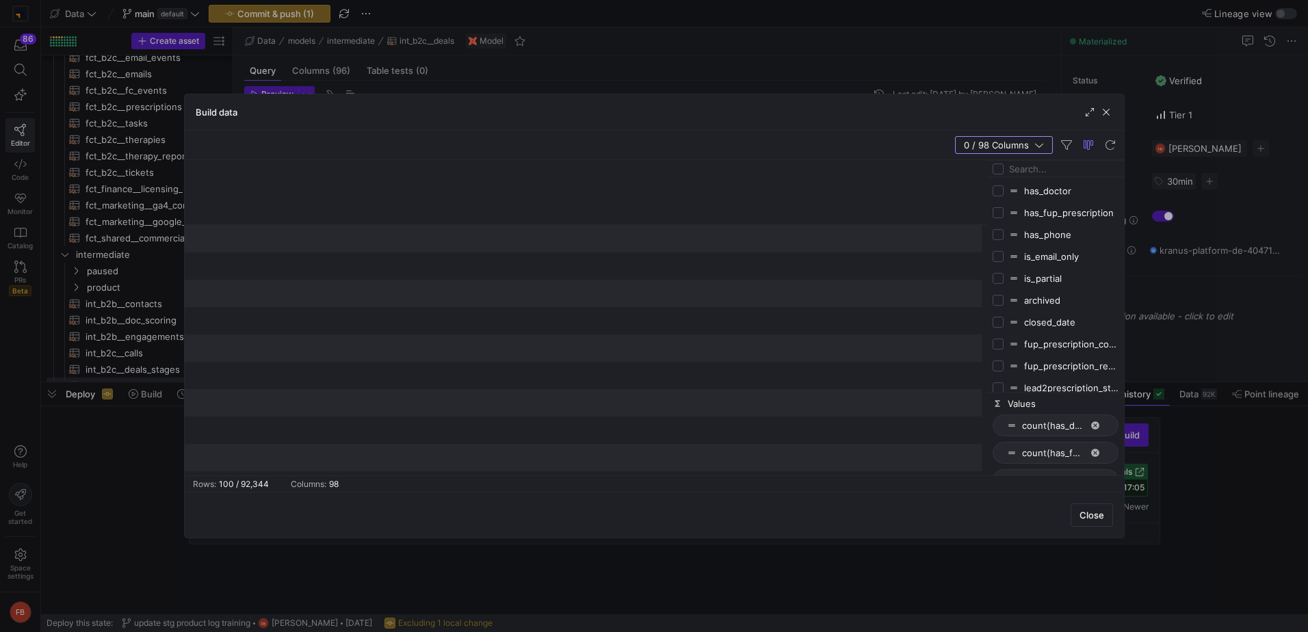
click at [1020, 171] on input "Filter Columns Input" at bounding box center [1063, 168] width 109 height 27
type input "deal_id"
click at [997, 188] on input "Press SPACE to toggle visibility (hidden)" at bounding box center [998, 190] width 11 height 11
checkbox input "true"
checkbox input "false"
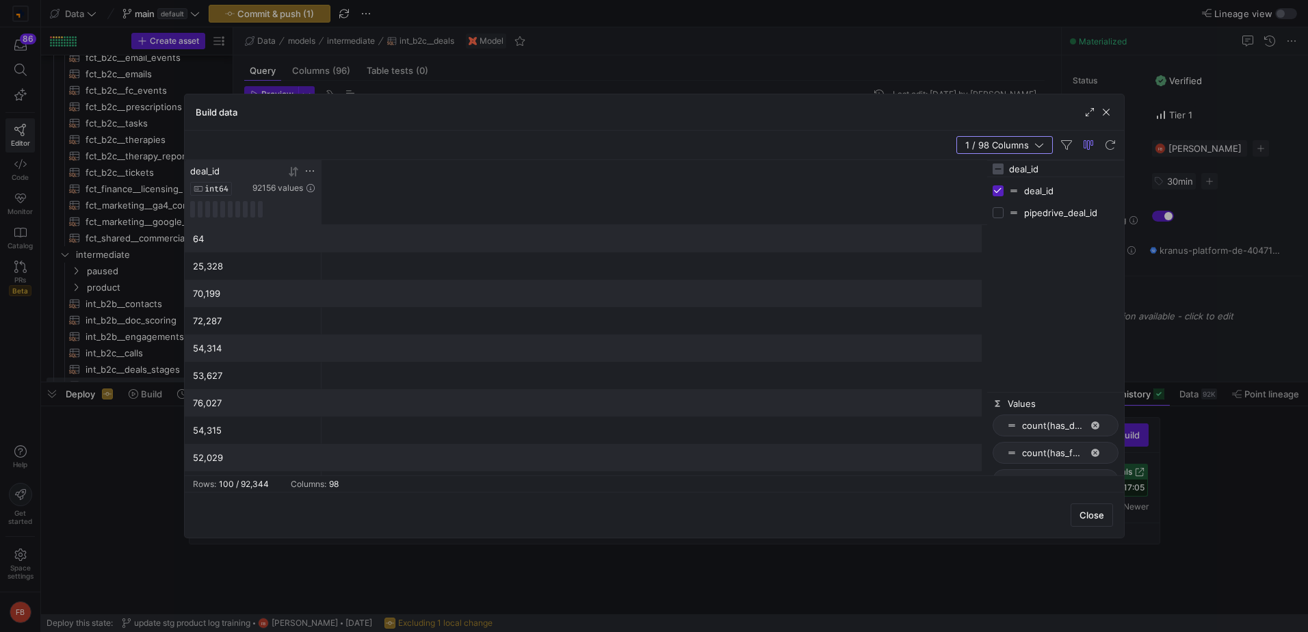
click at [309, 168] on icon at bounding box center [309, 171] width 11 height 11
type input "77641530564"
click at [423, 309] on button "Apply" at bounding box center [423, 311] width 42 height 18
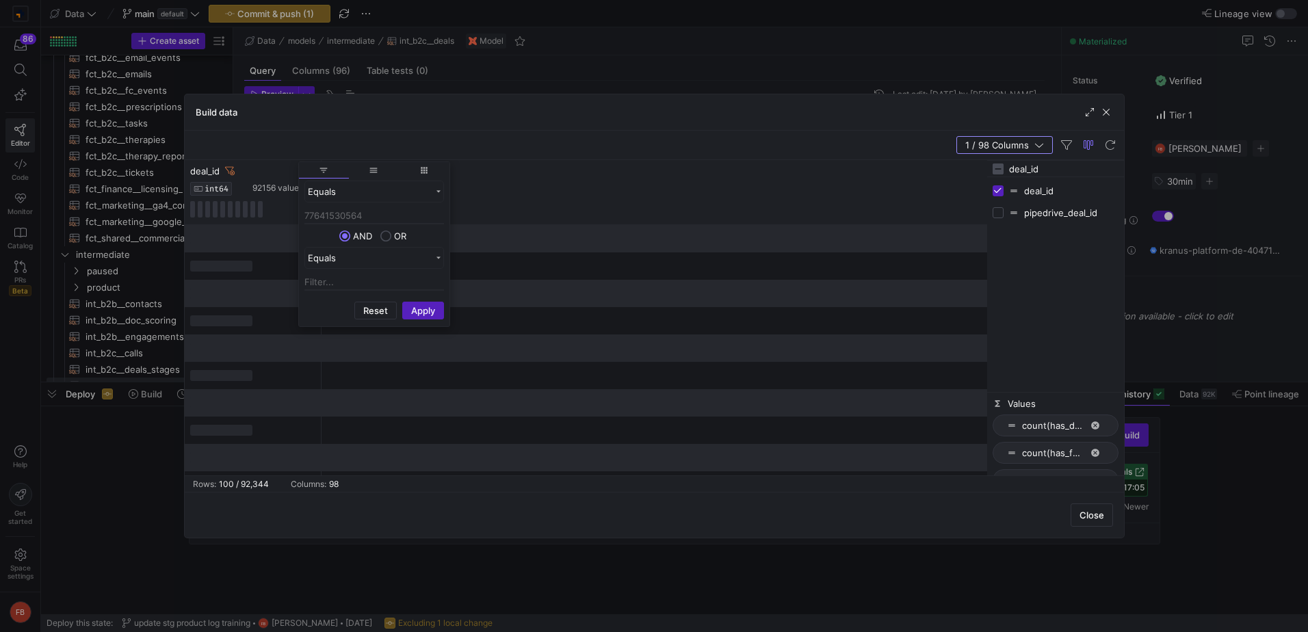
click at [631, 140] on div "1 / 98 Columns" at bounding box center [654, 145] width 939 height 29
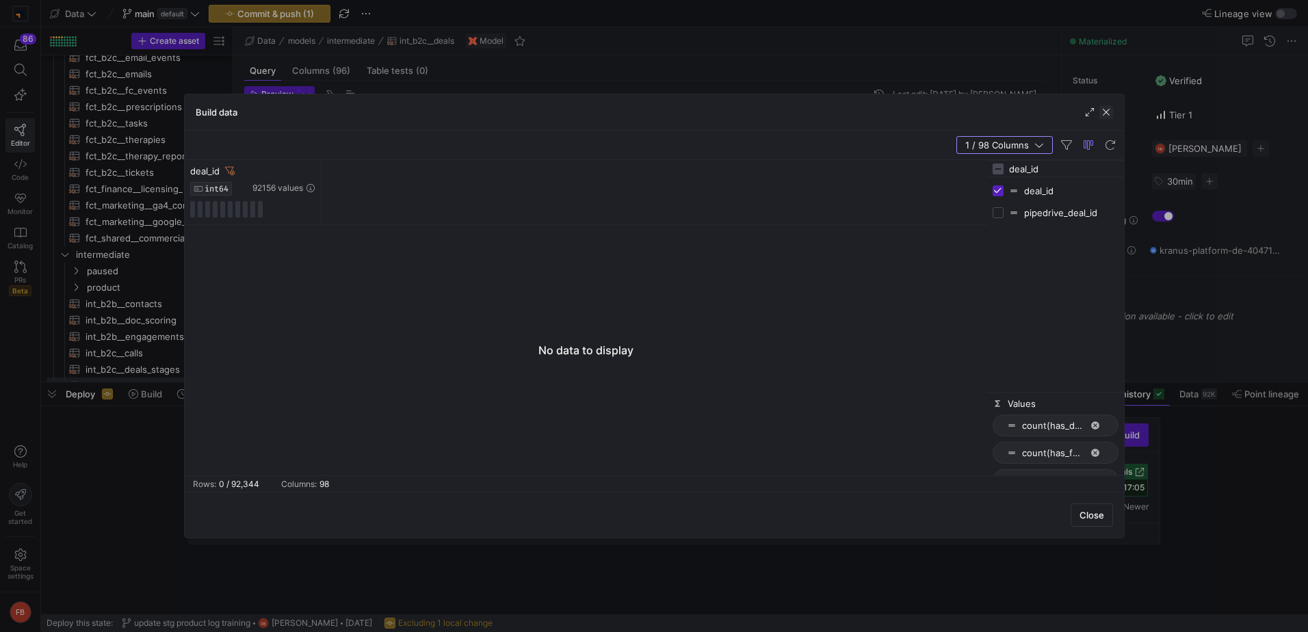
click at [1106, 114] on span "button" at bounding box center [1106, 112] width 14 height 14
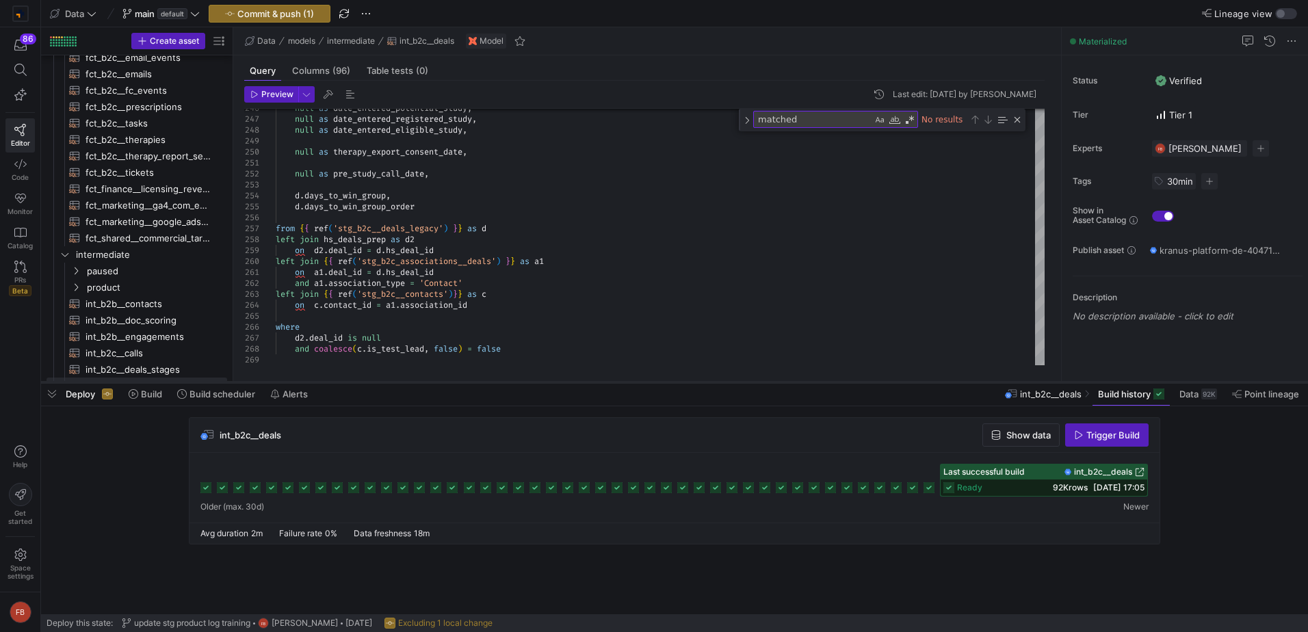
click at [1138, 384] on as-split "Data main default Commit & push (1) Lineage view Create asset Drag here to set …" at bounding box center [674, 316] width 1267 height 632
click at [1140, 399] on button "Build history" at bounding box center [1131, 393] width 79 height 23
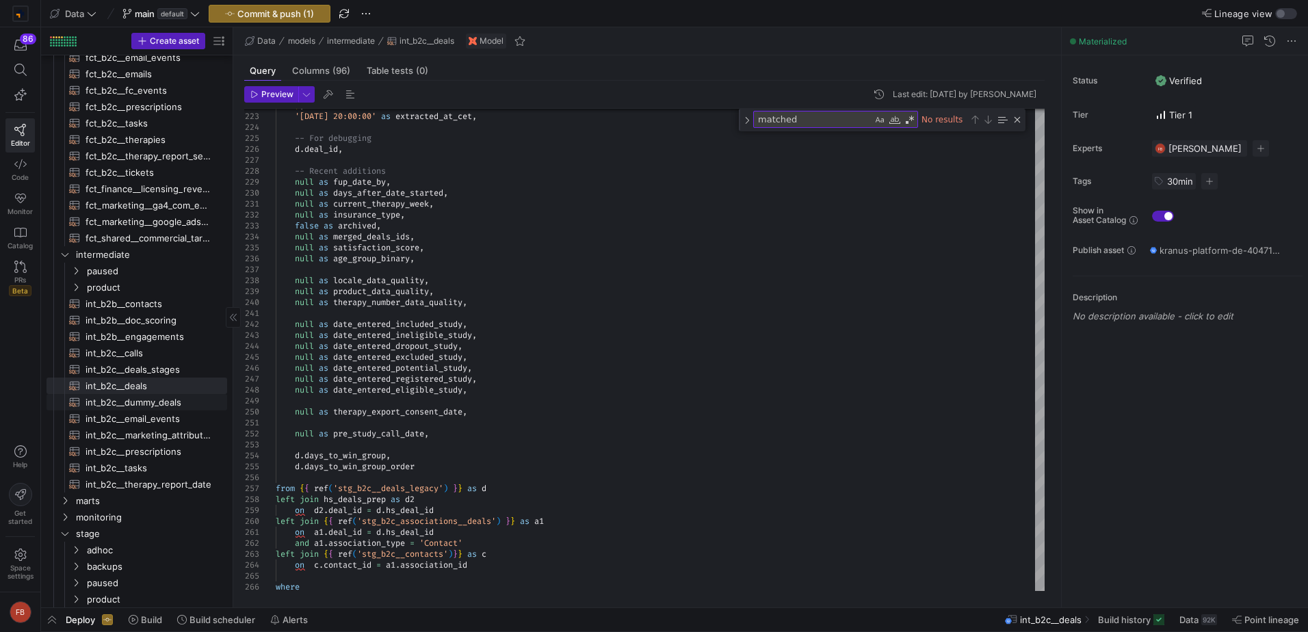
click at [185, 404] on span "int_b2c__dummy_deals​​​​​​​​​​" at bounding box center [149, 403] width 126 height 16
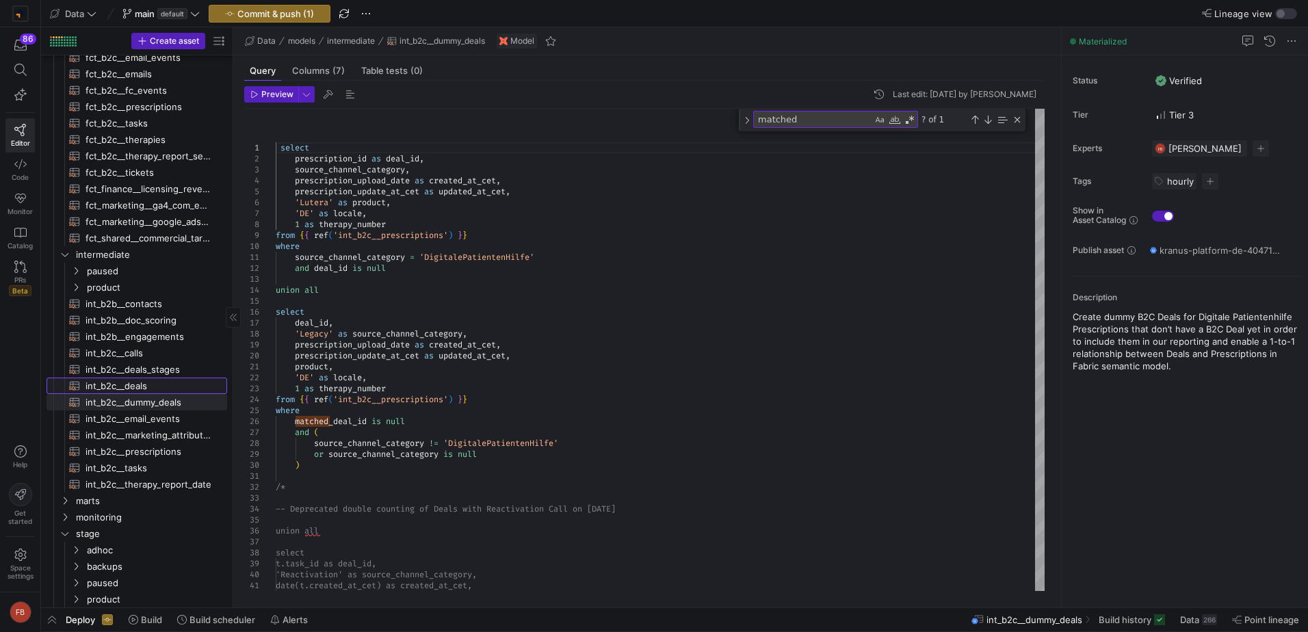
click at [153, 384] on span "int_b2c__deals​​​​​​​​​​" at bounding box center [149, 386] width 126 height 16
type textarea "{{ config(materialized = 'table') }} with hs_deals_prep as ( --Selecting column…"
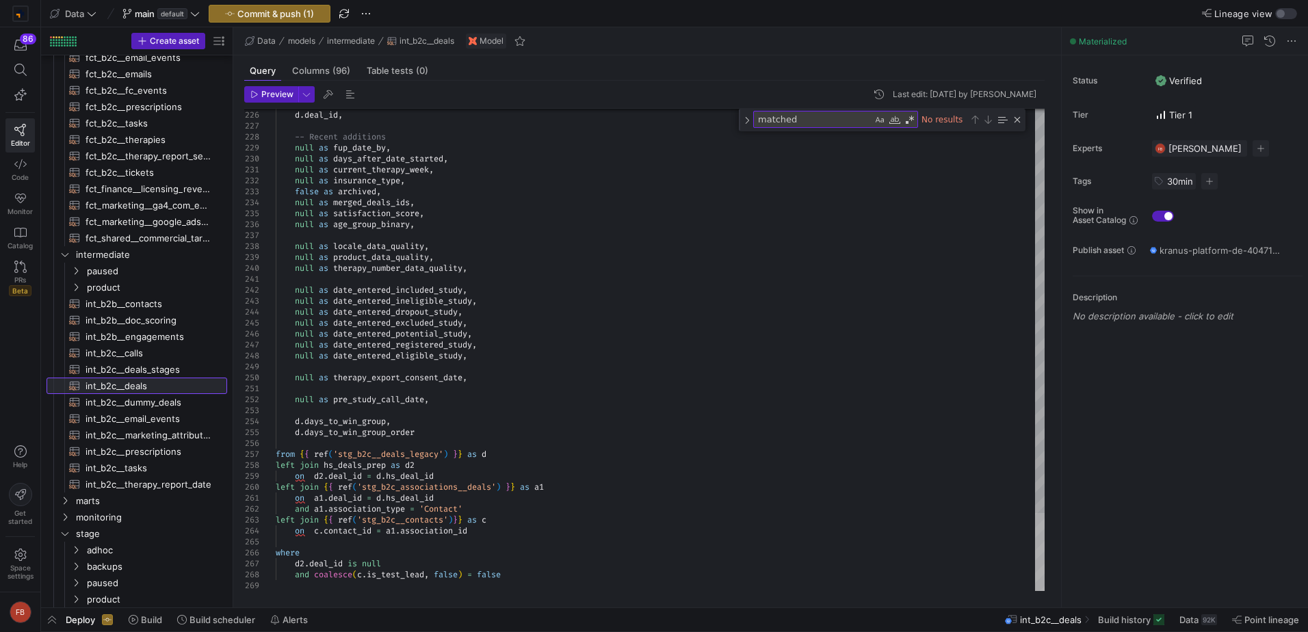
click at [1035, 591] on div at bounding box center [1040, 552] width 10 height 78
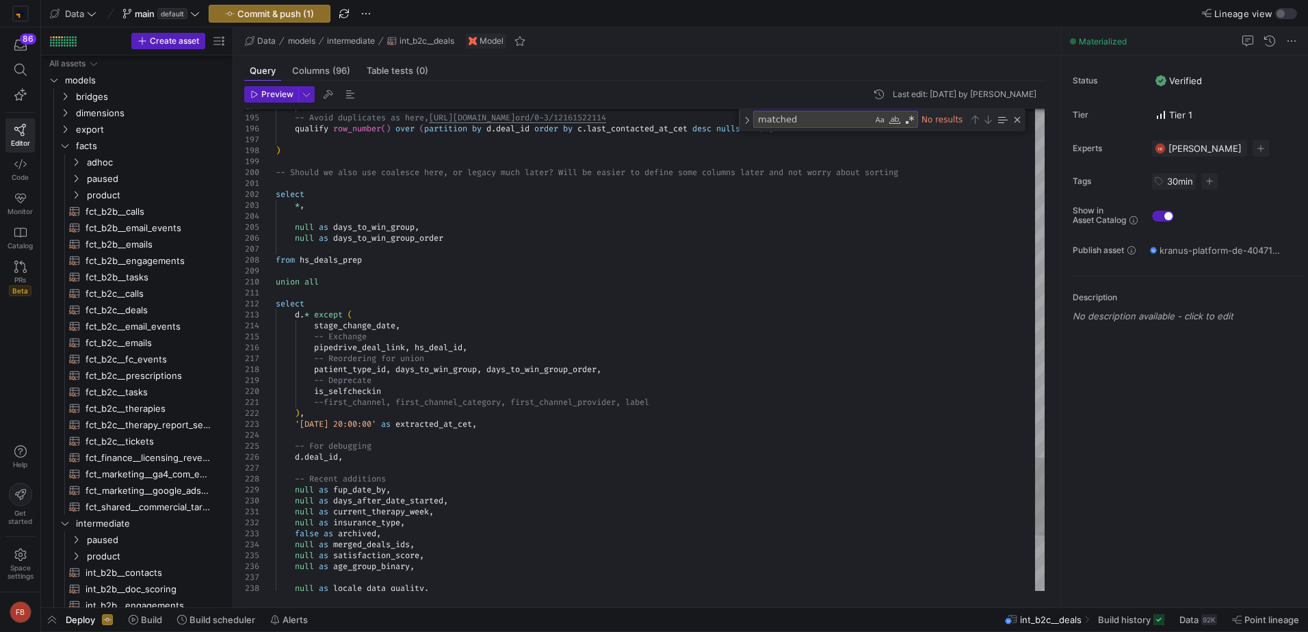
scroll to position [11, 231]
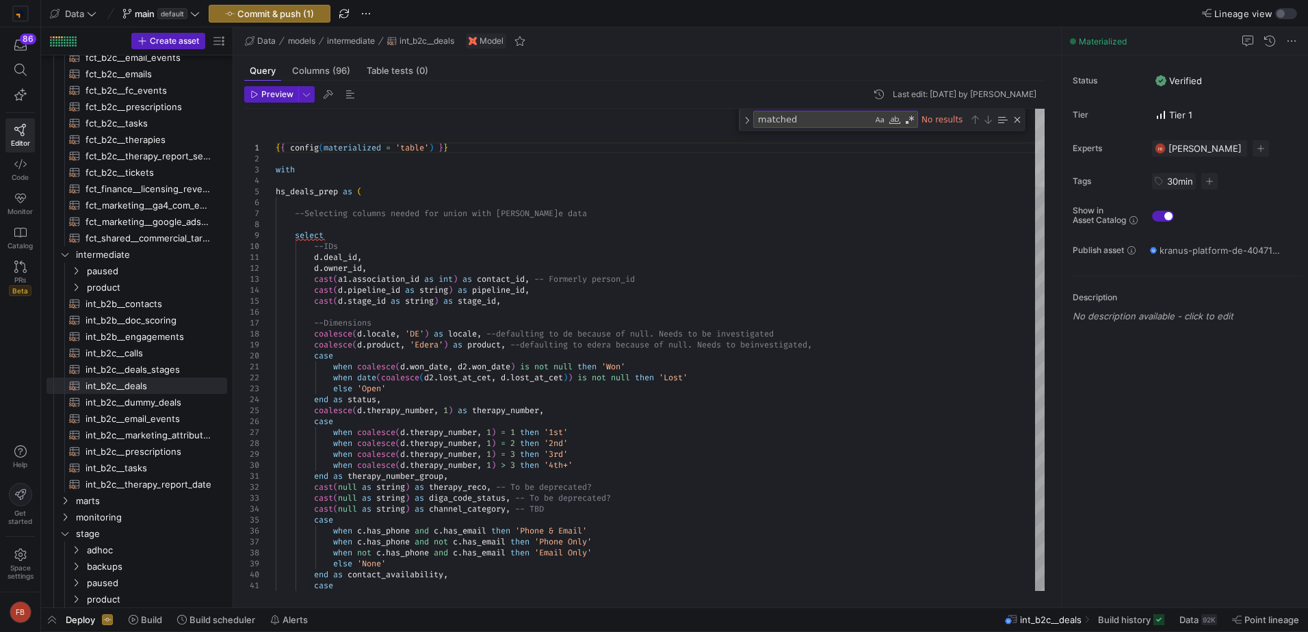
click at [1035, 109] on div at bounding box center [1040, 148] width 10 height 78
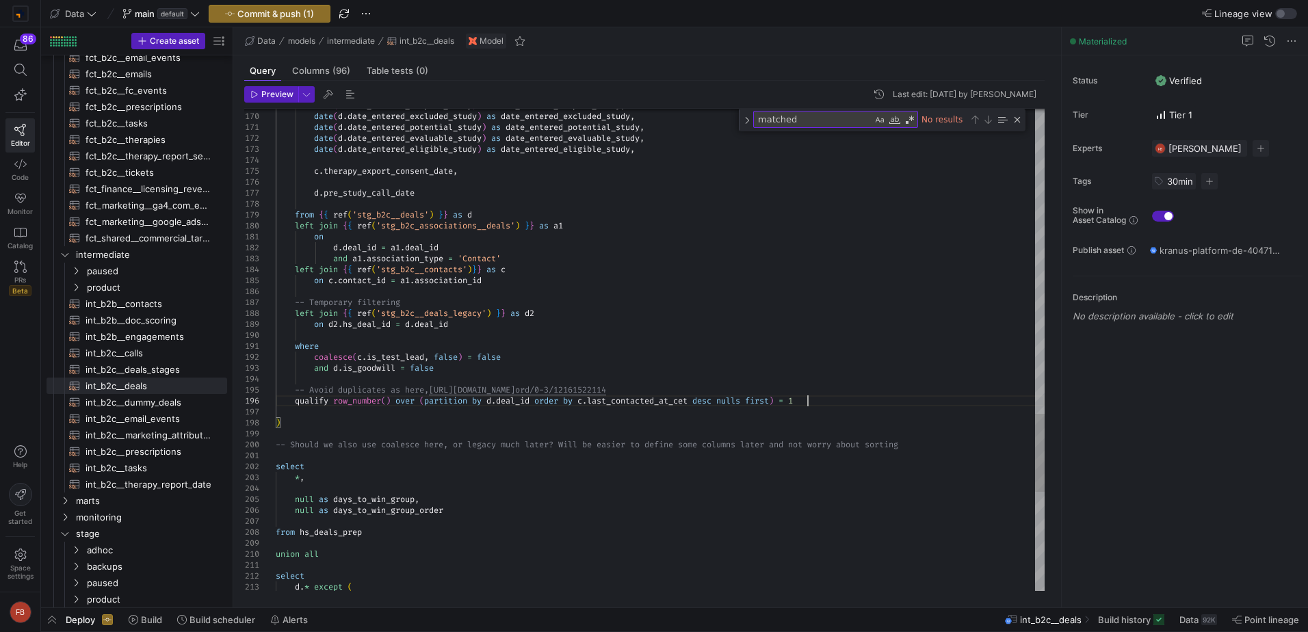
scroll to position [11, 0]
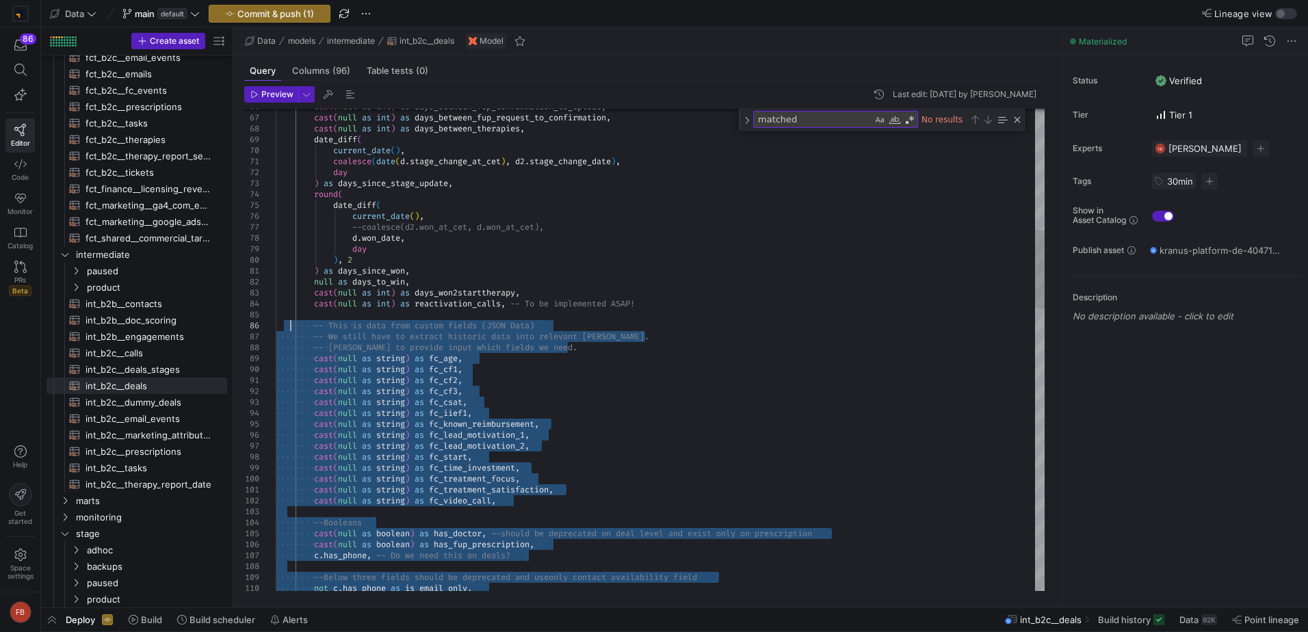
type textarea "coalesce(date(d.stage_change_at_cet), d2.stage_change_date), day ) as days_sinc…"
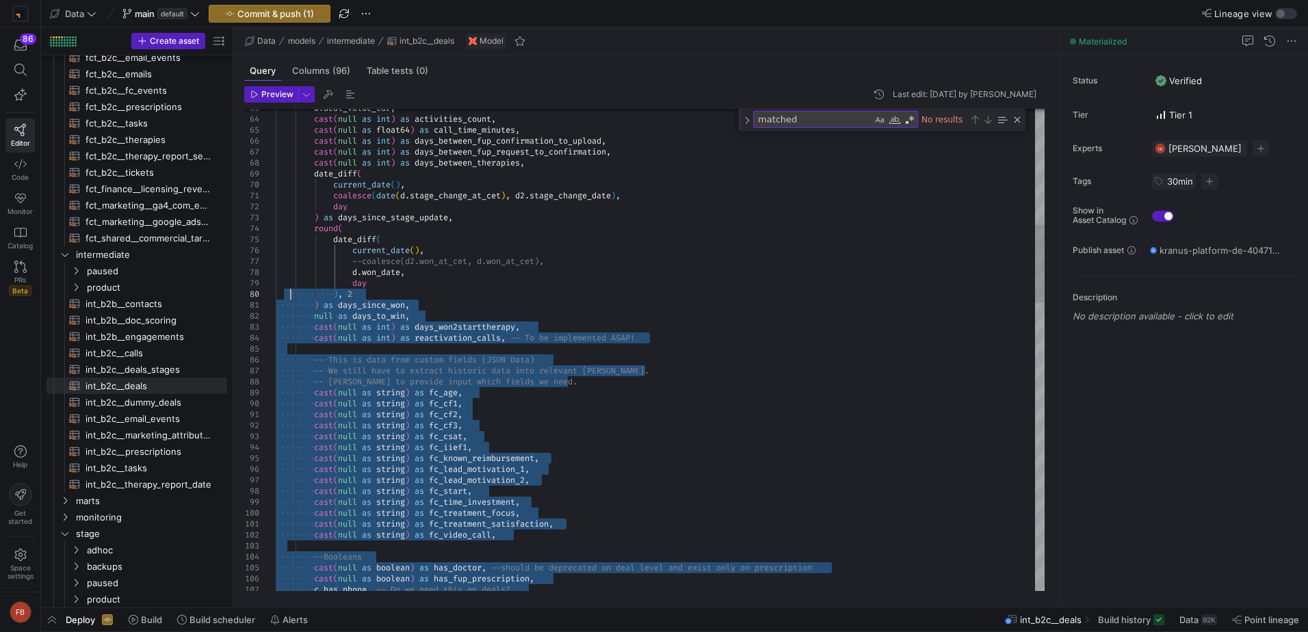
drag, startPoint x: 826, startPoint y: 401, endPoint x: 311, endPoint y: 288, distance: 528.0
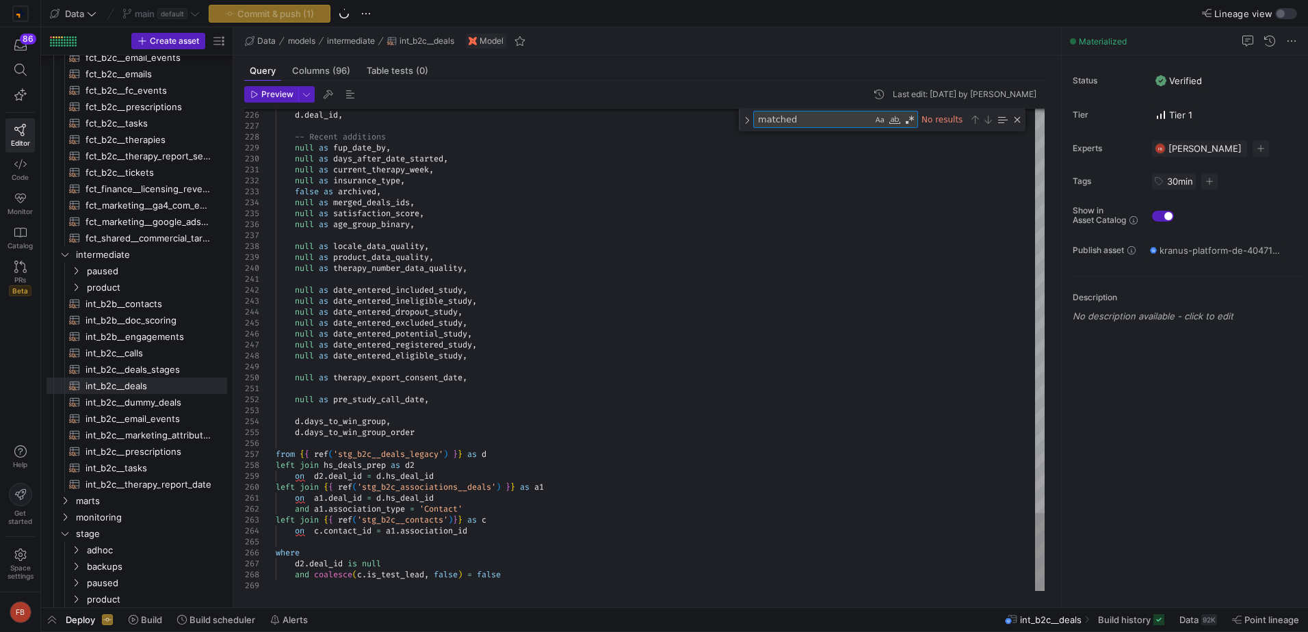
click at [863, 117] on textarea "matched" at bounding box center [813, 120] width 118 height 16
type textarea "i"
type textarea ") as days_since_won, null as days_to_win, cast(null as int) as days_won2startth…"
type textarea "is"
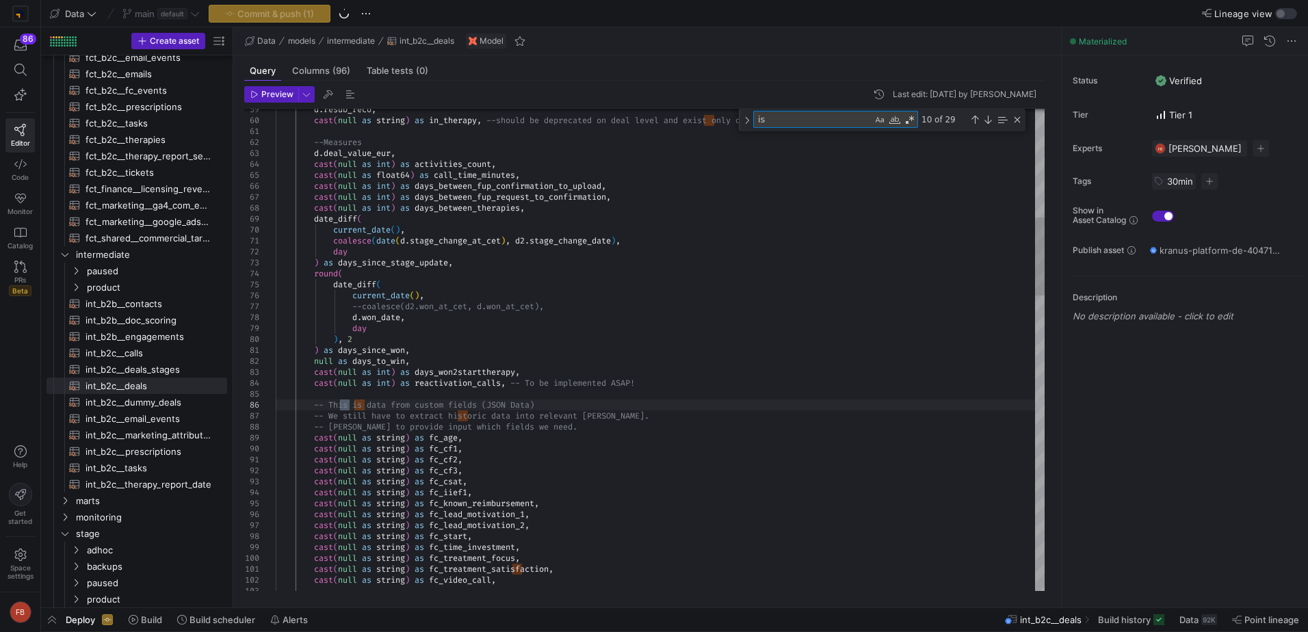
type textarea "cast(null as string) as fc_treatment_satisfaction, cast(null as string) as fc_v…"
type textarea "is_"
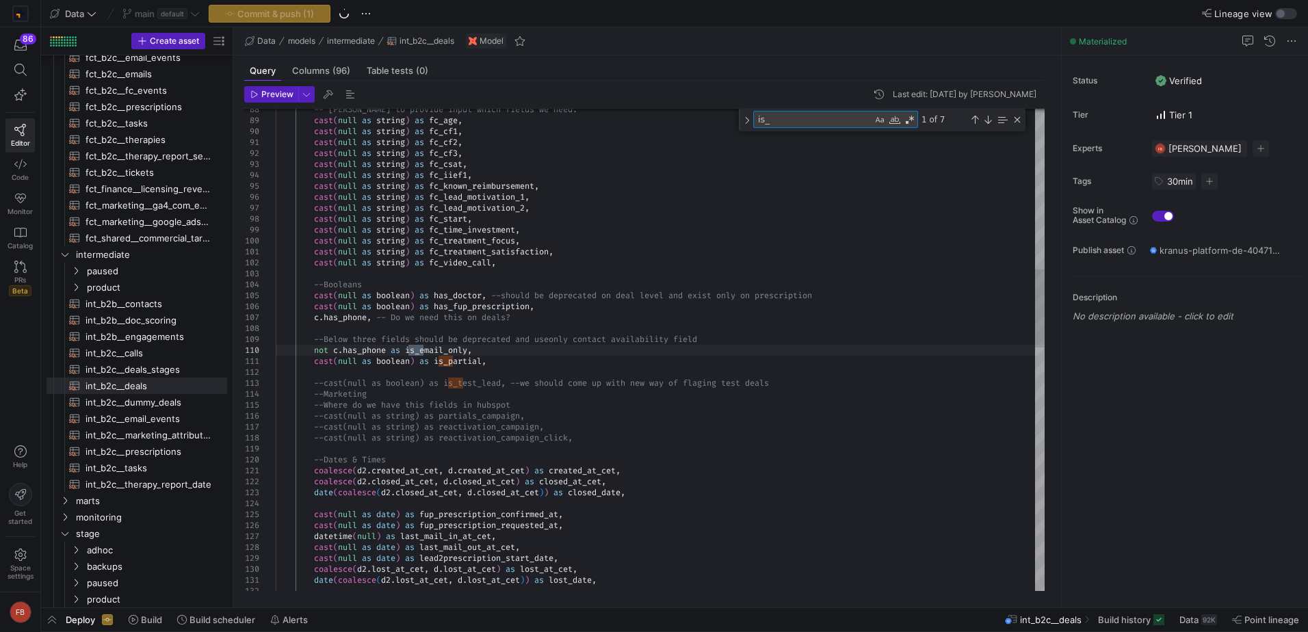
type textarea "where coalesce(c.is_test_lead, false) = false and d.is_goodwill = false -- Avoi…"
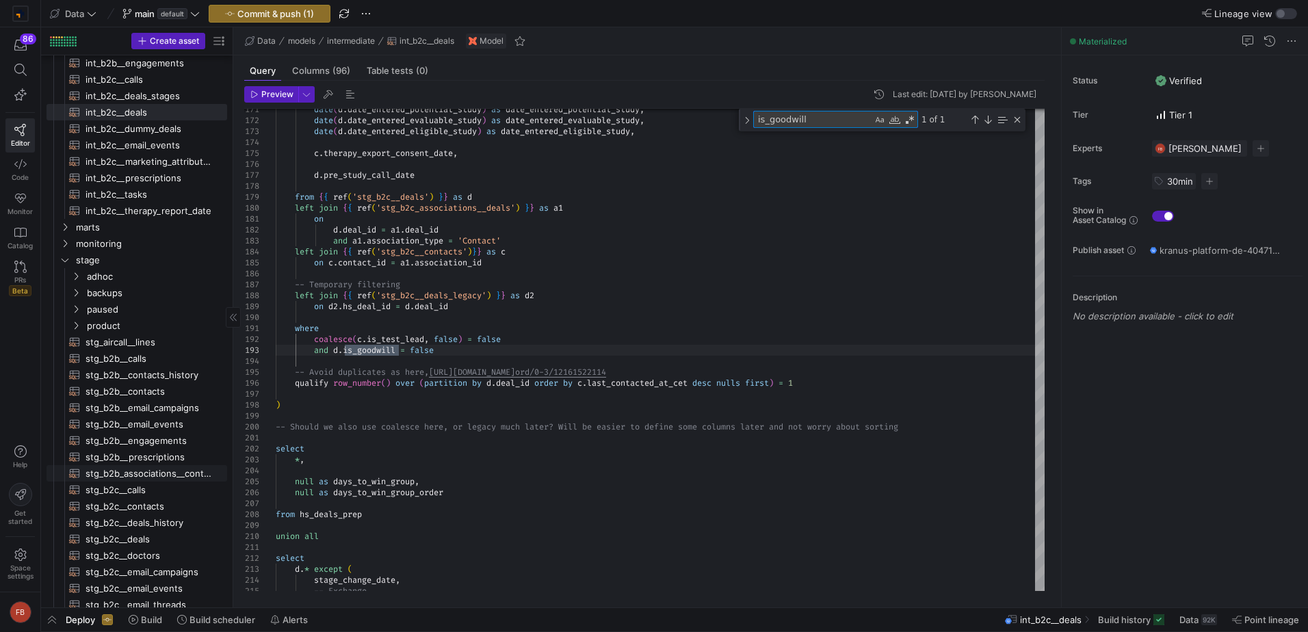
scroll to position [679, 0]
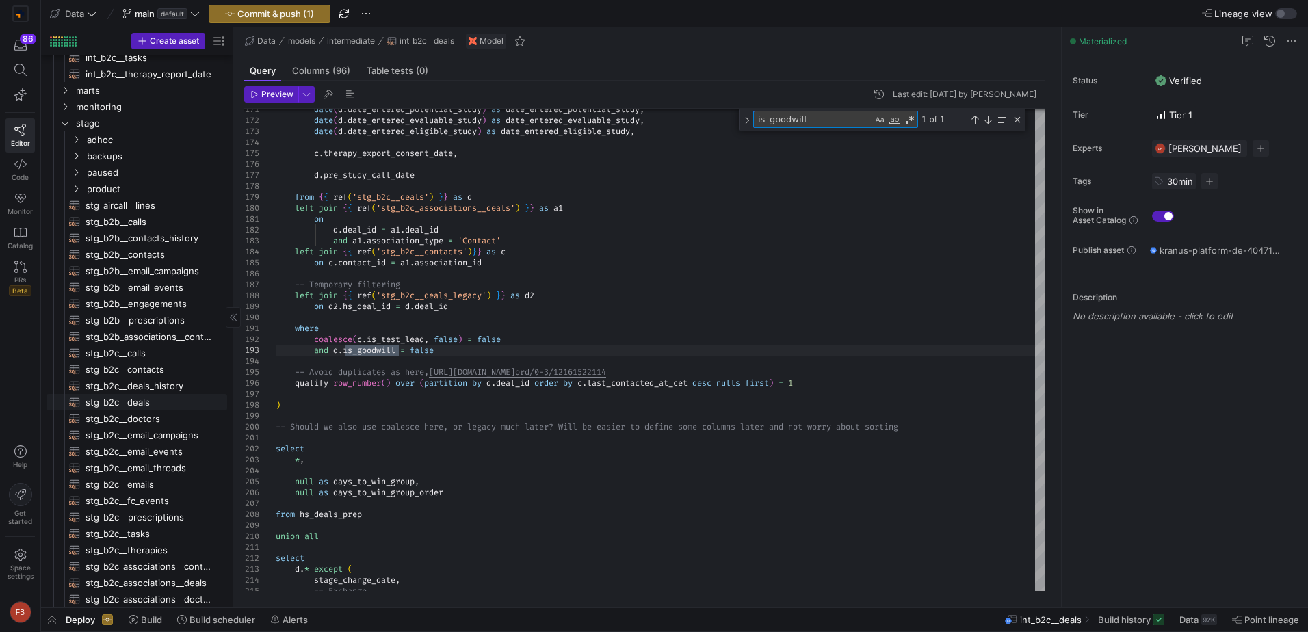
type textarea "is_goodwill"
click at [140, 409] on span "stg_b2c__deals​​​​​​​​​​" at bounding box center [149, 403] width 126 height 16
type textarea "{{ config(materialized = 'table') }} with base_transform as ( select -- IDs cas…"
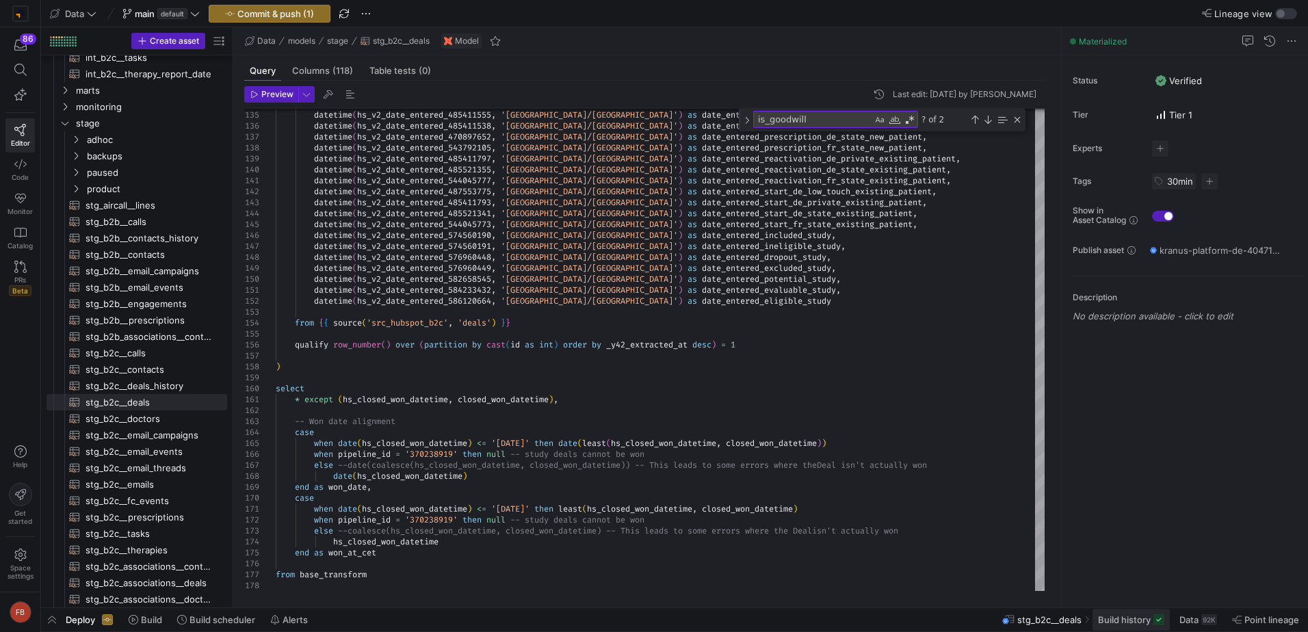
click at [1129, 612] on span at bounding box center [1130, 620] width 77 height 22
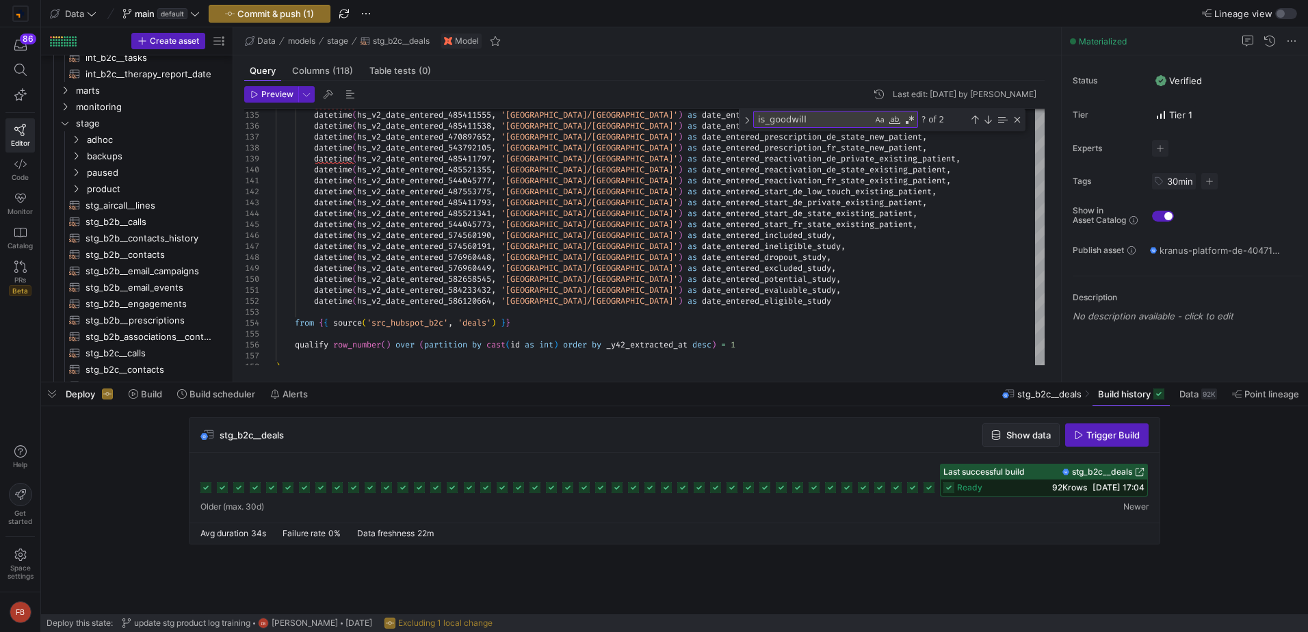
click at [1021, 436] on span "Show data" at bounding box center [1028, 435] width 44 height 11
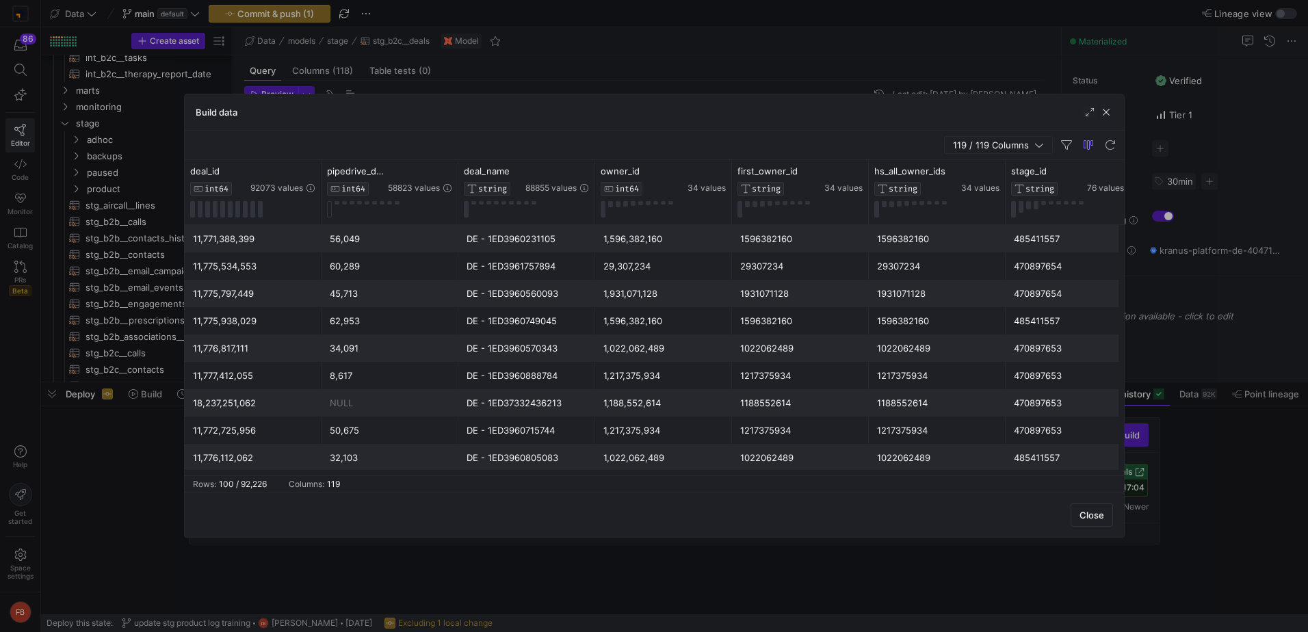
click at [975, 152] on span "button" at bounding box center [998, 145] width 107 height 16
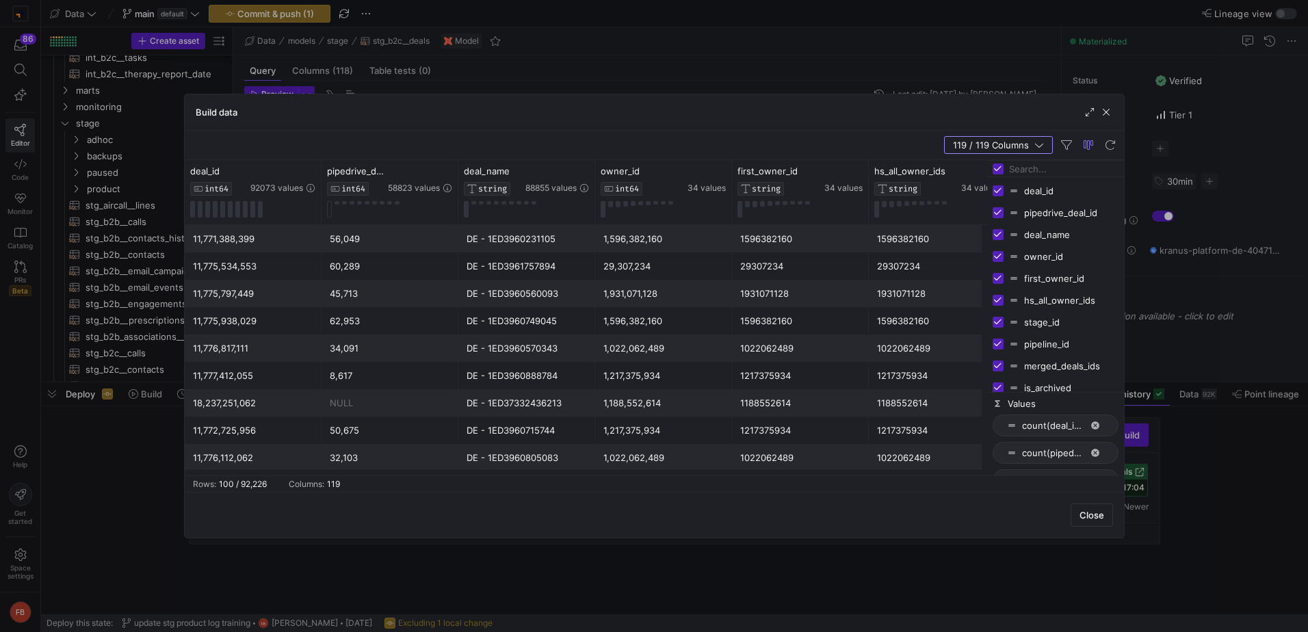
click at [993, 168] on input "Toggle Select All Columns" at bounding box center [998, 168] width 11 height 11
checkbox input "false"
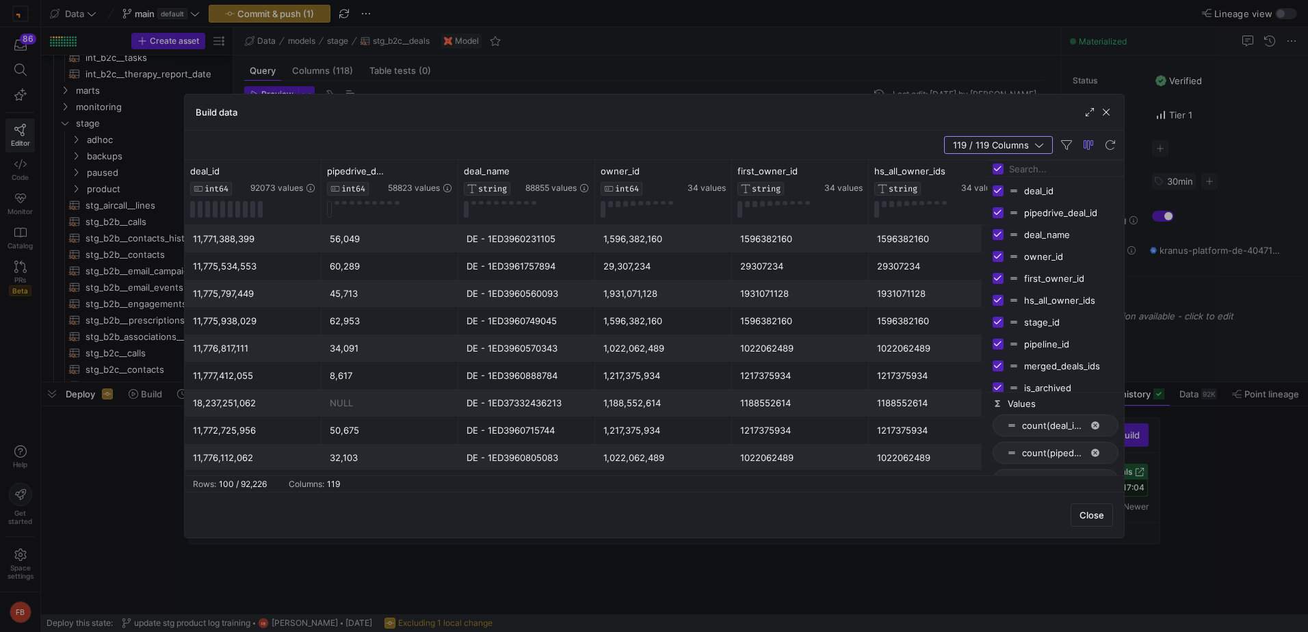
checkbox input "false"
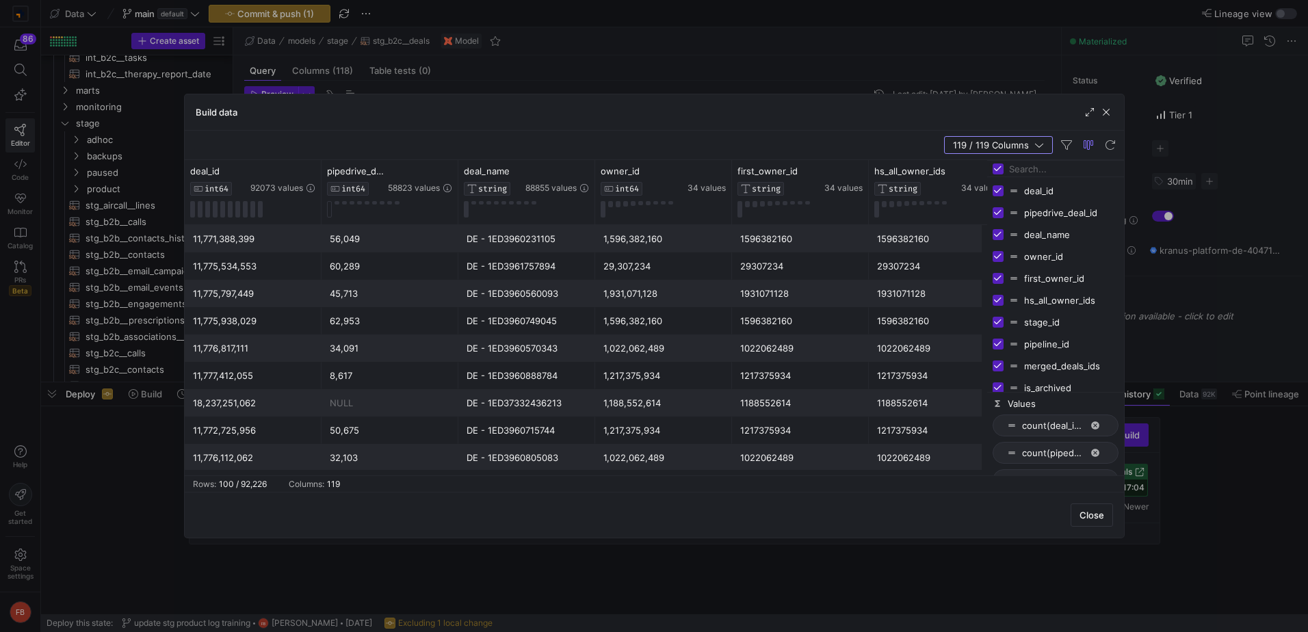
checkbox input "false"
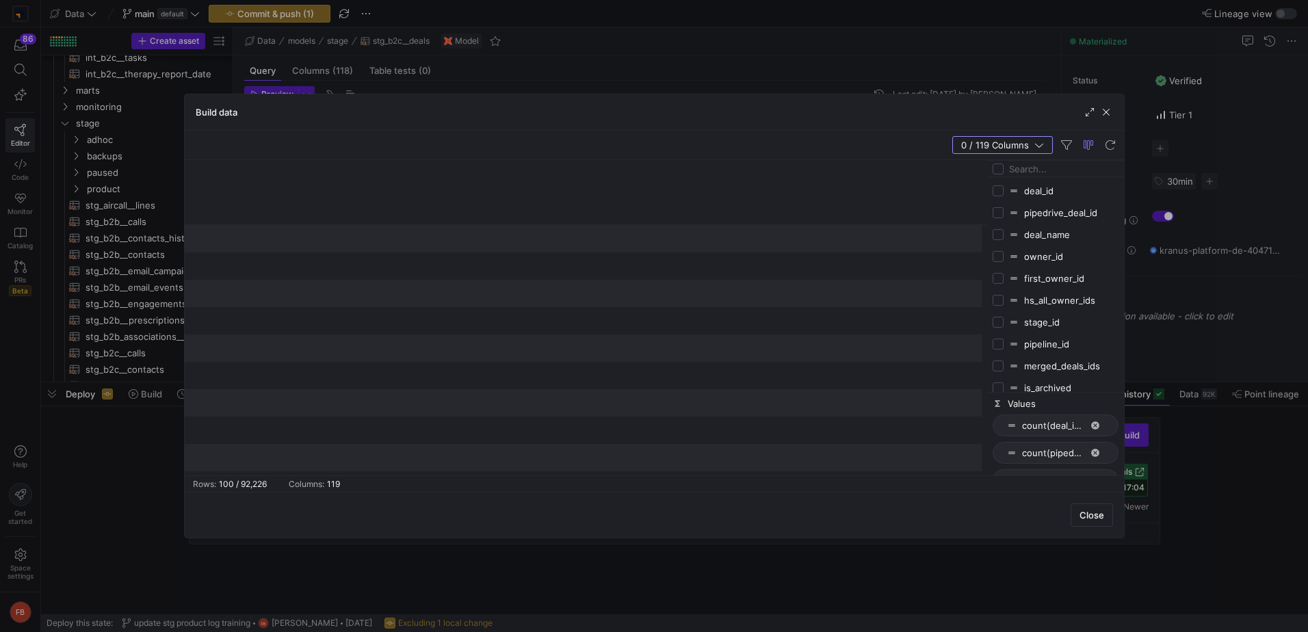
click at [1038, 171] on input "Filter Columns Input" at bounding box center [1063, 168] width 109 height 27
type input "is_g"
click at [1000, 192] on input "Press SPACE to toggle visibility (hidden)" at bounding box center [998, 190] width 11 height 11
checkbox input "true"
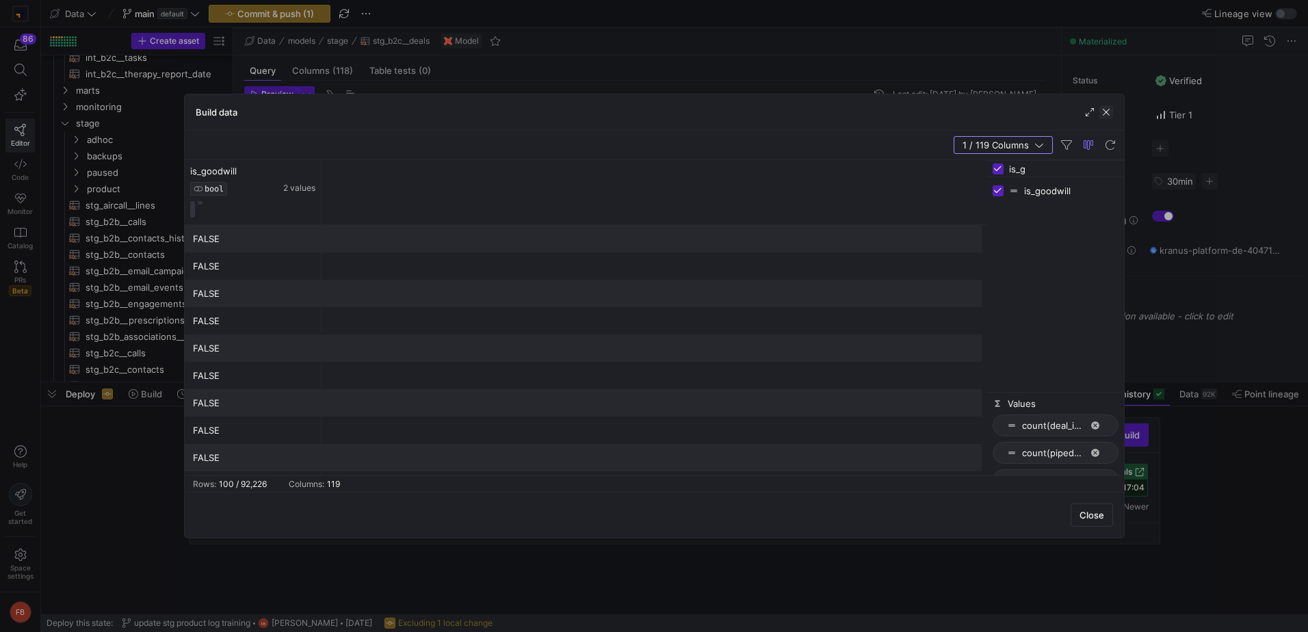
click at [1106, 116] on span "button" at bounding box center [1106, 112] width 14 height 14
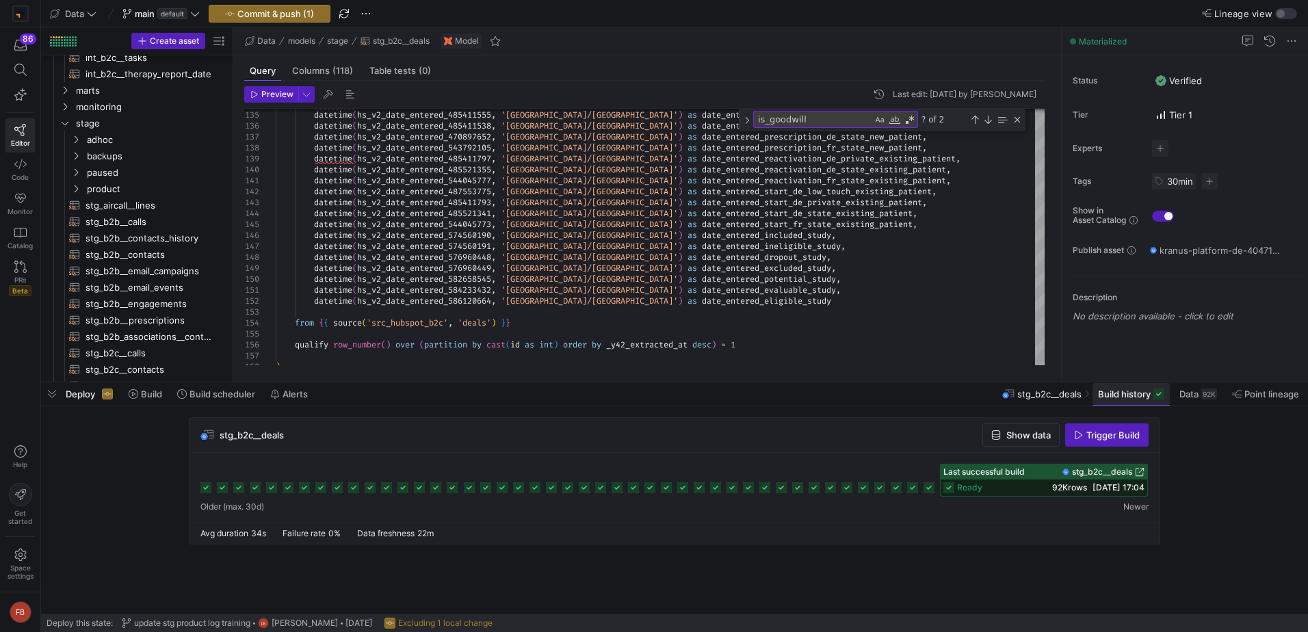
click at [1134, 403] on span at bounding box center [1130, 394] width 77 height 22
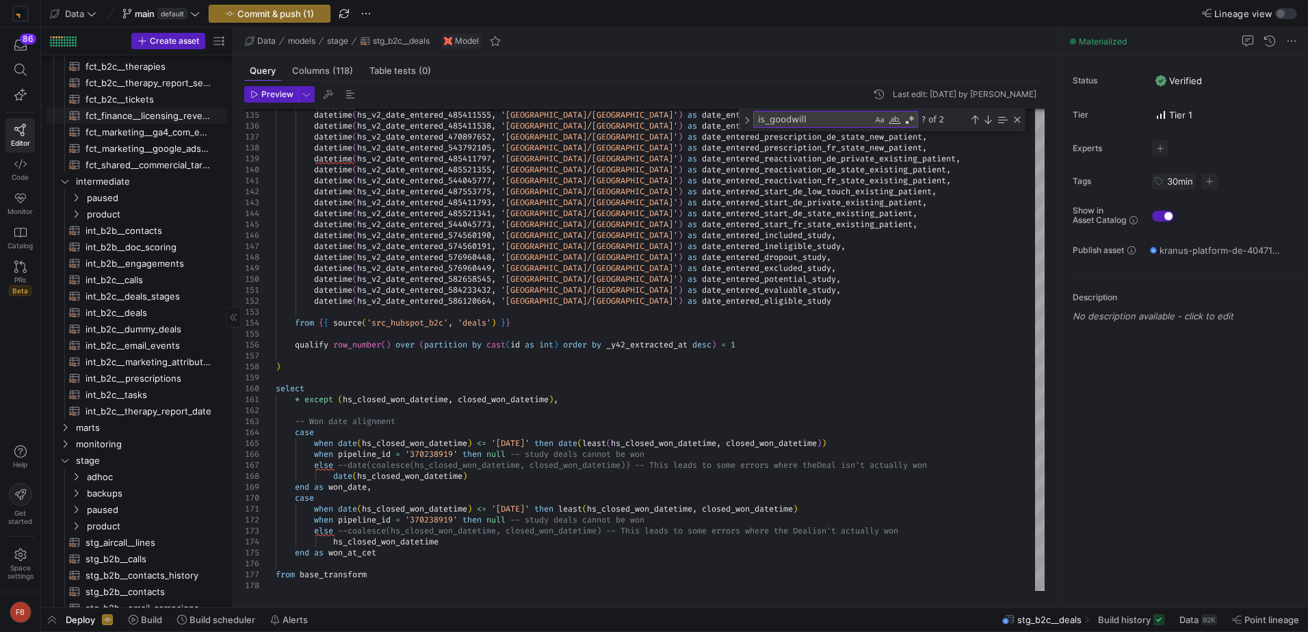
scroll to position [342, 0]
click at [155, 383] on span "int_b2c__prescriptions​​​​​​​​​​" at bounding box center [149, 379] width 126 height 16
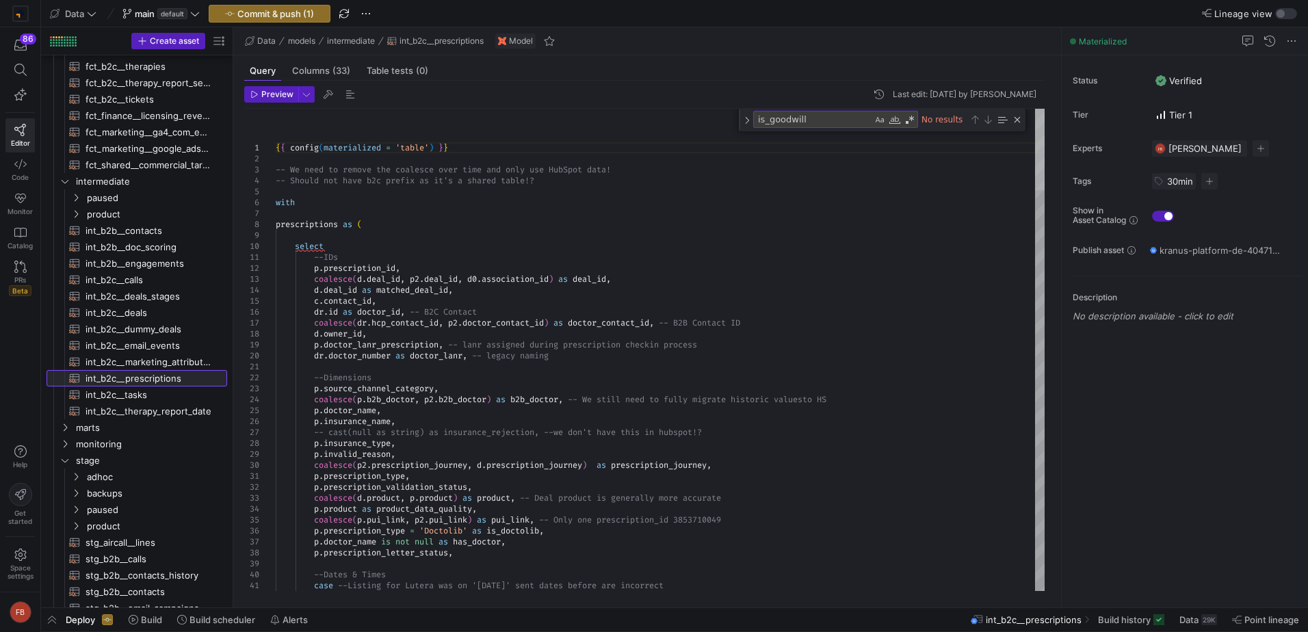
click at [1035, 109] on div at bounding box center [1040, 149] width 10 height 81
drag, startPoint x: 557, startPoint y: 277, endPoint x: 472, endPoint y: 278, distance: 84.8
drag, startPoint x: 361, startPoint y: 289, endPoint x: 316, endPoint y: 289, distance: 45.1
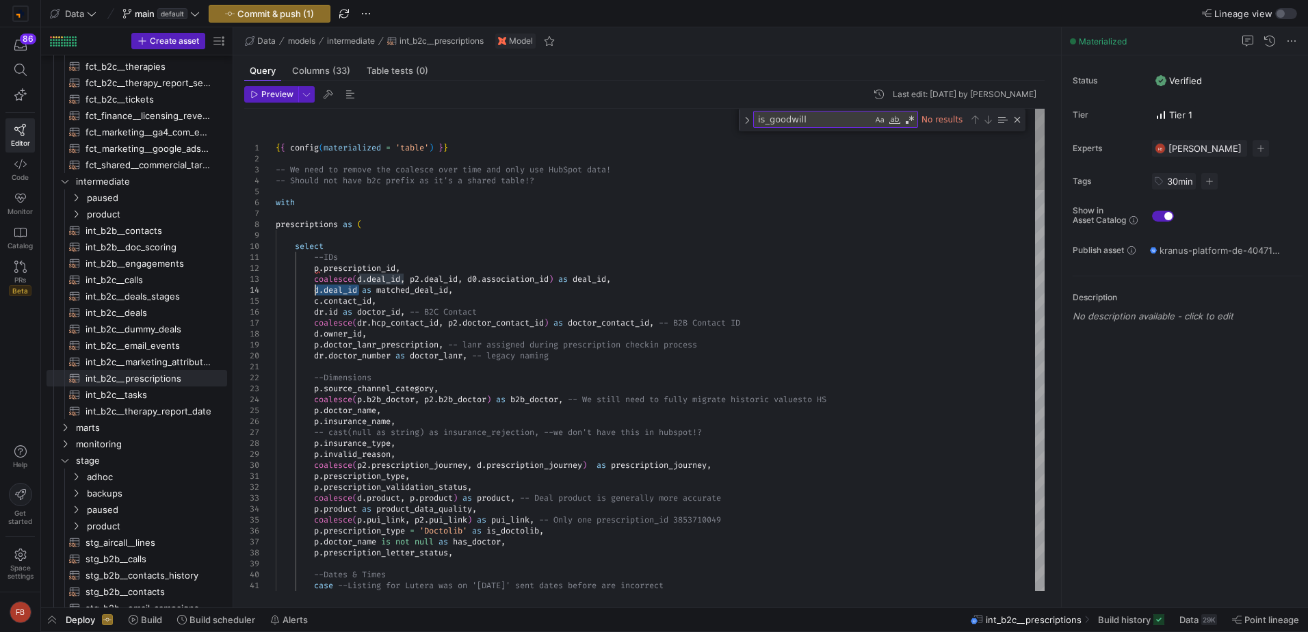
type textarea "--IDs p.prescription_id, coalesce(d.deal_id, p2.deal_id, d0.association_id) as …"
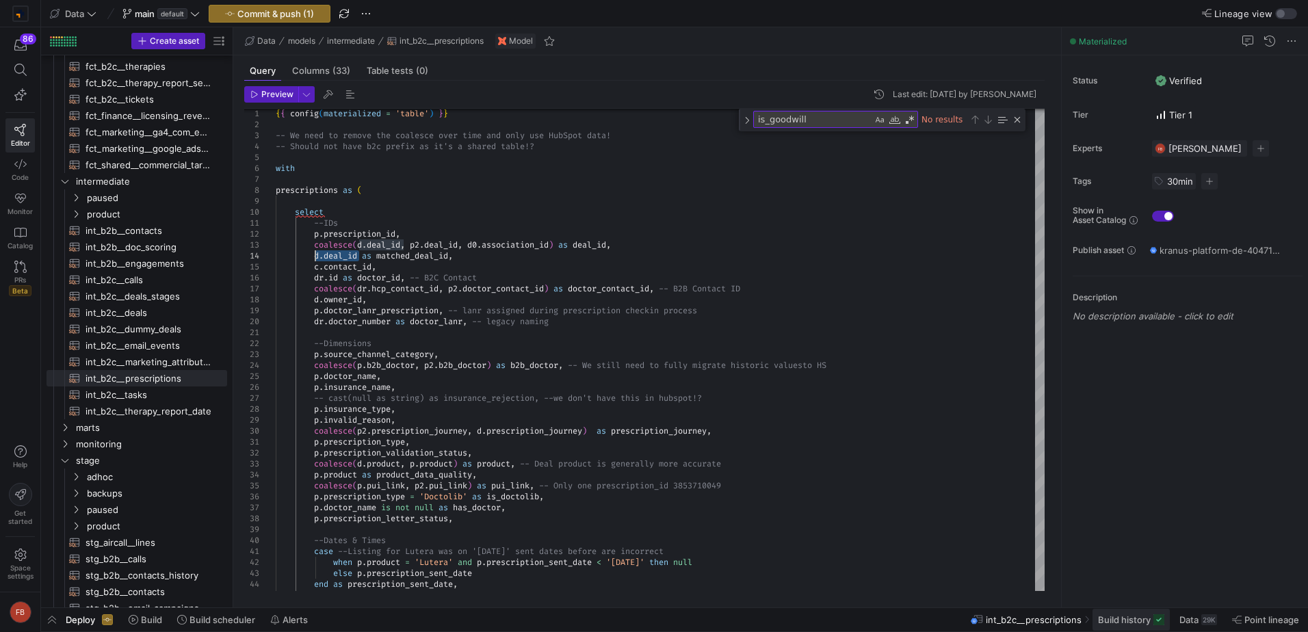
click at [1124, 614] on span "Build history" at bounding box center [1124, 619] width 53 height 11
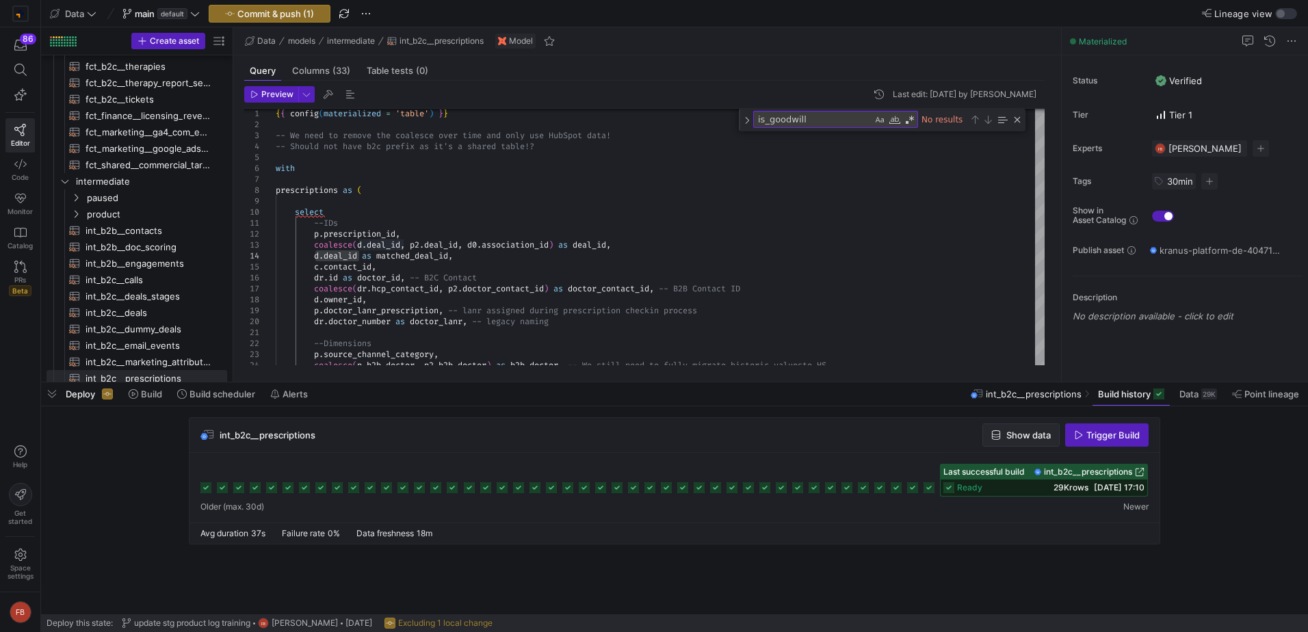
click at [995, 430] on icon "button" at bounding box center [996, 435] width 10 height 10
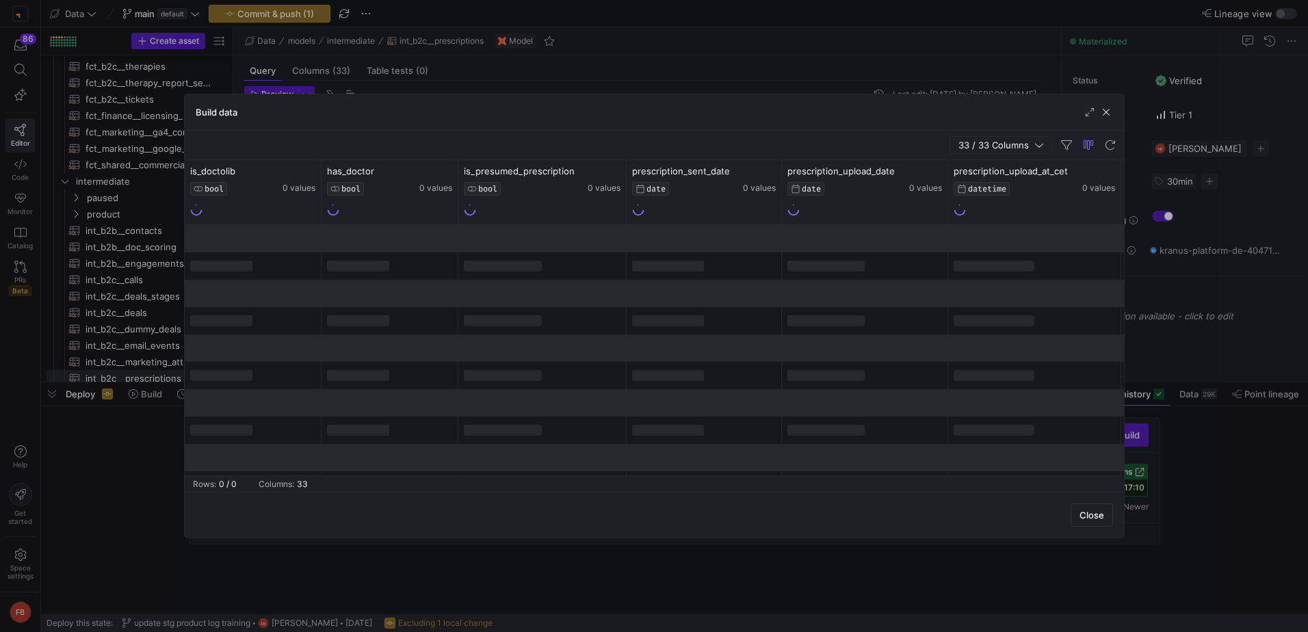
click at [973, 148] on span "33 / 33 Columns" at bounding box center [996, 145] width 76 height 11
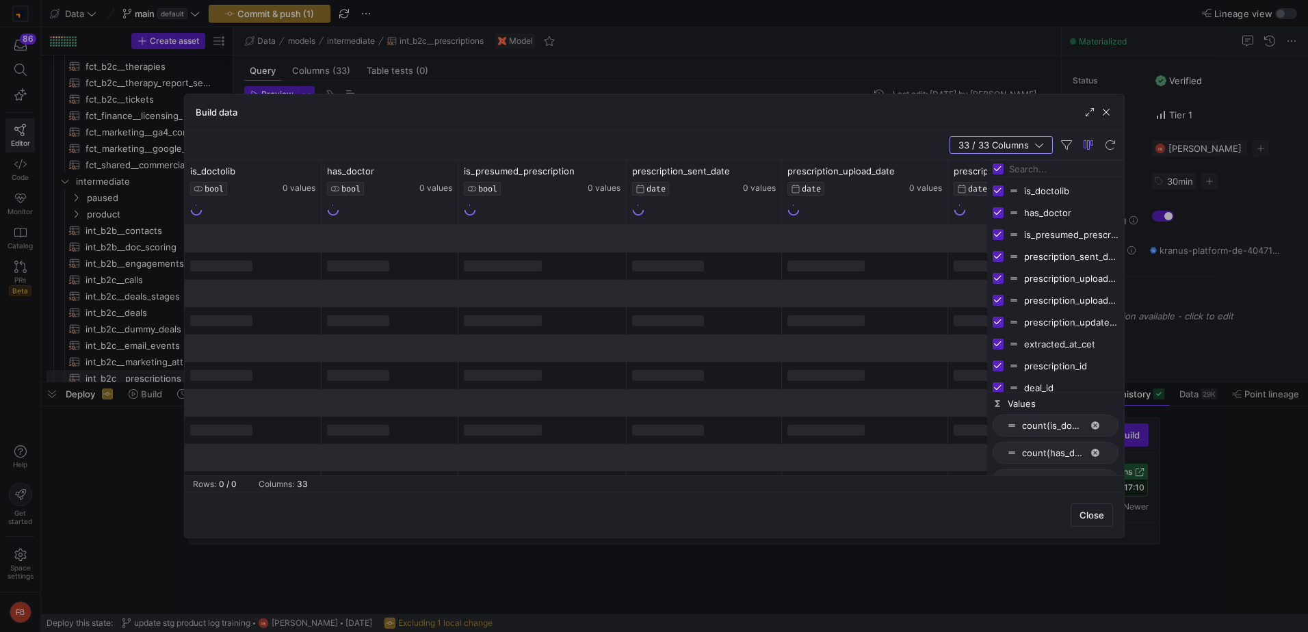
click at [997, 168] on input "Toggle Select All Columns" at bounding box center [998, 168] width 11 height 11
checkbox input "false"
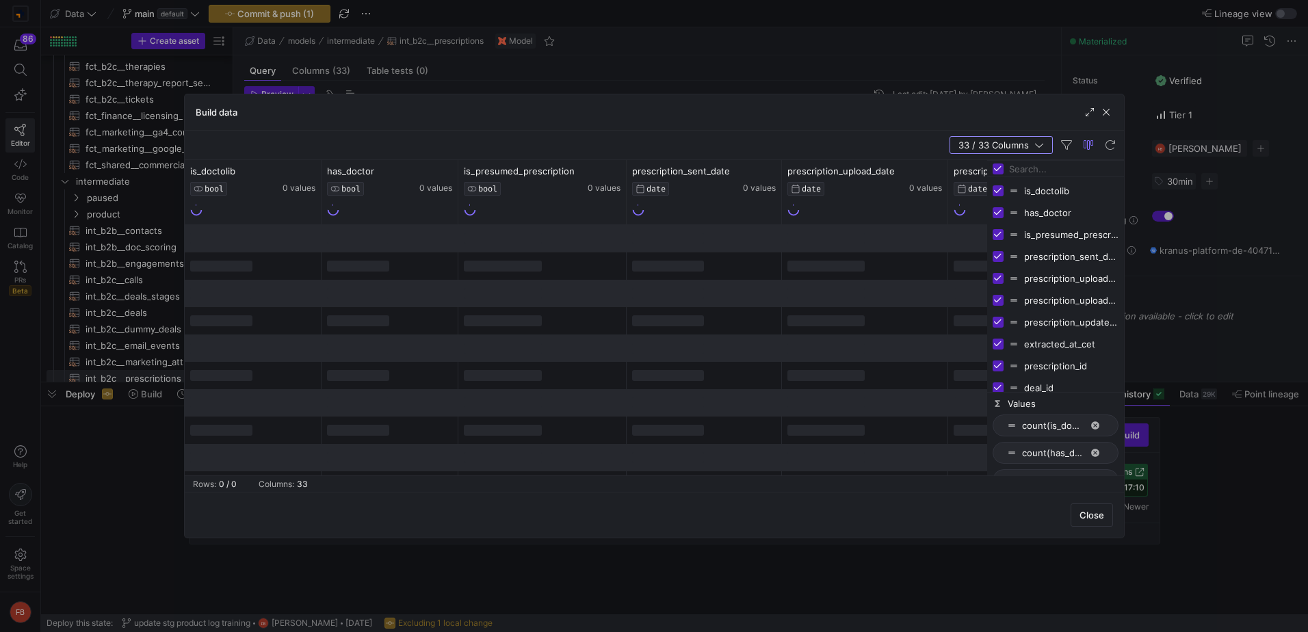
checkbox input "false"
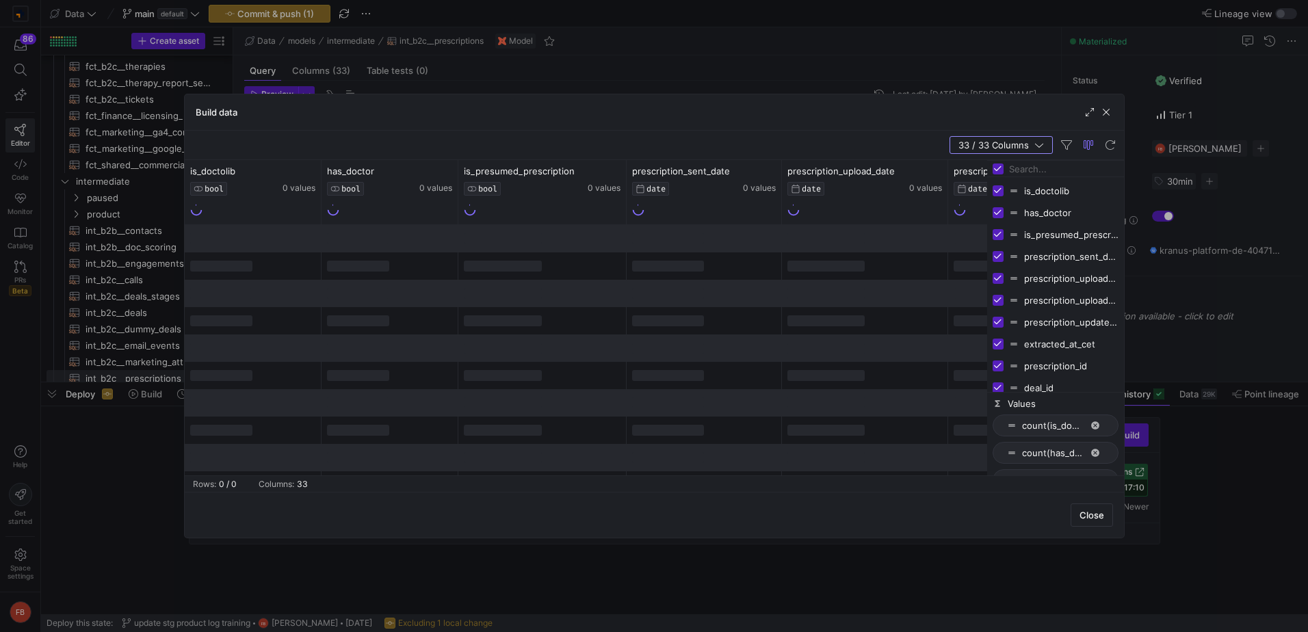
checkbox input "false"
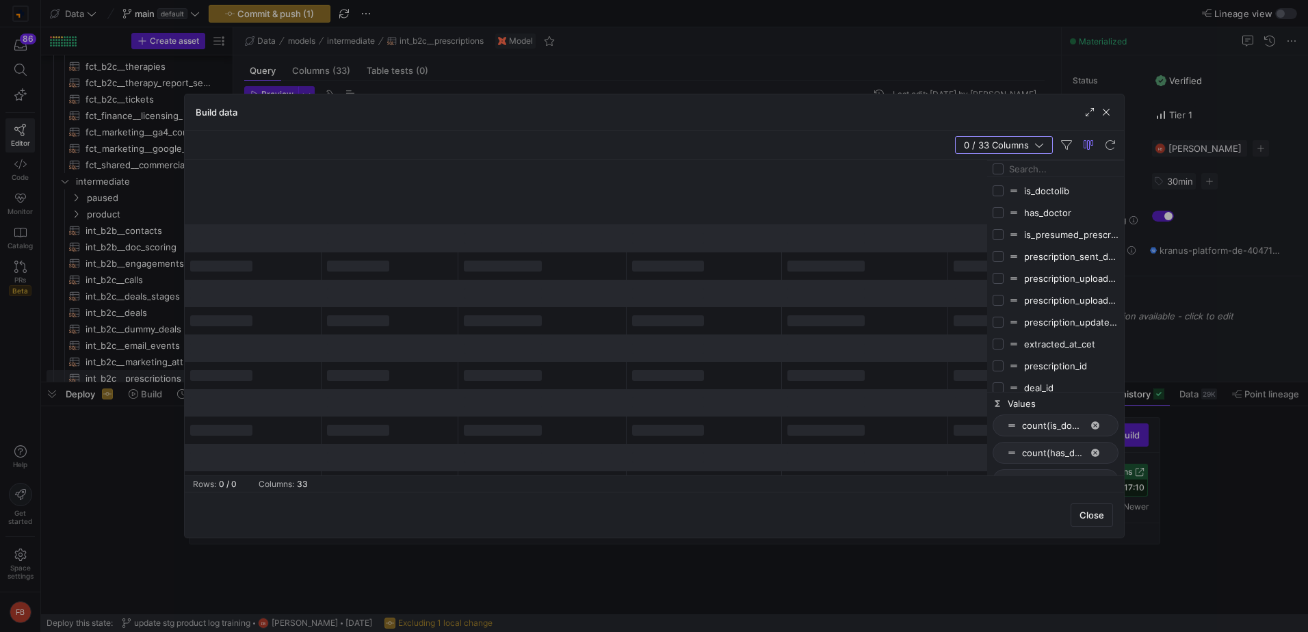
click at [1060, 174] on input "Filter Columns Input" at bounding box center [1063, 168] width 109 height 27
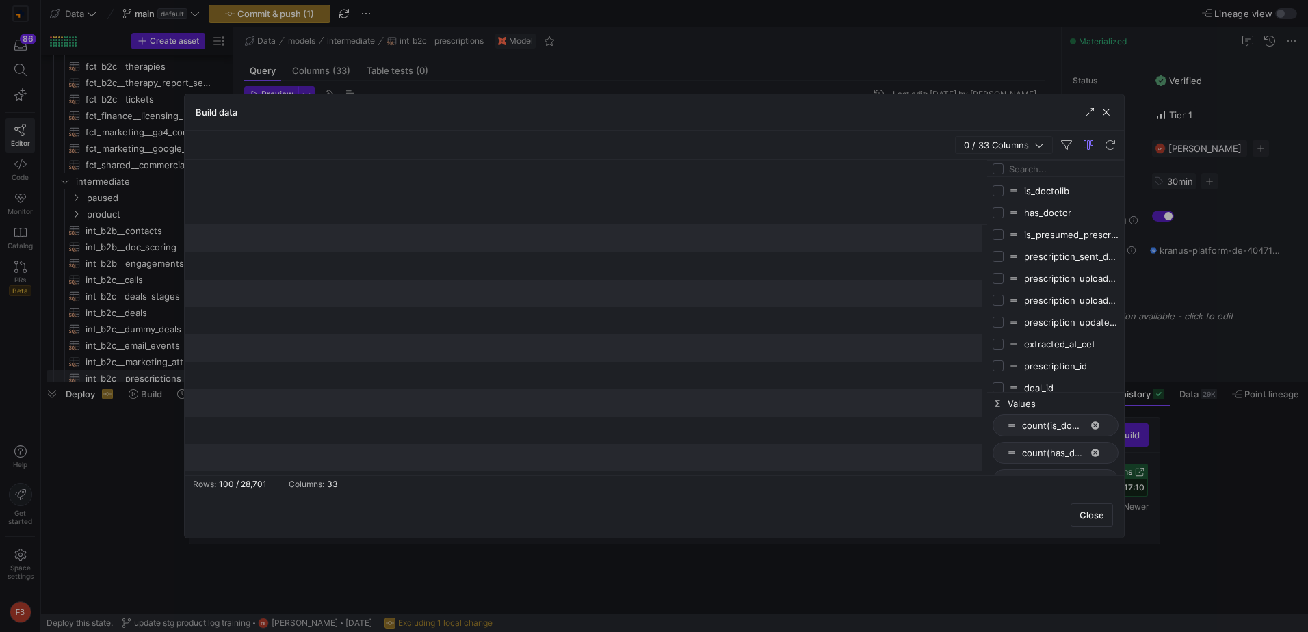
type input "i"
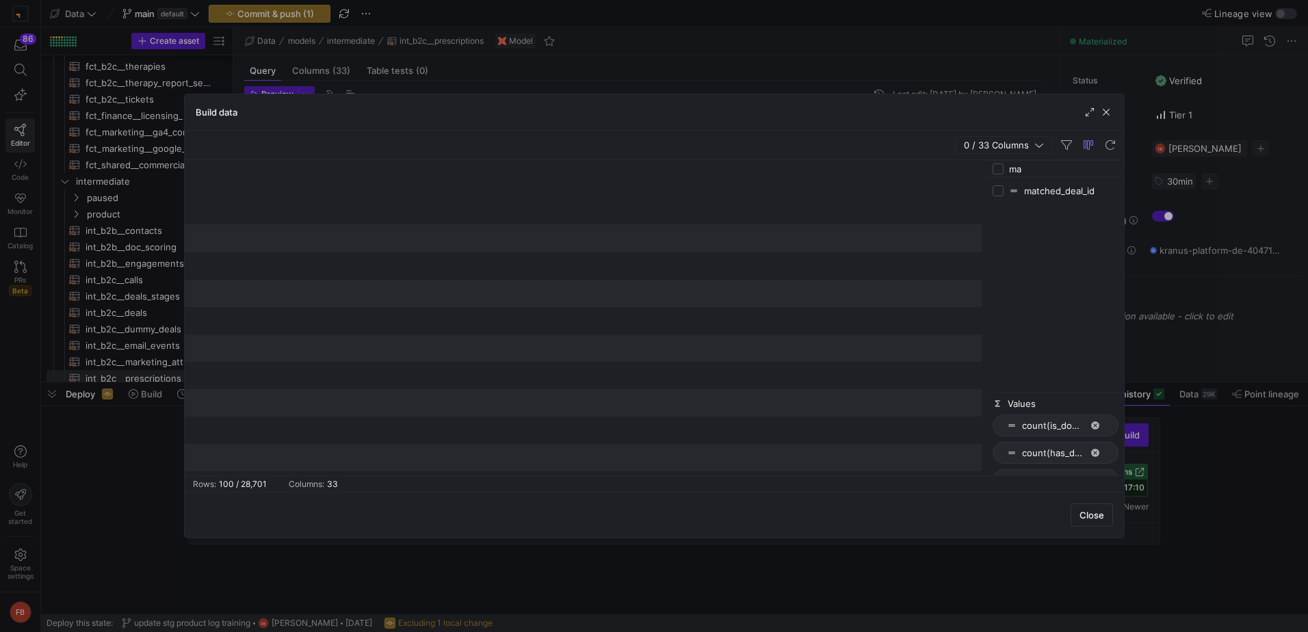
type input "ma"
click at [1000, 187] on input "Press SPACE to toggle visibility (hidden)" at bounding box center [998, 190] width 11 height 11
checkbox input "true"
click at [1107, 110] on span "button" at bounding box center [1106, 112] width 14 height 14
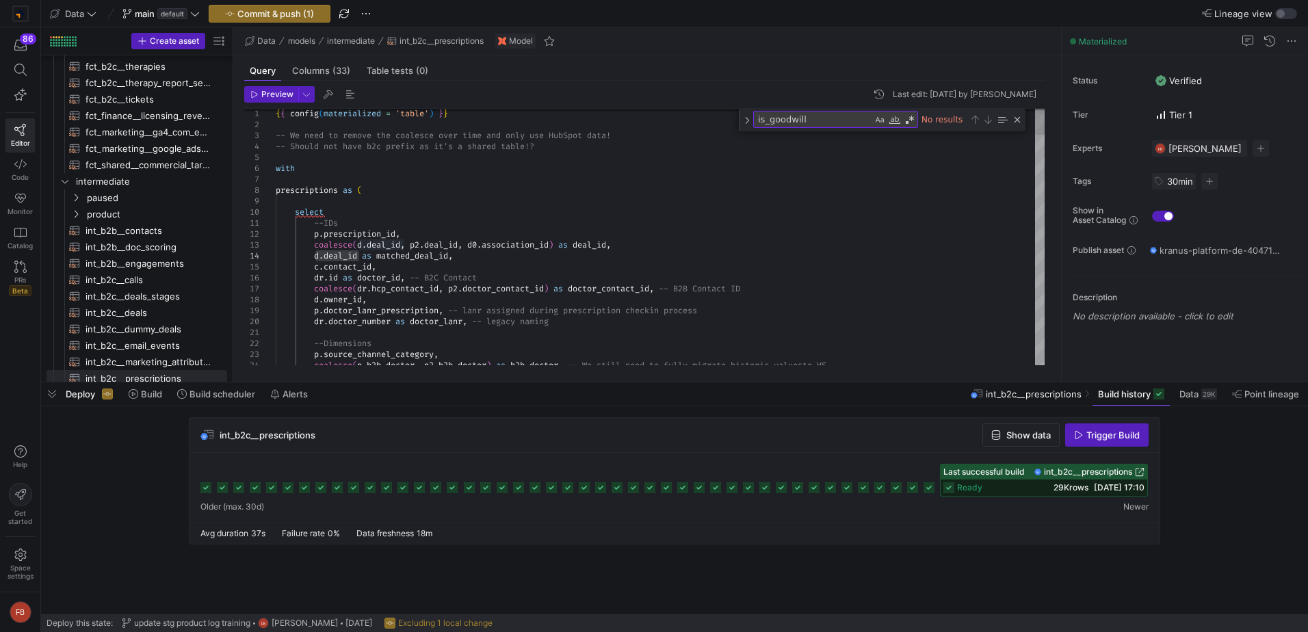
drag, startPoint x: 359, startPoint y: 257, endPoint x: 315, endPoint y: 253, distance: 43.9
type textarea "--IDs p.prescription_id, coalesce(d.deal_id, p2.deal_id, d0.association_id) as …"
click at [314, 99] on header "Preview Last edit: Tuesday 01 April 2025 by Filip Bobczuk" at bounding box center [644, 97] width 800 height 23
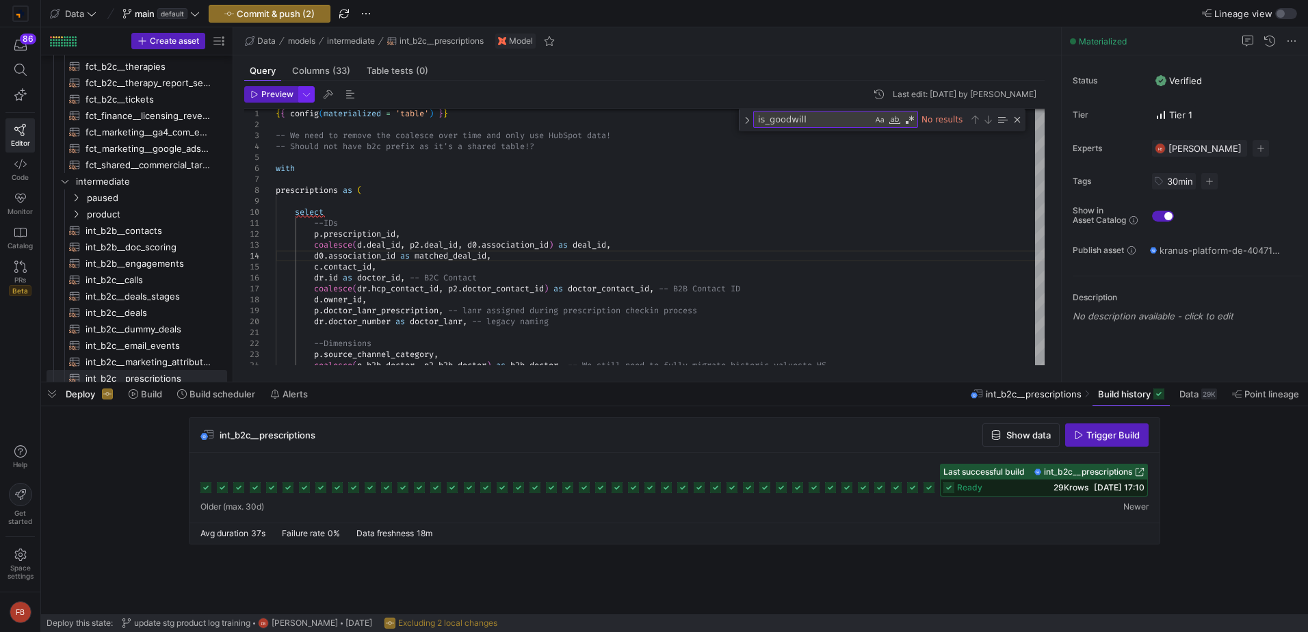
click at [299, 93] on span "button" at bounding box center [306, 94] width 15 height 15
click at [262, 92] on div at bounding box center [654, 316] width 1308 height 632
click at [262, 92] on span "Preview" at bounding box center [277, 95] width 32 height 10
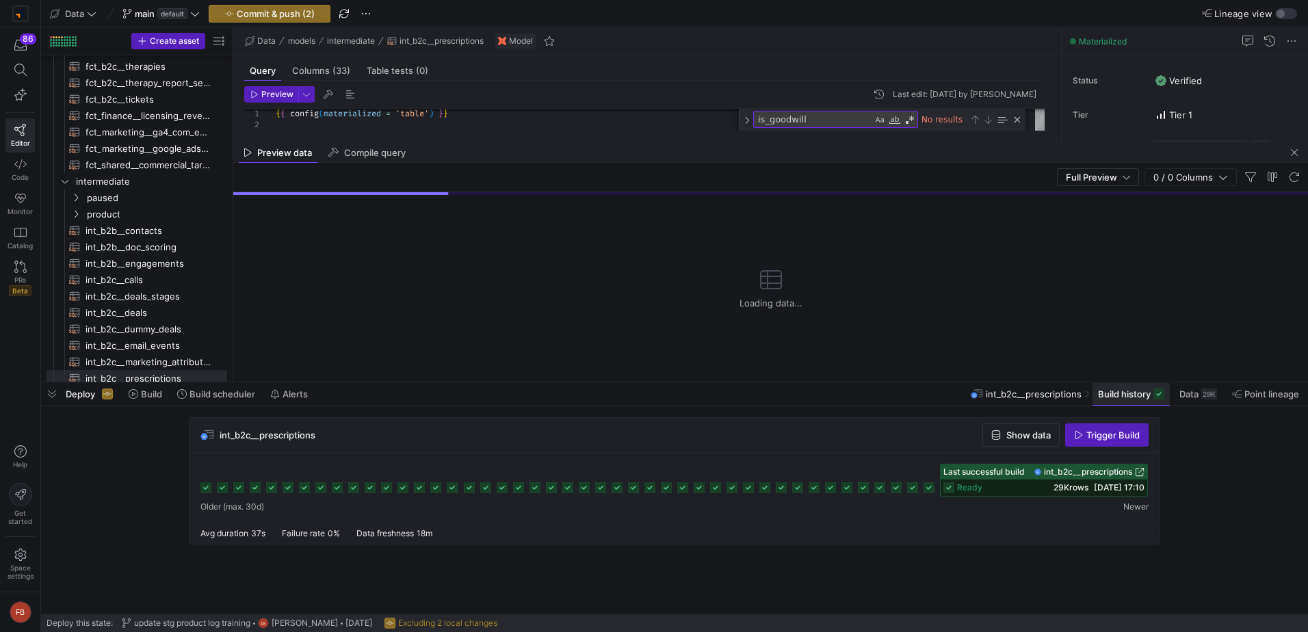
click at [1108, 391] on span "Build history" at bounding box center [1124, 394] width 53 height 11
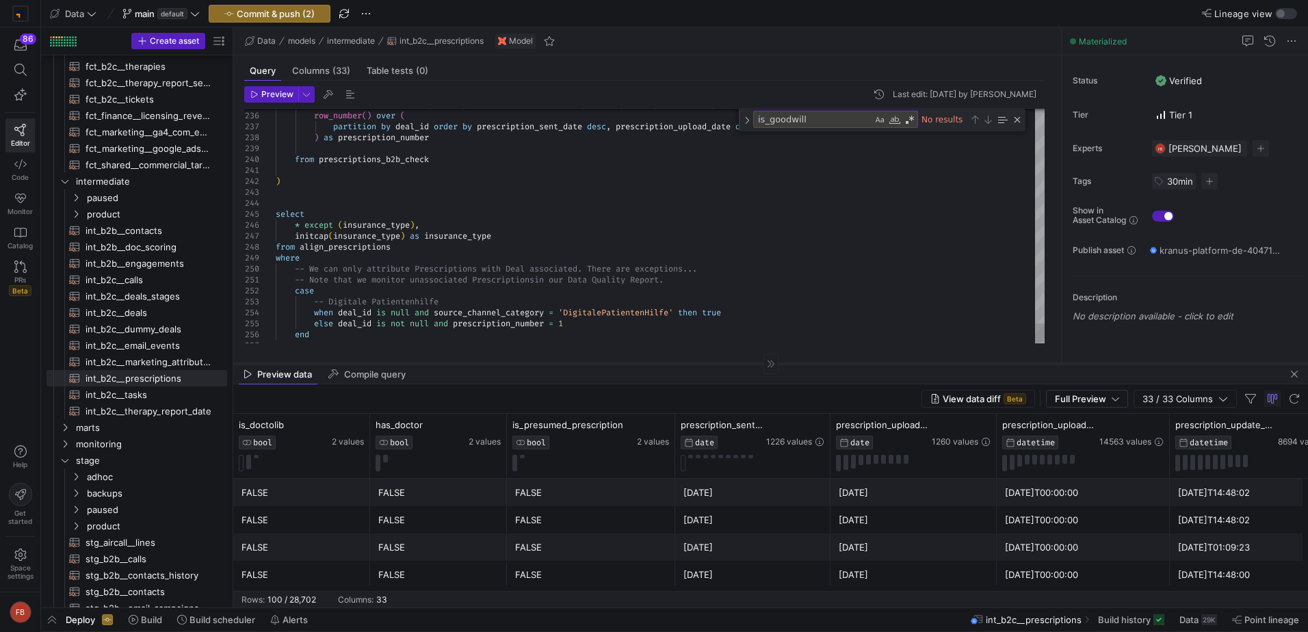
click at [657, 363] on div at bounding box center [770, 363] width 1075 height 1
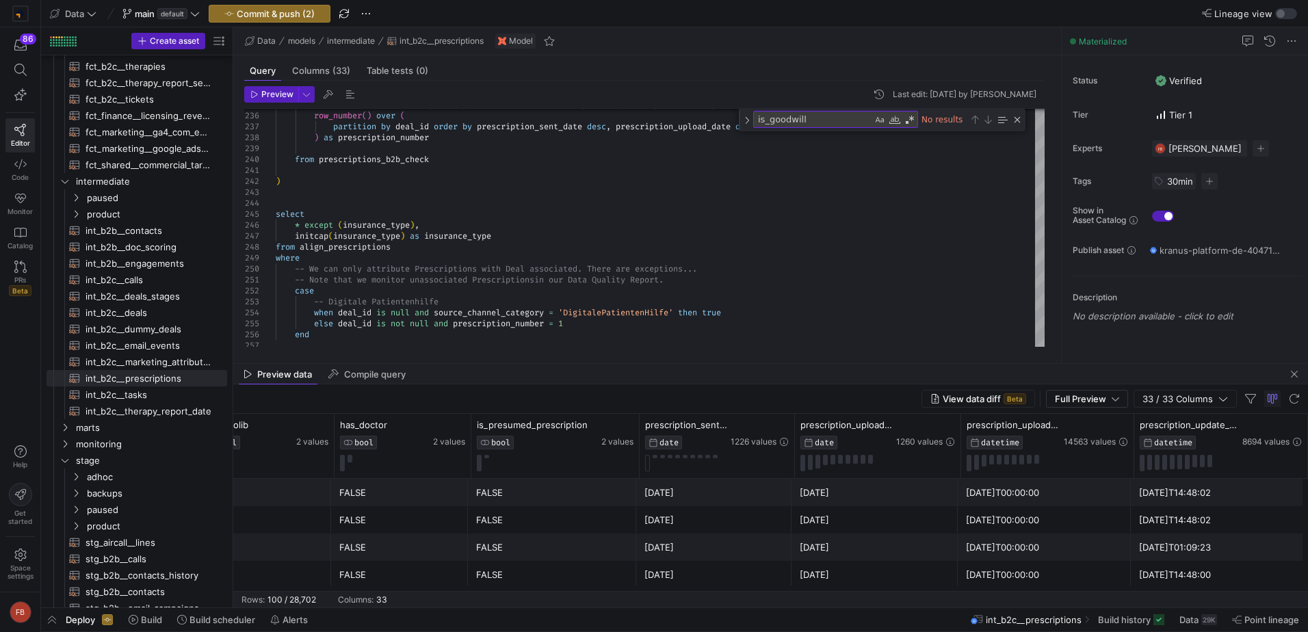
scroll to position [0, 39]
click at [1207, 402] on span "33 / 33 Columns" at bounding box center [1180, 398] width 76 height 11
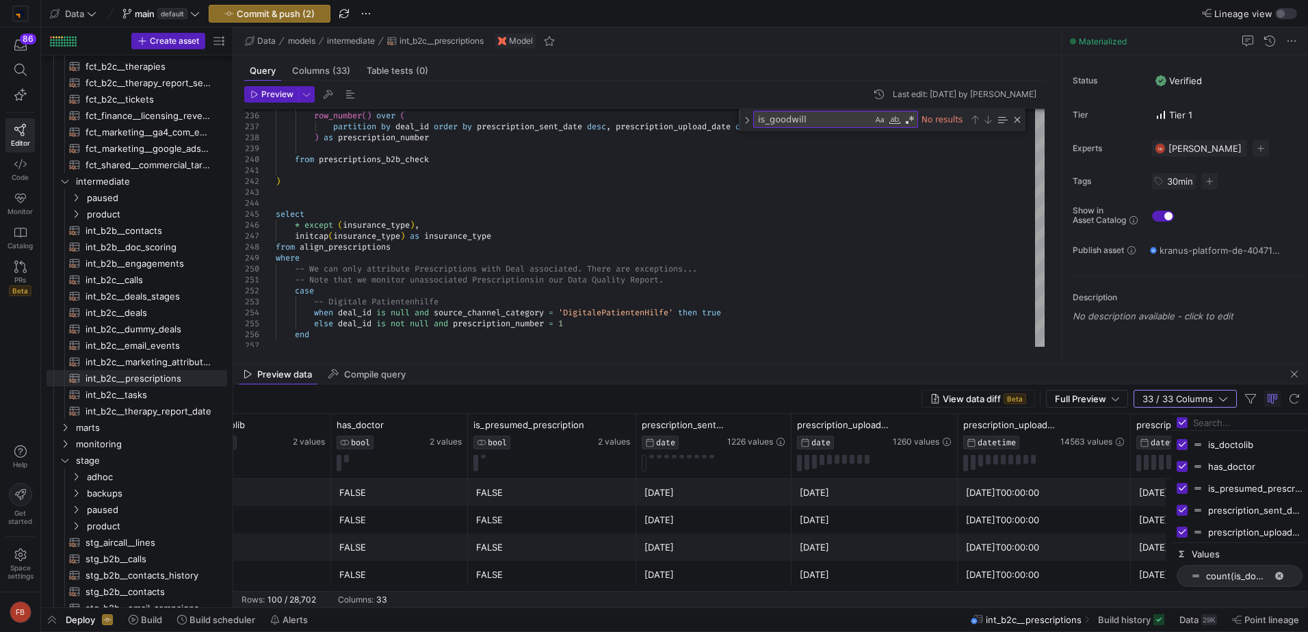
click at [1188, 423] on input "Toggle Select All Columns" at bounding box center [1182, 422] width 11 height 11
checkbox input "false"
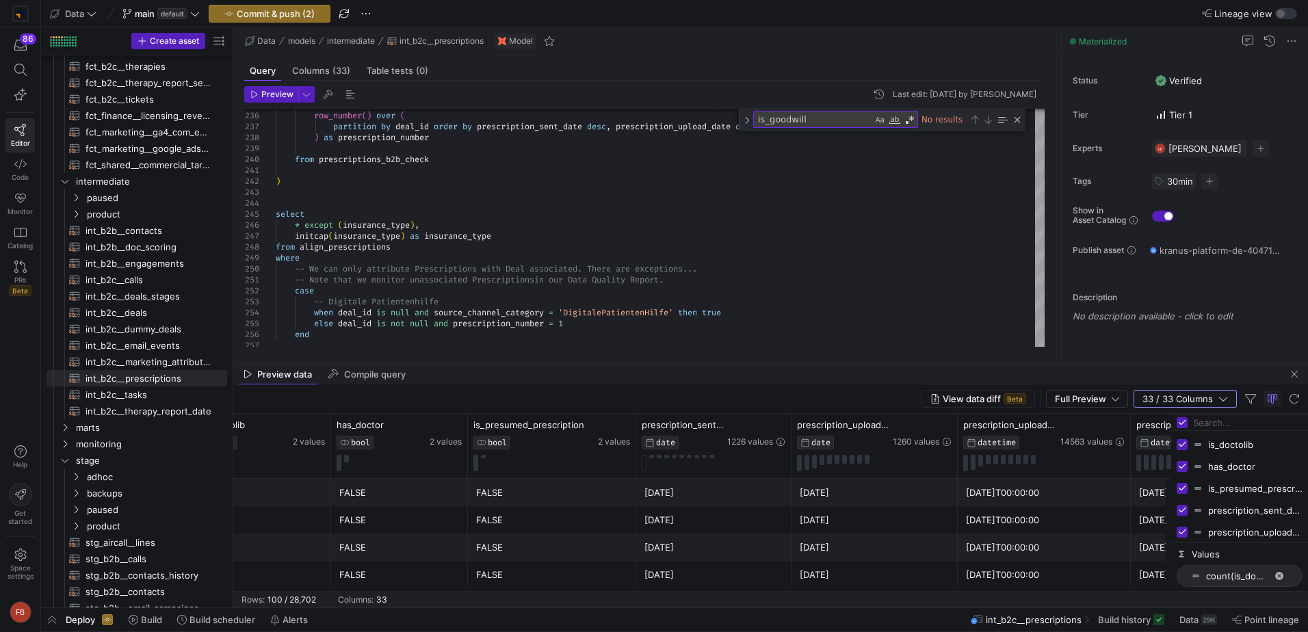
checkbox input "false"
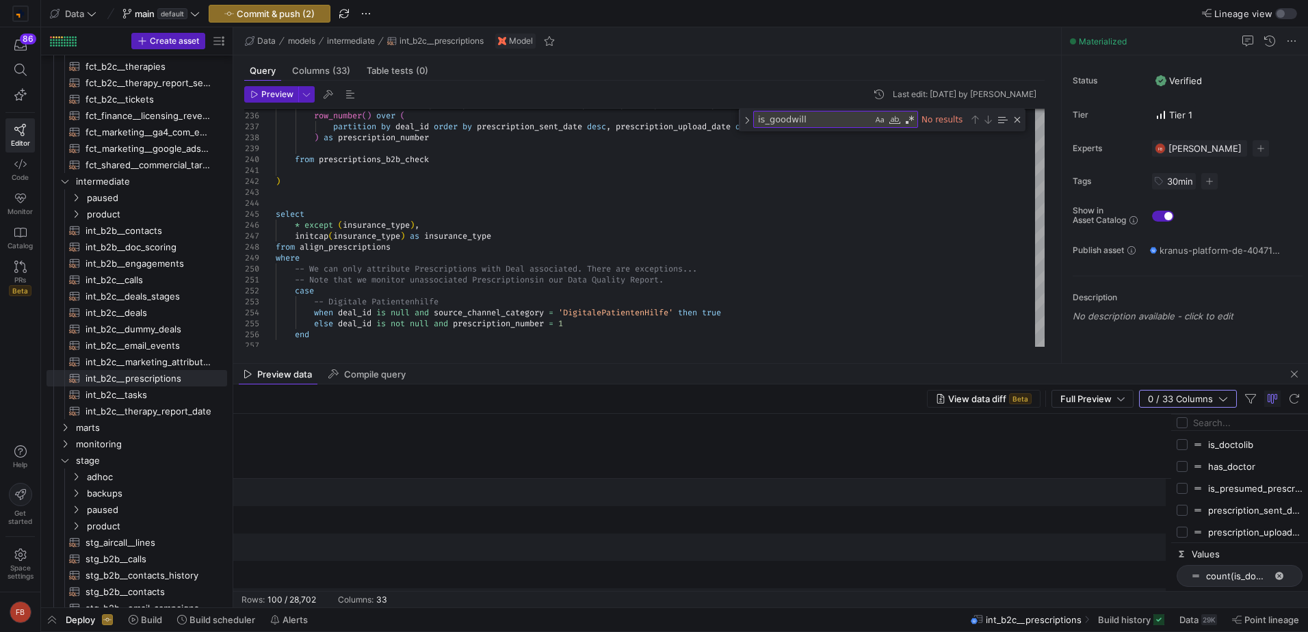
scroll to position [0, 0]
click at [1203, 423] on input "Filter Columns Input" at bounding box center [1247, 422] width 109 height 27
type input "matched_"
click at [1180, 443] on input "Press SPACE to toggle visibility (hidden)" at bounding box center [1182, 444] width 11 height 11
checkbox input "true"
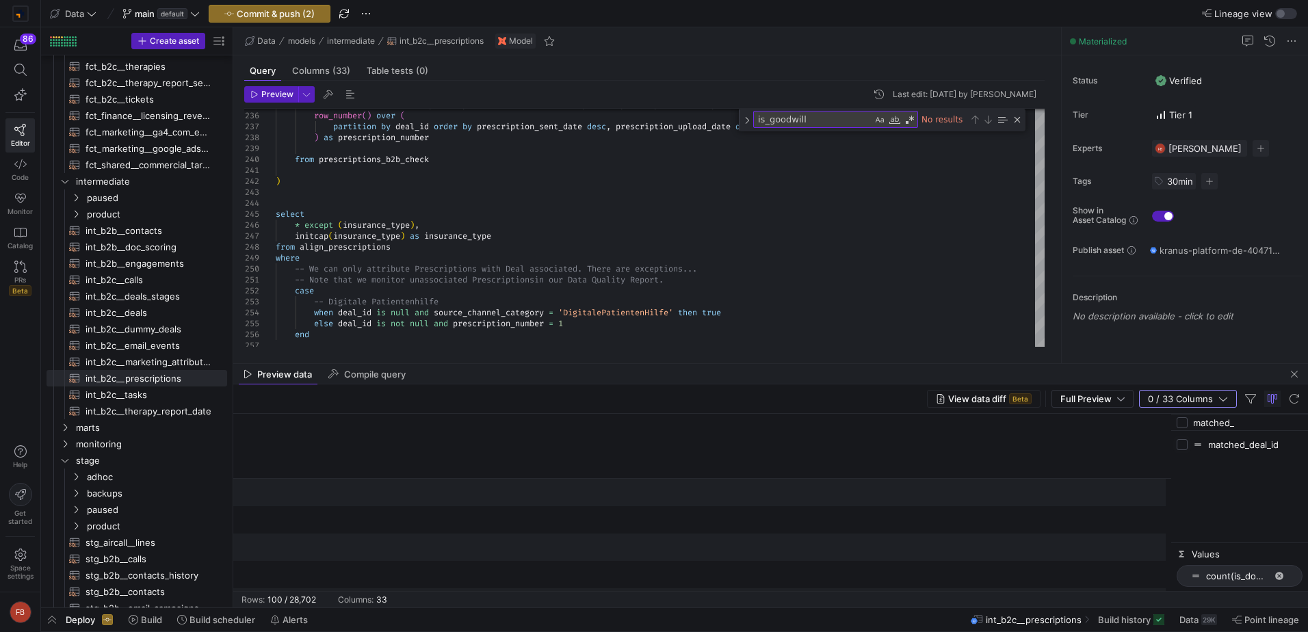
checkbox input "true"
click at [1294, 376] on span "button" at bounding box center [1294, 374] width 16 height 16
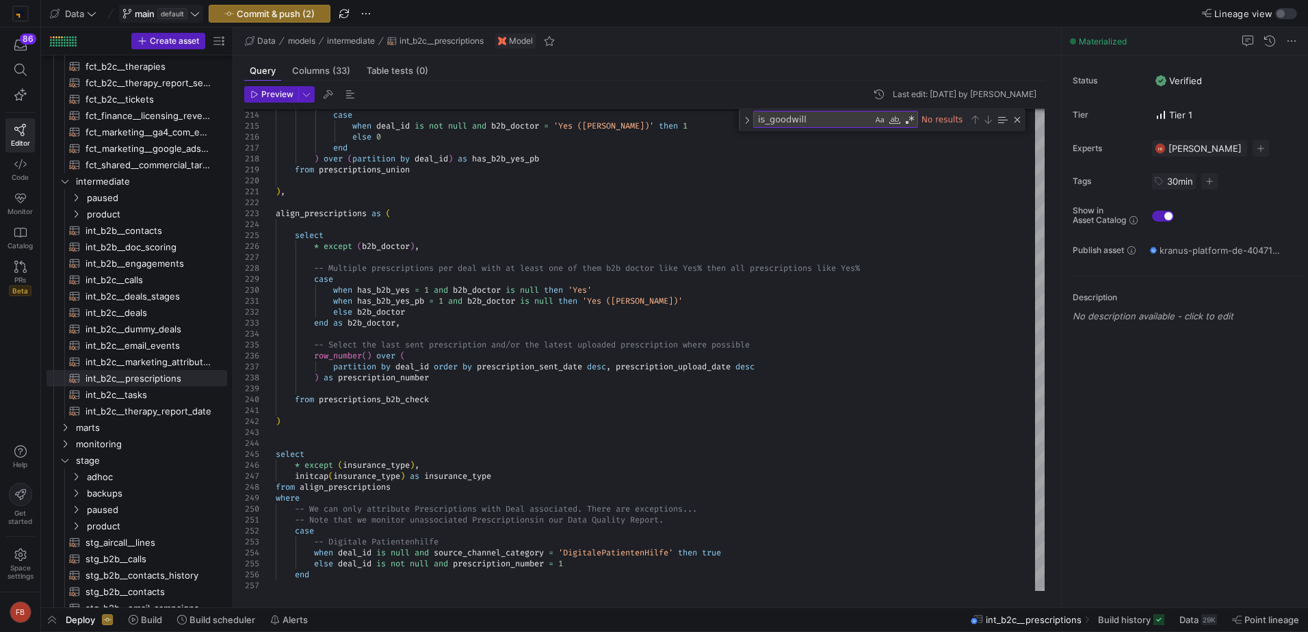
click at [189, 15] on span "main default" at bounding box center [160, 13] width 77 height 11
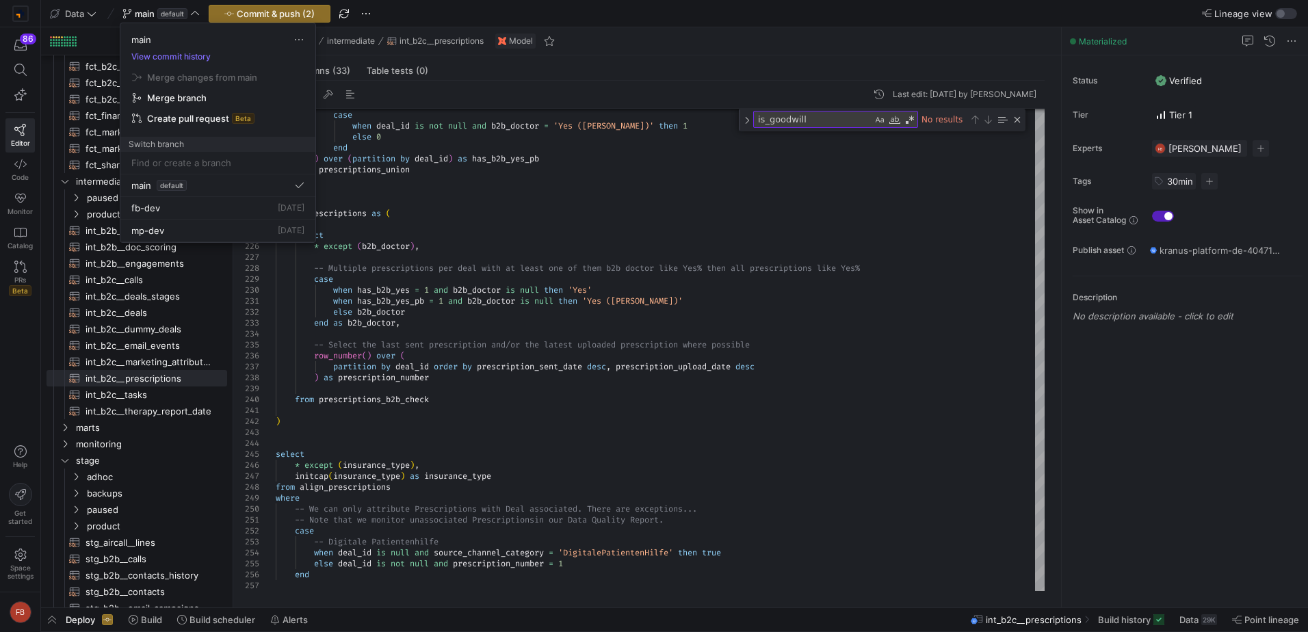
click at [251, 23] on div "main View commit history Merge changes from main Merge branch Create pull reque…" at bounding box center [218, 133] width 196 height 220
click at [249, 18] on div at bounding box center [654, 316] width 1308 height 632
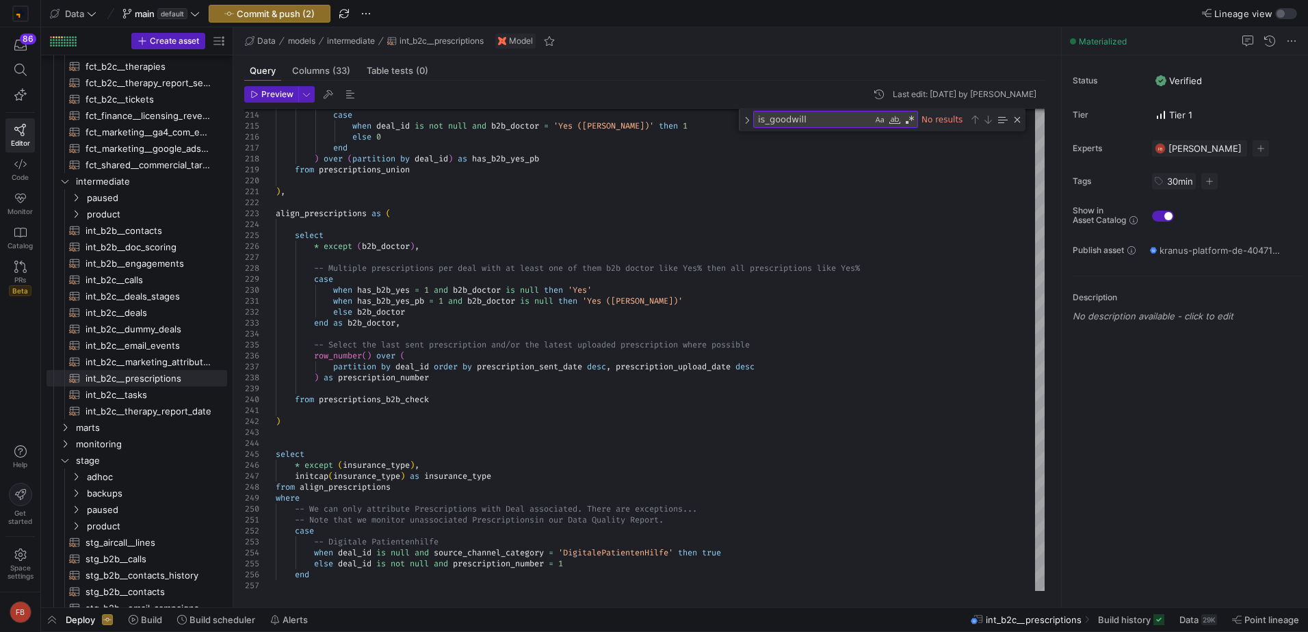
click at [249, 18] on span "Commit & push (2)" at bounding box center [276, 13] width 78 height 11
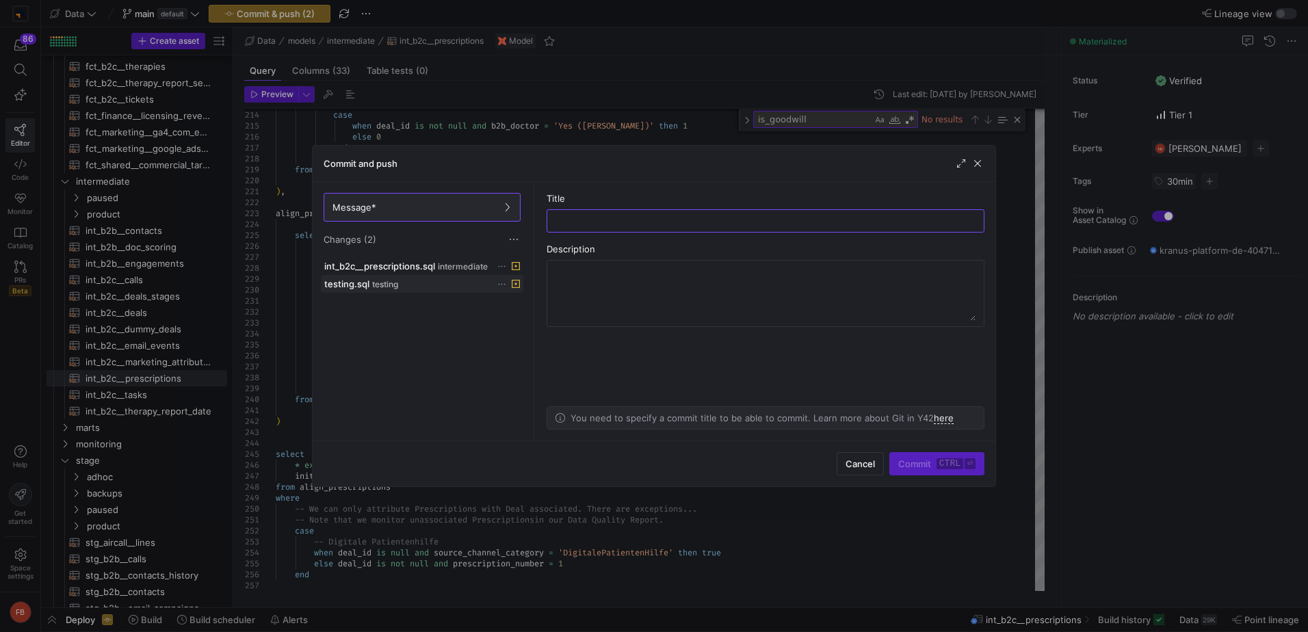
click at [501, 284] on icon at bounding box center [501, 284] width 9 height 9
click at [532, 319] on span "Discard" at bounding box center [521, 322] width 31 height 11
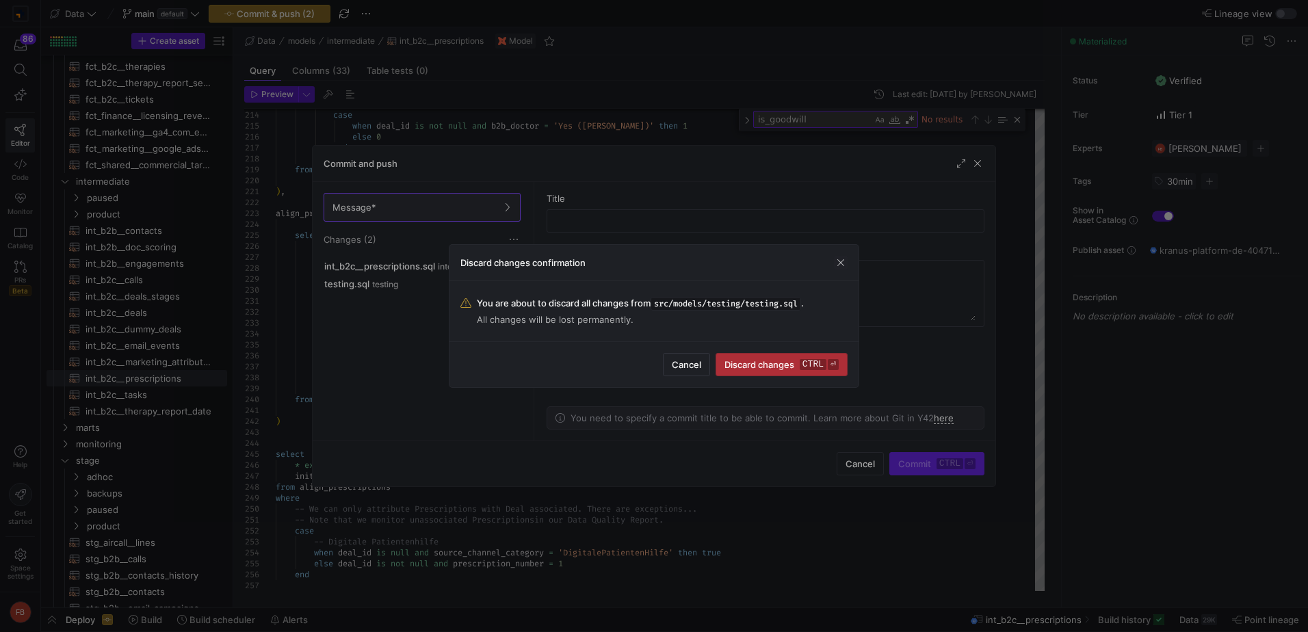
click at [742, 374] on span "submit" at bounding box center [781, 365] width 131 height 22
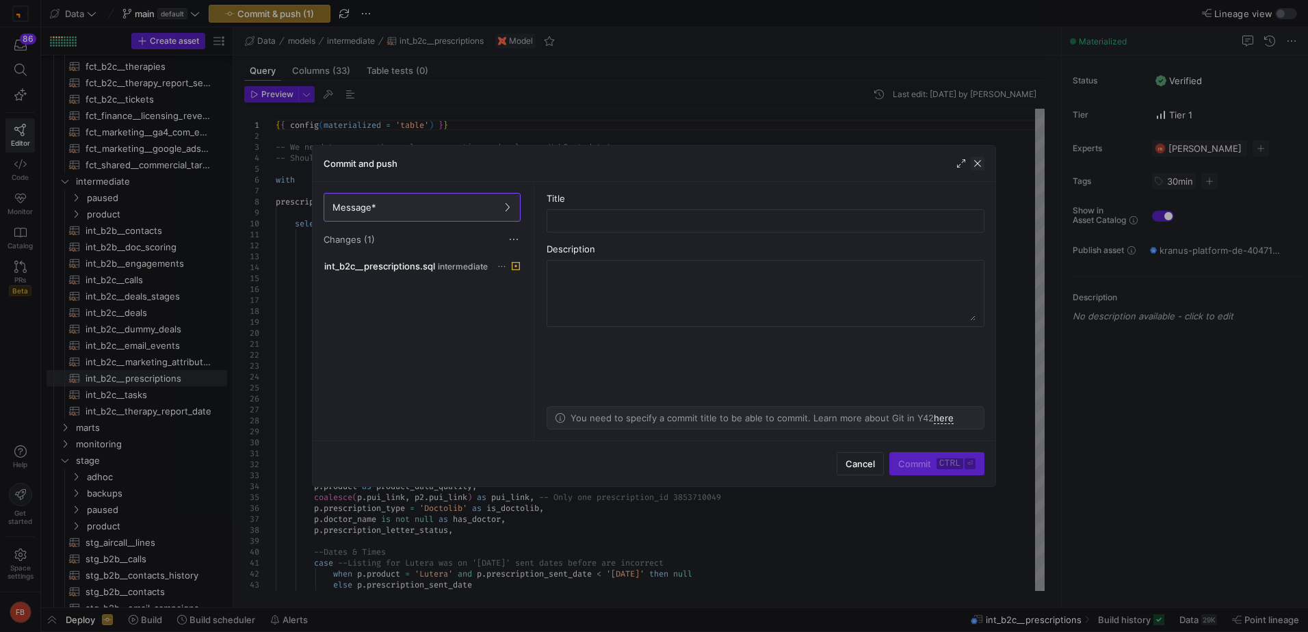
click at [977, 166] on span "button" at bounding box center [978, 164] width 14 height 14
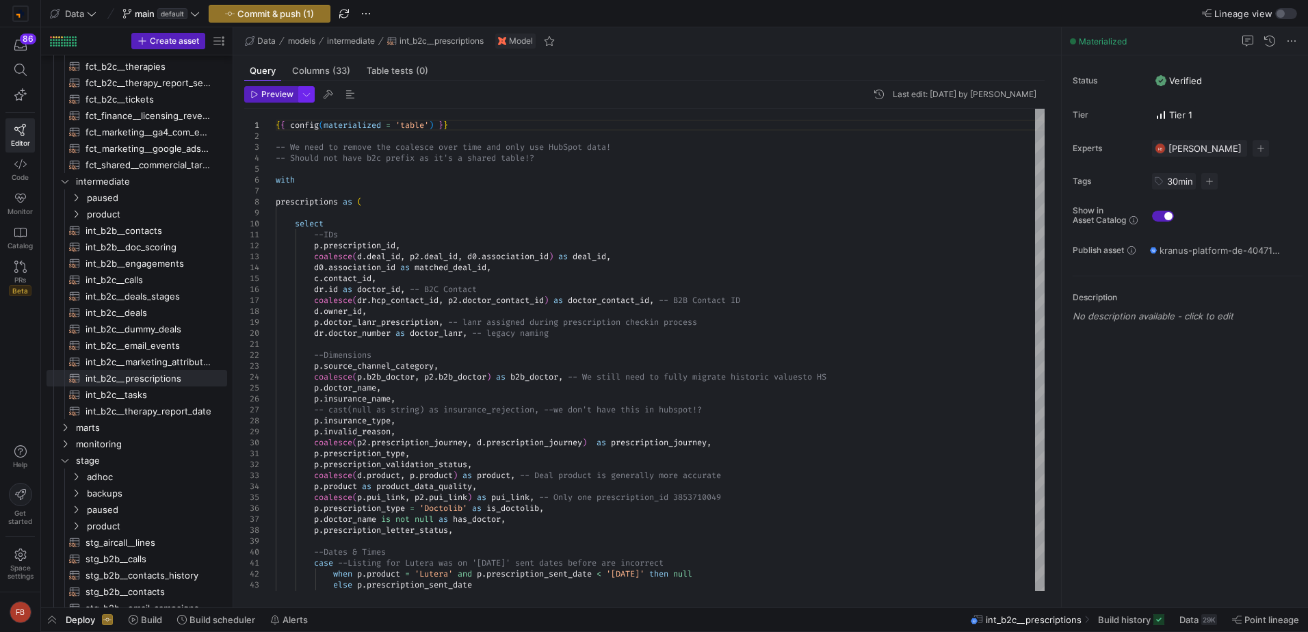
click at [306, 94] on span "button" at bounding box center [306, 94] width 15 height 15
click at [220, 172] on mat-radio-group "Preview 100 Fast preview but limit to the first 100 rows Full Preview Slower bu…" at bounding box center [225, 163] width 166 height 64
drag, startPoint x: 220, startPoint y: 172, endPoint x: 151, endPoint y: 170, distance: 68.4
click at [151, 169] on mat-radio-group "Preview 100 Fast preview but limit to the first 100 rows Full Preview Slower bu…" at bounding box center [225, 163] width 166 height 64
click at [177, 187] on p "Slower but complete preview" at bounding box center [217, 190] width 116 height 10
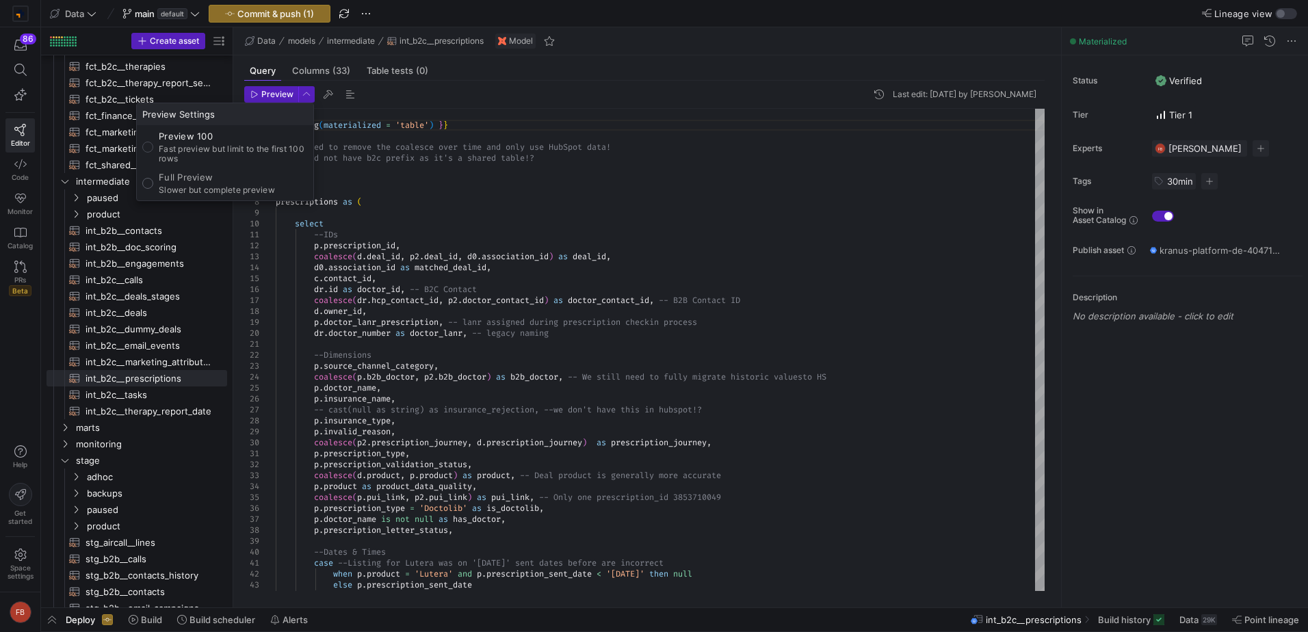
click at [153, 187] on input "Full Preview Slower but complete preview" at bounding box center [147, 183] width 11 height 11
radio input "true"
click at [252, 90] on div at bounding box center [654, 316] width 1308 height 632
click at [252, 90] on icon "button" at bounding box center [254, 94] width 8 height 8
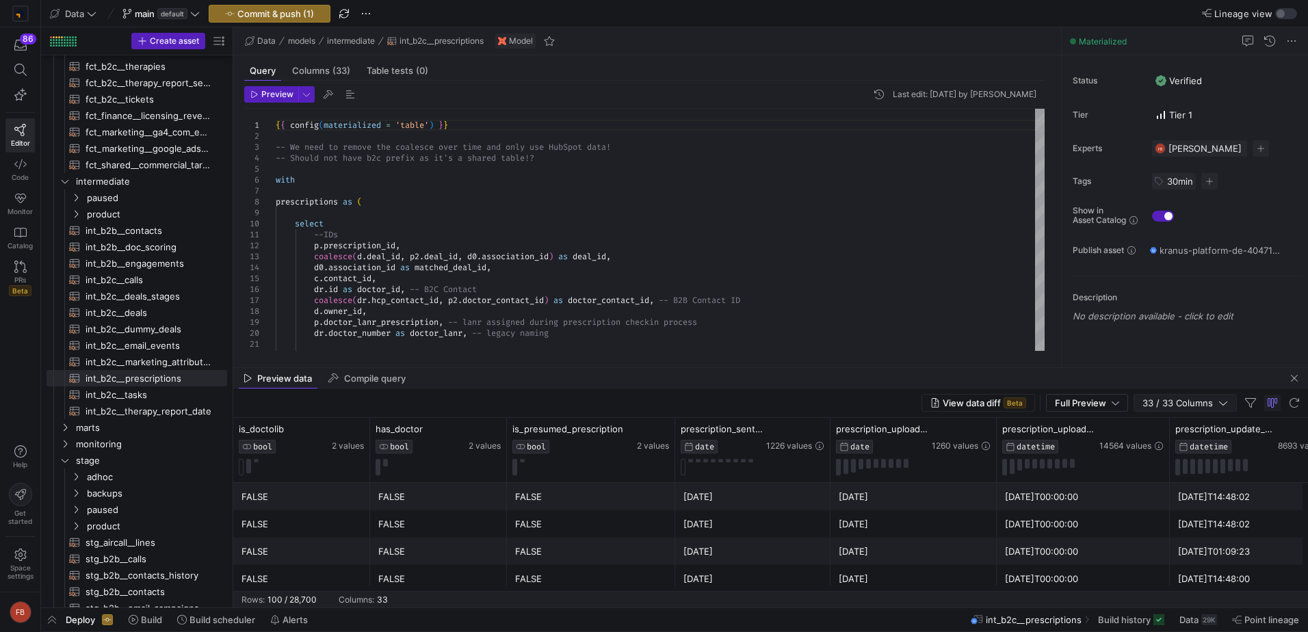
click at [1175, 405] on span "33 / 33 Columns" at bounding box center [1180, 402] width 76 height 11
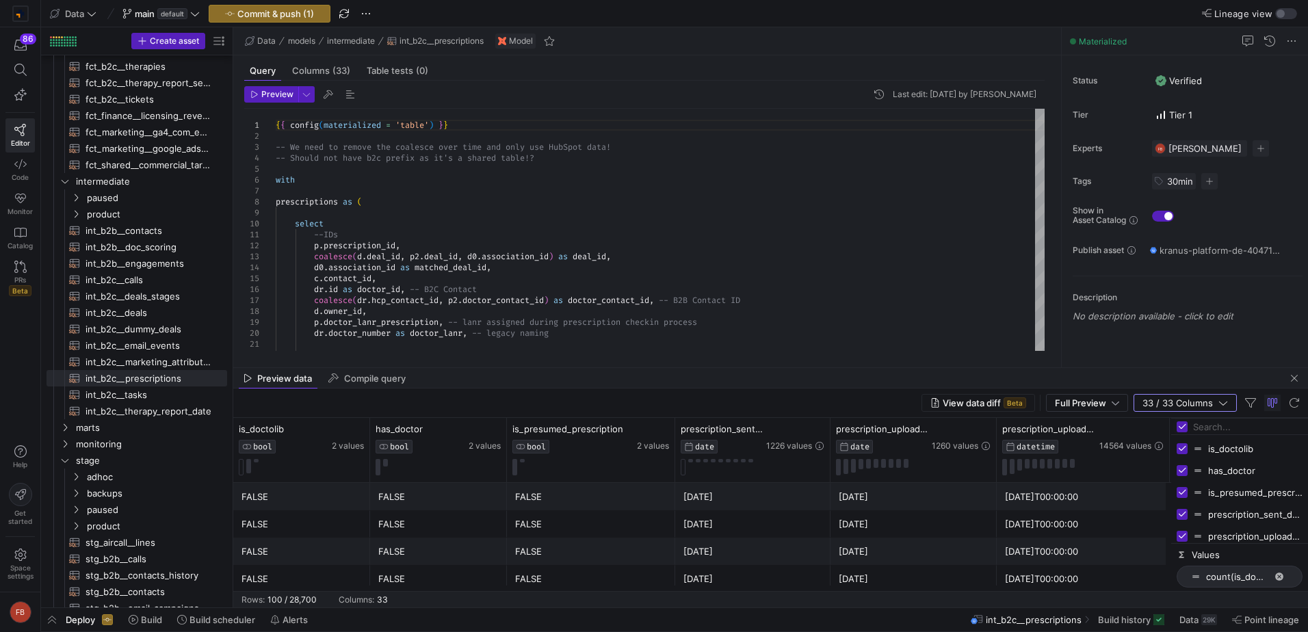
click at [1180, 426] on input "Toggle Select All Columns" at bounding box center [1182, 426] width 11 height 11
checkbox input "false"
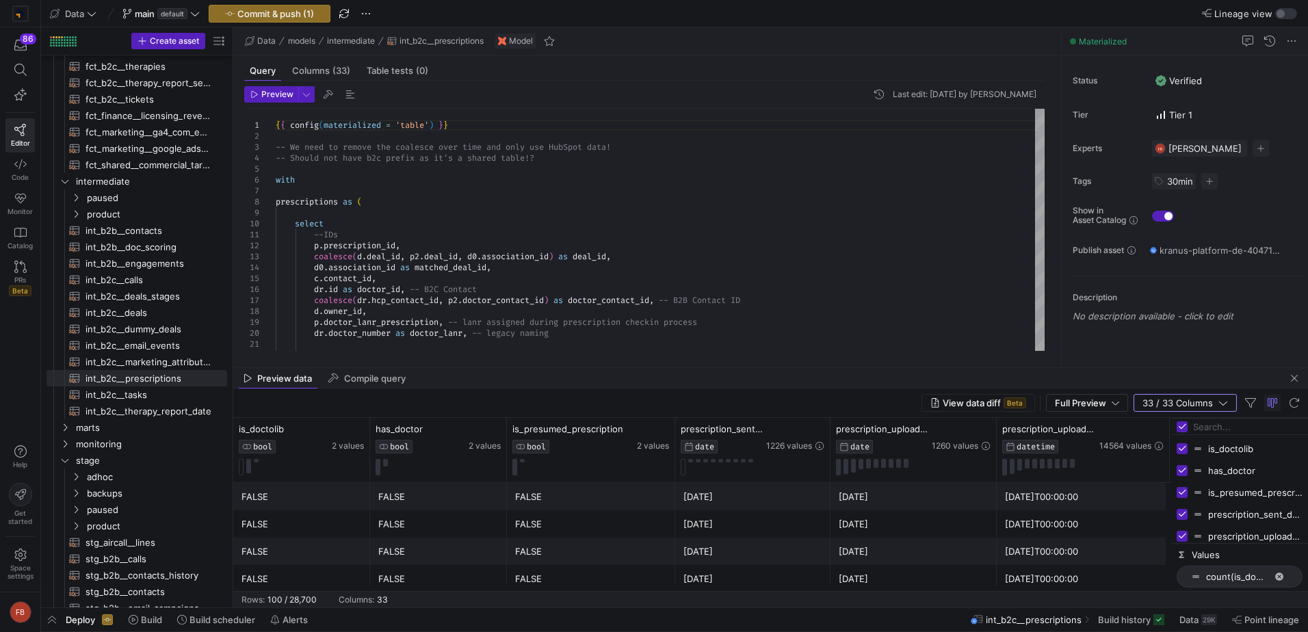
checkbox input "false"
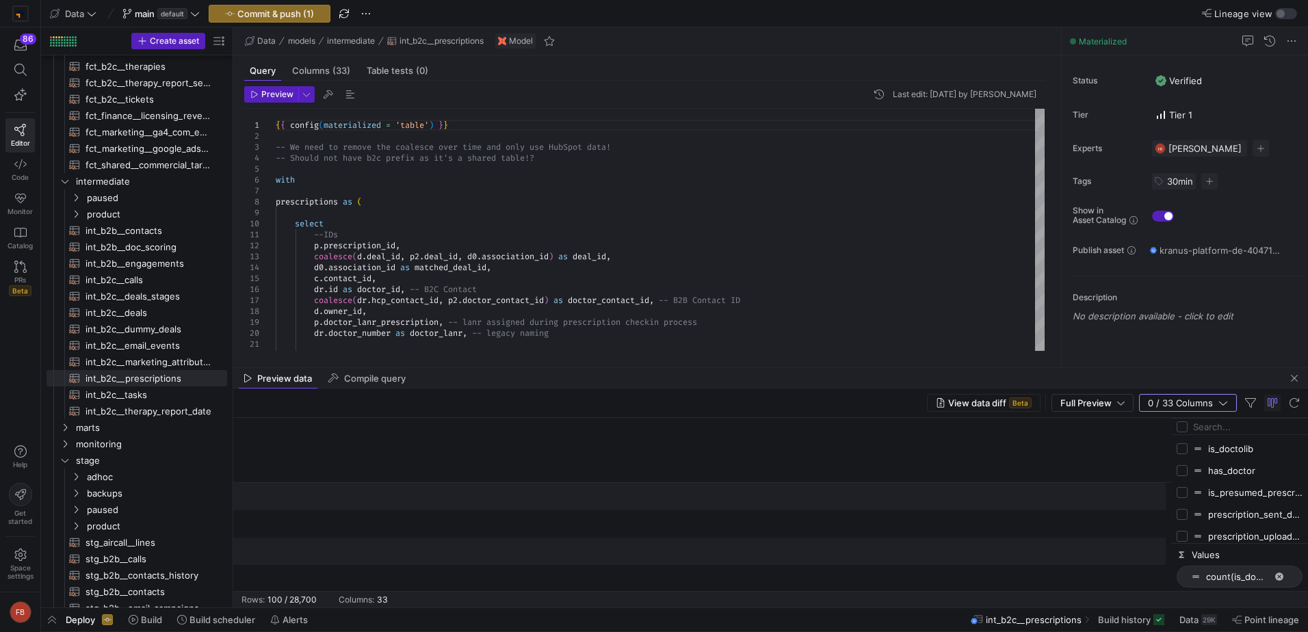
click at [1233, 435] on div "is_doctolib has_doctor is_presumed_prescription prescription_sent_date prescrip…" at bounding box center [1239, 489] width 137 height 108
click at [1230, 430] on input "Filter Columns Input" at bounding box center [1247, 426] width 109 height 27
type input "prescription_id"
click at [1182, 447] on input "Press SPACE to toggle visibility (hidden)" at bounding box center [1182, 448] width 11 height 11
checkbox input "true"
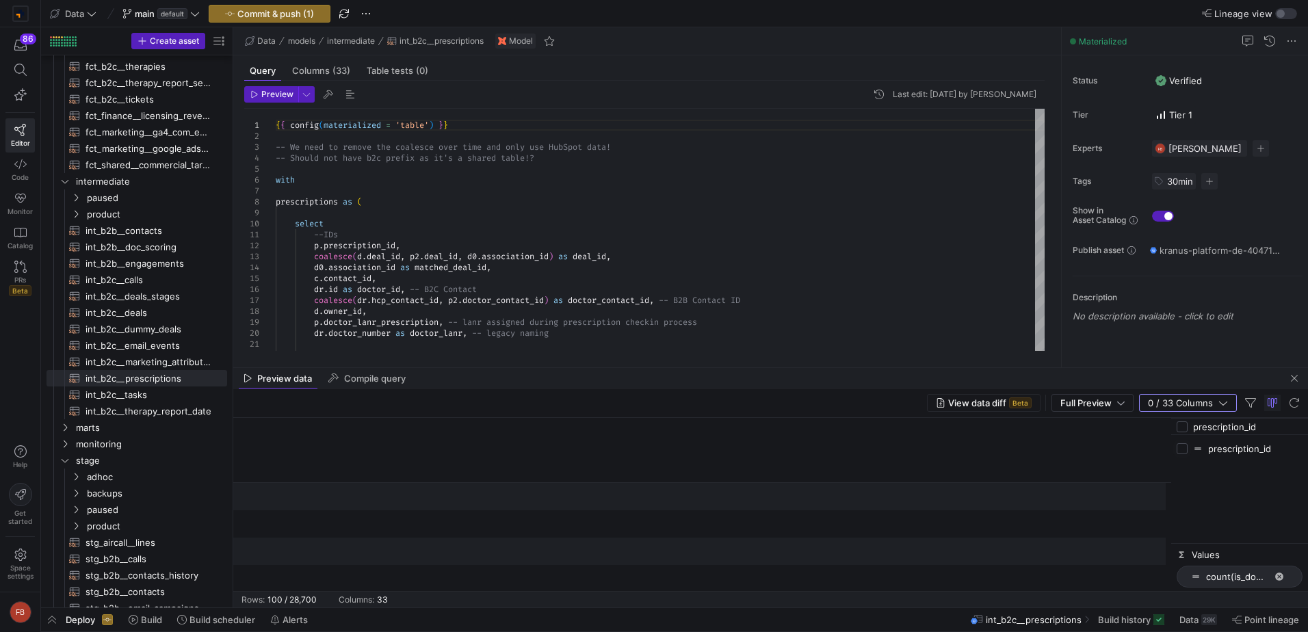
checkbox input "true"
click at [1266, 425] on input "prescription_id" at bounding box center [1247, 426] width 109 height 27
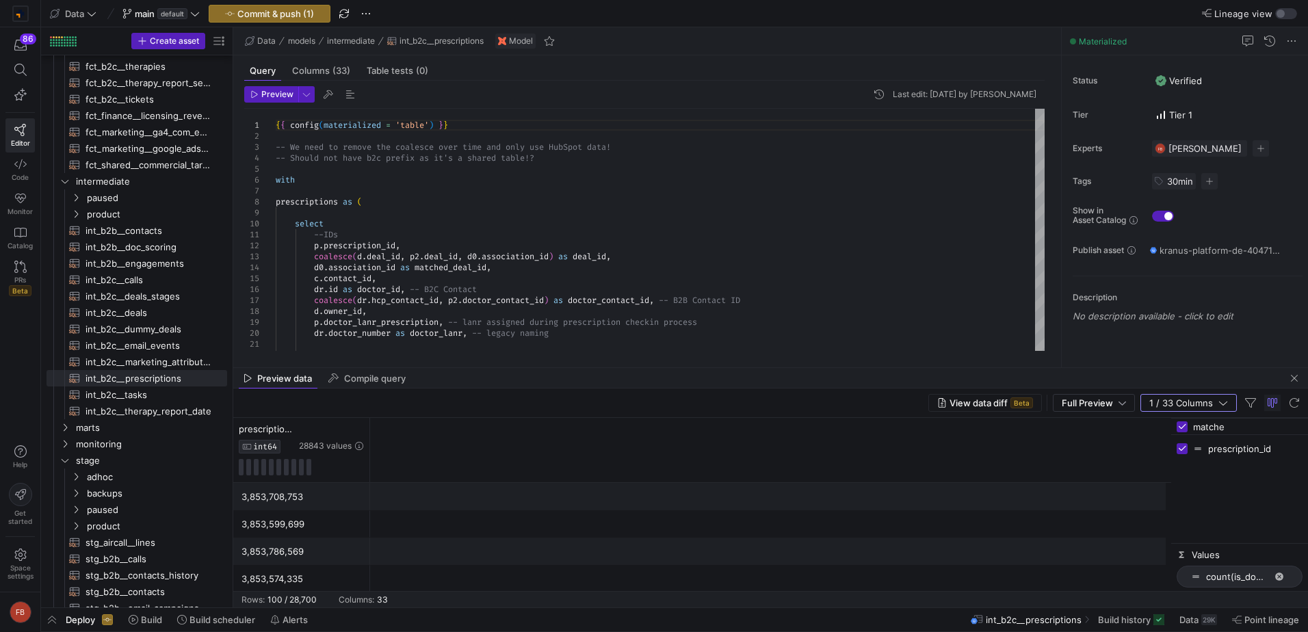
type input "matched"
checkbox input "false"
type input "matched"
click at [1177, 448] on input "Press SPACE to toggle visibility (hidden)" at bounding box center [1182, 448] width 11 height 11
checkbox input "true"
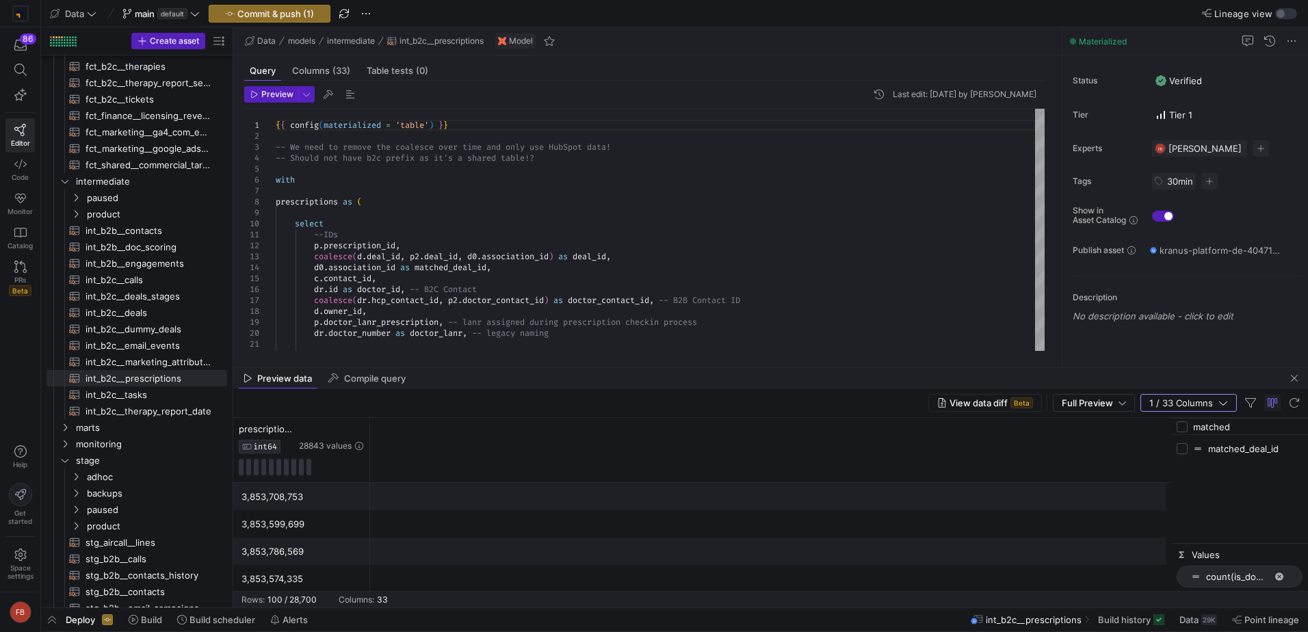
checkbox input "true"
click at [356, 432] on icon at bounding box center [358, 428] width 11 height 11
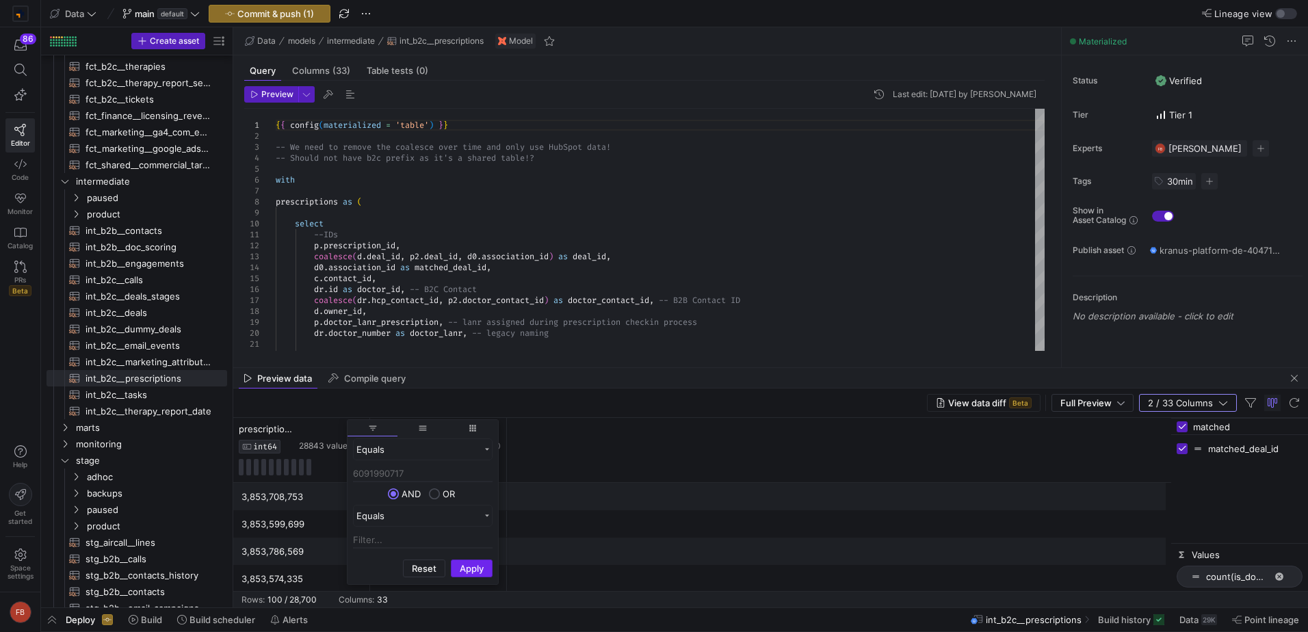
type input "6091990717"
click at [464, 564] on button "Apply" at bounding box center [472, 569] width 42 height 18
click at [703, 464] on div "prescription_id INT64 28843 values matched_deal_id INT64 28501 values" at bounding box center [702, 450] width 938 height 65
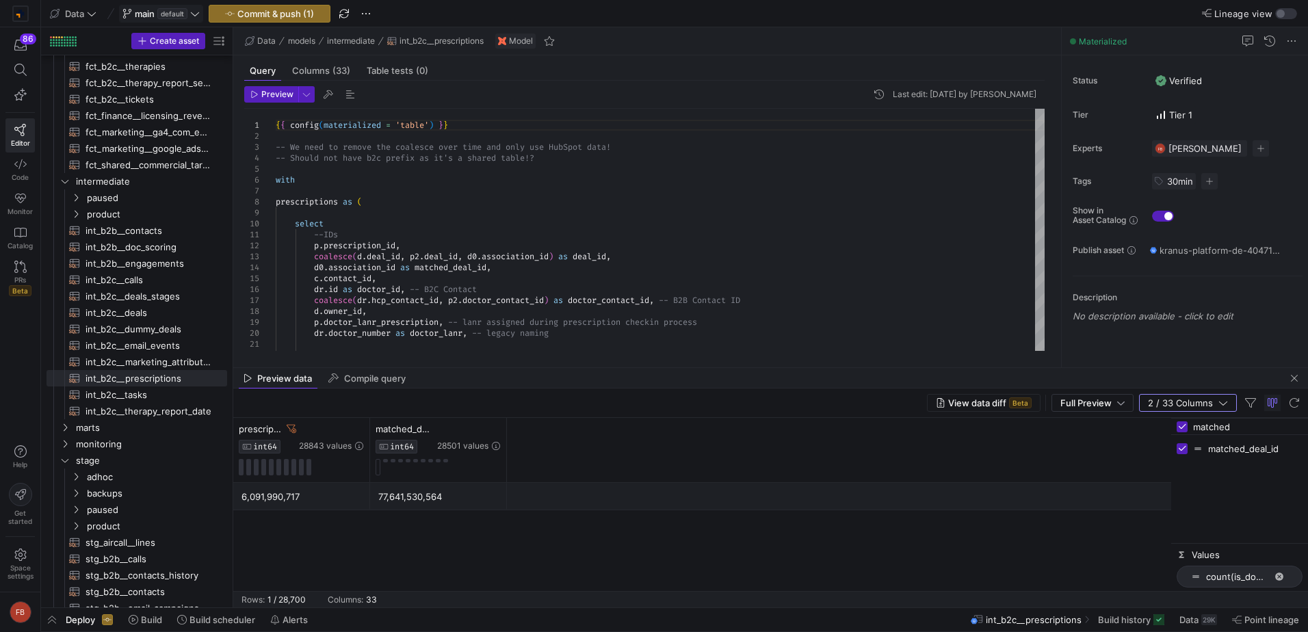
click at [196, 18] on span "main default" at bounding box center [160, 13] width 77 height 11
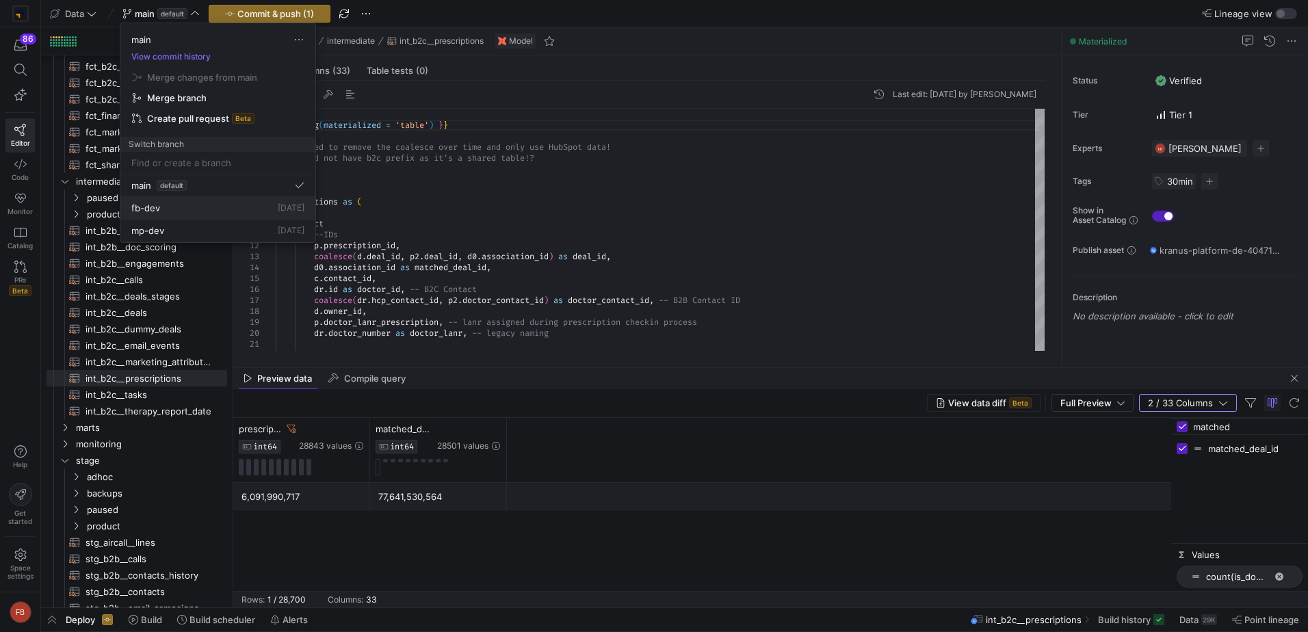
click at [175, 212] on div "fb-dev 2 days ago" at bounding box center [217, 207] width 173 height 11
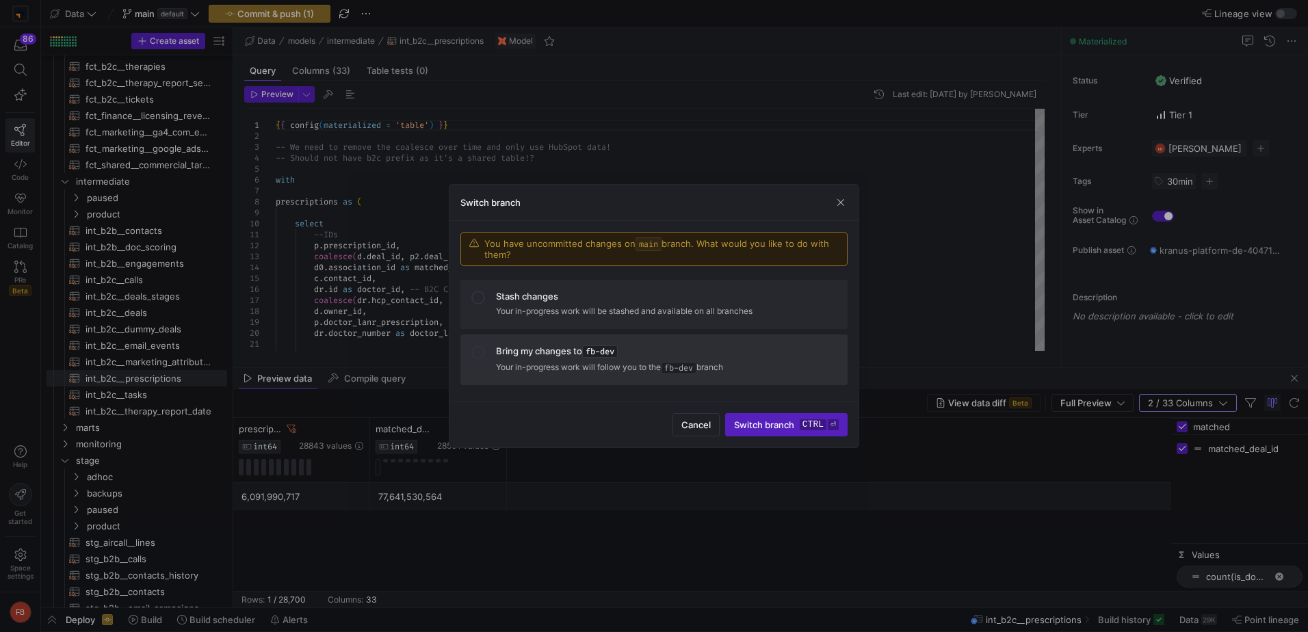
drag, startPoint x: 540, startPoint y: 359, endPoint x: 707, endPoint y: 406, distance: 172.6
click at [540, 358] on span "Bring my changes to fb-dev Your in-progress work will follow you to the fb-dev …" at bounding box center [666, 359] width 341 height 29
click at [796, 424] on span "Switch branch ctrl ⏎" at bounding box center [786, 424] width 105 height 11
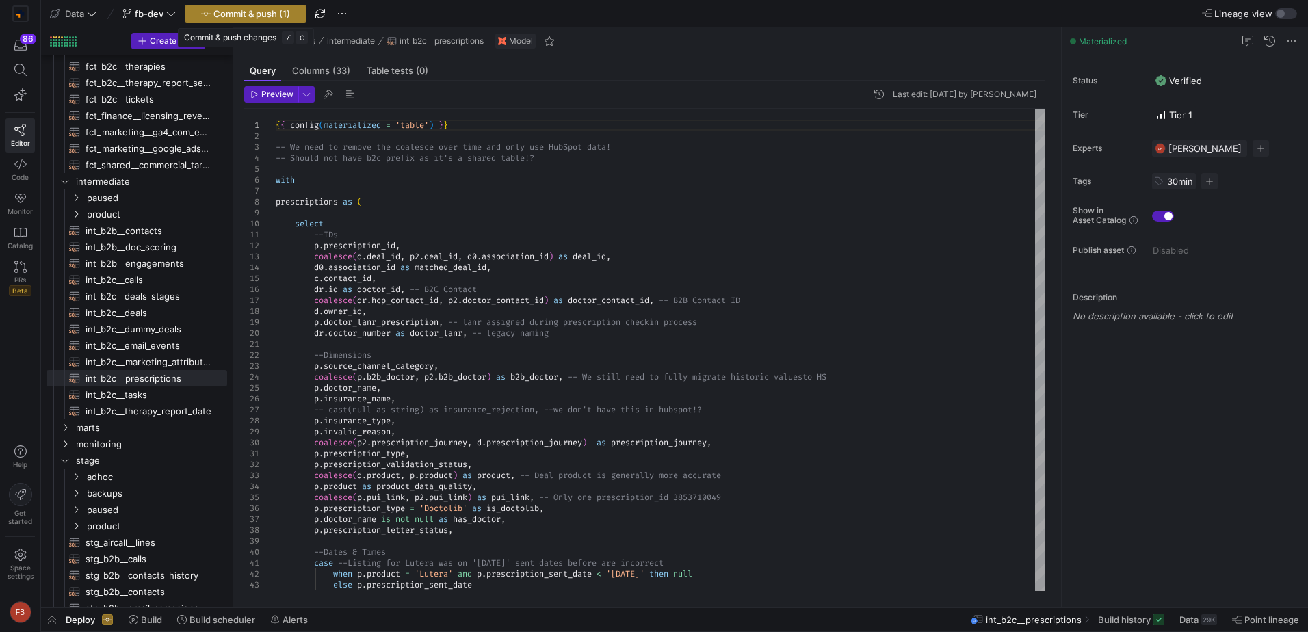
click at [257, 15] on span "Commit & push (1)" at bounding box center [251, 13] width 77 height 11
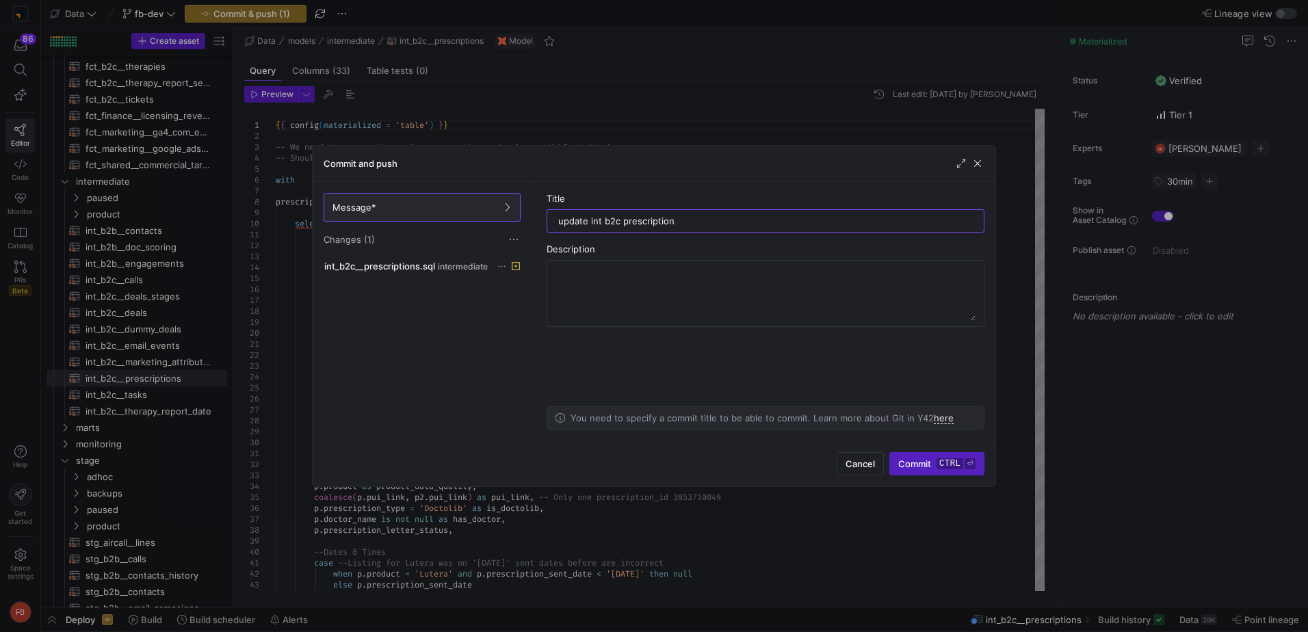
type input "update int b2c prescriptions"
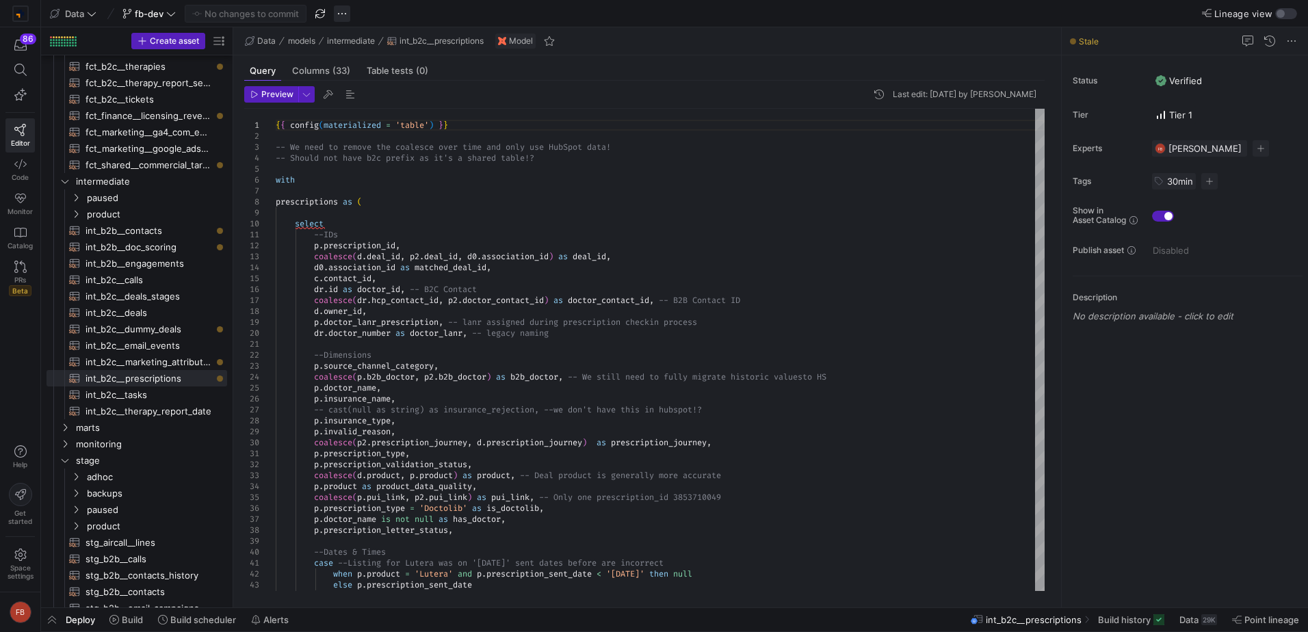
click at [347, 16] on span "button" at bounding box center [342, 13] width 16 height 16
click at [371, 41] on button "Merge branch" at bounding box center [410, 34] width 150 height 22
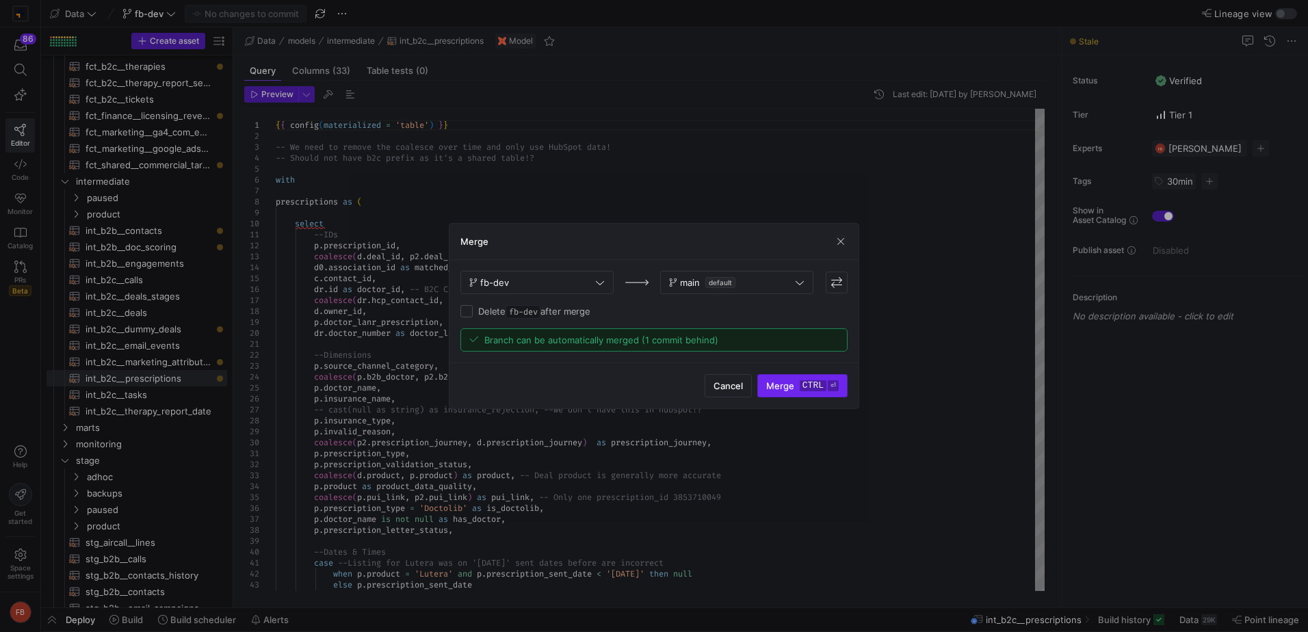
click at [781, 389] on span "Merge ctrl ⏎" at bounding box center [802, 385] width 73 height 11
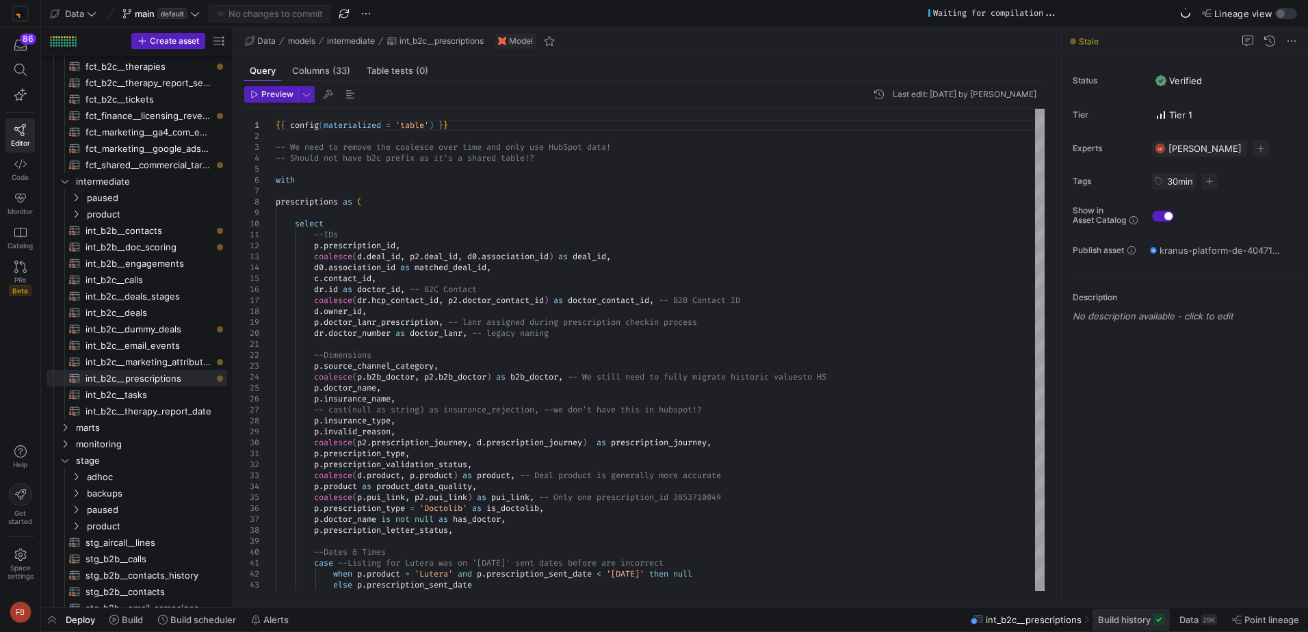
click at [1148, 622] on span "Build history" at bounding box center [1124, 619] width 53 height 11
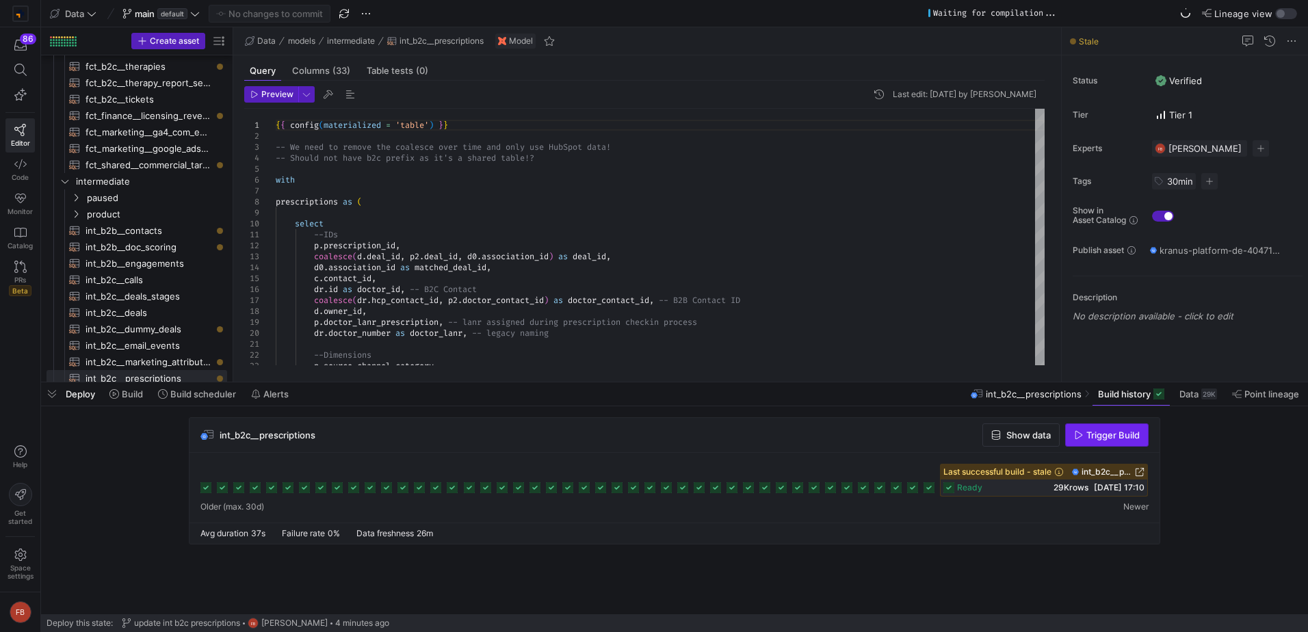
click at [1094, 434] on span "Trigger Build" at bounding box center [1112, 435] width 53 height 11
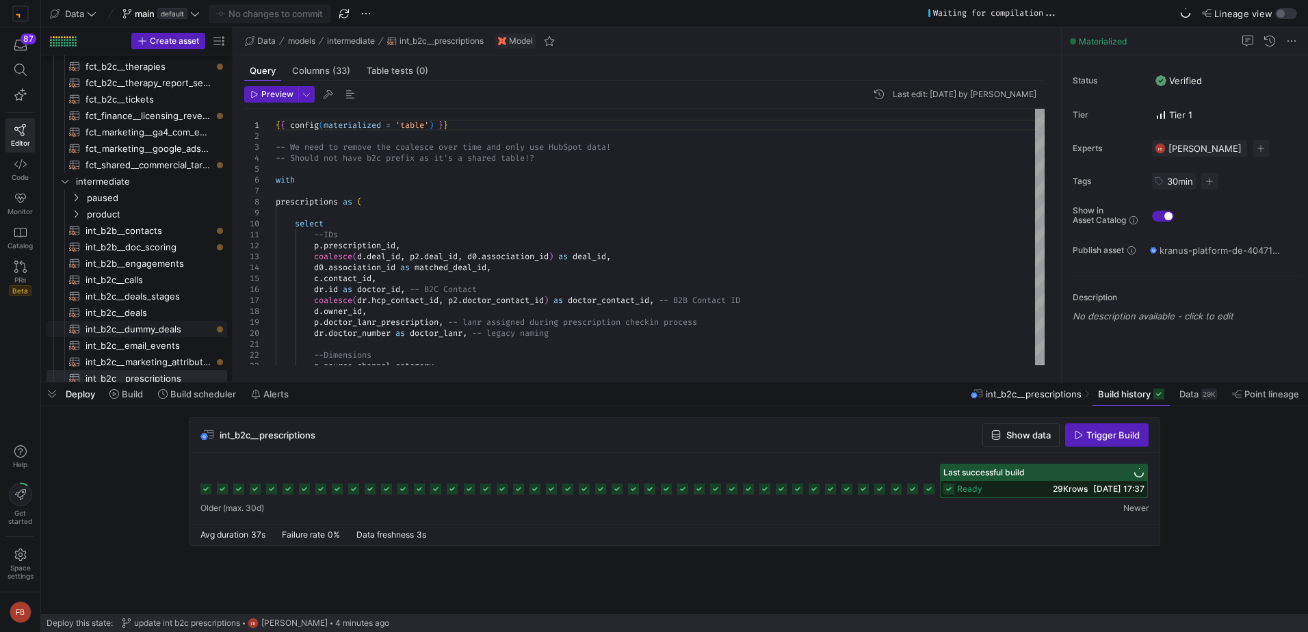
drag, startPoint x: 172, startPoint y: 326, endPoint x: 566, endPoint y: 388, distance: 398.8
click at [172, 326] on span "int_b2c__dummy_deals​​​​​​​​​​" at bounding box center [149, 330] width 126 height 16
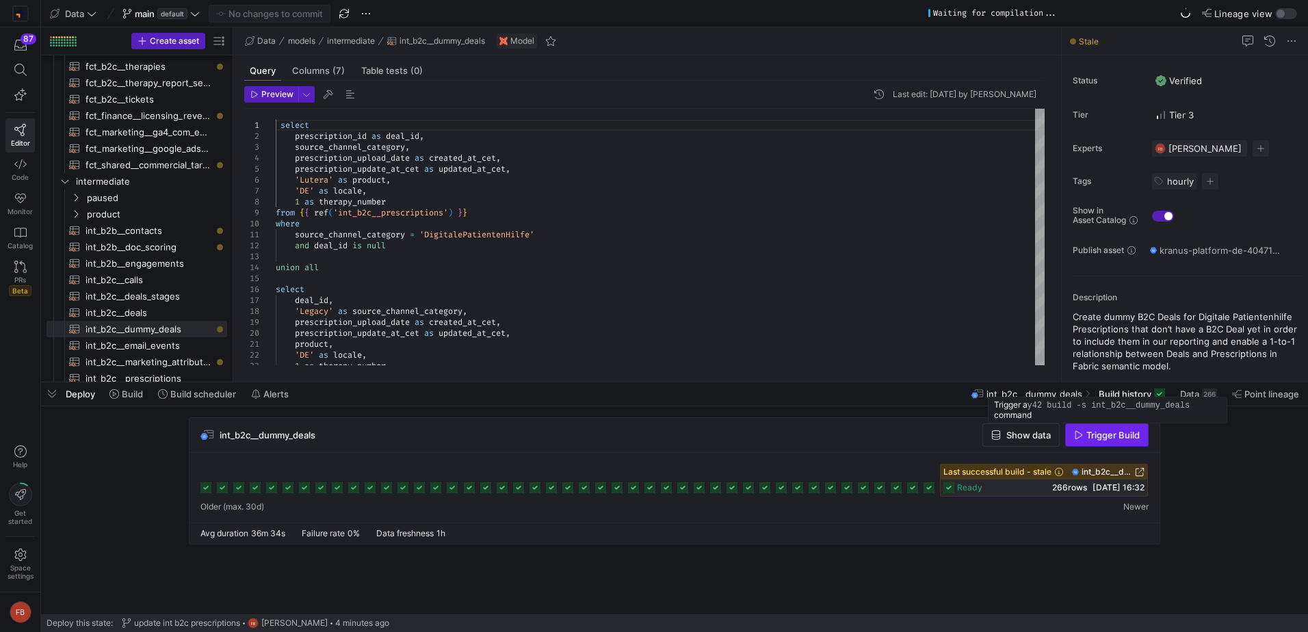
click at [1125, 443] on span "button" at bounding box center [1107, 435] width 82 height 22
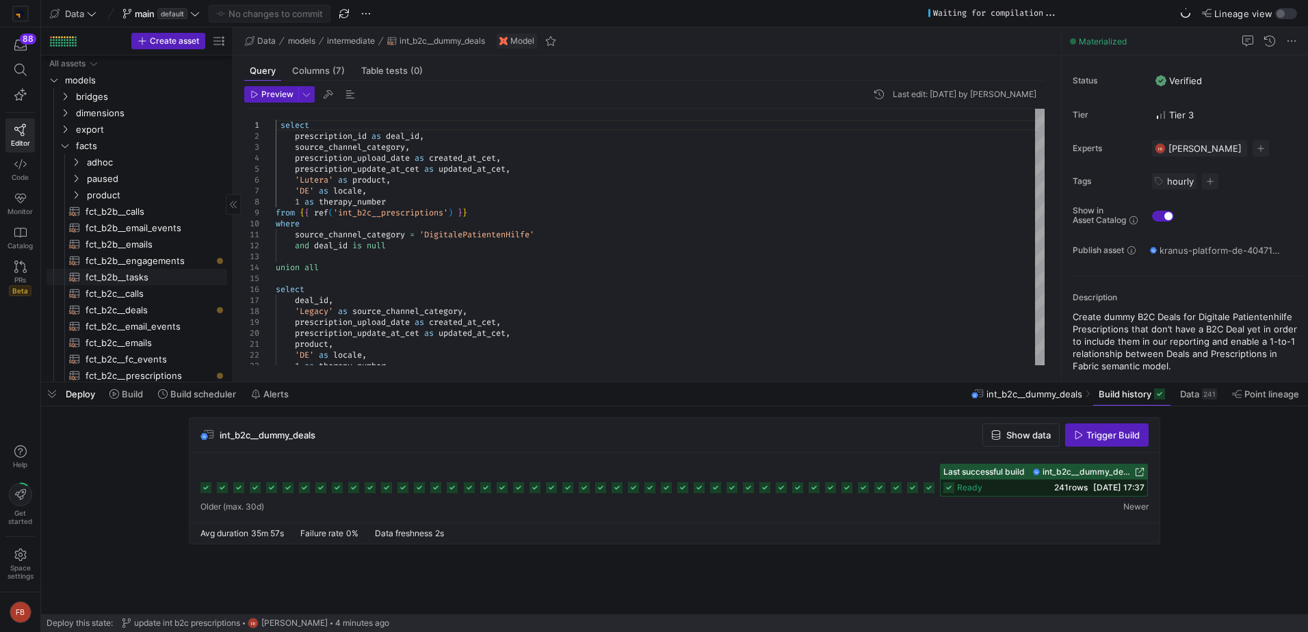
scroll to position [68, 0]
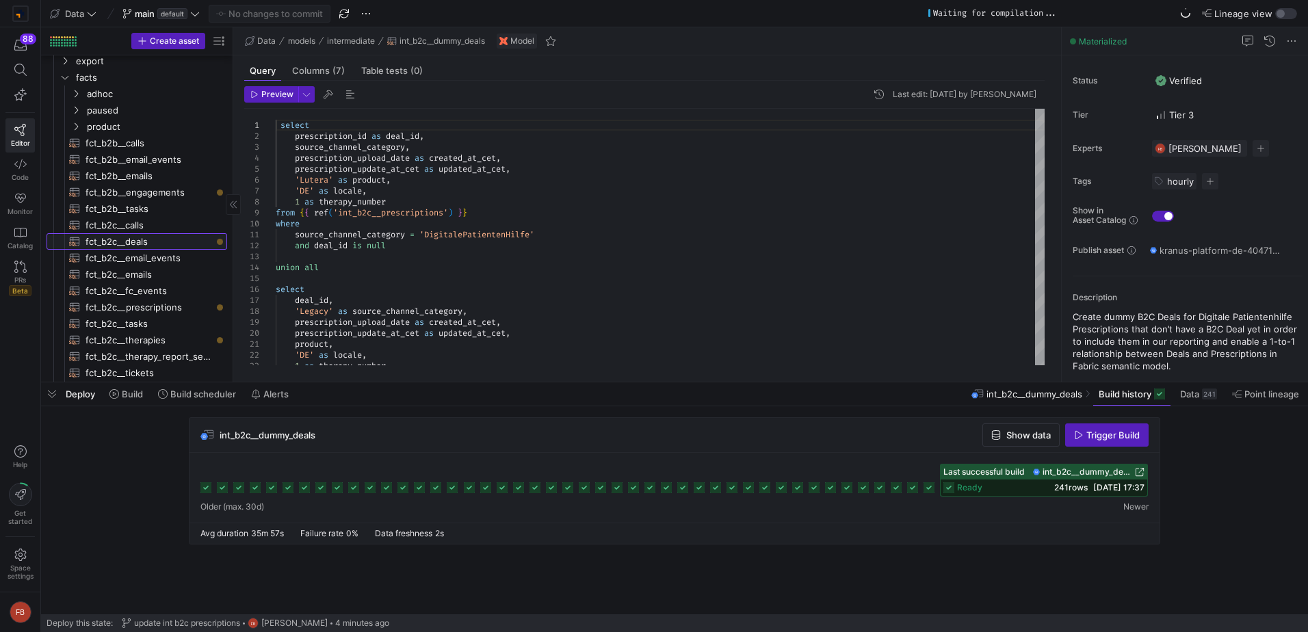
click at [161, 244] on span "fct_b2c__deals​​​​​​​​​​" at bounding box center [149, 242] width 126 height 16
type textarea "{{ config(materialized = 'table') }} with doctors as ( -- HCP Contact ID for di…"
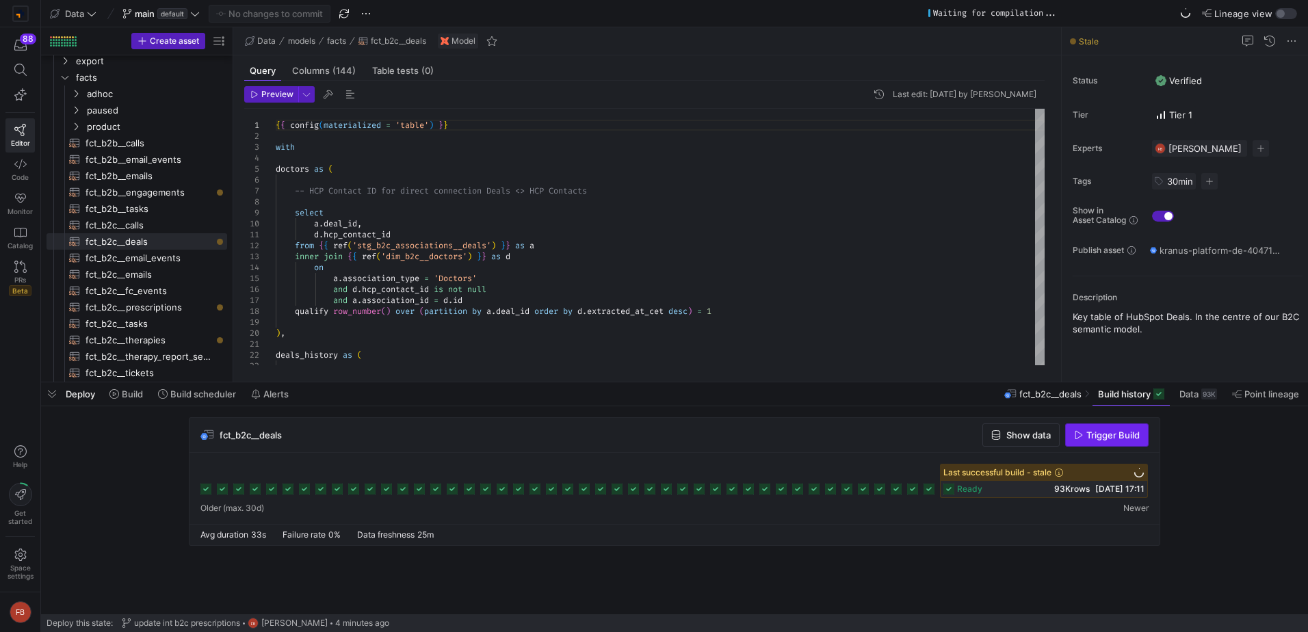
click at [1102, 439] on span "Trigger Build" at bounding box center [1112, 435] width 53 height 11
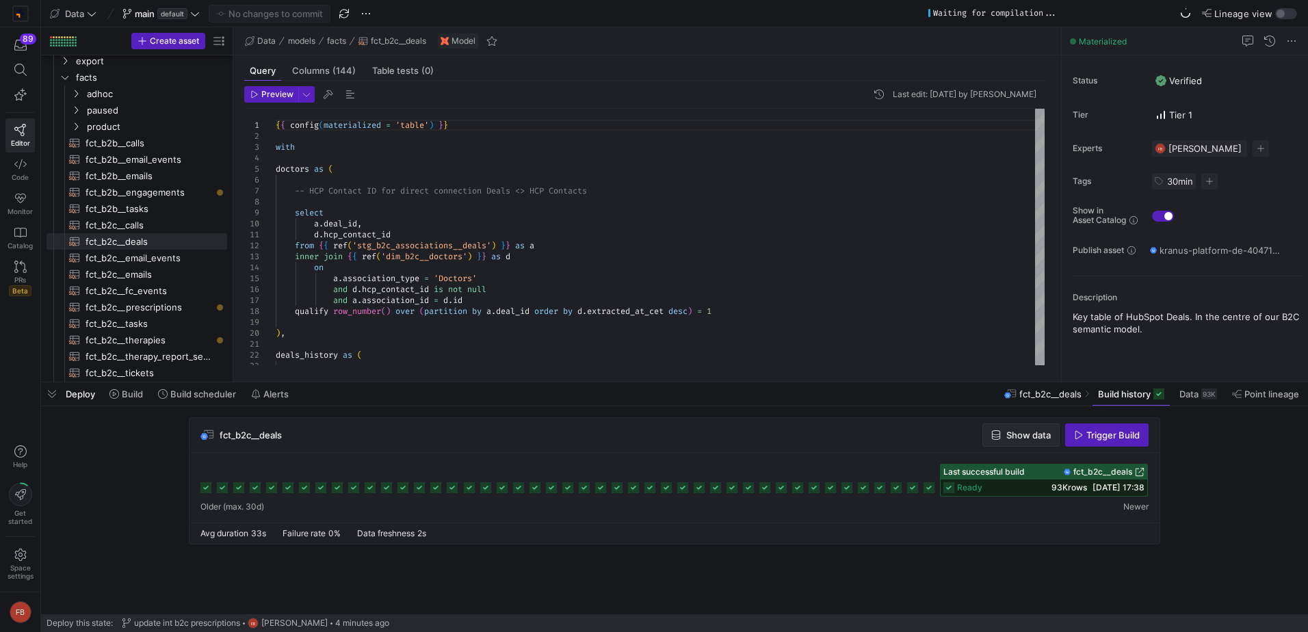
click at [1050, 431] on button "Show data" at bounding box center [1020, 434] width 77 height 23
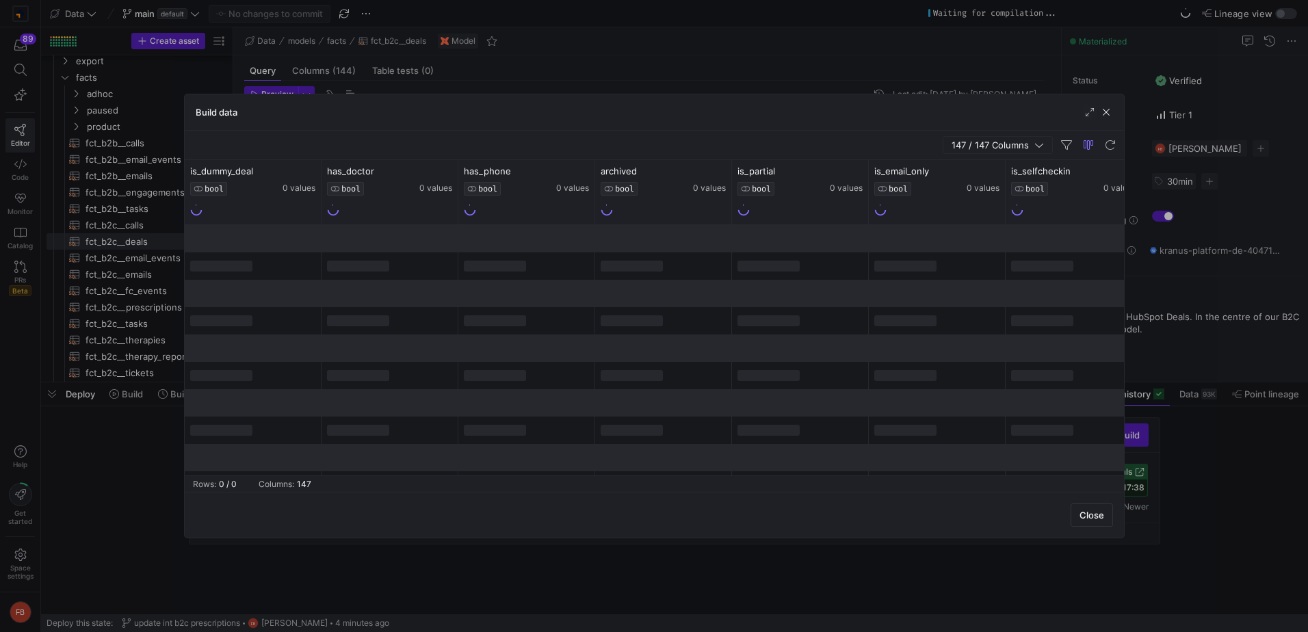
click at [981, 140] on span "147 / 147 Columns" at bounding box center [993, 145] width 83 height 11
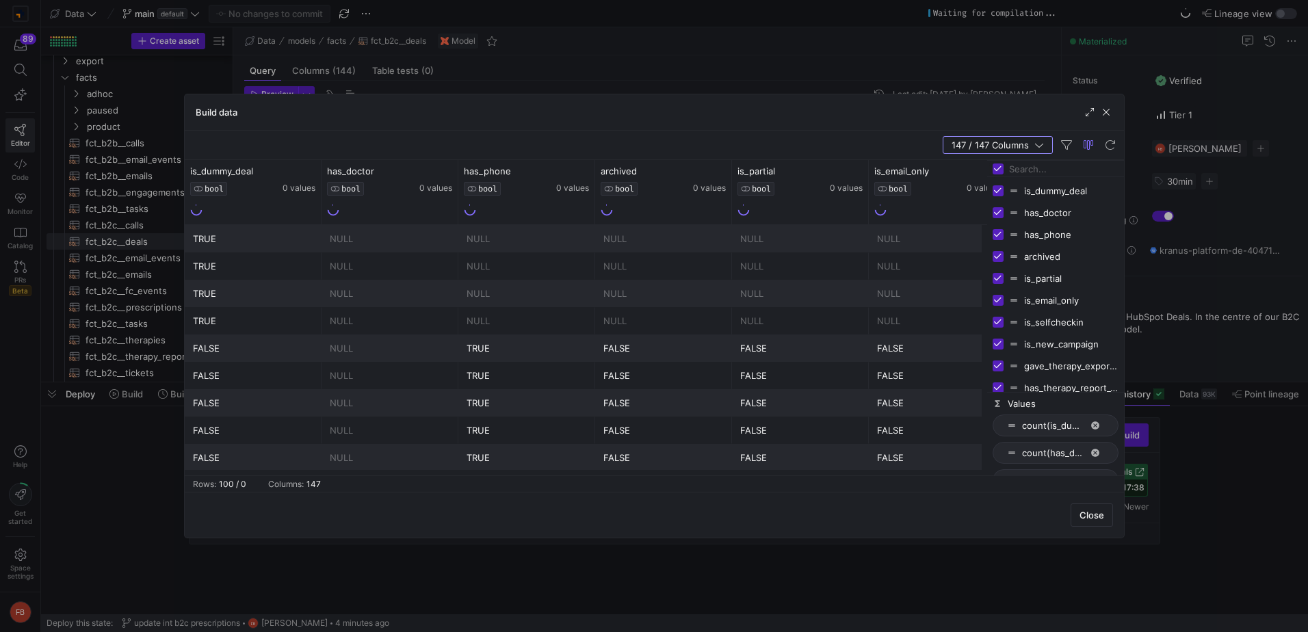
click at [1003, 168] on input "Toggle Select All Columns" at bounding box center [998, 168] width 11 height 11
click at [1013, 168] on input "Filter Columns Input" at bounding box center [1063, 168] width 109 height 27
click at [998, 166] on input "Toggle Select All Columns" at bounding box center [998, 168] width 11 height 11
click at [998, 171] on input "Toggle Select All Columns" at bounding box center [998, 168] width 11 height 11
checkbox input "false"
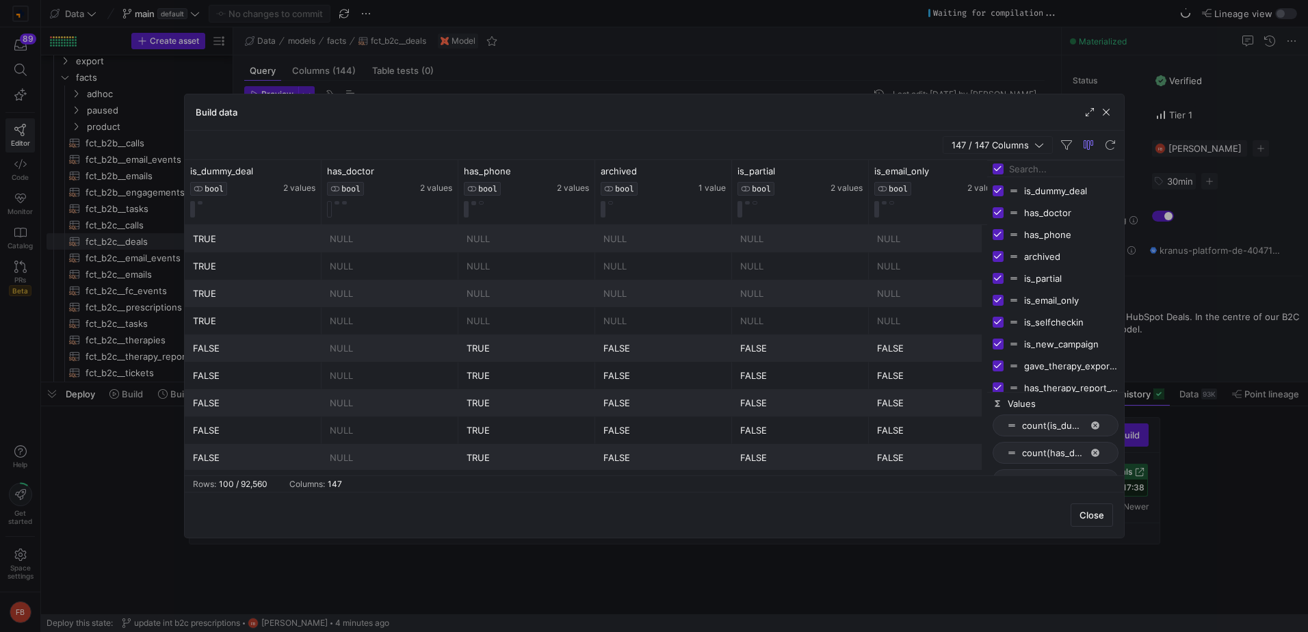
checkbox input "false"
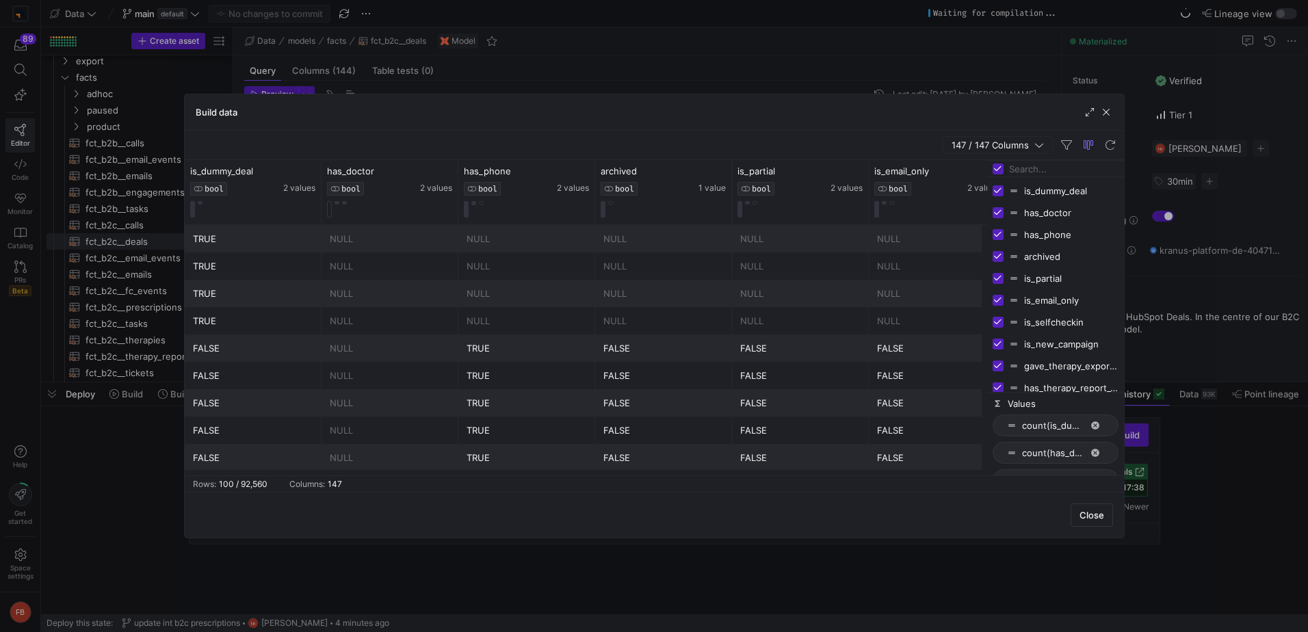
checkbox input "false"
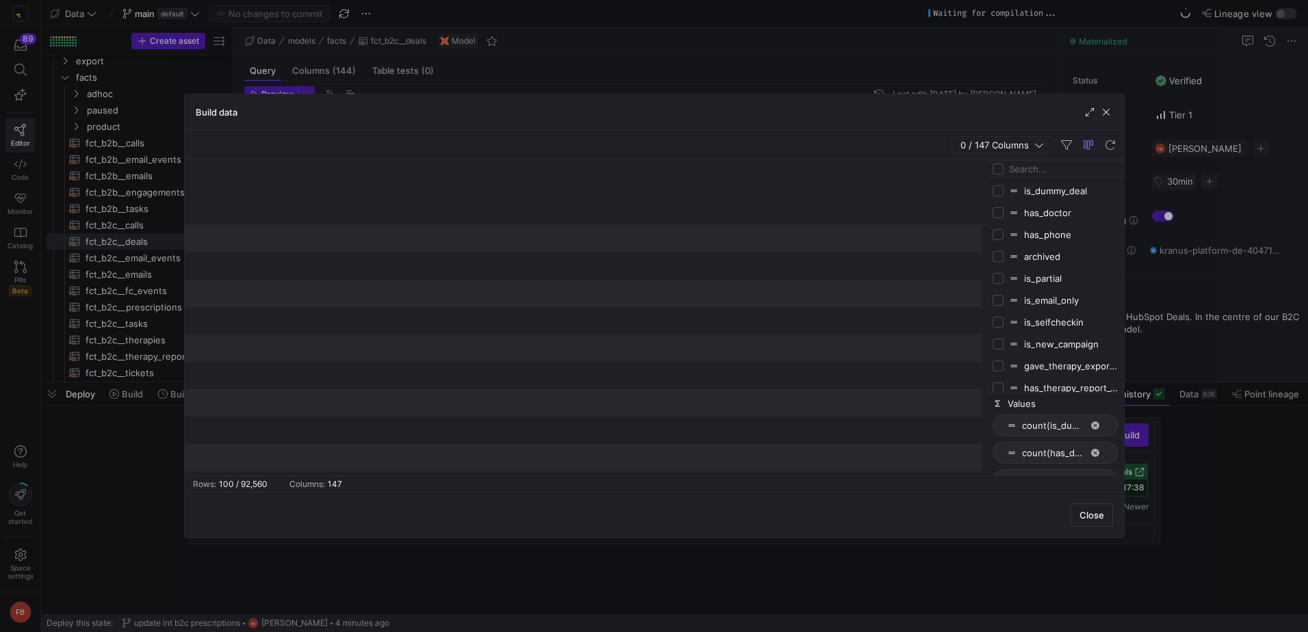
click at [1027, 171] on input "Filter Columns Input" at bounding box center [1063, 168] width 109 height 27
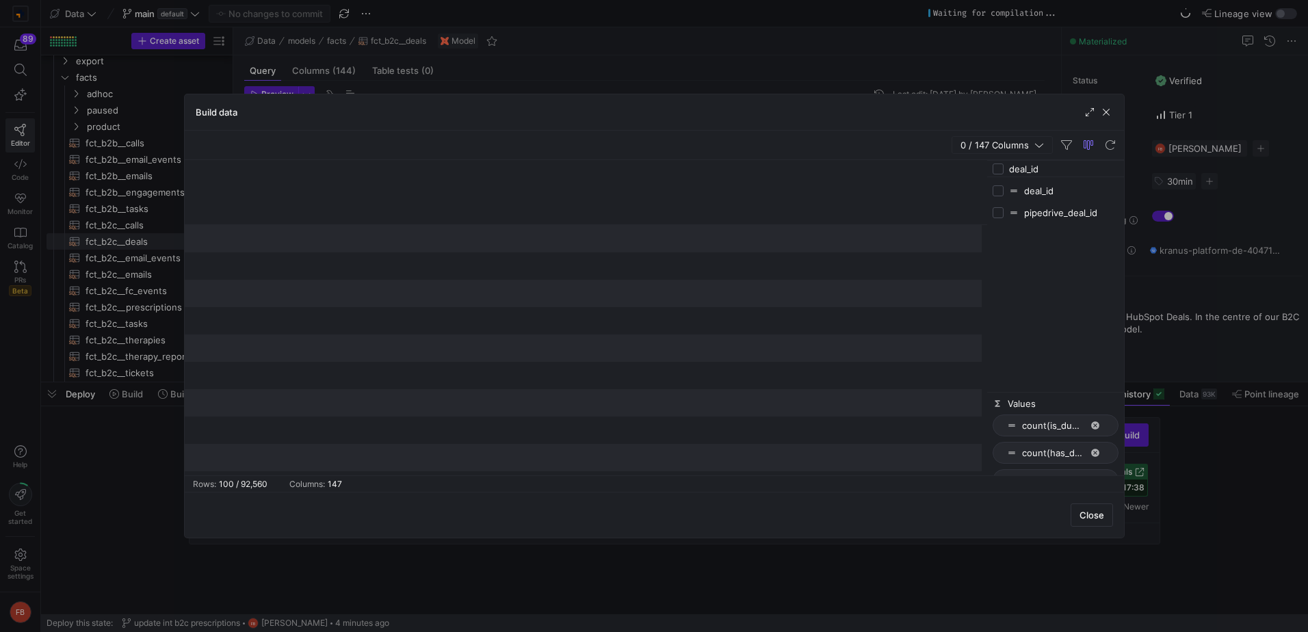
type input "deal_id"
click at [999, 194] on input "Press SPACE to toggle visibility (hidden)" at bounding box center [998, 190] width 11 height 11
checkbox input "true"
checkbox input "false"
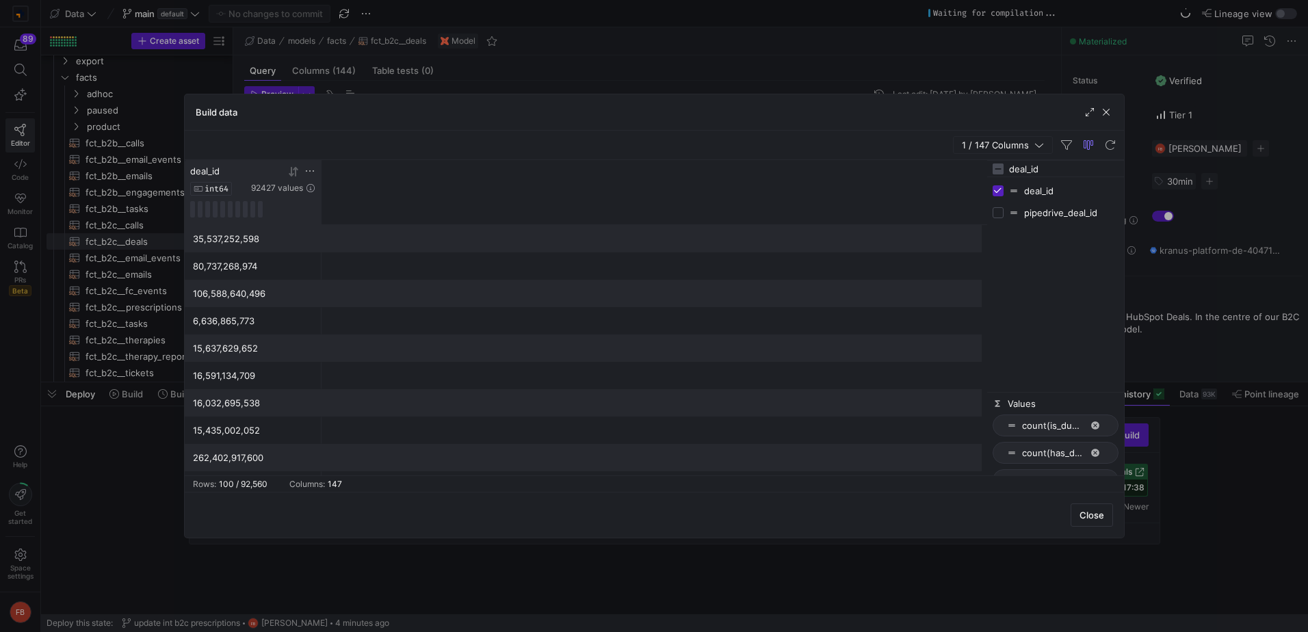
click at [313, 169] on icon at bounding box center [309, 171] width 11 height 11
type input "77641530564"
click at [427, 302] on button "Apply" at bounding box center [423, 311] width 42 height 18
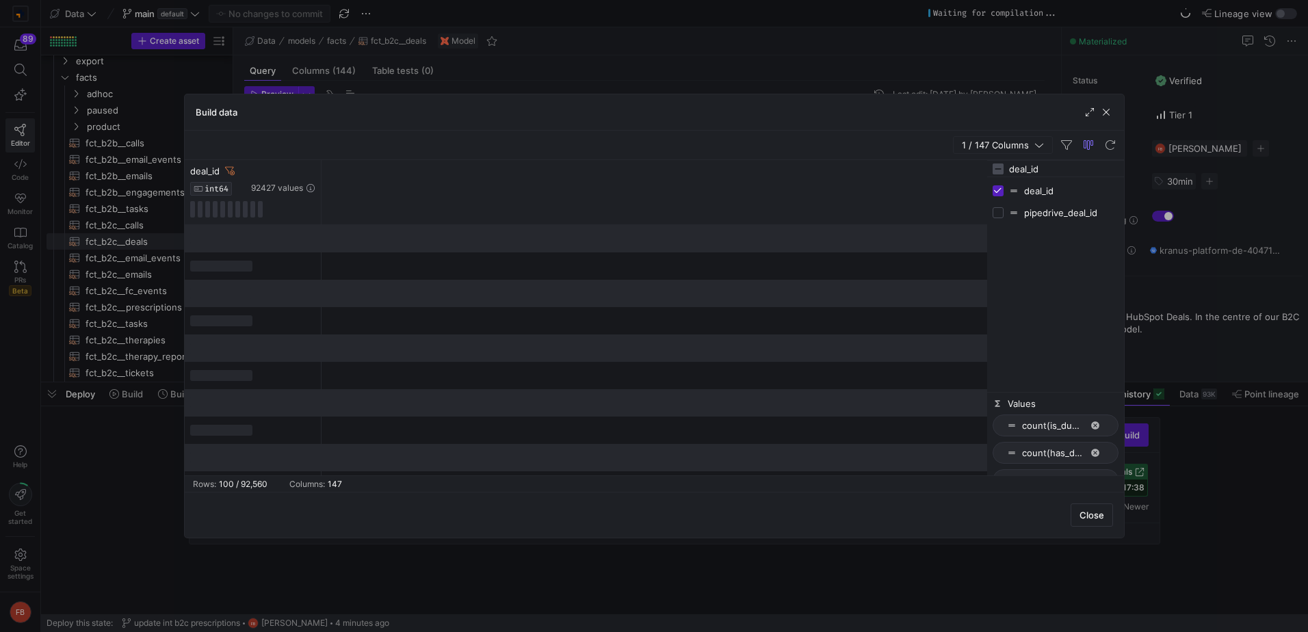
click at [532, 194] on div "deal_id INT64 92427 values" at bounding box center [586, 192] width 802 height 65
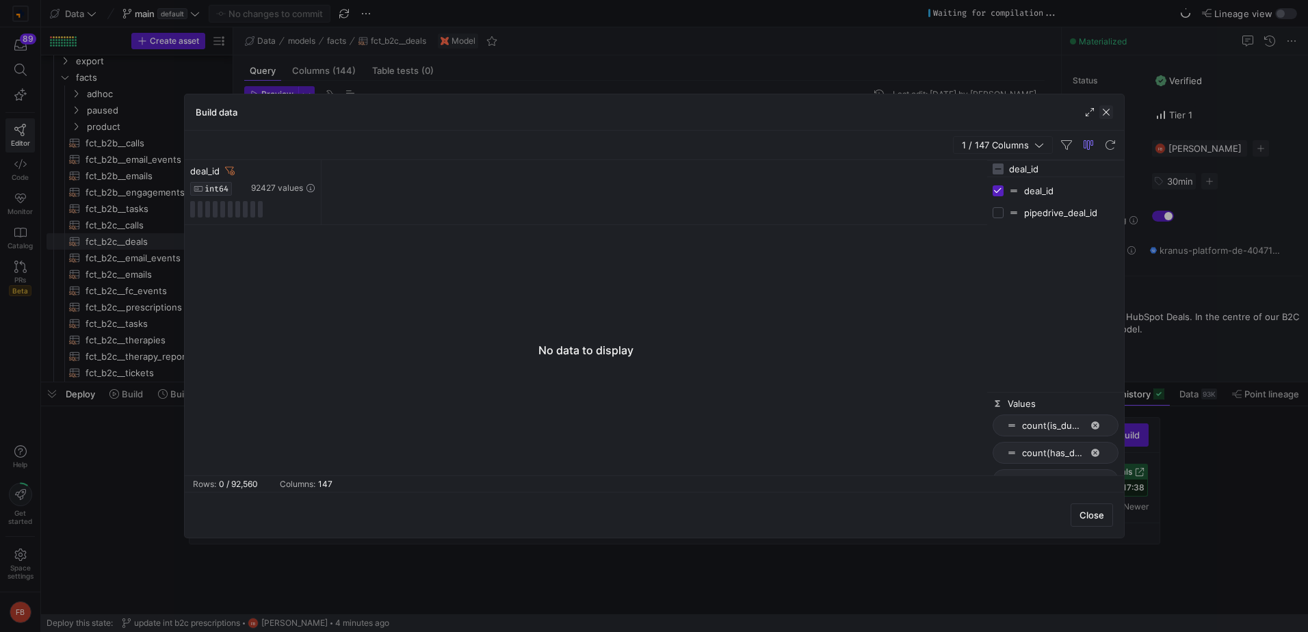
click at [1107, 109] on span "button" at bounding box center [1106, 112] width 14 height 14
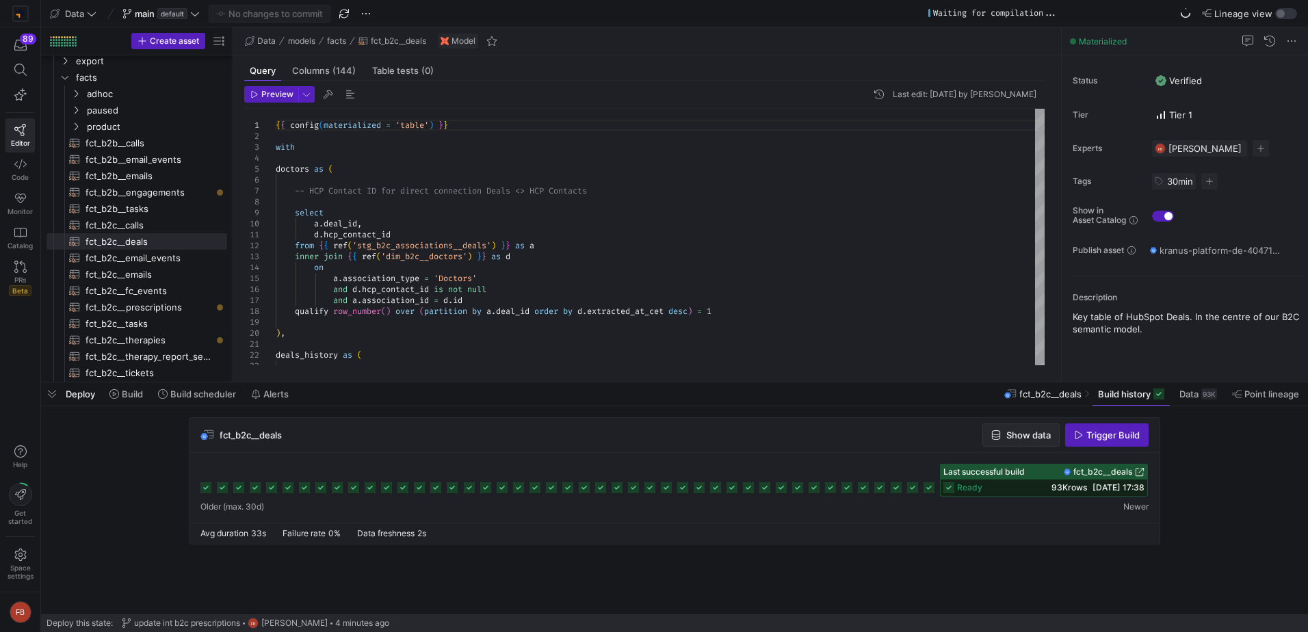
click at [1006, 430] on span "Show data" at bounding box center [1028, 435] width 44 height 11
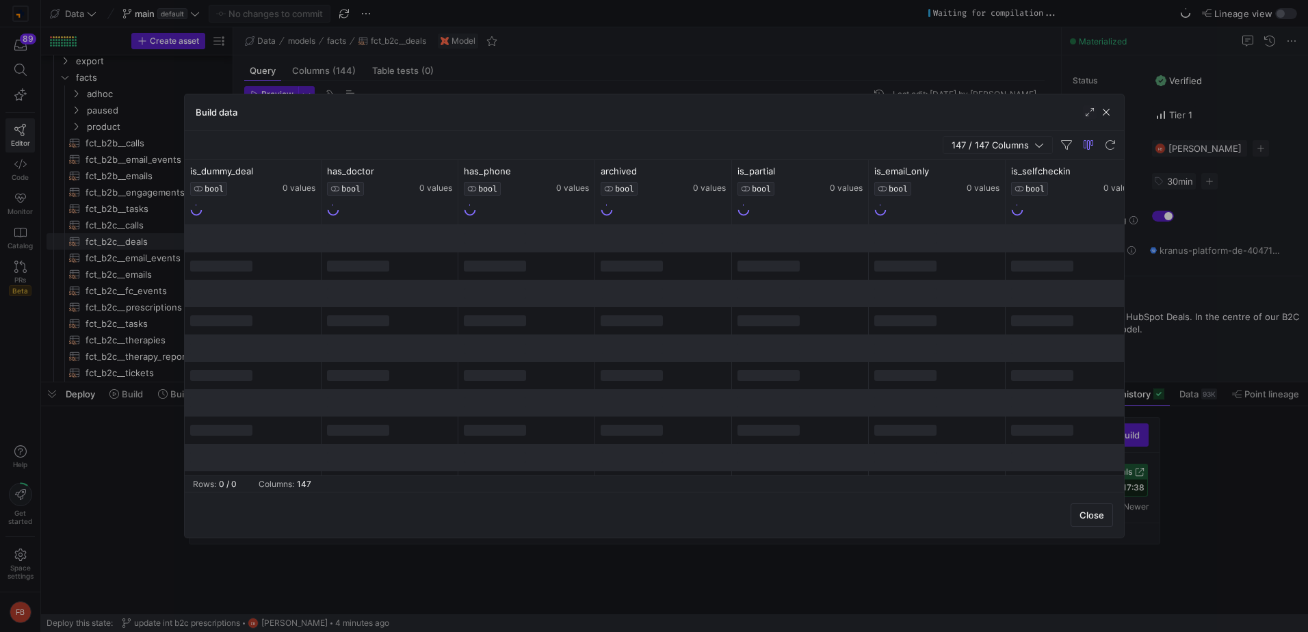
click at [1006, 144] on span "147 / 147 Columns" at bounding box center [993, 145] width 83 height 11
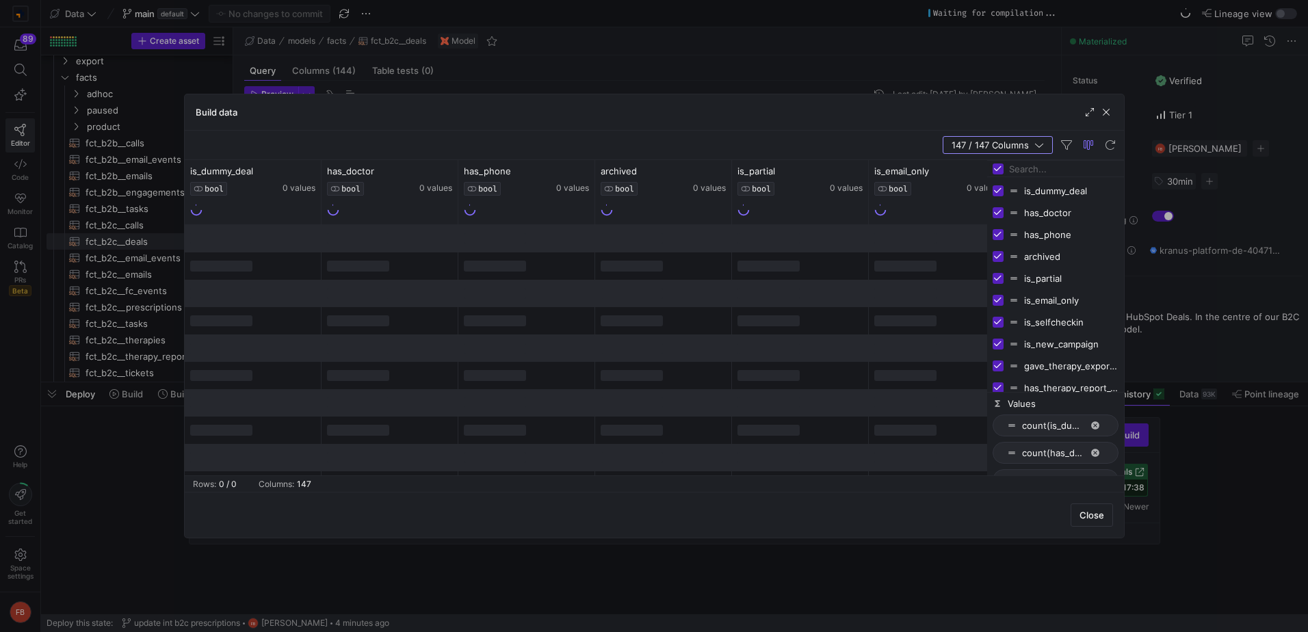
click at [997, 170] on input "Toggle Select All Columns" at bounding box center [998, 168] width 11 height 11
checkbox input "false"
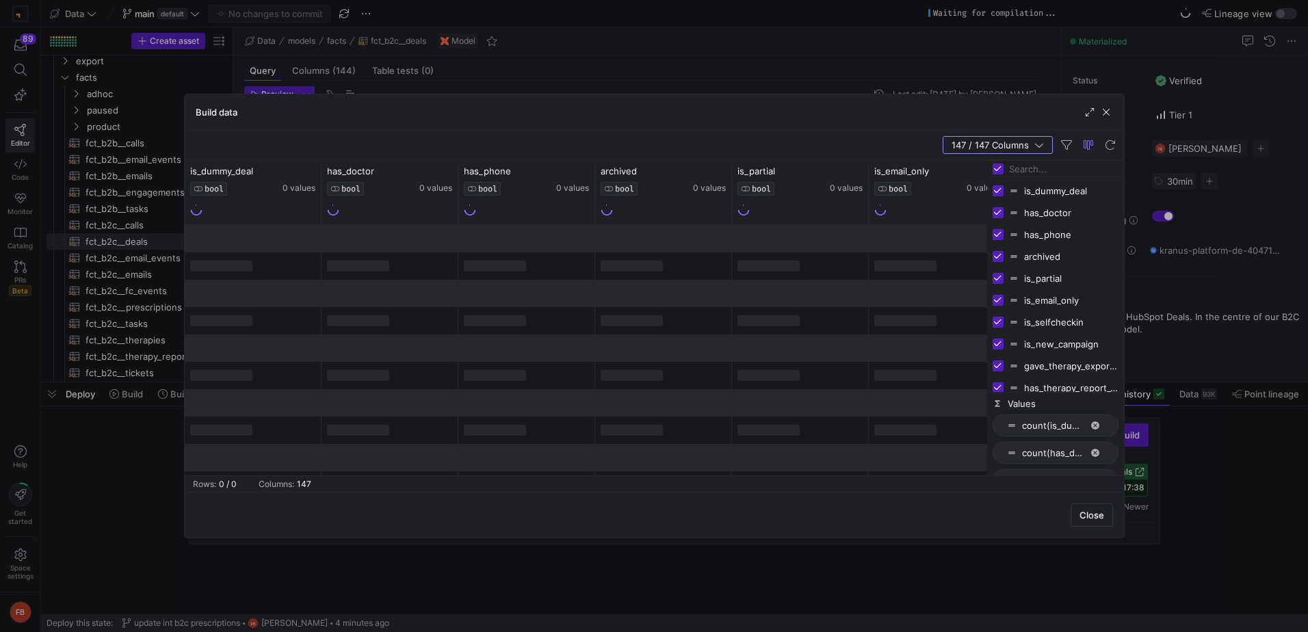
checkbox input "false"
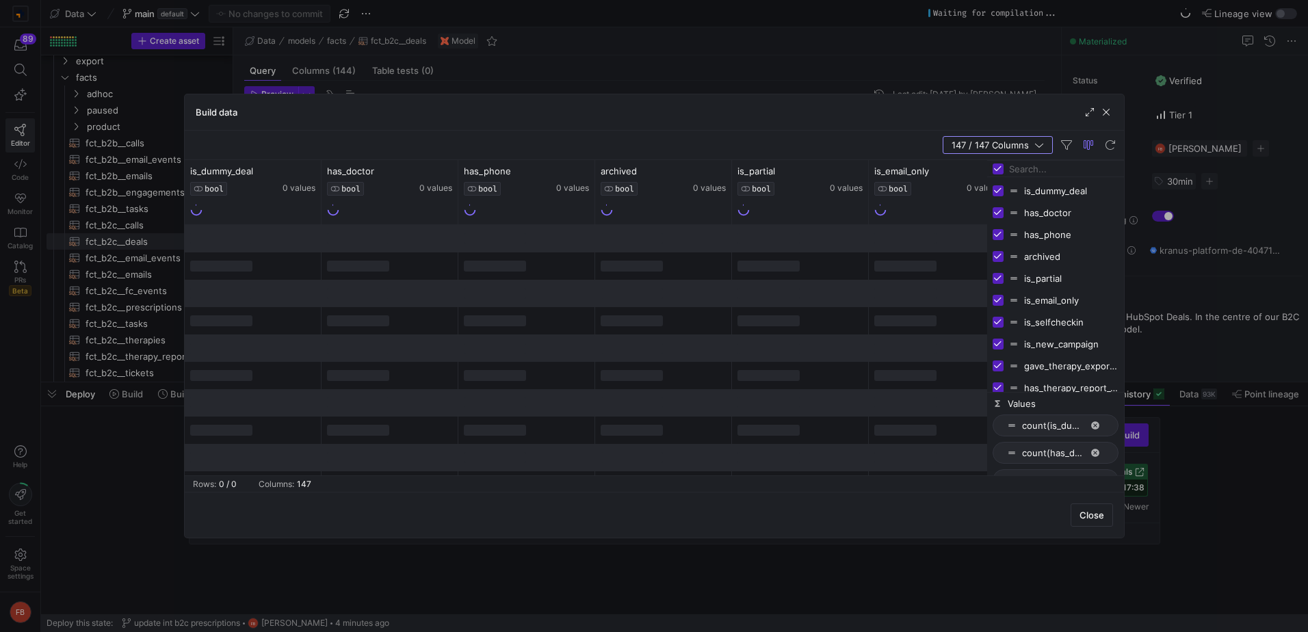
checkbox input "false"
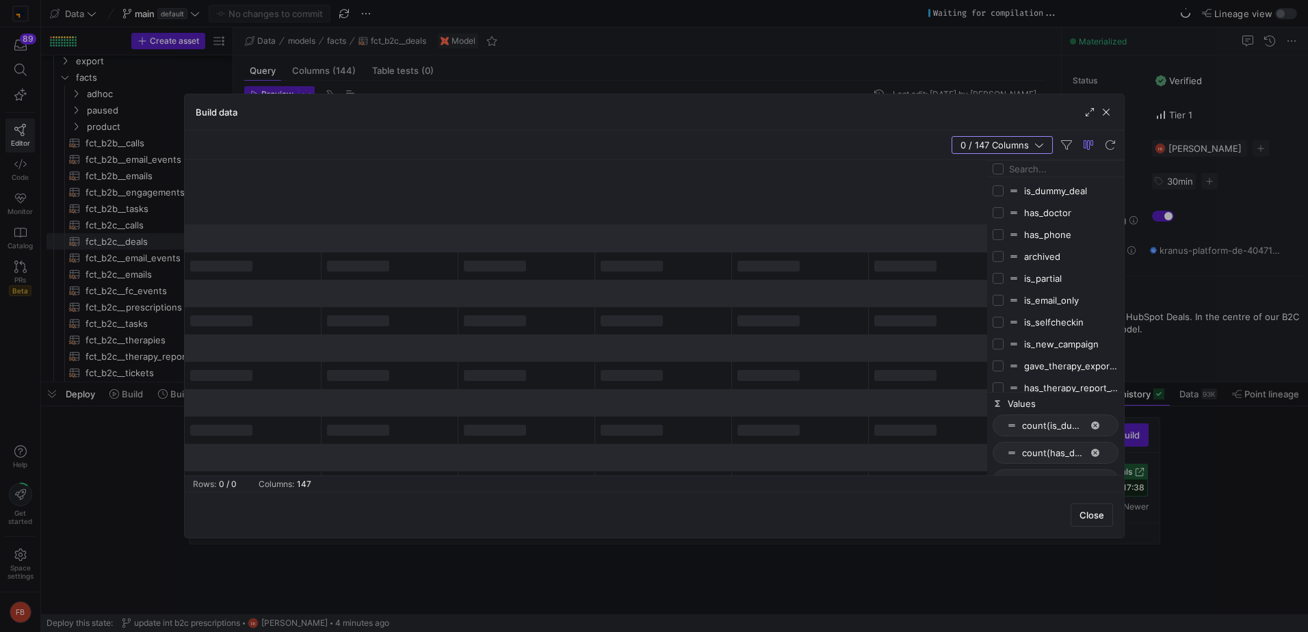
click at [1017, 170] on input "Filter Columns Input" at bounding box center [1063, 168] width 109 height 27
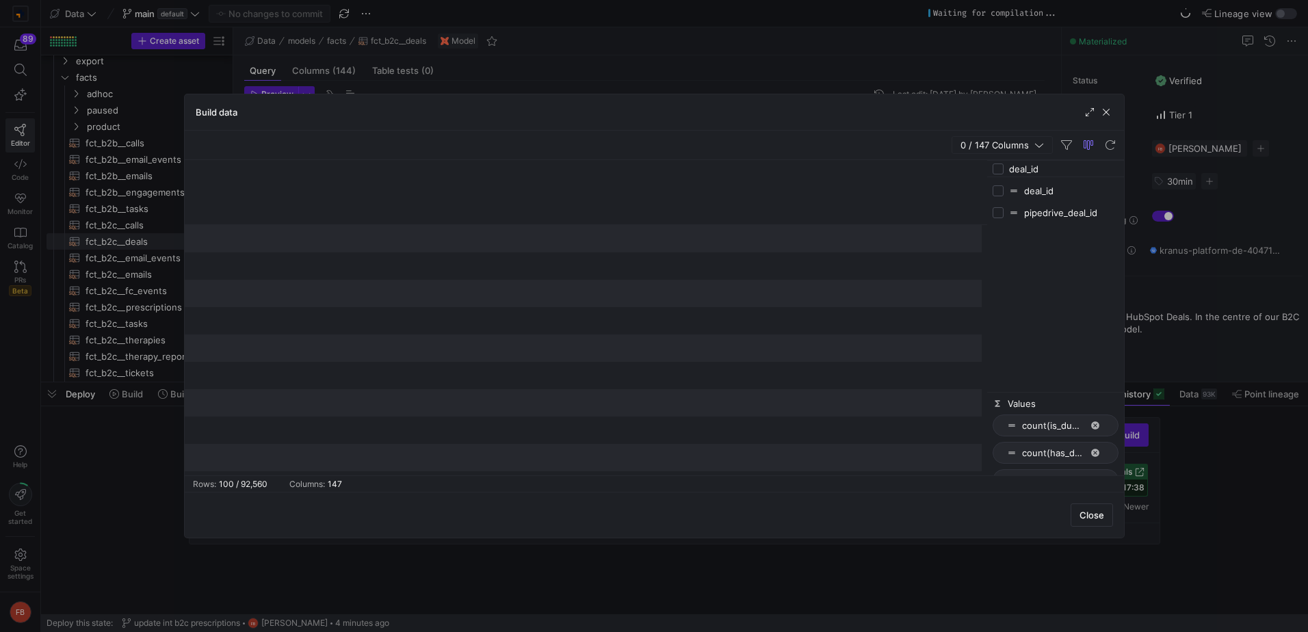
type input "deal_id"
click at [1002, 189] on input "Press SPACE to toggle visibility (hidden)" at bounding box center [998, 190] width 11 height 11
checkbox input "true"
checkbox input "false"
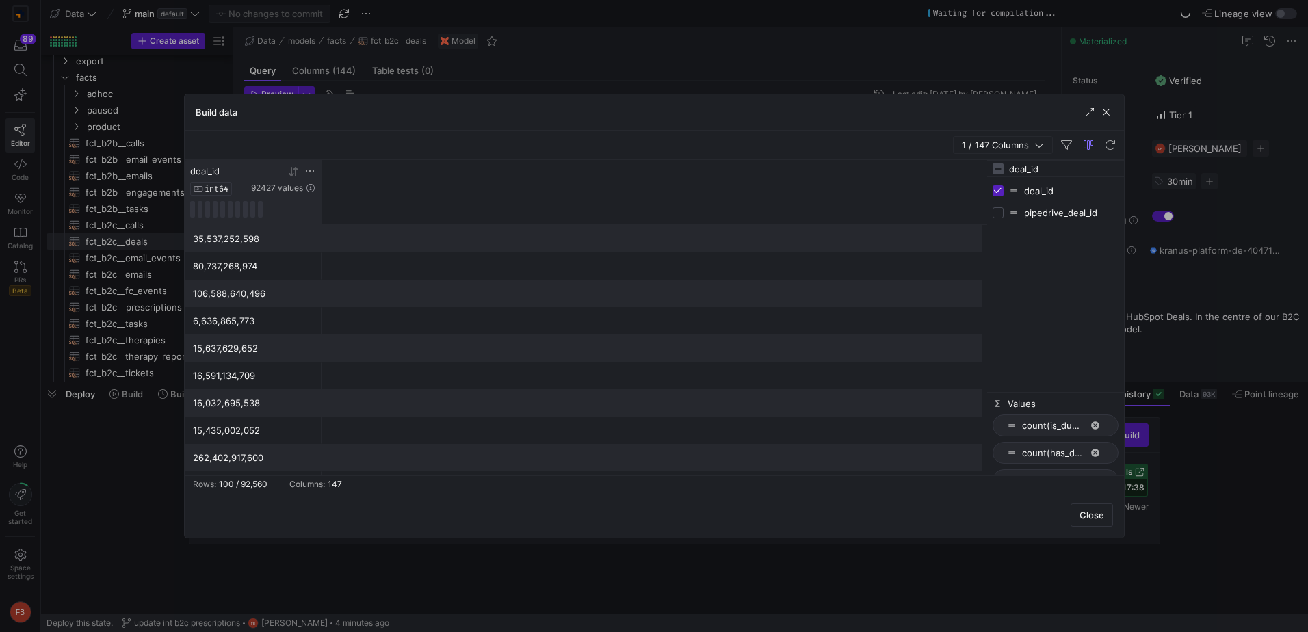
click at [311, 173] on icon at bounding box center [309, 171] width 11 height 11
type input "167874628805"
click at [425, 310] on button "Apply" at bounding box center [423, 311] width 42 height 18
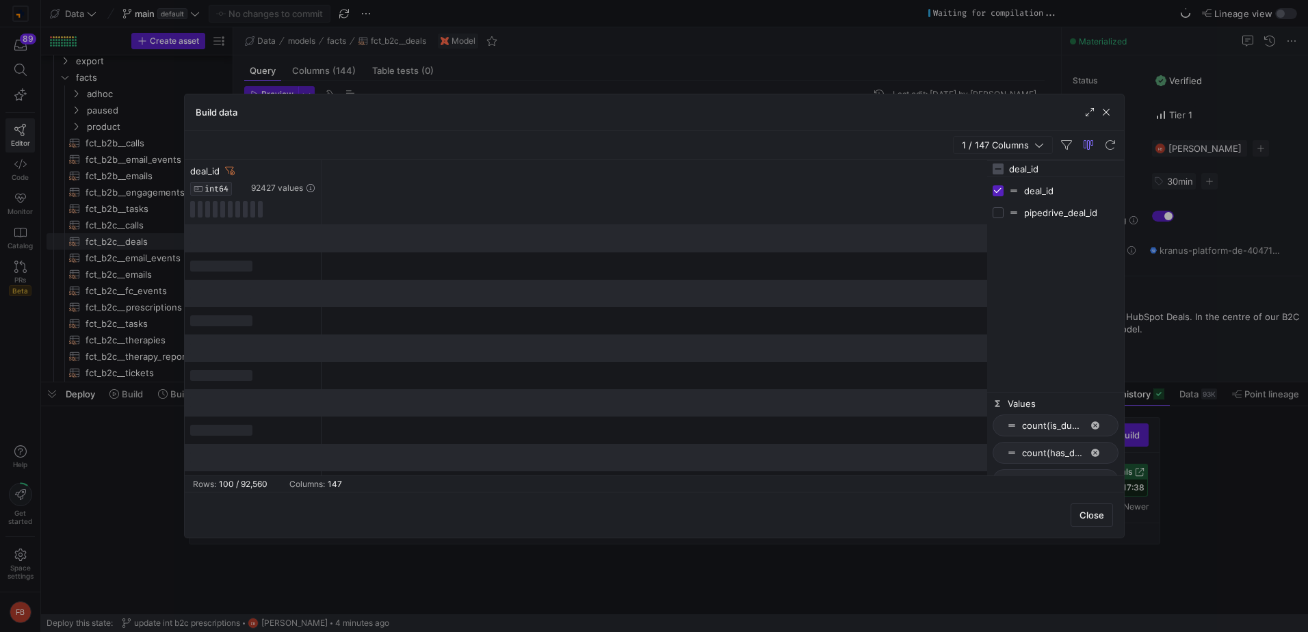
click at [1050, 166] on input "deal_id" at bounding box center [1063, 168] width 109 height 27
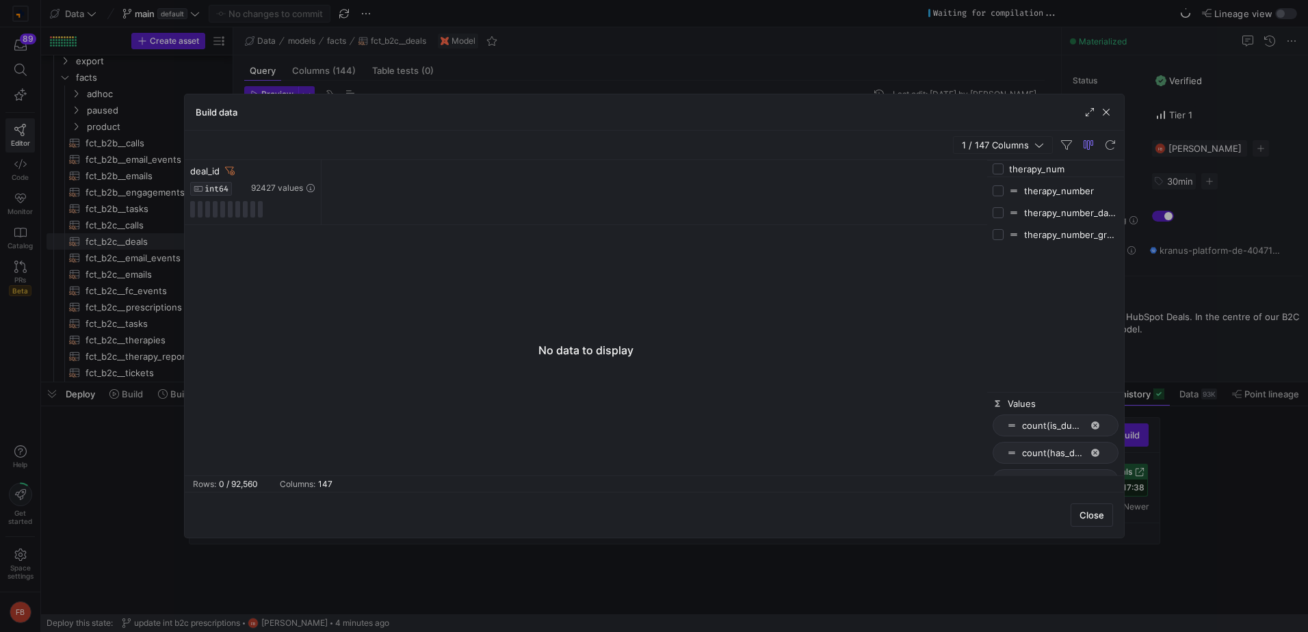
type input "therapy_num"
click at [235, 171] on div "deal_id" at bounding box center [219, 171] width 58 height 11
click at [233, 171] on icon at bounding box center [230, 171] width 10 height 8
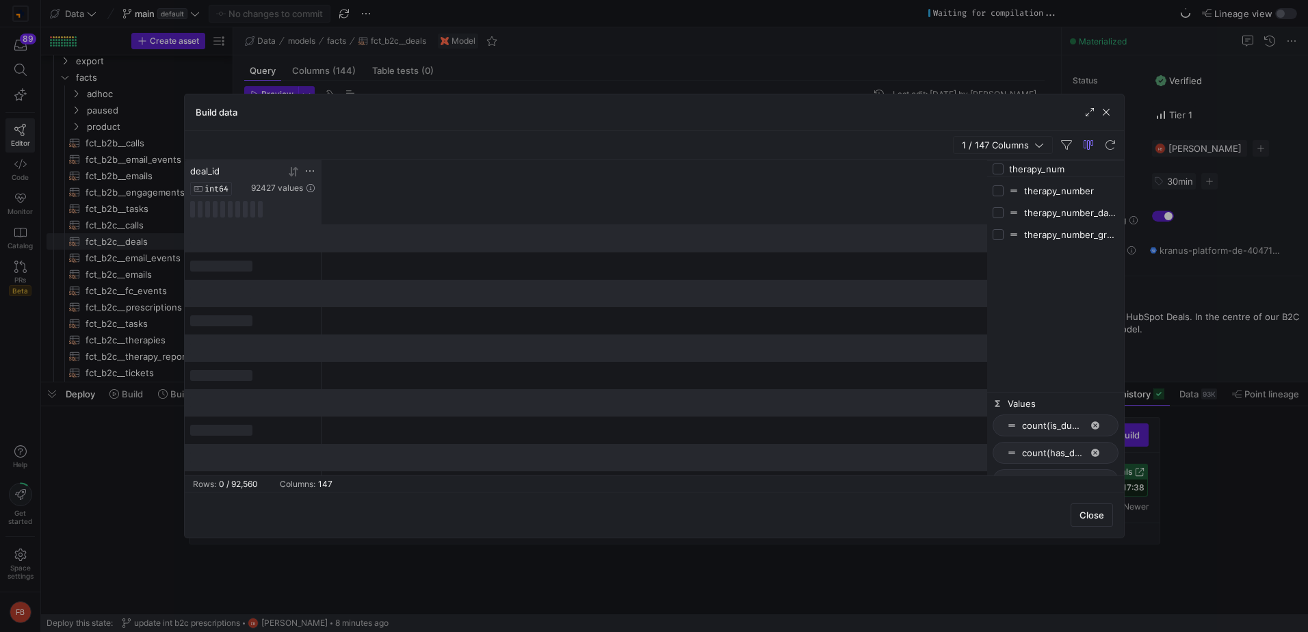
click at [304, 175] on icon at bounding box center [309, 171] width 11 height 11
type input "129444292796"
click at [420, 313] on button "Apply" at bounding box center [423, 311] width 42 height 18
click at [685, 181] on div "deal_id INT64 92427 values" at bounding box center [586, 192] width 802 height 65
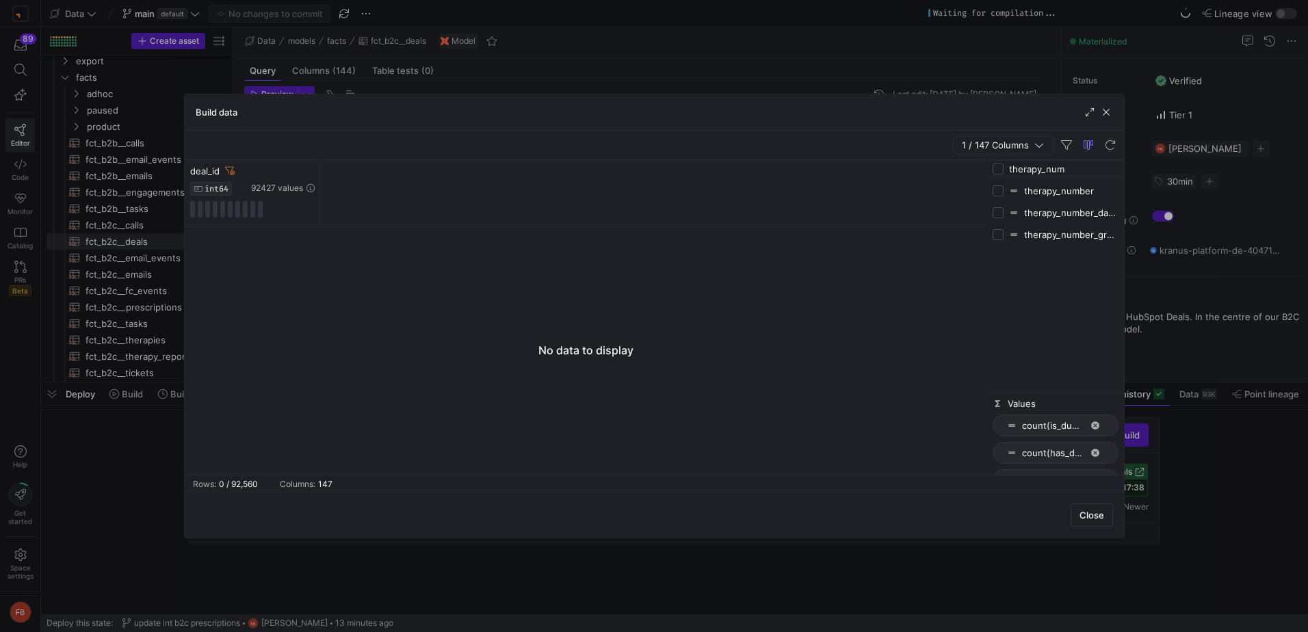
click at [1114, 168] on input "therapy_num" at bounding box center [1063, 168] width 109 height 27
type input "data_quality"
click at [997, 238] on input "Press SPACE to toggle visibility (hidden)" at bounding box center [998, 234] width 11 height 11
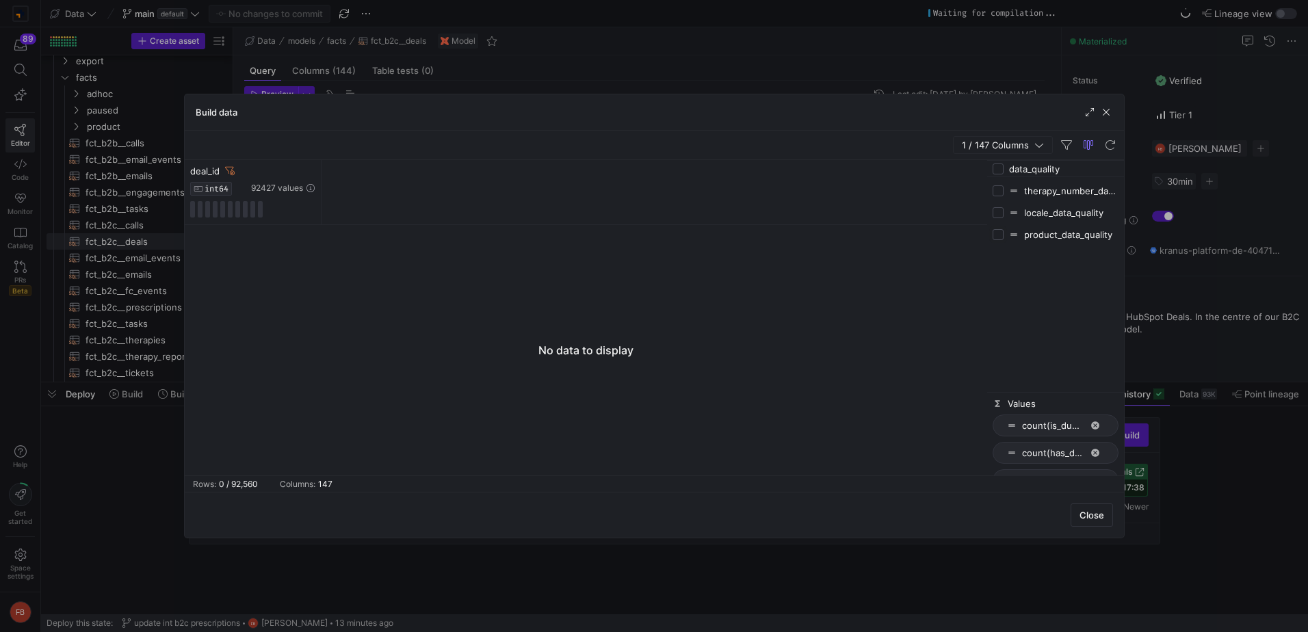
checkbox input "true"
checkbox input "false"
click at [230, 169] on icon at bounding box center [230, 171] width 10 height 10
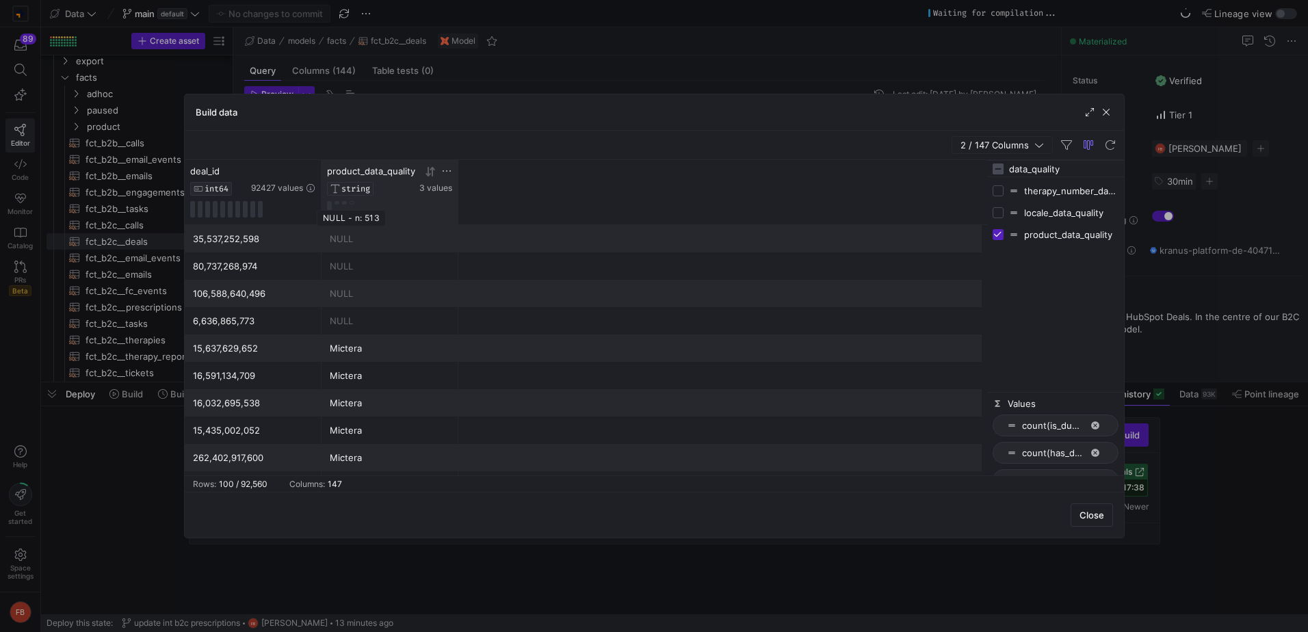
click at [352, 203] on button at bounding box center [352, 202] width 5 height 3
click at [267, 248] on div "35,537,252,598" at bounding box center [253, 239] width 120 height 27
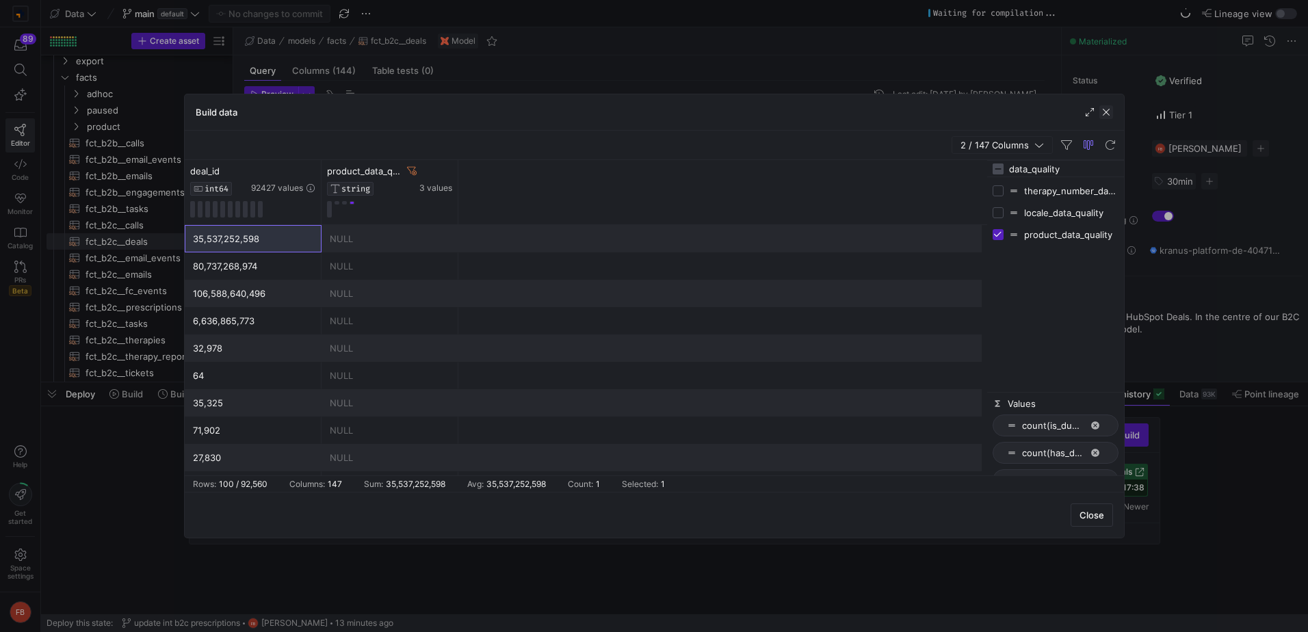
click at [1110, 109] on span "button" at bounding box center [1106, 112] width 14 height 14
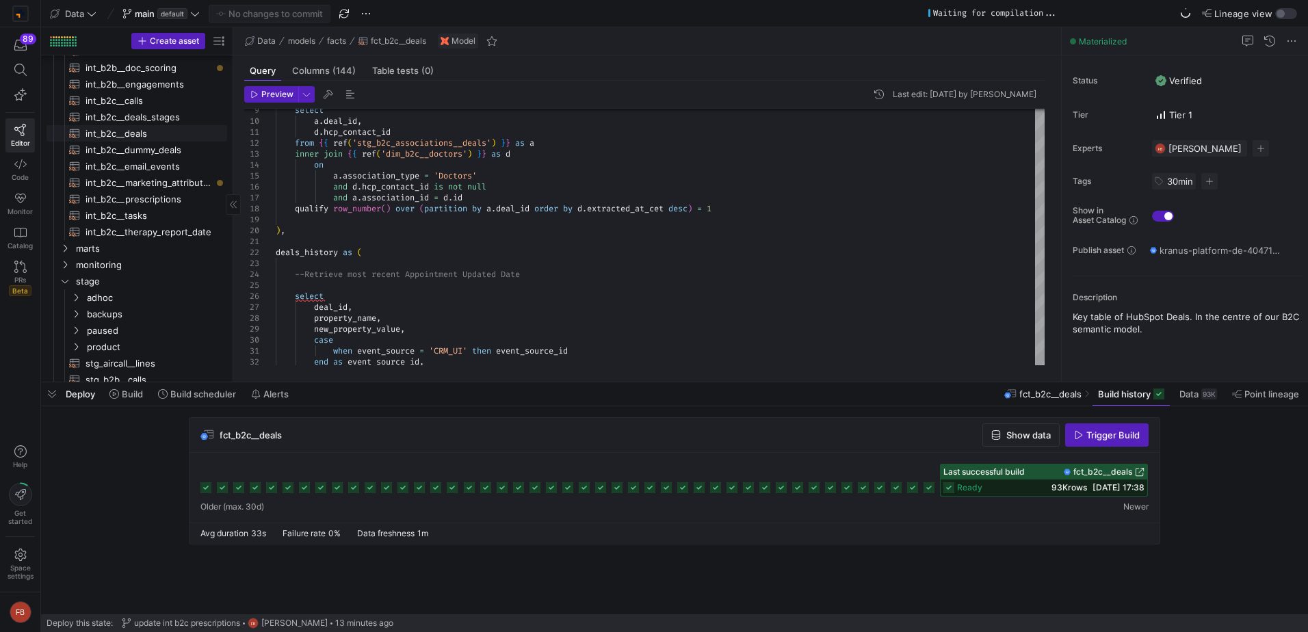
scroll to position [547, 0]
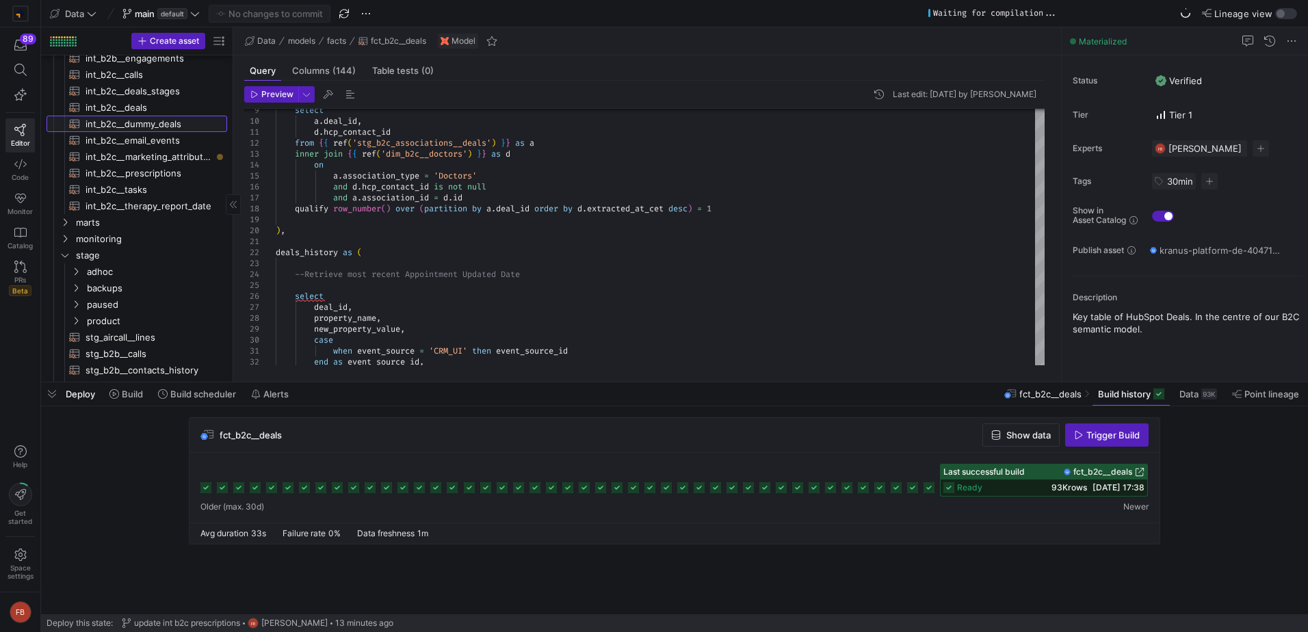
click at [153, 119] on span "int_b2c__dummy_deals​​​​​​​​​​" at bounding box center [149, 124] width 126 height 16
type textarea "select prescription_id as deal_id, source_channel_category, prescription_upload…"
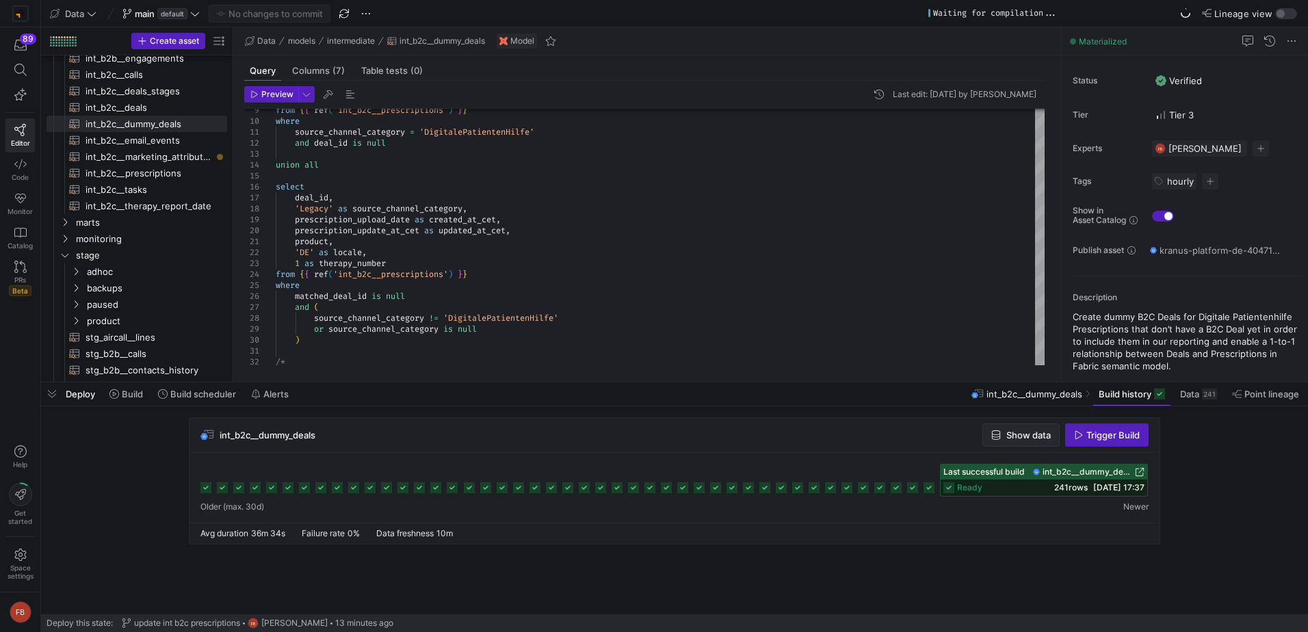
click at [1037, 438] on span "Show data" at bounding box center [1028, 435] width 44 height 11
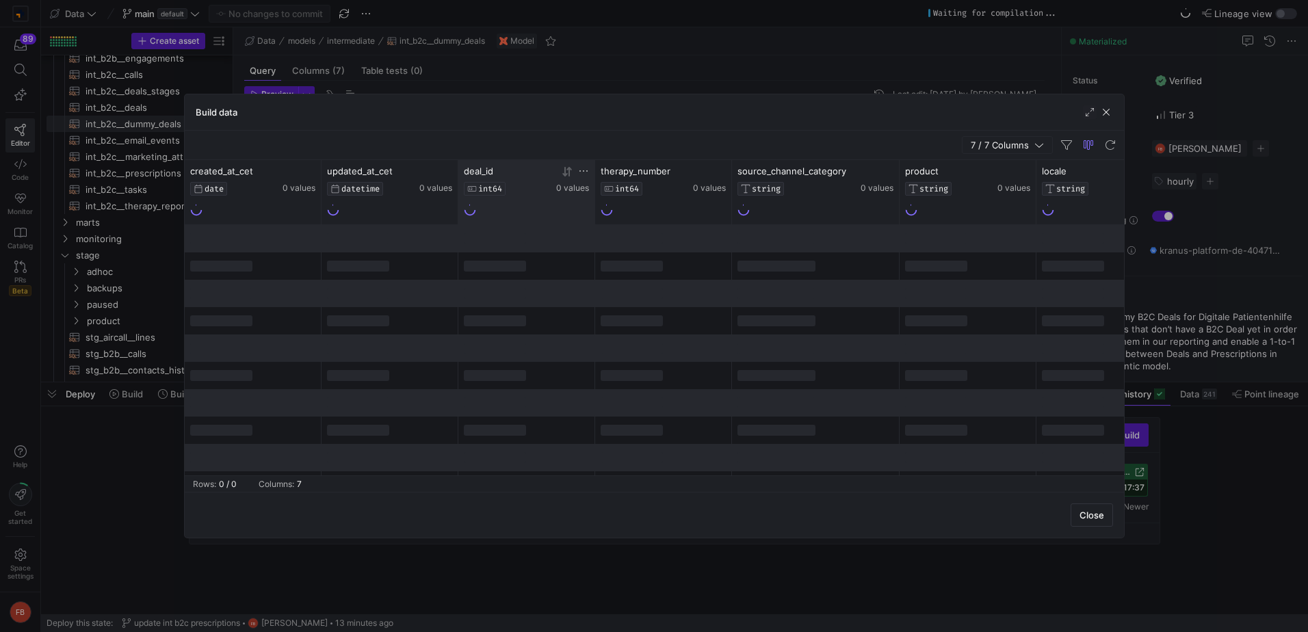
click at [584, 175] on icon at bounding box center [583, 171] width 11 height 11
click at [616, 213] on input "Filter Value" at bounding box center [648, 216] width 140 height 16
type input "35537252598"
click at [701, 304] on button "Apply" at bounding box center [697, 311] width 42 height 18
click at [709, 138] on div "7 / 7 Columns" at bounding box center [654, 145] width 939 height 29
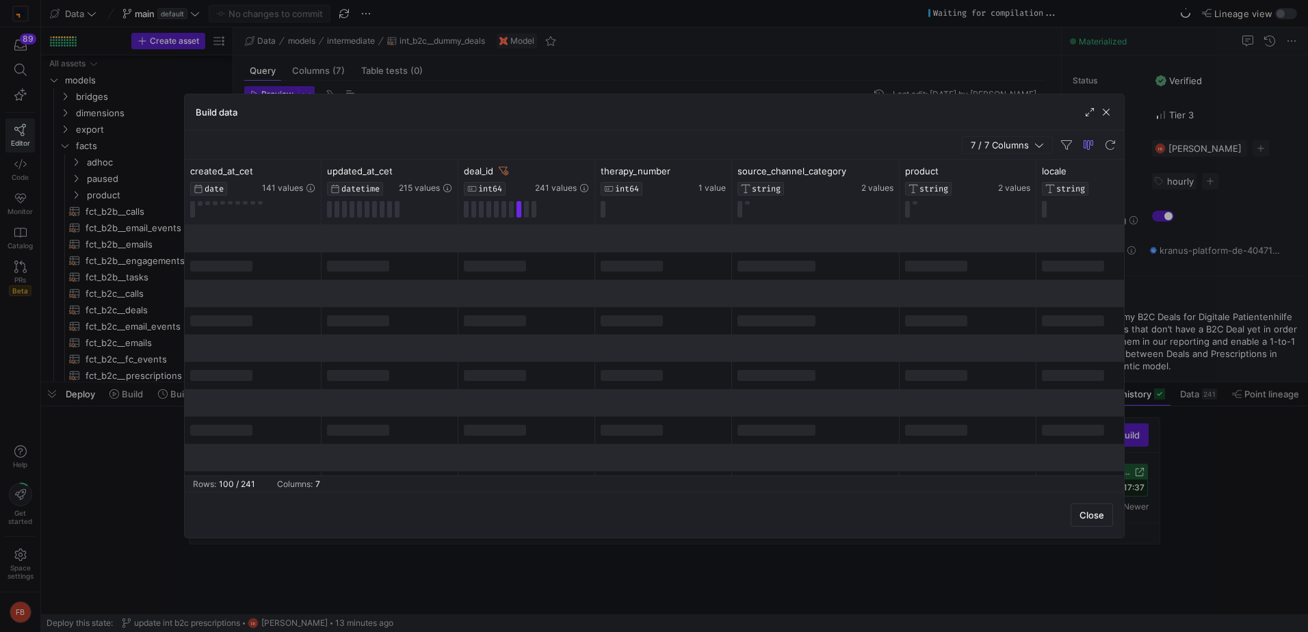
scroll to position [547, 0]
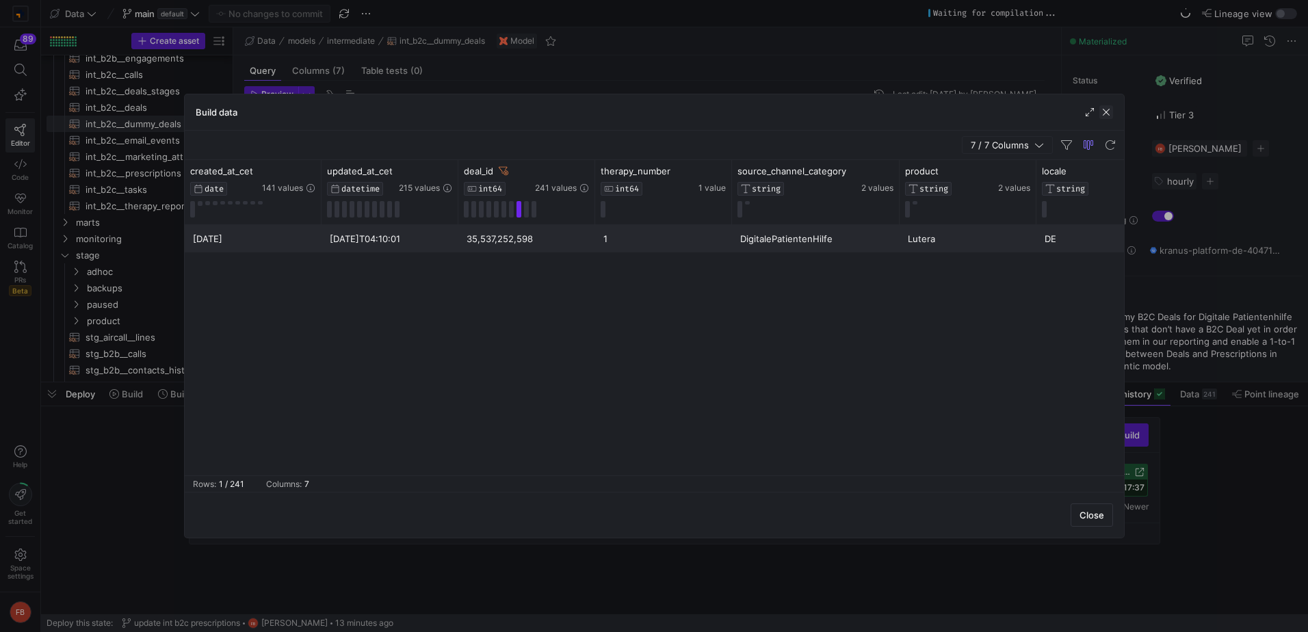
click at [1108, 111] on span "button" at bounding box center [1106, 112] width 14 height 14
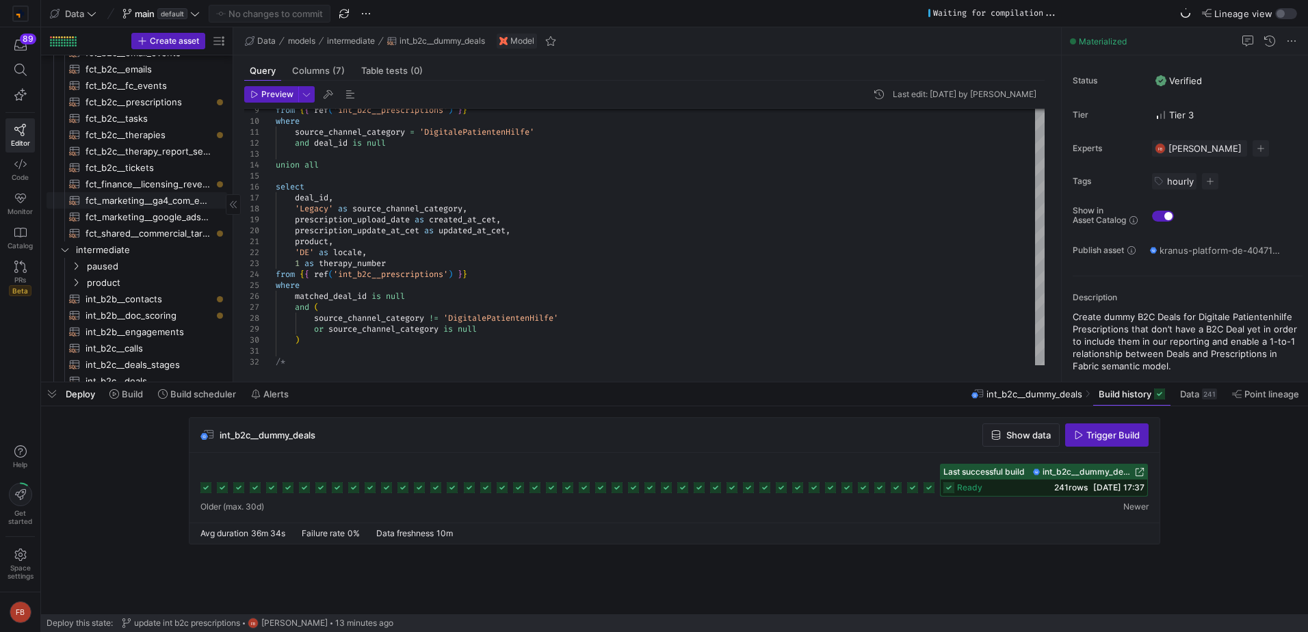
scroll to position [205, 0]
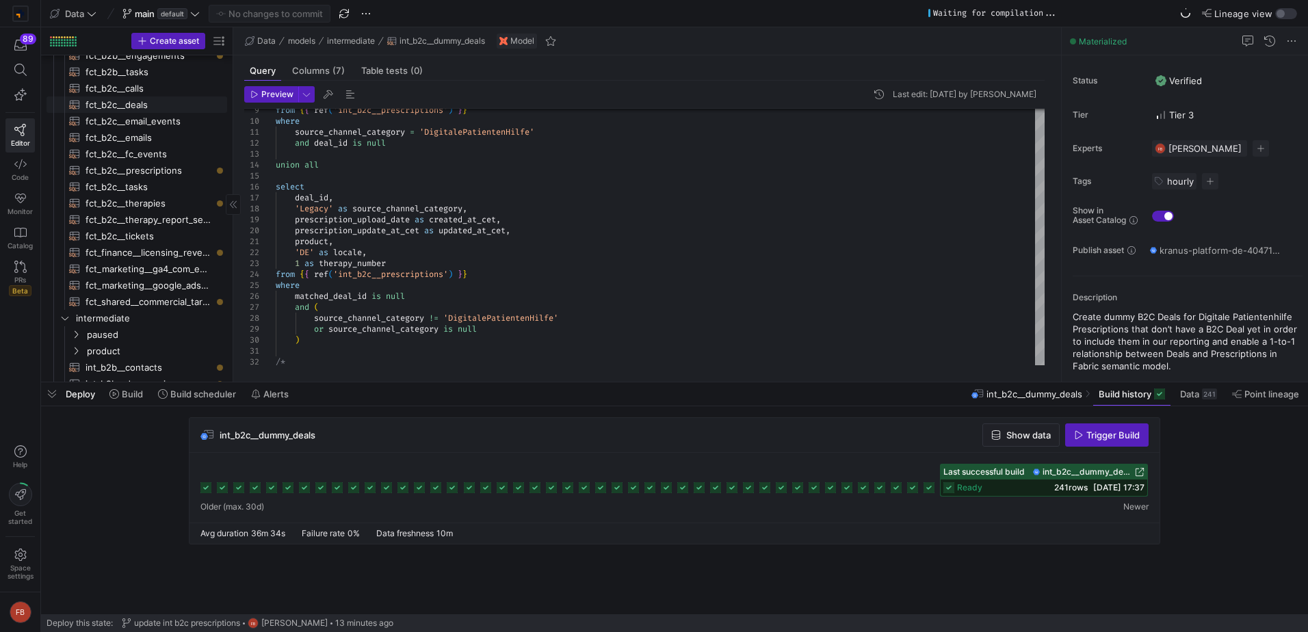
click at [148, 109] on span "fct_b2c__deals​​​​​​​​​​" at bounding box center [149, 105] width 126 height 16
type textarea "{{ config(materialized = 'table') }} with doctors as ( -- HCP Contact ID for di…"
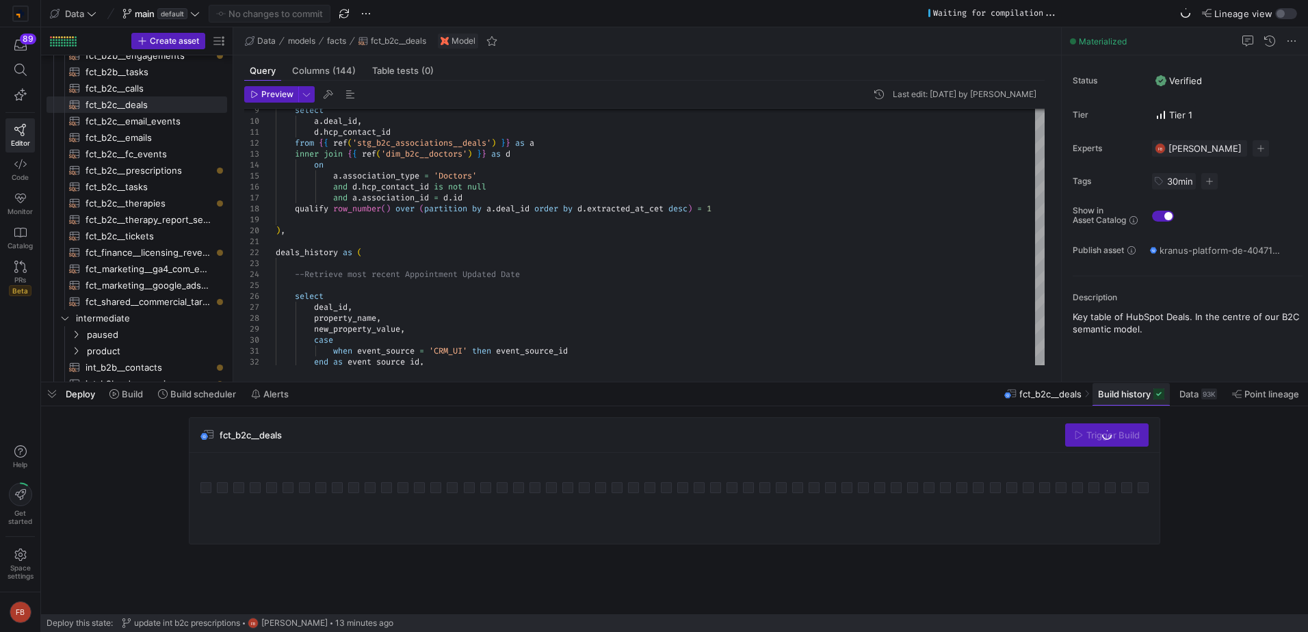
click at [1118, 394] on span "Build history" at bounding box center [1124, 394] width 53 height 11
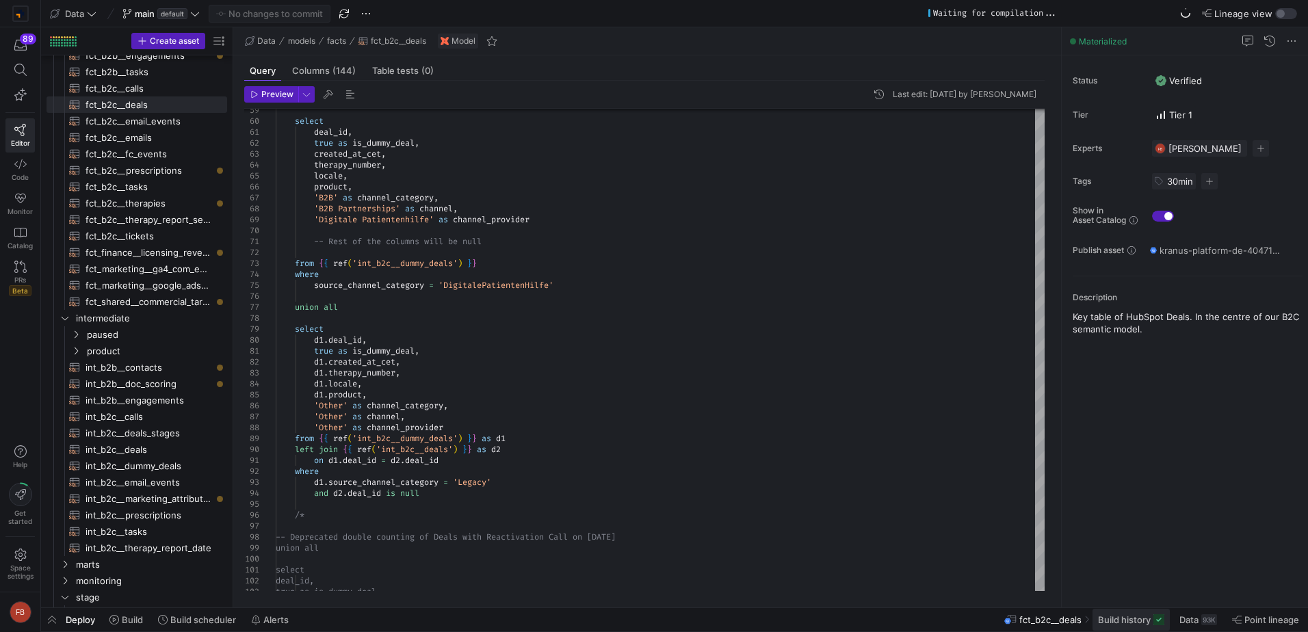
click at [1113, 622] on span "Build history" at bounding box center [1124, 619] width 53 height 11
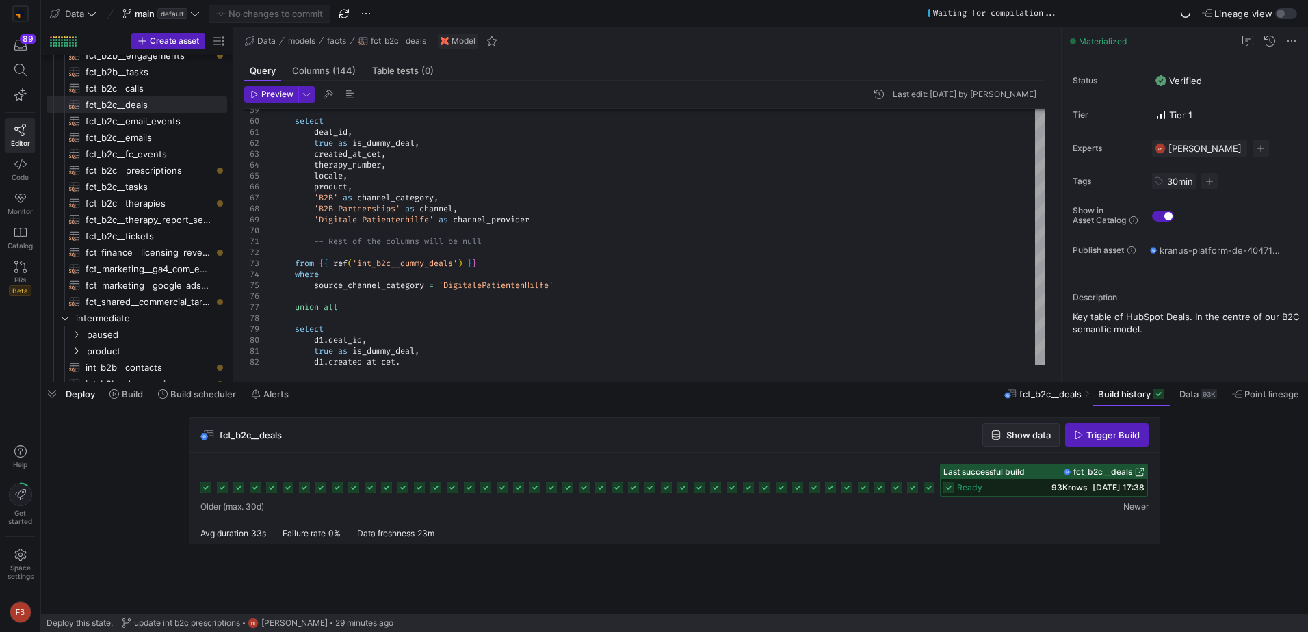
click at [989, 424] on span "button" at bounding box center [1021, 435] width 76 height 22
